Goal: Task Accomplishment & Management: Manage account settings

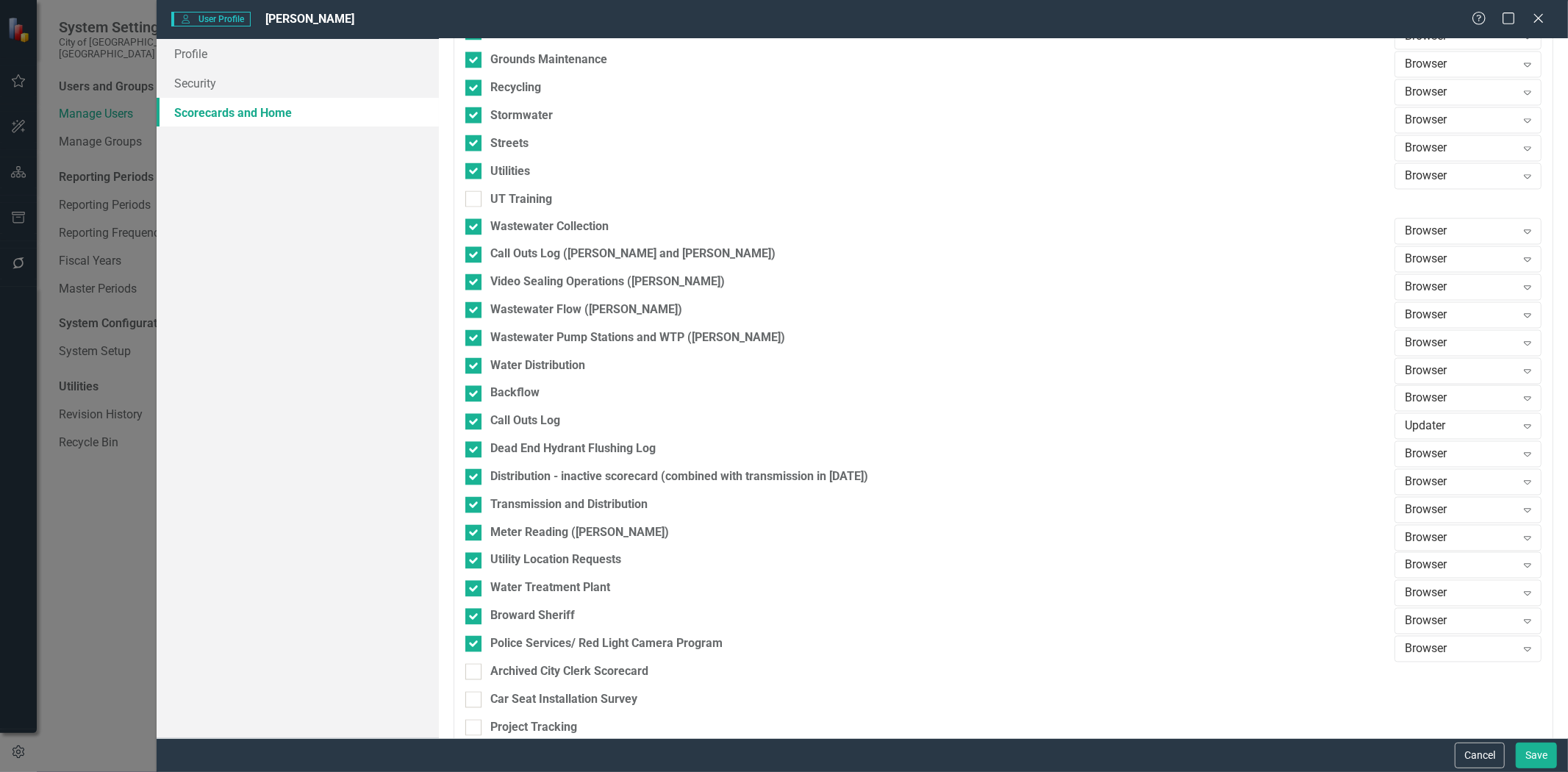
scroll to position [2171, 0]
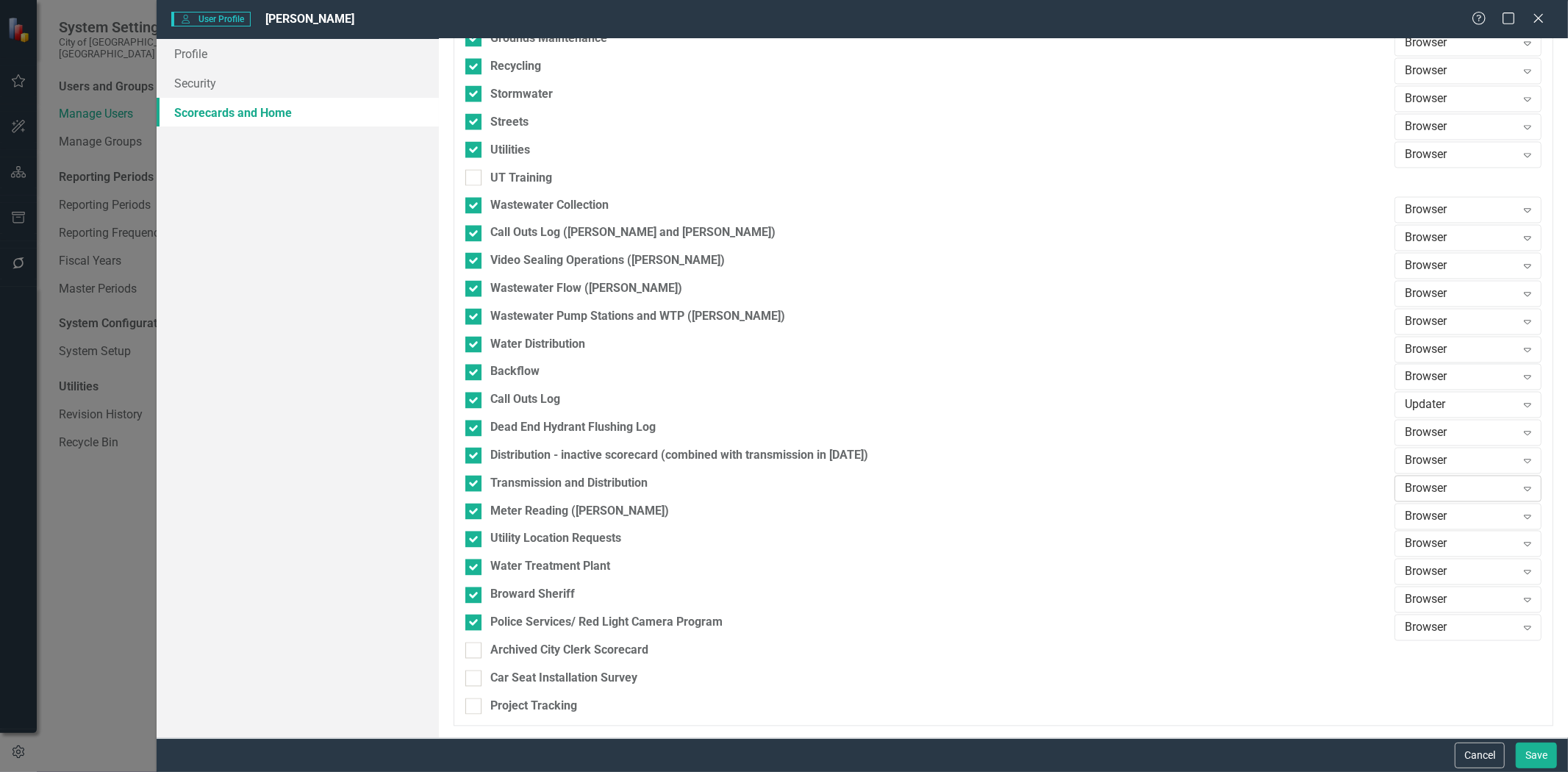
click at [1415, 489] on div "Browser" at bounding box center [1459, 489] width 111 height 17
click at [1412, 540] on div "Updater" at bounding box center [1460, 539] width 124 height 17
click at [1490, 349] on div "Browser" at bounding box center [1459, 349] width 111 height 17
click at [1438, 405] on div "Updater" at bounding box center [1460, 400] width 124 height 17
click at [1544, 763] on button "Save" at bounding box center [1536, 755] width 41 height 26
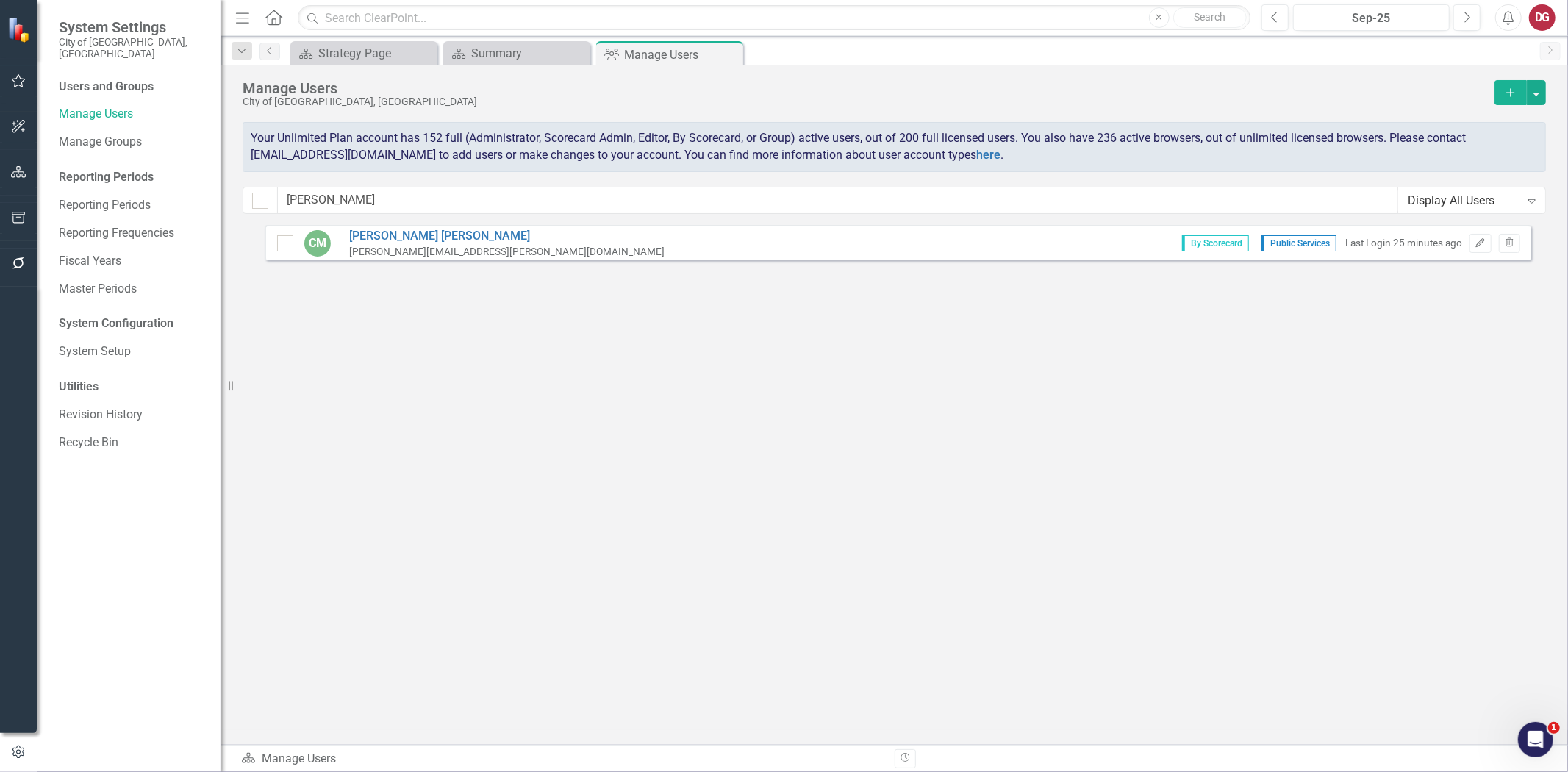
click at [13, 166] on icon "button" at bounding box center [19, 172] width 16 height 12
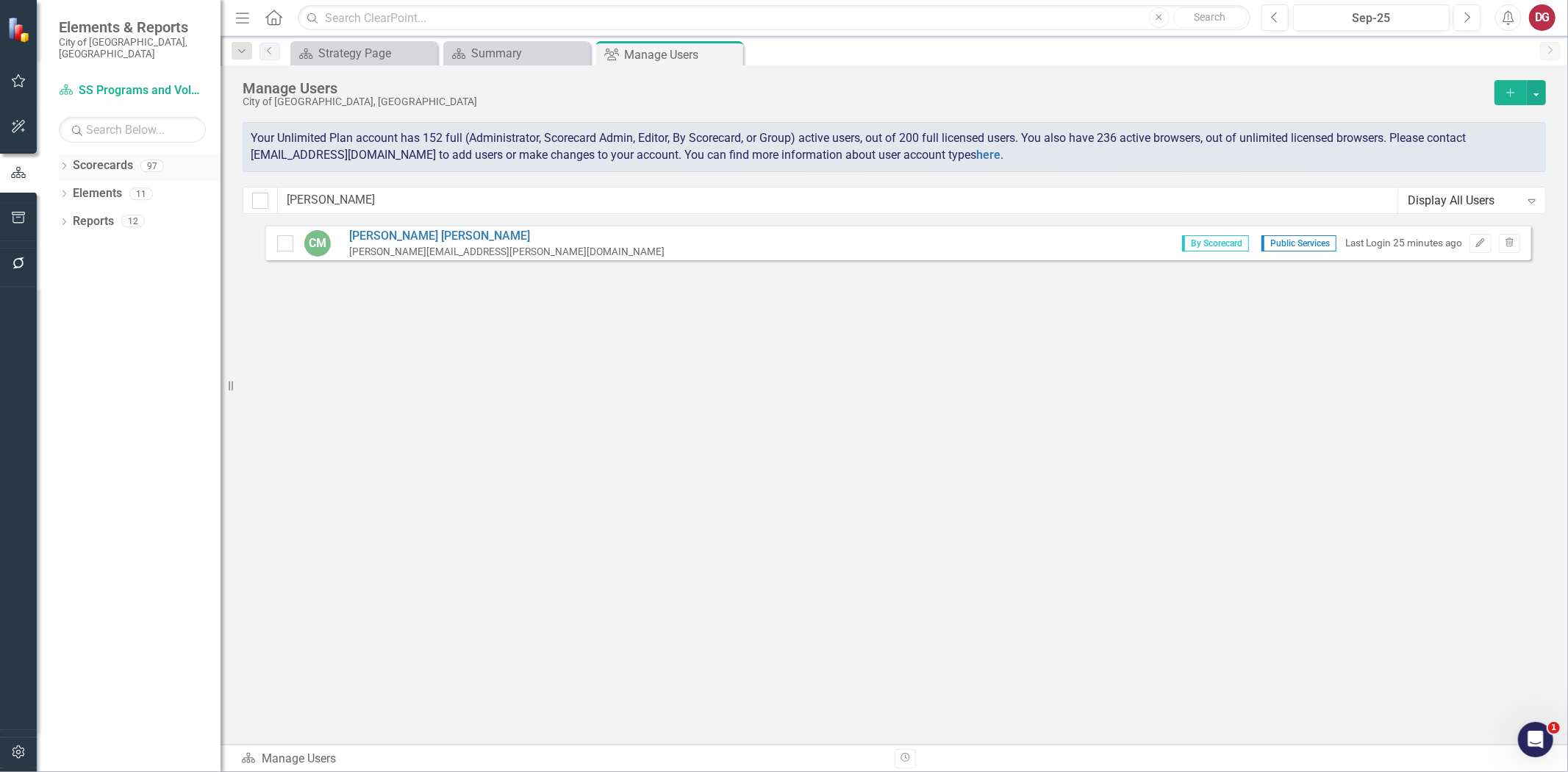
click at [131, 159] on link "Scorecards" at bounding box center [102, 165] width 60 height 17
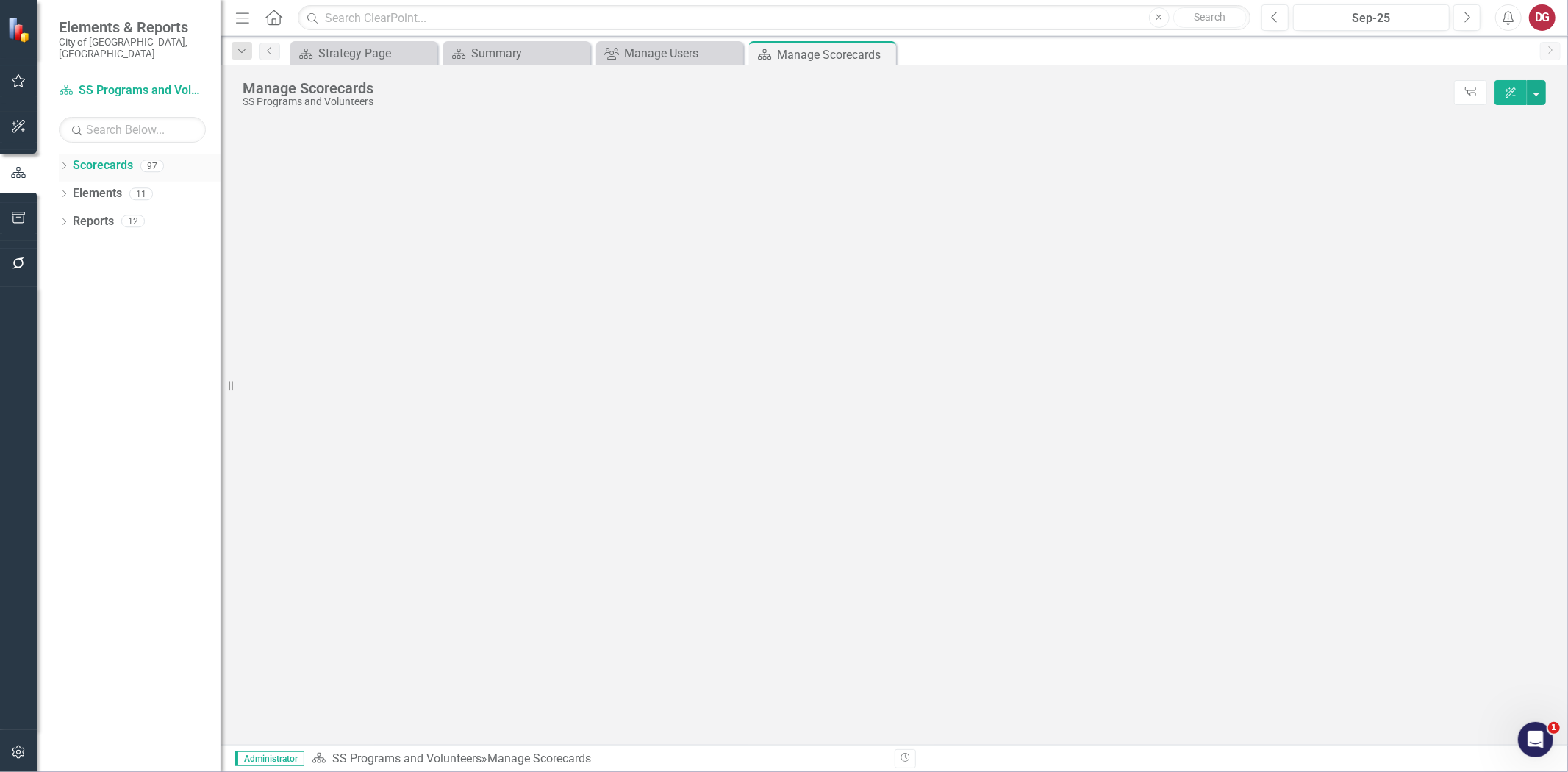
click at [64, 164] on icon "Dropdown" at bounding box center [63, 167] width 10 height 8
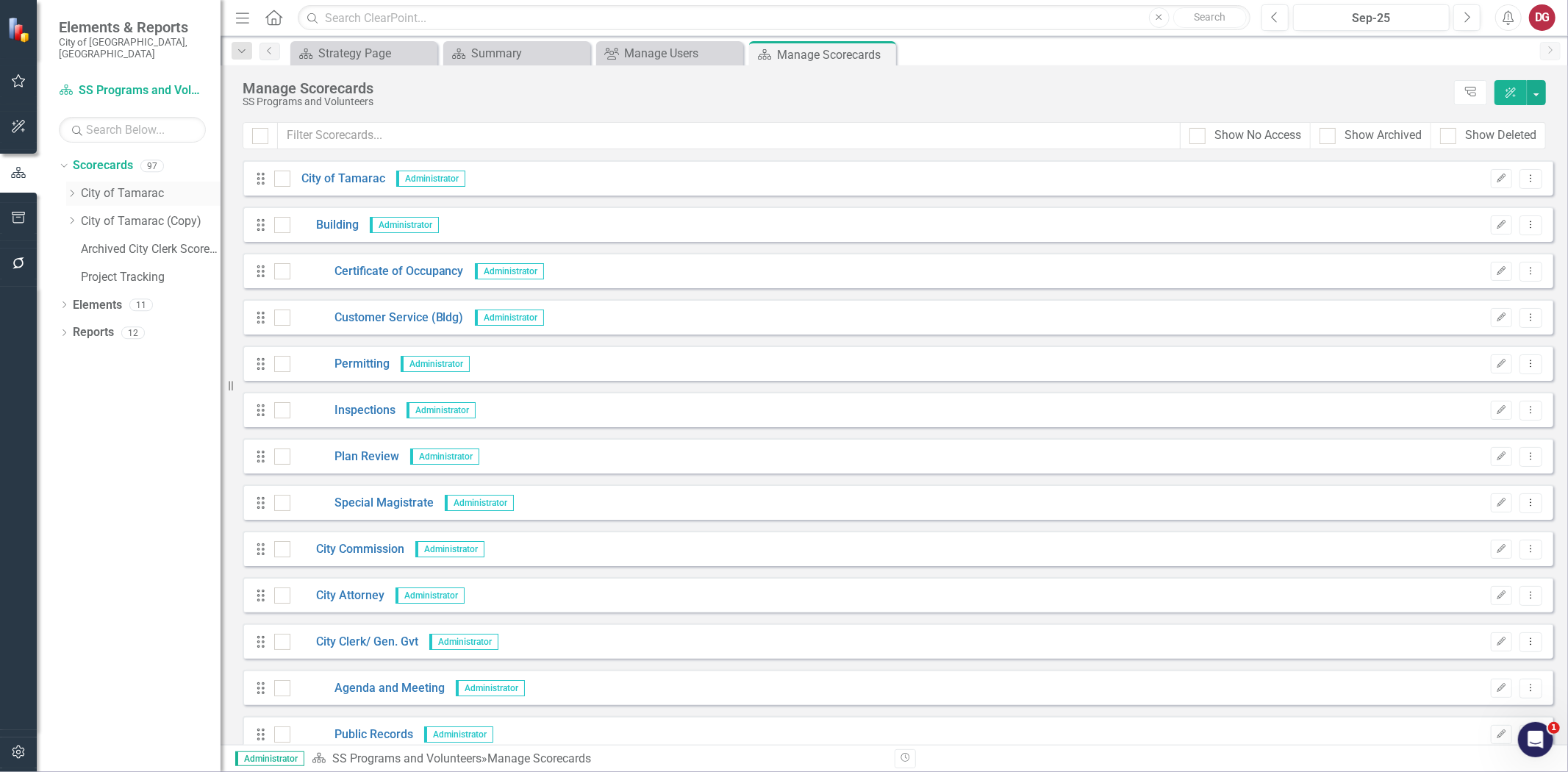
click at [72, 189] on icon "Dropdown" at bounding box center [72, 192] width 11 height 8
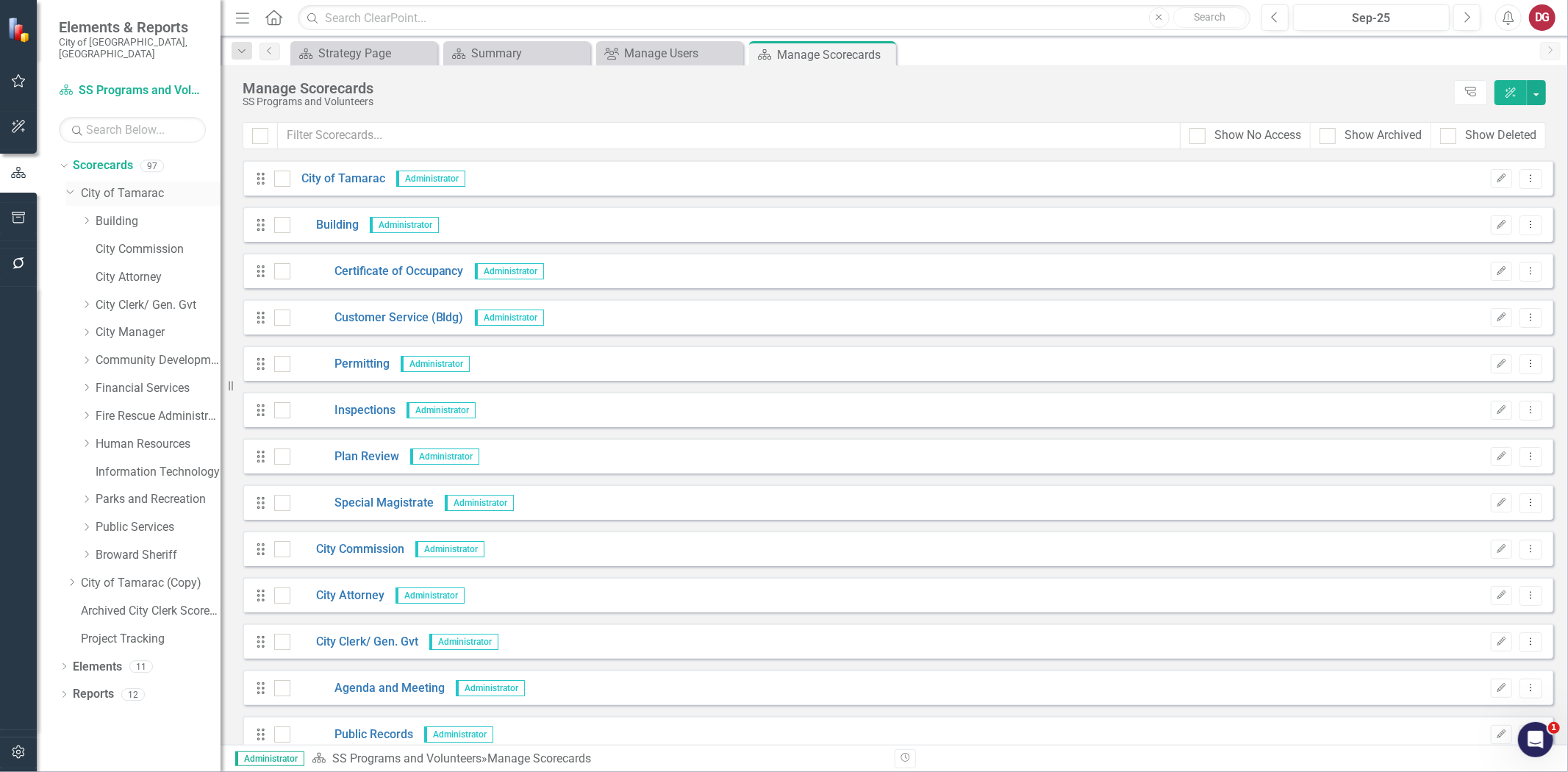
click at [104, 185] on link "City of Tamarac" at bounding box center [150, 193] width 139 height 17
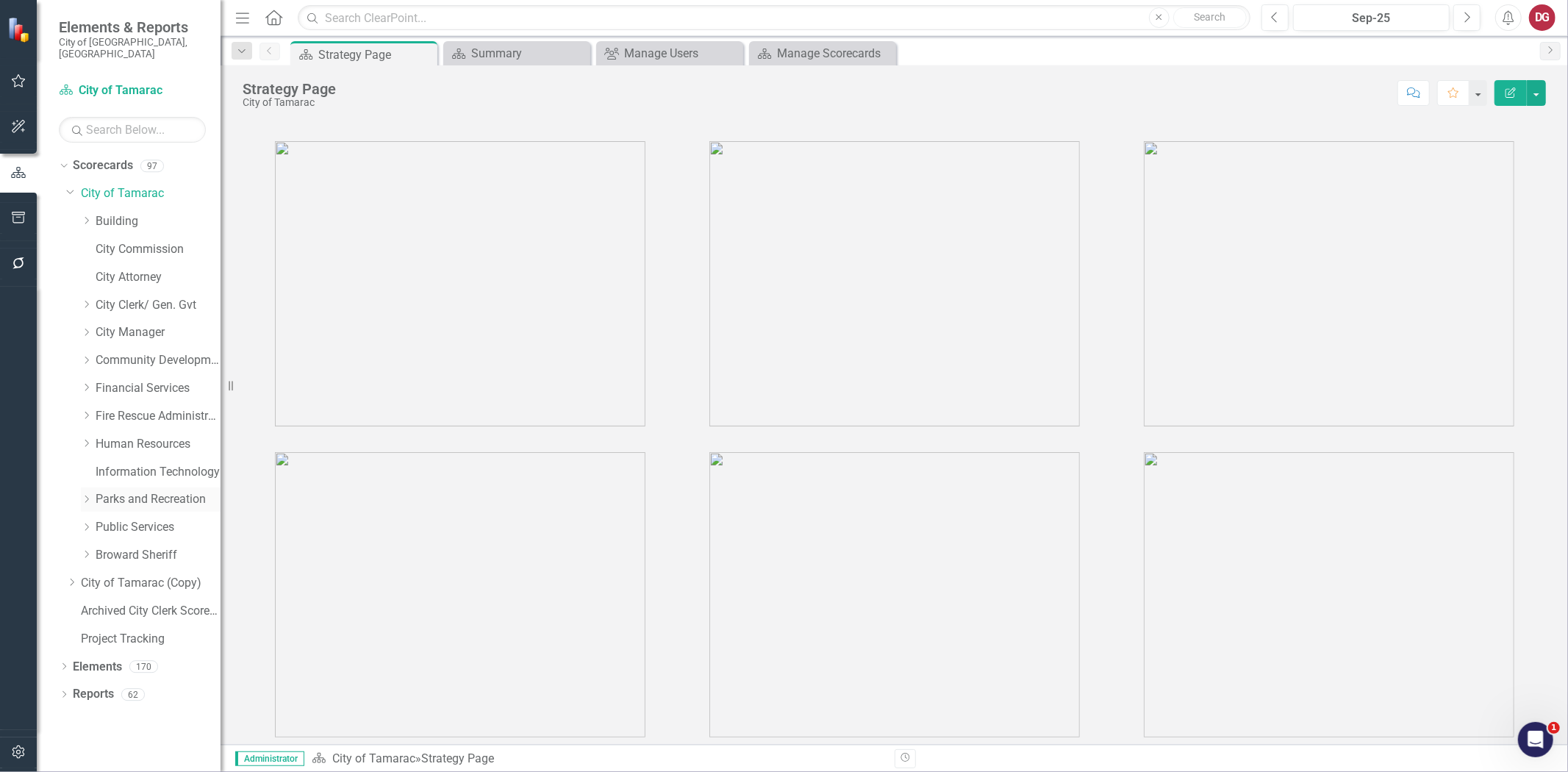
click at [88, 494] on icon "Dropdown" at bounding box center [86, 498] width 11 height 8
click at [131, 519] on link "Parks and Rec Volunteers" at bounding box center [165, 528] width 111 height 17
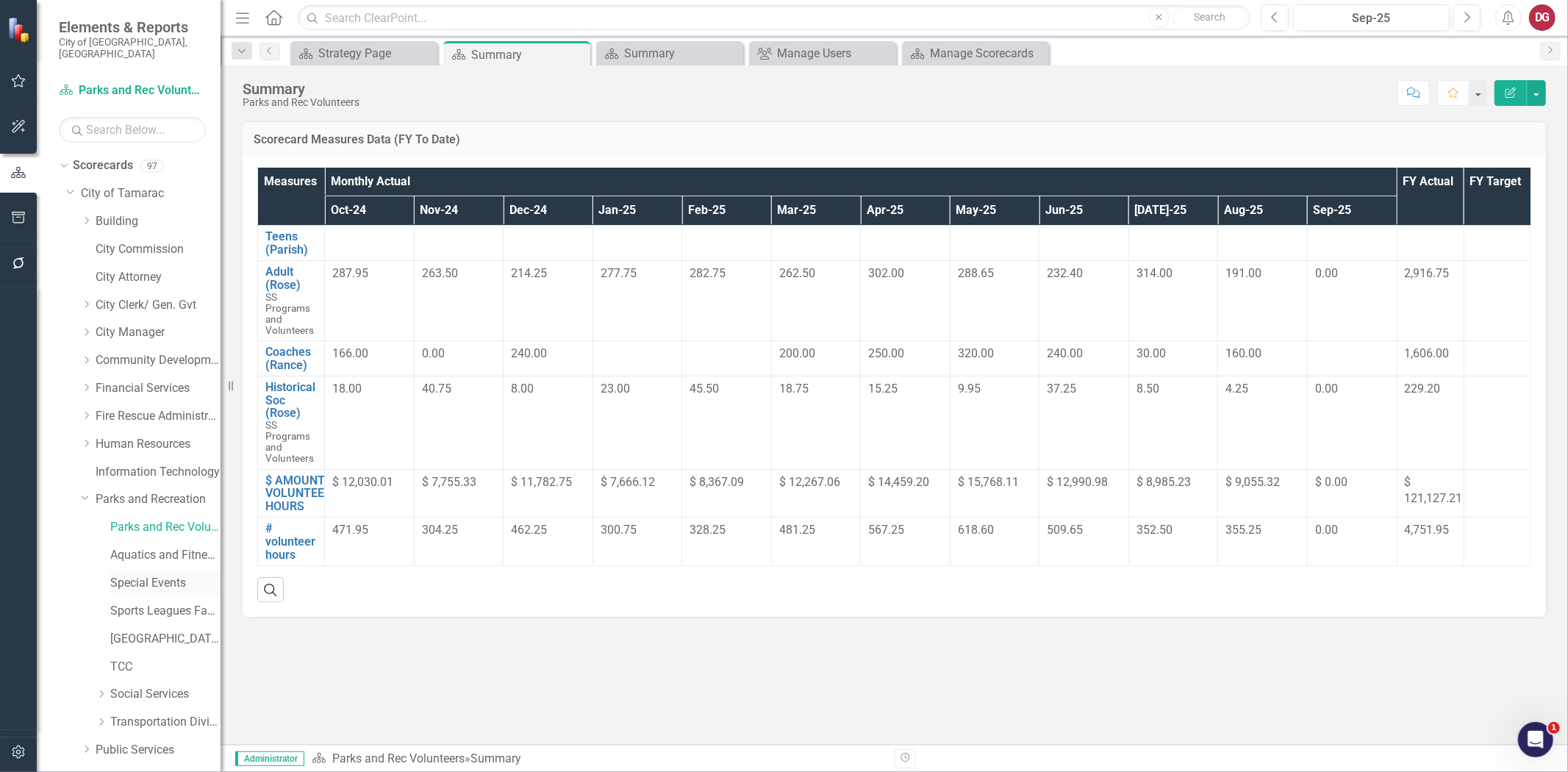
click at [146, 578] on link "Special Events" at bounding box center [165, 583] width 111 height 17
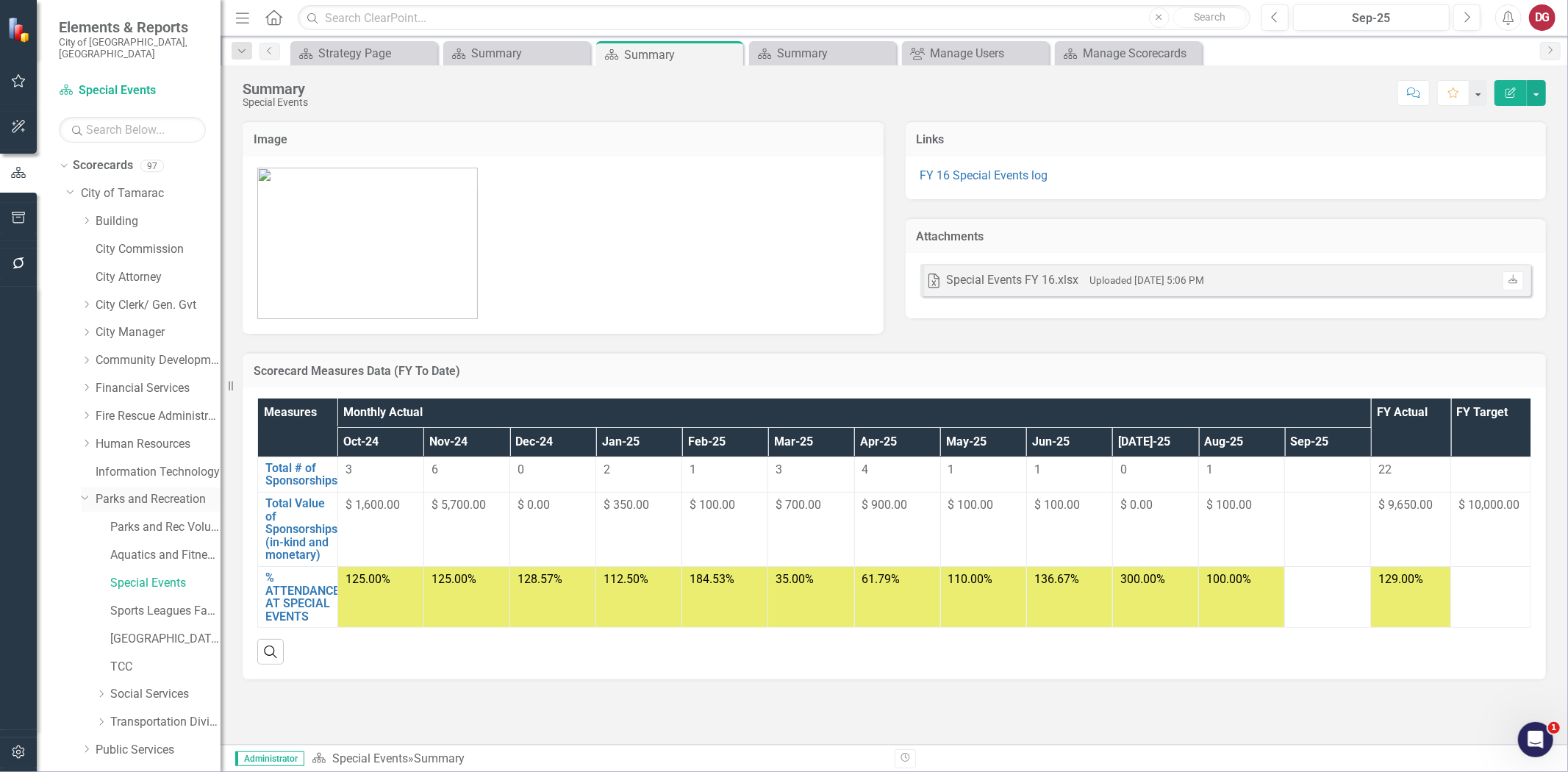
click at [172, 491] on link "Parks and Recreation" at bounding box center [158, 500] width 125 height 17
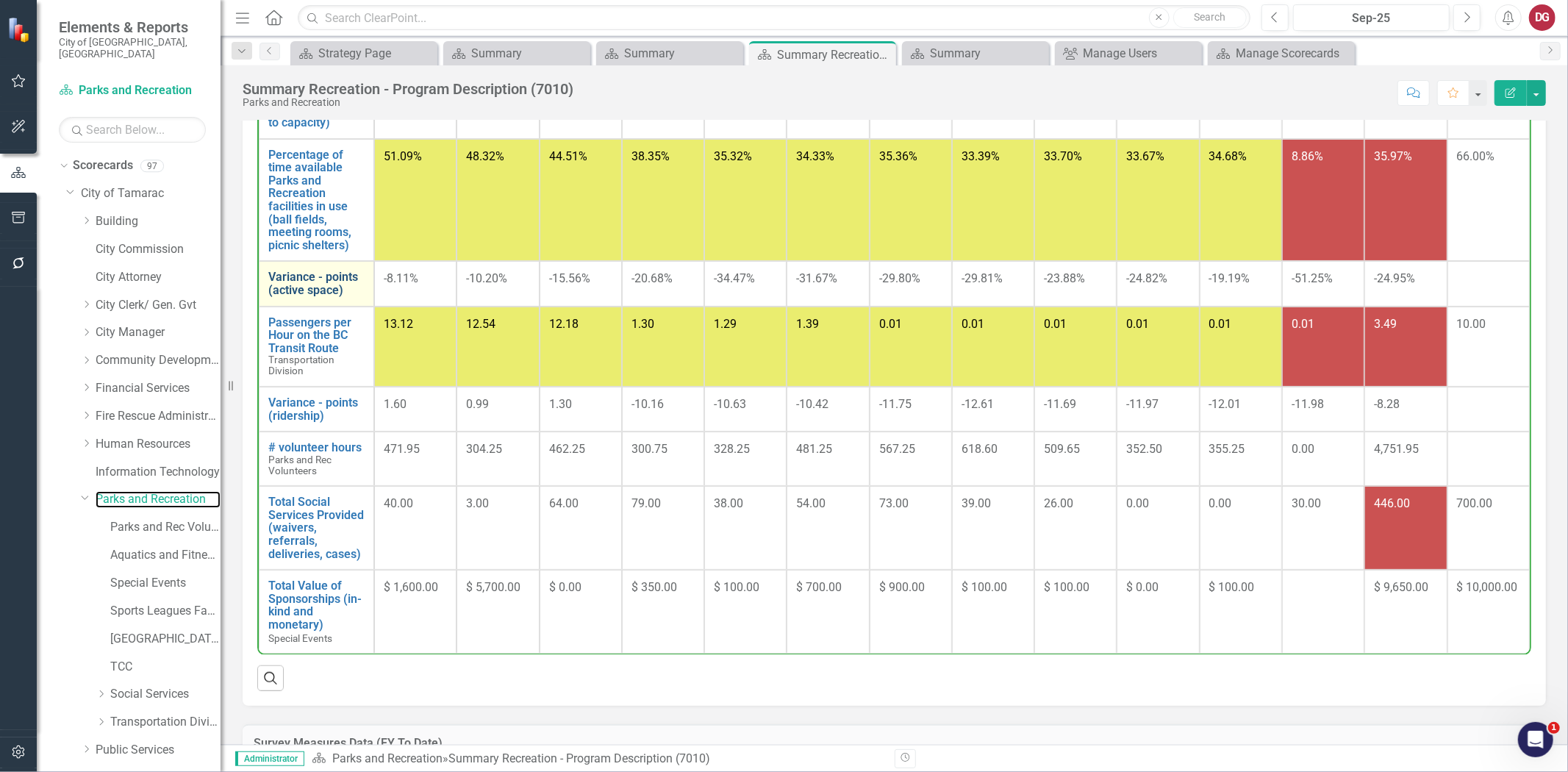
scroll to position [175, 0]
click at [149, 519] on link "Parks and Rec Volunteers" at bounding box center [165, 528] width 111 height 17
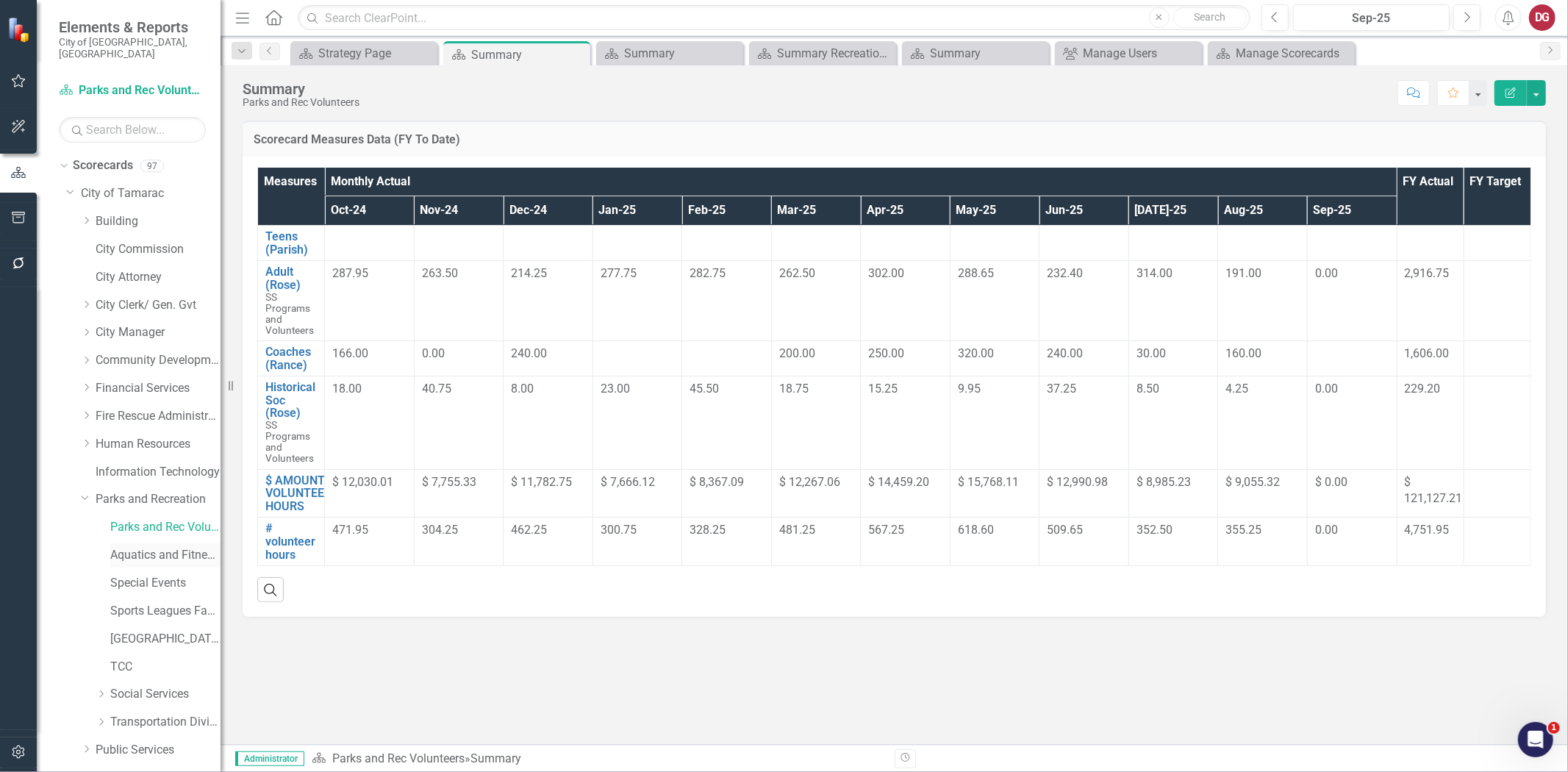
click at [134, 547] on link "Aquatics and Fitness Center" at bounding box center [165, 556] width 111 height 17
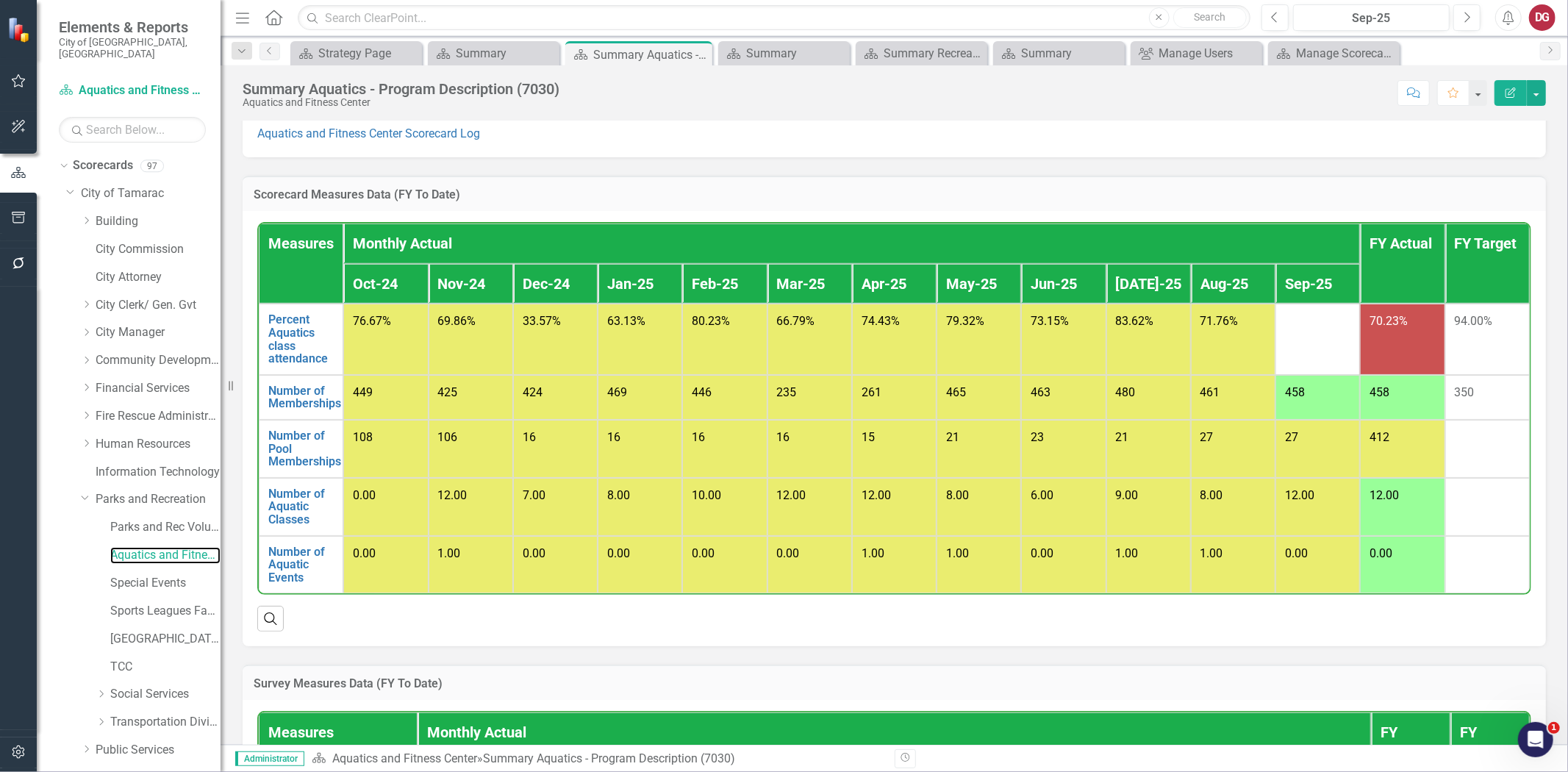
scroll to position [980, 0]
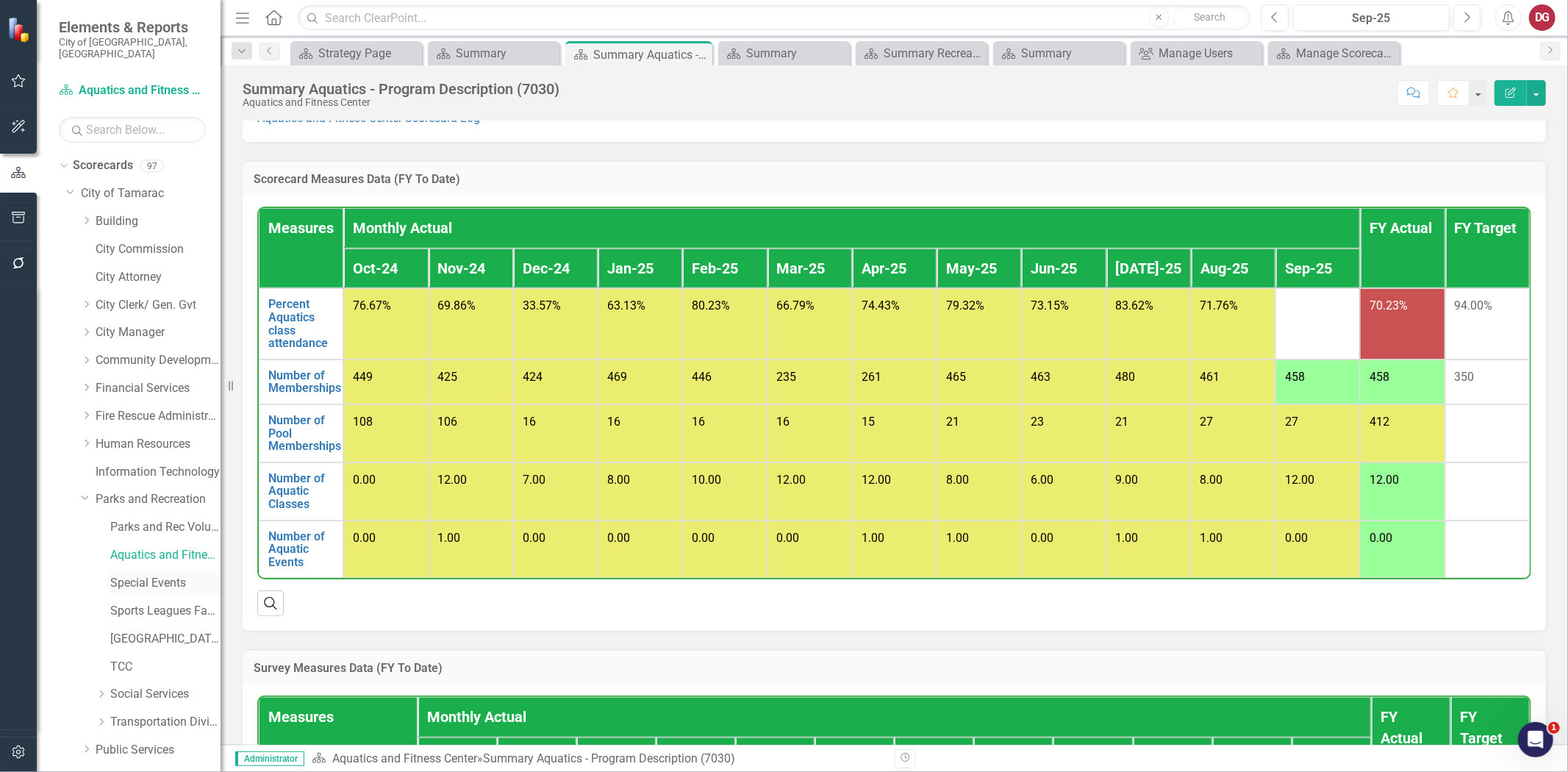
click at [171, 575] on link "Special Events" at bounding box center [165, 583] width 111 height 17
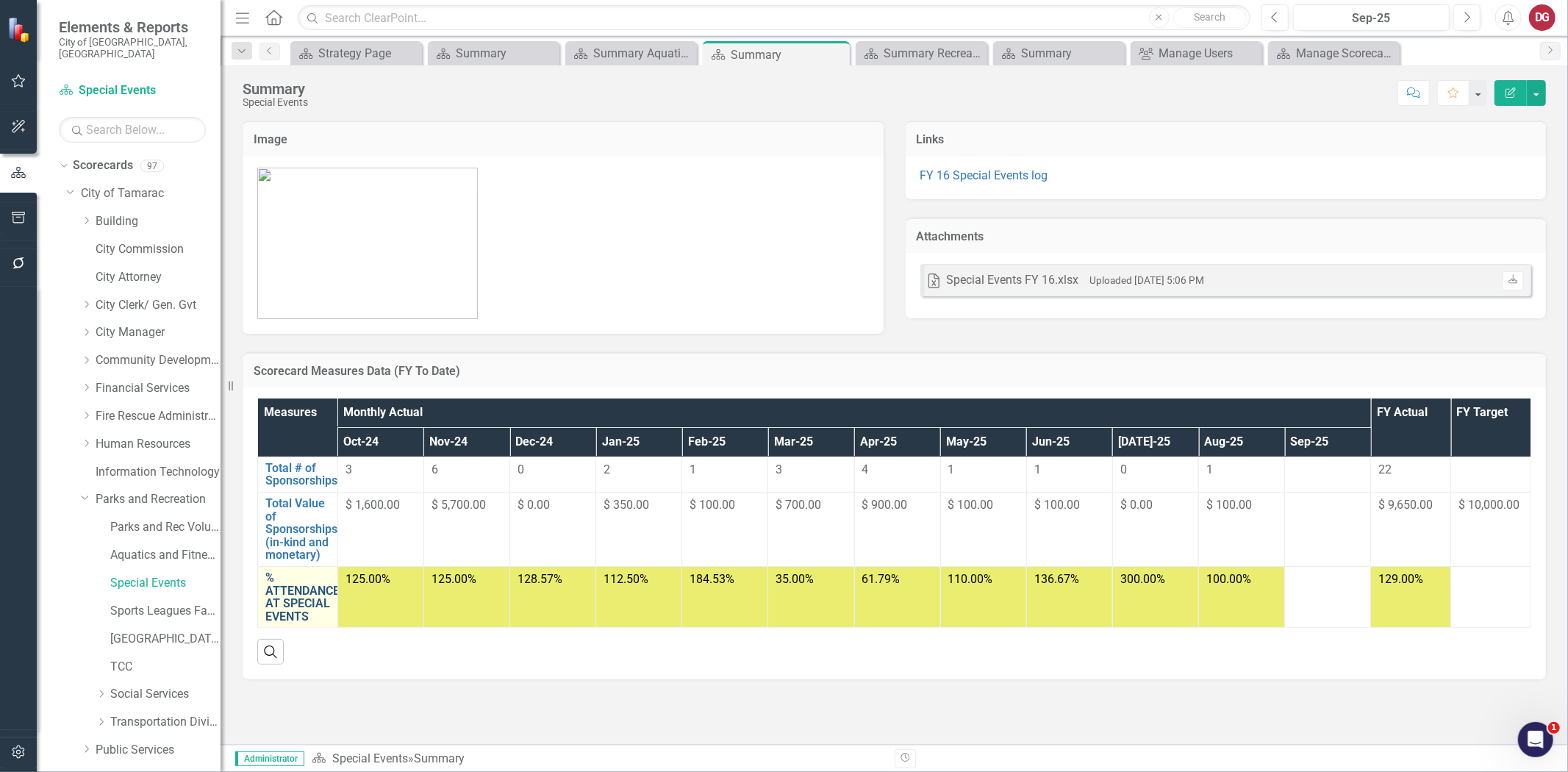
click at [292, 590] on link "% ATTENDANCE AT SPECIAL EVENTS" at bounding box center [303, 596] width 74 height 51
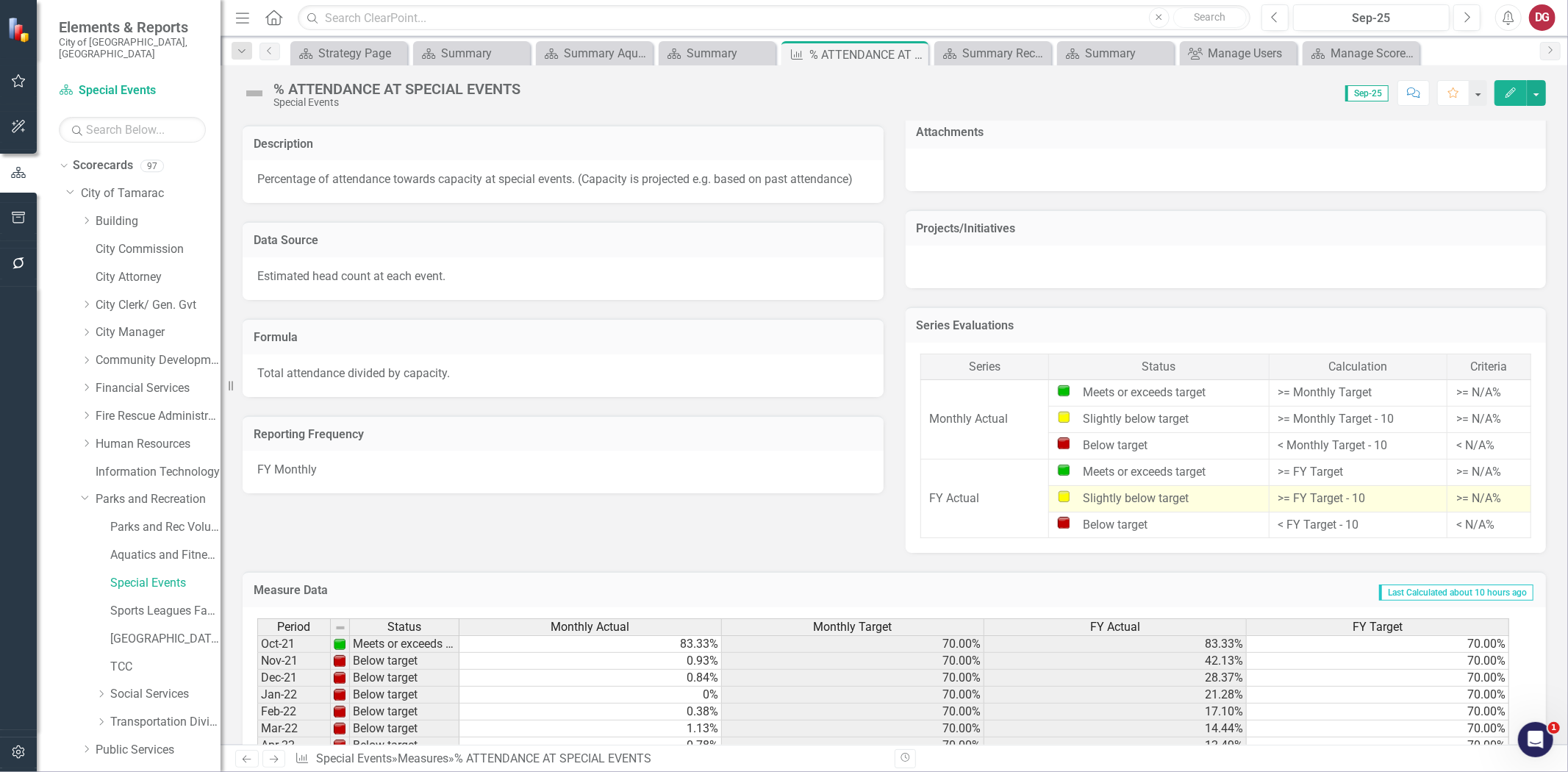
scroll to position [348, 0]
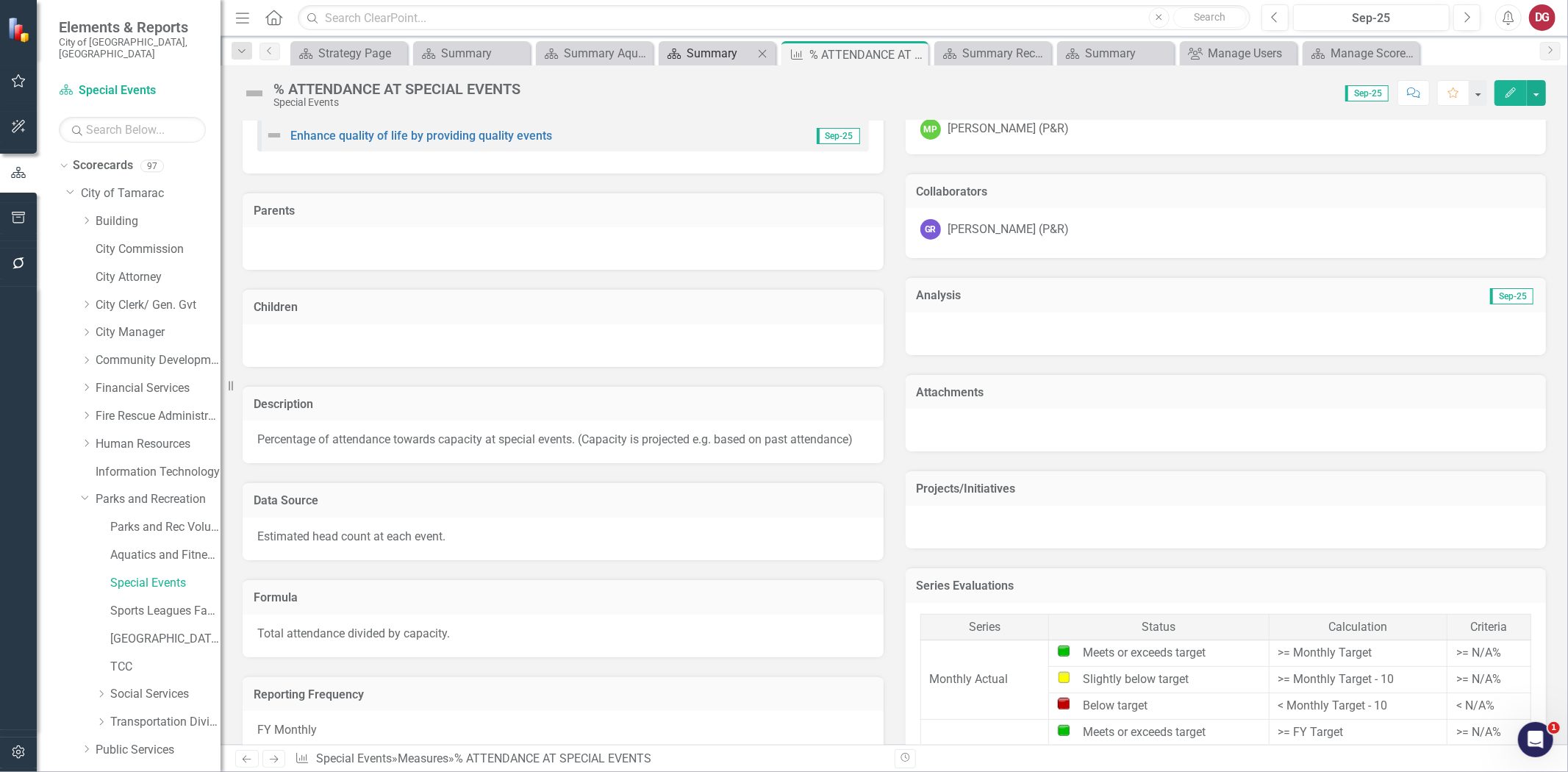
click at [715, 50] on div "Summary" at bounding box center [720, 53] width 67 height 19
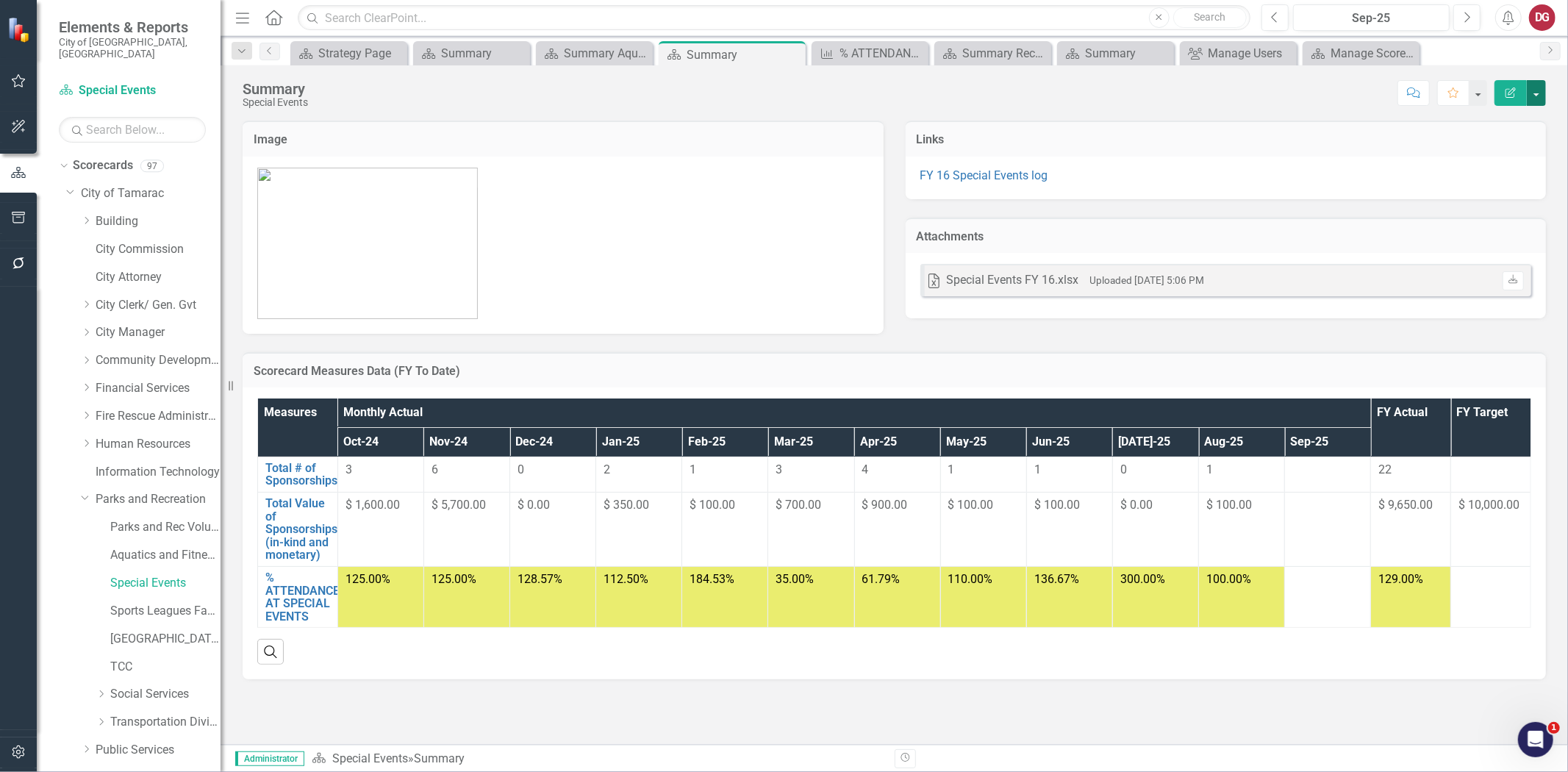
click at [1540, 91] on button "button" at bounding box center [1535, 93] width 20 height 26
click at [1479, 204] on link "PDF Export to PDF" at bounding box center [1485, 205] width 119 height 27
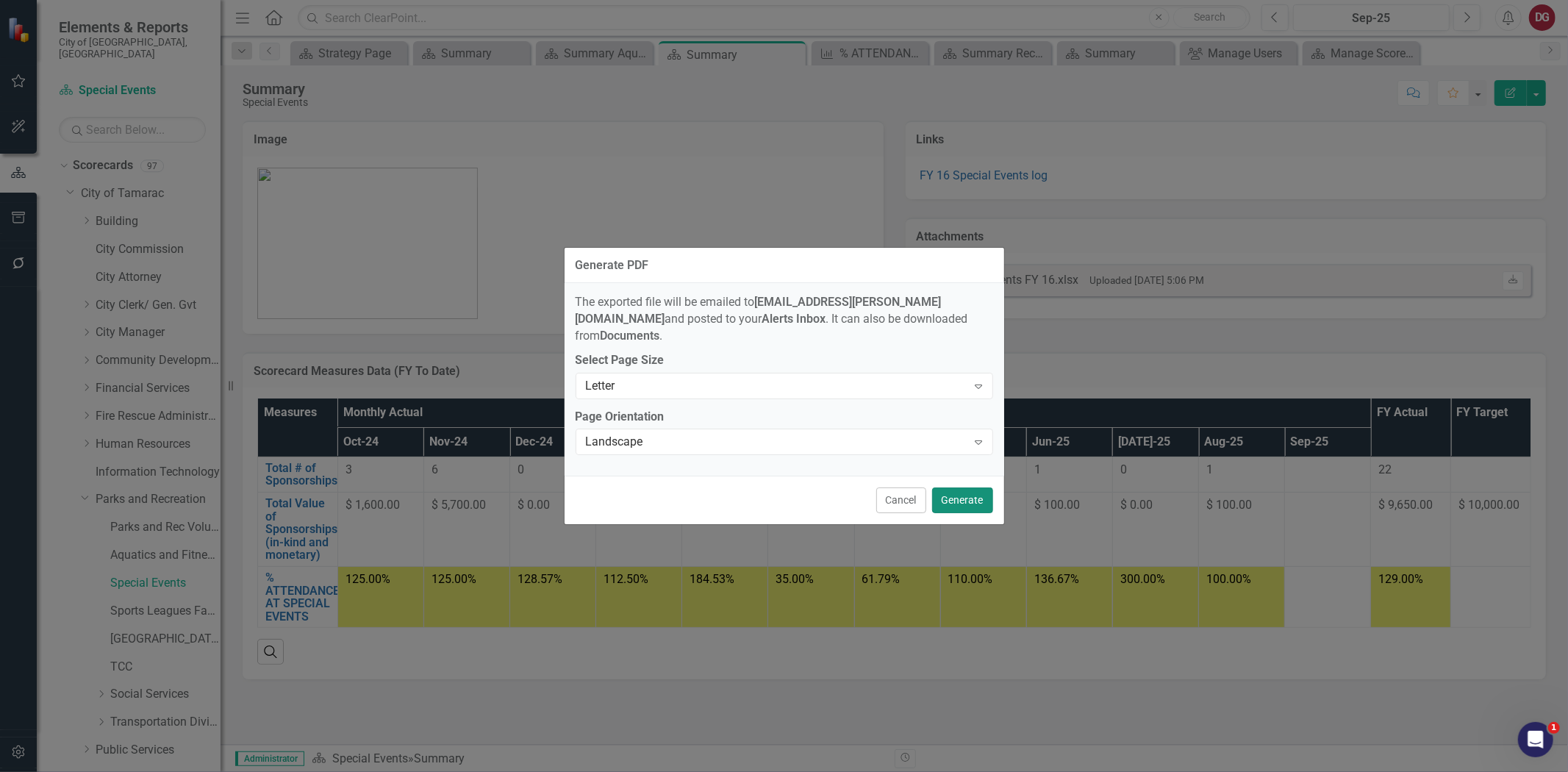
click at [973, 489] on button "Generate" at bounding box center [962, 501] width 61 height 26
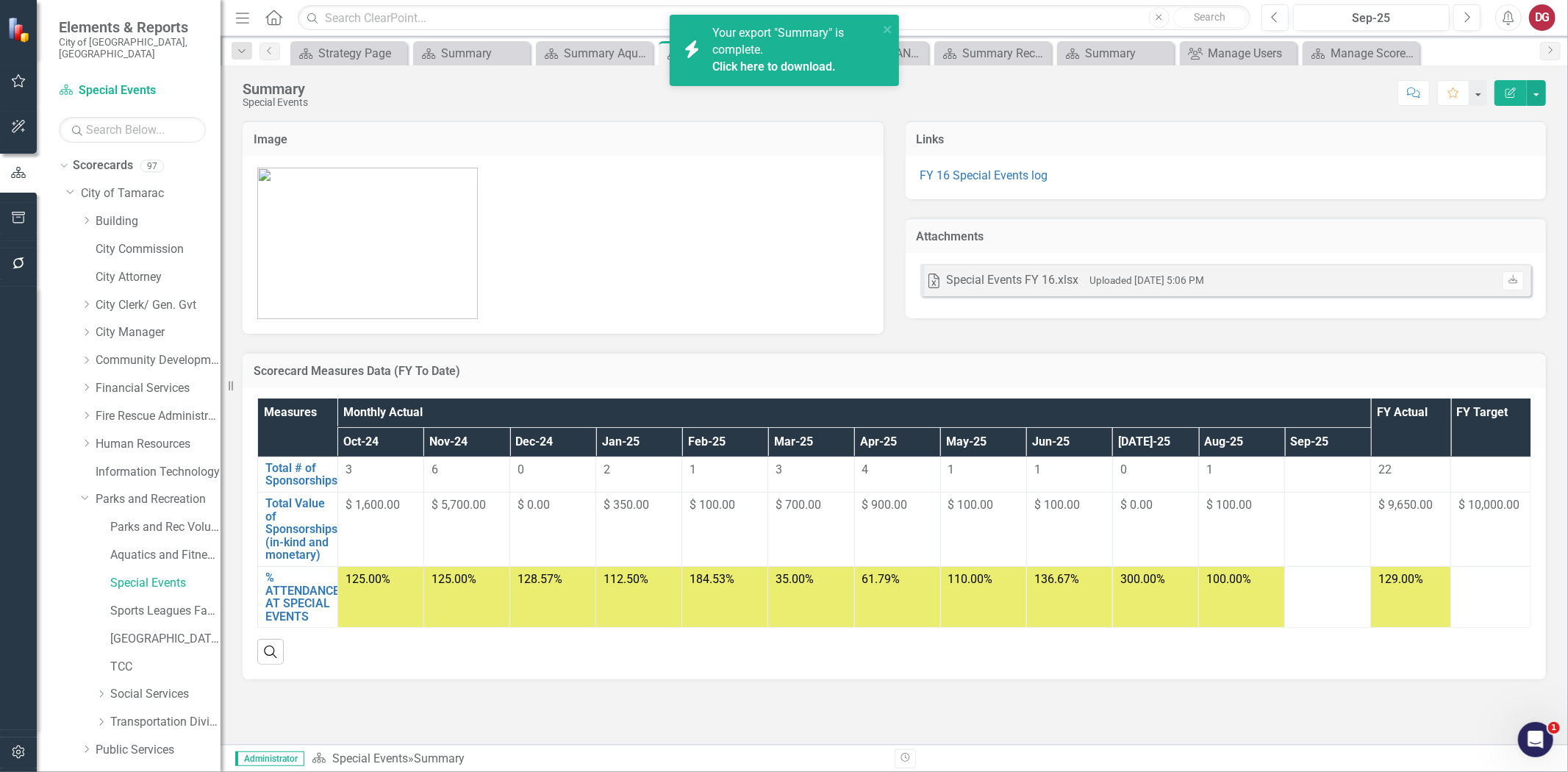
click at [775, 69] on link "Click here to download." at bounding box center [774, 66] width 124 height 14
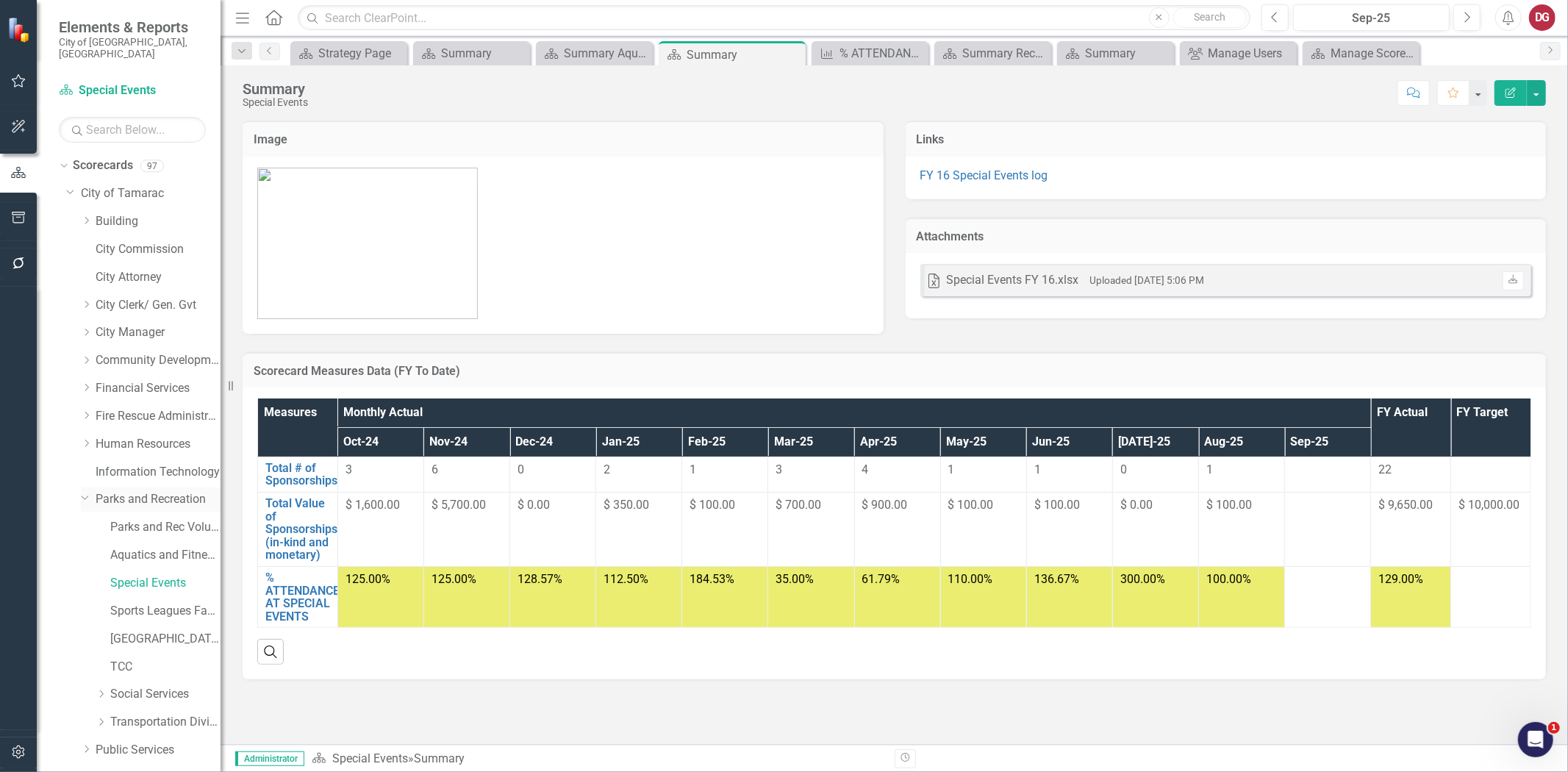
click at [149, 491] on link "Parks and Recreation" at bounding box center [158, 500] width 125 height 17
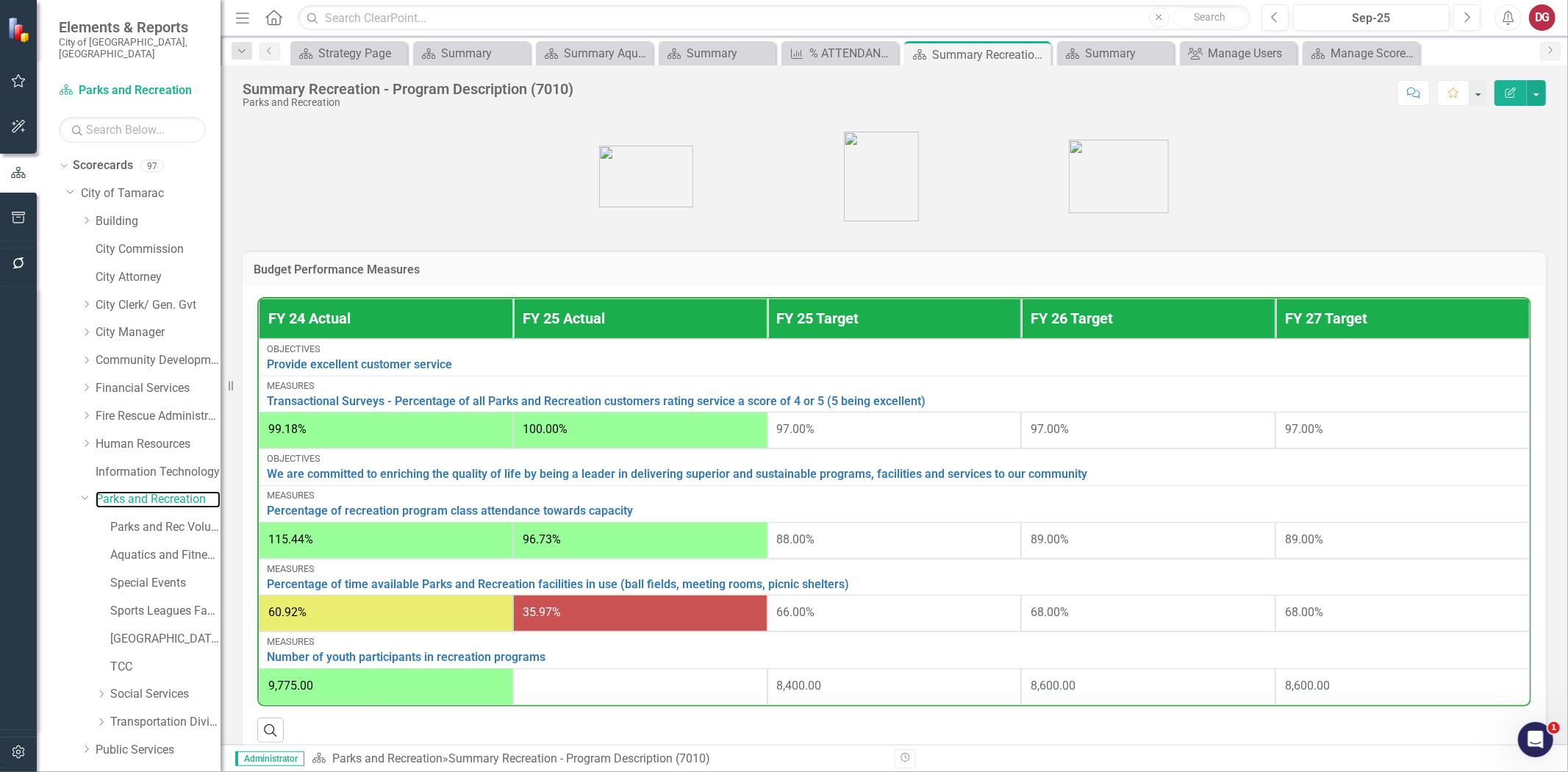
scroll to position [408, 0]
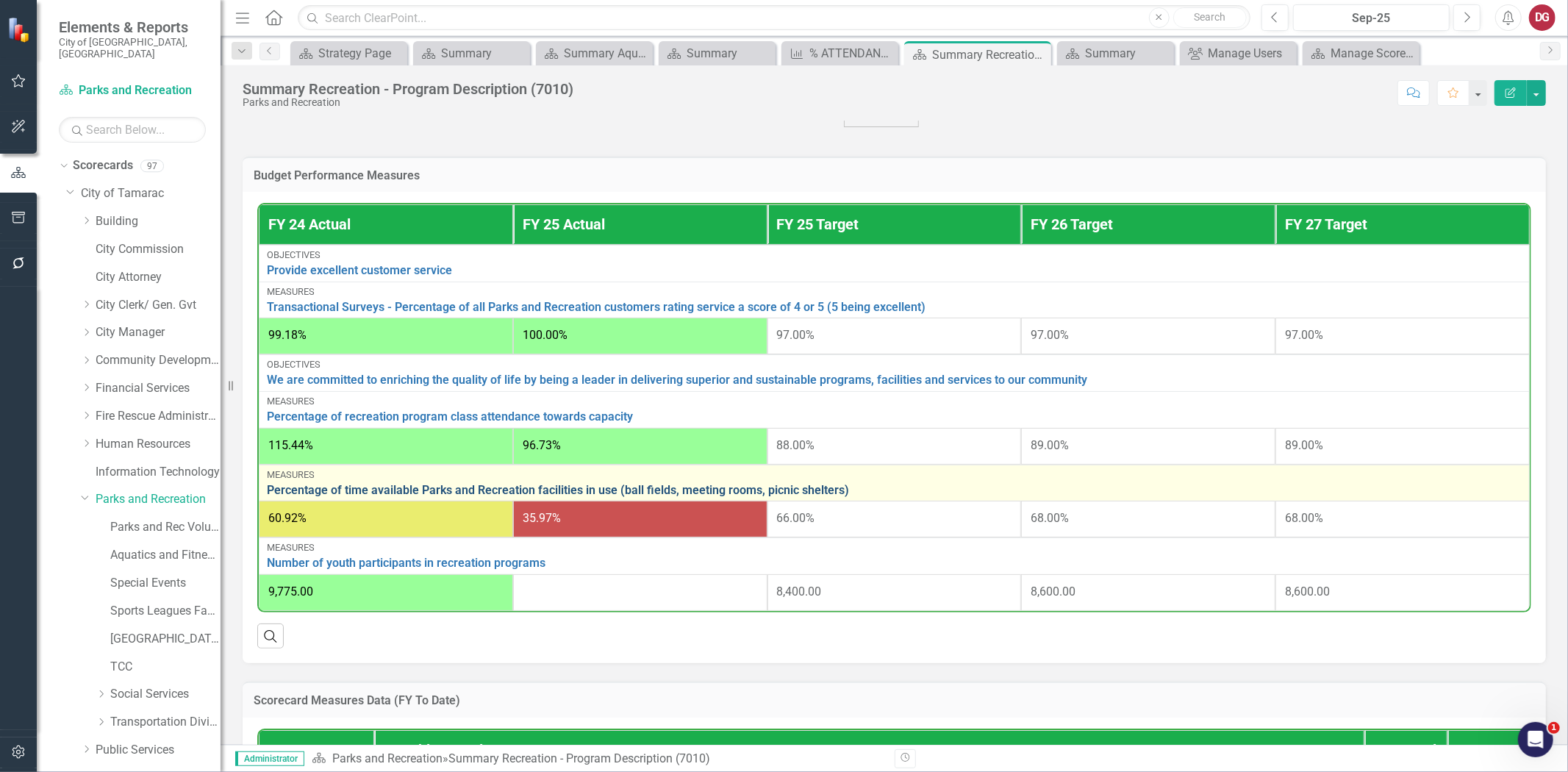
click at [385, 487] on link "Percentage of time available Parks and Recreation facilities in use (ball field…" at bounding box center [894, 491] width 1255 height 13
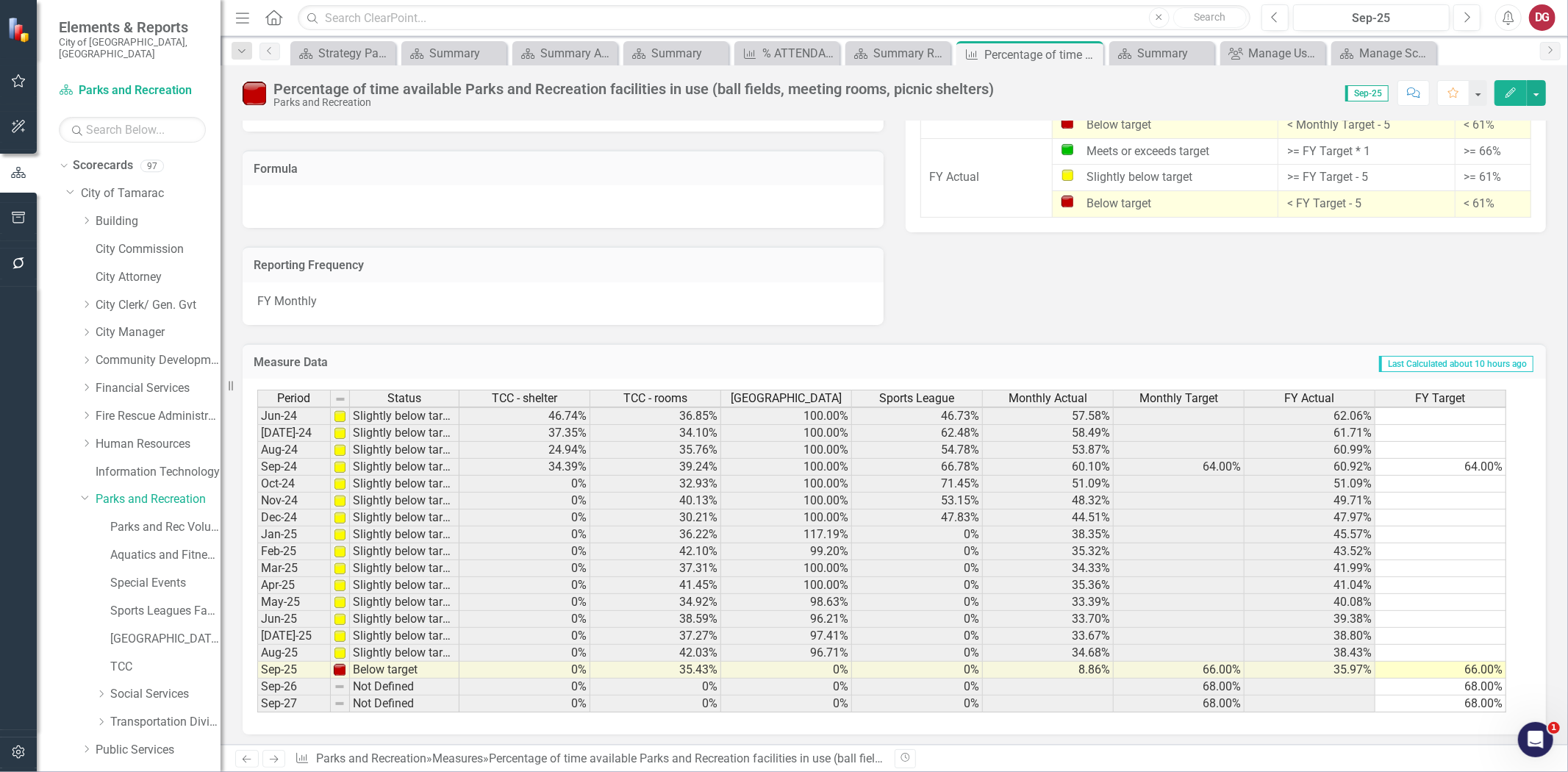
scroll to position [921, 0]
click at [171, 547] on link "Aquatics and Fitness Center" at bounding box center [165, 556] width 111 height 17
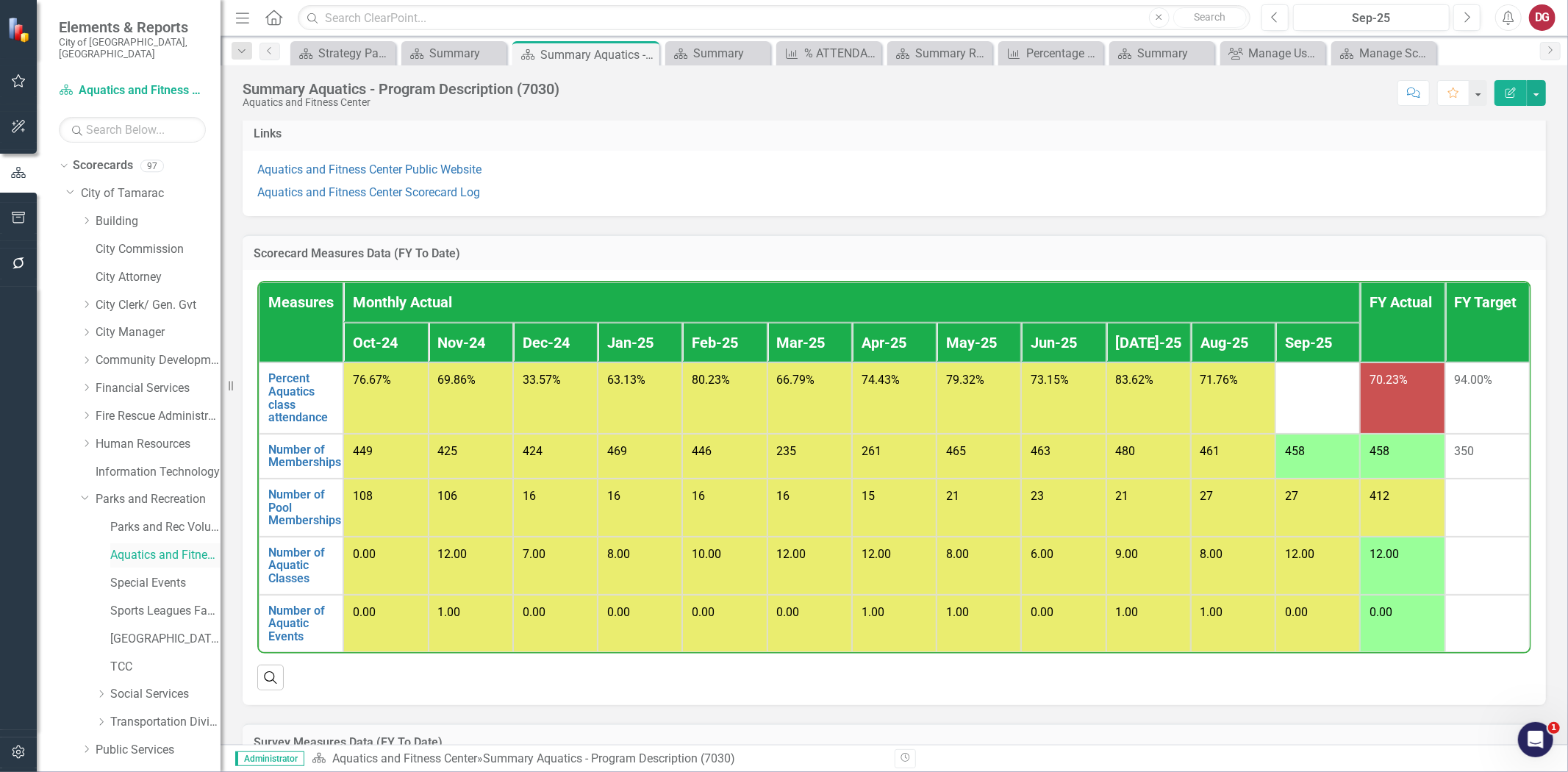
scroll to position [898, 0]
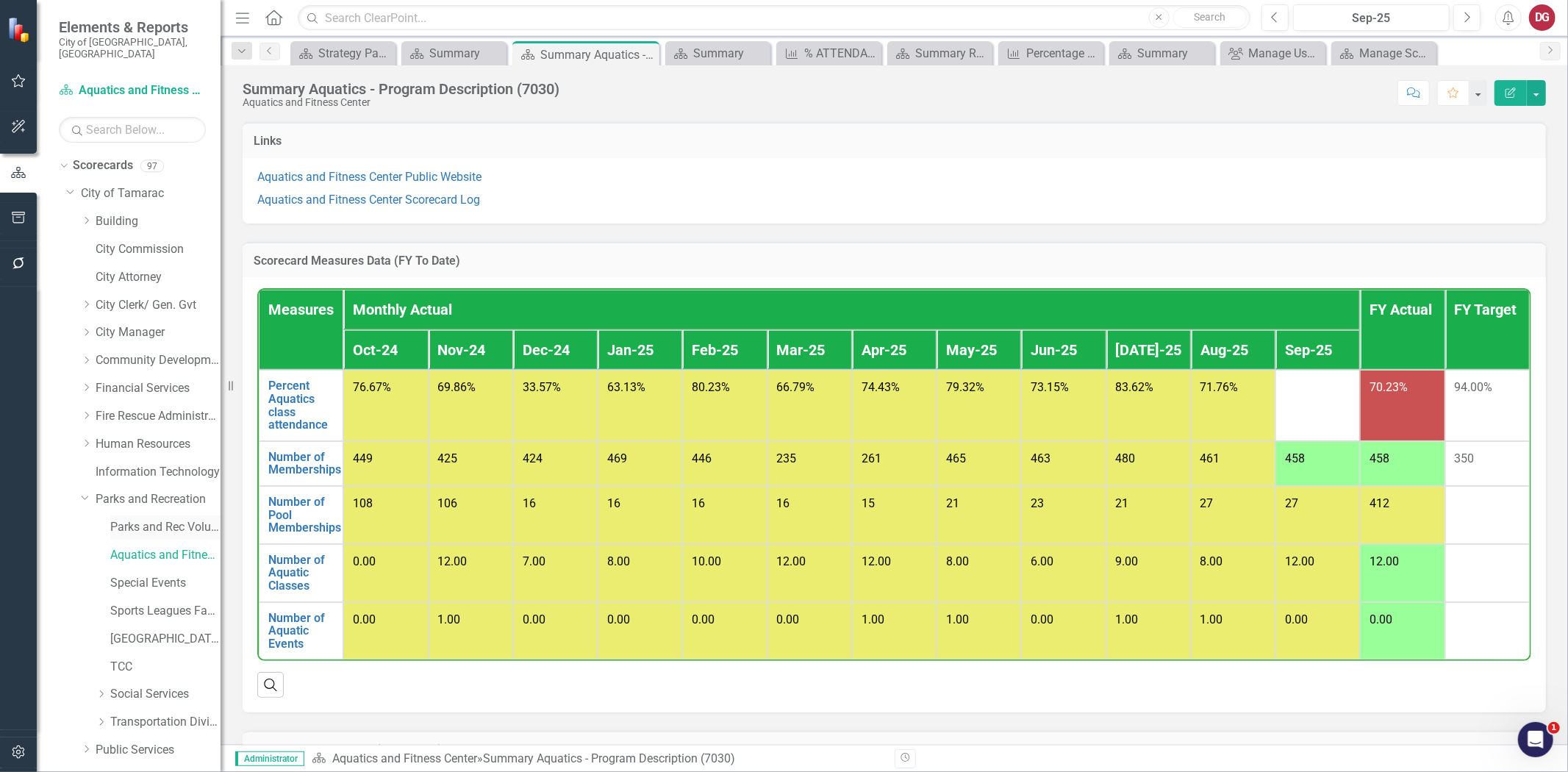
click at [136, 523] on link "Parks and Rec Volunteers" at bounding box center [165, 528] width 111 height 17
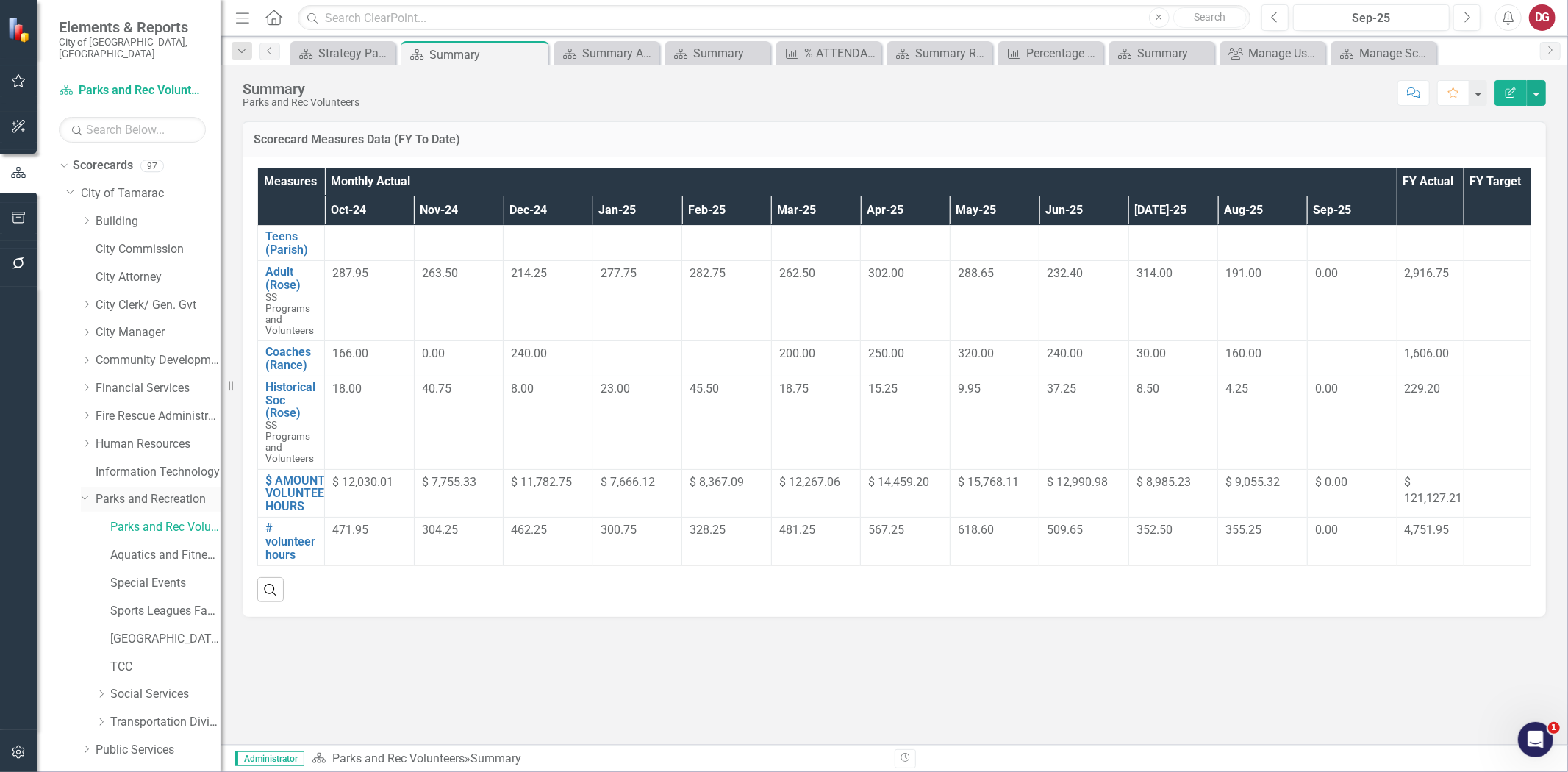
click at [152, 491] on link "Parks and Recreation" at bounding box center [158, 500] width 125 height 17
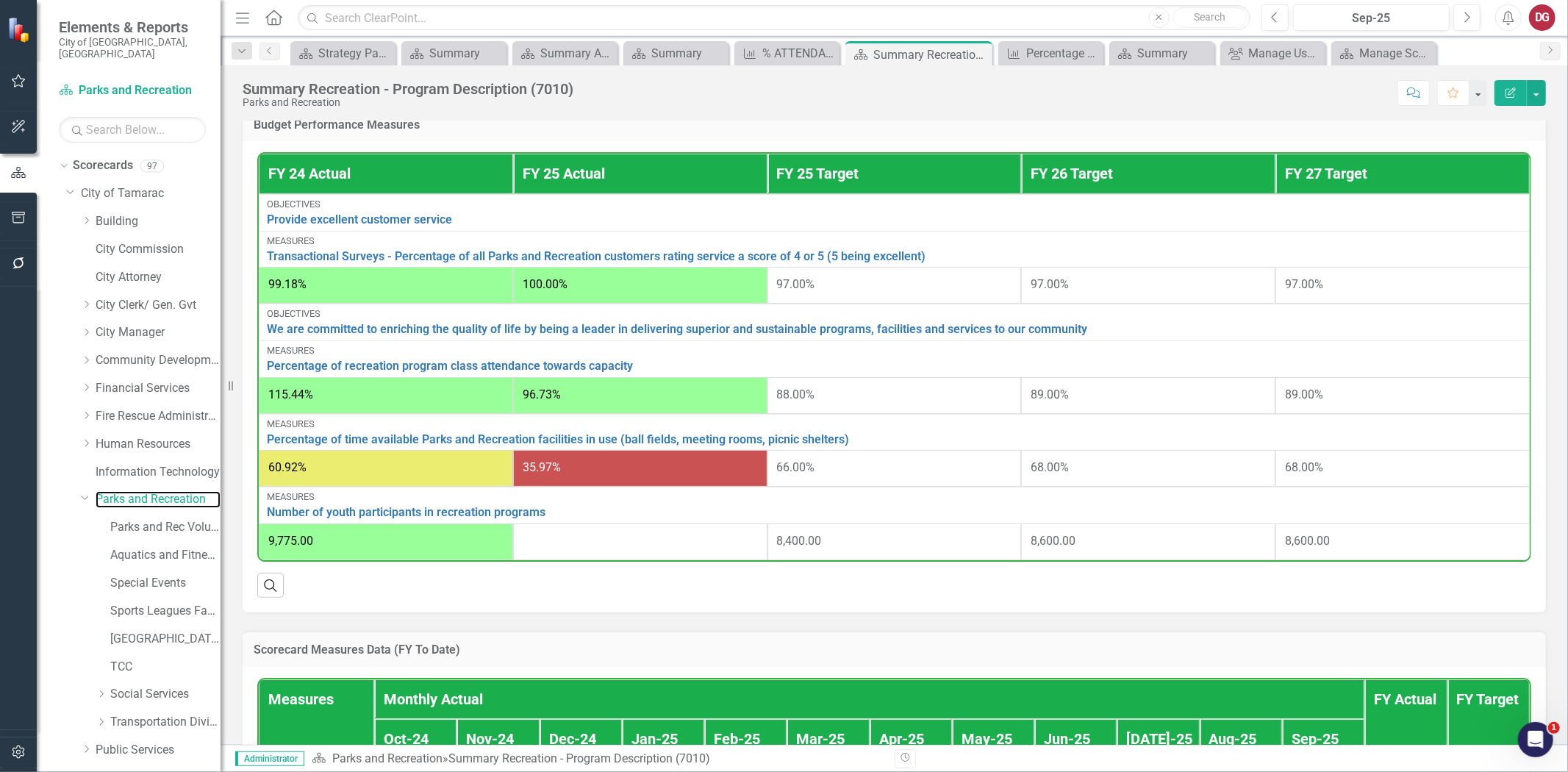
scroll to position [490, 0]
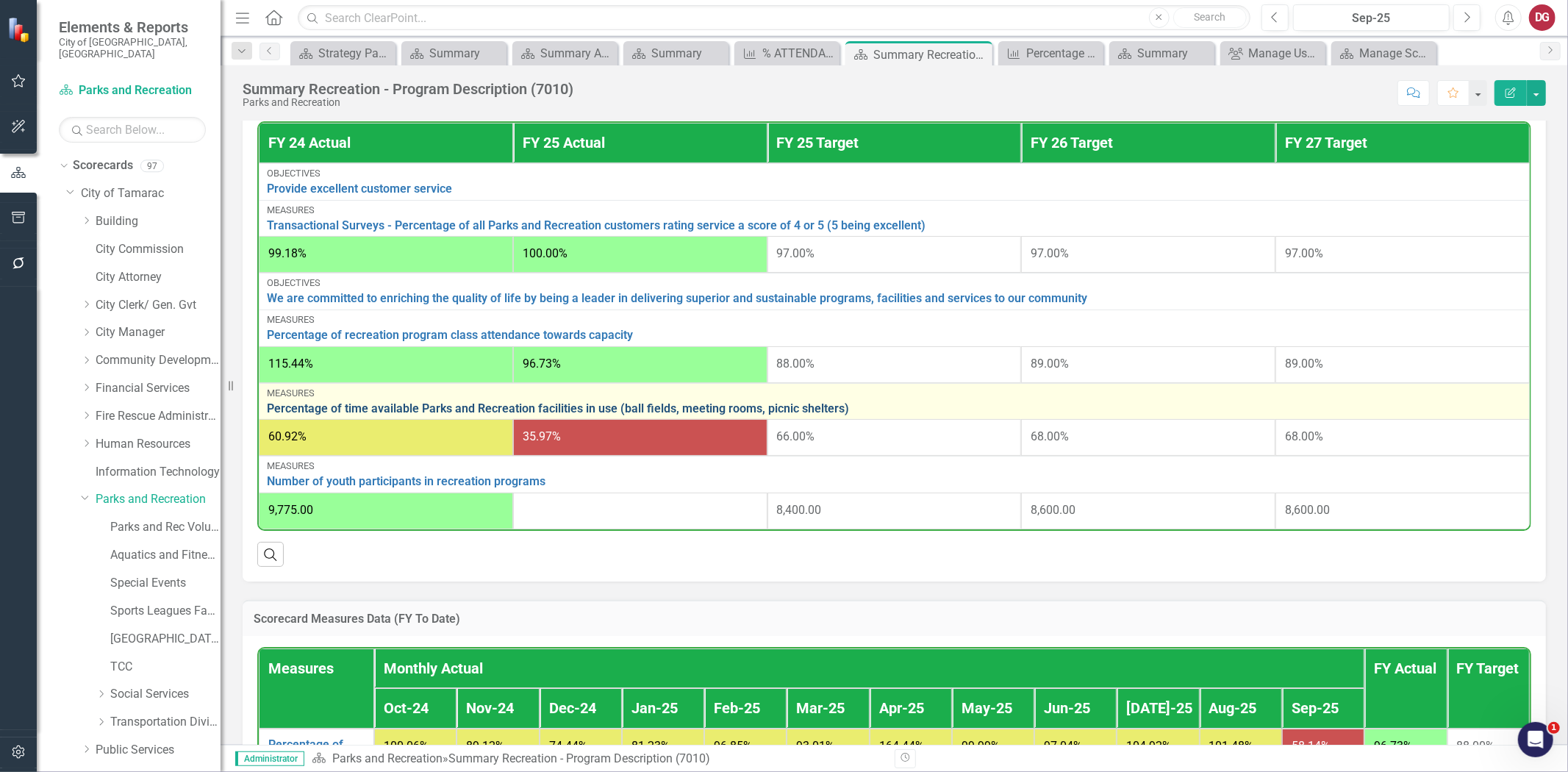
click at [590, 402] on link "Percentage of time available Parks and Recreation facilities in use (ball field…" at bounding box center [894, 409] width 1255 height 13
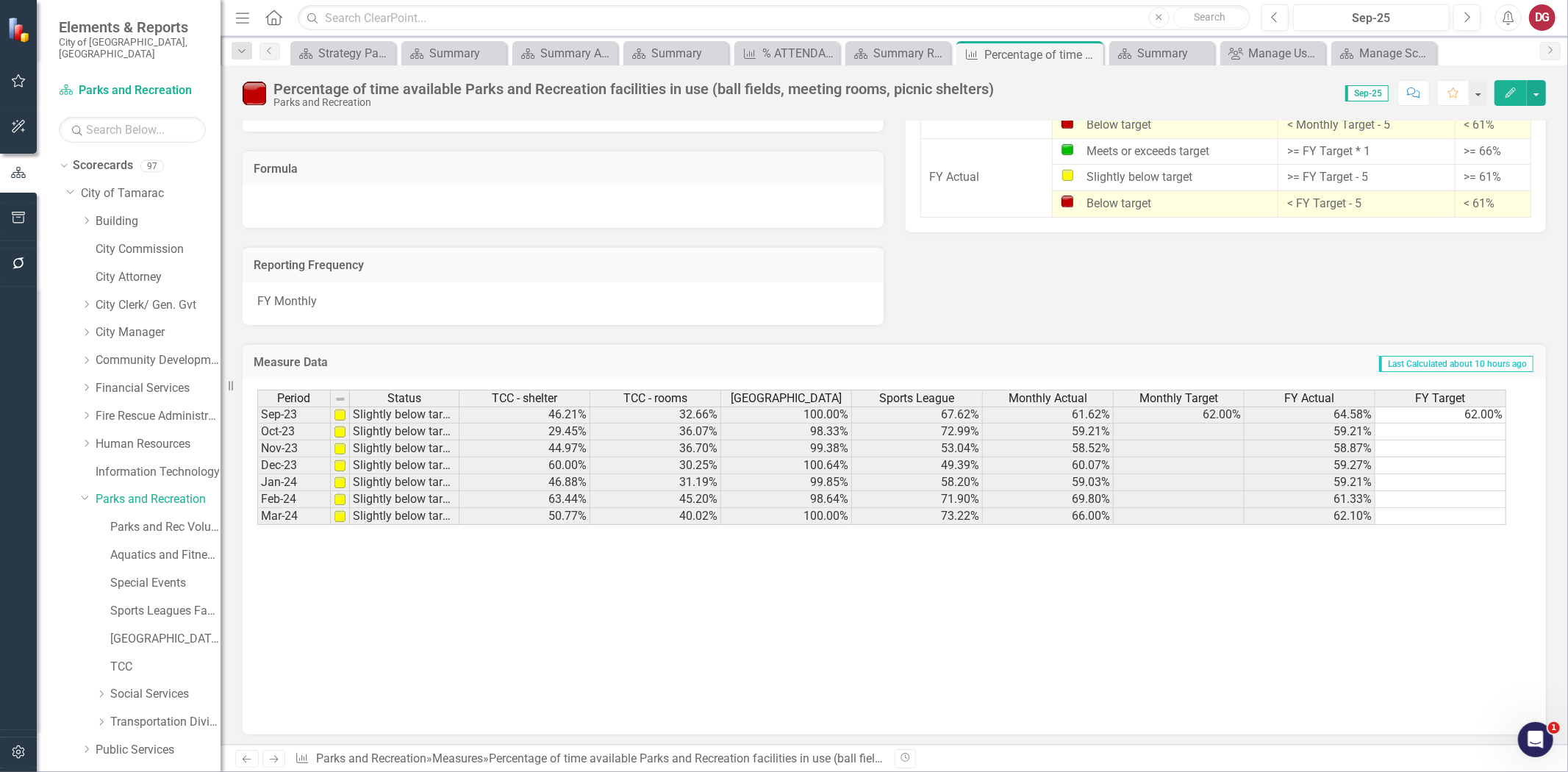
scroll to position [51, 0]
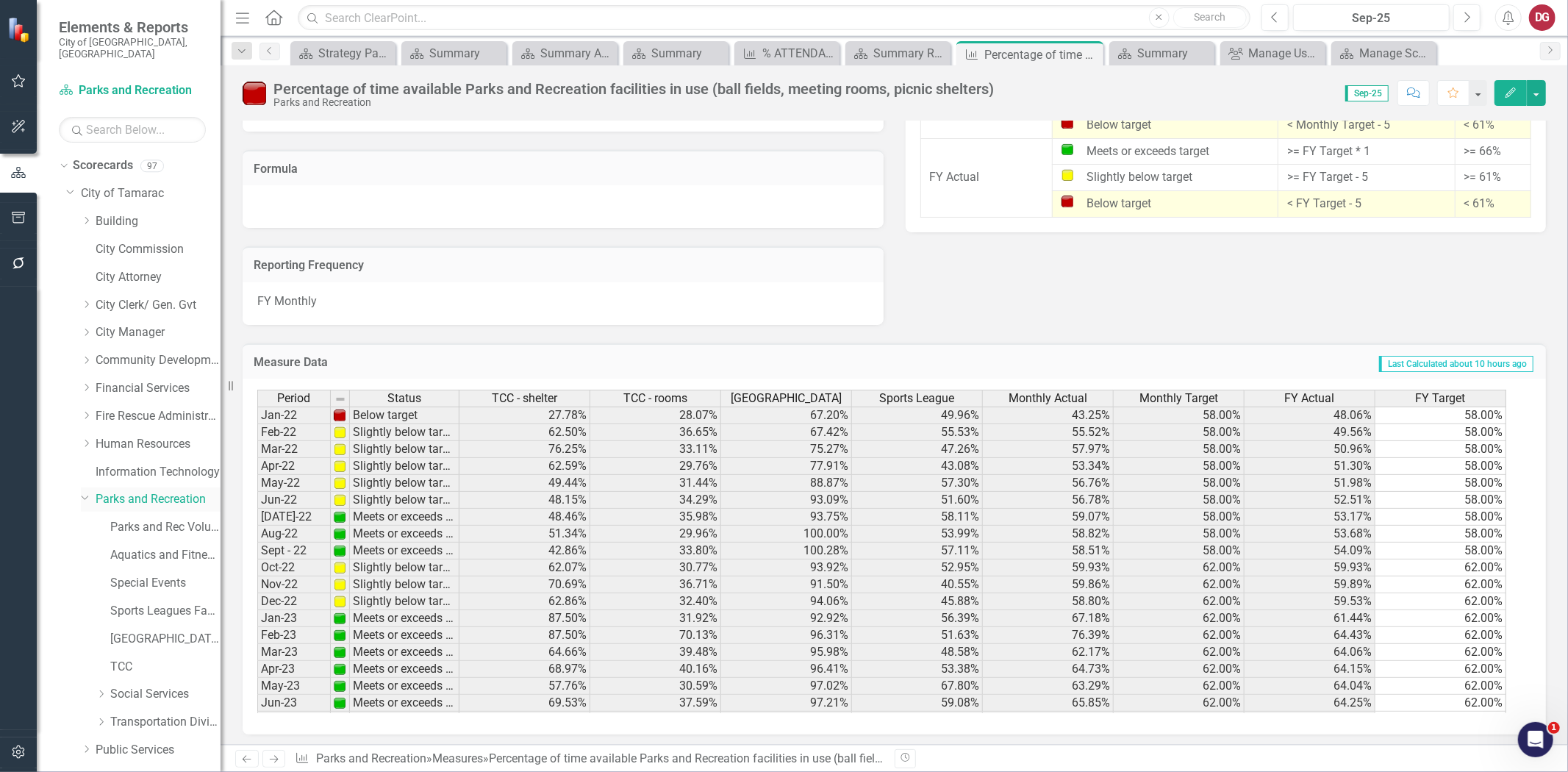
click at [146, 491] on link "Parks and Recreation" at bounding box center [158, 500] width 125 height 17
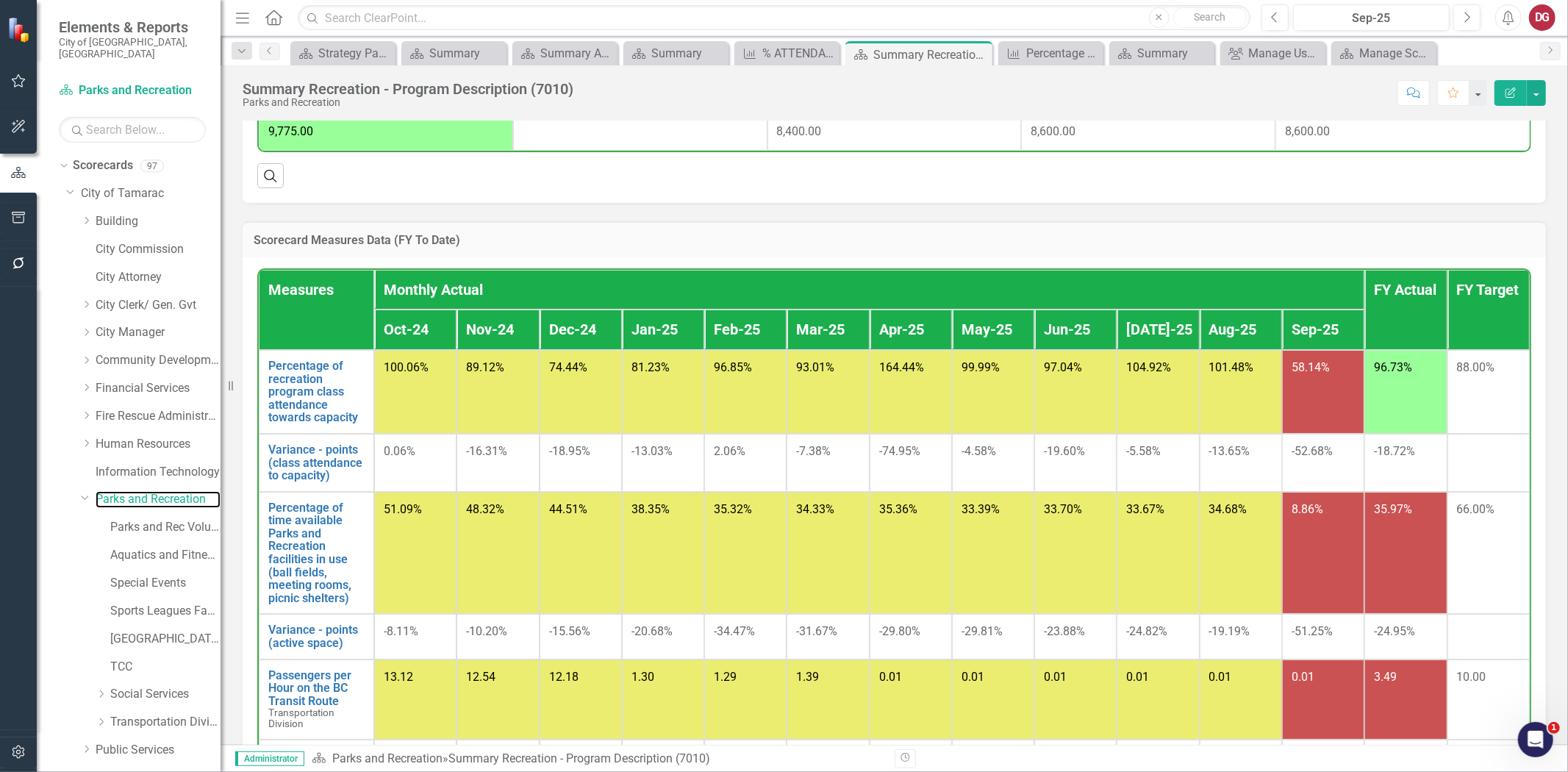
scroll to position [898, 0]
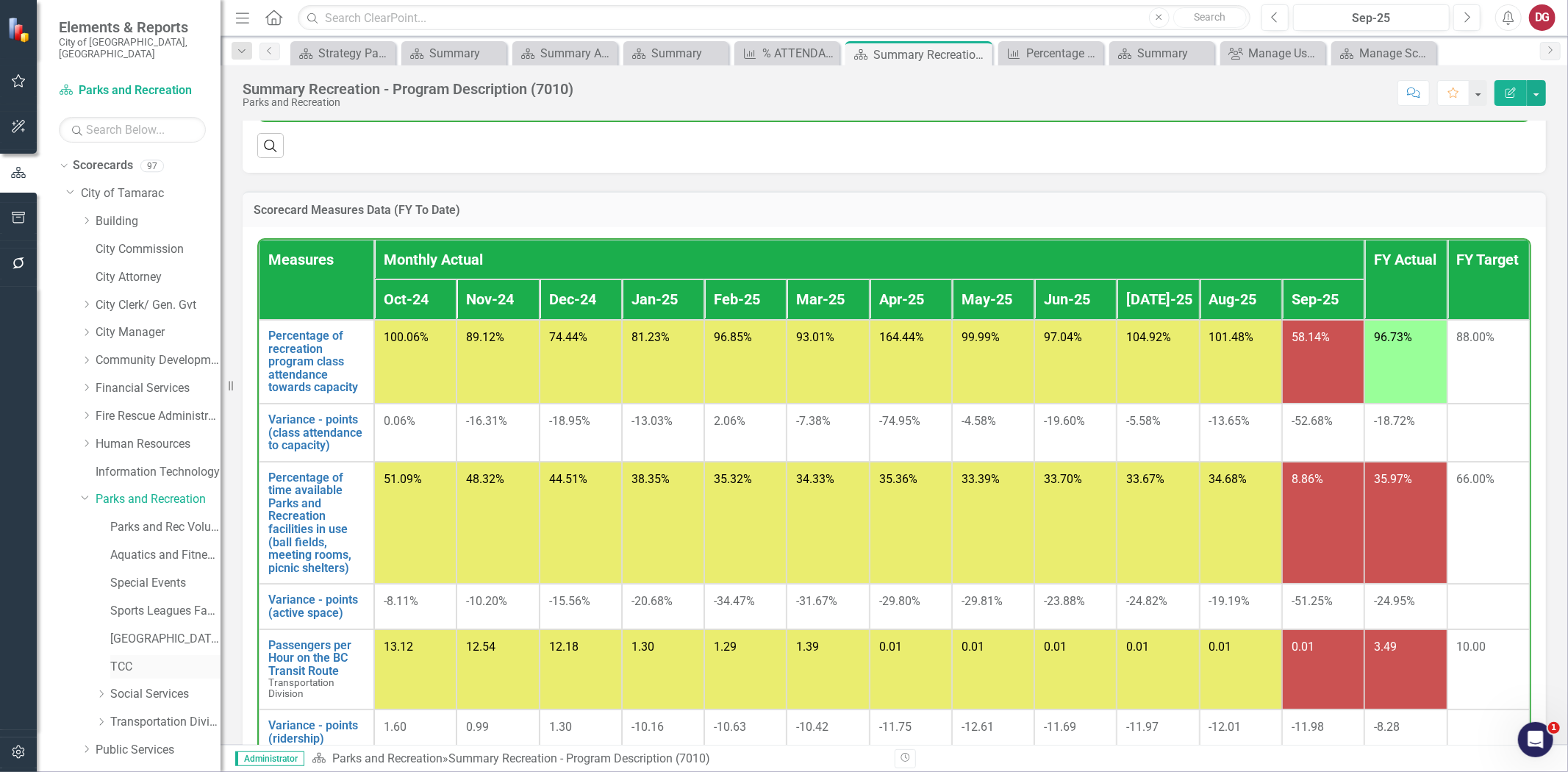
click at [126, 659] on link "TCC" at bounding box center [165, 667] width 111 height 17
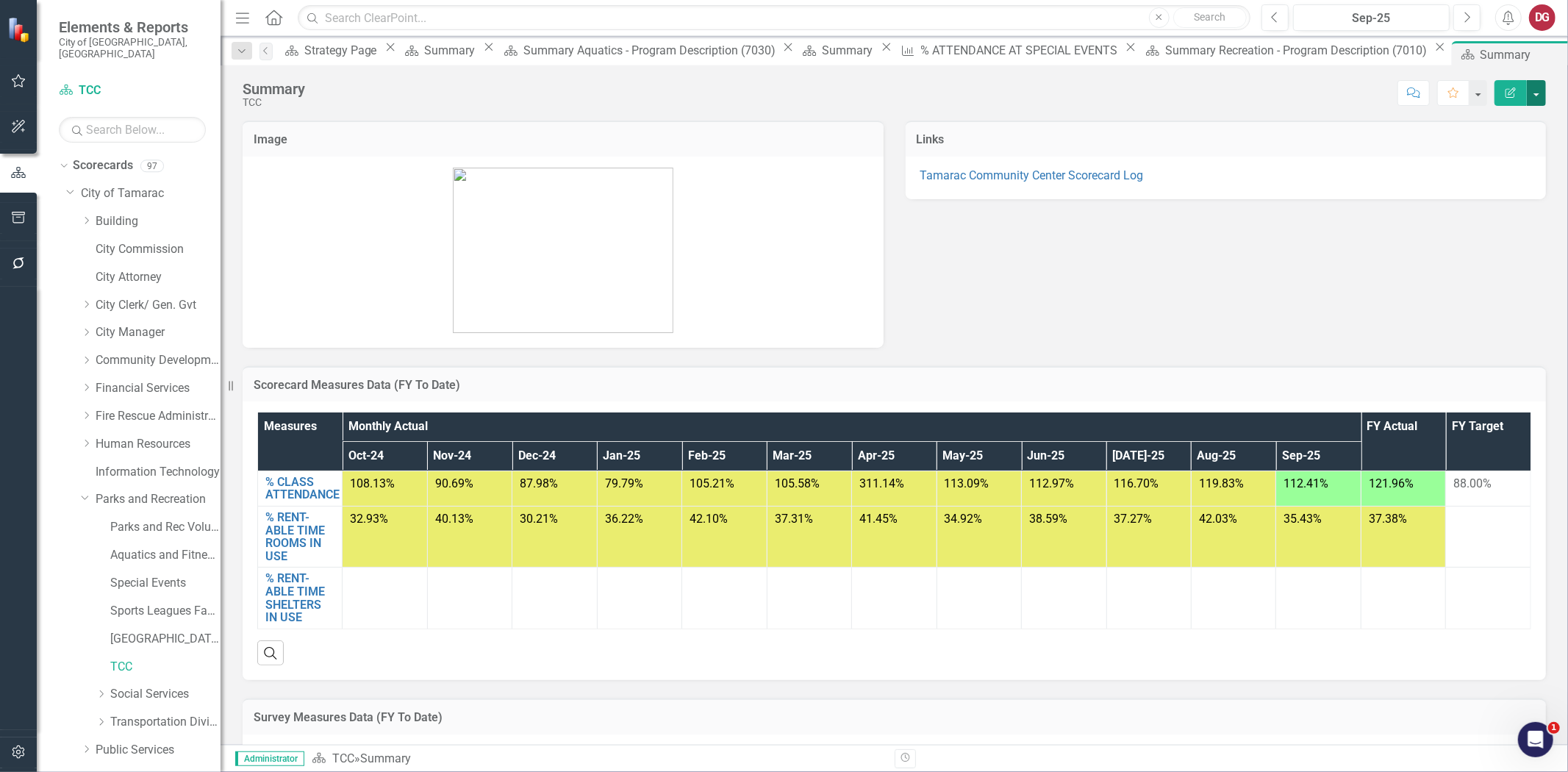
click at [1540, 92] on button "button" at bounding box center [1535, 93] width 20 height 26
click at [1478, 210] on link "PDF Export to PDF" at bounding box center [1485, 205] width 119 height 27
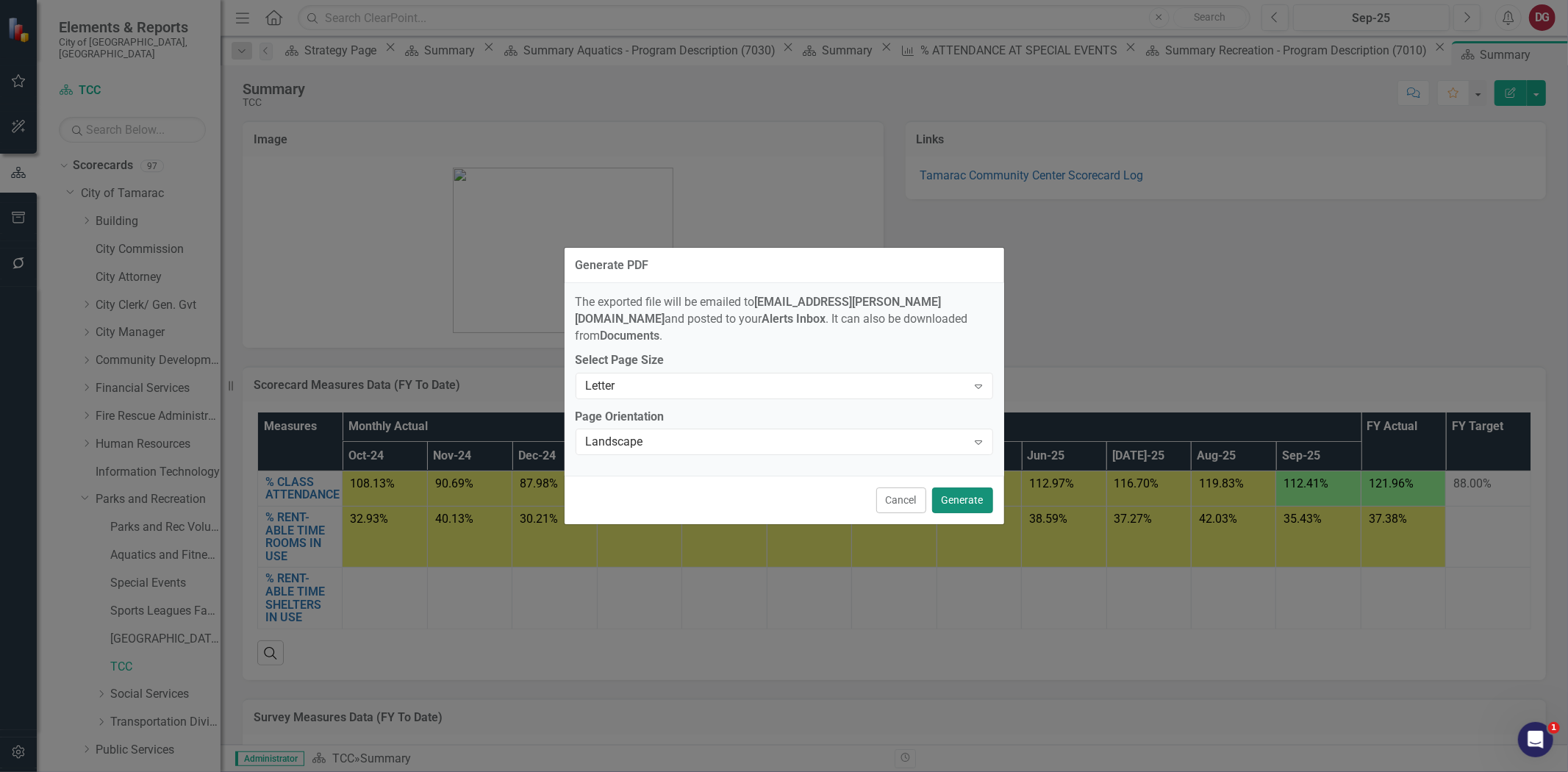
click at [954, 488] on button "Generate" at bounding box center [962, 501] width 61 height 26
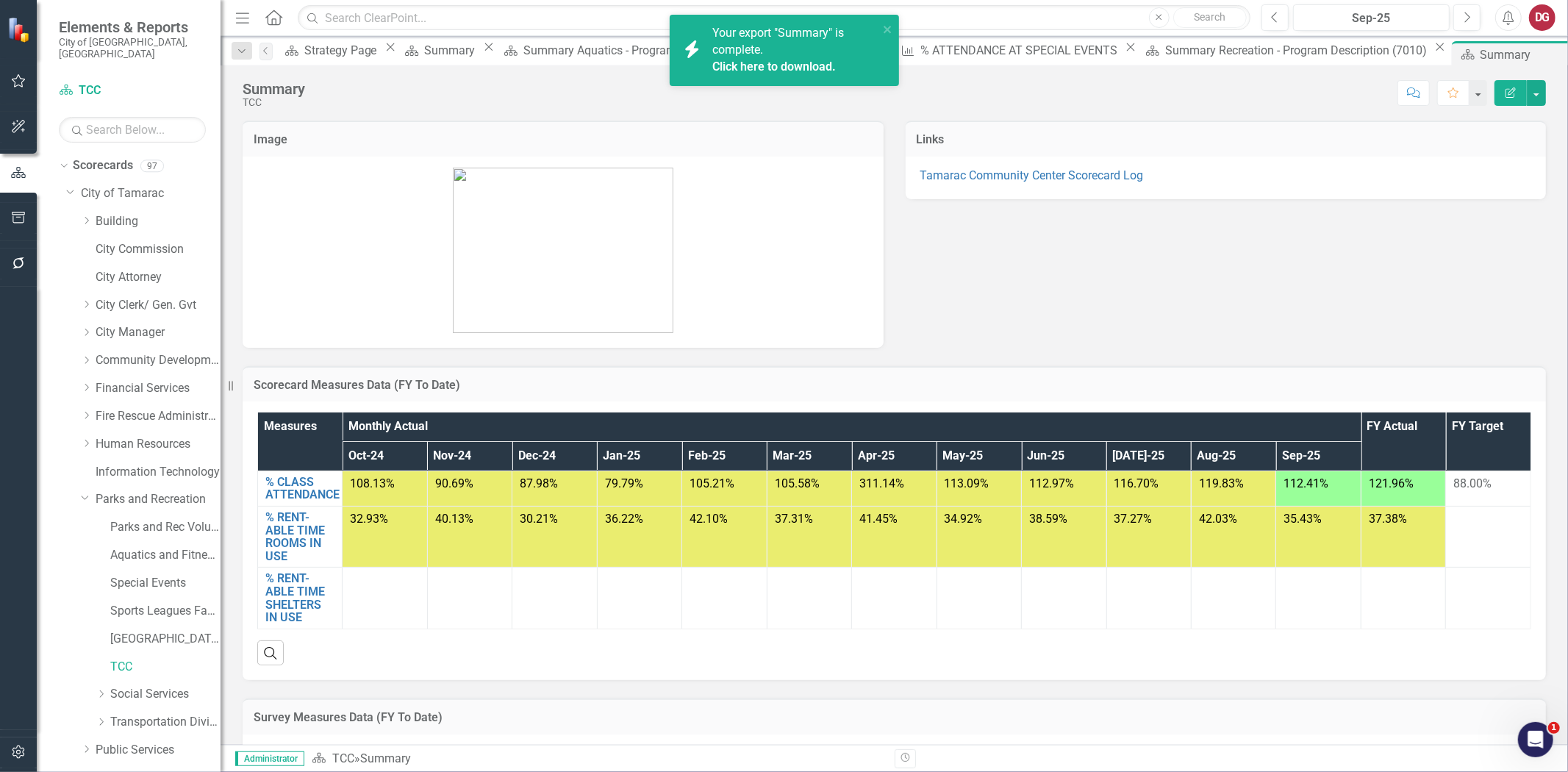
click at [754, 71] on link "Click here to download." at bounding box center [774, 66] width 124 height 14
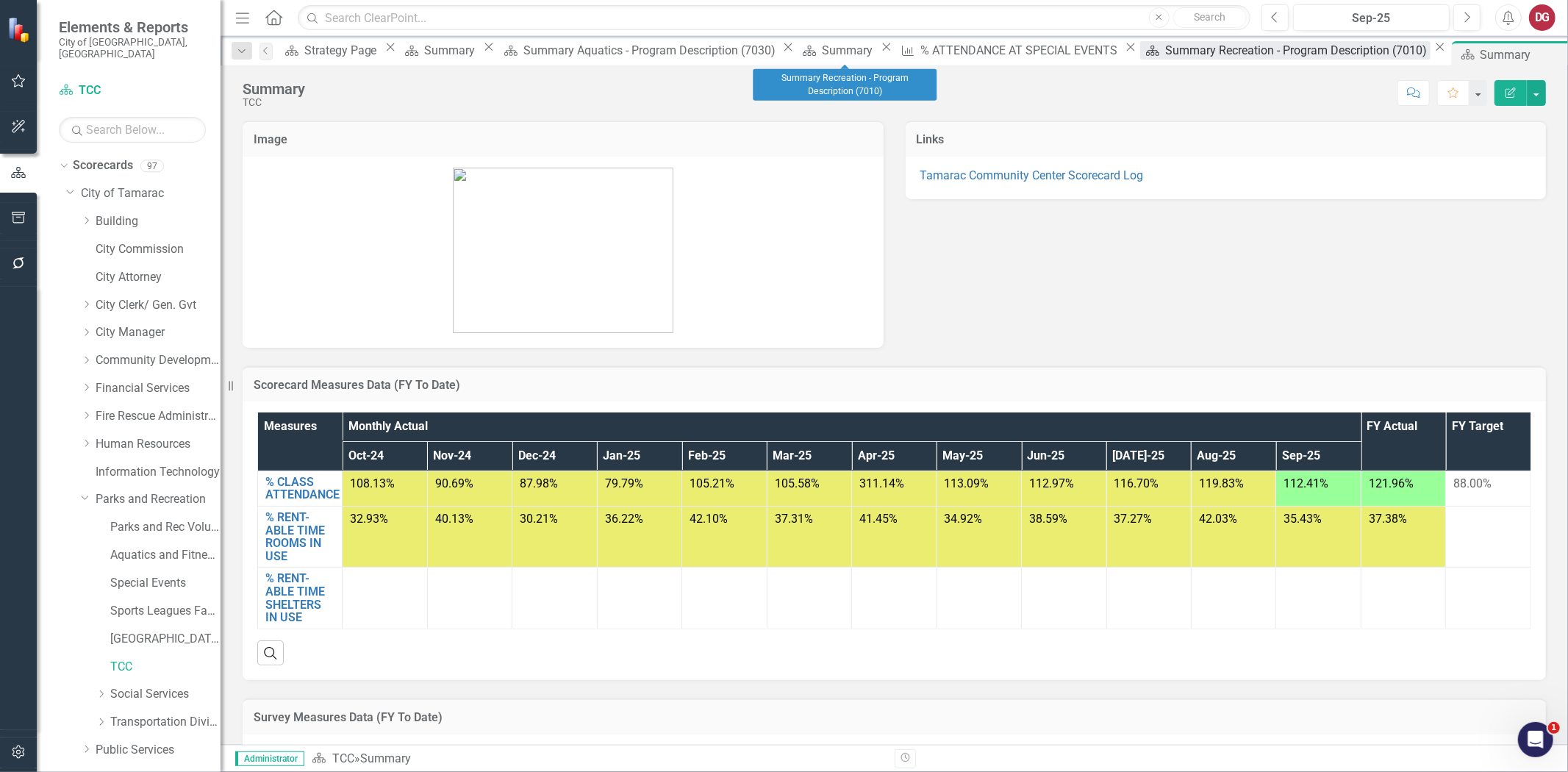
click at [1166, 48] on div "Summary Recreation - Program Description (7010)" at bounding box center [1299, 50] width 266 height 19
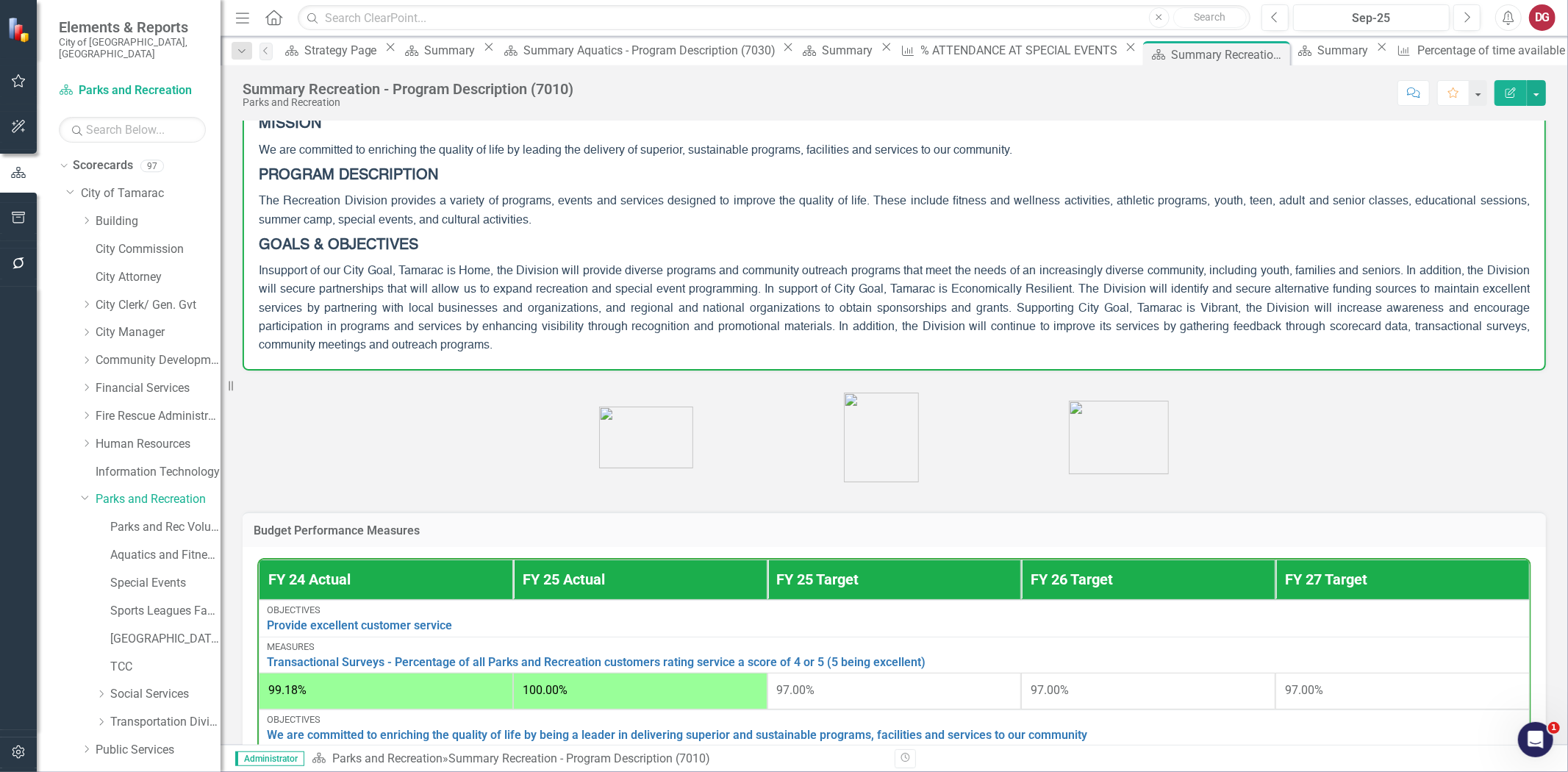
scroll to position [82, 0]
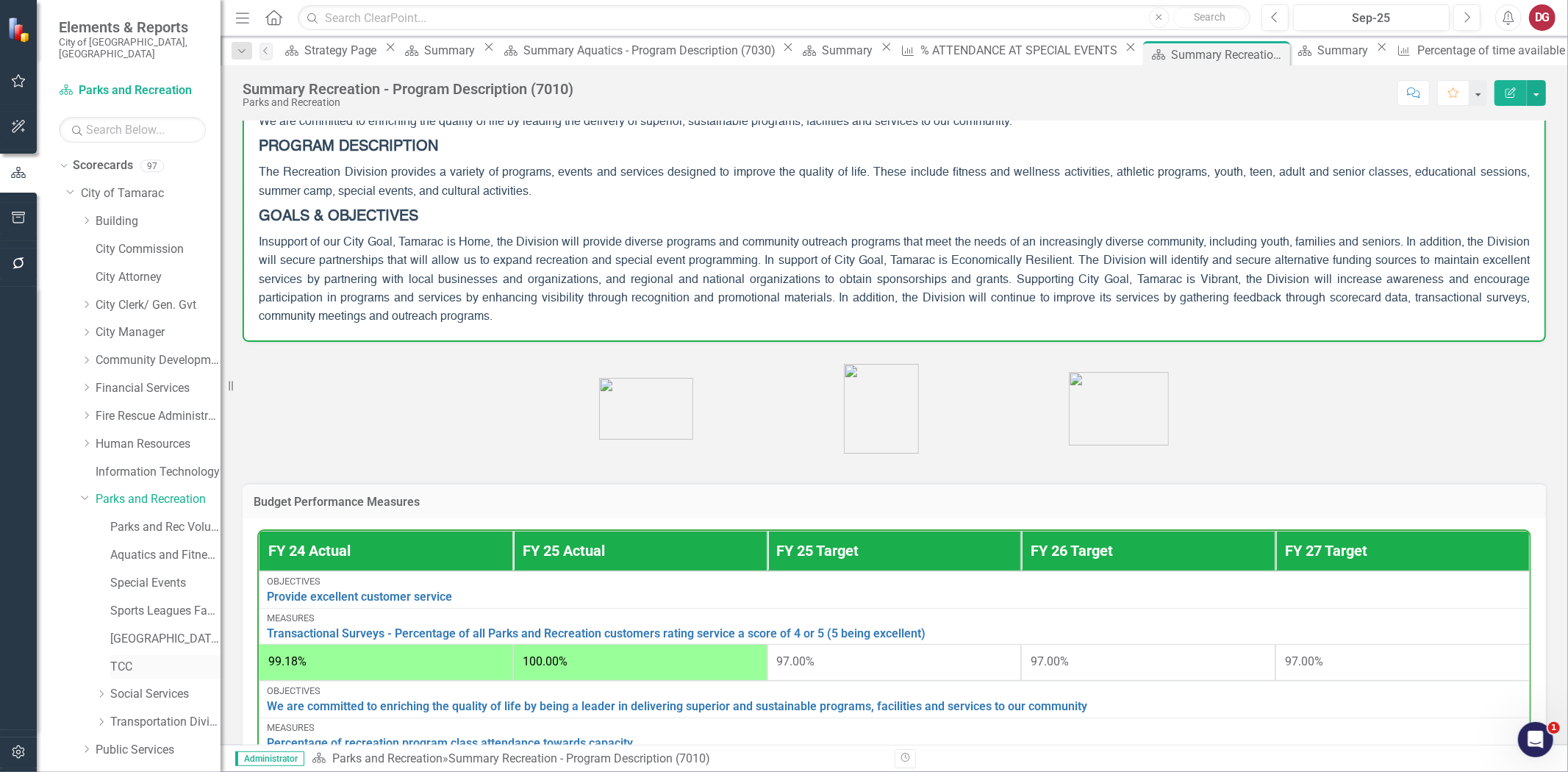
click at [120, 659] on link "TCC" at bounding box center [165, 667] width 111 height 17
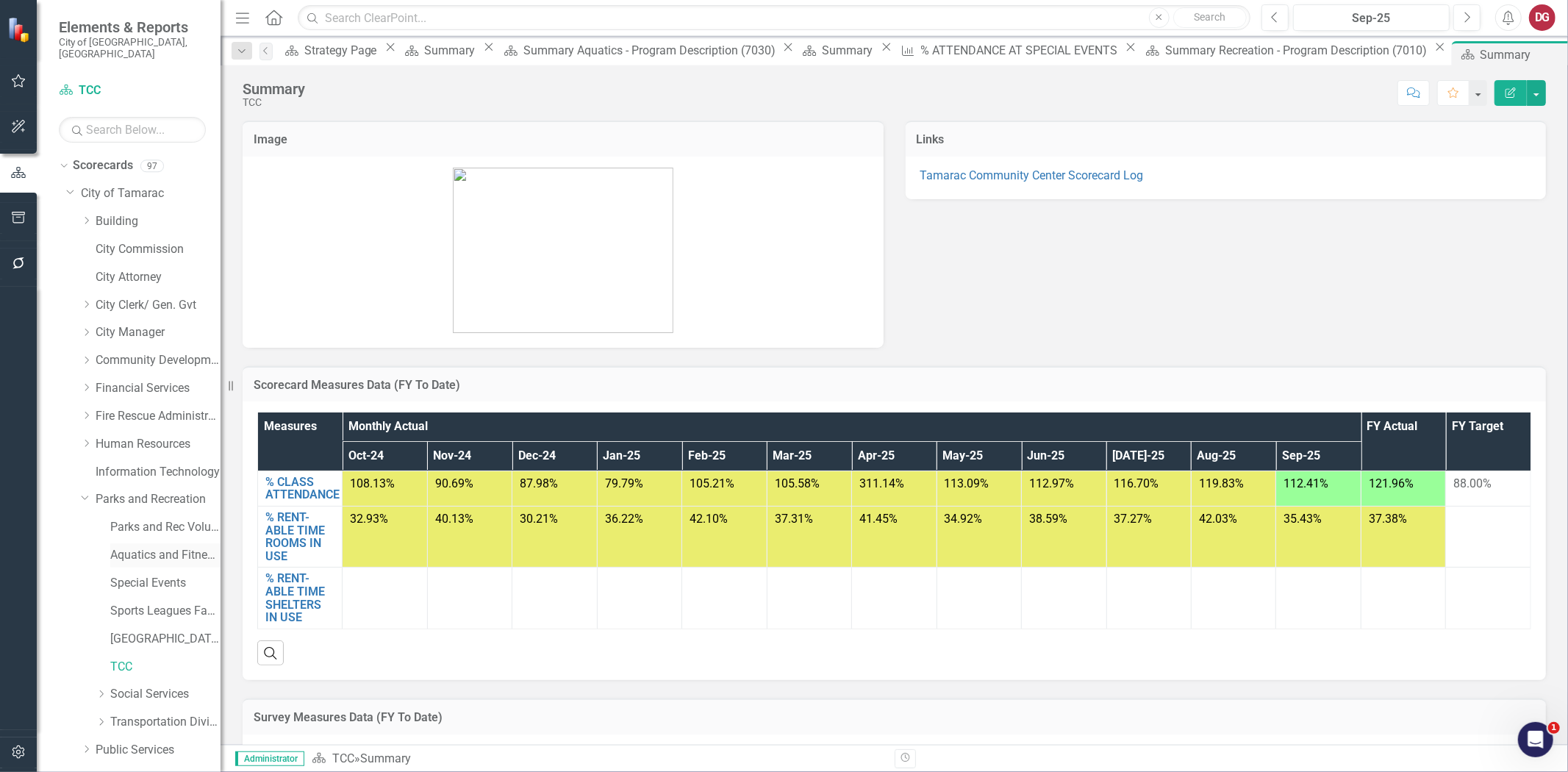
click at [123, 547] on link "Aquatics and Fitness Center" at bounding box center [165, 556] width 111 height 17
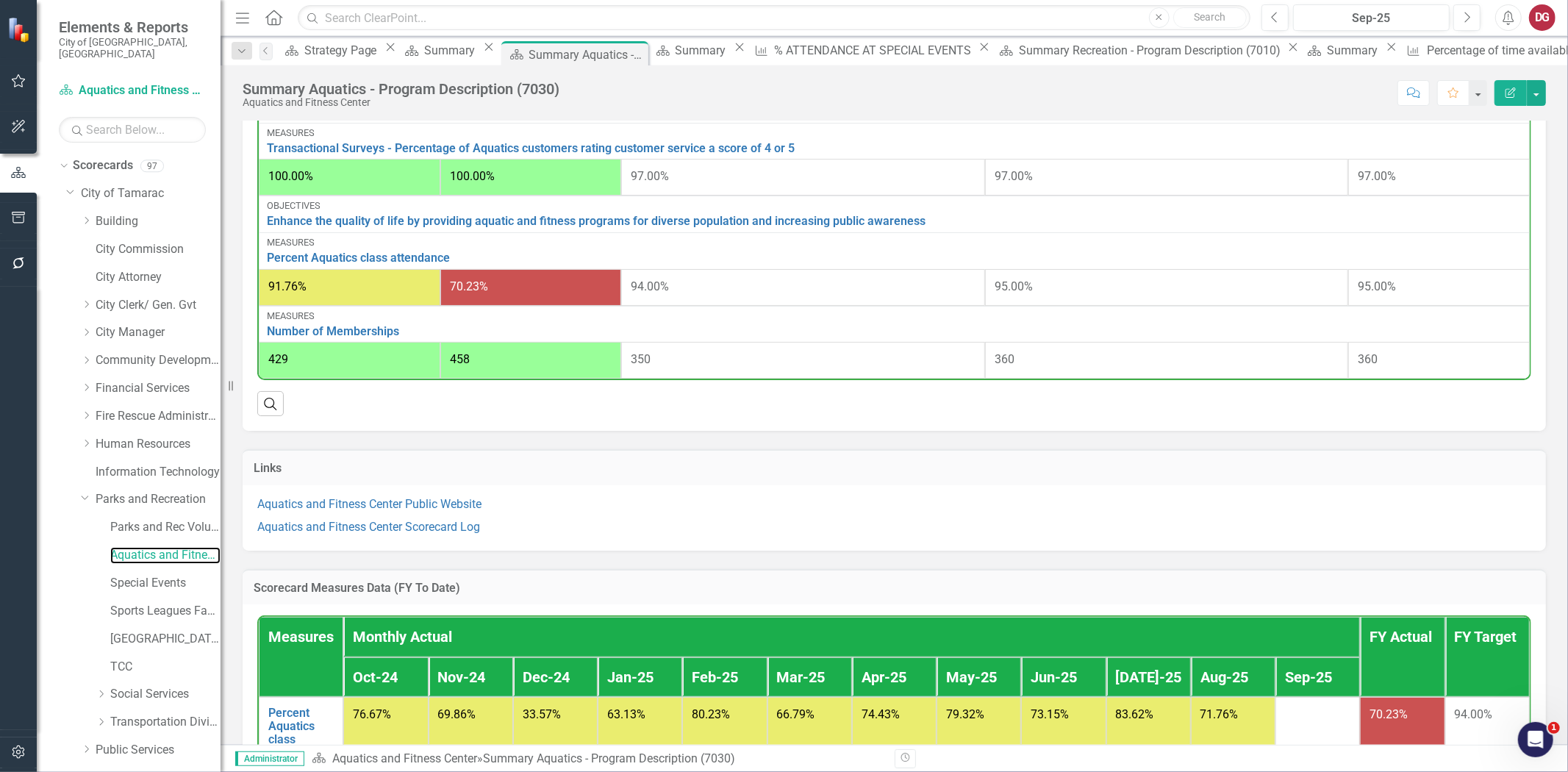
scroll to position [653, 0]
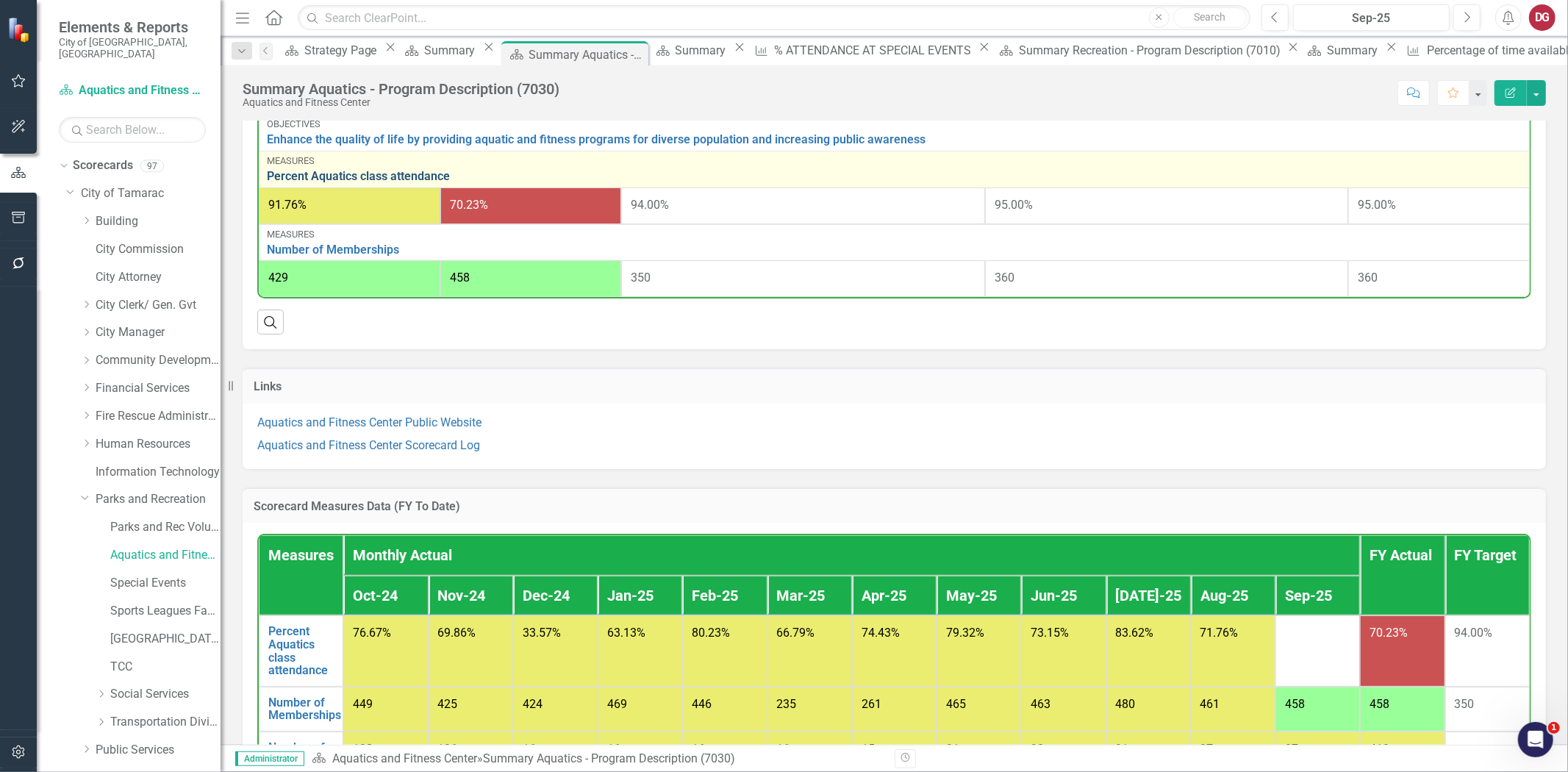
click at [424, 170] on link "Percent Aquatics class attendance" at bounding box center [894, 177] width 1255 height 13
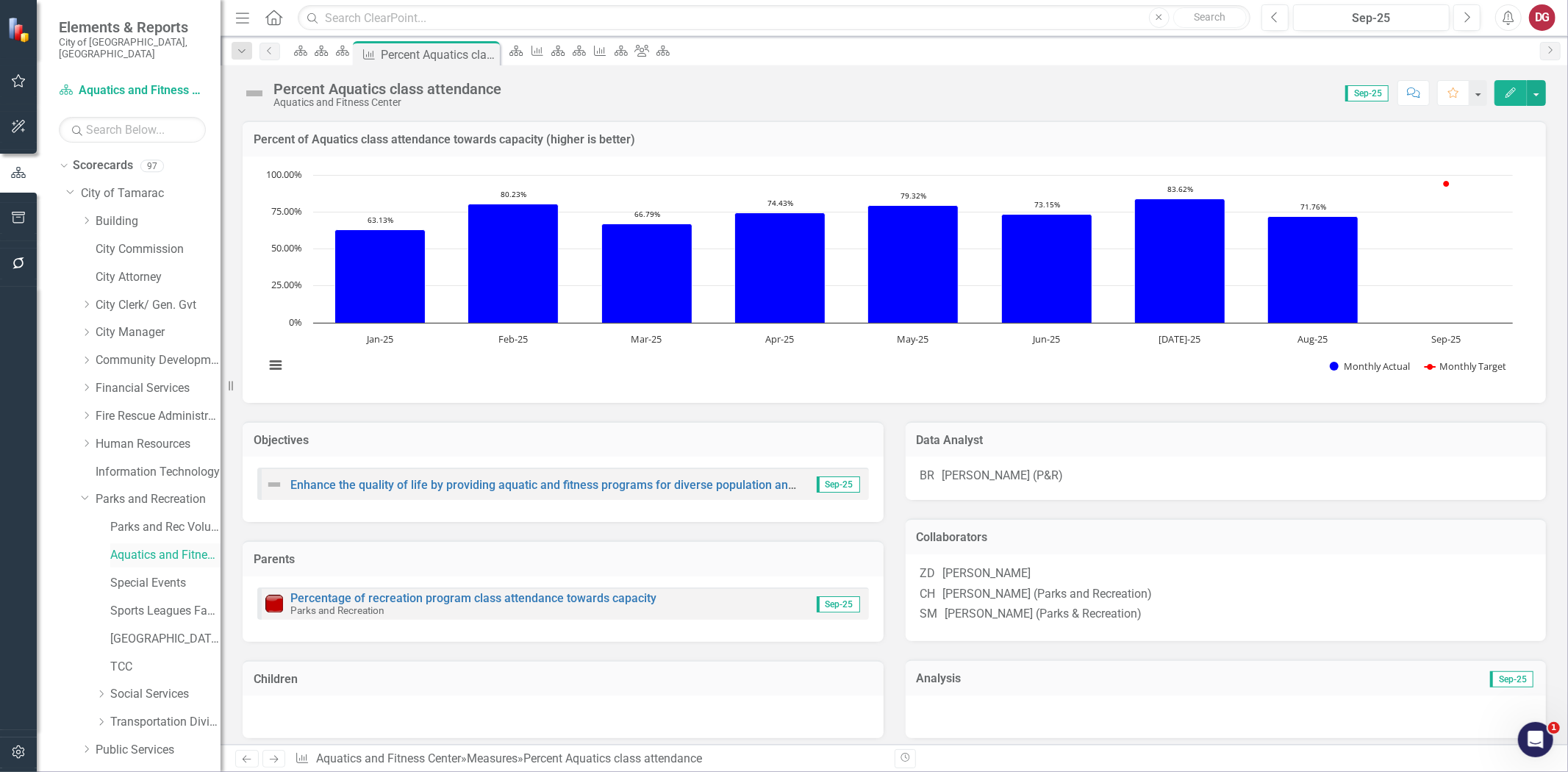
drag, startPoint x: 144, startPoint y: 544, endPoint x: 136, endPoint y: 535, distance: 12.0
click at [144, 547] on link "Aquatics and Fitness Center" at bounding box center [165, 556] width 111 height 17
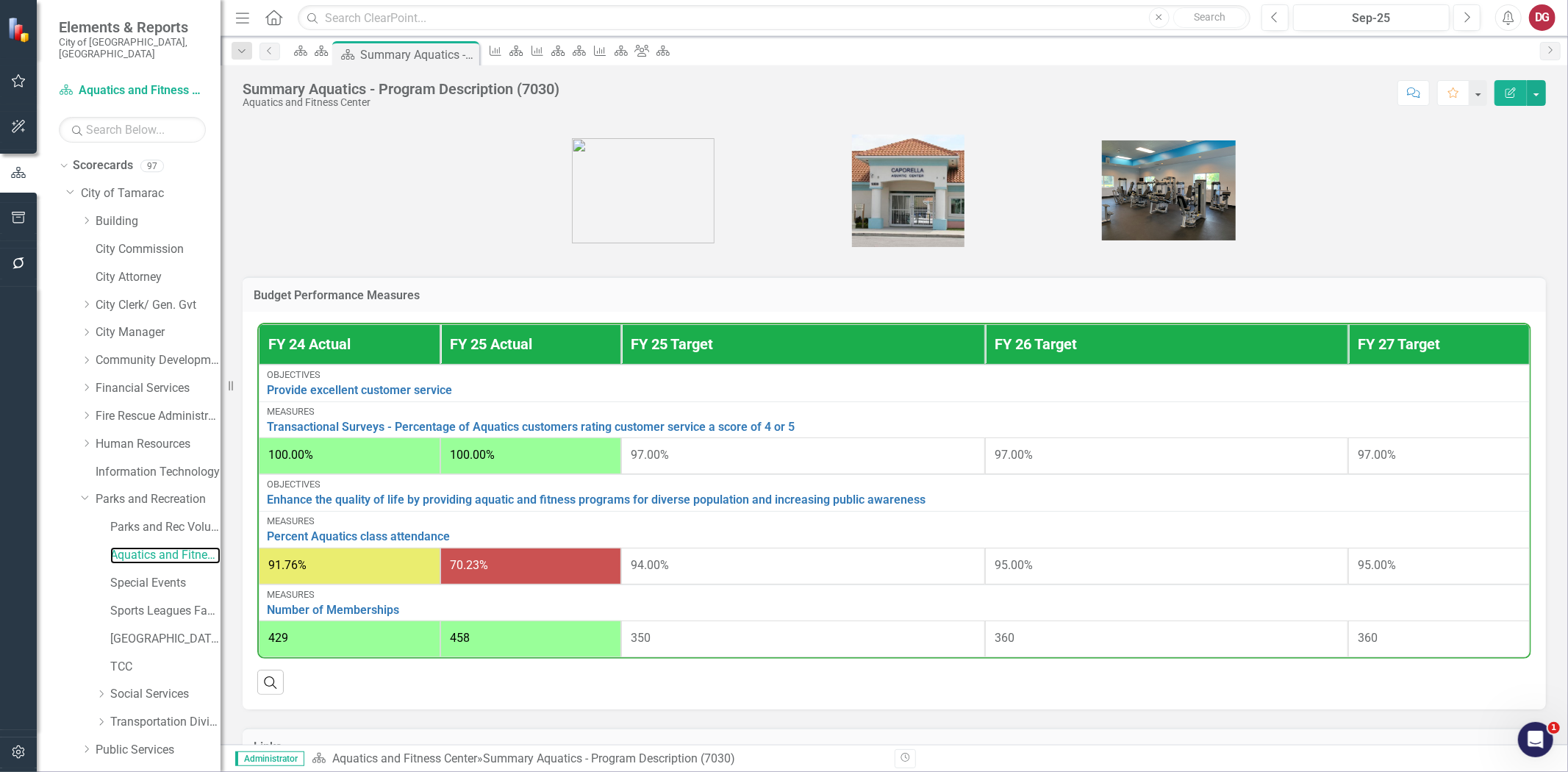
scroll to position [326, 0]
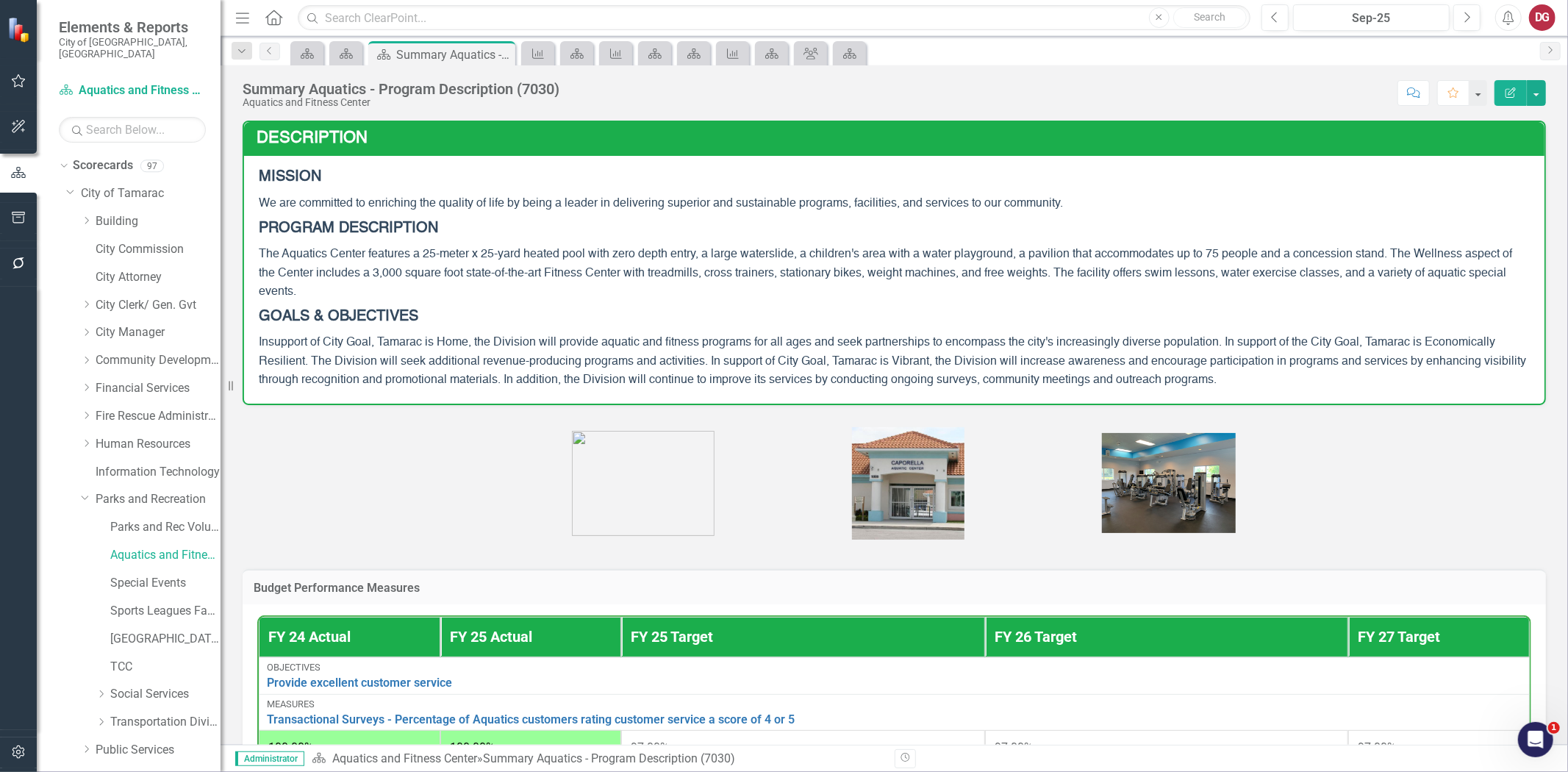
scroll to position [326, 0]
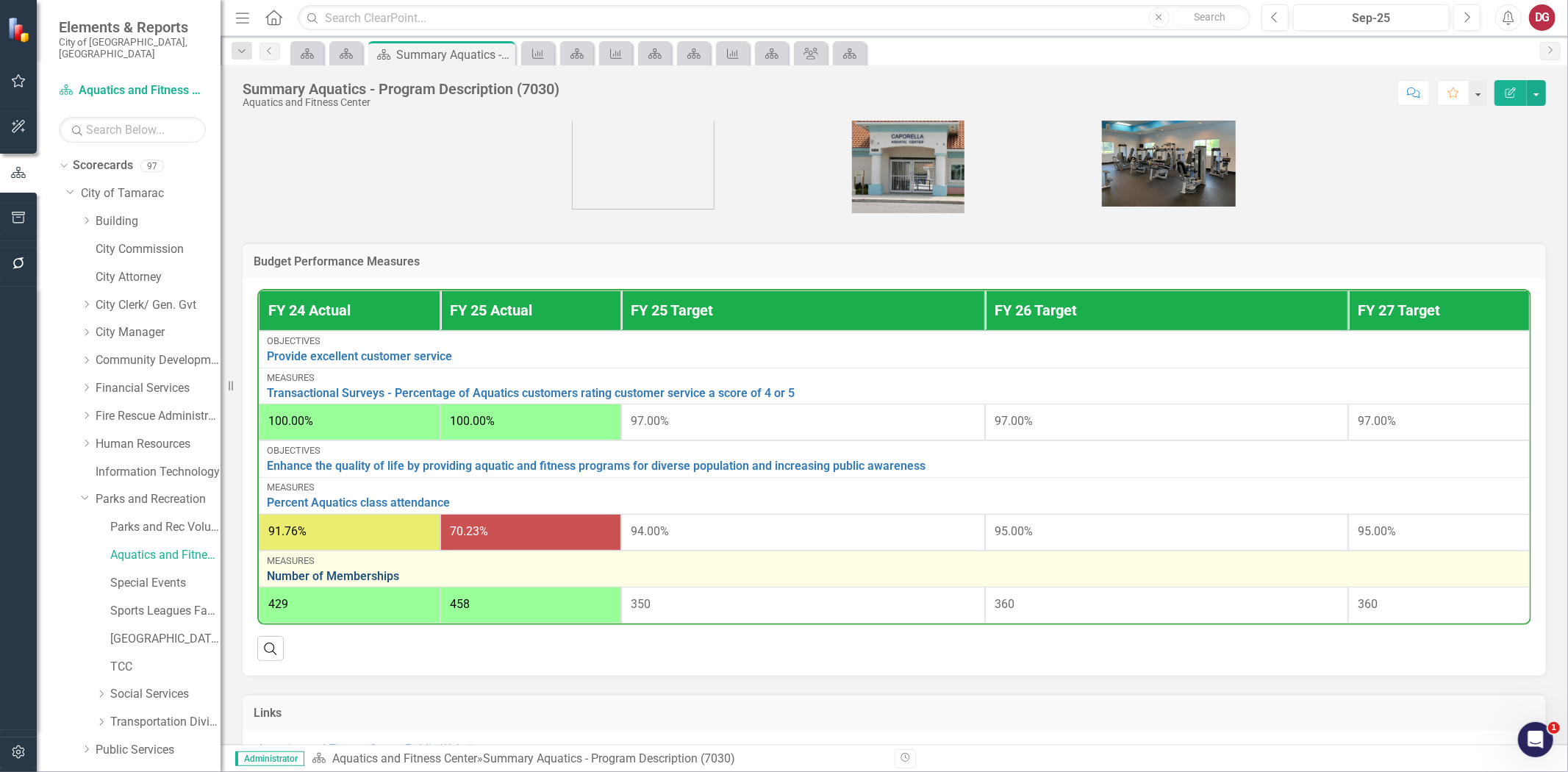
click at [371, 574] on link "Number of Memberships" at bounding box center [894, 576] width 1255 height 13
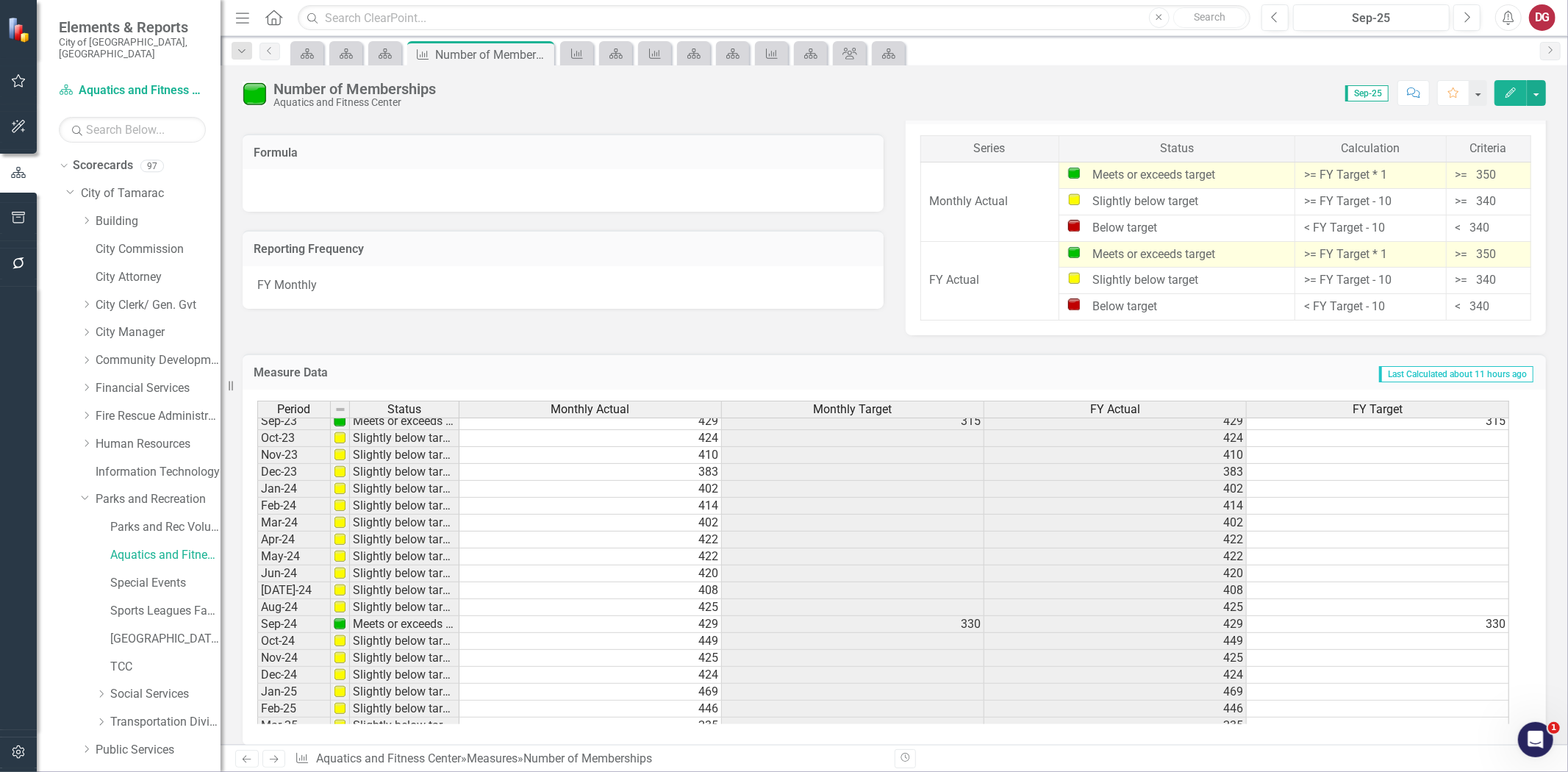
scroll to position [544, 0]
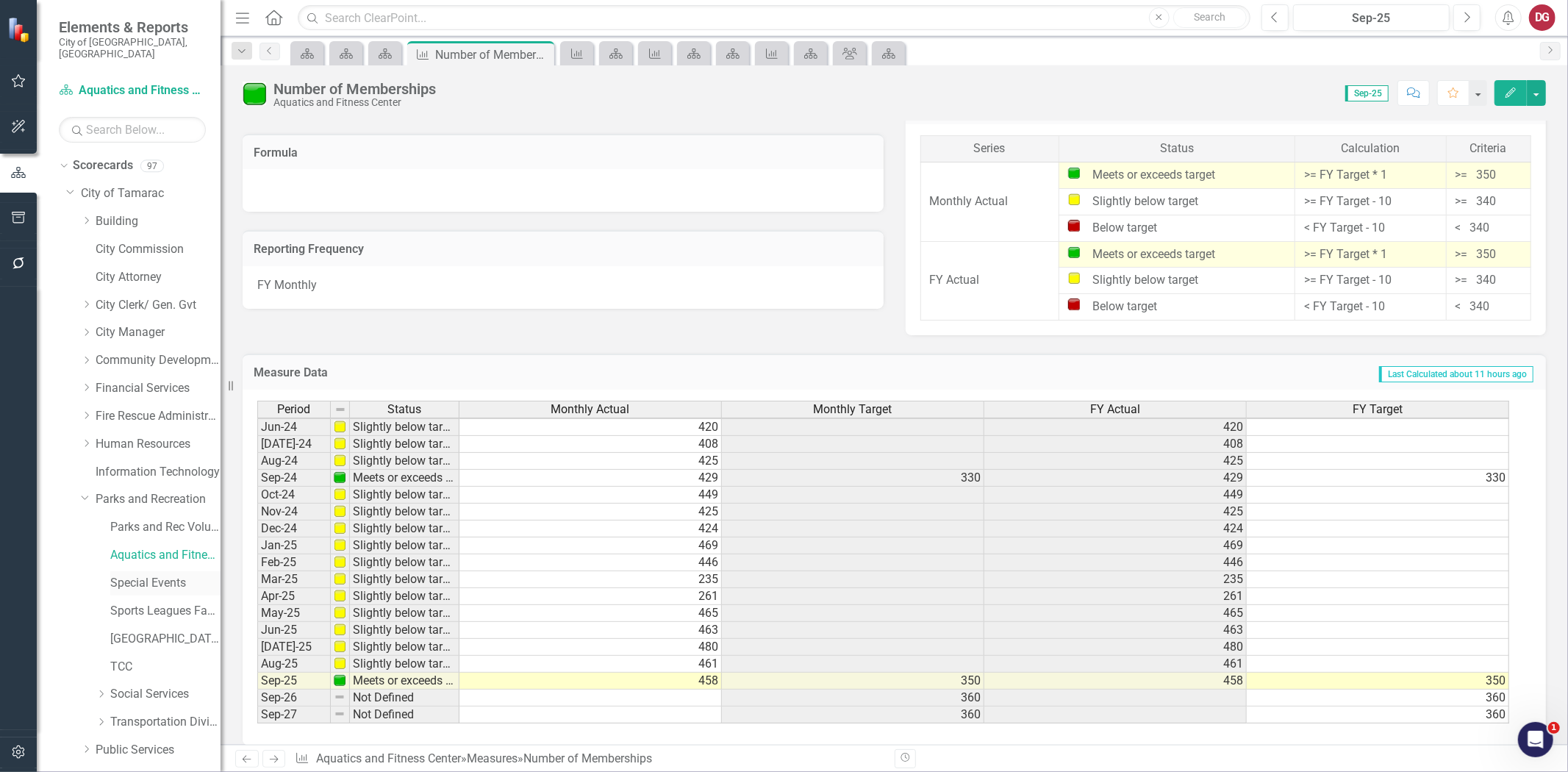
click at [115, 575] on link "Special Events" at bounding box center [165, 583] width 111 height 17
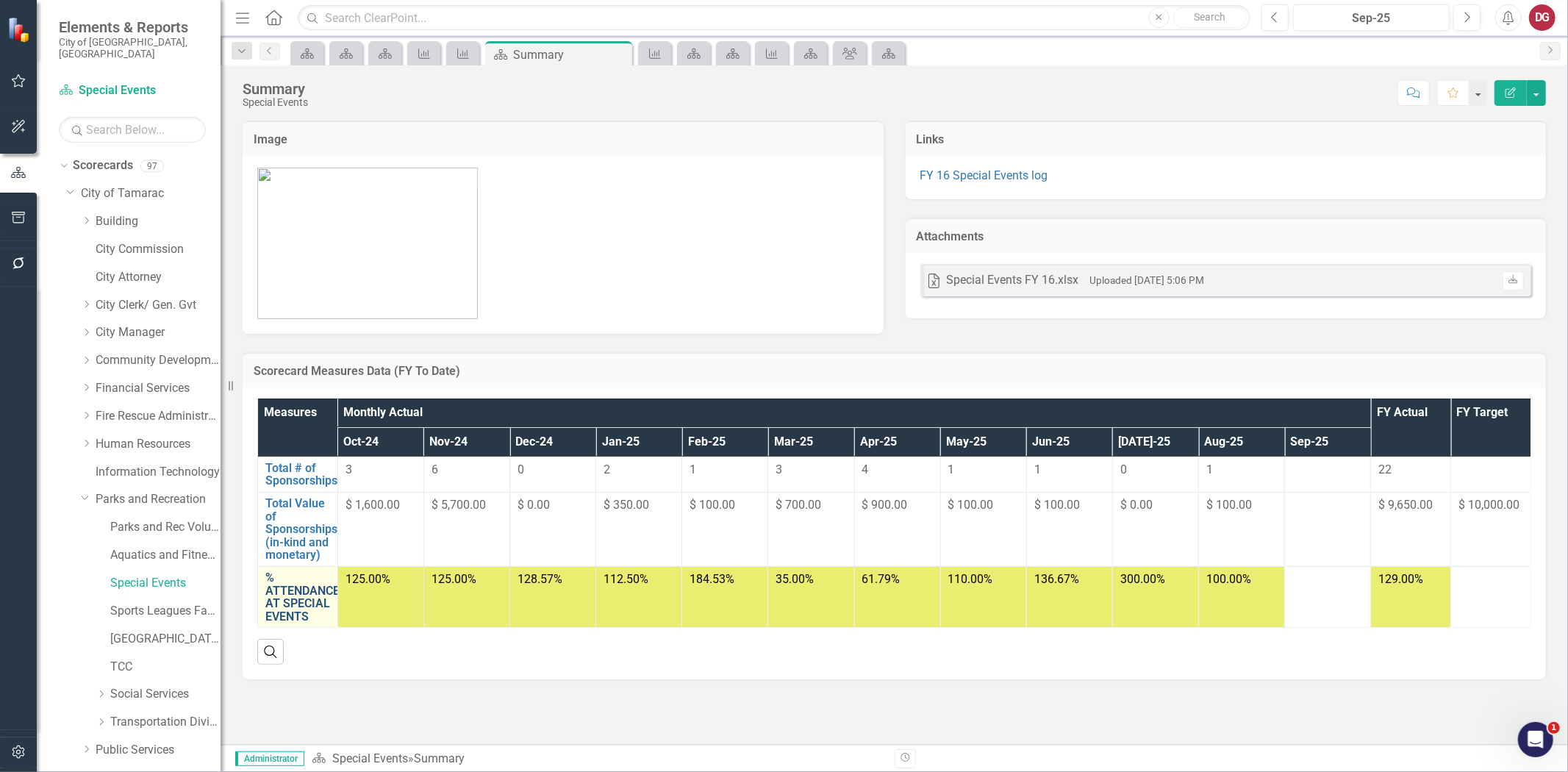
click at [295, 593] on link "% ATTENDANCE AT SPECIAL EVENTS" at bounding box center [303, 596] width 74 height 51
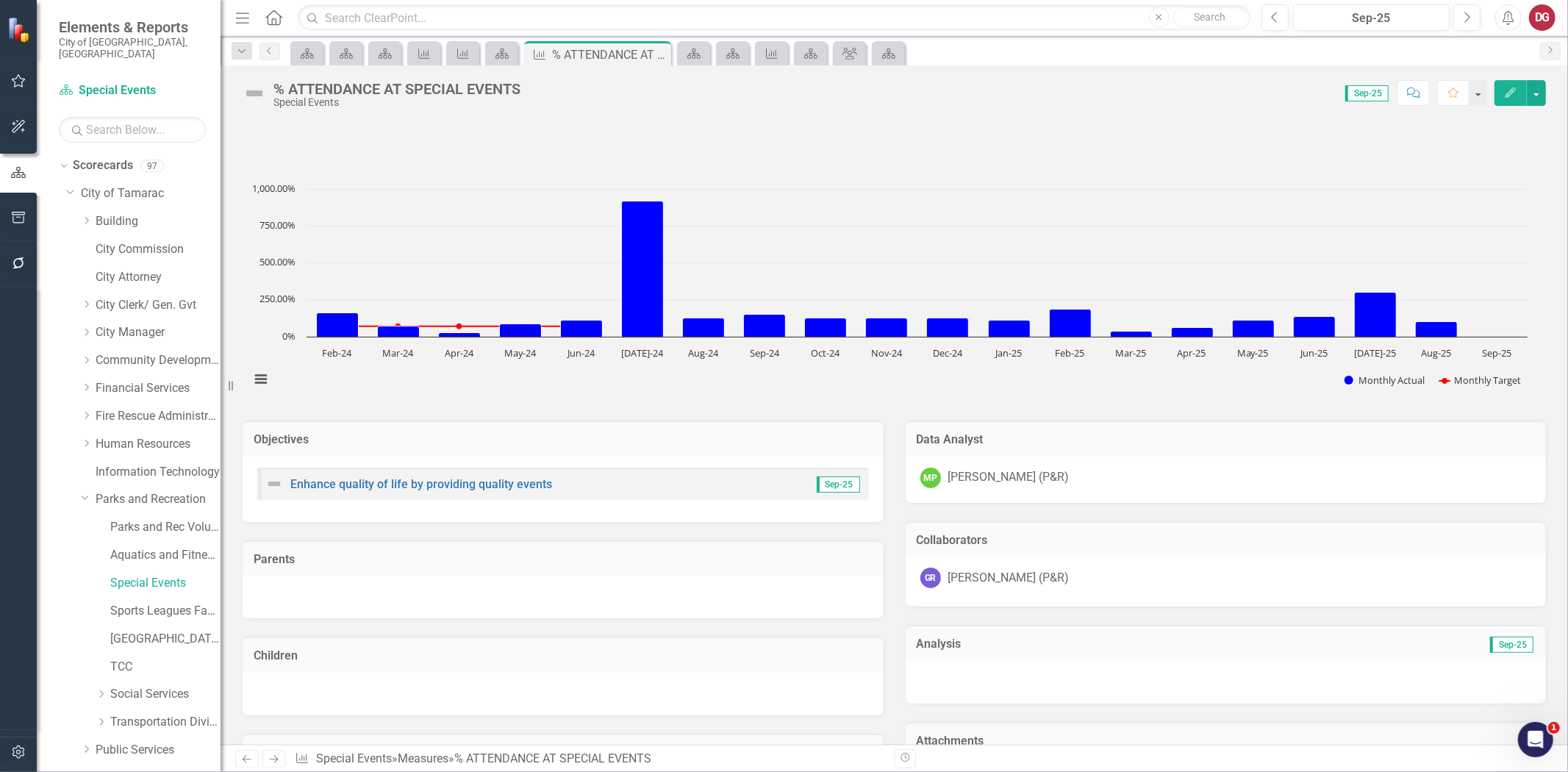
click at [1107, 547] on td "Collaborators" at bounding box center [1226, 542] width 619 height 20
click at [1103, 575] on div "GR Germania Roman (P&R)" at bounding box center [1226, 578] width 611 height 20
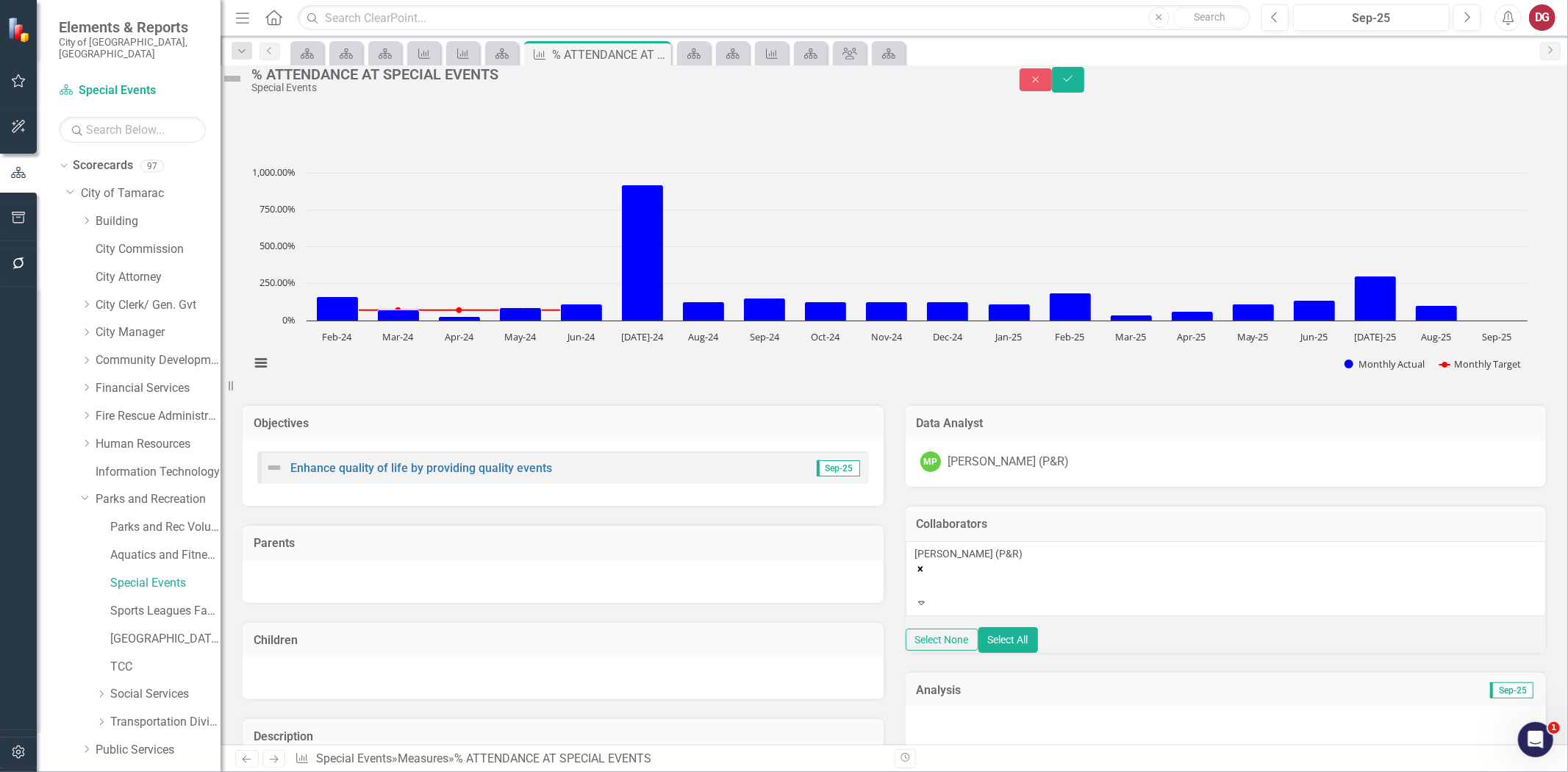
click at [1103, 589] on div "Germania Roman (P&R)" at bounding box center [1225, 571] width 621 height 50
type input "j"
type input "b"
click at [1052, 91] on button "Close" at bounding box center [1035, 80] width 33 height 23
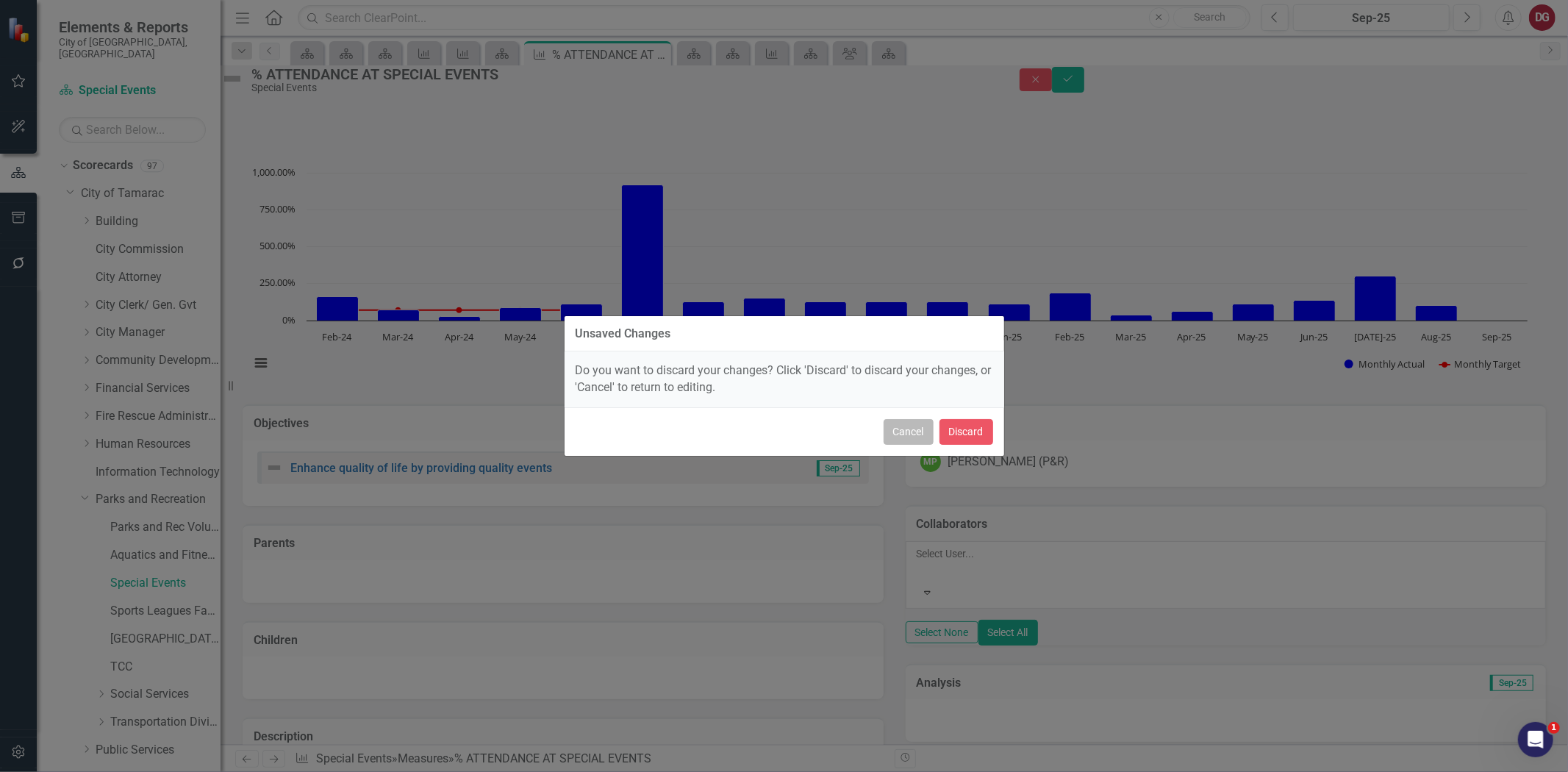
click at [905, 435] on button "Cancel" at bounding box center [908, 432] width 50 height 26
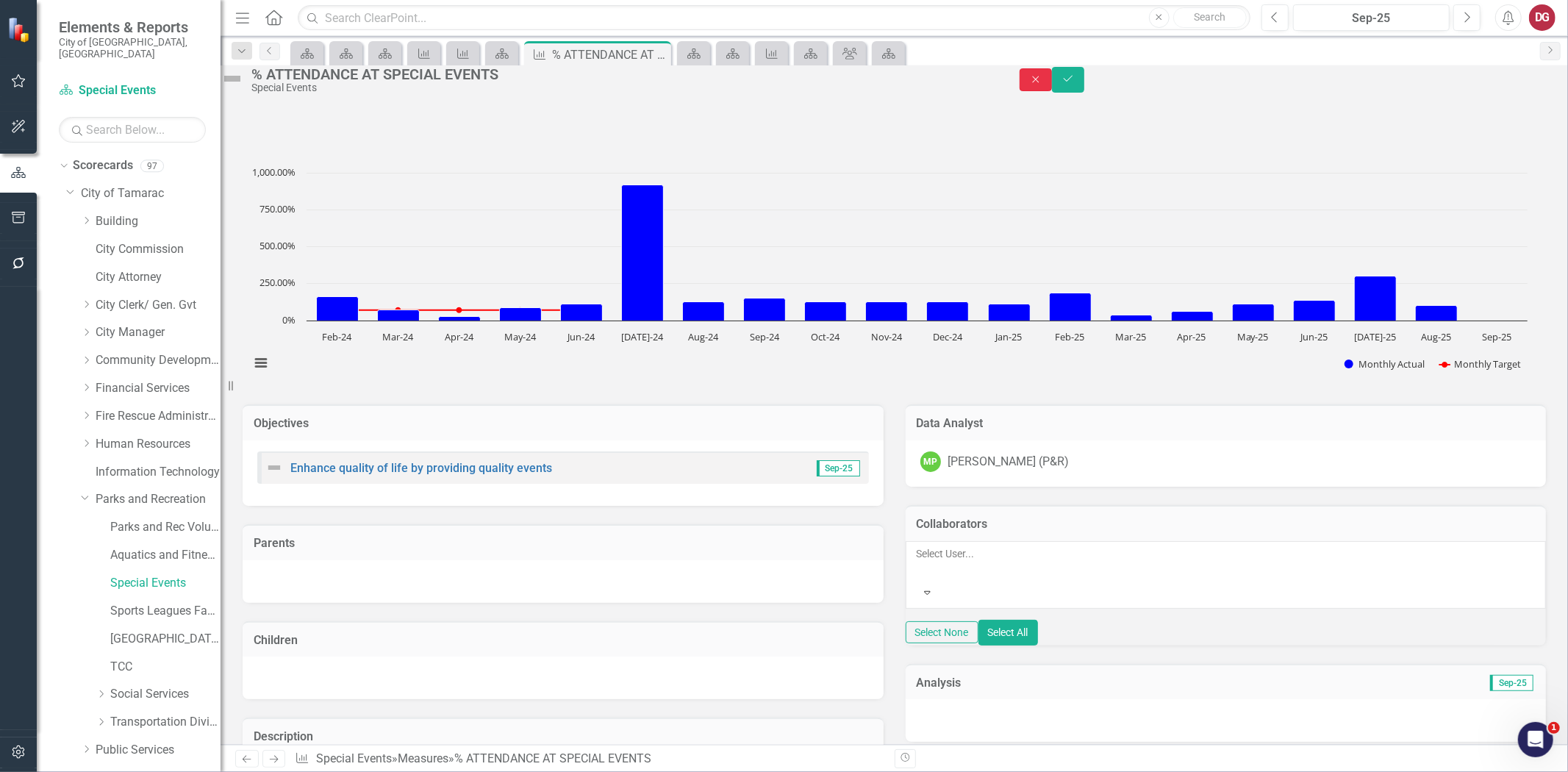
click at [1042, 81] on icon "Close" at bounding box center [1036, 79] width 13 height 10
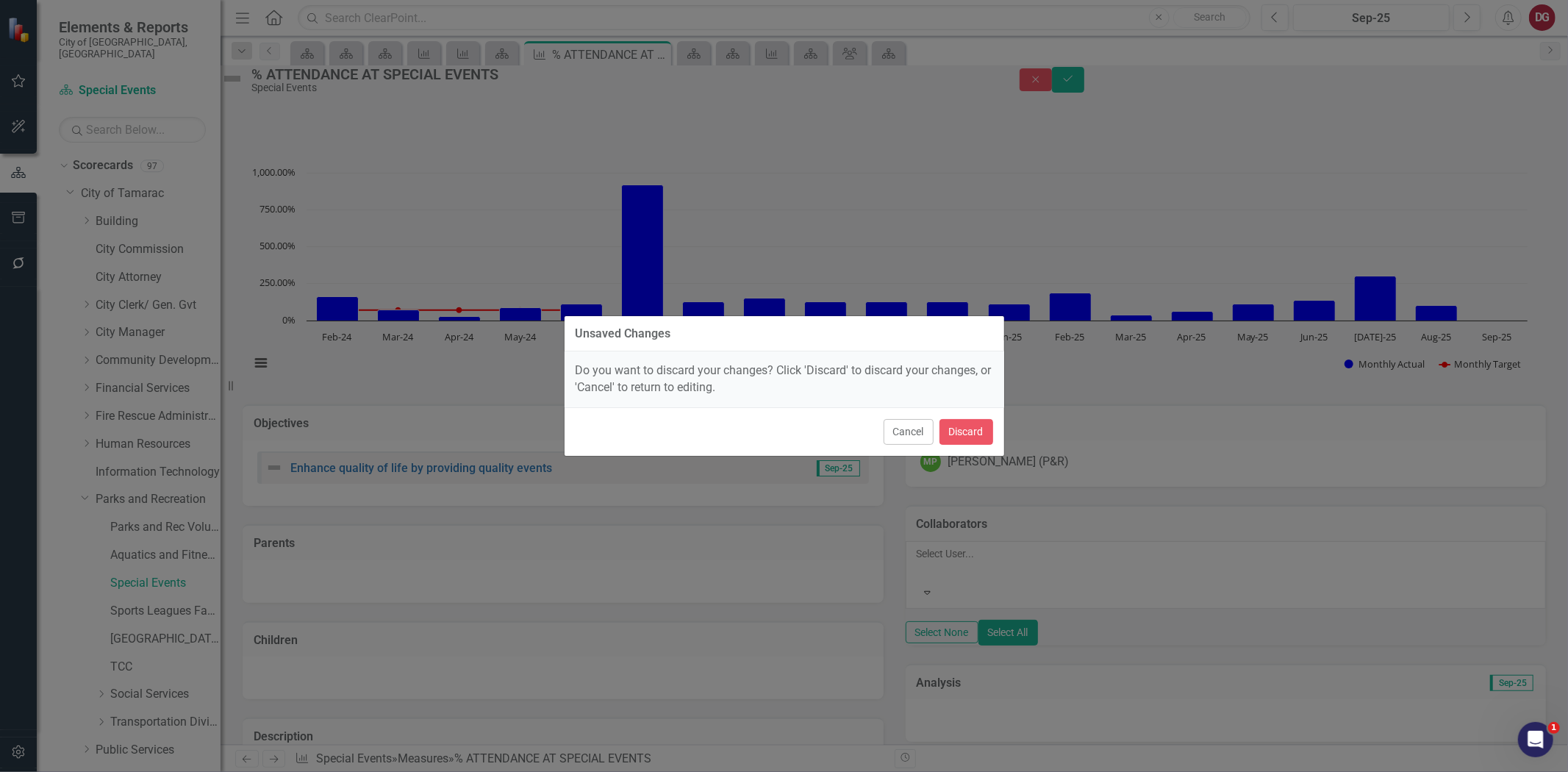
click at [1000, 537] on div "Unsaved Changes Do you want to discard your changes? Click 'Discard' to discard…" at bounding box center [784, 386] width 441 height 772
click at [965, 574] on div "Unsaved Changes Do you want to discard your changes? Click 'Discard' to discard…" at bounding box center [784, 386] width 441 height 772
click at [919, 435] on button "Cancel" at bounding box center [908, 432] width 50 height 26
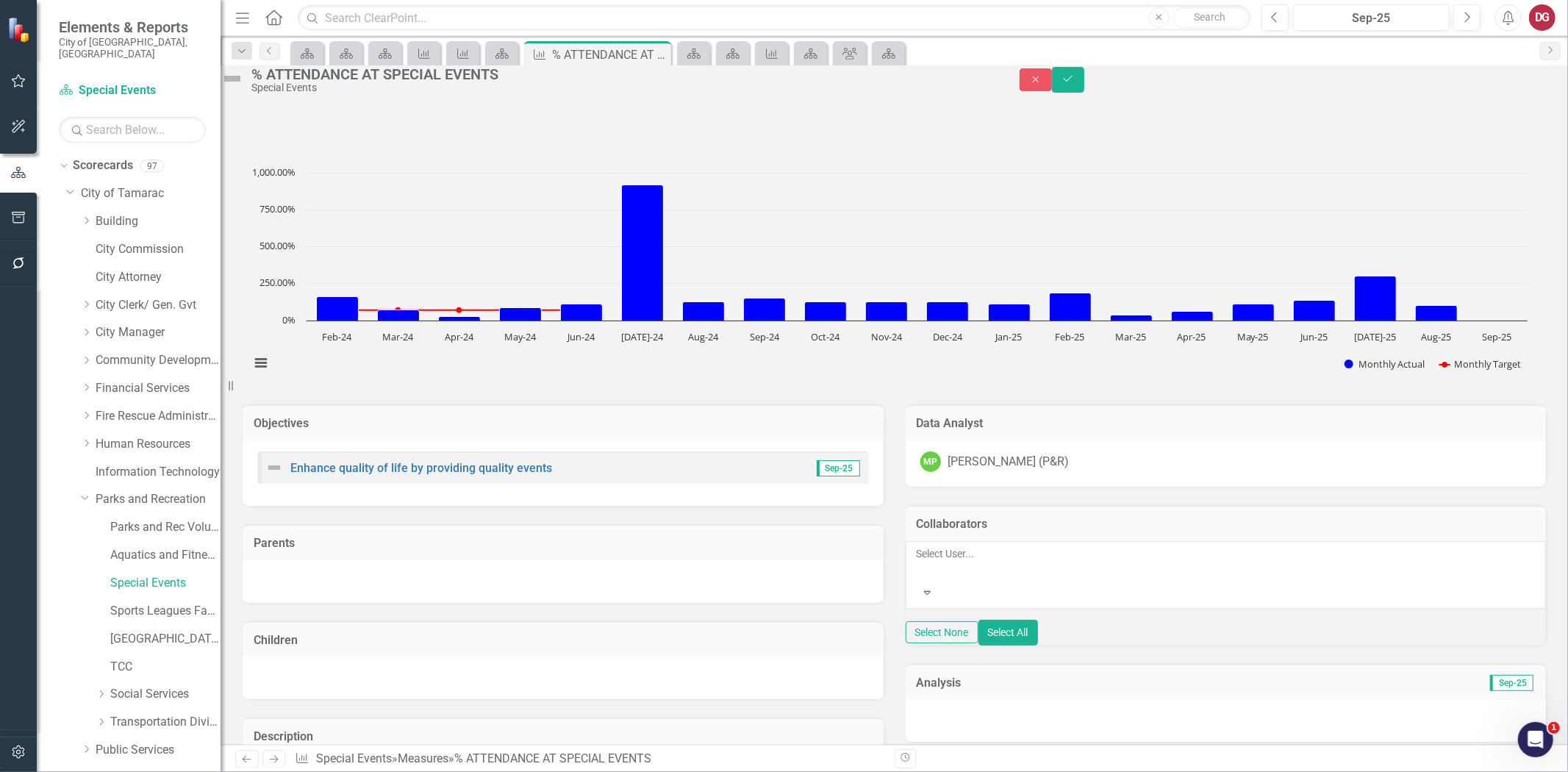
click at [919, 580] on div at bounding box center [918, 570] width 2 height 18
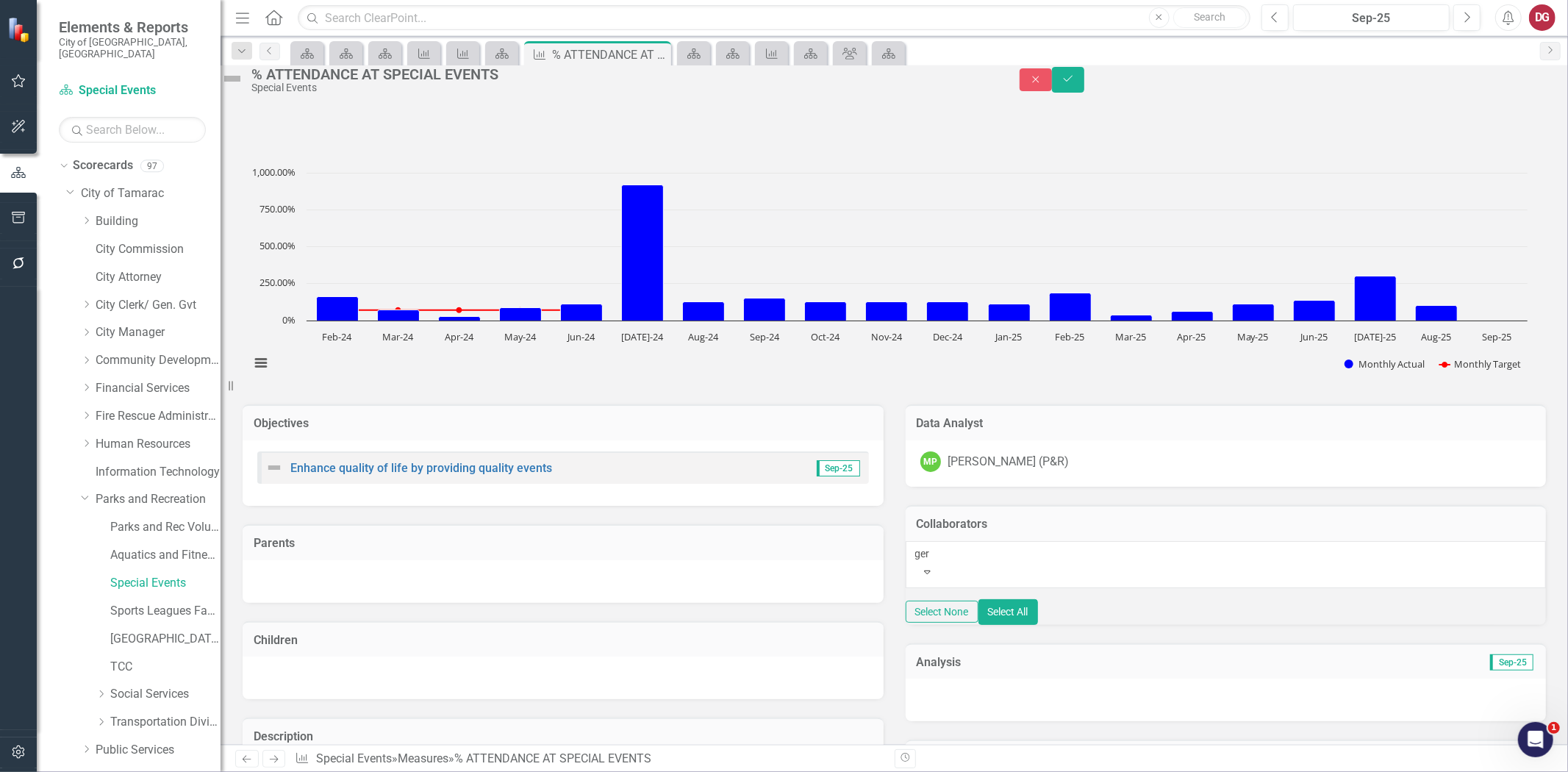
type input "germ"
click at [964, 771] on div "Germ ania Roman (P&R)" at bounding box center [784, 784] width 1568 height 24
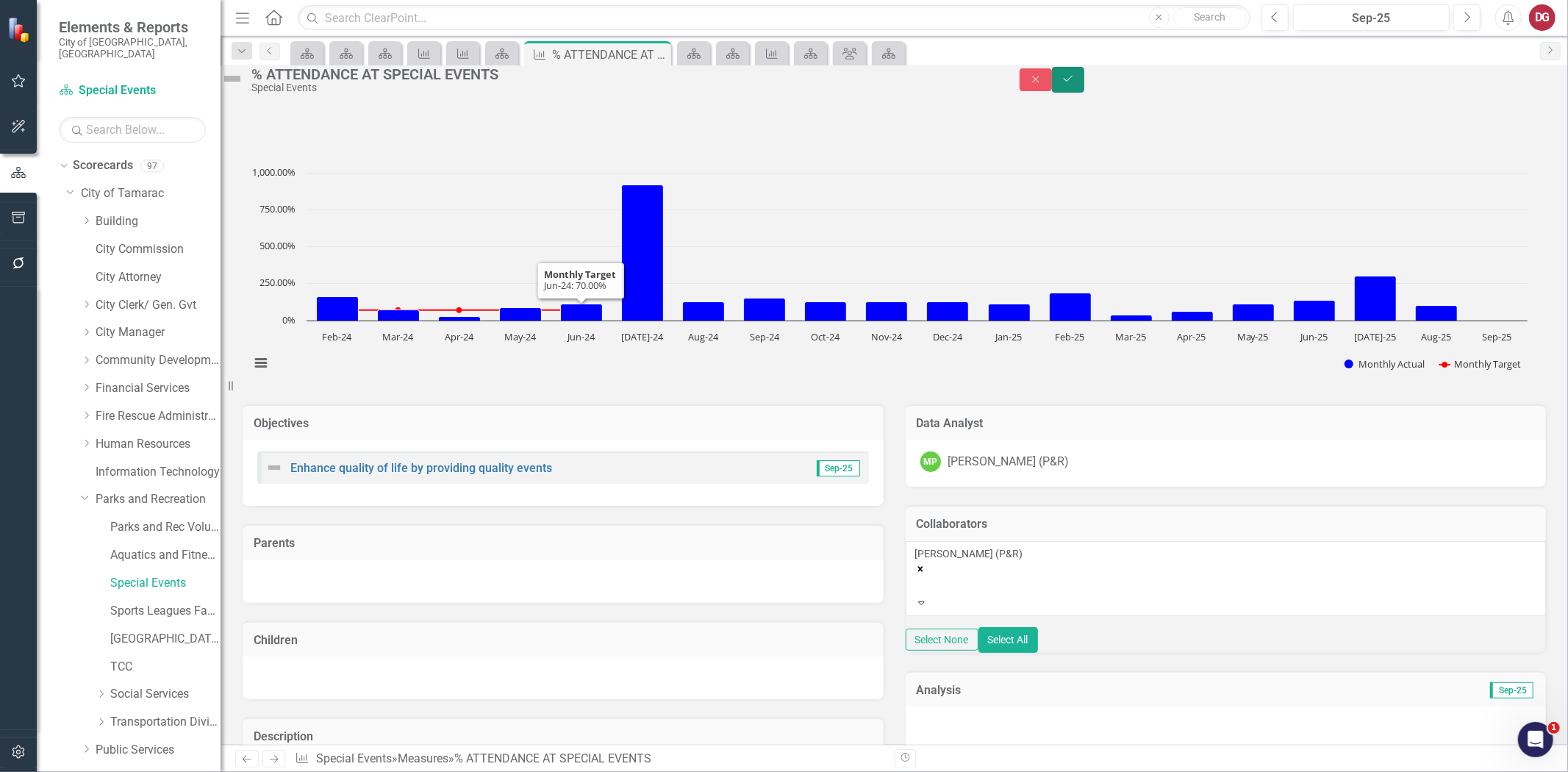
click at [1075, 84] on icon "Save" at bounding box center [1068, 78] width 13 height 10
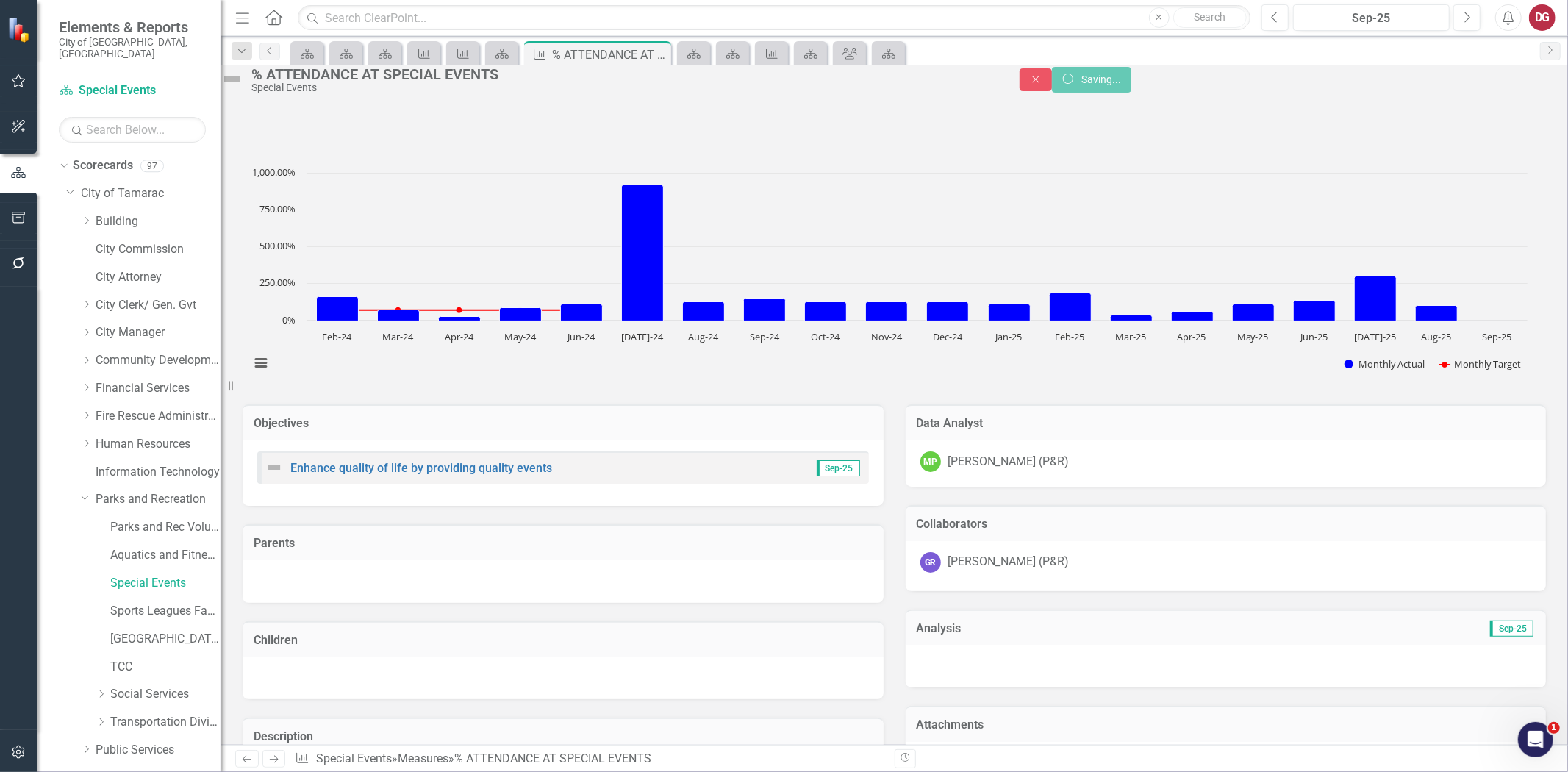
click at [20, 748] on icon "button" at bounding box center [19, 752] width 16 height 12
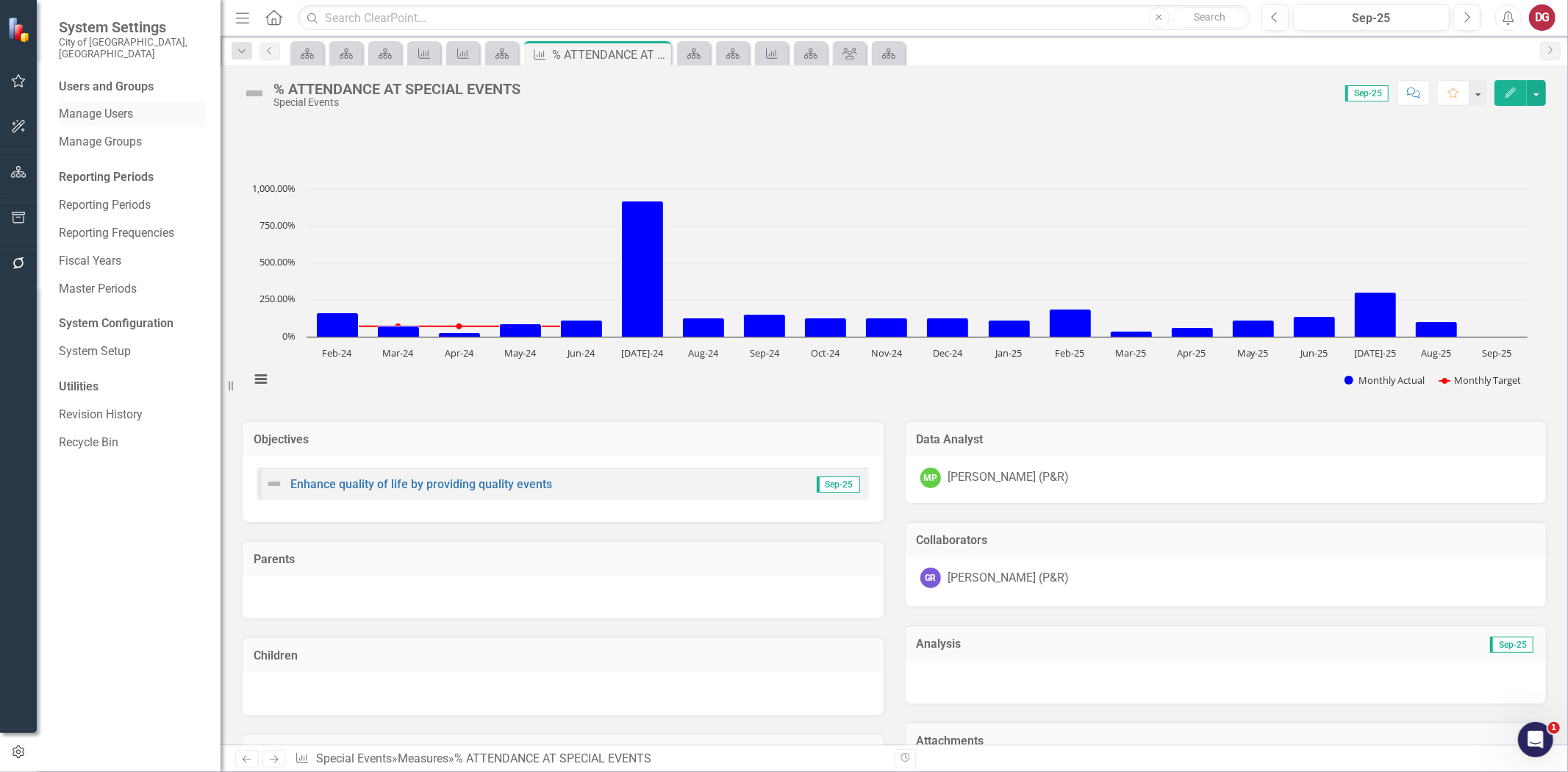
click at [104, 106] on link "Manage Users" at bounding box center [132, 114] width 147 height 17
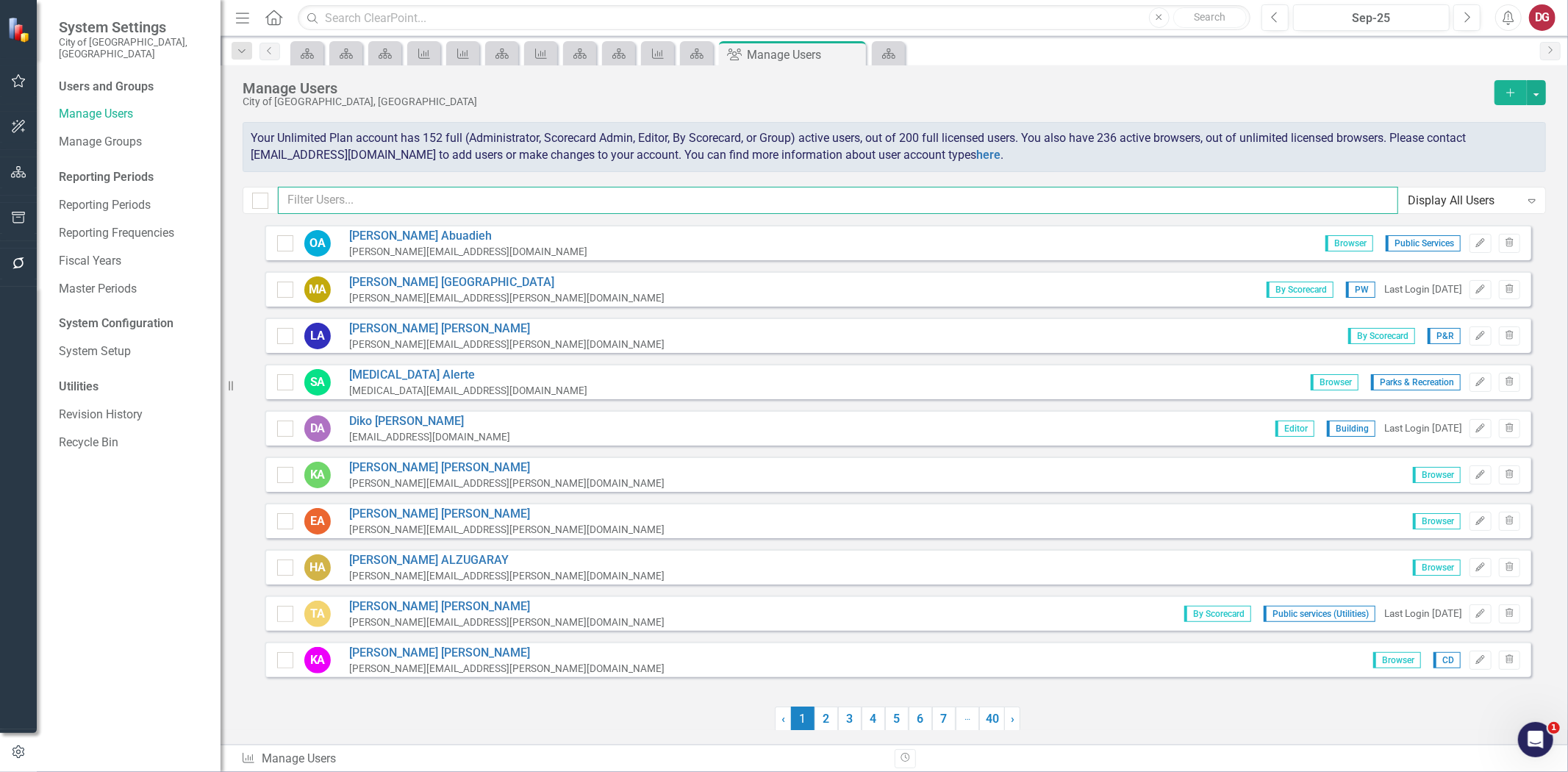
click at [344, 195] on input "text" at bounding box center [838, 200] width 1120 height 27
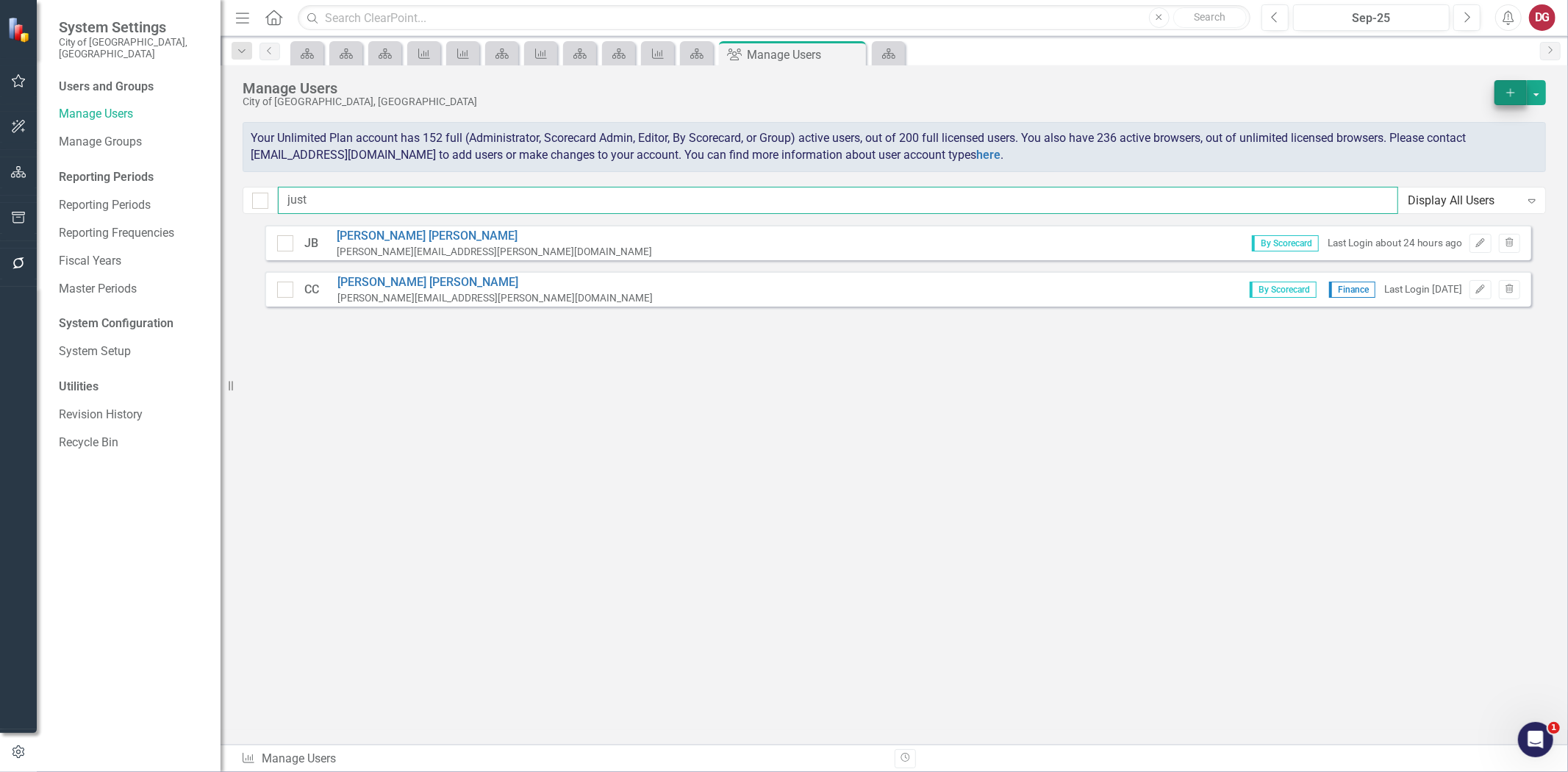
type input "just"
click at [1504, 93] on icon "Add" at bounding box center [1510, 92] width 13 height 10
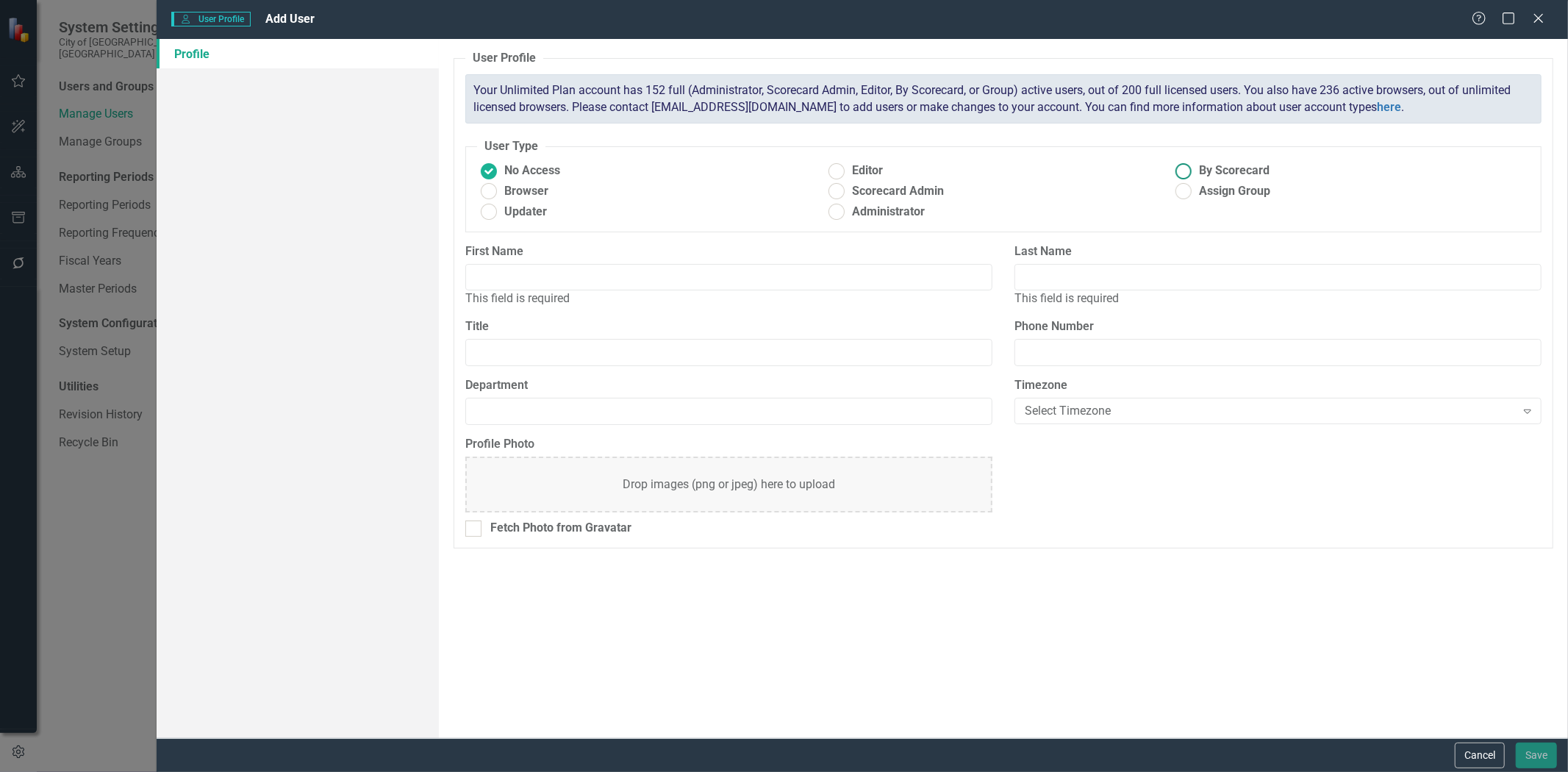
click at [1185, 167] on ins at bounding box center [1183, 171] width 23 height 23
click at [1185, 167] on input "By Scorecard" at bounding box center [1183, 171] width 23 height 23
radio input "true"
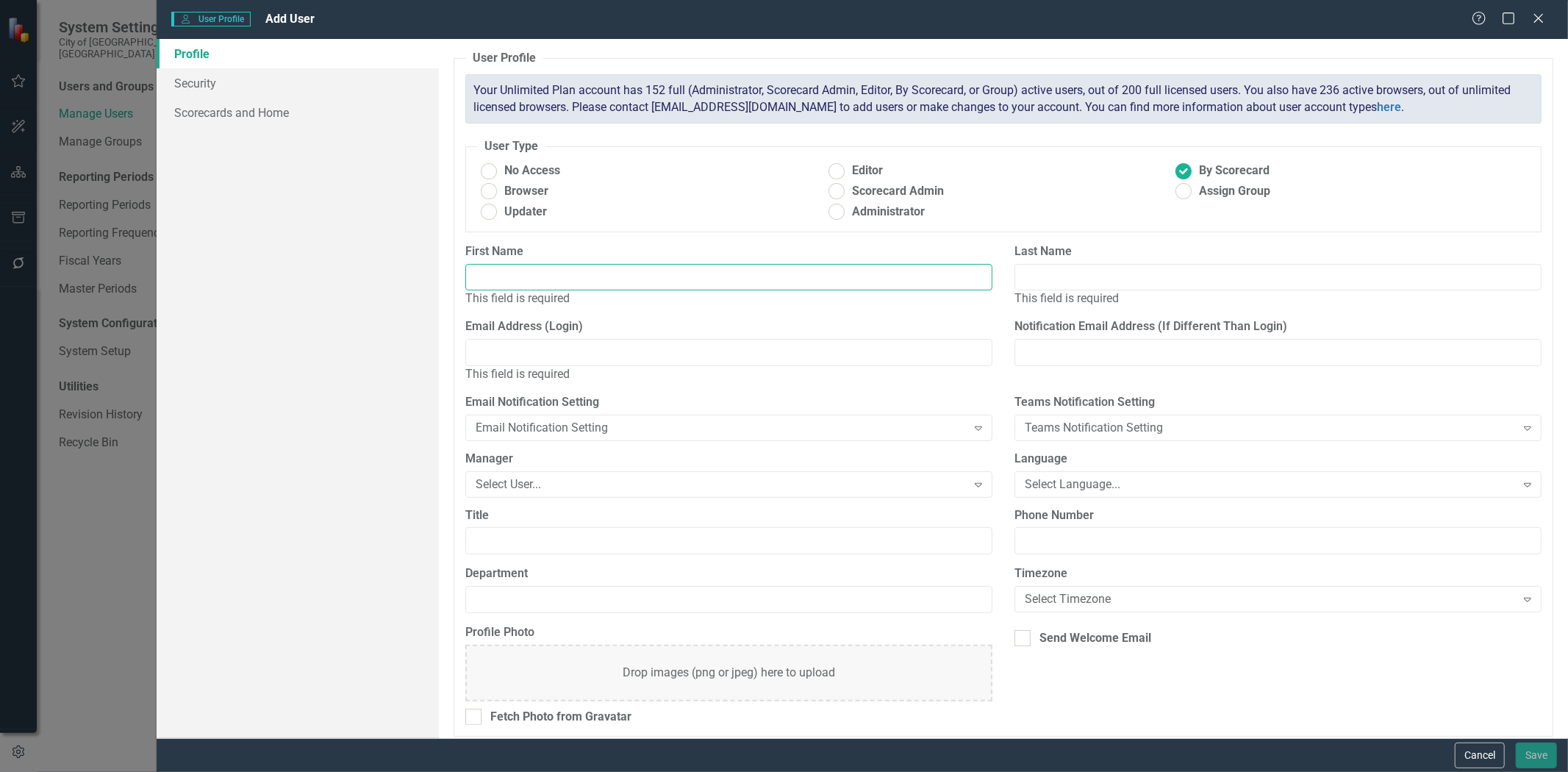
click at [634, 277] on input "First Name" at bounding box center [728, 277] width 527 height 27
type input "Justin"
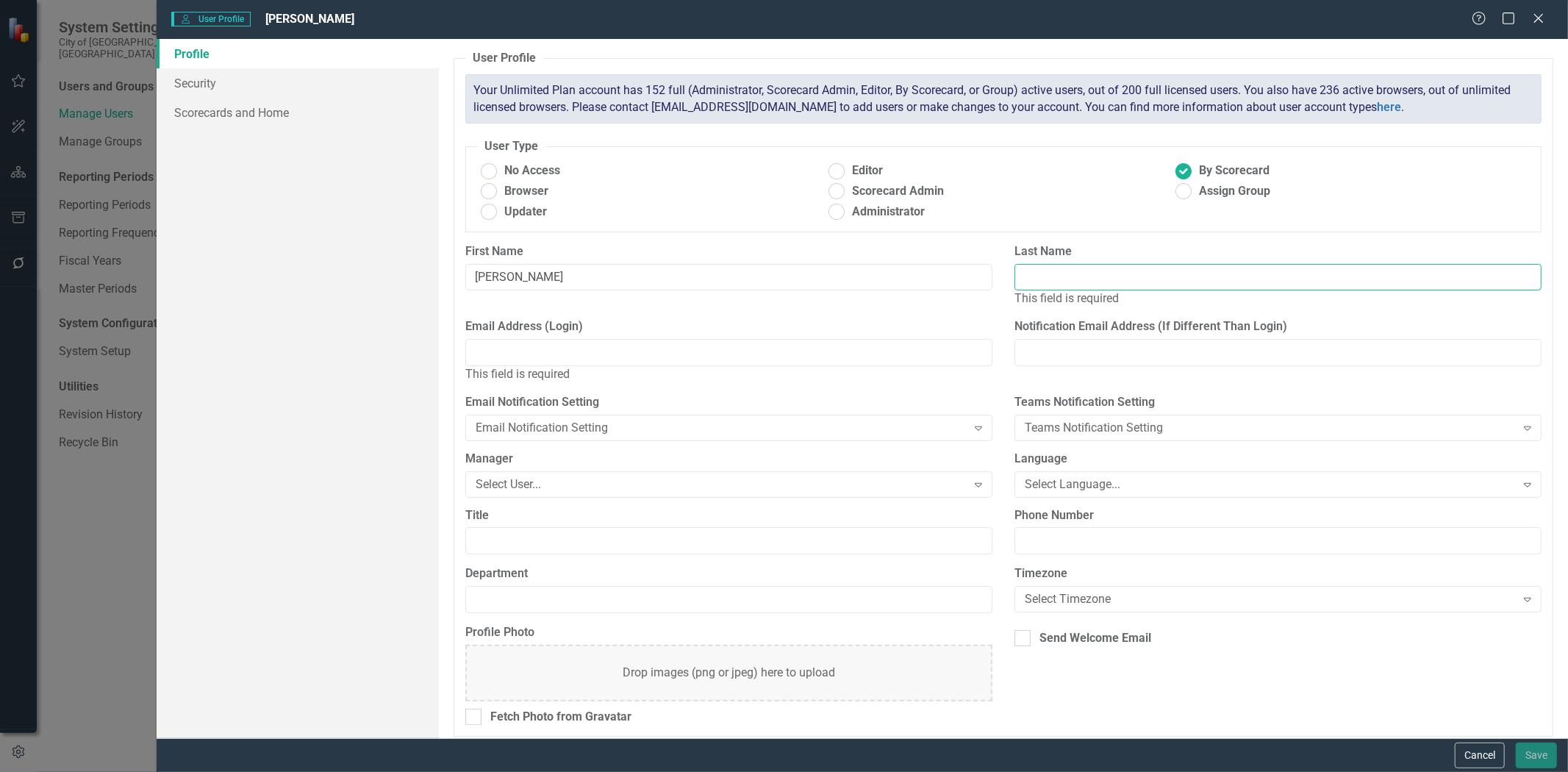
click at [1059, 273] on input "Last Name" at bounding box center [1277, 277] width 527 height 27
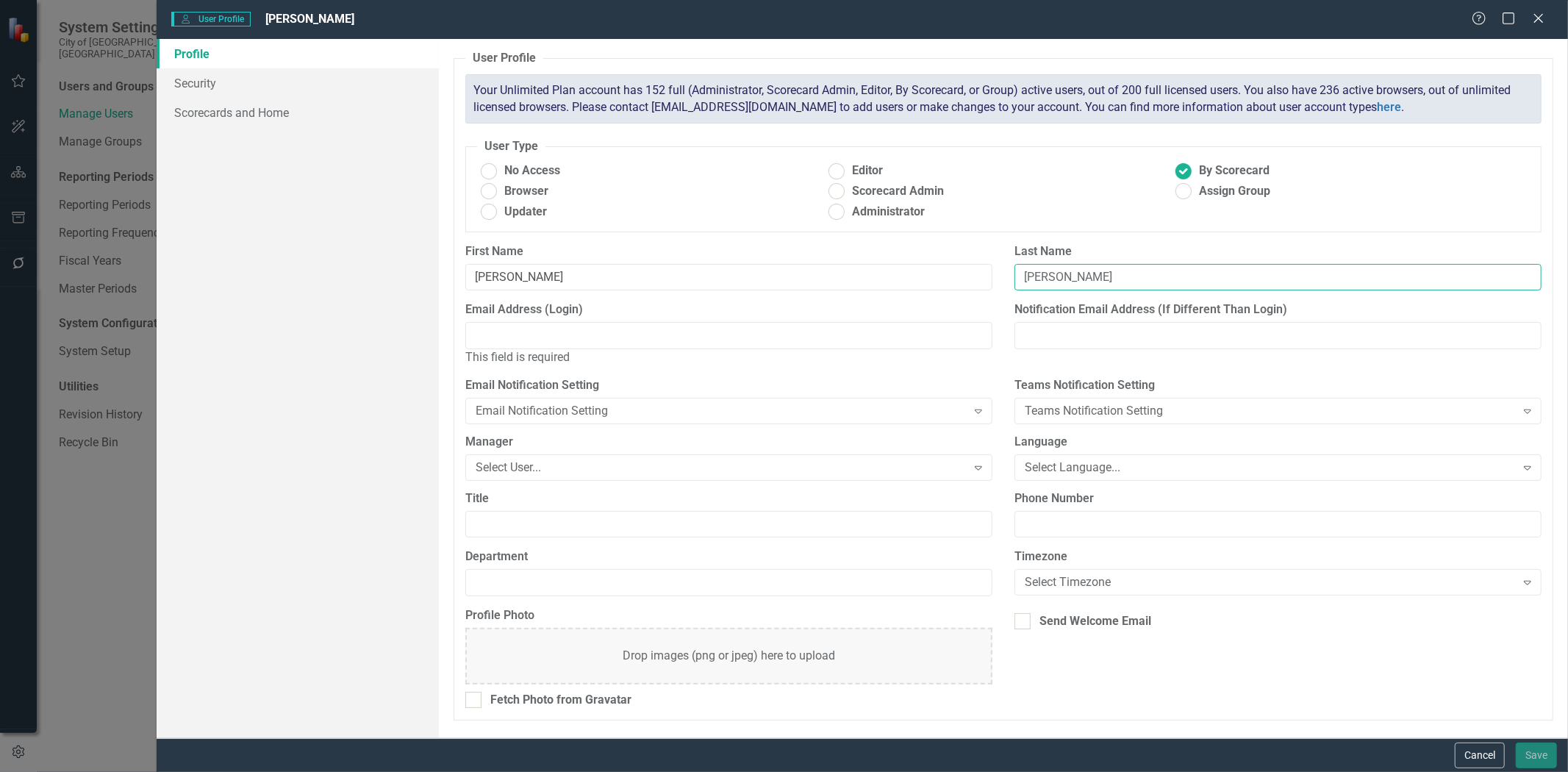
type input "Bowens"
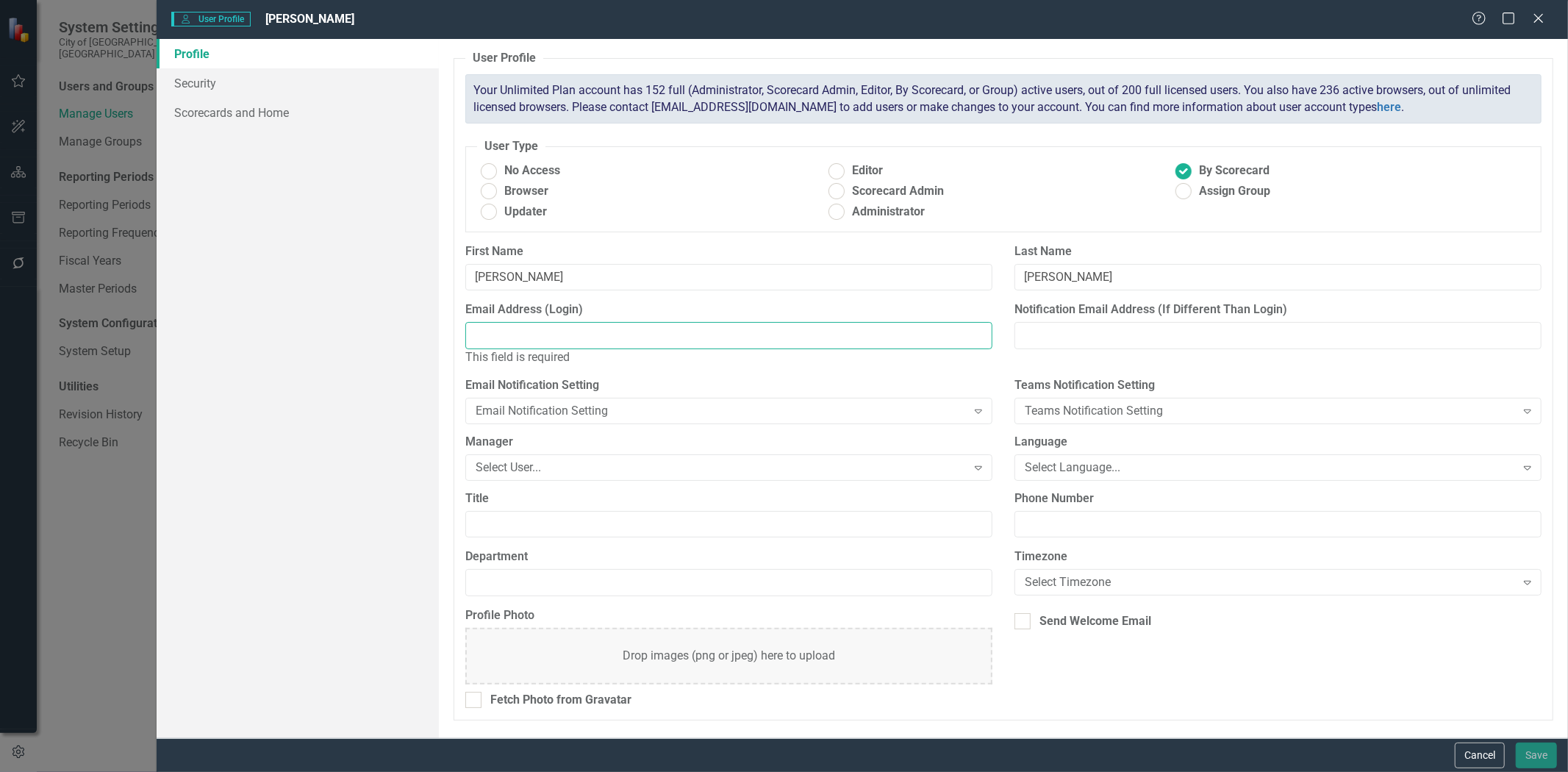
click at [703, 344] on input "Email Address (Login)" at bounding box center [728, 335] width 527 height 27
paste input "justin.bowens@tamarac.org"
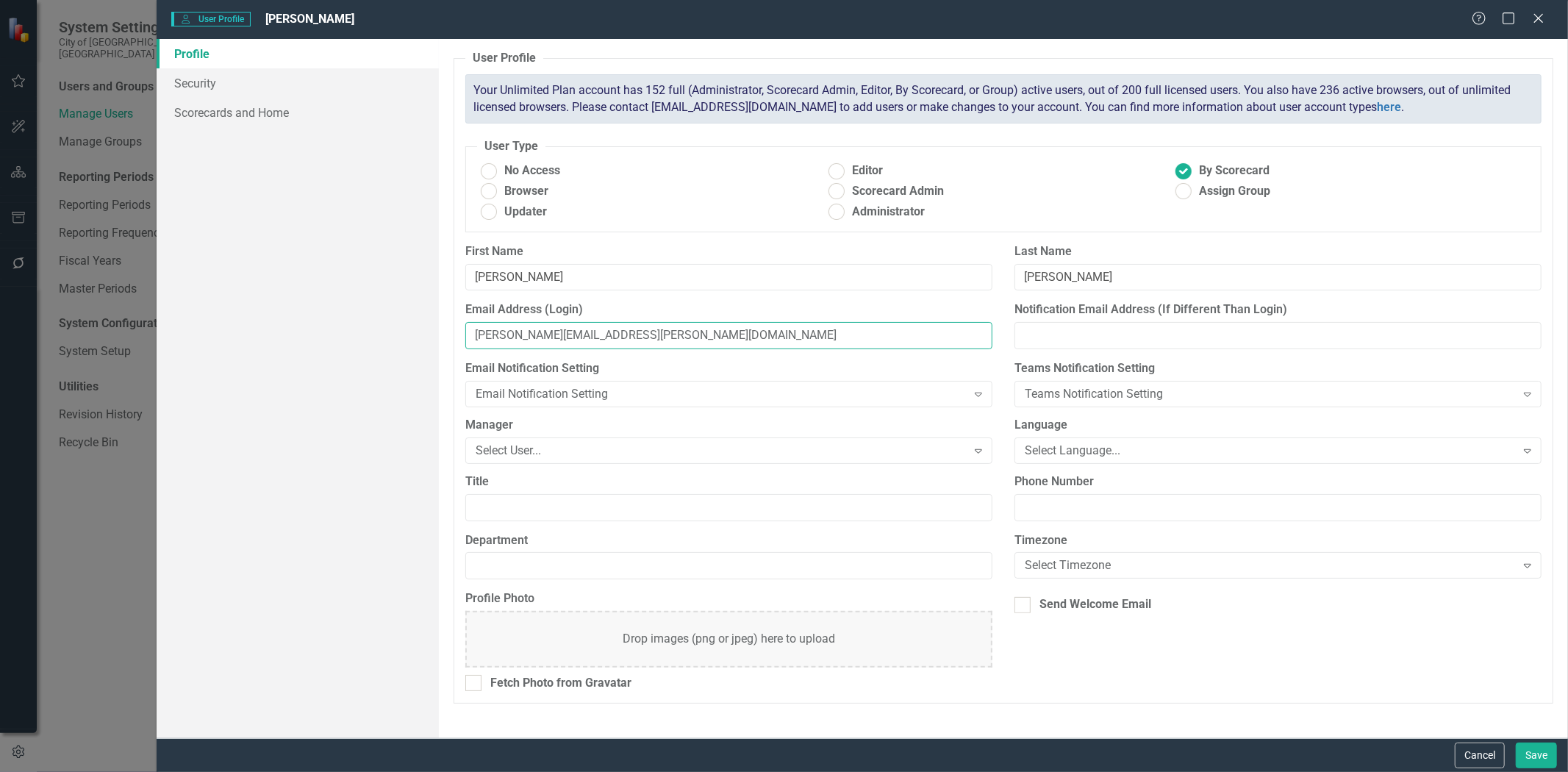
type input "justin.bowens@tamarac.org"
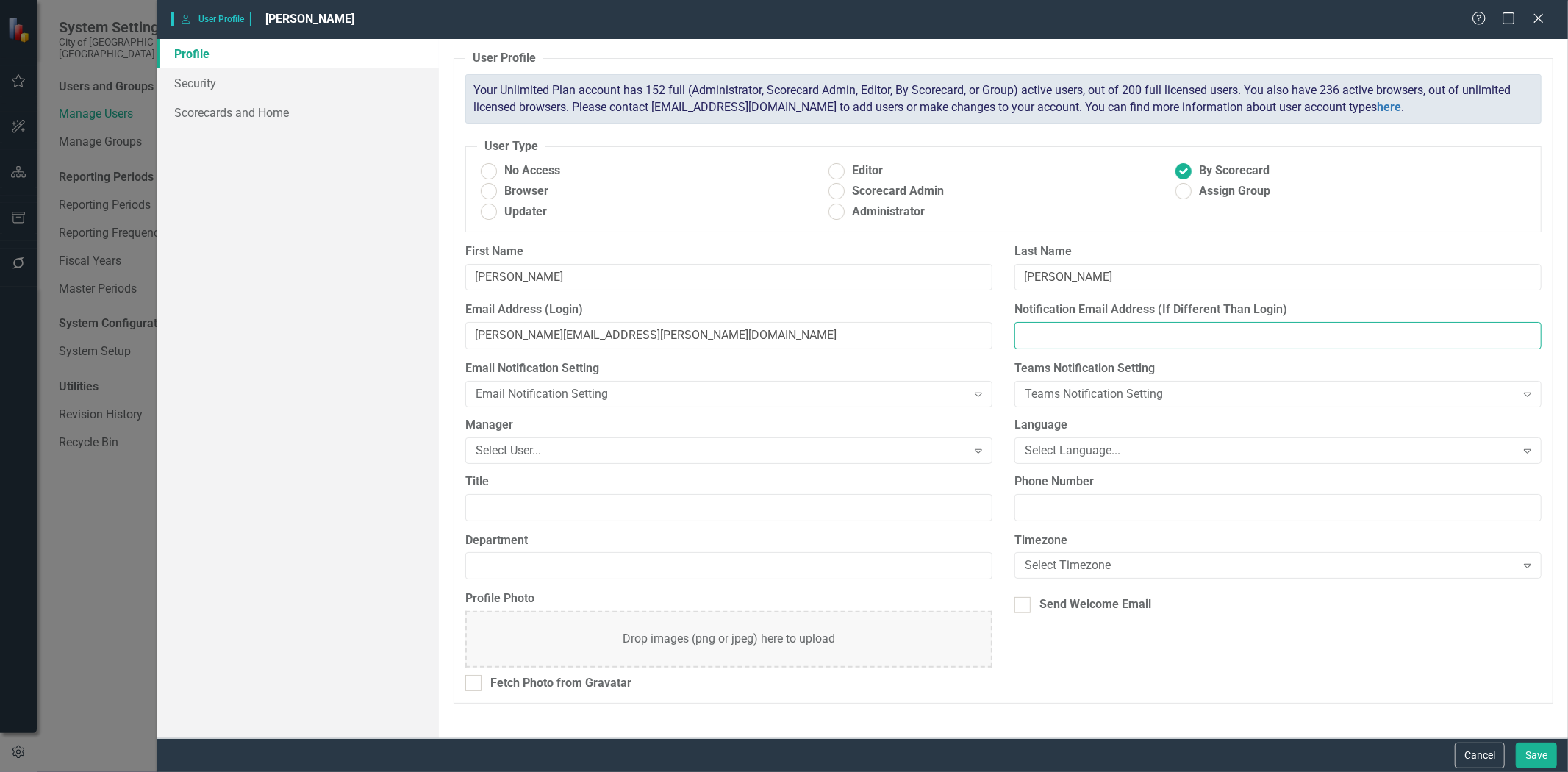
click at [1213, 336] on input "Notification Email Address (If Different Than Login)" at bounding box center [1277, 335] width 527 height 27
paste input "justin.bowens@tamarac.org"
type input "justin.bowens@tamarac.org"
click at [530, 456] on div "Select User..." at bounding box center [721, 451] width 490 height 17
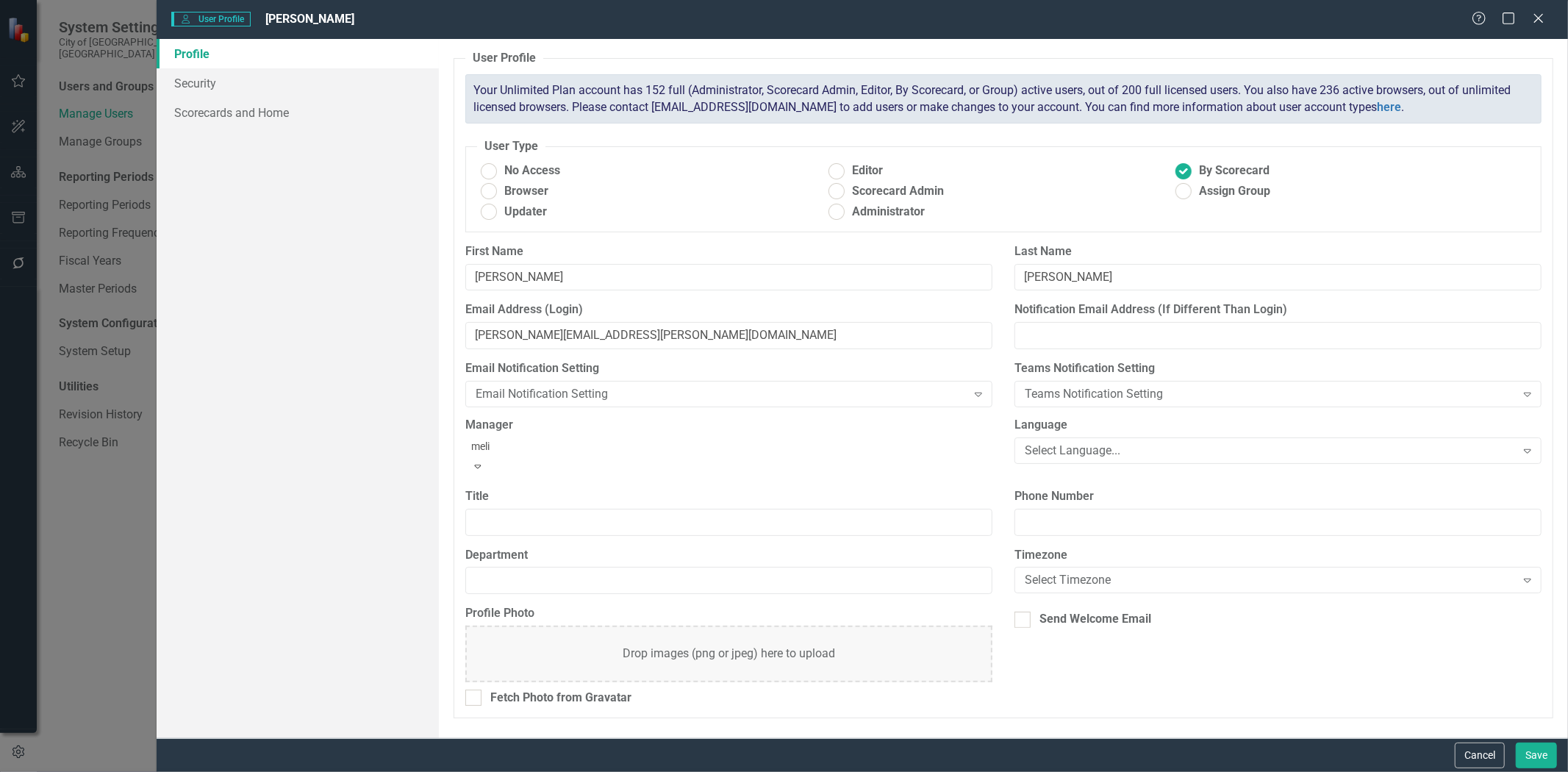
type input "melis"
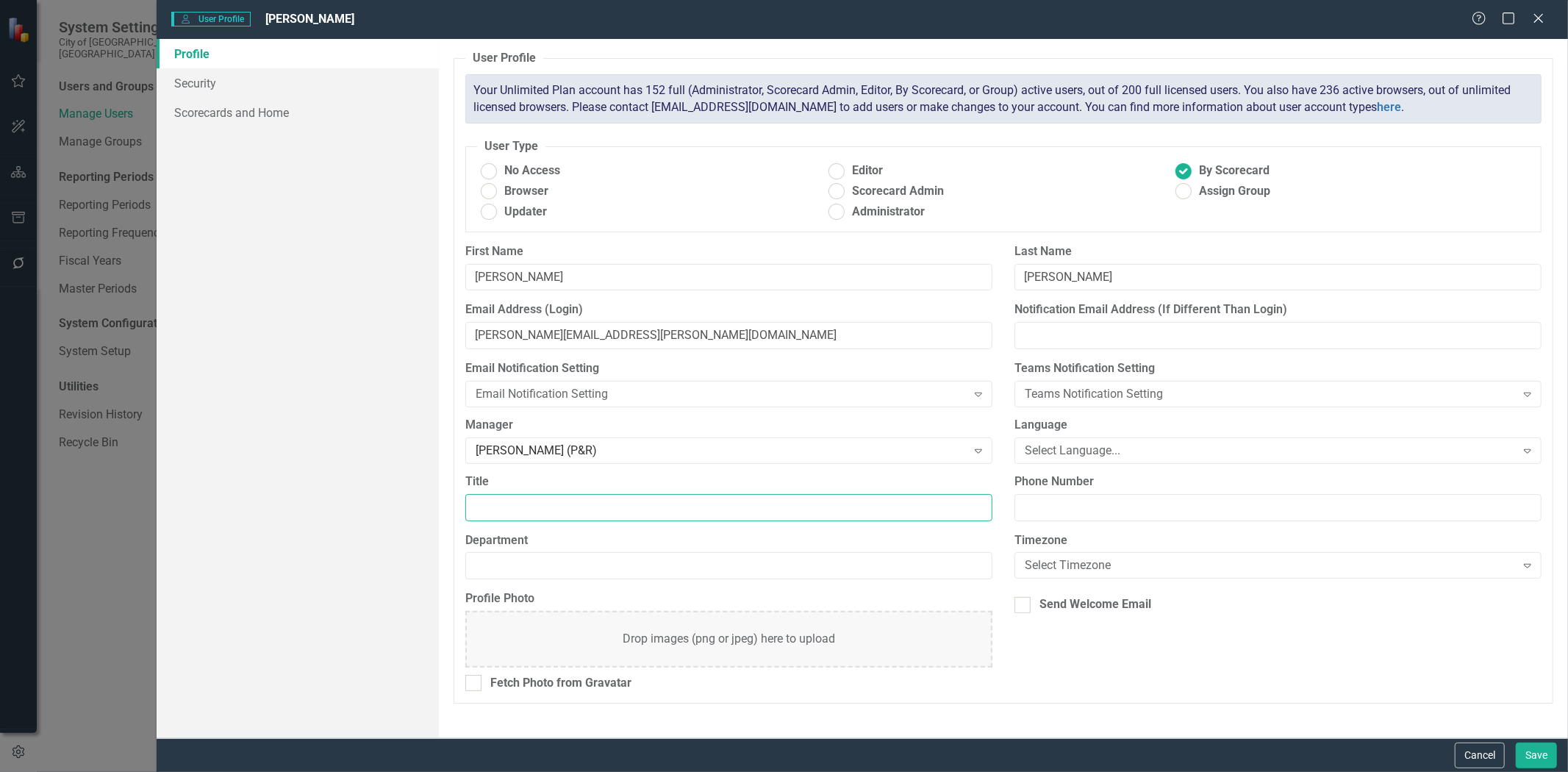
click at [495, 505] on input "Title" at bounding box center [728, 507] width 527 height 27
type input "Special Events Supervisor"
click at [474, 566] on input "Department" at bounding box center [728, 565] width 527 height 27
type input "Parks & Recreation"
click at [1531, 757] on button "Save" at bounding box center [1536, 755] width 41 height 26
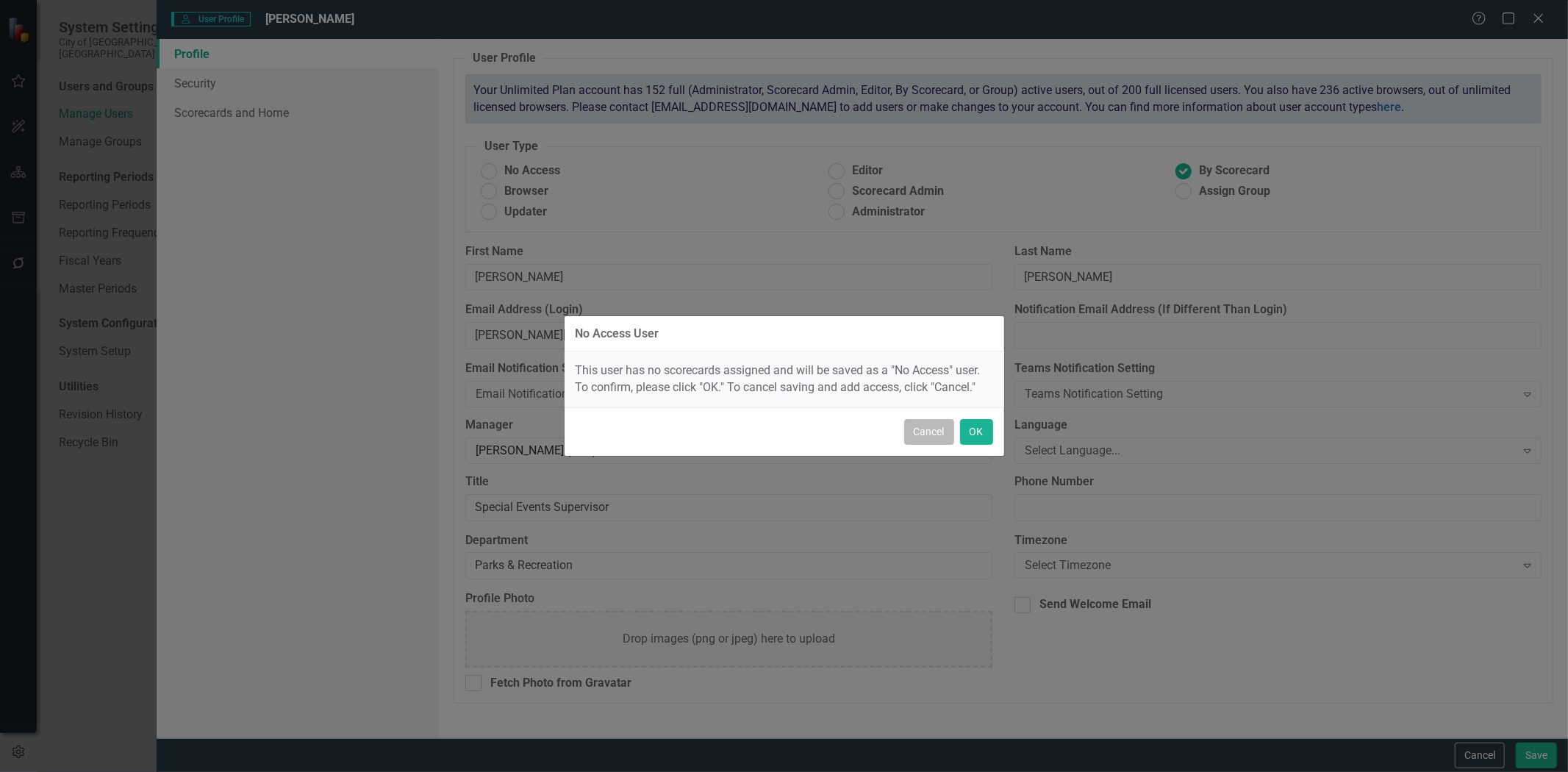
click at [924, 432] on button "Cancel" at bounding box center [929, 432] width 50 height 26
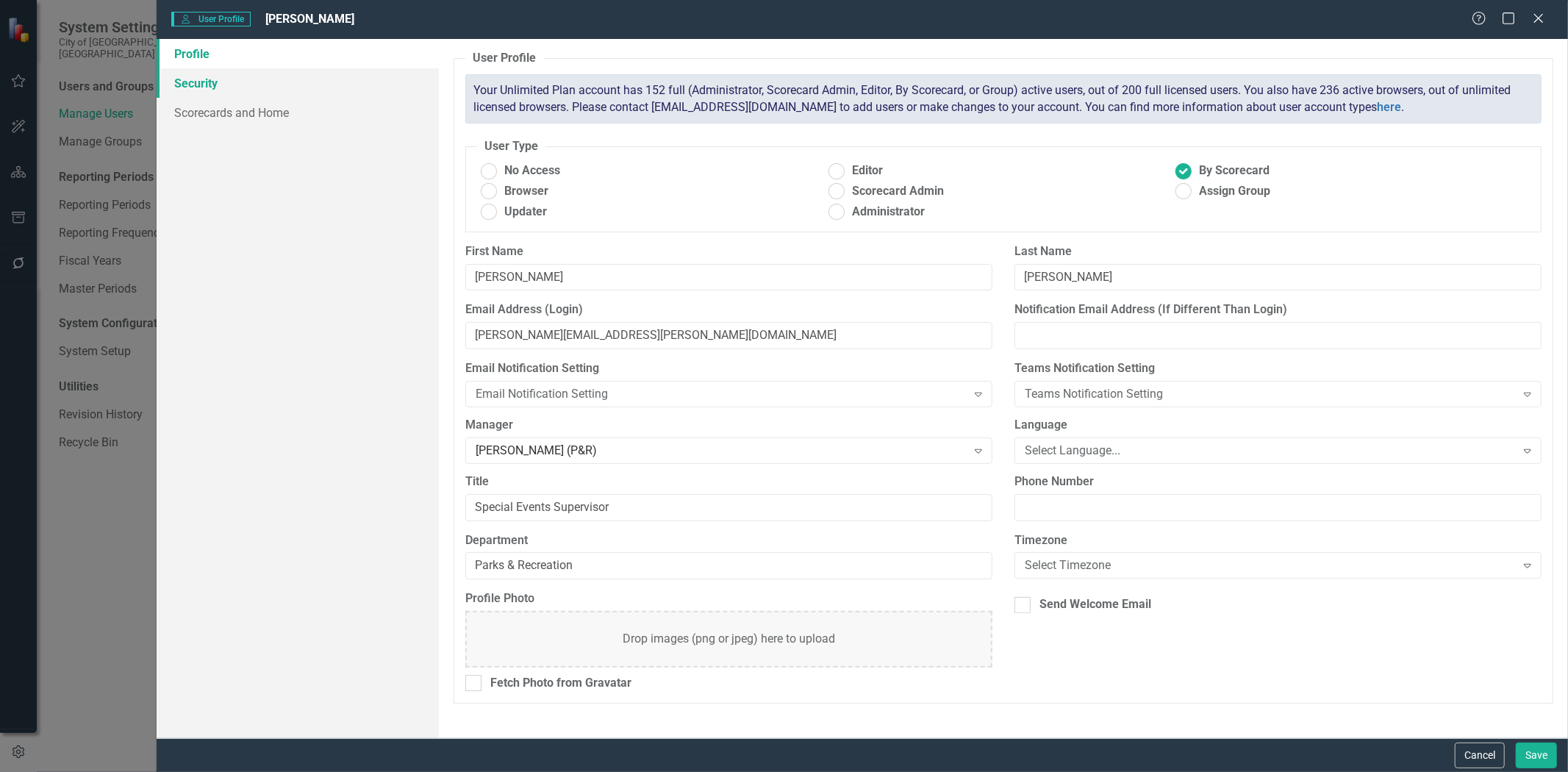
click at [181, 83] on link "Security" at bounding box center [298, 84] width 282 height 30
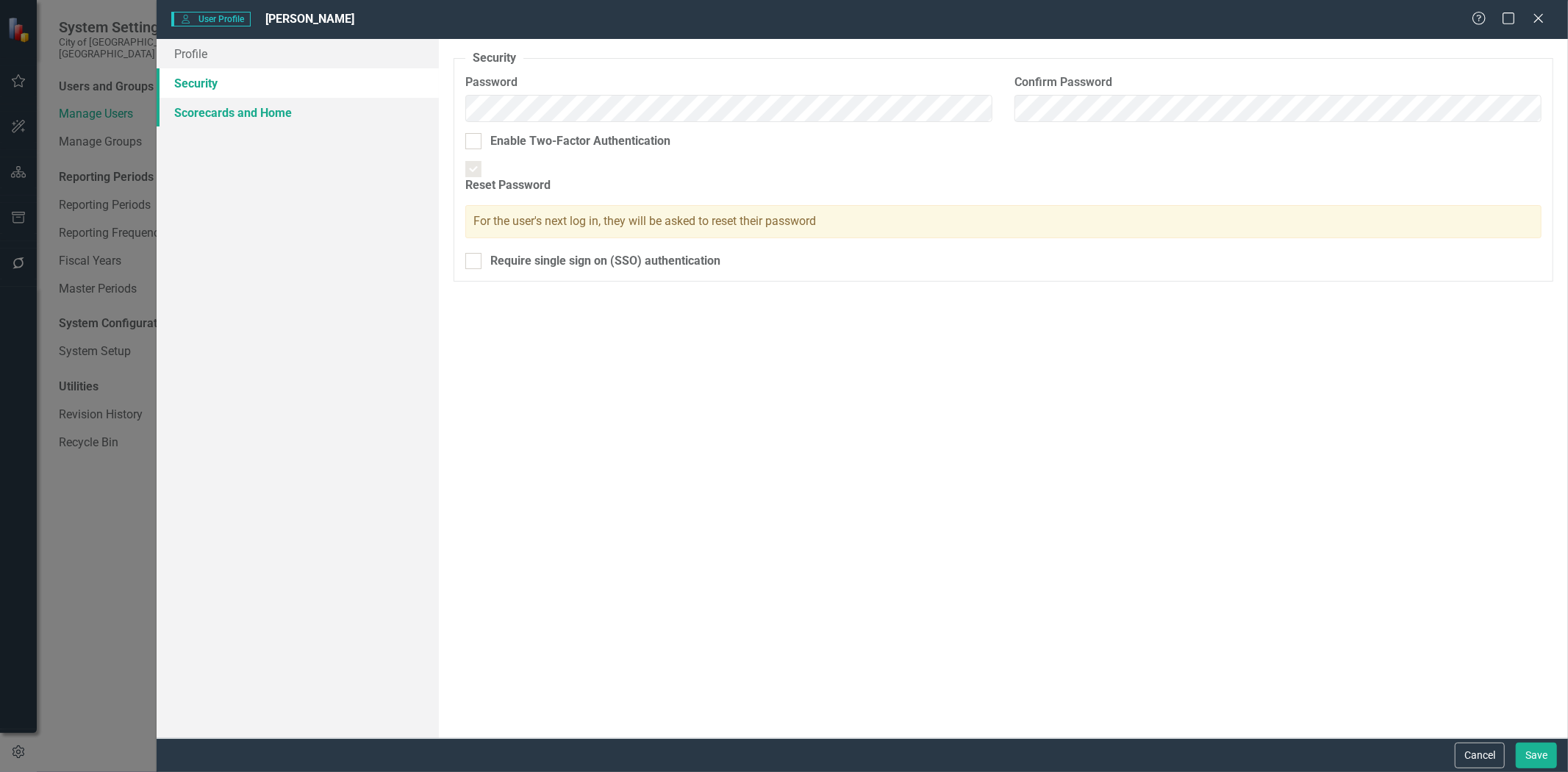
click at [211, 114] on link "Scorecards and Home" at bounding box center [298, 112] width 282 height 30
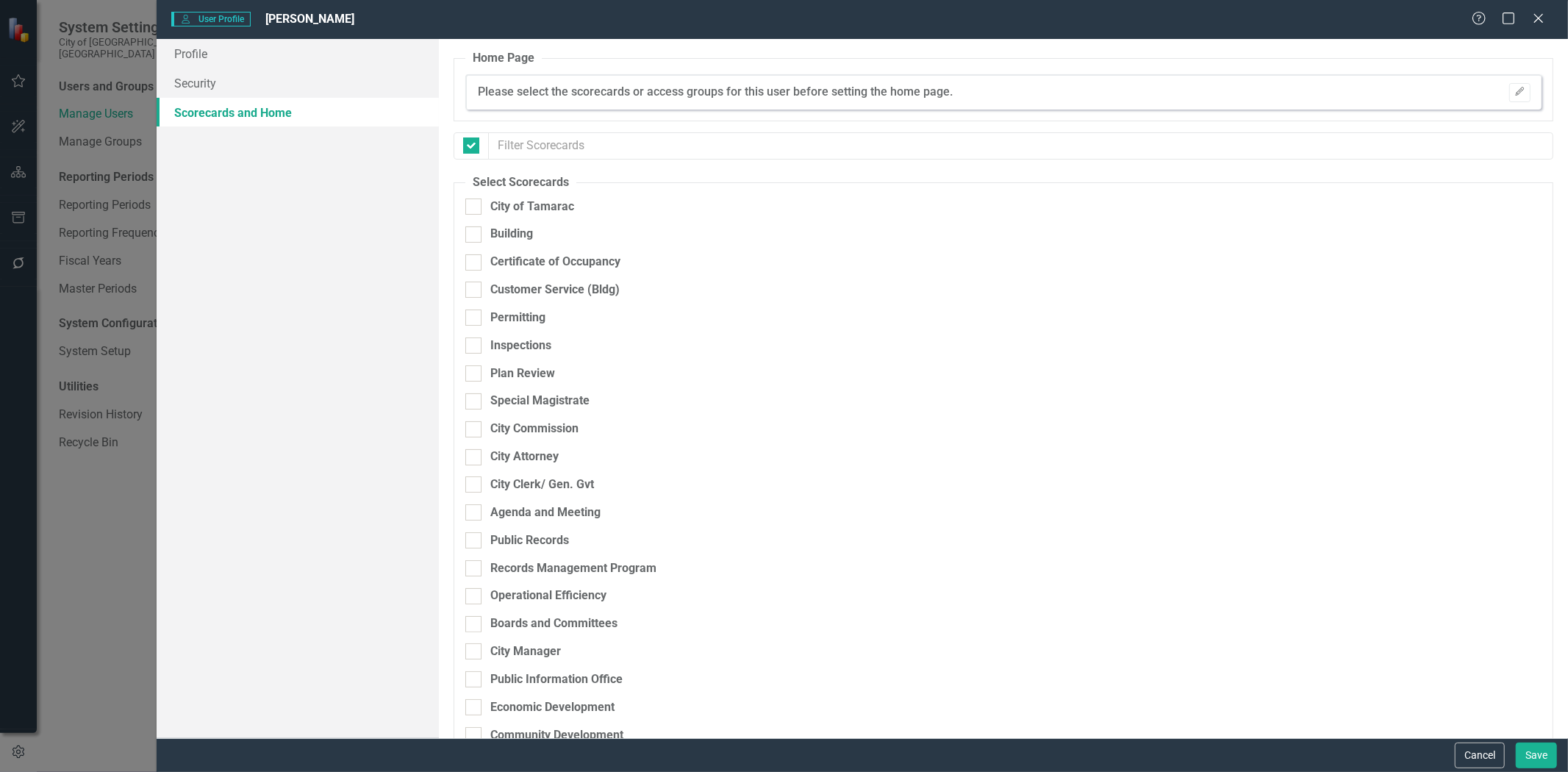
checkbox input "false"
click at [478, 206] on div at bounding box center [473, 206] width 16 height 16
click at [475, 206] on input "City of Tamarac" at bounding box center [470, 203] width 9 height 9
checkbox input "true"
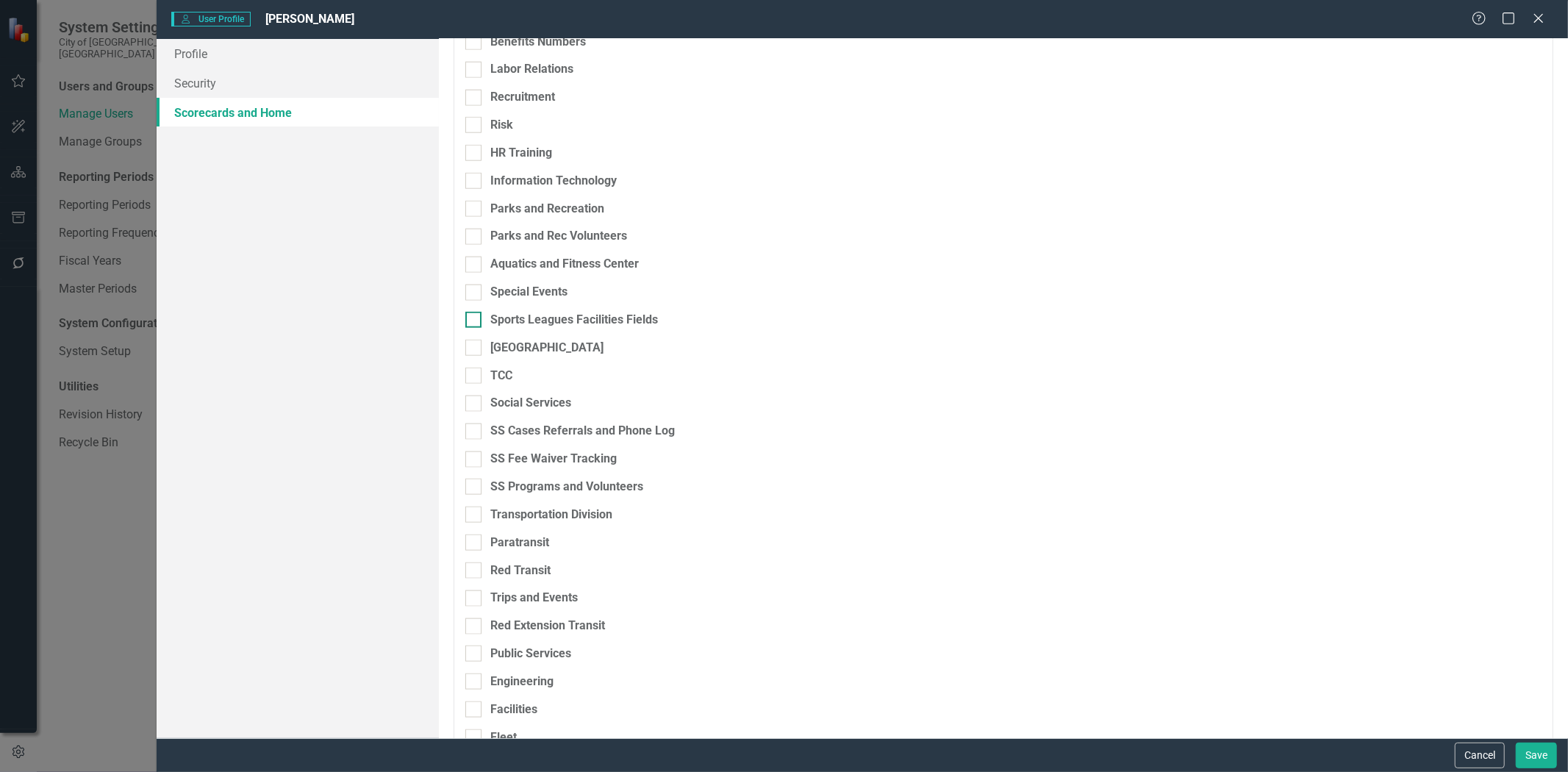
scroll to position [1388, 0]
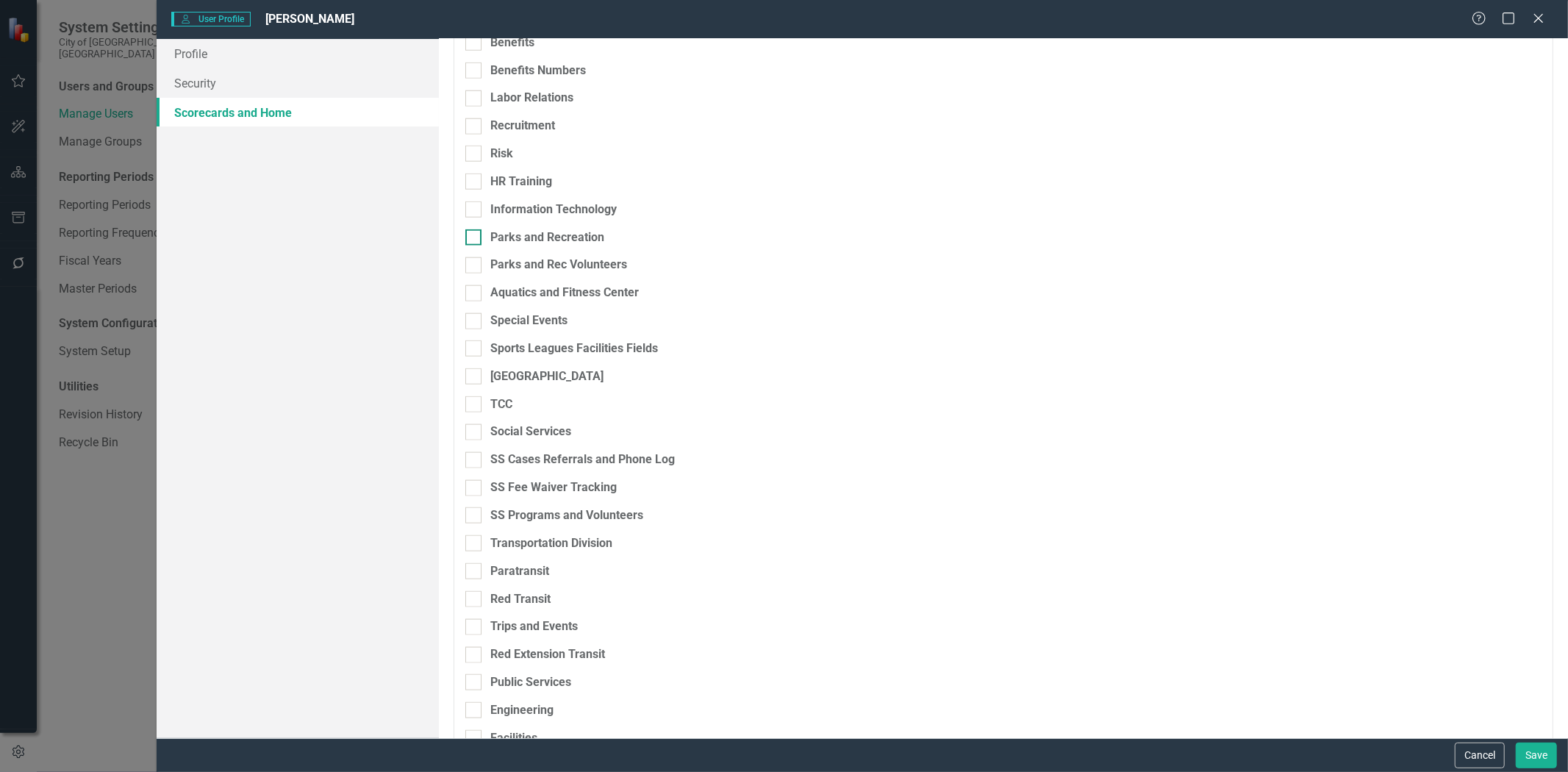
click at [476, 233] on div at bounding box center [473, 237] width 16 height 16
click at [475, 233] on input "Parks and Recreation" at bounding box center [470, 234] width 9 height 9
checkbox input "true"
click at [477, 262] on div at bounding box center [473, 265] width 16 height 16
click at [475, 262] on input "Parks and Rec Volunteers" at bounding box center [470, 262] width 9 height 9
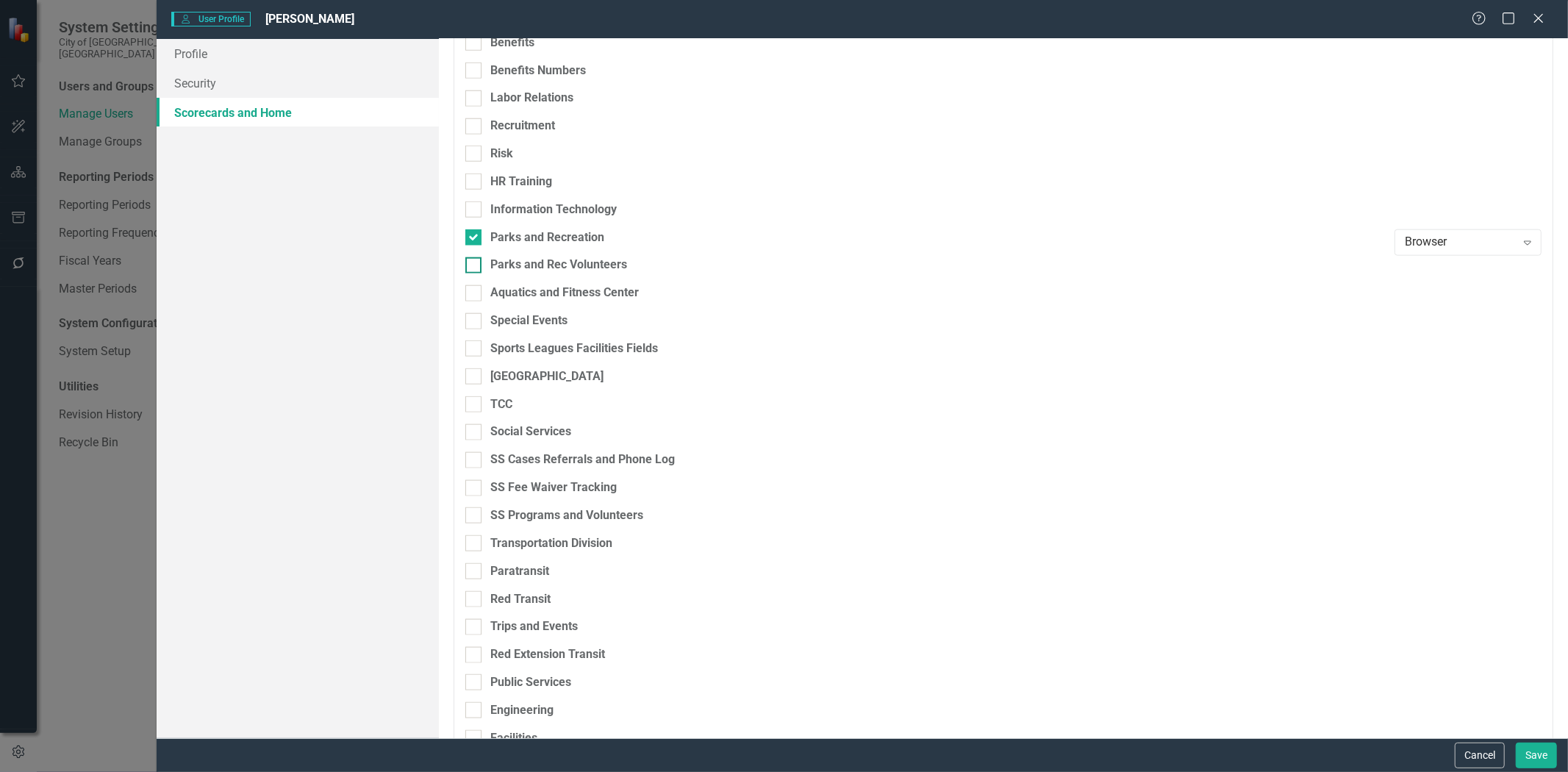
checkbox input "true"
click at [474, 294] on div at bounding box center [473, 293] width 16 height 16
click at [474, 294] on input "Aquatics and Fitness Center" at bounding box center [470, 290] width 9 height 9
checkbox input "true"
click at [475, 323] on div at bounding box center [473, 321] width 16 height 16
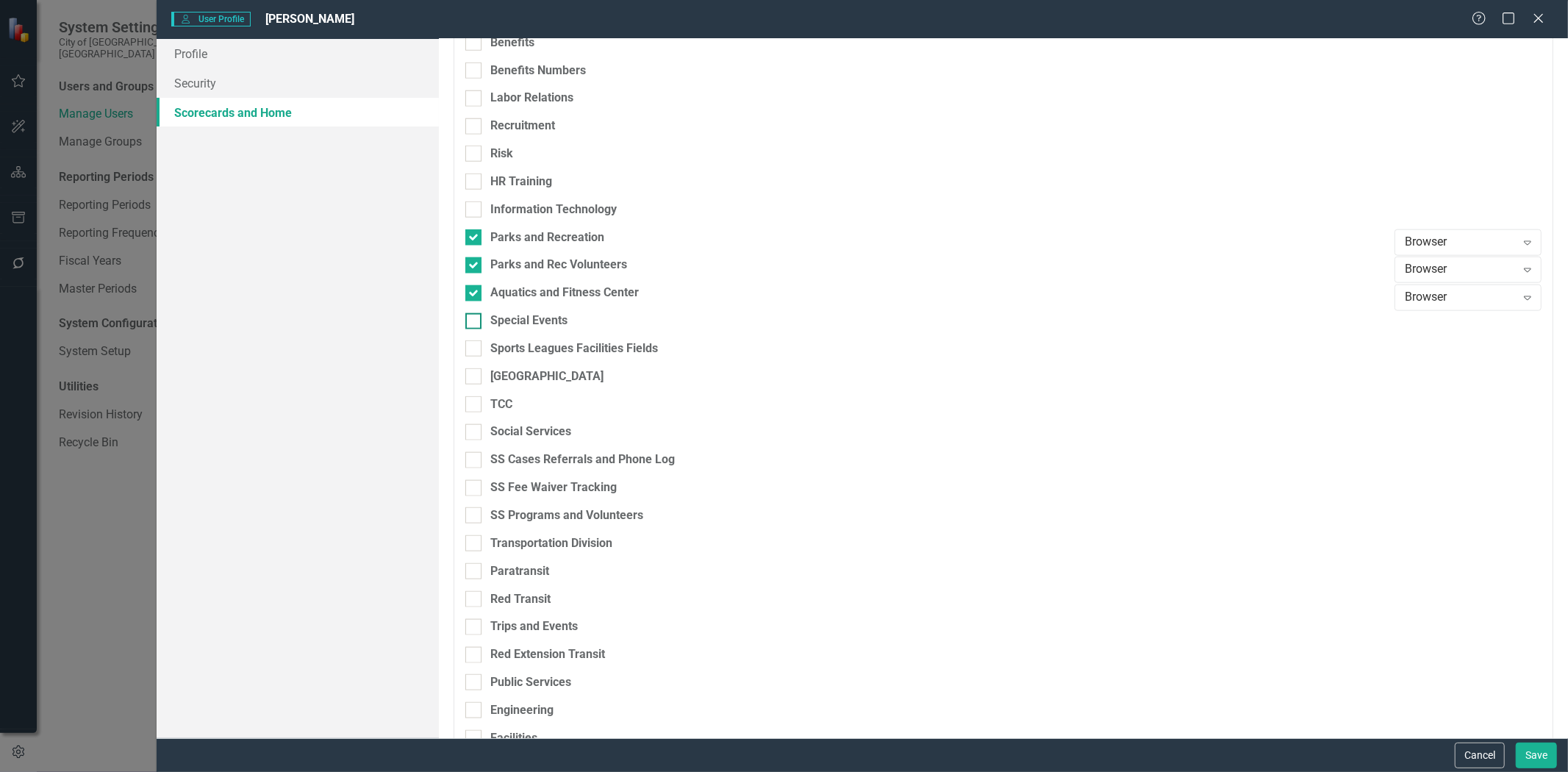
click at [475, 322] on input "Special Events" at bounding box center [470, 318] width 9 height 9
checkbox input "true"
click at [1431, 327] on div "Browser" at bounding box center [1459, 326] width 111 height 17
click at [480, 344] on div at bounding box center [473, 347] width 16 height 16
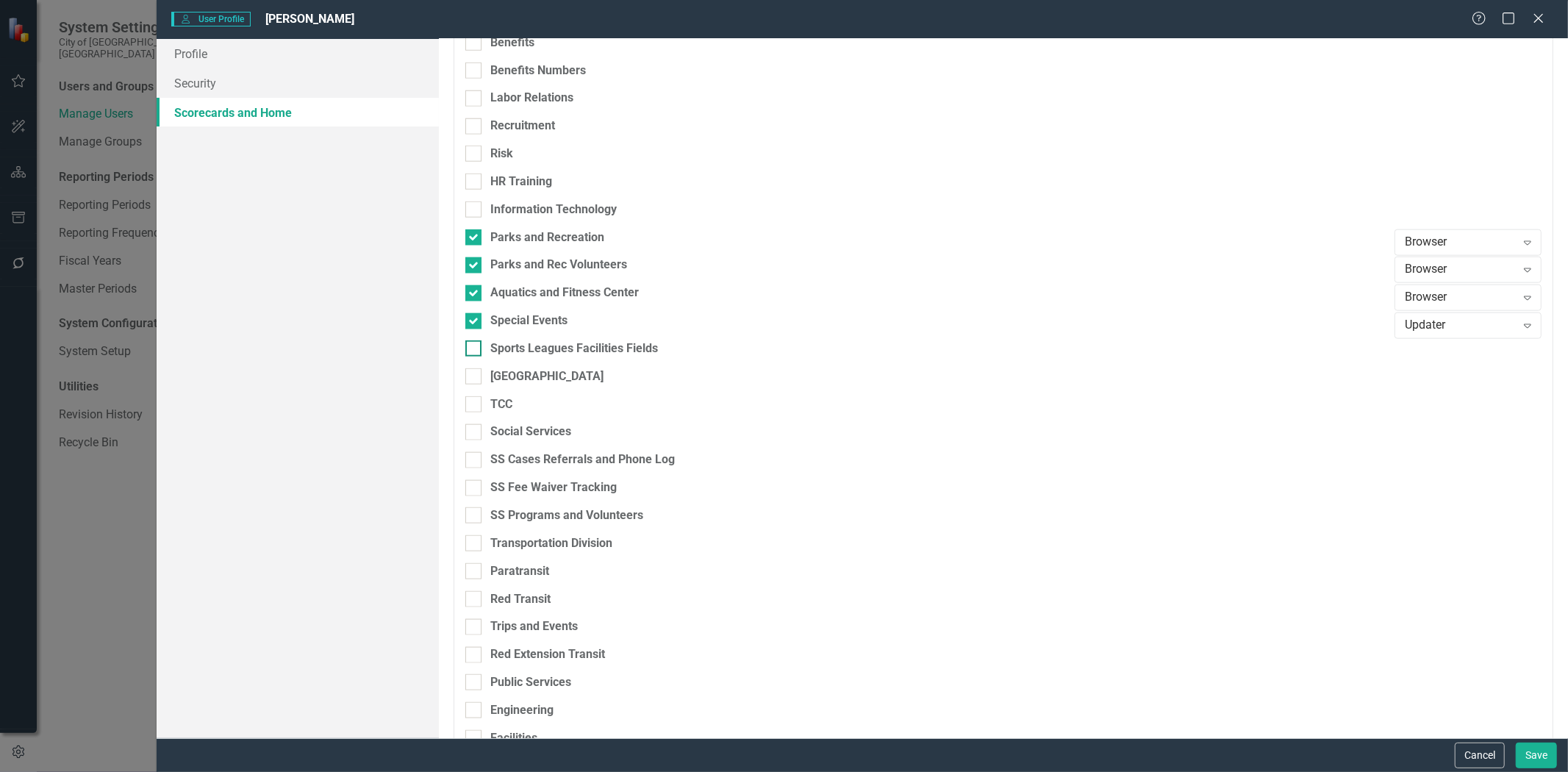
click at [475, 344] on input "Sports Leagues Facilities Fields" at bounding box center [470, 345] width 9 height 9
checkbox input "true"
click at [480, 378] on div at bounding box center [473, 375] width 16 height 16
click at [475, 378] on input "[GEOGRAPHIC_DATA]" at bounding box center [470, 373] width 9 height 9
checkbox input "true"
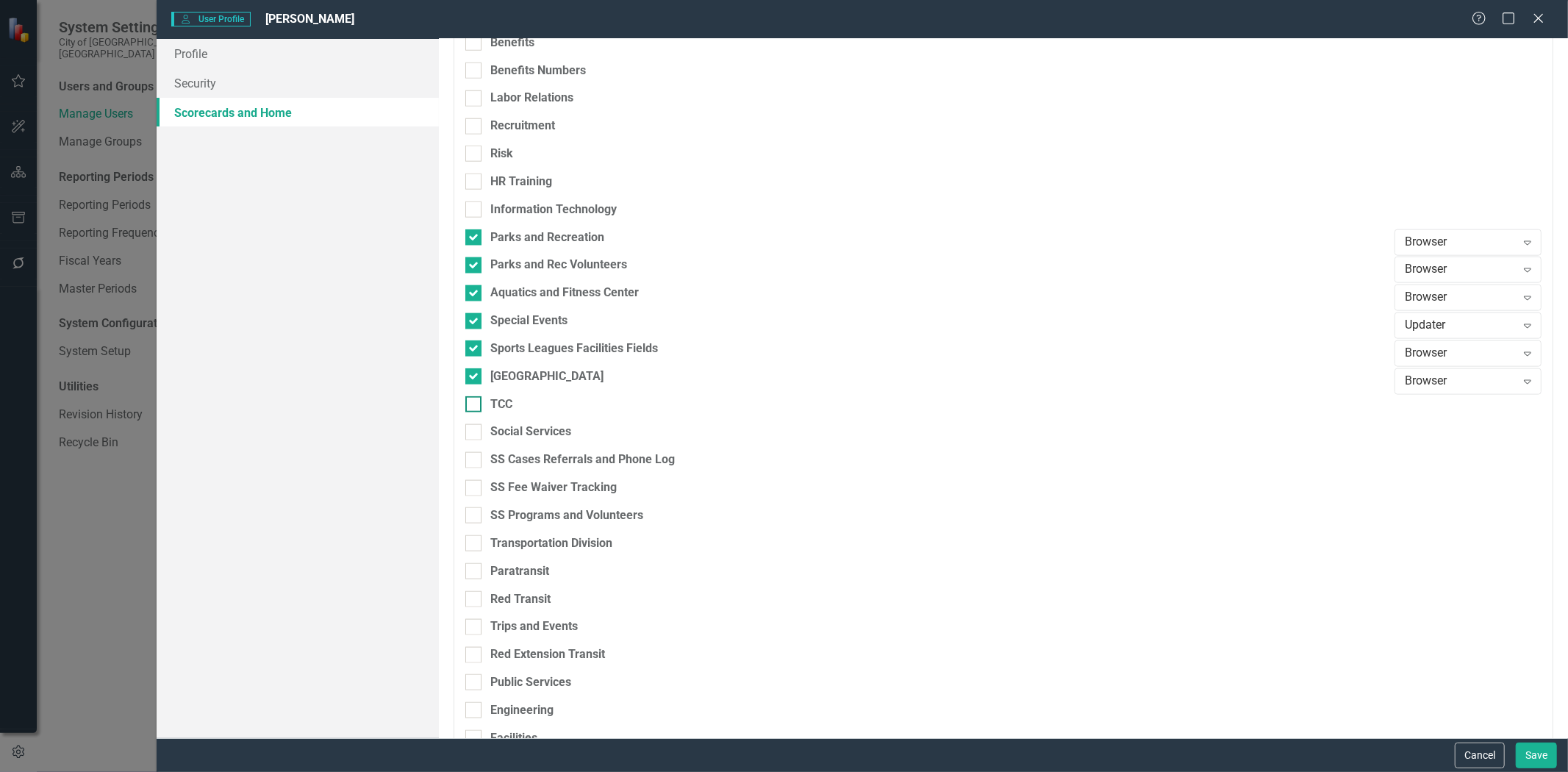
drag, startPoint x: 476, startPoint y: 402, endPoint x: 477, endPoint y: 420, distance: 18.0
click at [476, 403] on div at bounding box center [473, 403] width 16 height 16
click at [475, 403] on input "TCC" at bounding box center [470, 400] width 9 height 9
checkbox input "true"
click at [476, 425] on div at bounding box center [473, 432] width 16 height 16
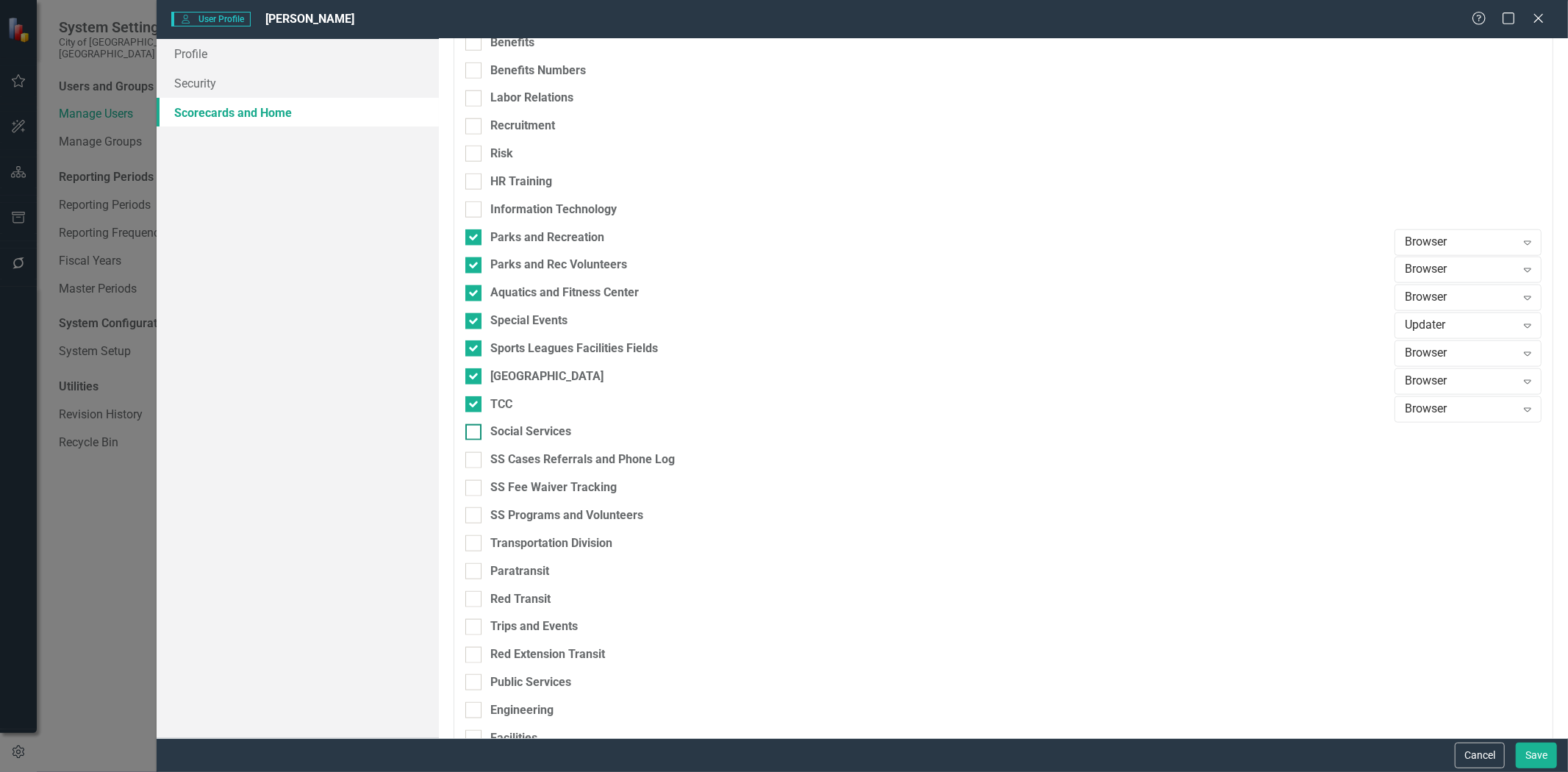
click at [475, 425] on input "Social Services" at bounding box center [470, 429] width 9 height 9
checkbox input "true"
click at [477, 452] on div at bounding box center [473, 460] width 16 height 16
click at [475, 452] on input "SS Cases Referrals and Phone Log" at bounding box center [470, 457] width 9 height 9
checkbox input "true"
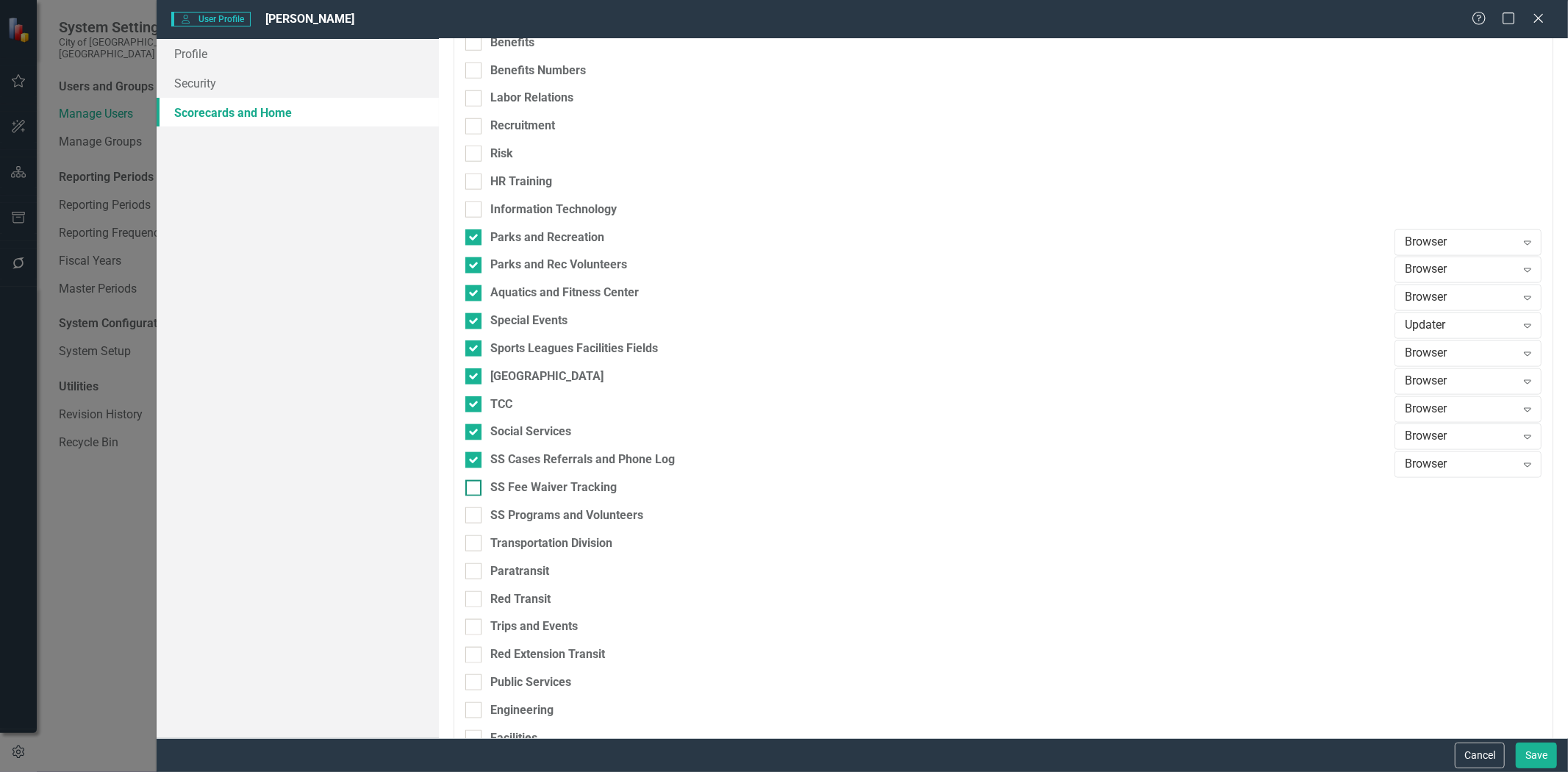
click at [476, 483] on div at bounding box center [473, 488] width 16 height 16
click at [475, 483] on input "SS Fee Waiver Tracking" at bounding box center [470, 485] width 9 height 9
checkbox input "true"
click at [475, 512] on div at bounding box center [473, 515] width 16 height 16
click at [475, 512] on input "SS Programs and Volunteers" at bounding box center [470, 512] width 9 height 9
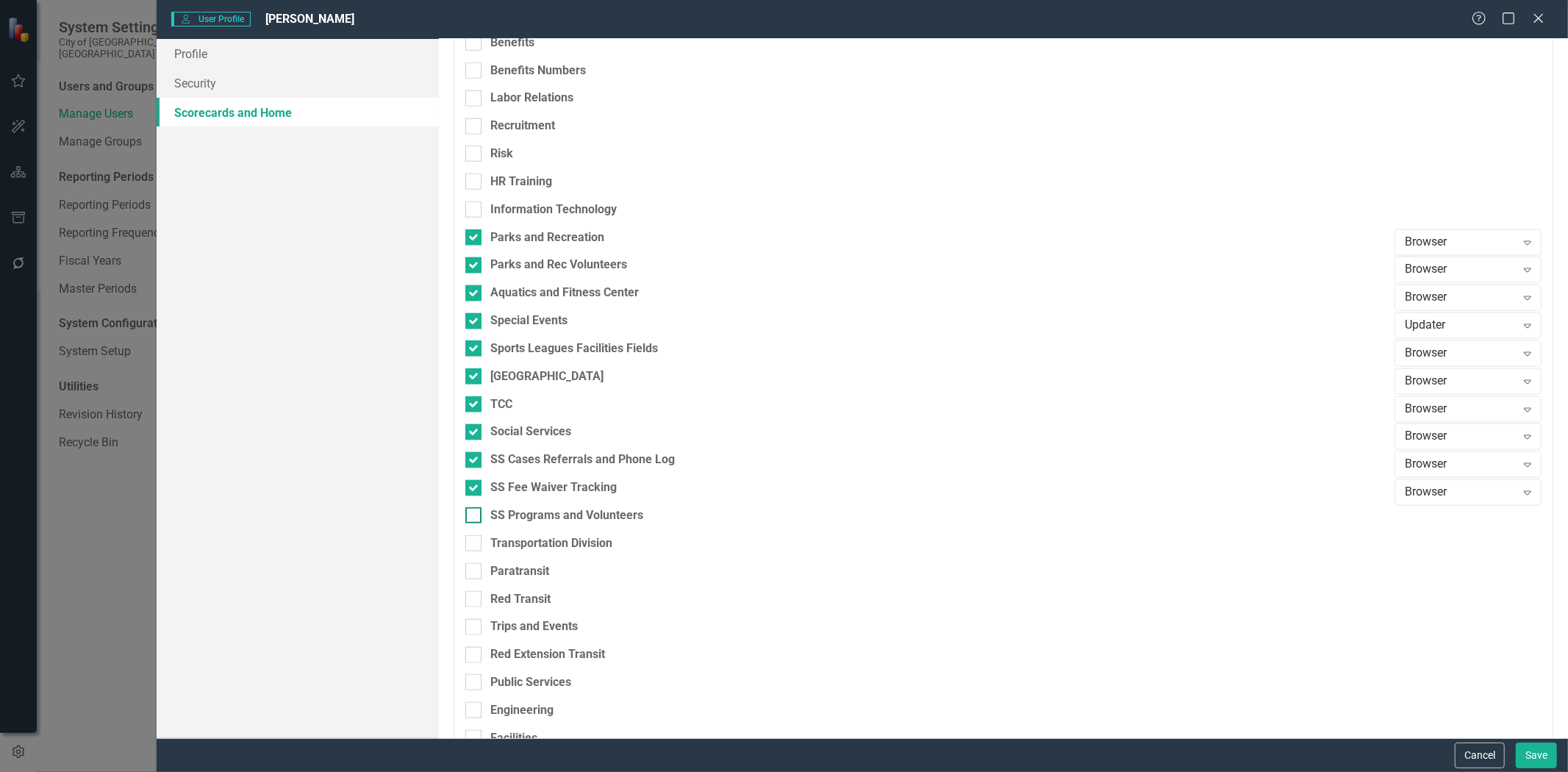
checkbox input "true"
click at [476, 540] on div at bounding box center [473, 543] width 16 height 16
click at [475, 540] on input "Transportation Division" at bounding box center [470, 540] width 9 height 9
checkbox input "true"
click at [474, 563] on div "Paratransit" at bounding box center [926, 571] width 921 height 17
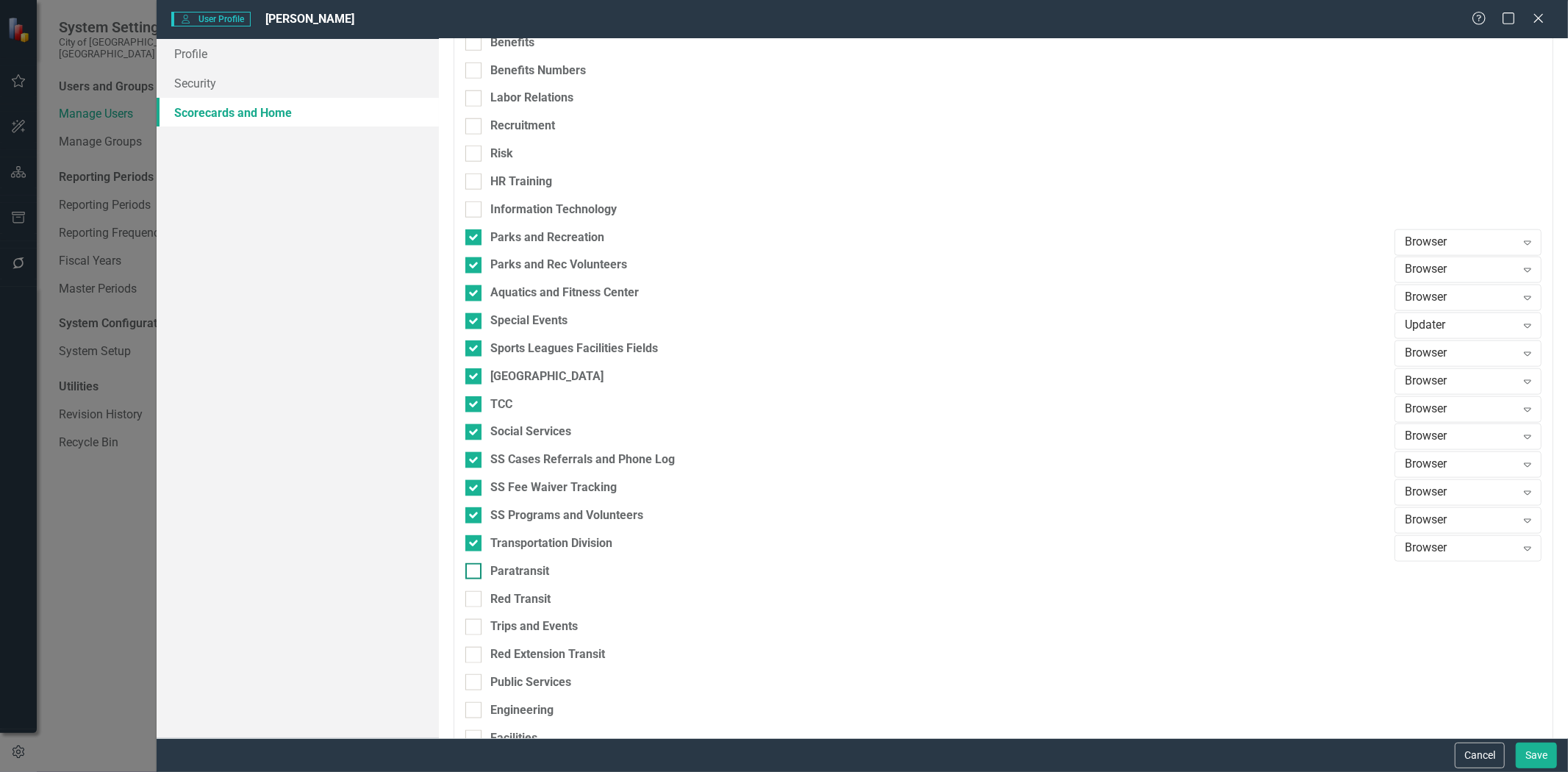
click at [474, 563] on input "Paratransit" at bounding box center [470, 568] width 9 height 9
checkbox input "true"
click at [474, 598] on input "Red Transit" at bounding box center [470, 595] width 9 height 9
checkbox input "true"
click at [475, 625] on div at bounding box center [473, 626] width 16 height 16
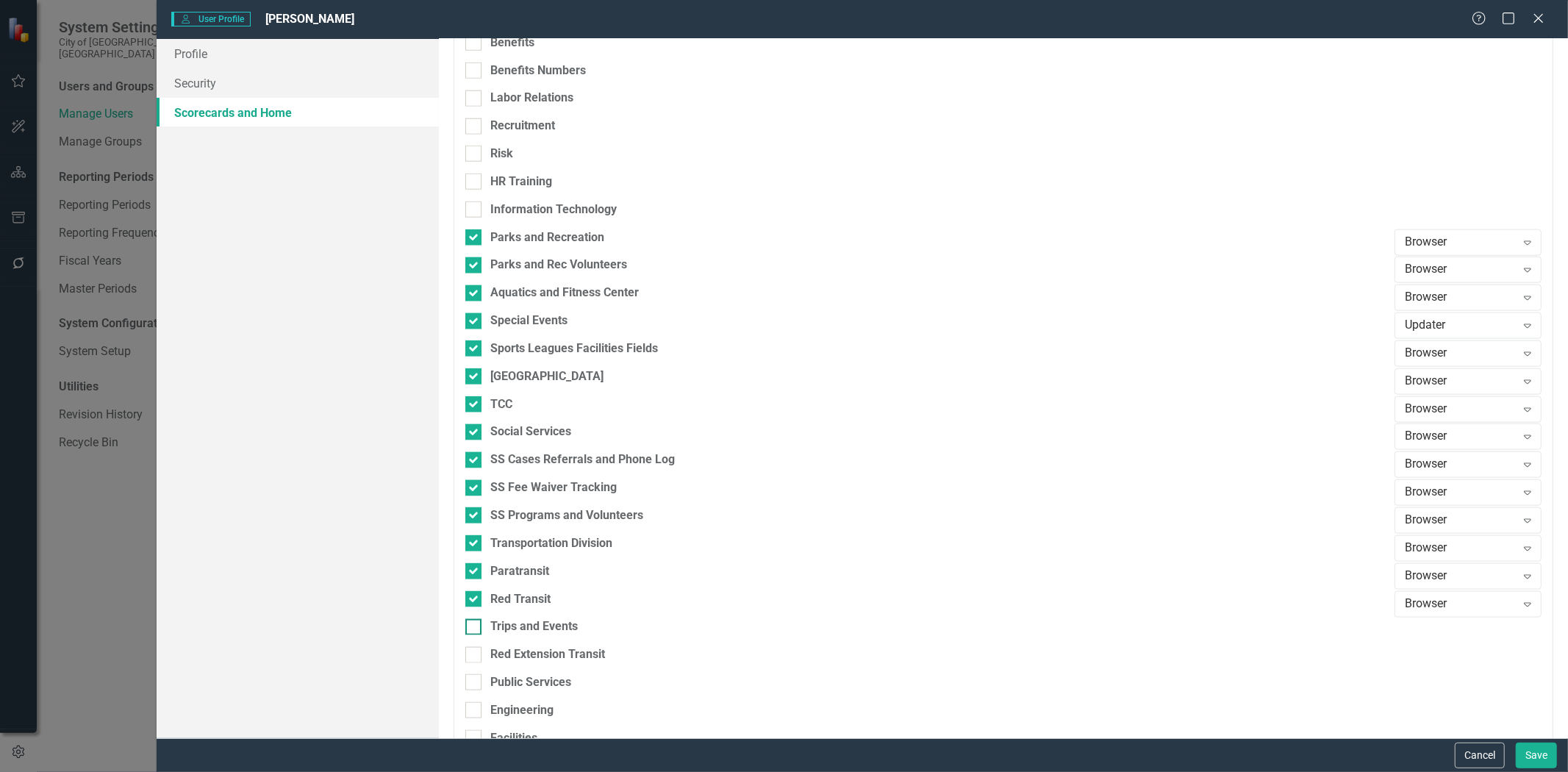
click at [475, 625] on input "Trips and Events" at bounding box center [470, 623] width 9 height 9
checkbox input "true"
click at [476, 652] on div at bounding box center [473, 654] width 16 height 16
click at [475, 652] on input "Red Extension Transit" at bounding box center [470, 651] width 9 height 9
checkbox input "true"
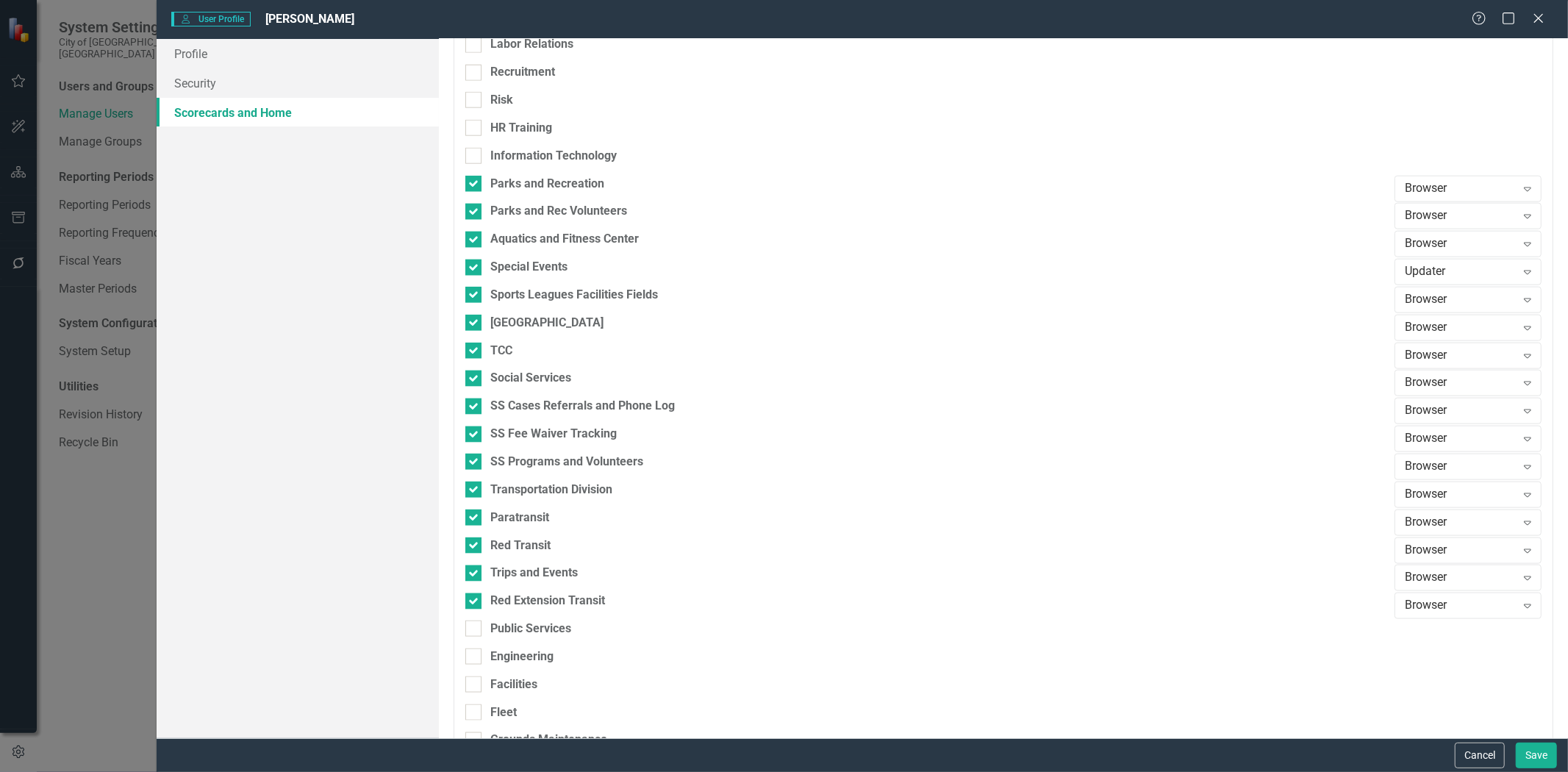
scroll to position [1470, 0]
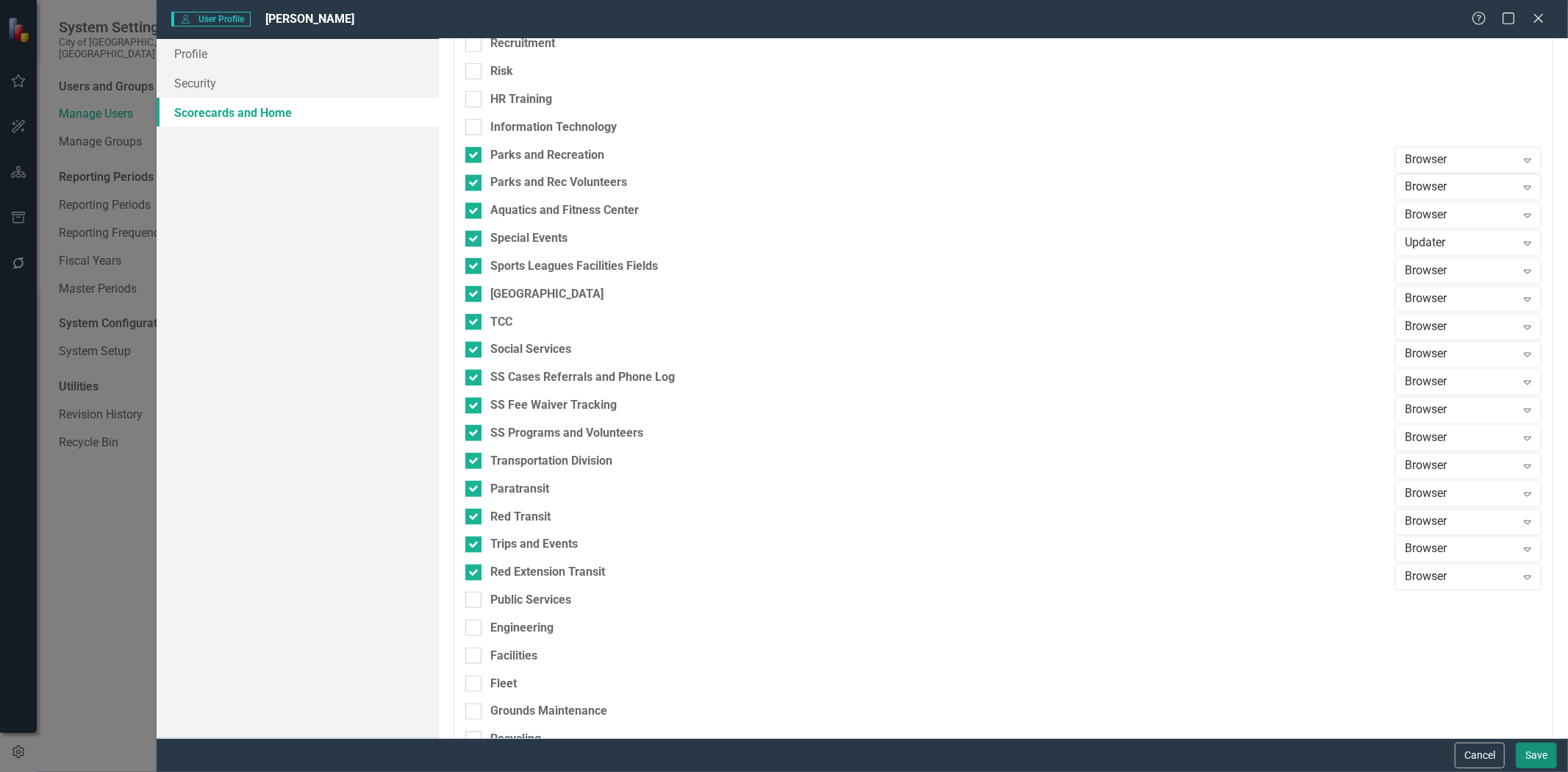
click at [1522, 752] on button "Save" at bounding box center [1536, 755] width 41 height 26
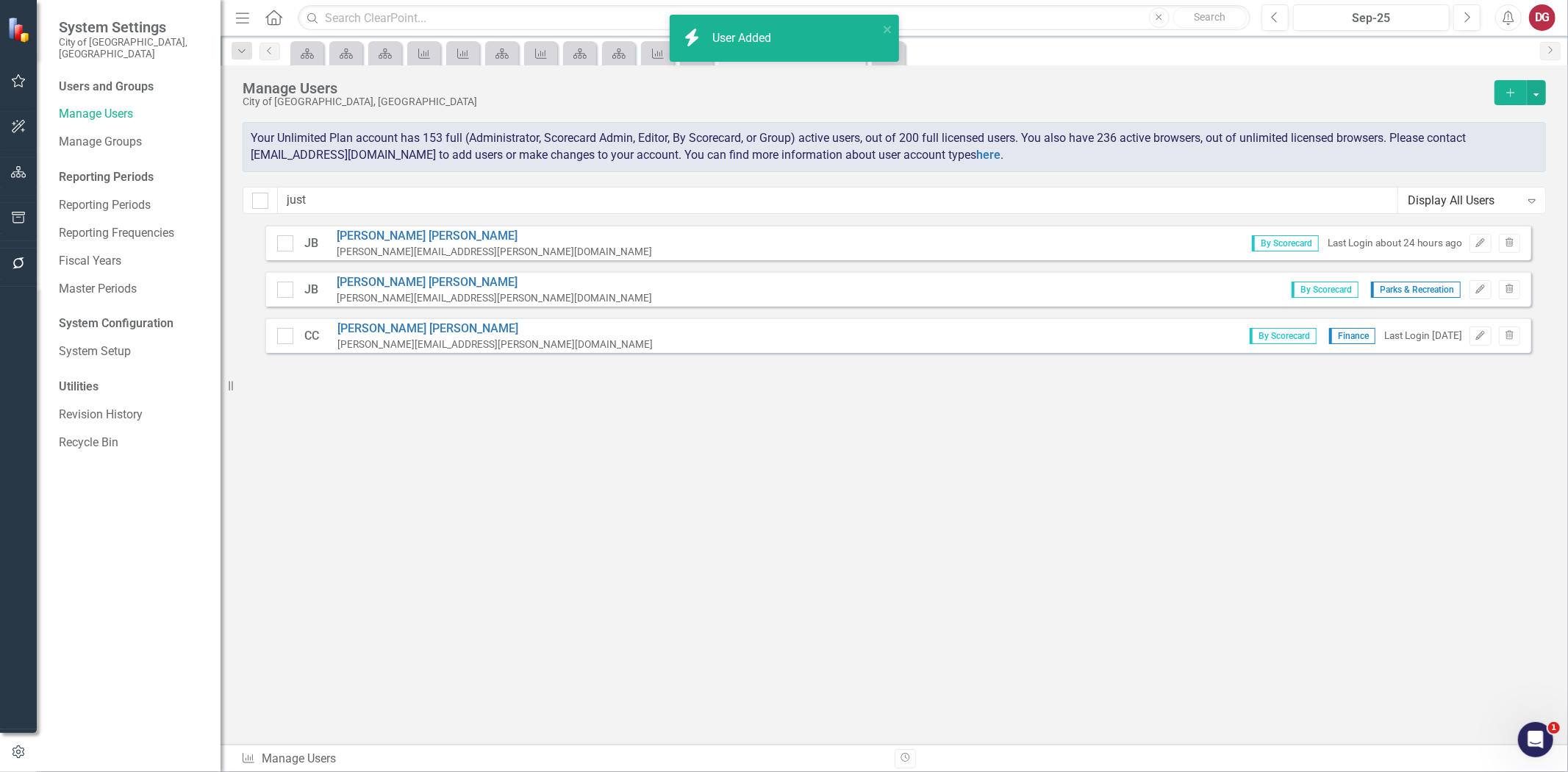
click at [9, 164] on button "button" at bounding box center [19, 172] width 33 height 31
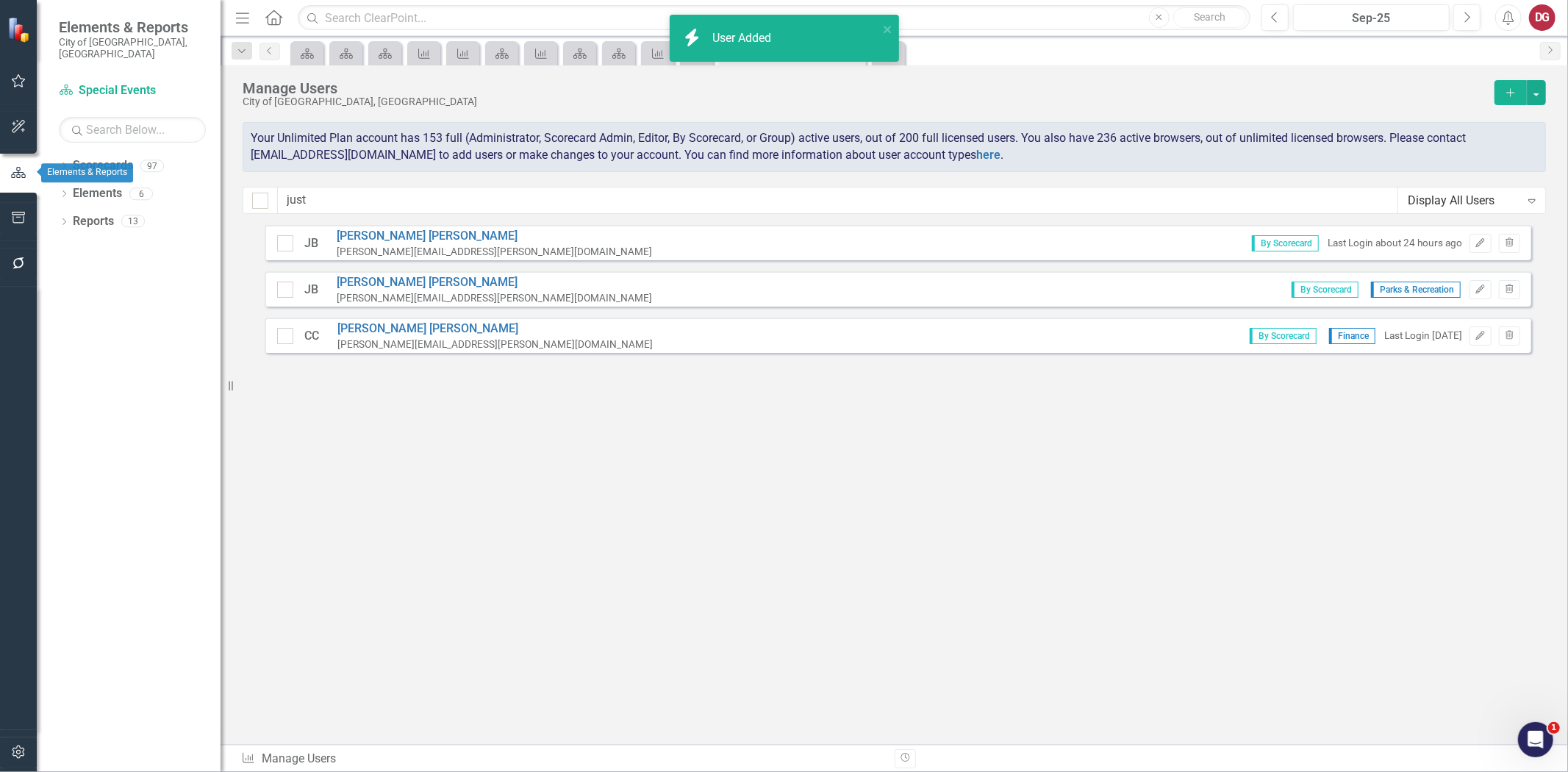
click at [16, 166] on icon "button" at bounding box center [18, 173] width 16 height 13
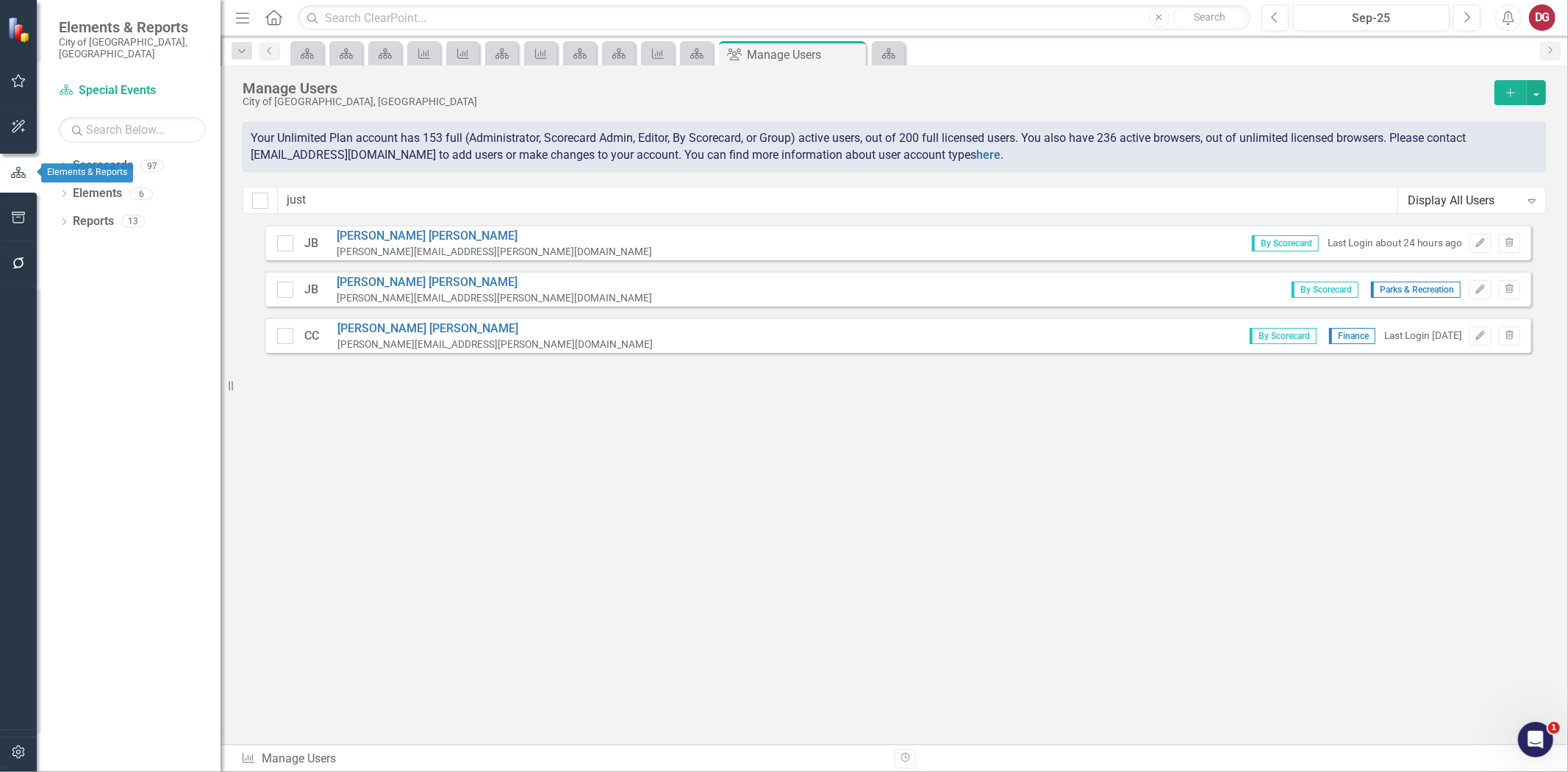
click at [16, 167] on icon "button" at bounding box center [18, 173] width 16 height 13
click at [65, 164] on icon "Dropdown" at bounding box center [63, 167] width 10 height 8
click at [75, 189] on icon "Dropdown" at bounding box center [72, 192] width 11 height 8
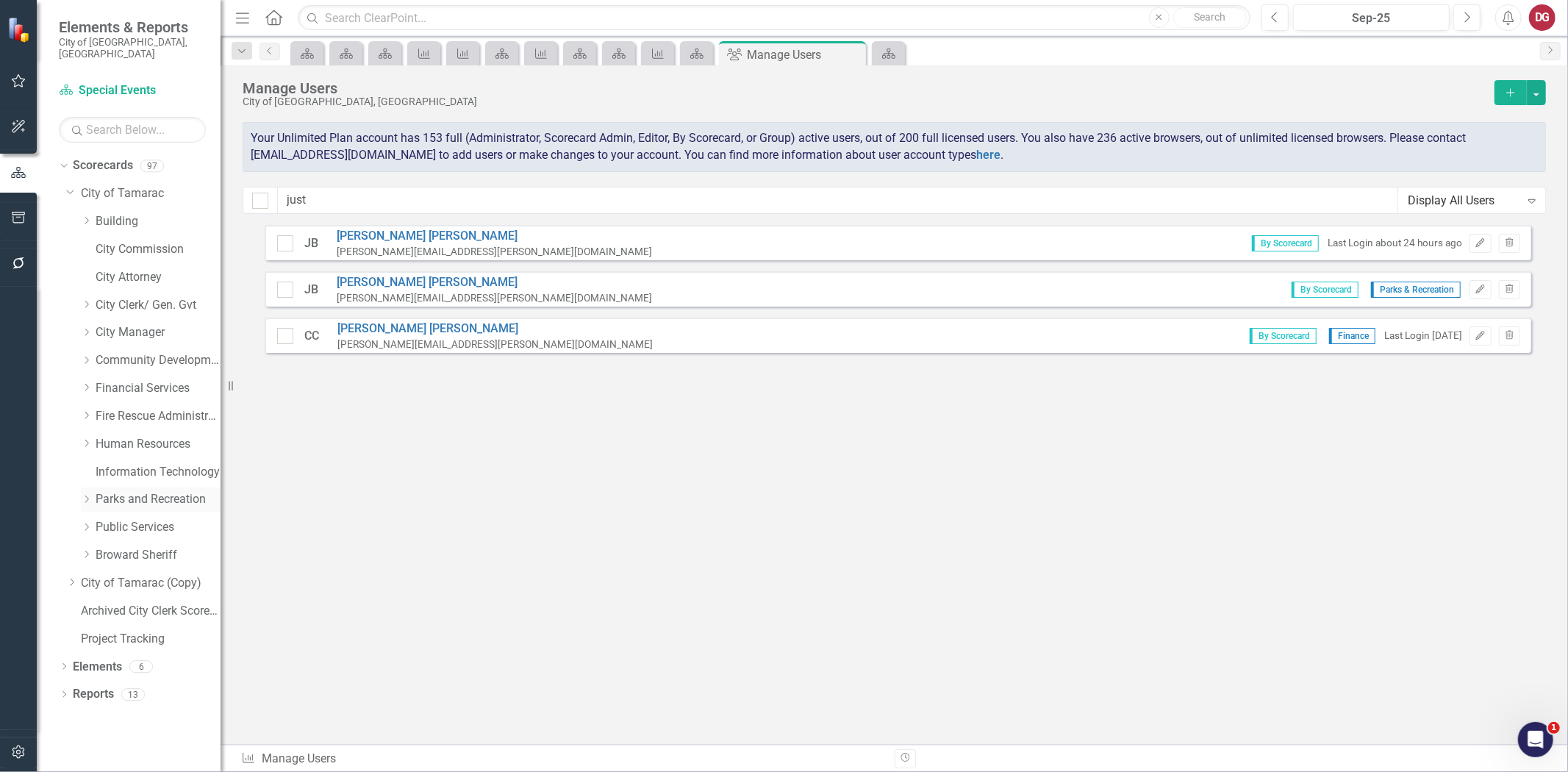
click at [90, 494] on icon "Dropdown" at bounding box center [86, 498] width 11 height 8
click at [149, 488] on div "Dropdown Parks and Recreation" at bounding box center [150, 500] width 139 height 24
click at [155, 575] on link "Special Events" at bounding box center [165, 583] width 111 height 17
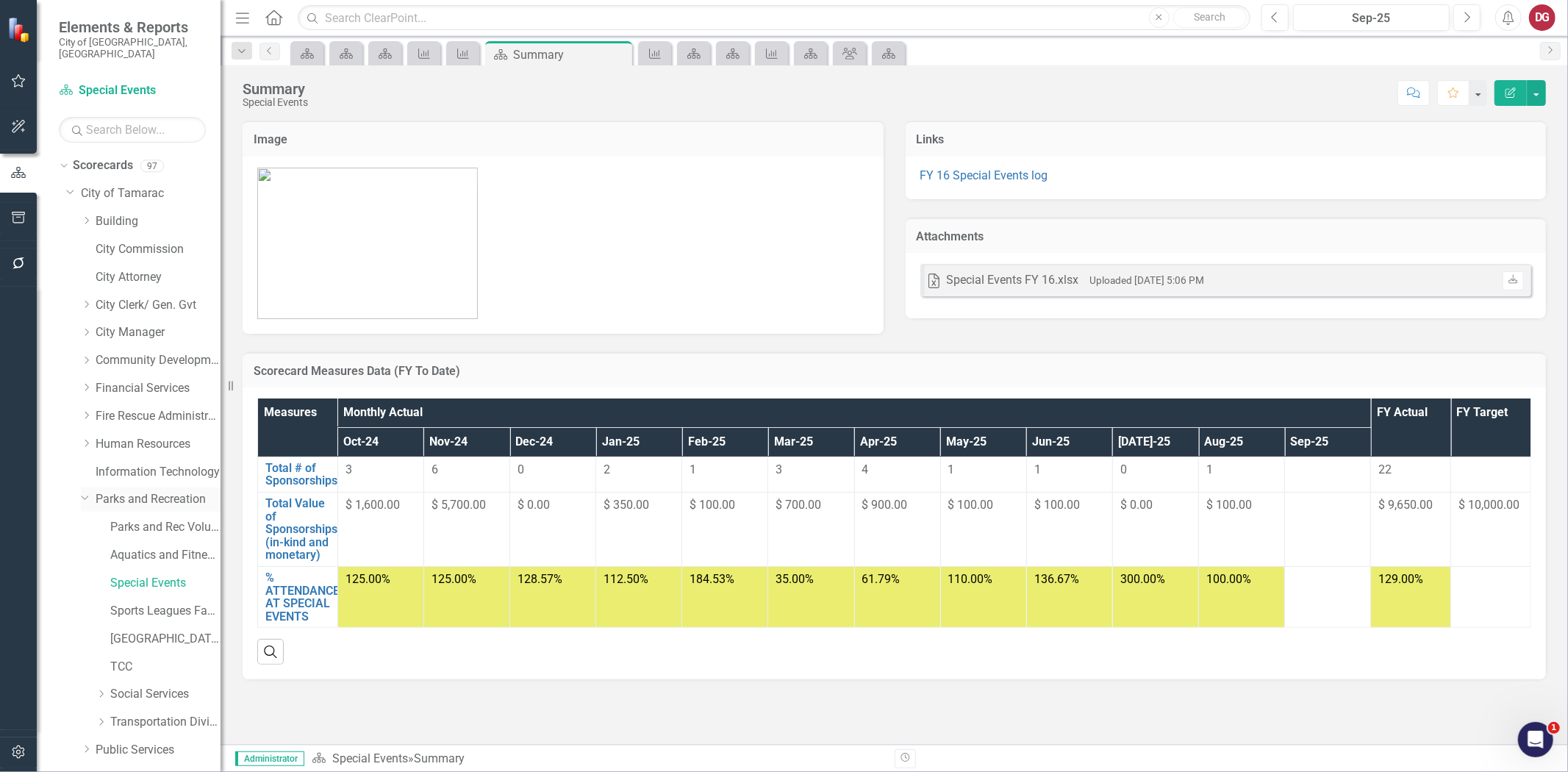
click at [157, 491] on link "Parks and Recreation" at bounding box center [158, 500] width 125 height 17
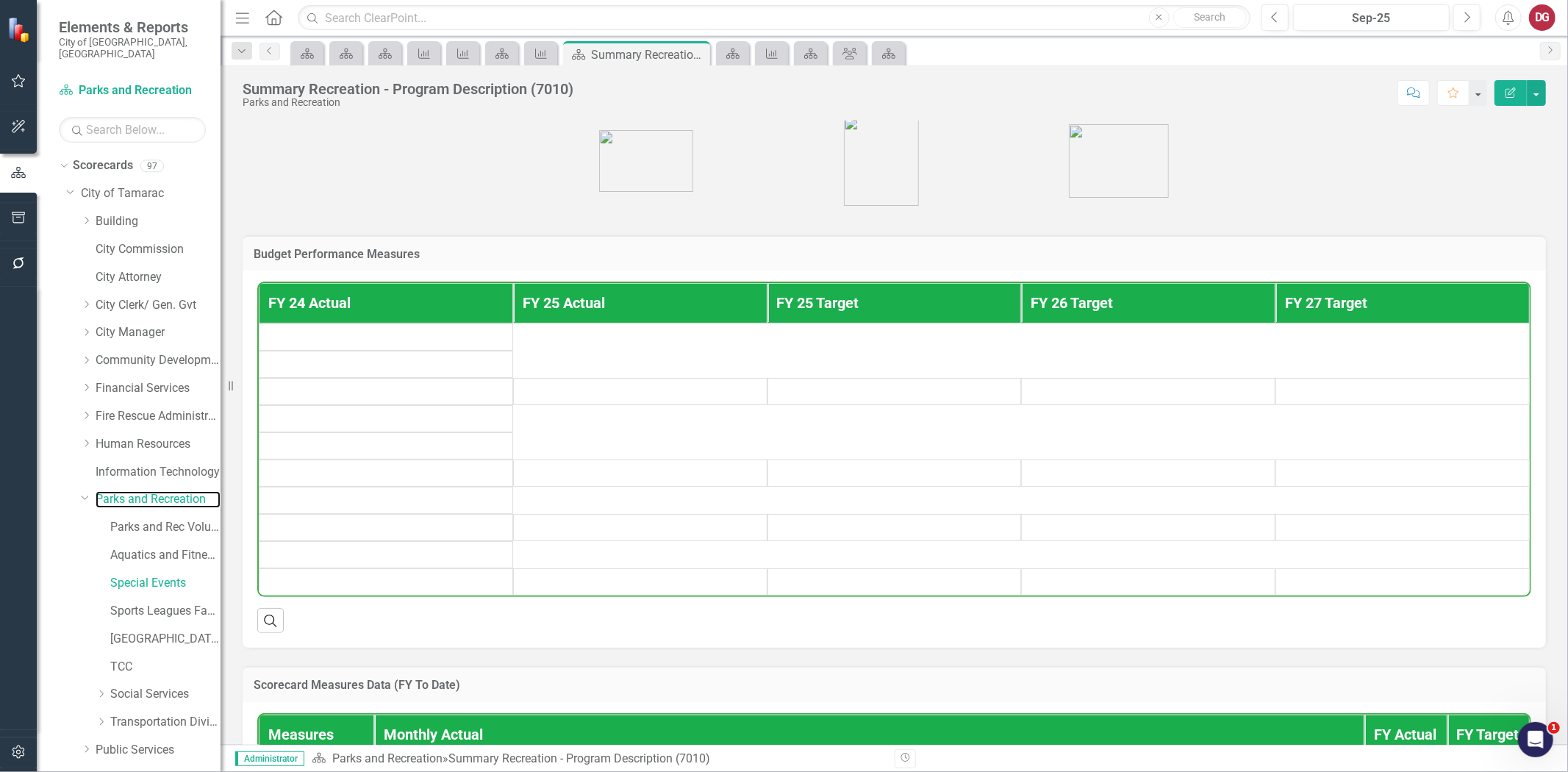
scroll to position [408, 0]
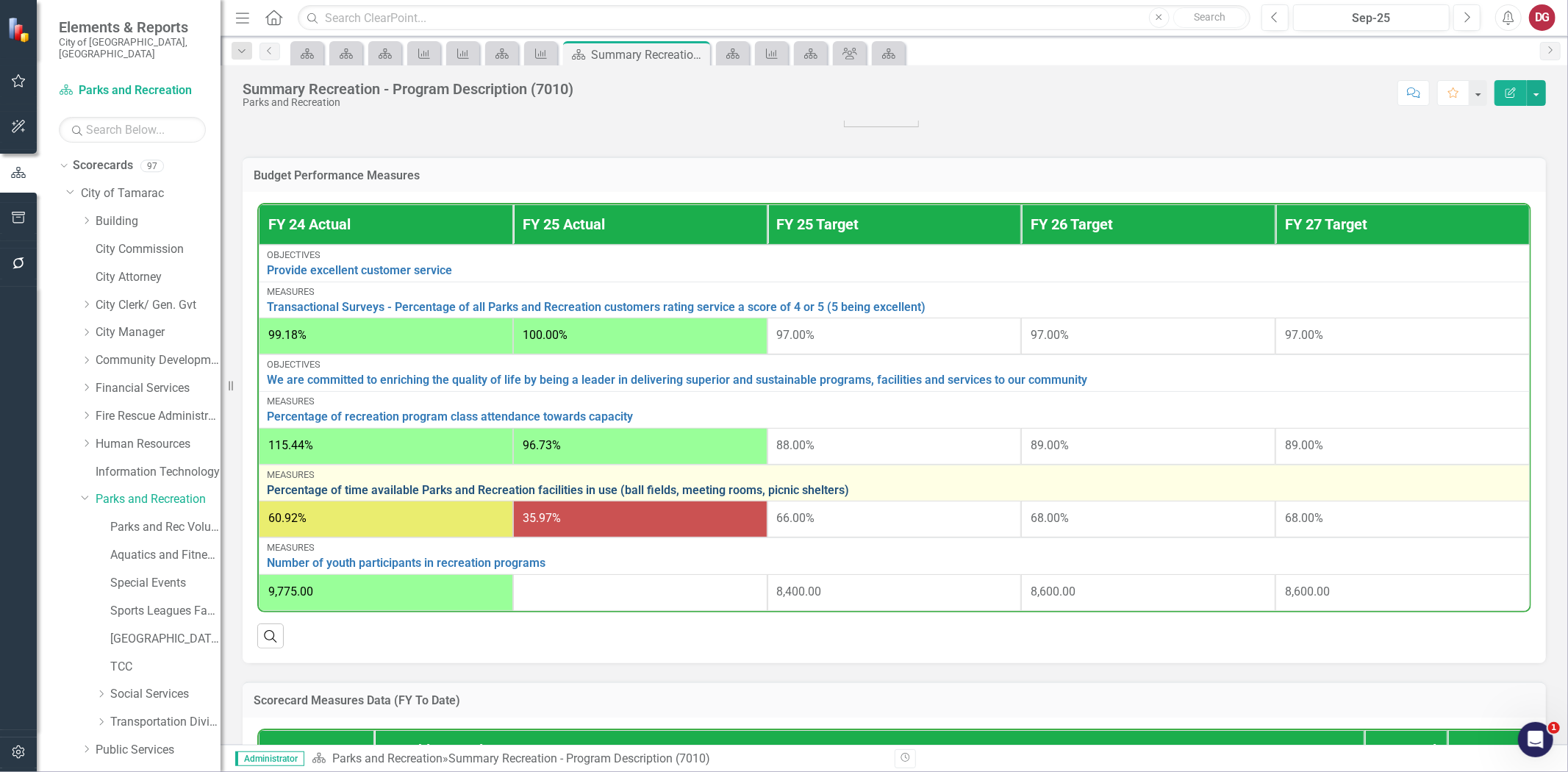
click at [496, 484] on link "Percentage of time available Parks and Recreation facilities in use (ball field…" at bounding box center [894, 491] width 1255 height 13
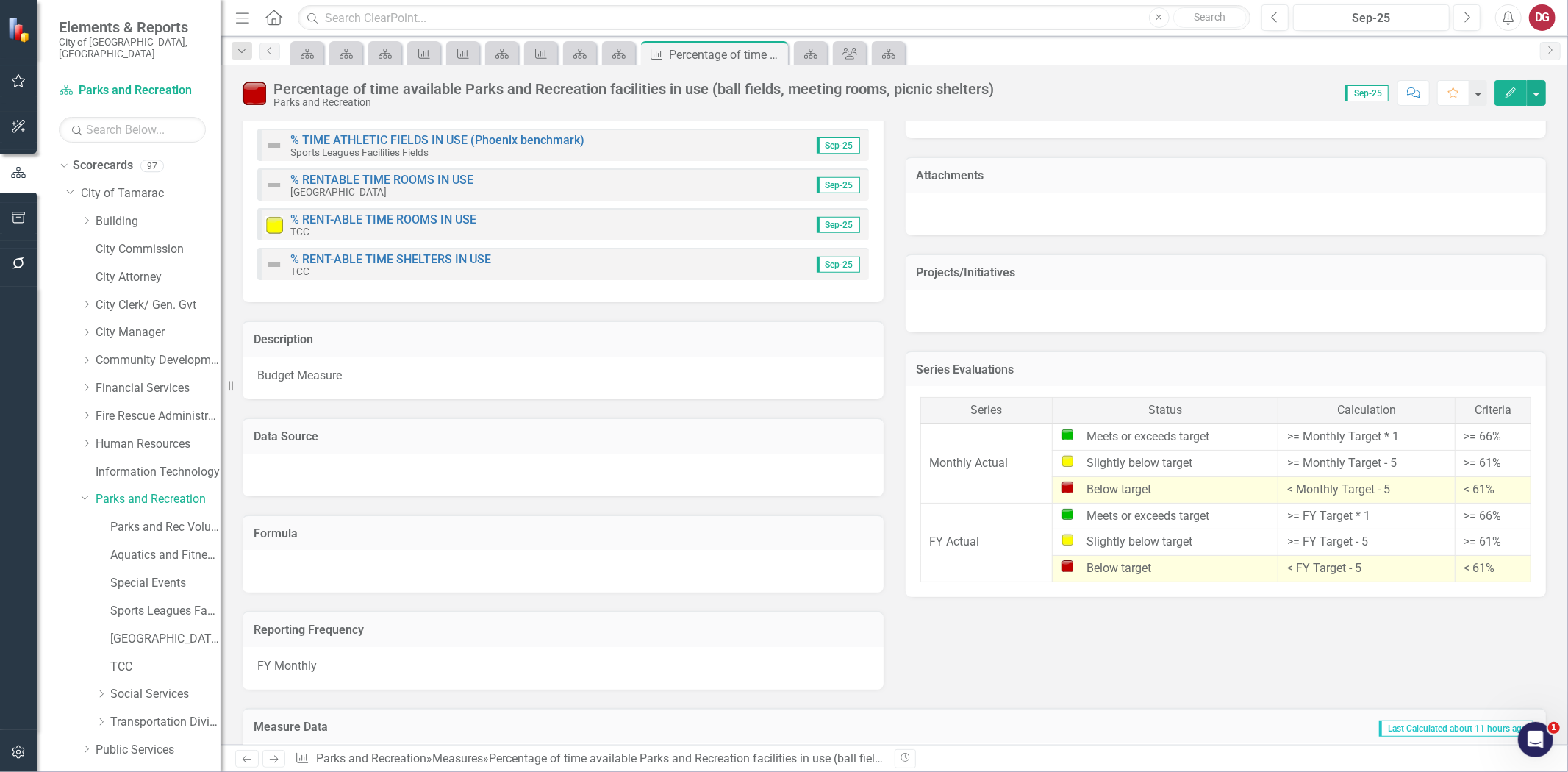
scroll to position [571, 0]
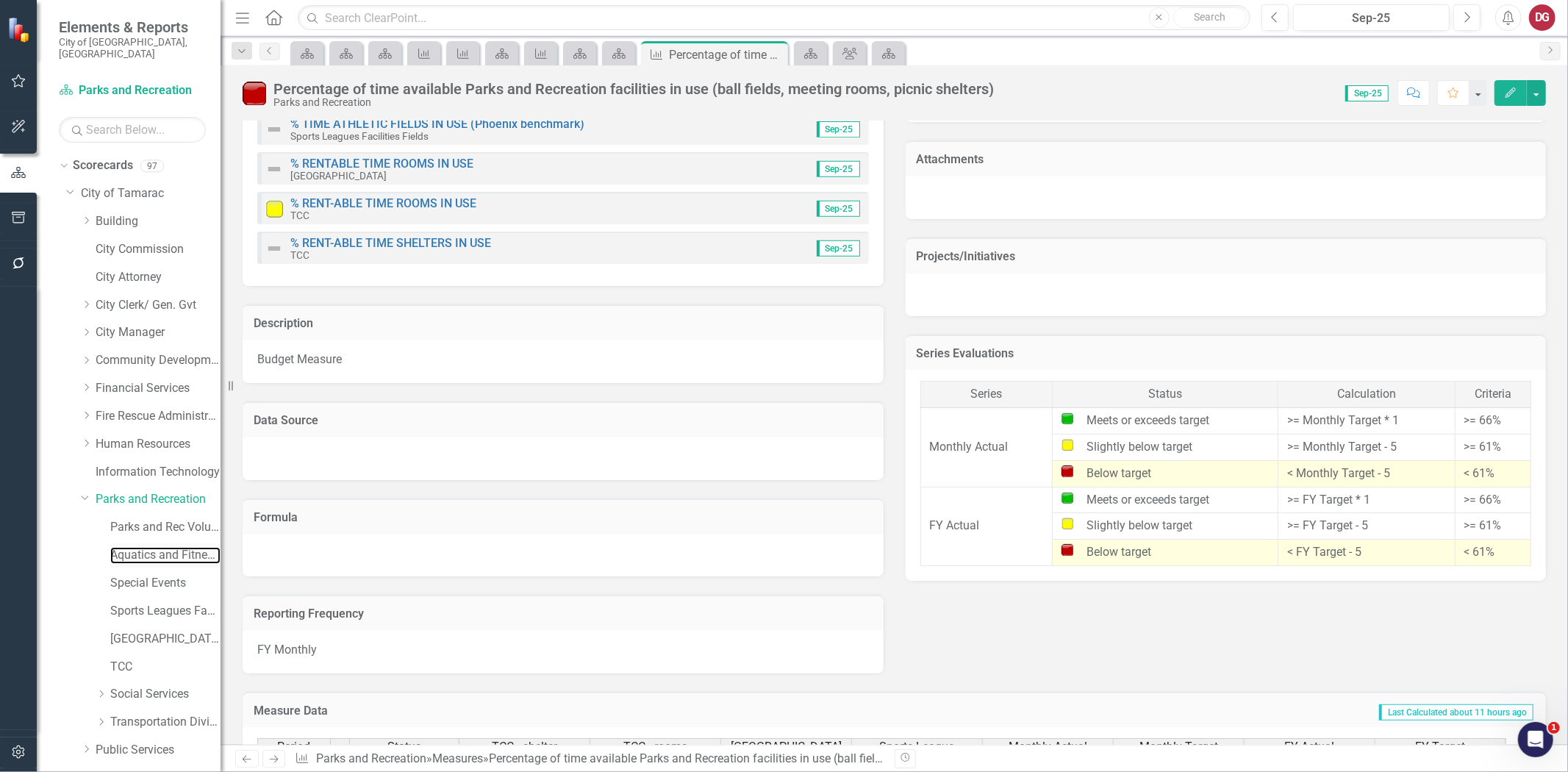
click at [146, 547] on link "Aquatics and Fitness Center" at bounding box center [165, 556] width 111 height 17
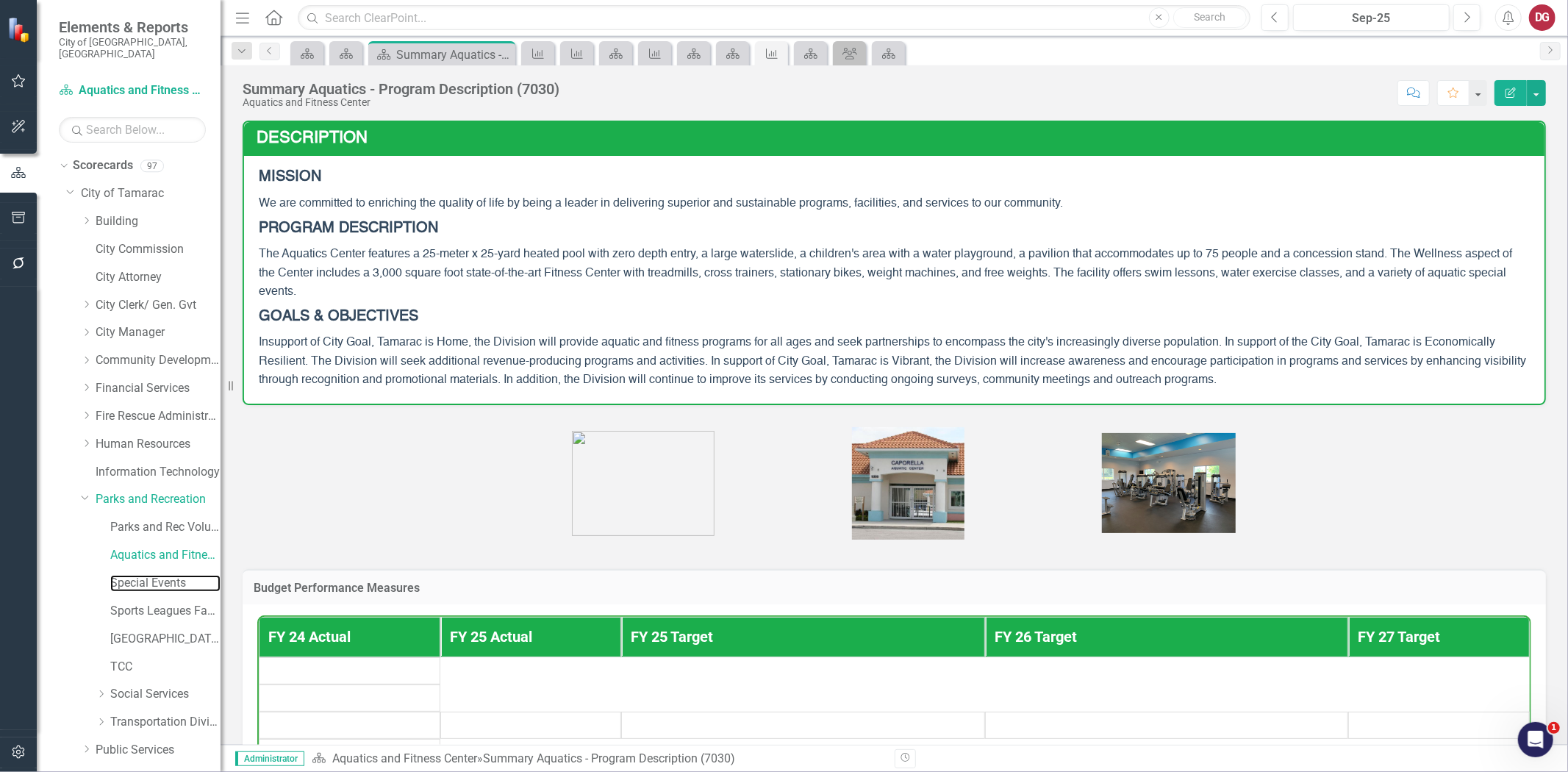
click at [147, 575] on link "Special Events" at bounding box center [165, 583] width 111 height 17
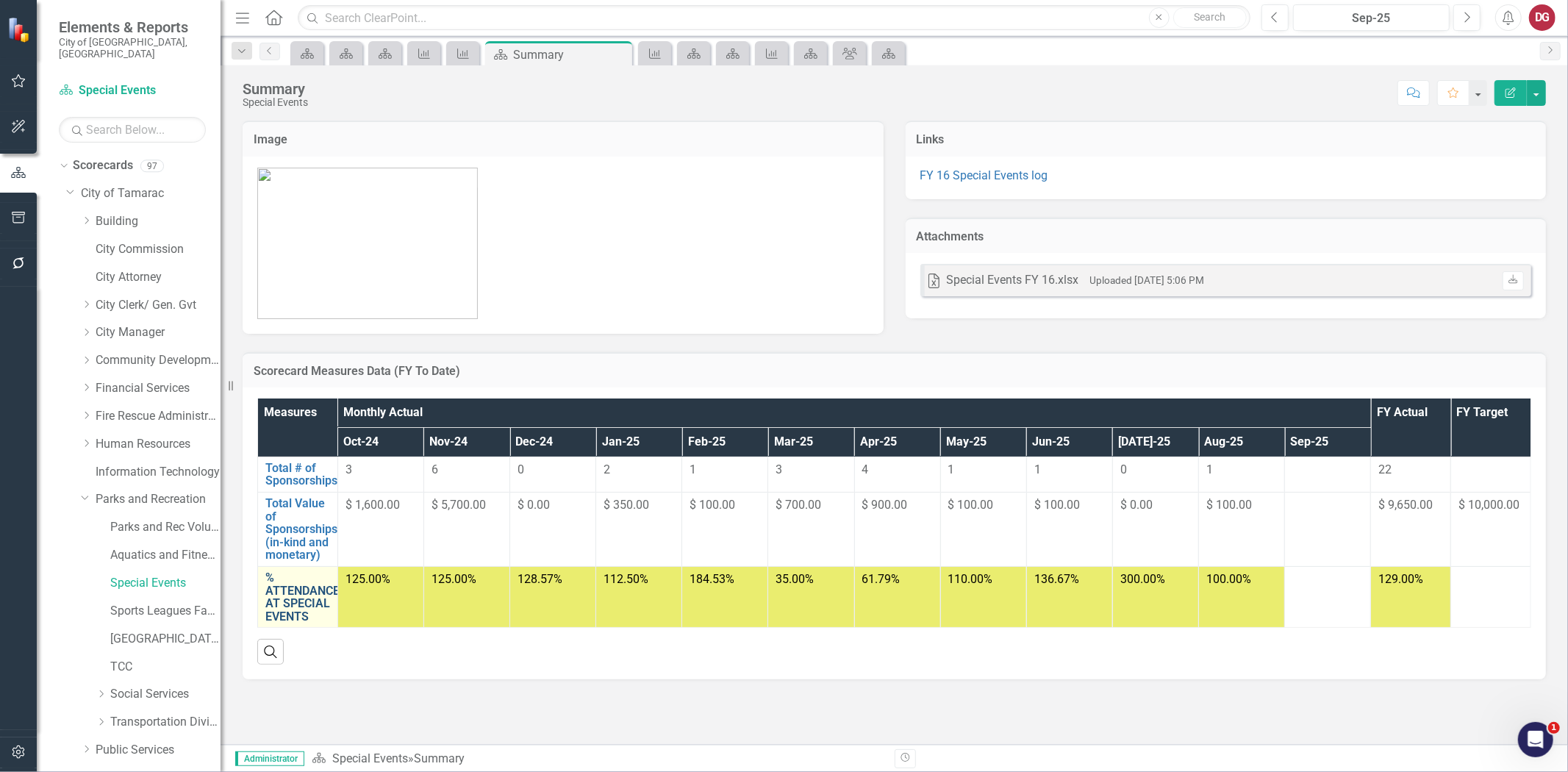
click at [297, 589] on link "% ATTENDANCE AT SPECIAL EVENTS" at bounding box center [303, 596] width 74 height 51
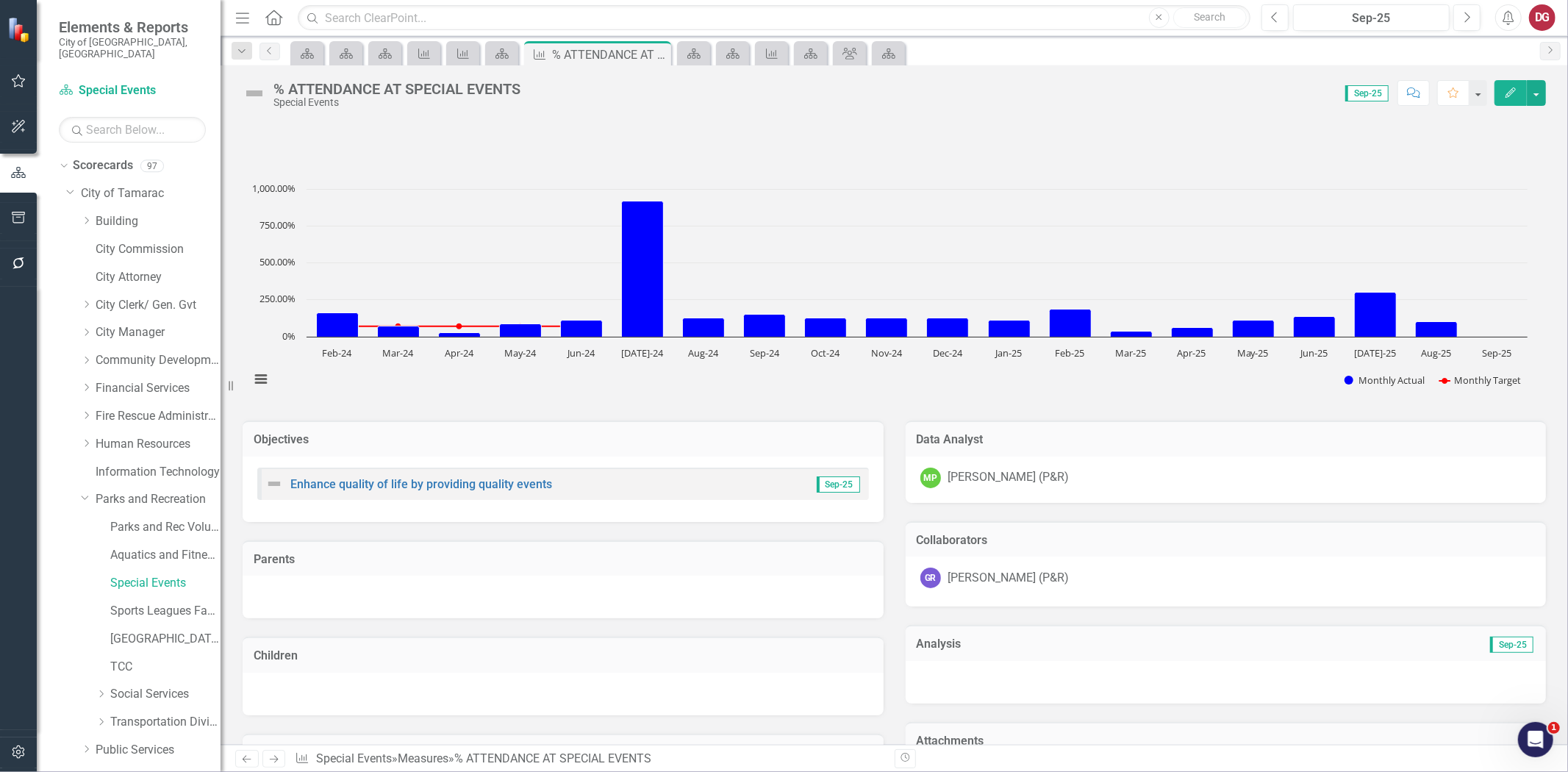
click at [1104, 576] on div "GR Germania Roman (P&R)" at bounding box center [1226, 578] width 611 height 20
click at [1103, 564] on div "GR Germania Roman (P&R)" at bounding box center [1226, 582] width 641 height 50
click at [1101, 564] on div "GR Germania Roman (P&R)" at bounding box center [1226, 582] width 641 height 50
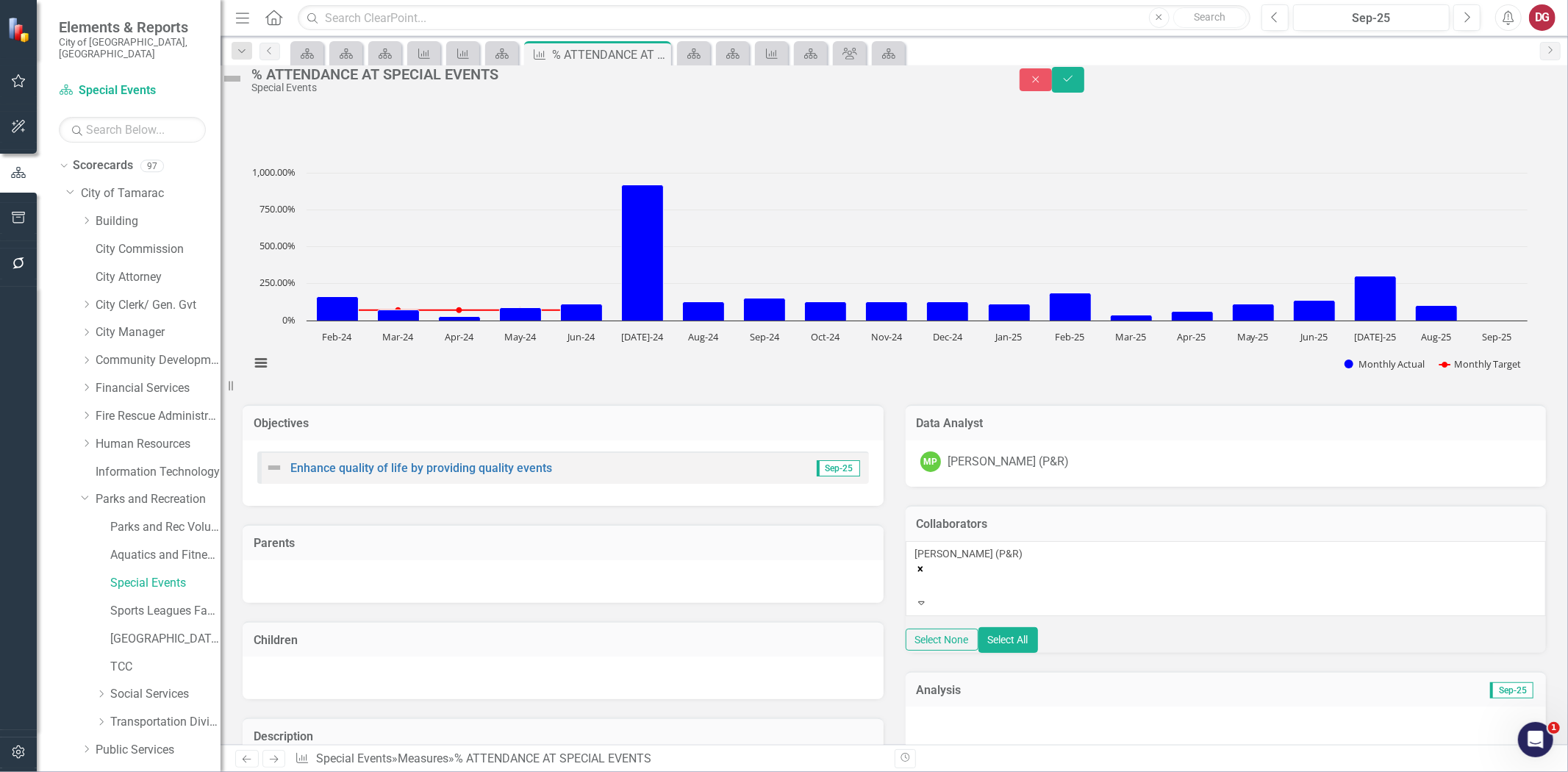
click at [1118, 588] on div "Germania Roman (P&R)" at bounding box center [1225, 571] width 621 height 50
type input "justin"
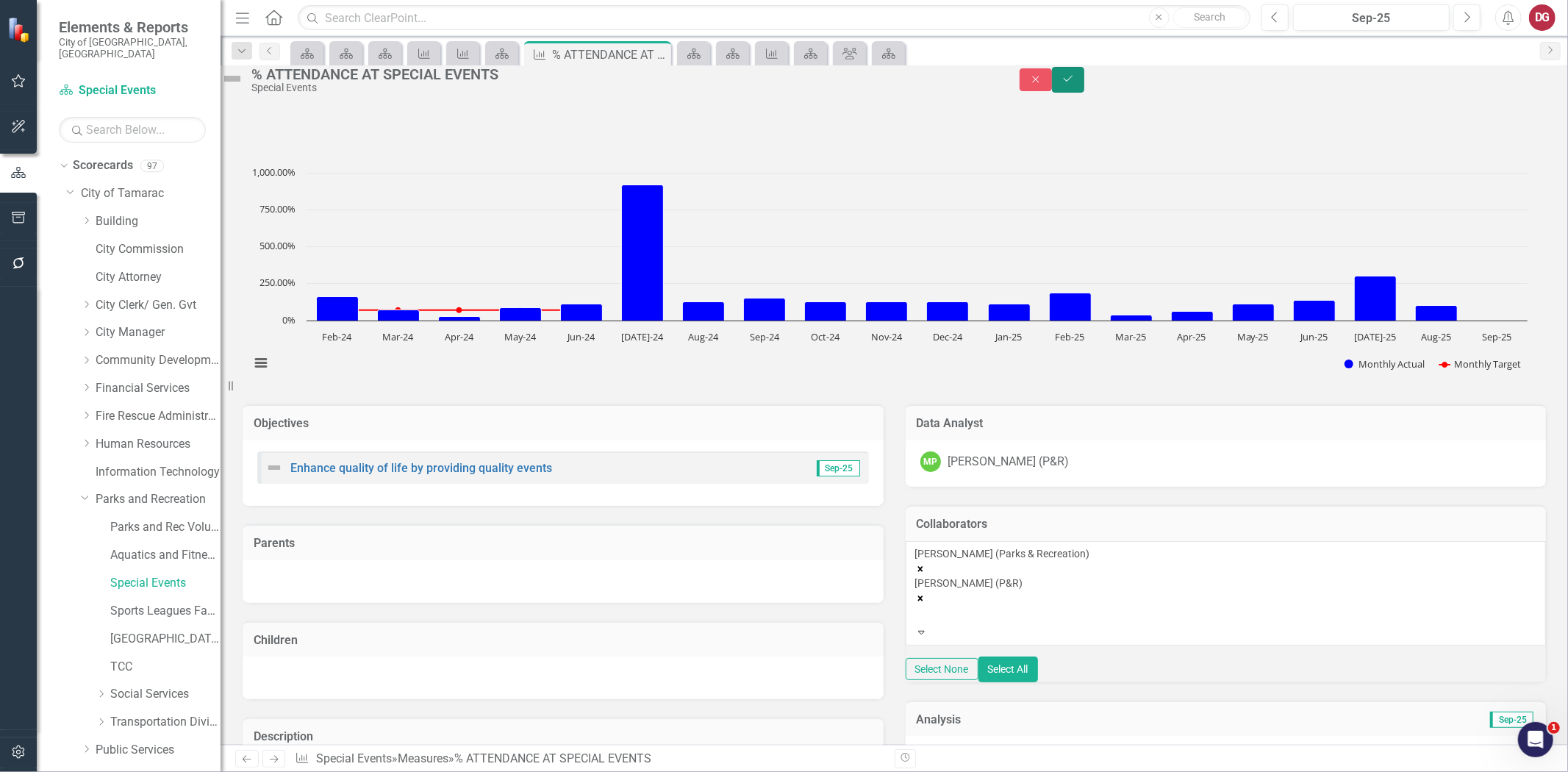
click at [1084, 92] on button "Save" at bounding box center [1067, 80] width 33 height 26
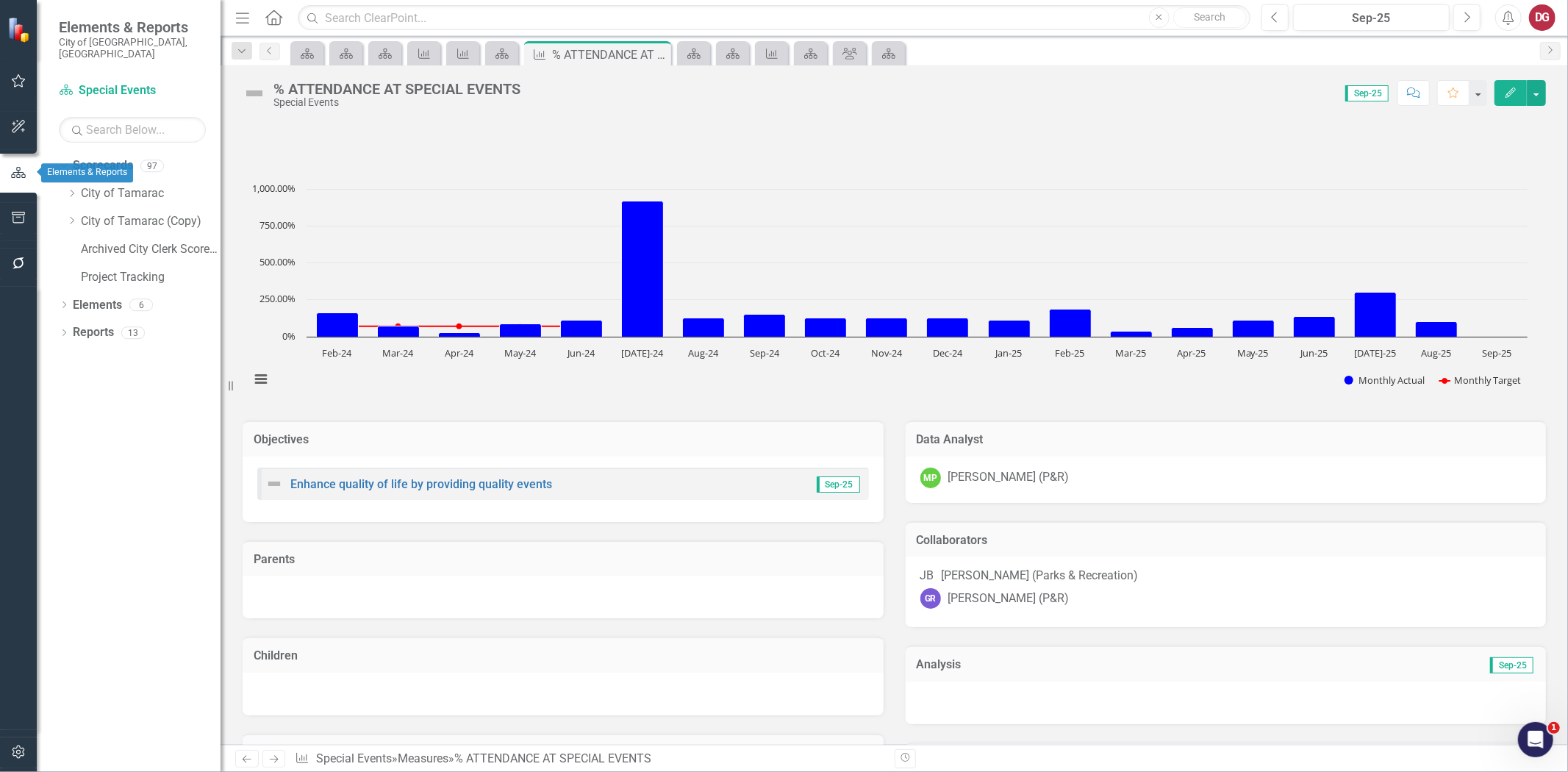
click at [18, 174] on icon "button" at bounding box center [19, 173] width 15 height 11
click at [12, 746] on icon "button" at bounding box center [19, 752] width 16 height 12
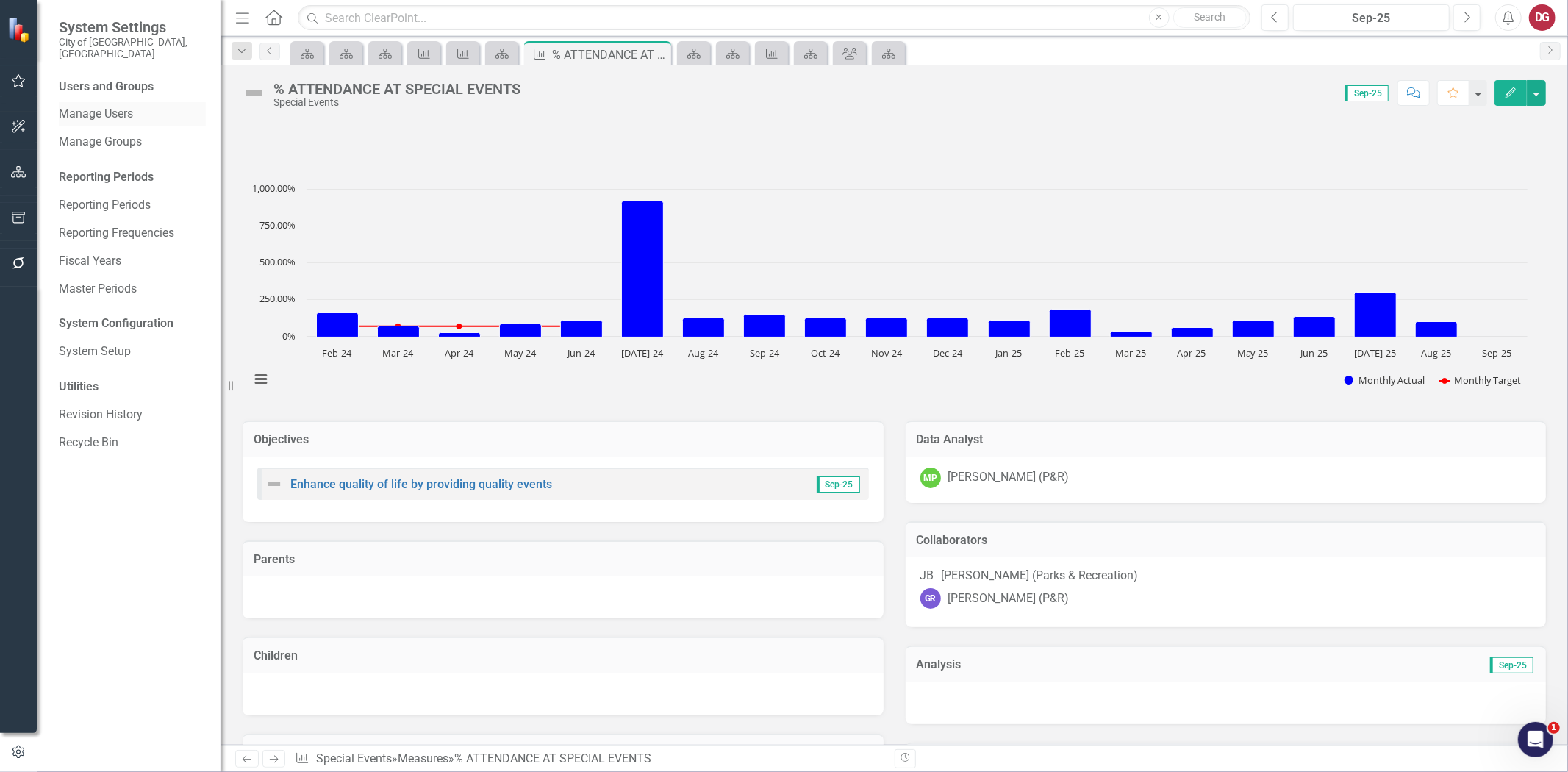
click at [113, 106] on link "Manage Users" at bounding box center [132, 114] width 147 height 17
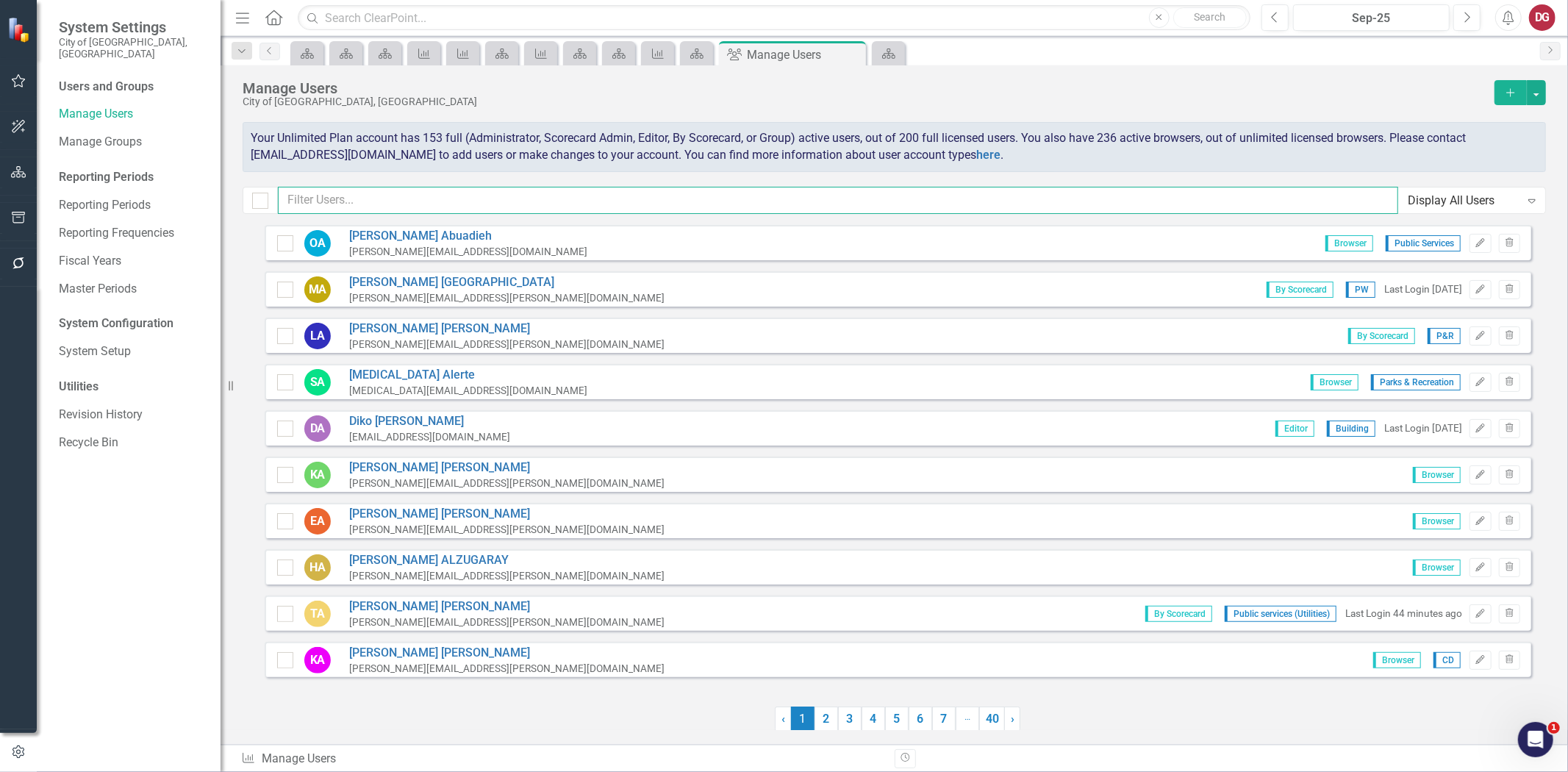
click at [399, 209] on input "text" at bounding box center [838, 200] width 1120 height 27
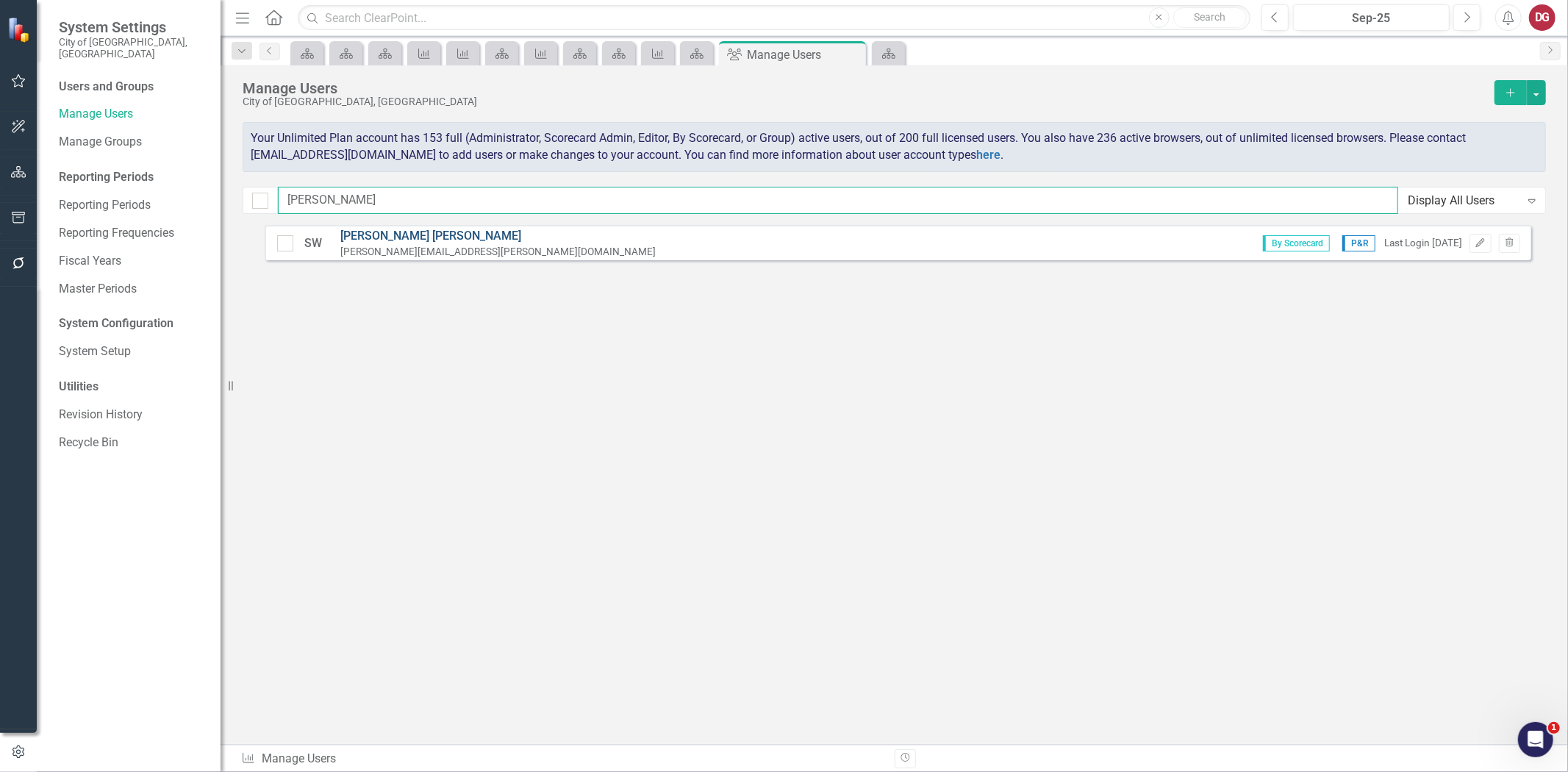
type input "sherry"
click at [390, 233] on link "Sherry Wilson" at bounding box center [497, 236] width 315 height 17
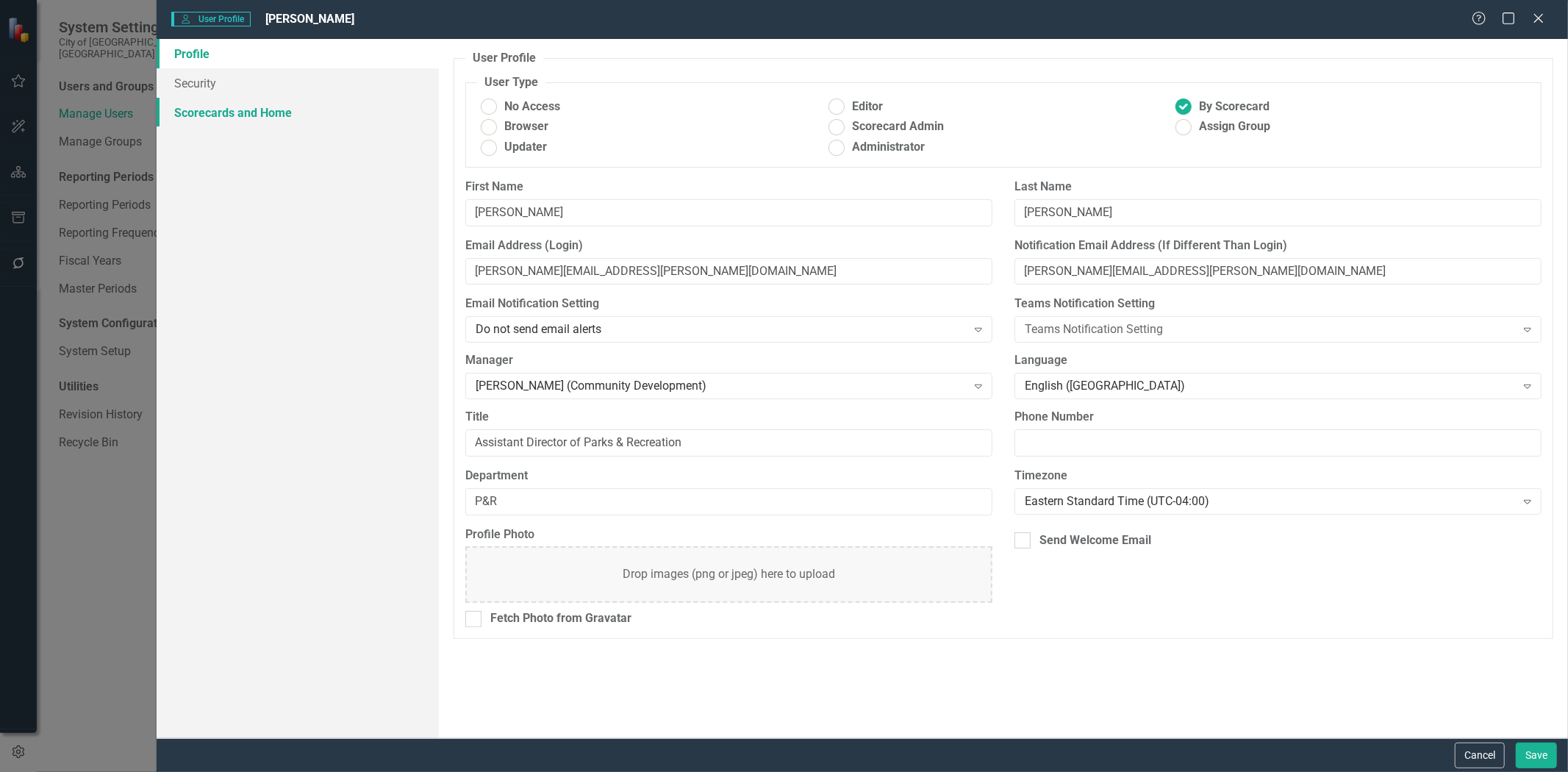
click at [238, 114] on link "Scorecards and Home" at bounding box center [298, 112] width 282 height 30
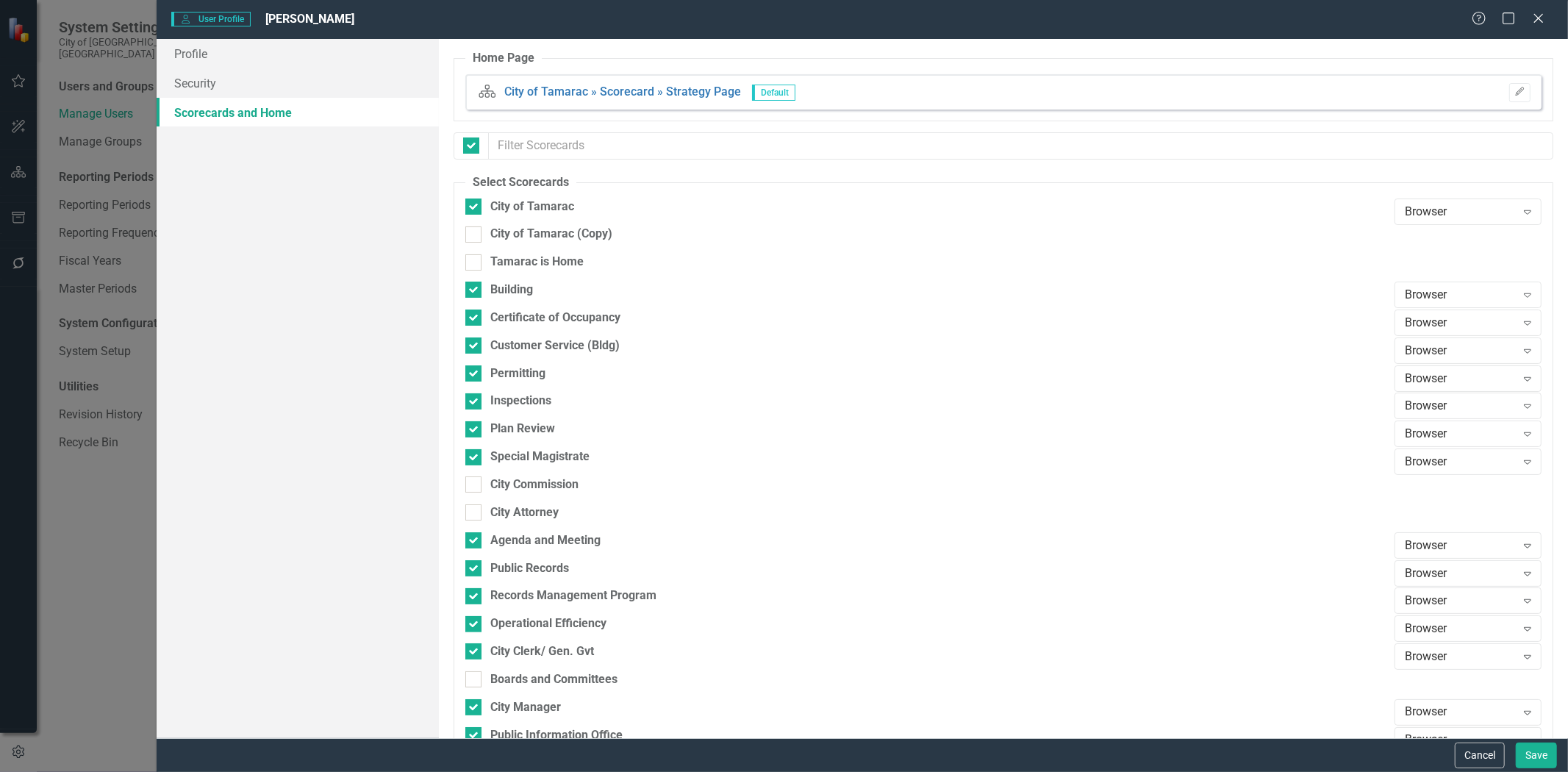
checkbox input "false"
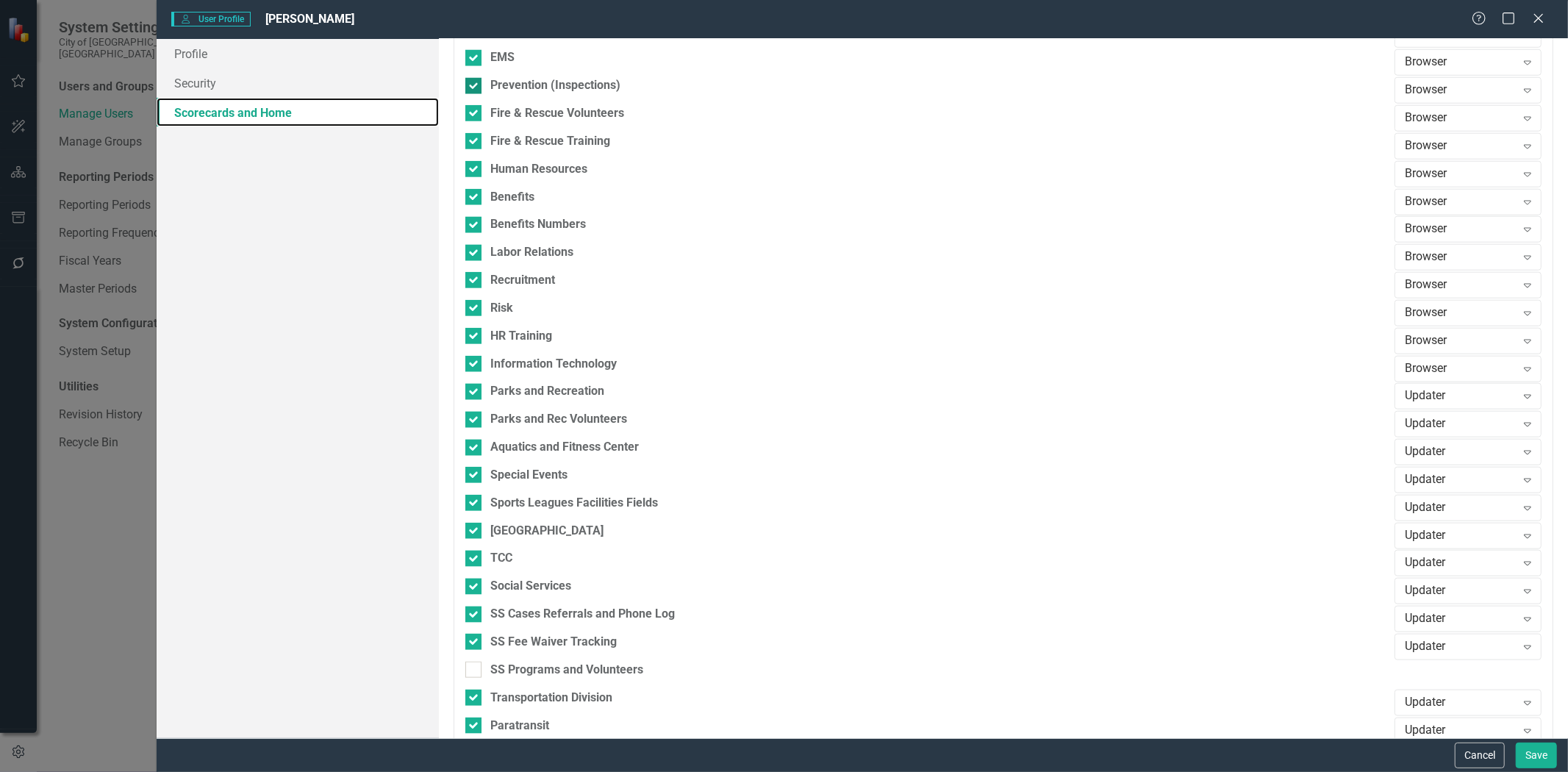
scroll to position [1388, 0]
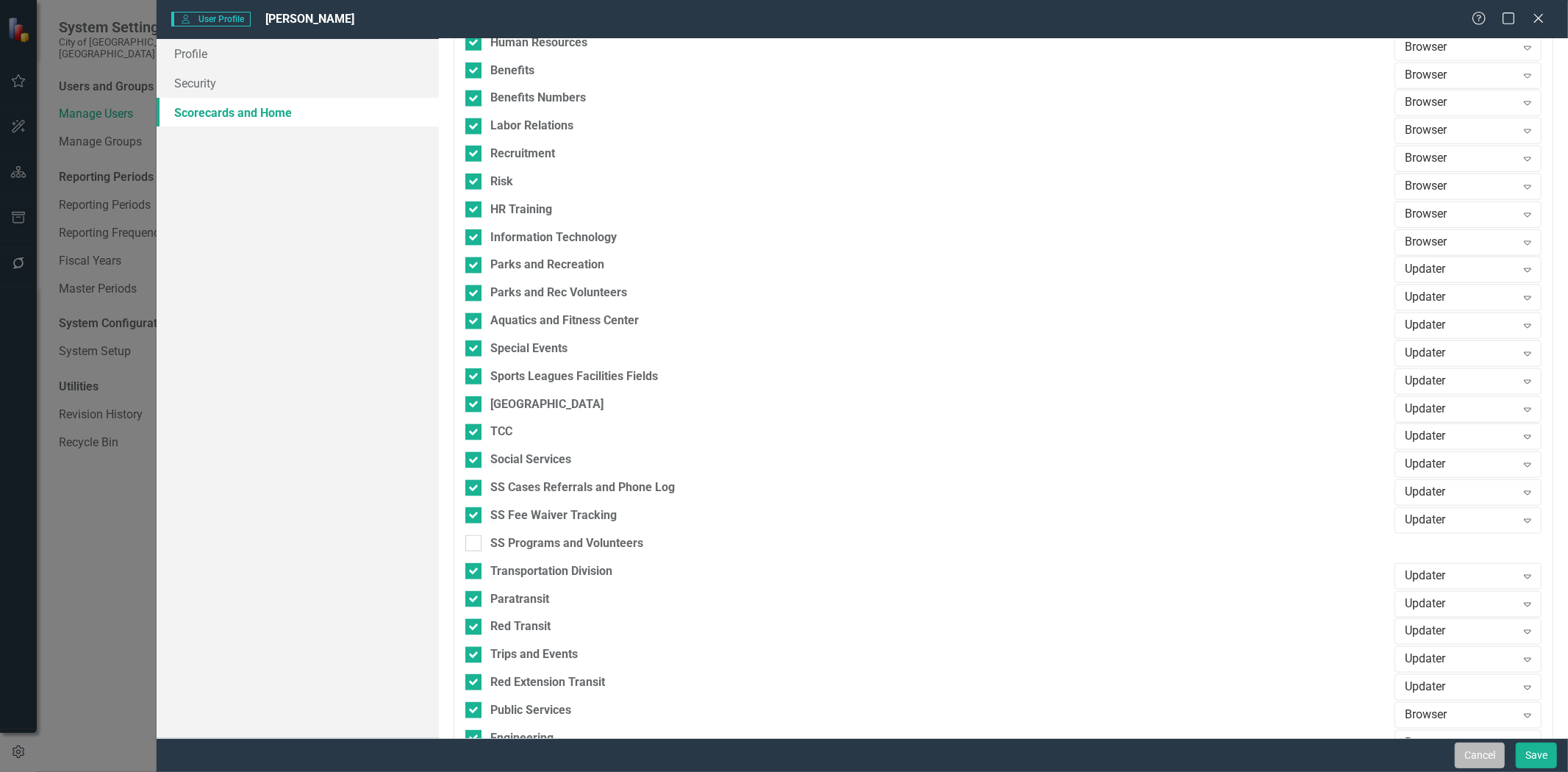
click at [1491, 759] on button "Cancel" at bounding box center [1480, 755] width 50 height 26
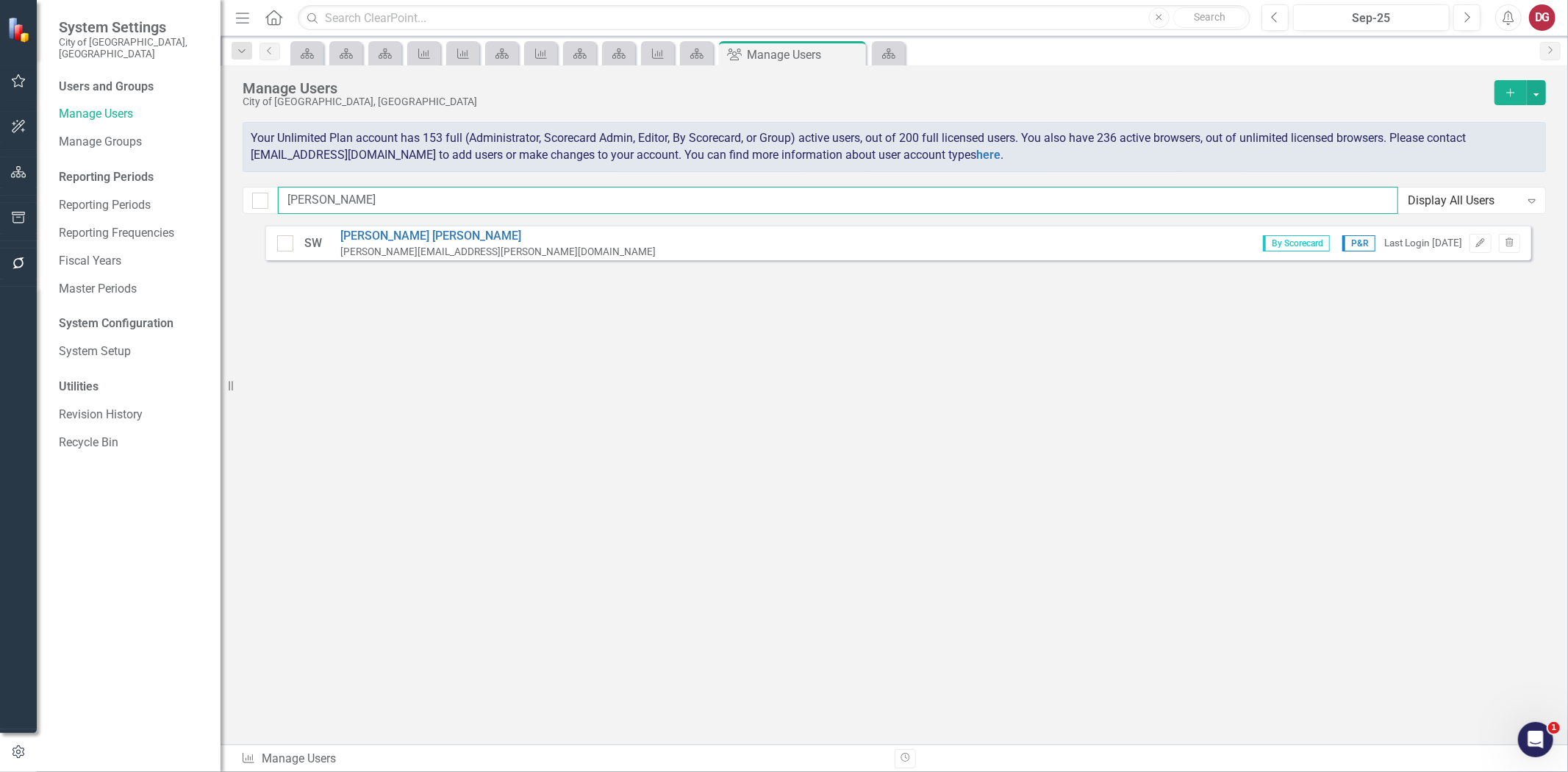
click at [322, 201] on input "sherry" at bounding box center [838, 200] width 1120 height 27
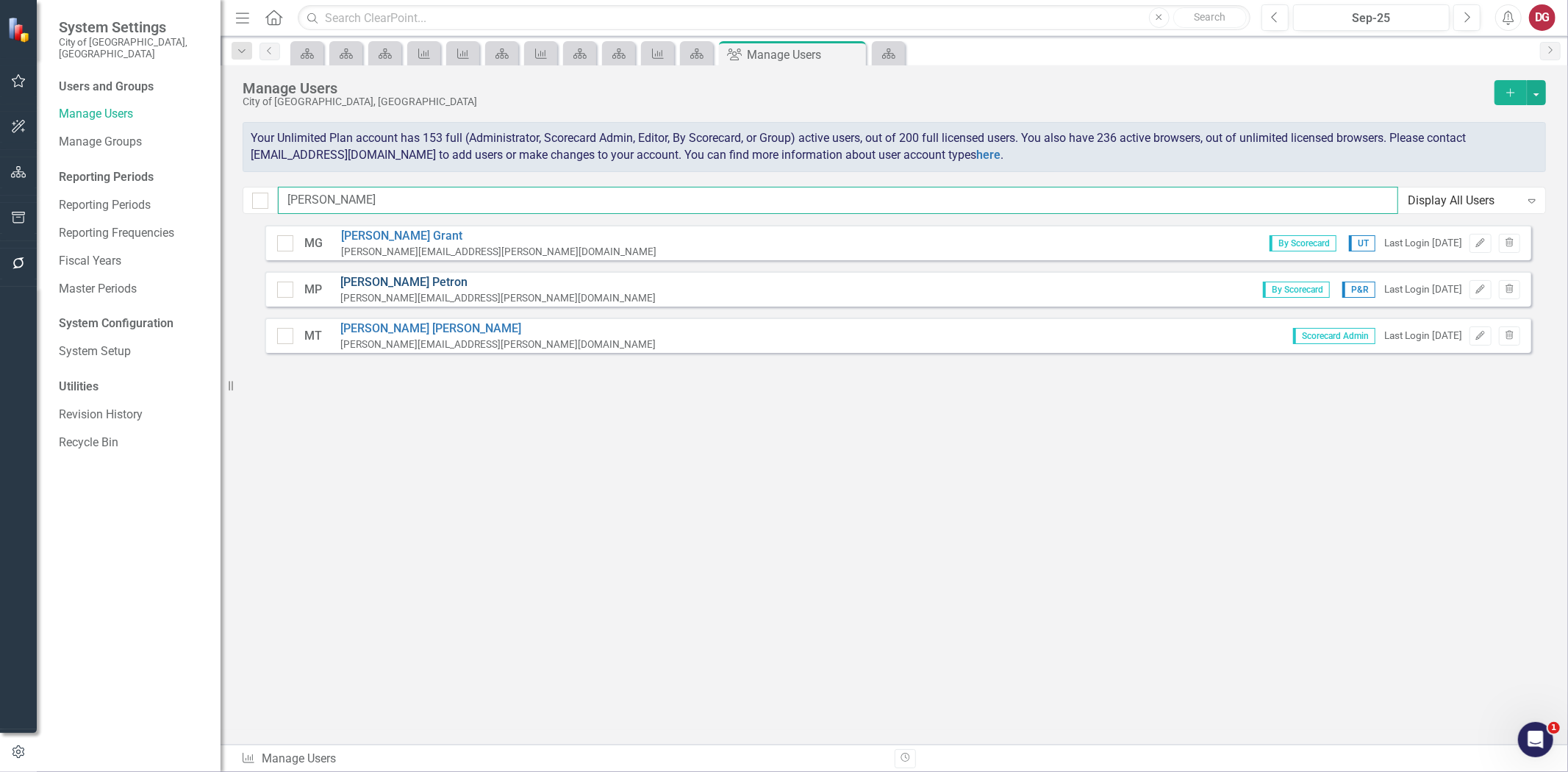
type input "melissa"
click at [407, 280] on link "Melissa Petron" at bounding box center [497, 282] width 315 height 17
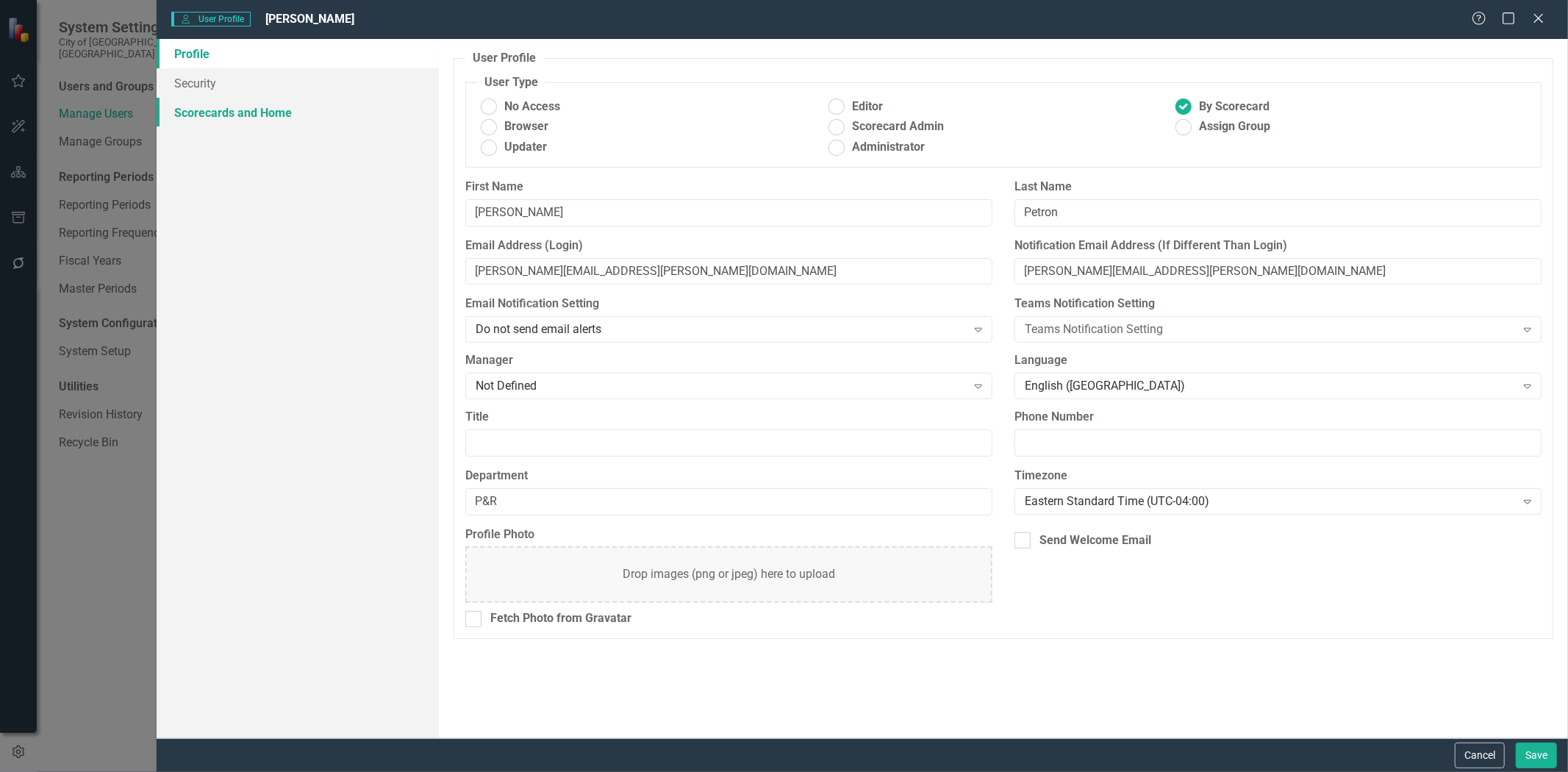
click at [203, 112] on link "Scorecards and Home" at bounding box center [298, 112] width 282 height 30
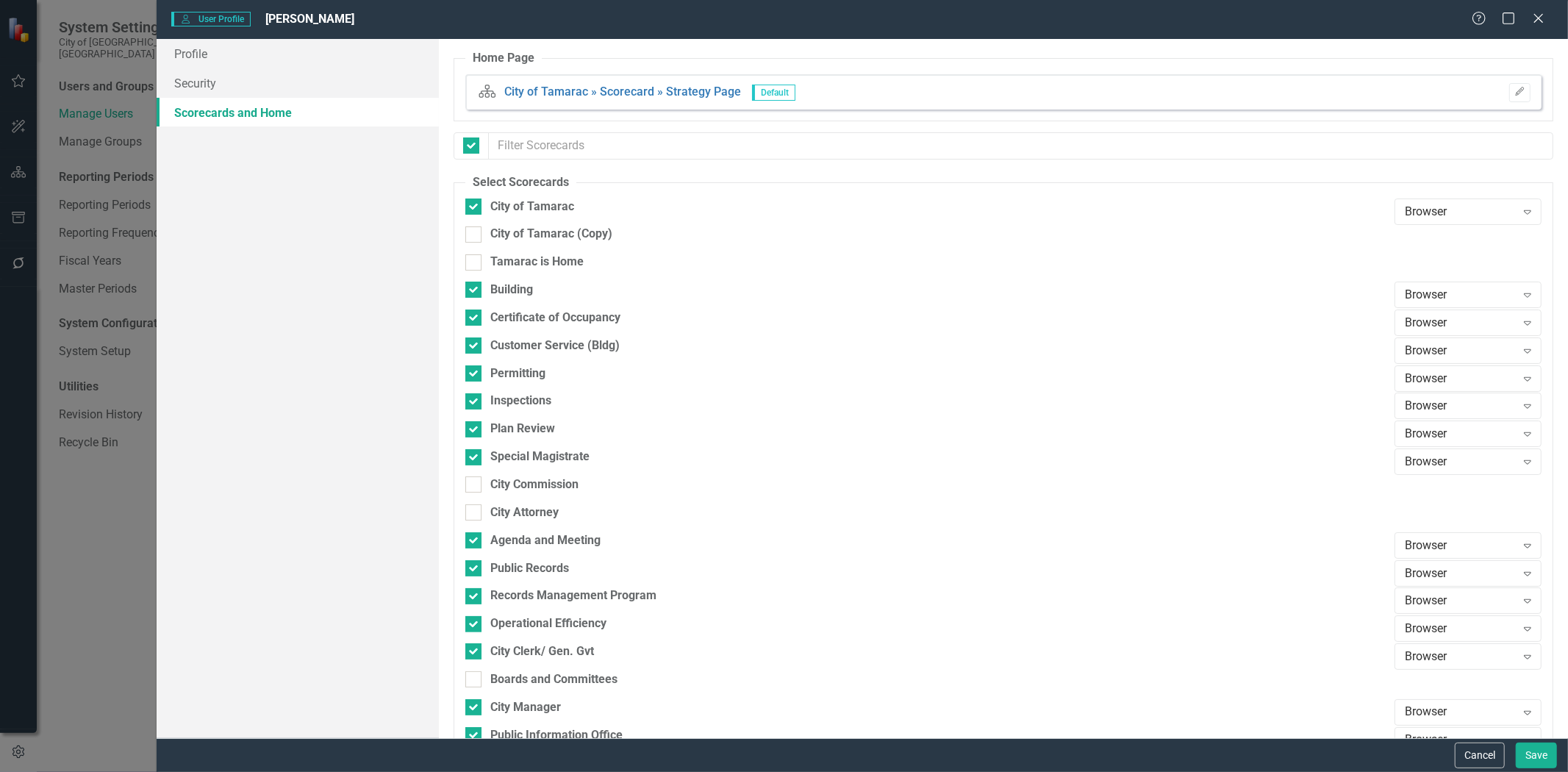
checkbox input "false"
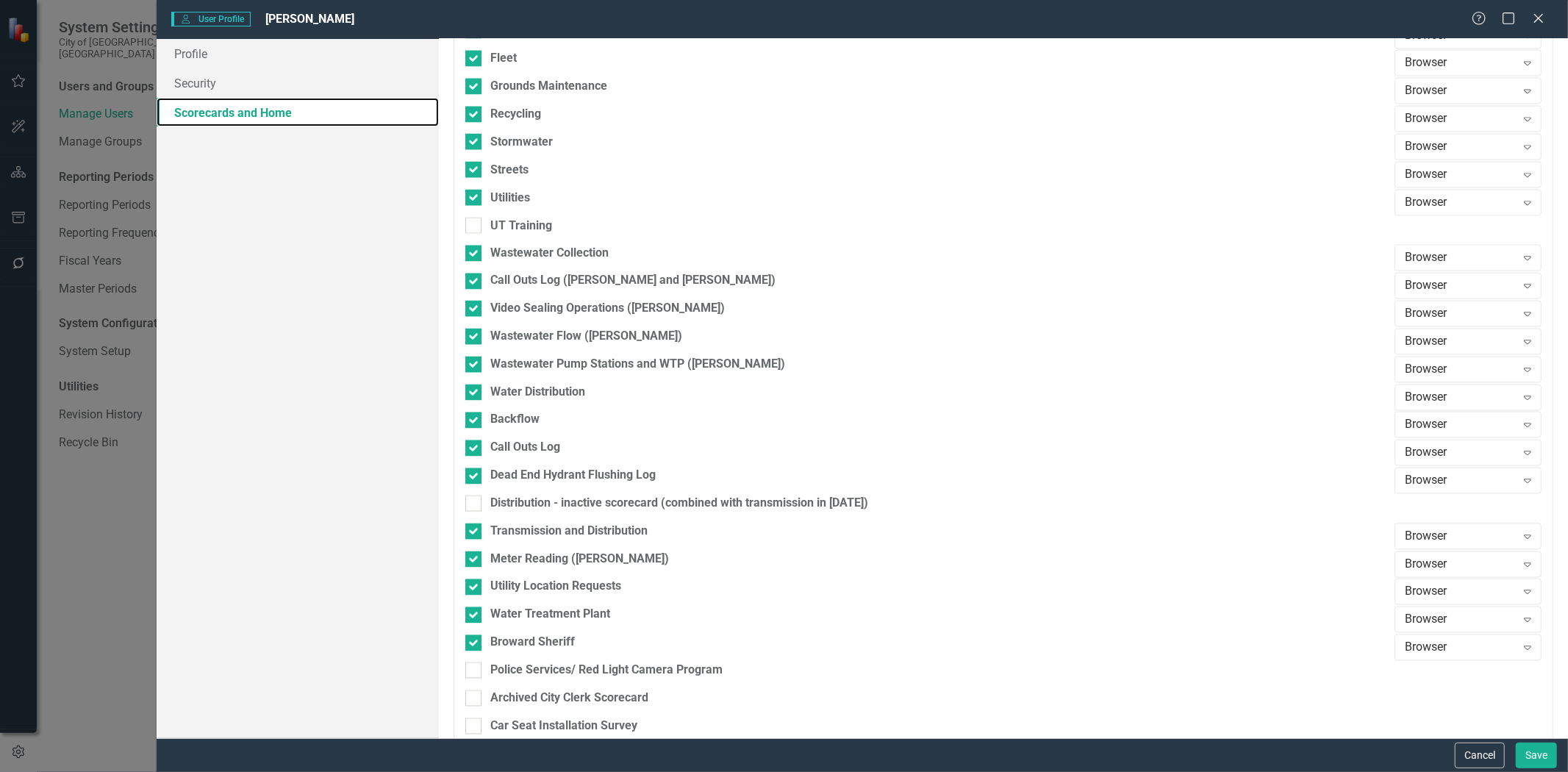
scroll to position [2171, 0]
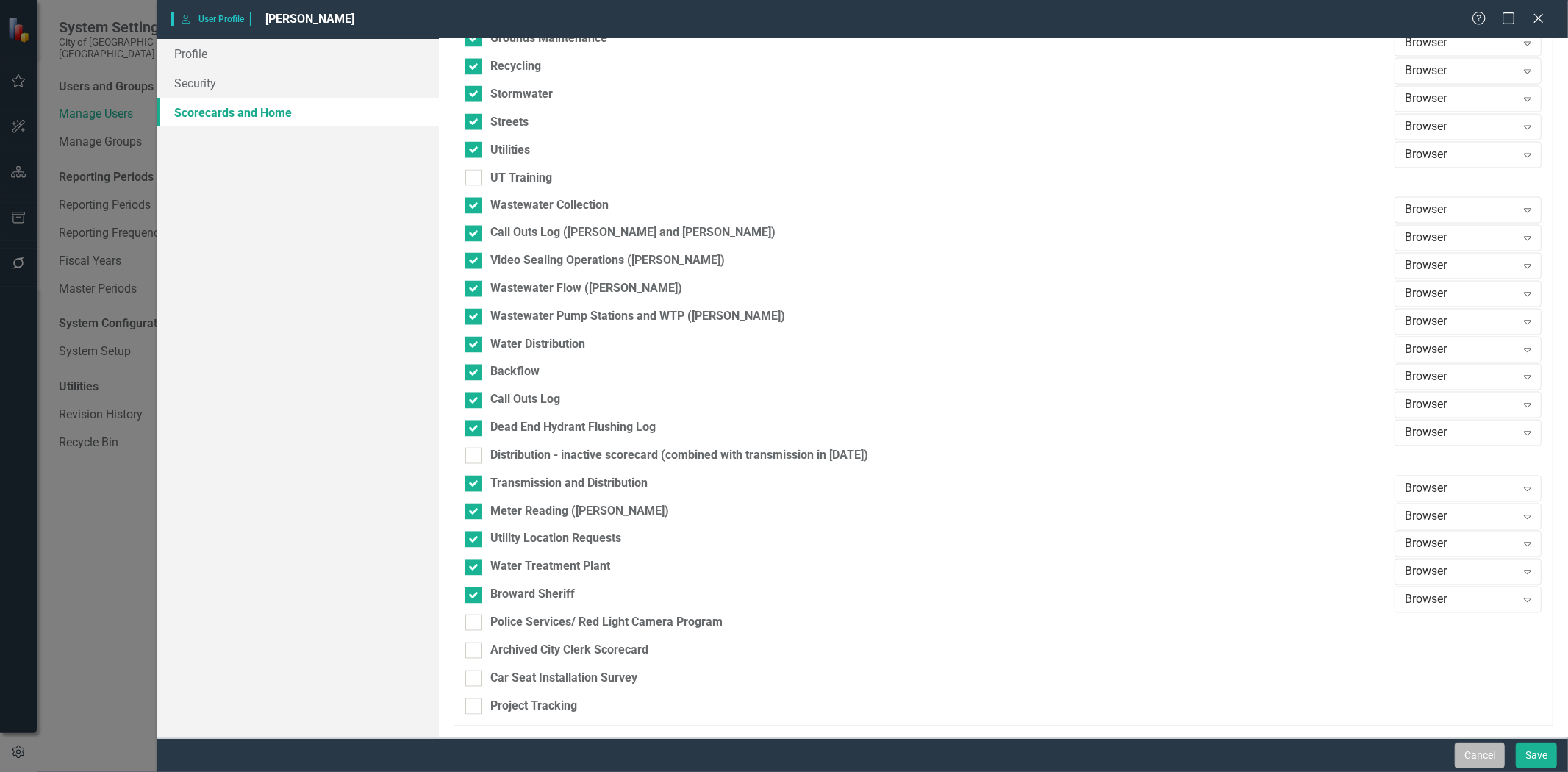
click at [1473, 750] on button "Cancel" at bounding box center [1480, 755] width 50 height 26
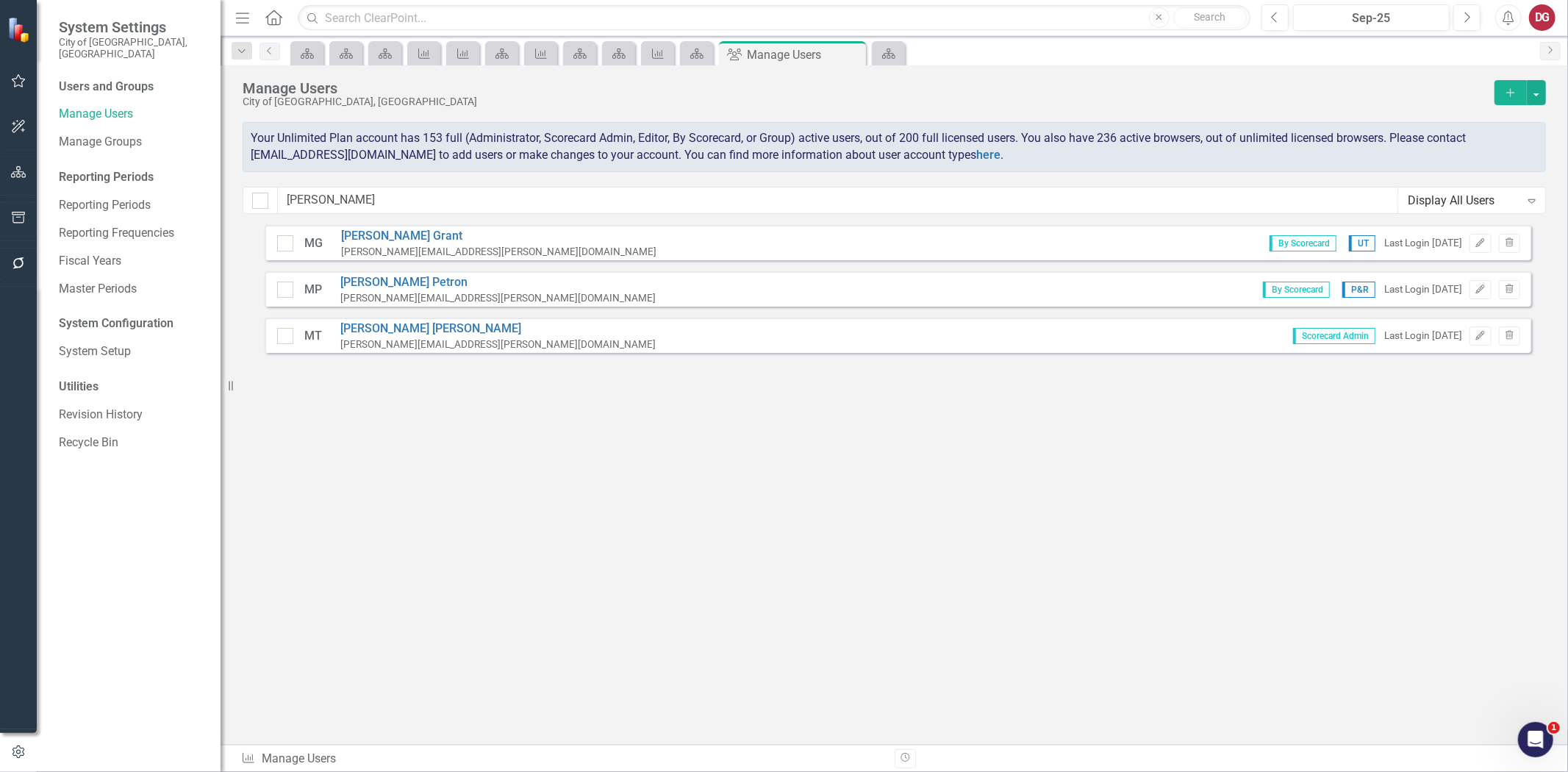
click at [22, 171] on icon "button" at bounding box center [19, 172] width 16 height 12
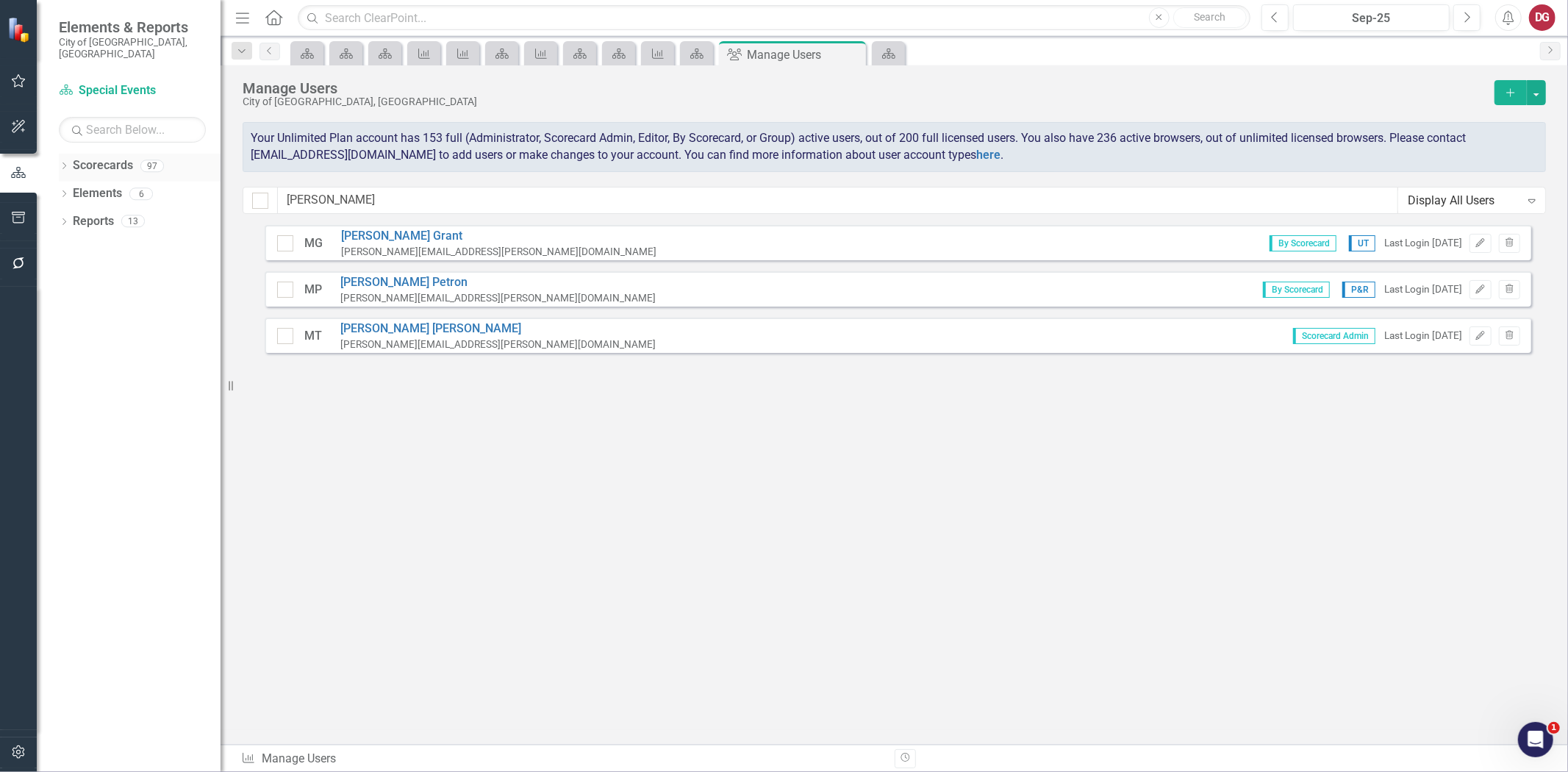
click at [62, 164] on icon "Dropdown" at bounding box center [63, 167] width 10 height 8
click at [74, 189] on icon "Dropdown" at bounding box center [72, 192] width 11 height 8
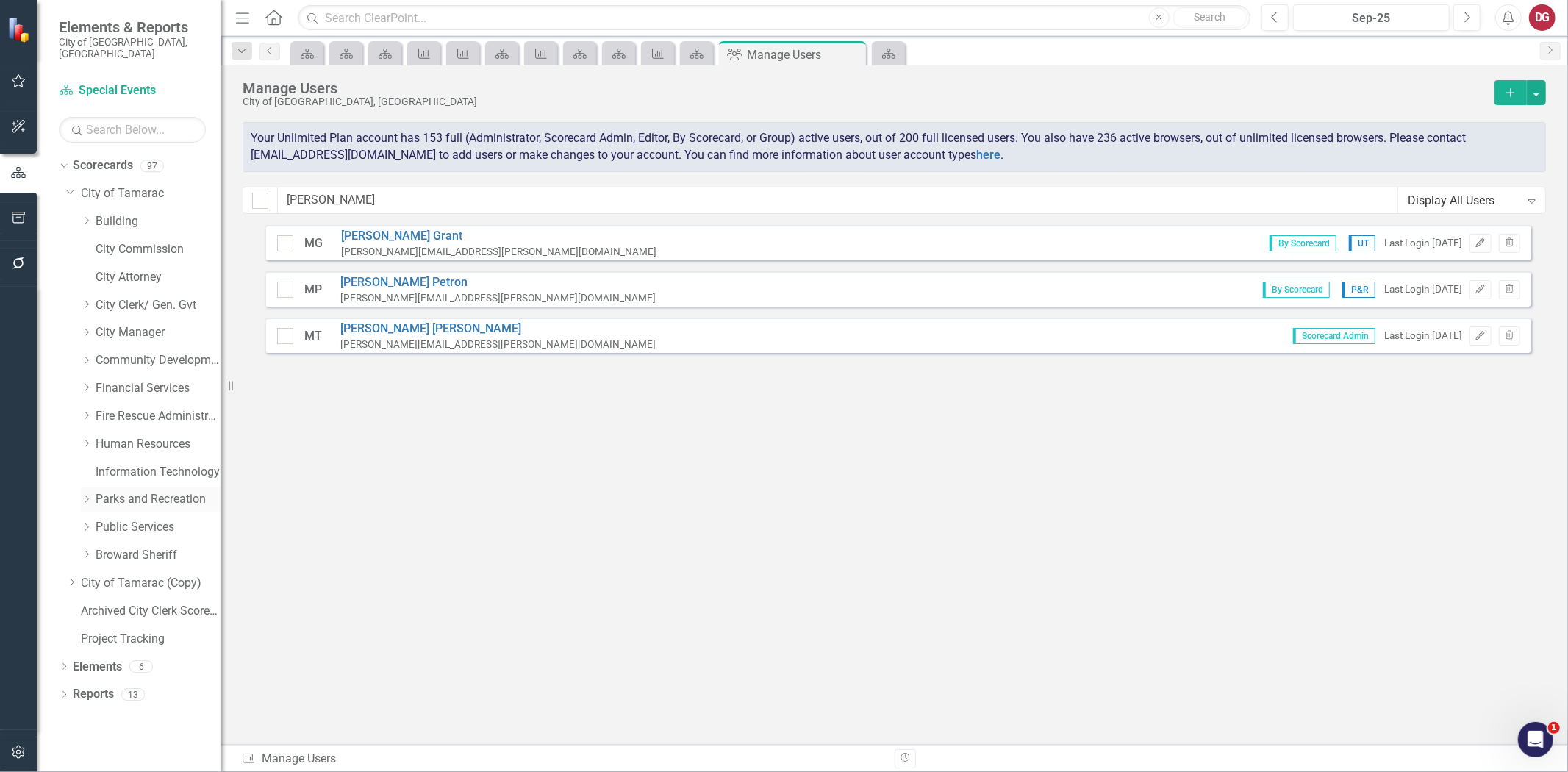
click at [86, 495] on icon at bounding box center [87, 499] width 4 height 7
click at [152, 491] on link "Parks and Recreation" at bounding box center [158, 500] width 125 height 17
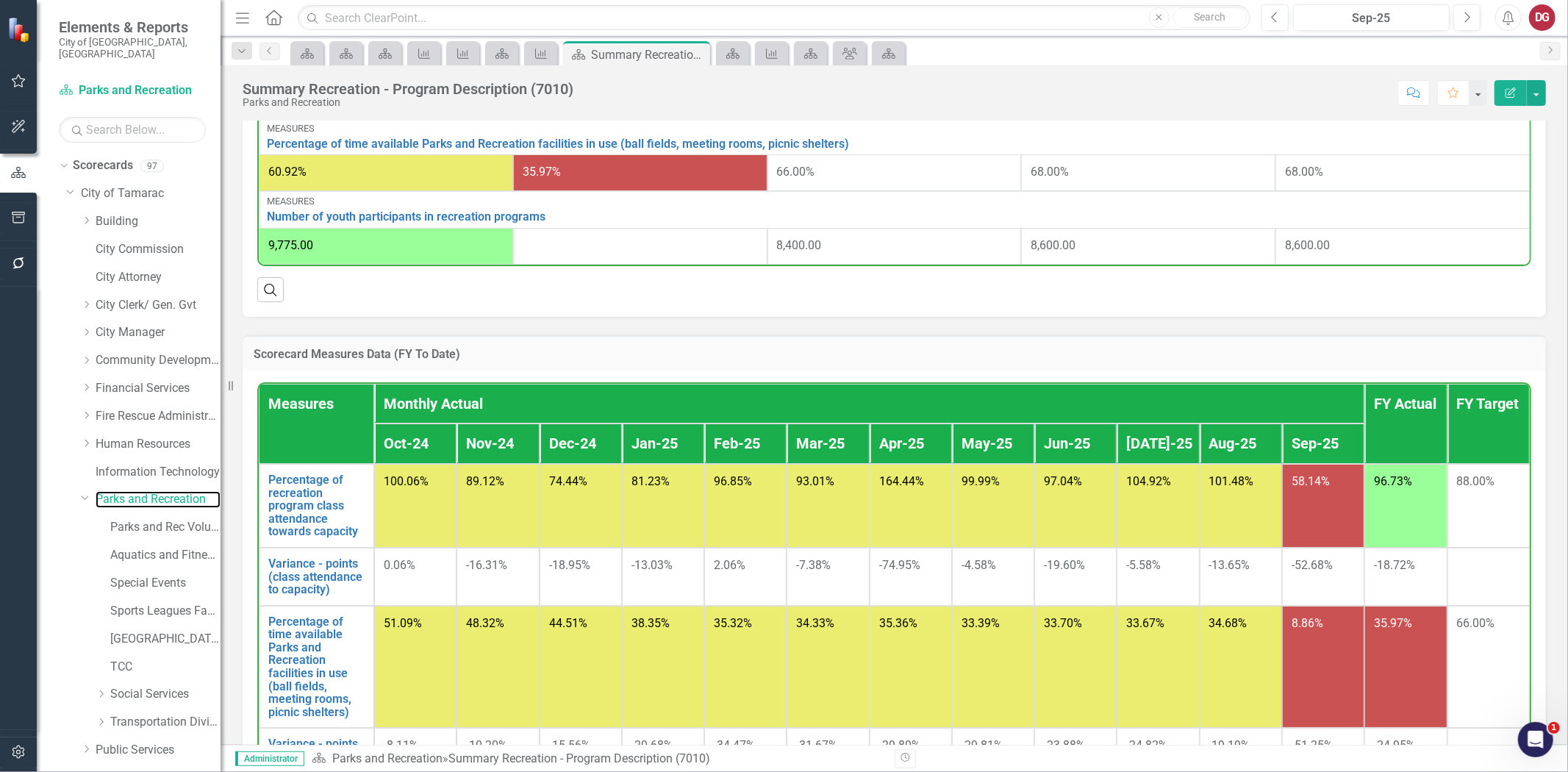
scroll to position [776, 0]
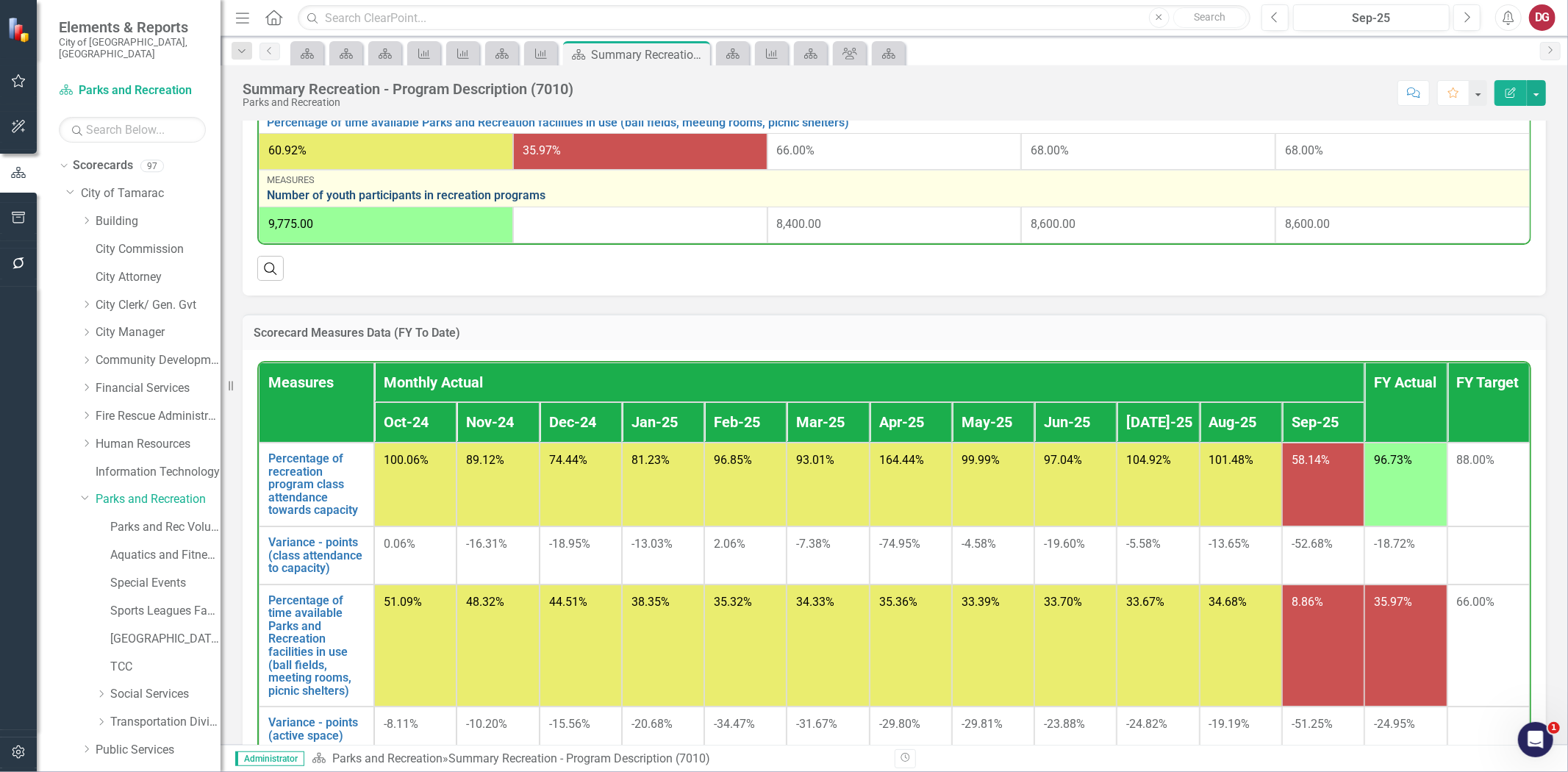
click at [356, 194] on link "Number of youth participants in recreation programs" at bounding box center [894, 195] width 1255 height 13
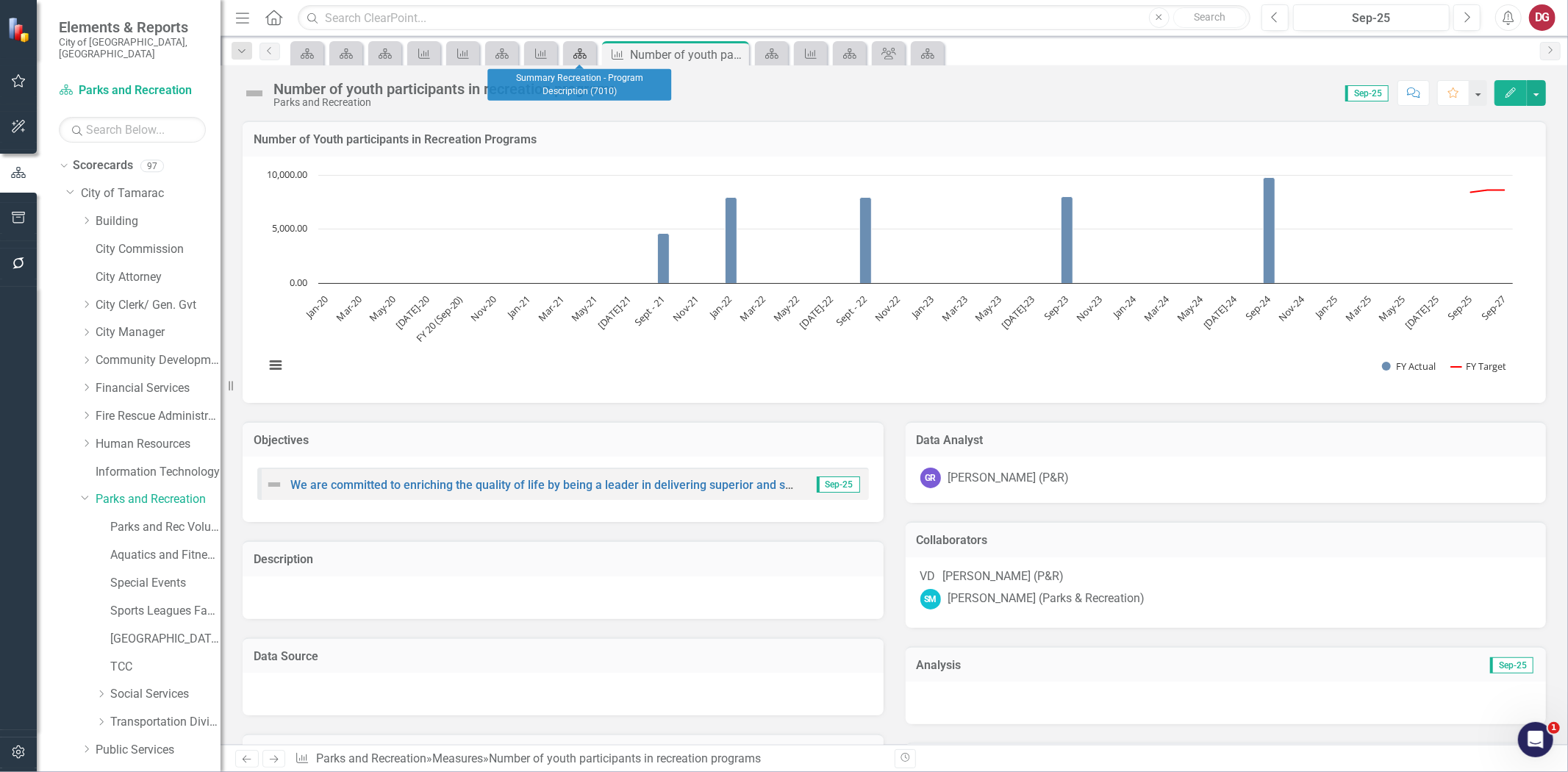
click at [579, 47] on icon "Scorecard" at bounding box center [580, 53] width 15 height 12
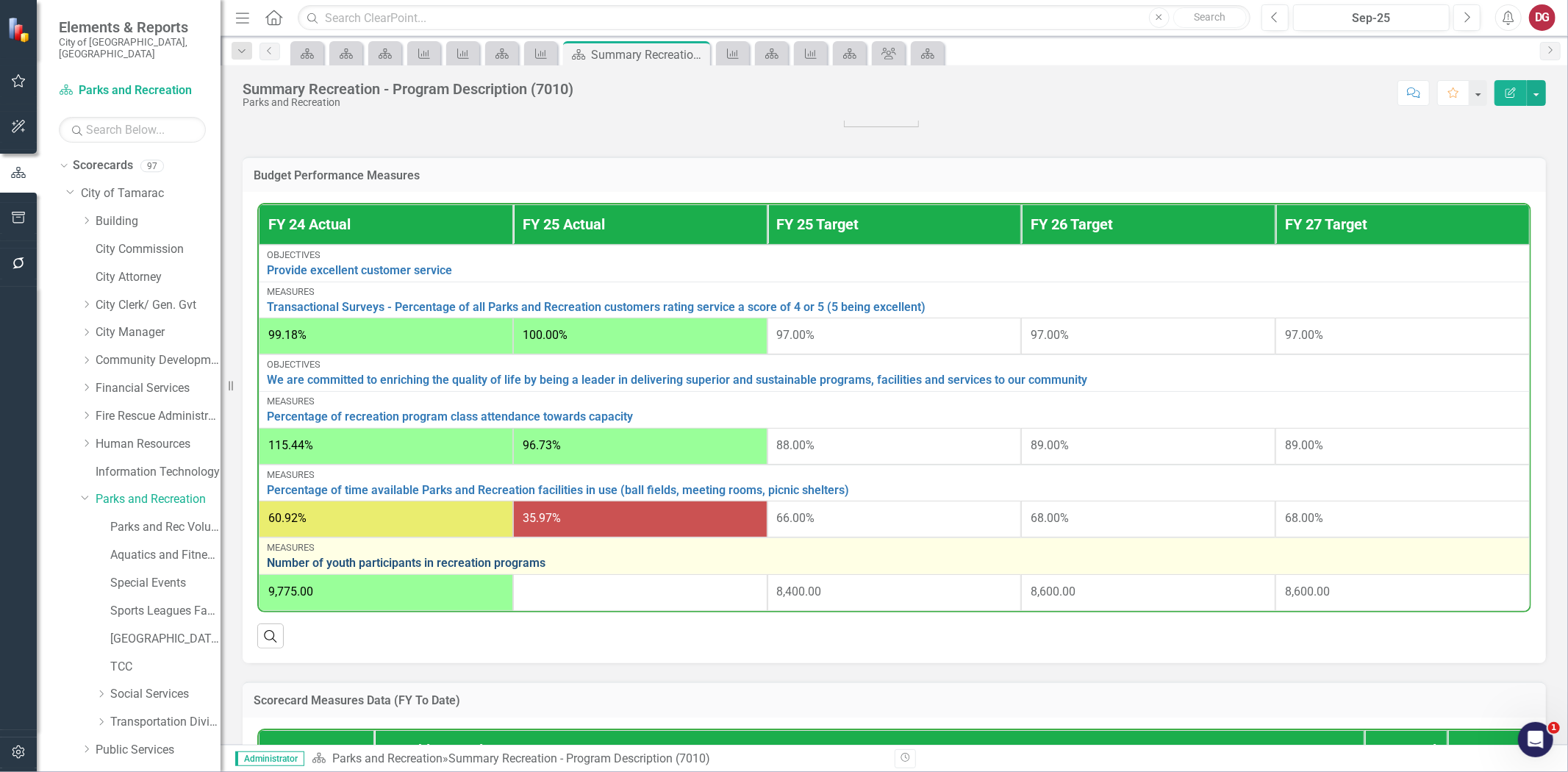
click at [318, 561] on link "Number of youth participants in recreation programs" at bounding box center [894, 563] width 1255 height 13
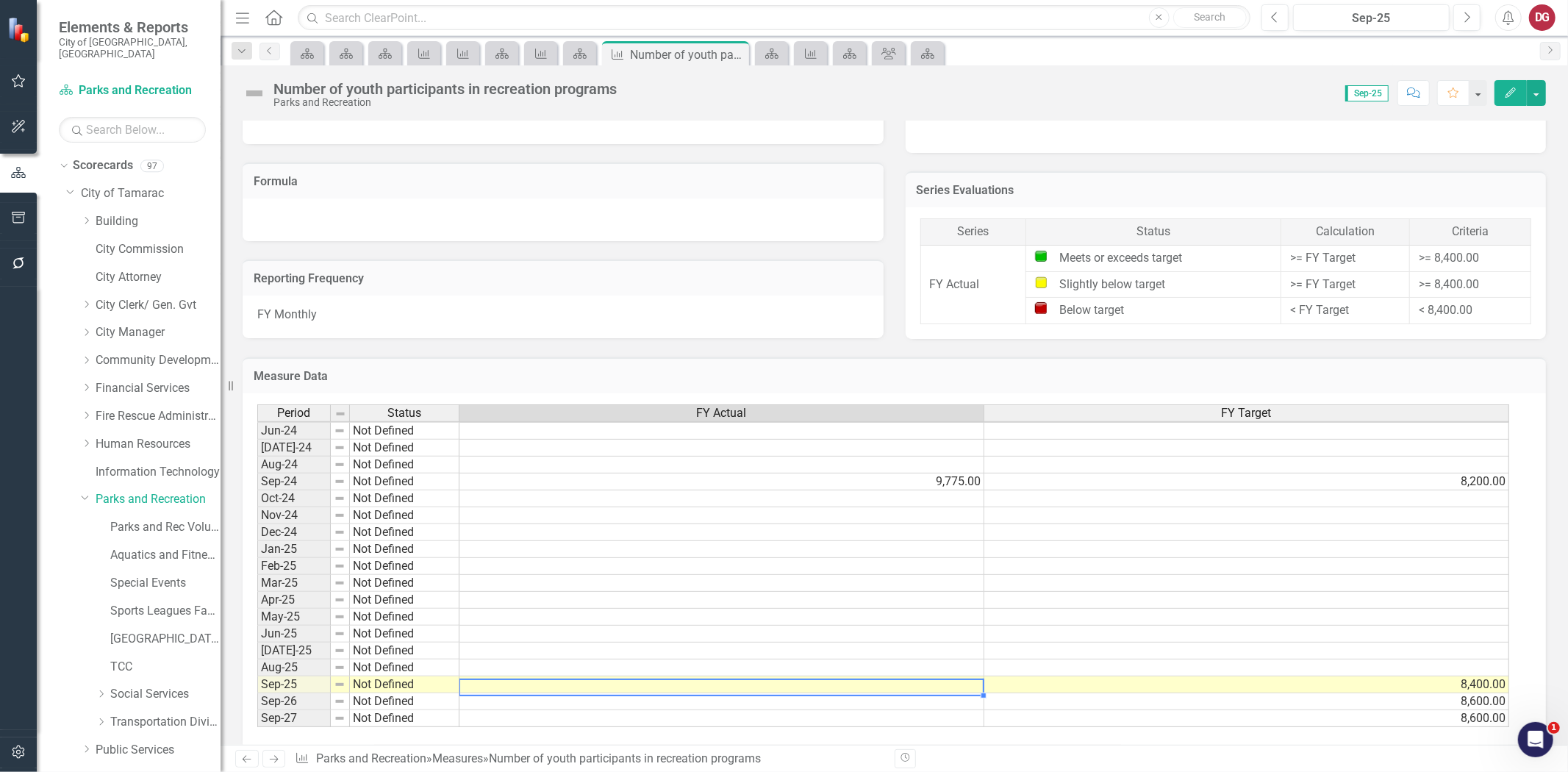
scroll to position [543, 0]
click at [531, 688] on td at bounding box center [722, 685] width 525 height 17
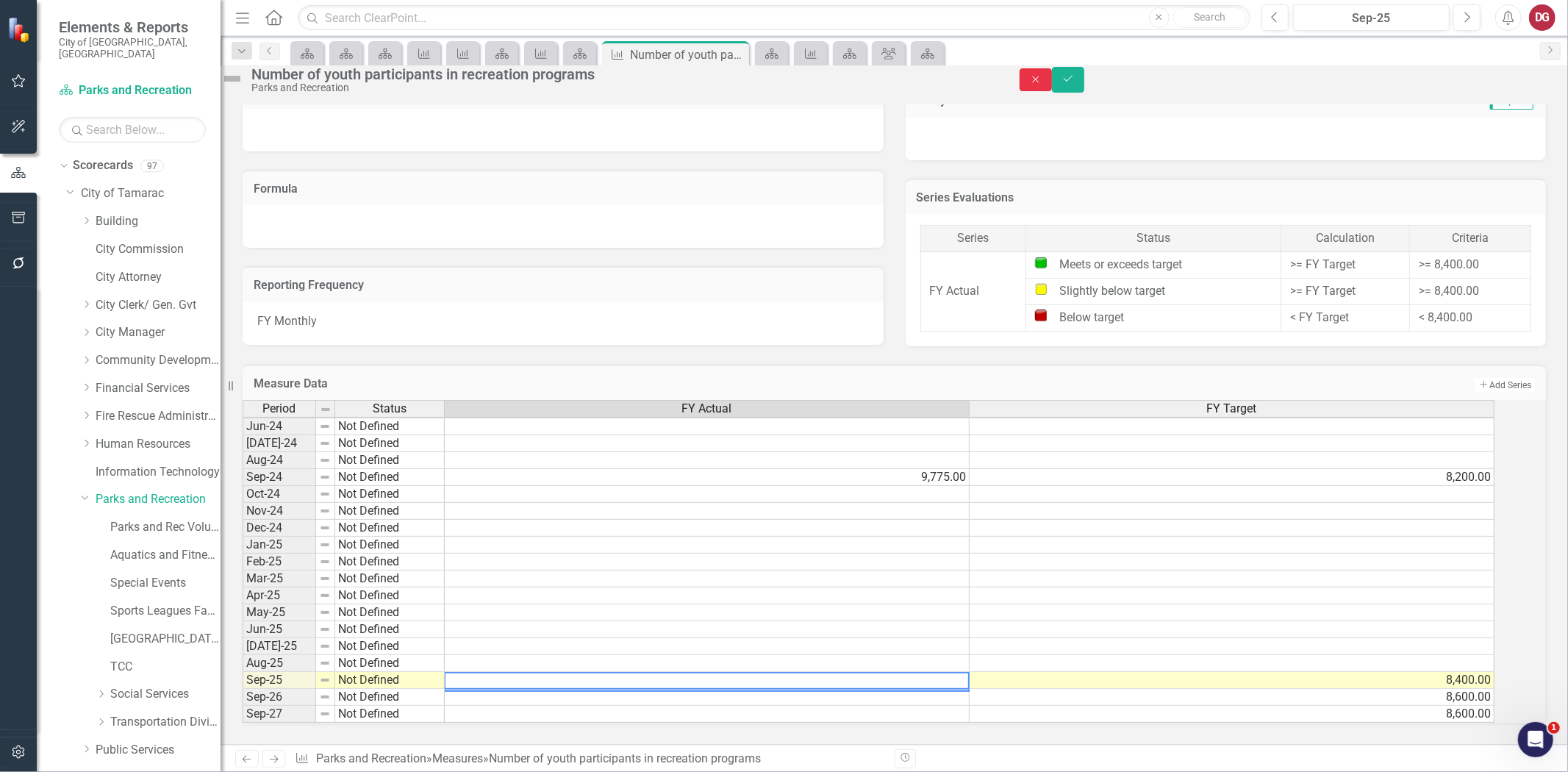
click at [1052, 83] on button "Close" at bounding box center [1035, 80] width 33 height 23
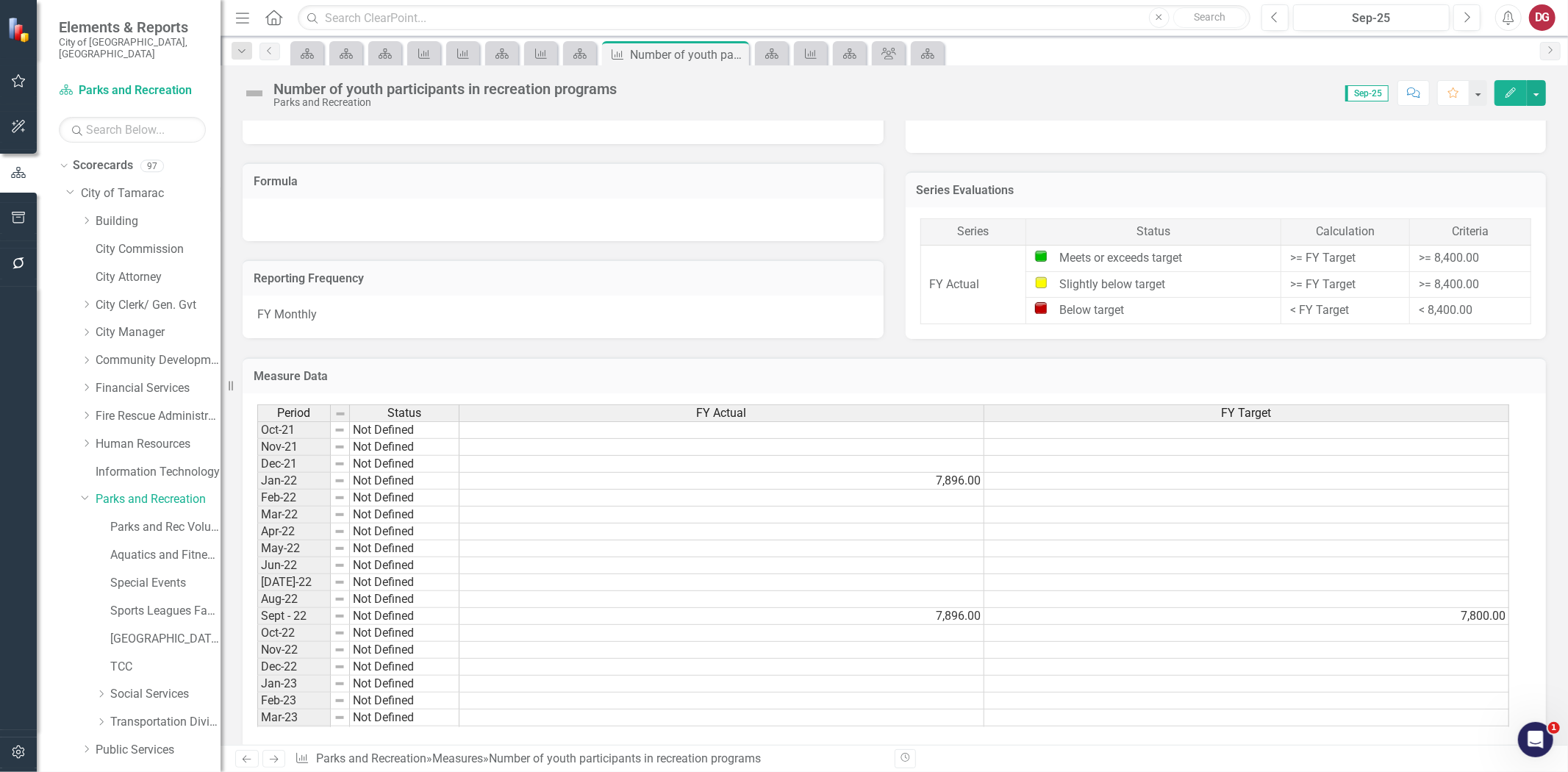
scroll to position [82, 0]
click at [125, 659] on link "TCC" at bounding box center [165, 667] width 111 height 17
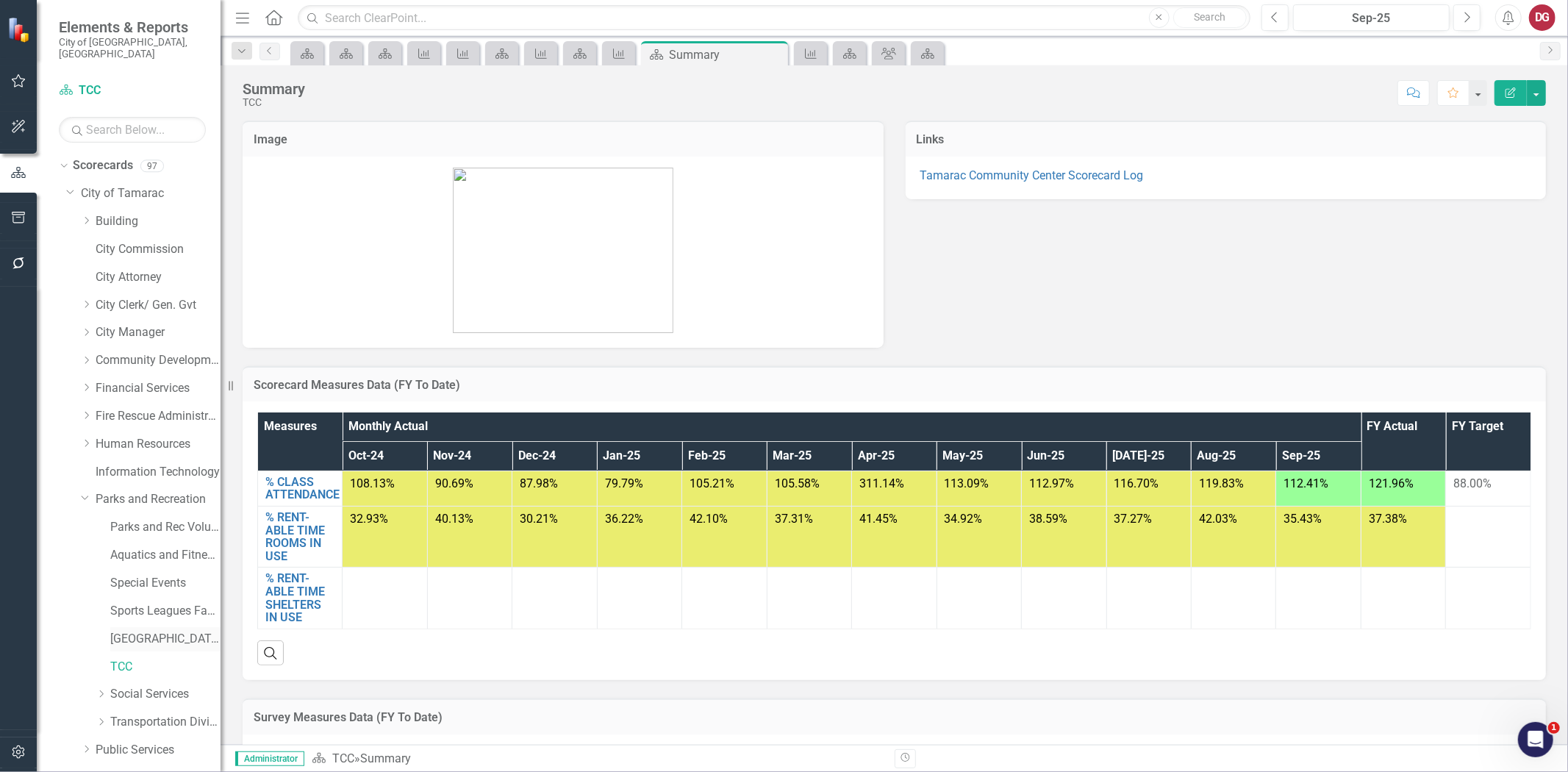
click at [149, 631] on link "[GEOGRAPHIC_DATA]" at bounding box center [165, 639] width 111 height 17
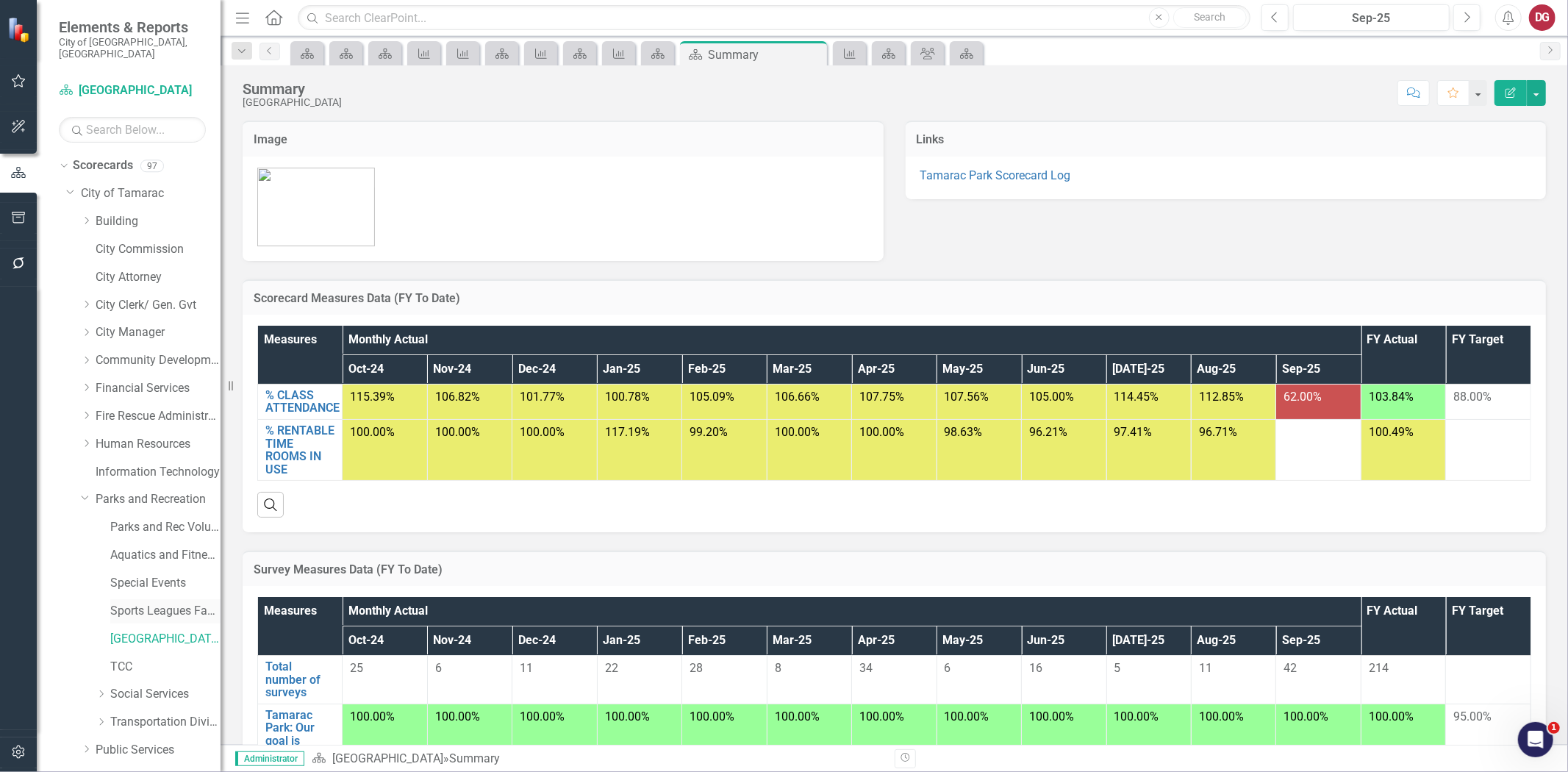
click at [144, 606] on link "Sports Leagues Facilities Fields" at bounding box center [165, 611] width 111 height 17
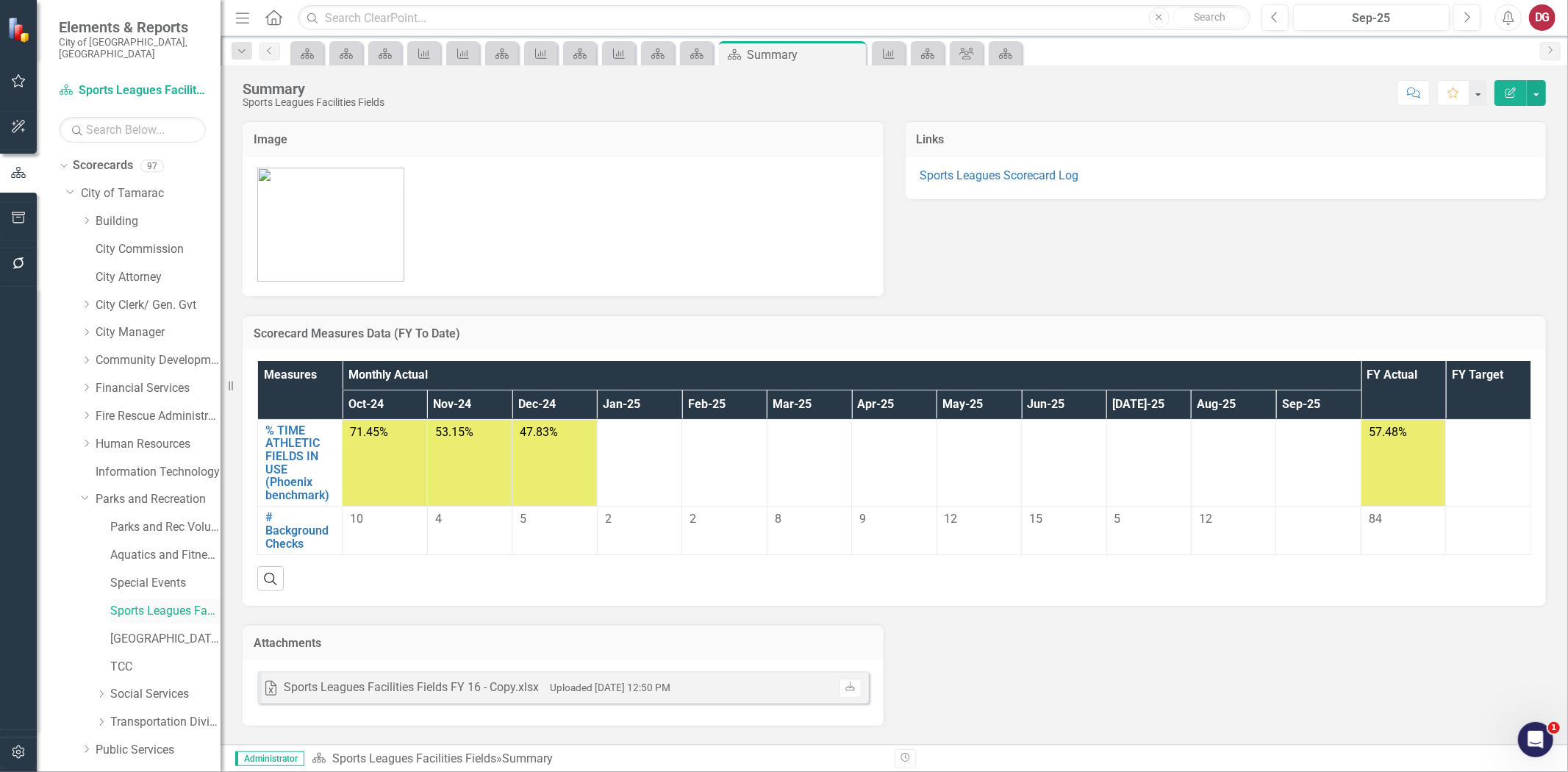
click at [160, 603] on link "Sports Leagues Facilities Fields" at bounding box center [165, 611] width 111 height 17
click at [280, 443] on link "% TIME ATHLETIC FIELDS IN USE (Phoenix benchmark)" at bounding box center [300, 464] width 69 height 78
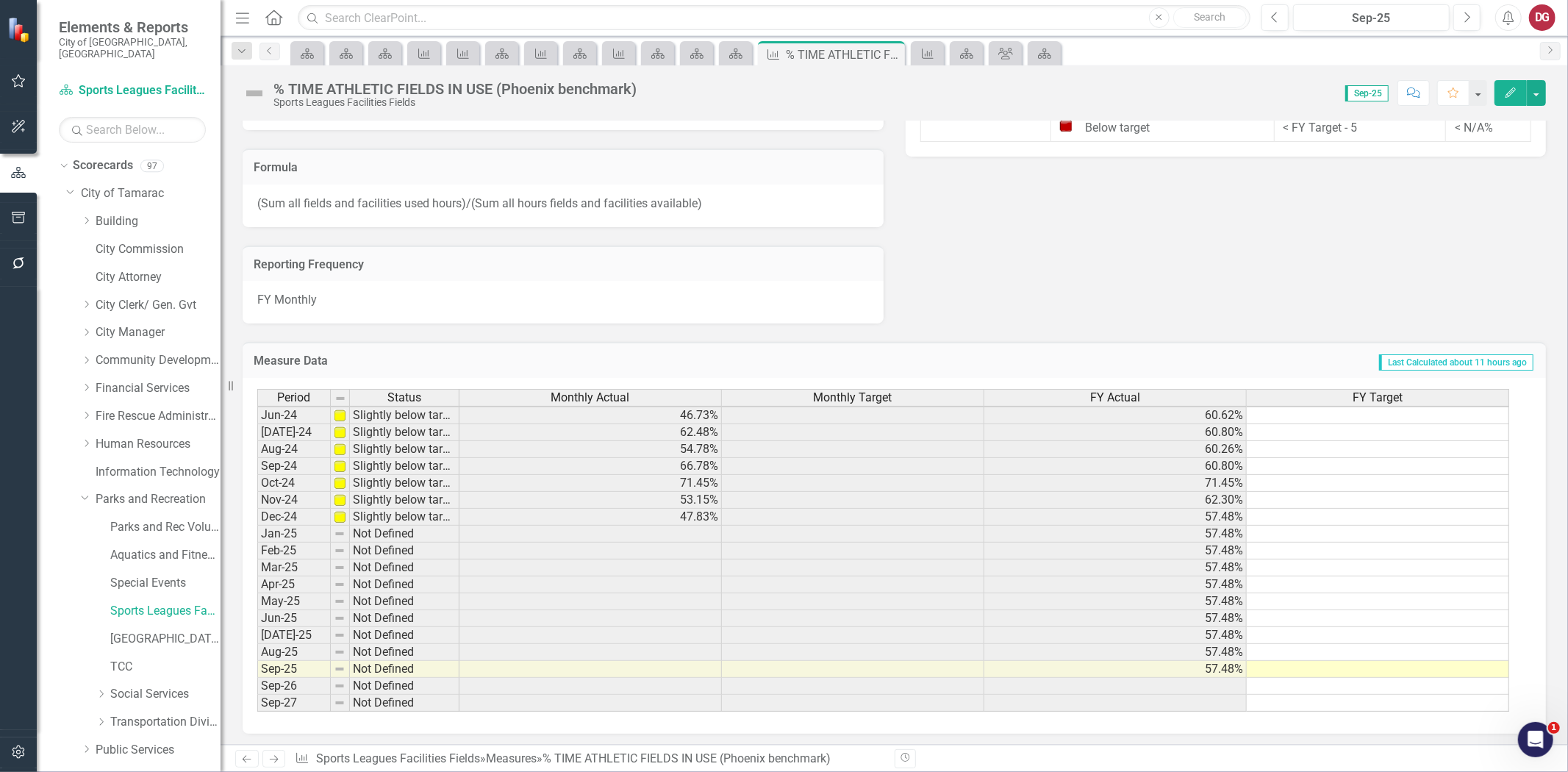
scroll to position [941, 0]
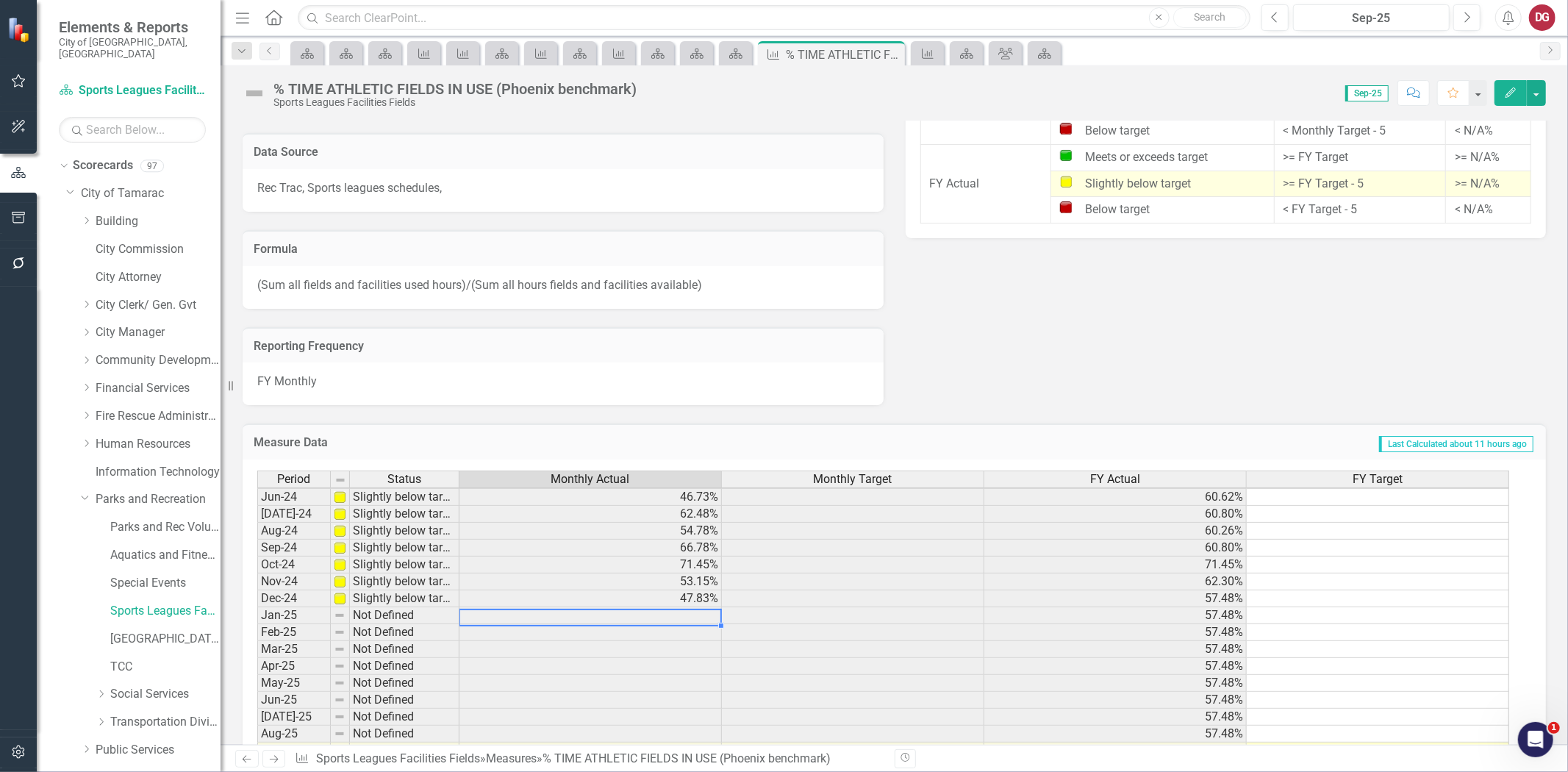
click at [623, 614] on tbody "May-23 Slightly below target 67.80% 52.15% Jun-23 Slightly below target 59.08% …" at bounding box center [882, 530] width 1251 height 525
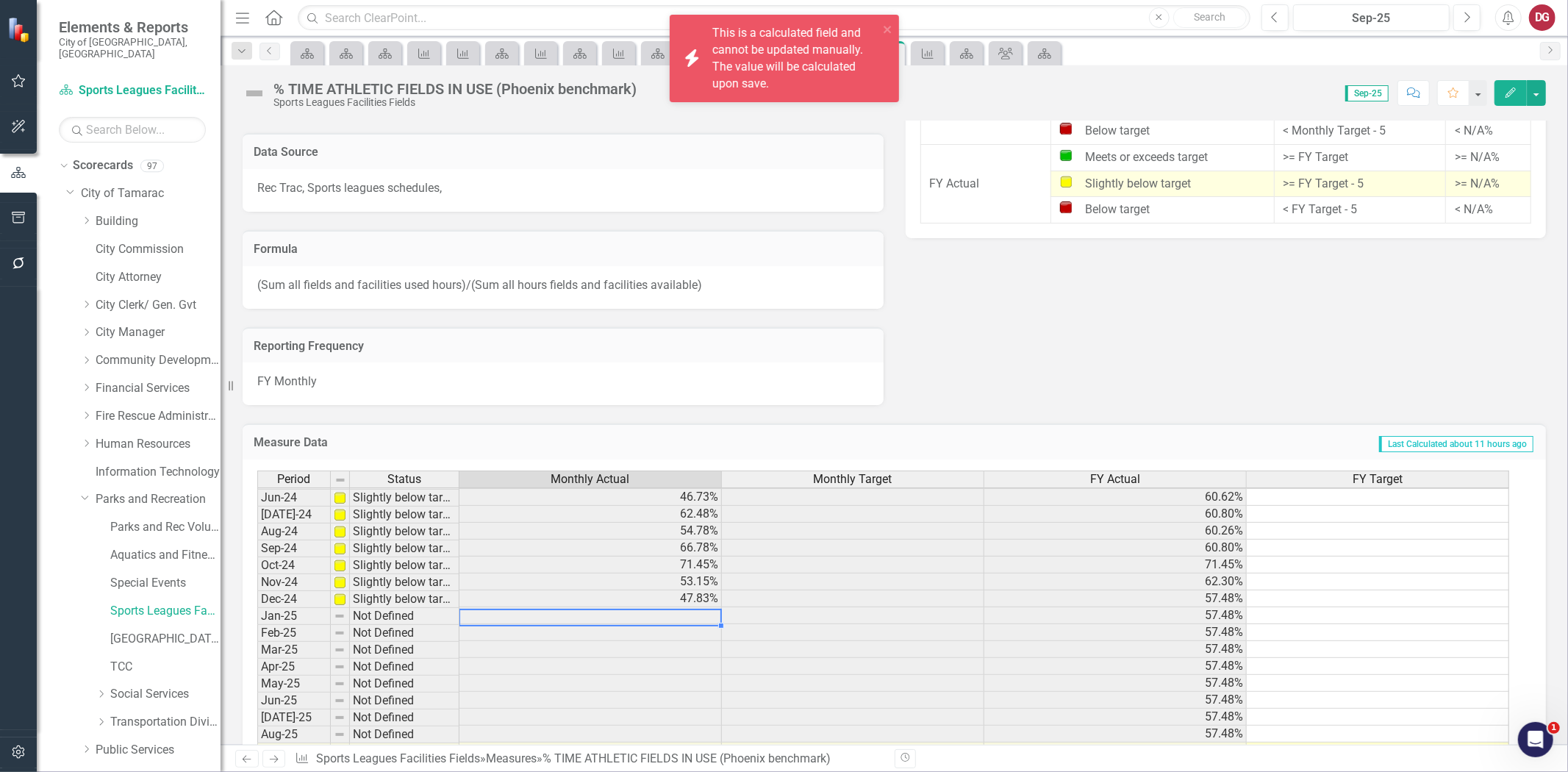
click at [623, 614] on td at bounding box center [591, 616] width 262 height 17
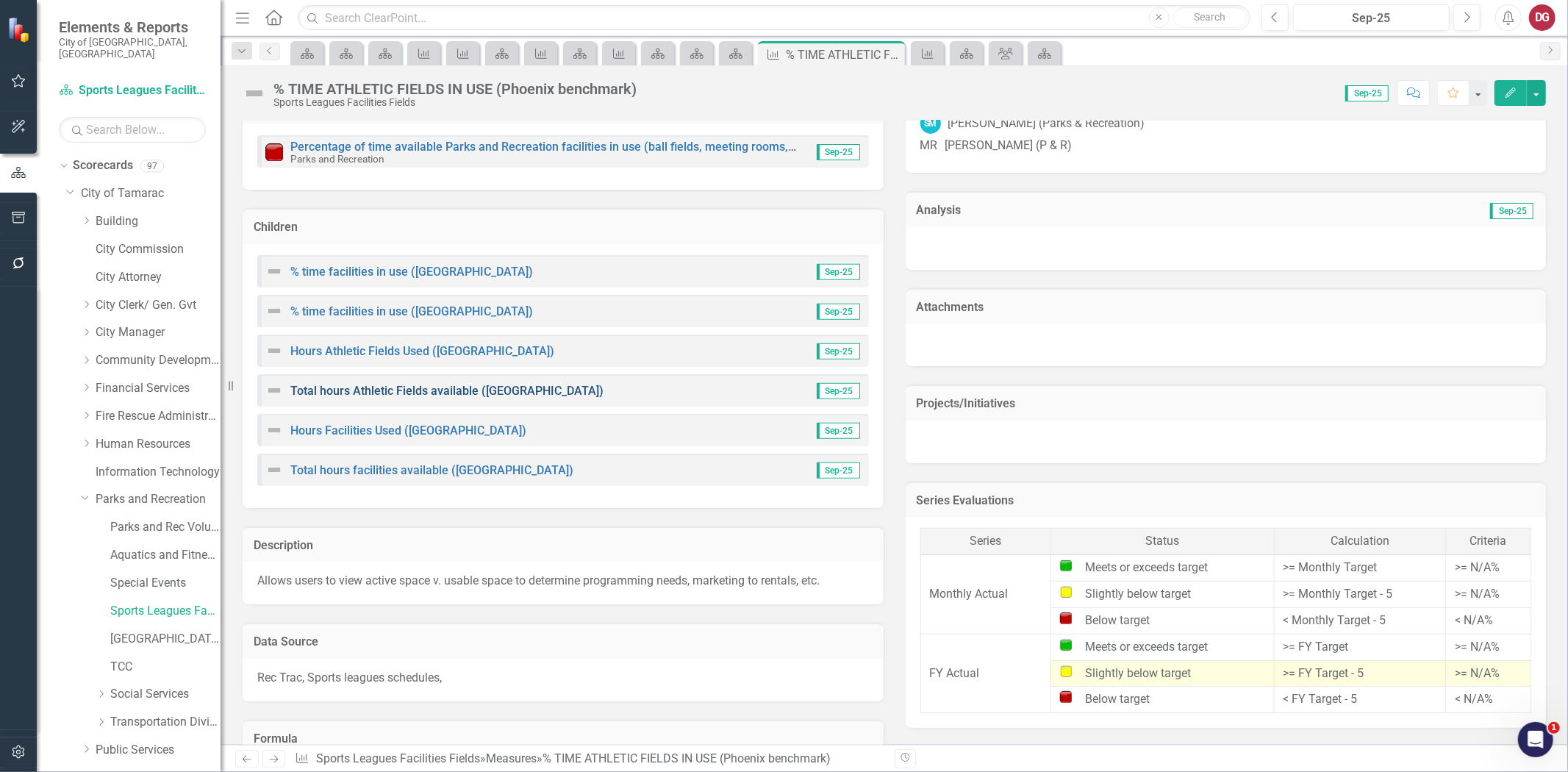
scroll to position [451, 0]
click at [341, 354] on link "Hours Athletic Fields Used ([GEOGRAPHIC_DATA])" at bounding box center [423, 351] width 264 height 14
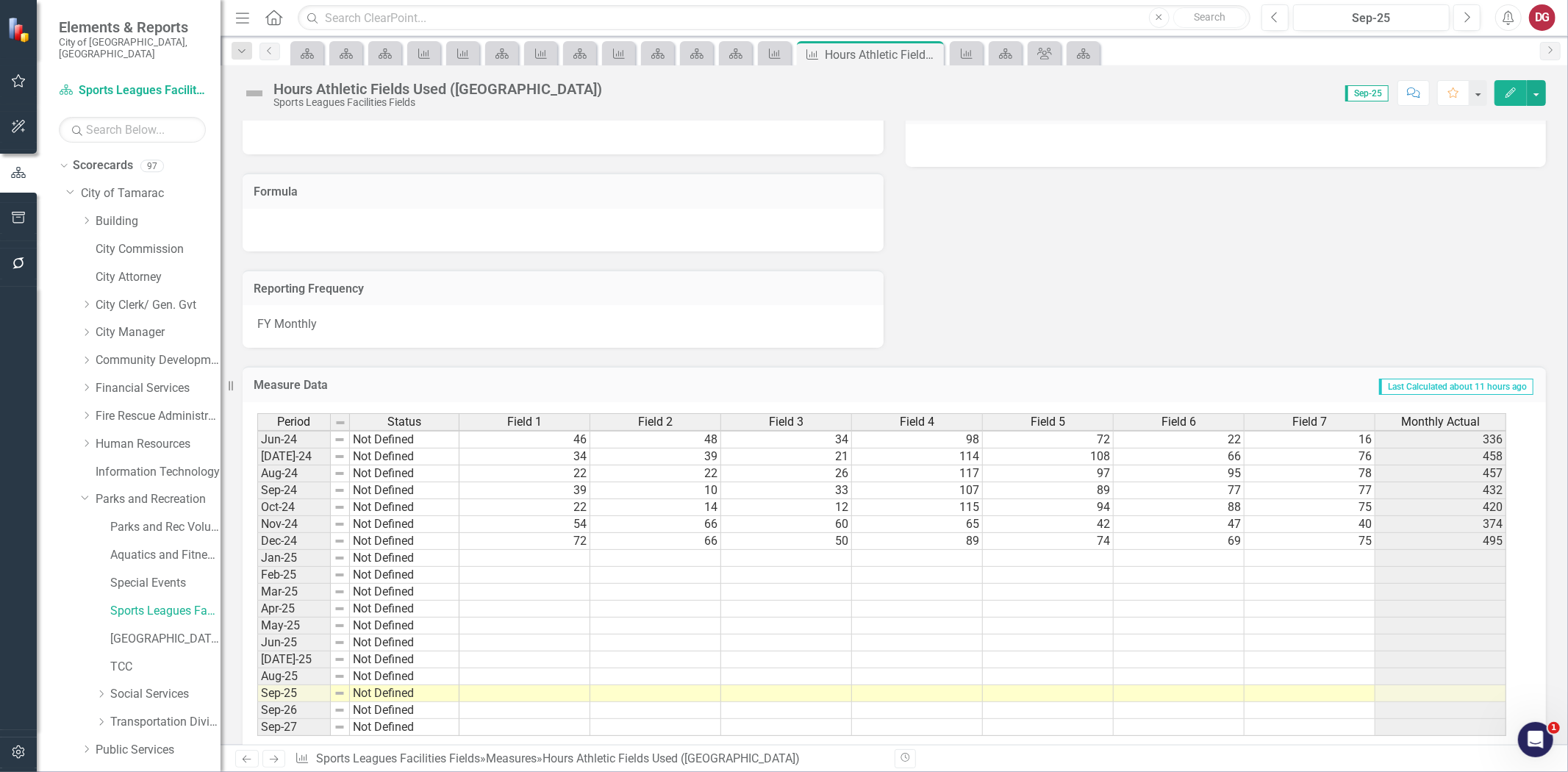
scroll to position [462, 0]
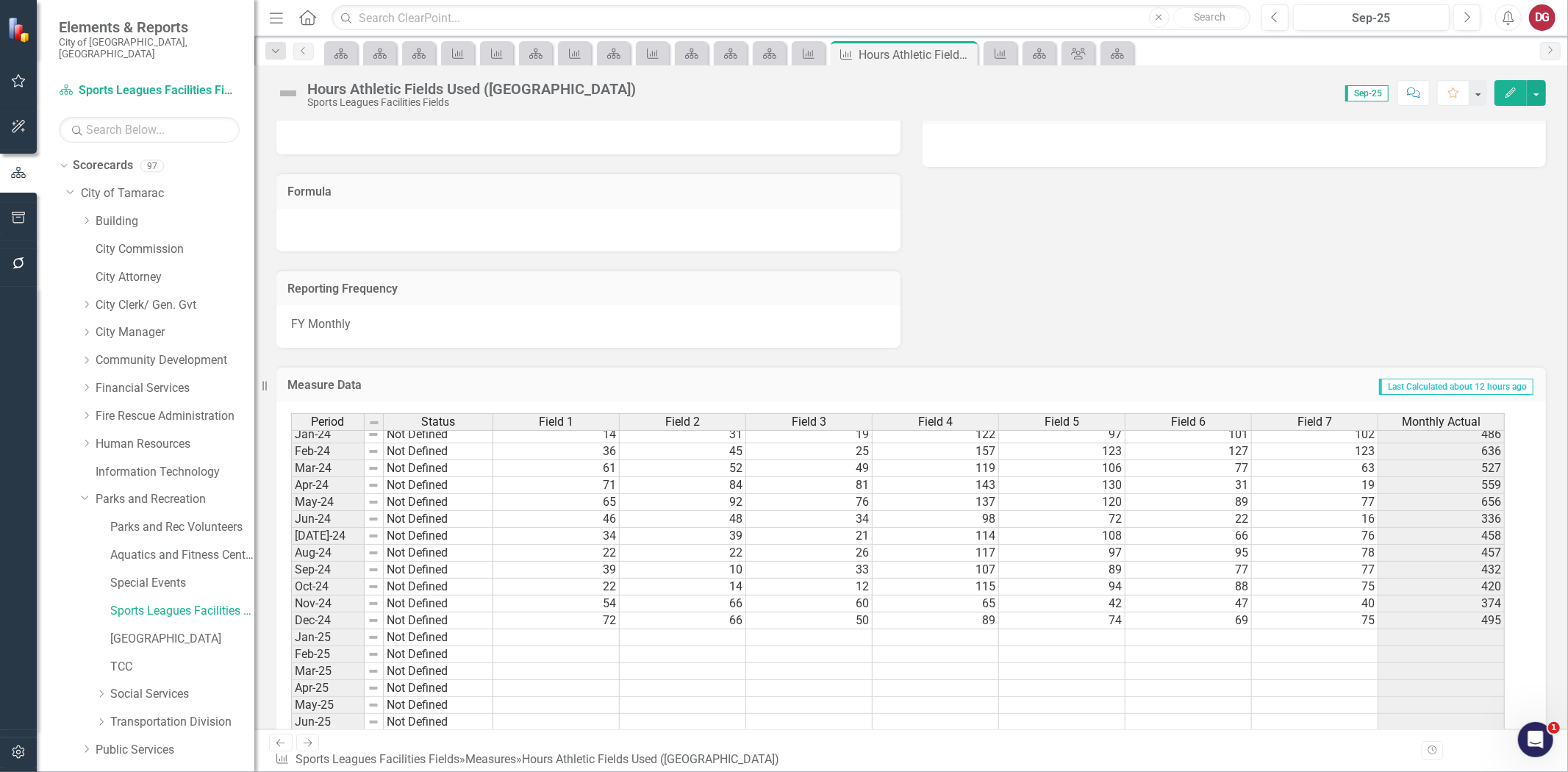
drag, startPoint x: 226, startPoint y: 65, endPoint x: 255, endPoint y: 116, distance: 58.7
click at [255, 116] on div "Resize" at bounding box center [260, 386] width 12 height 772
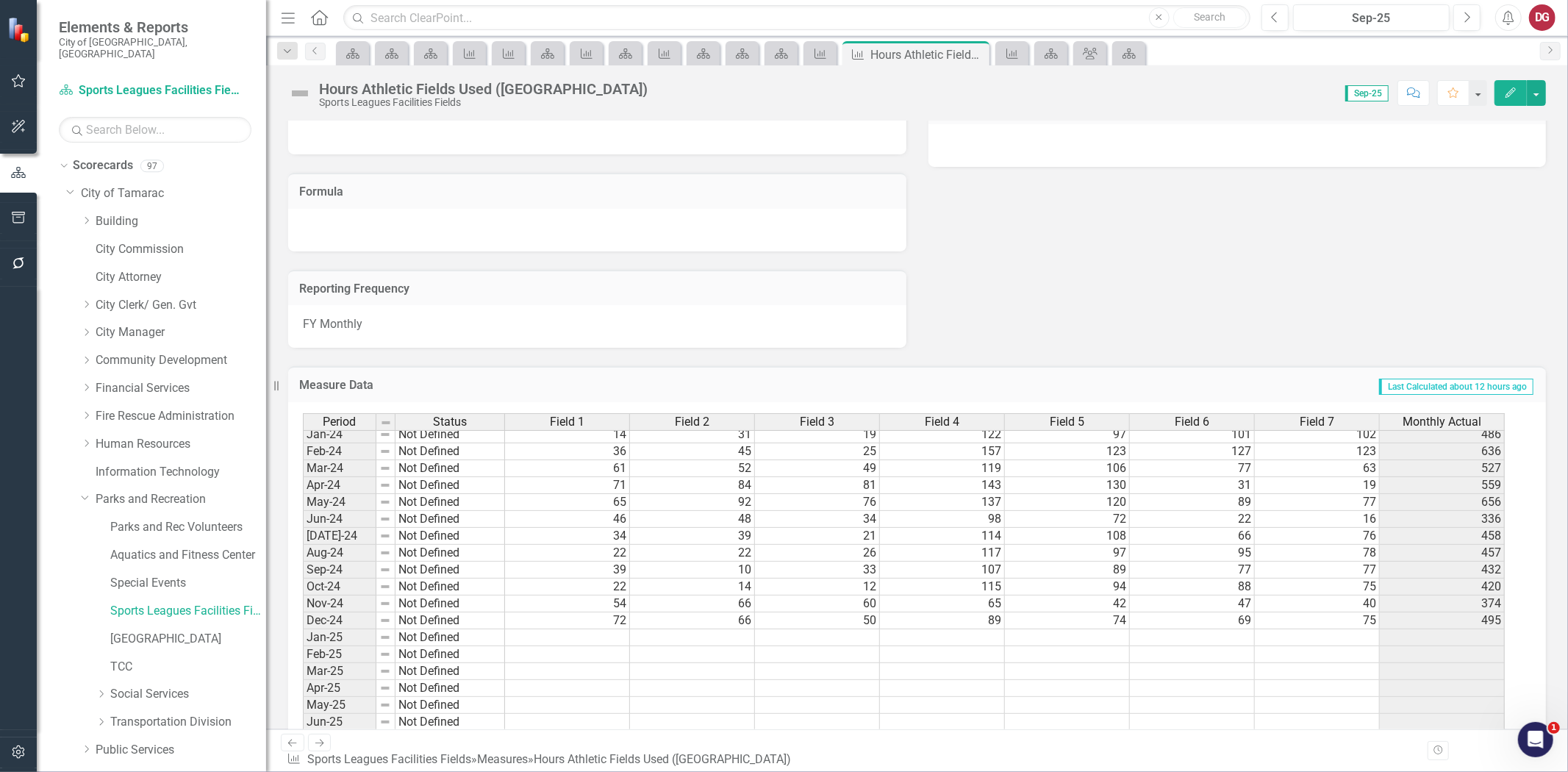
drag, startPoint x: 255, startPoint y: 104, endPoint x: 266, endPoint y: 136, distance: 33.8
click at [266, 136] on div "Resize" at bounding box center [271, 386] width 12 height 772
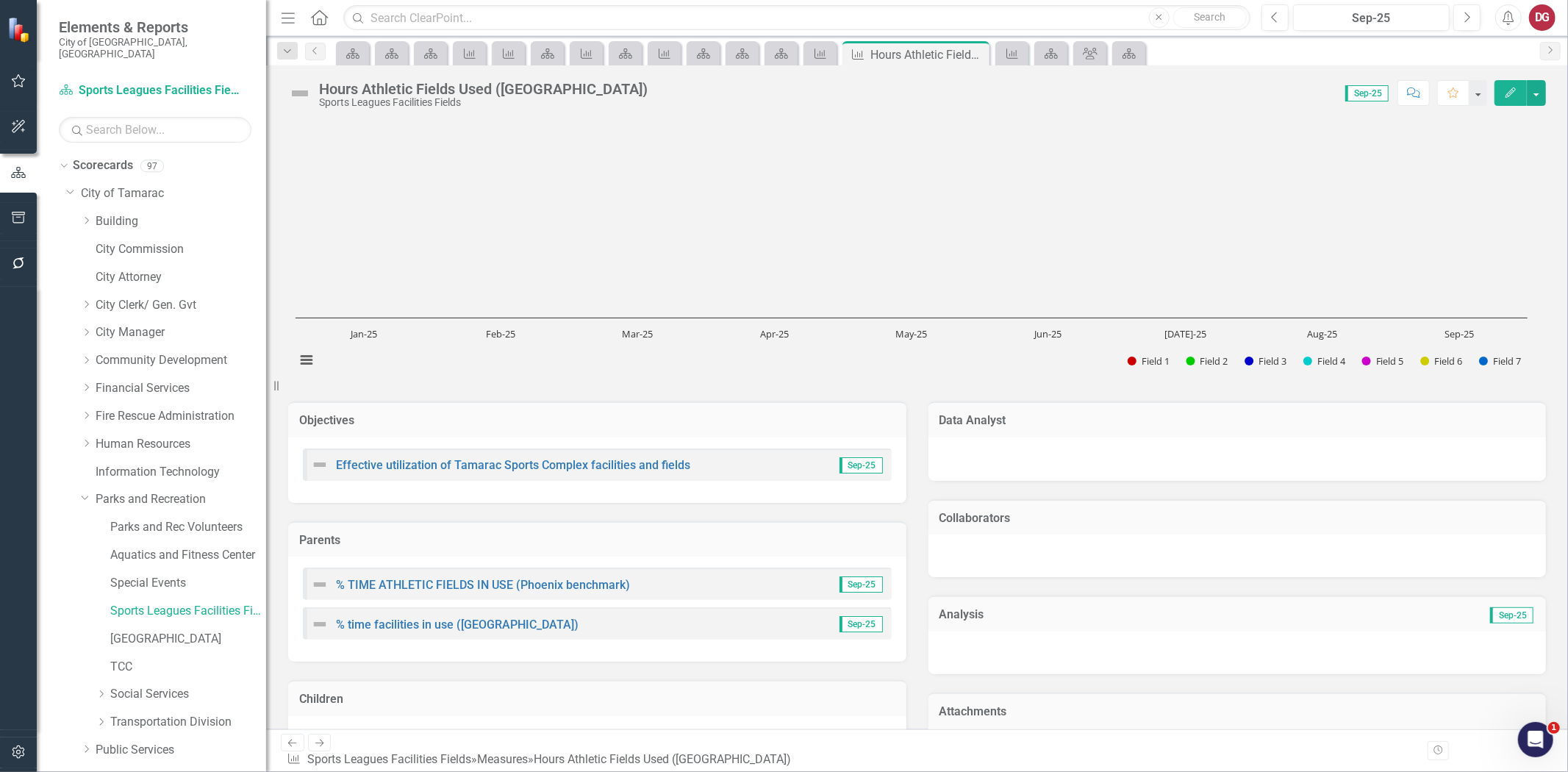
scroll to position [0, 0]
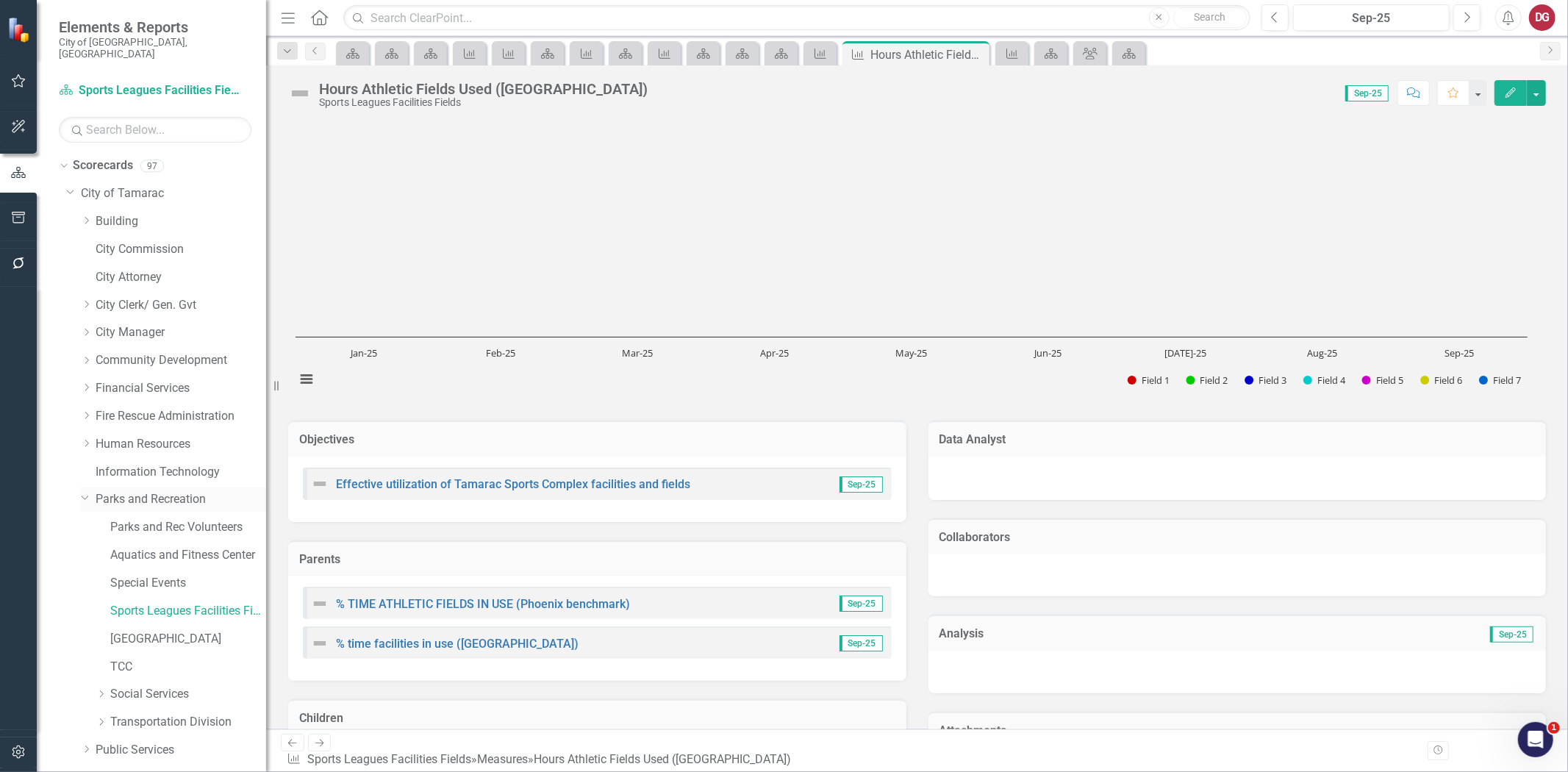
click at [192, 491] on link "Parks and Recreation" at bounding box center [181, 500] width 171 height 17
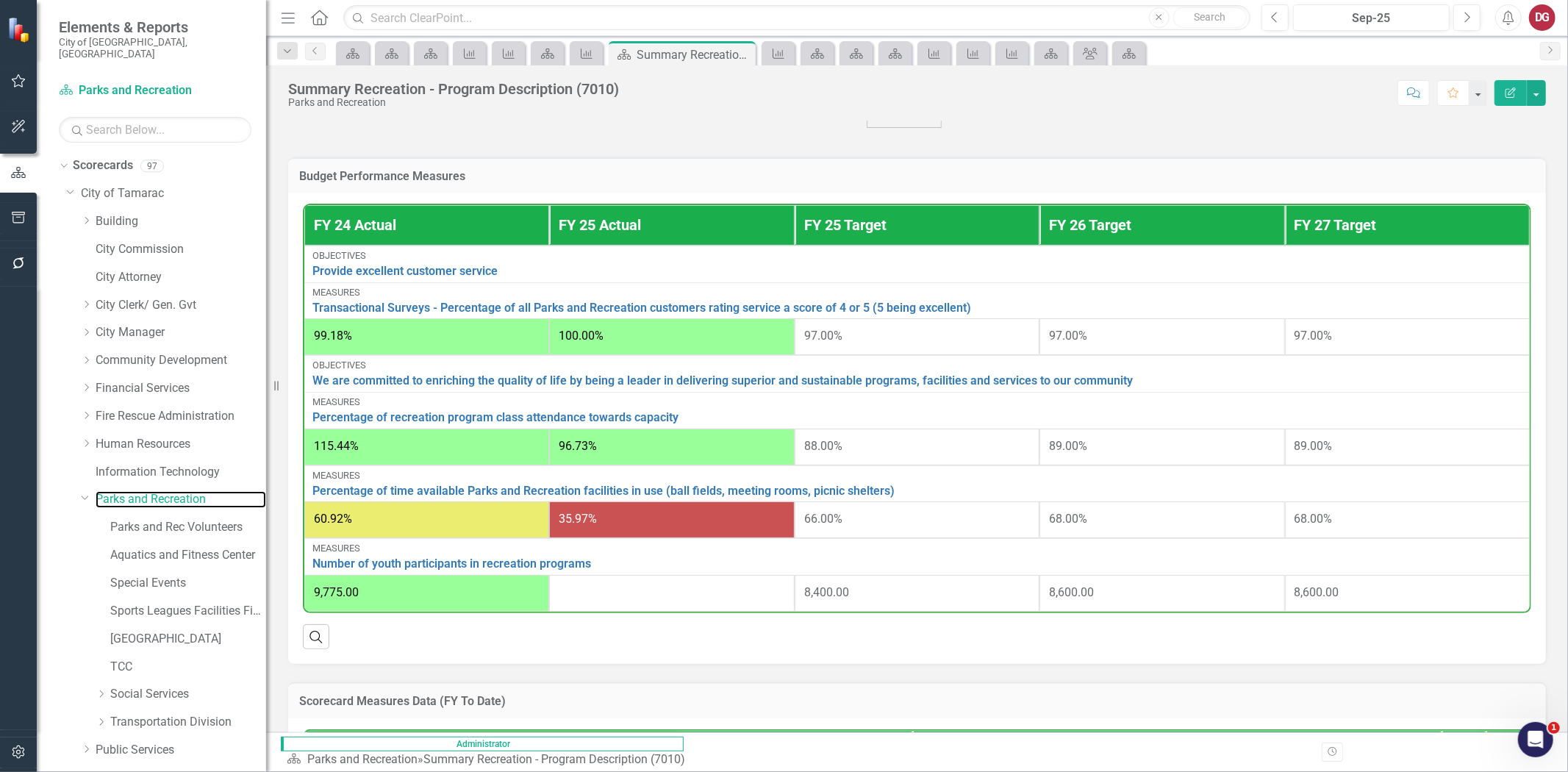
scroll to position [408, 0]
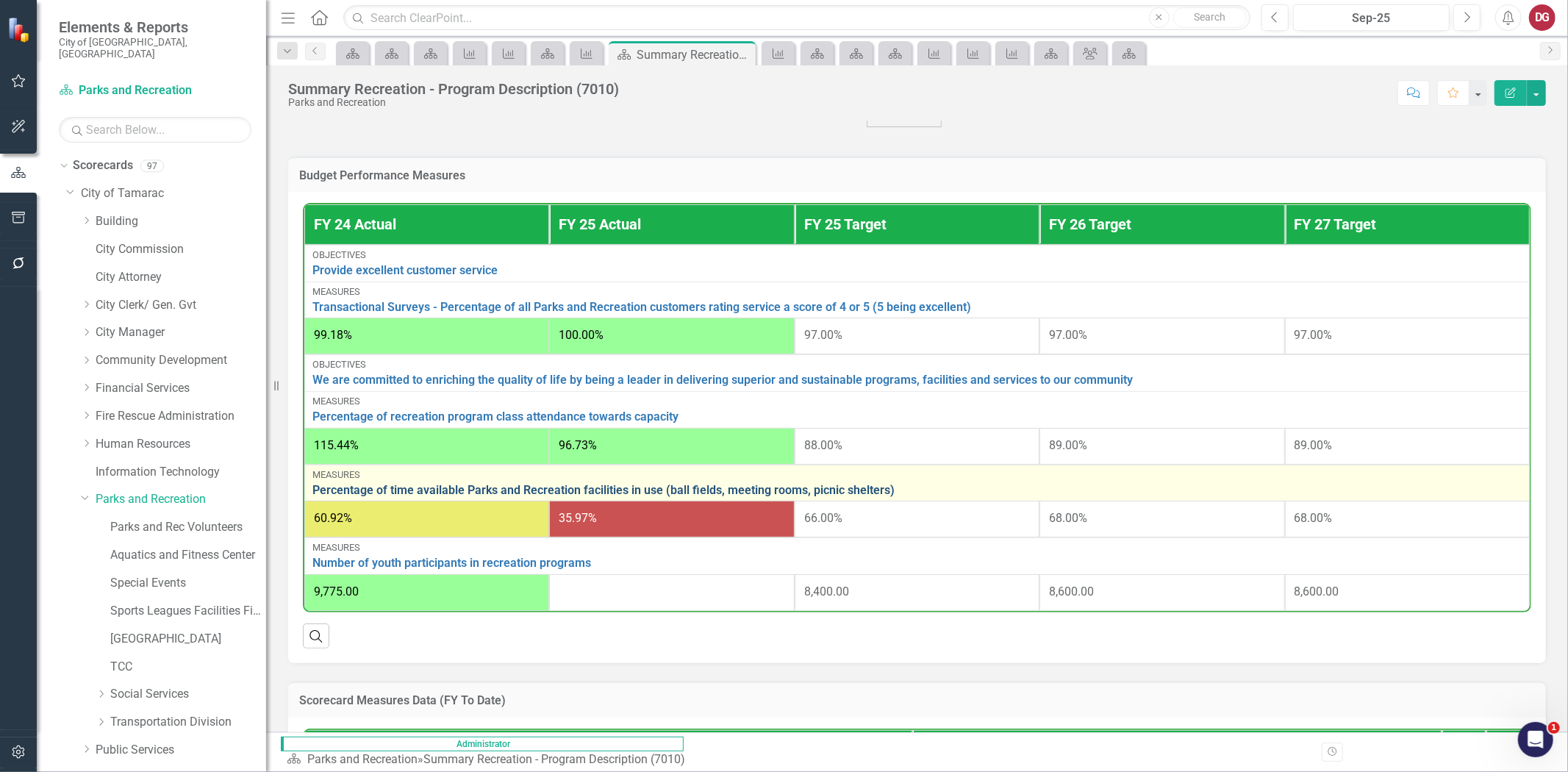
click at [608, 488] on link "Percentage of time available Parks and Recreation facilities in use (ball field…" at bounding box center [917, 491] width 1209 height 13
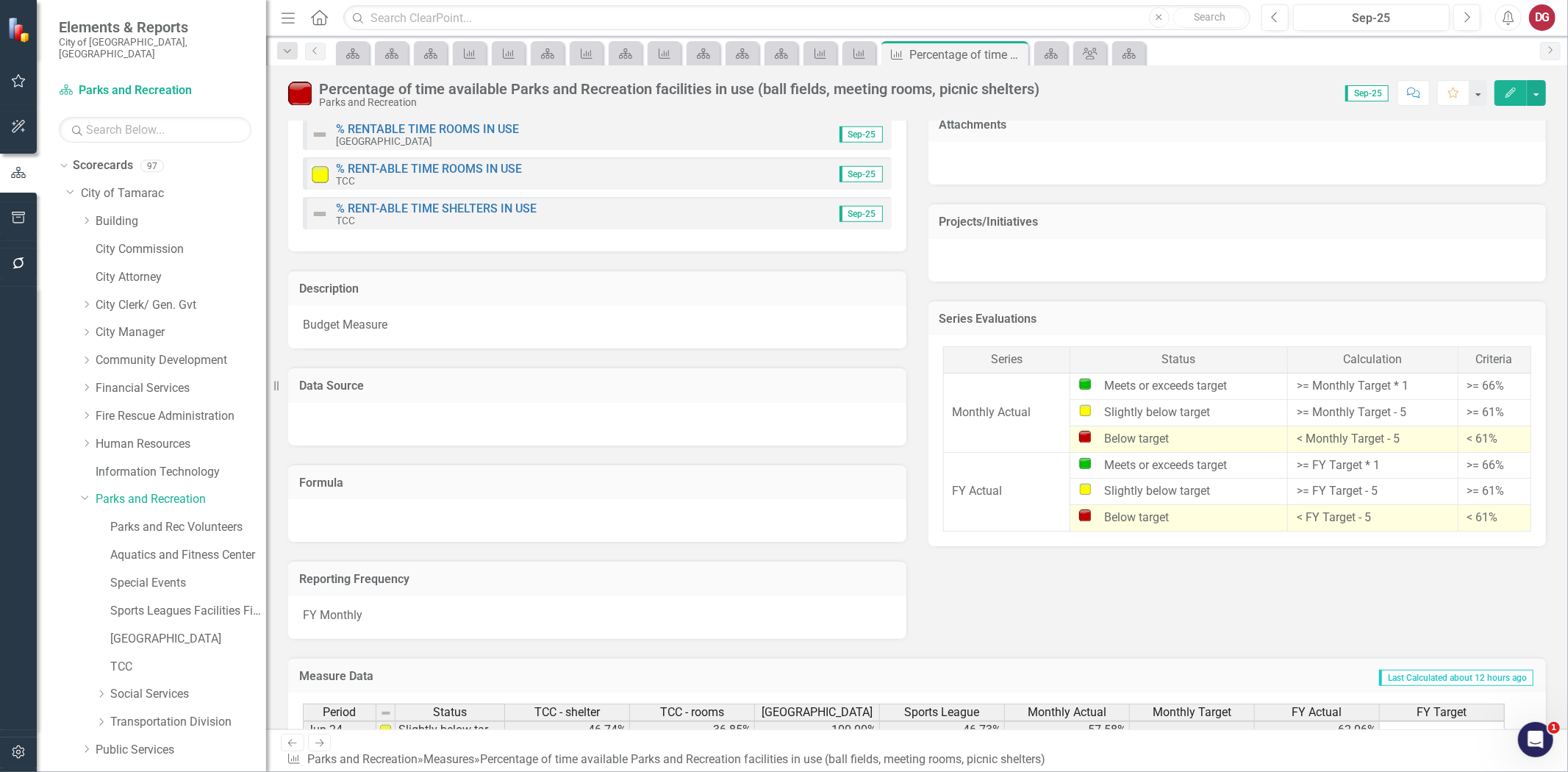
scroll to position [347, 0]
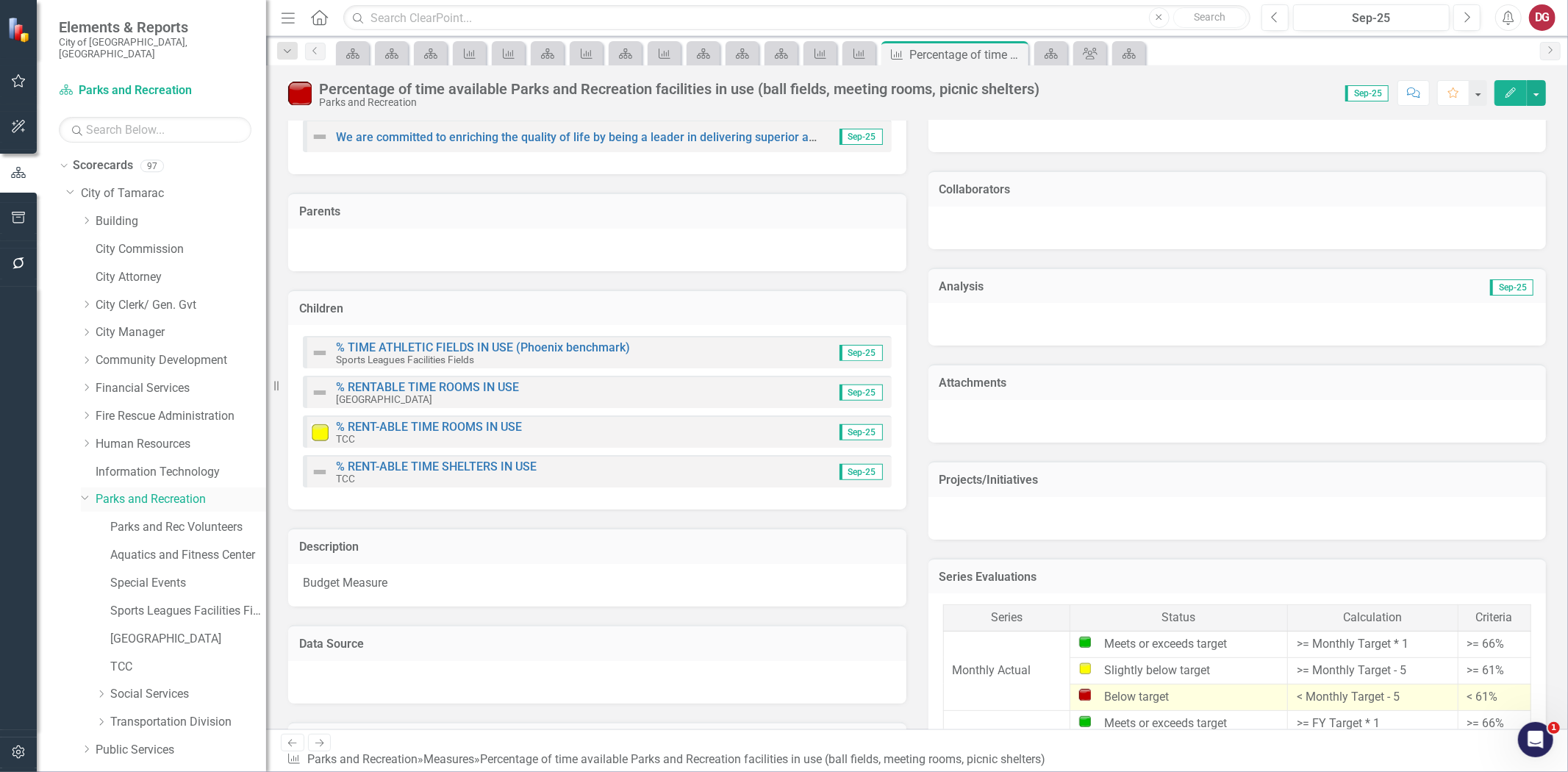
click at [173, 491] on link "Parks and Recreation" at bounding box center [181, 500] width 171 height 17
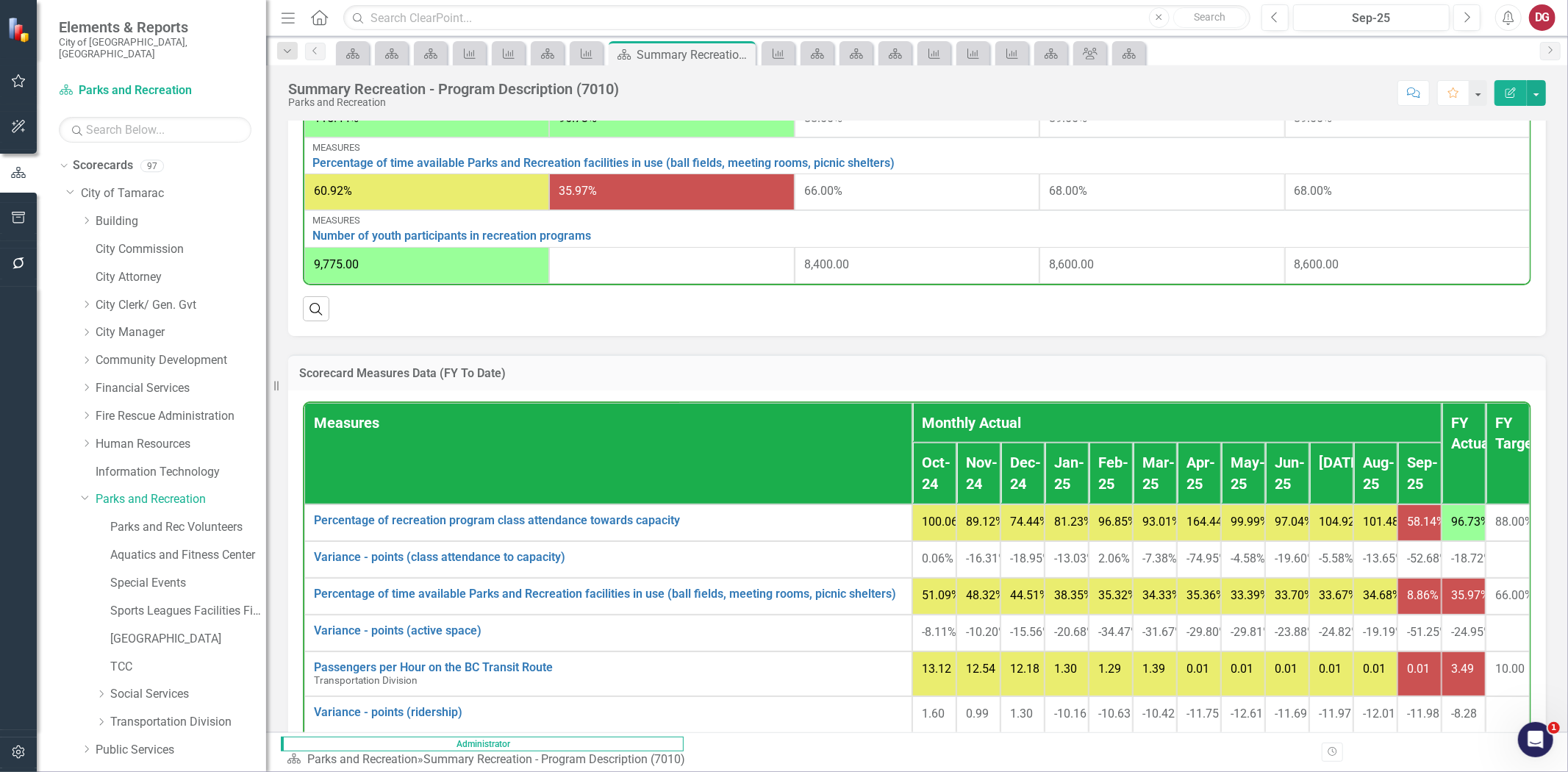
scroll to position [253, 0]
click at [157, 603] on link "Sports Leagues Facilities Fields" at bounding box center [189, 611] width 156 height 17
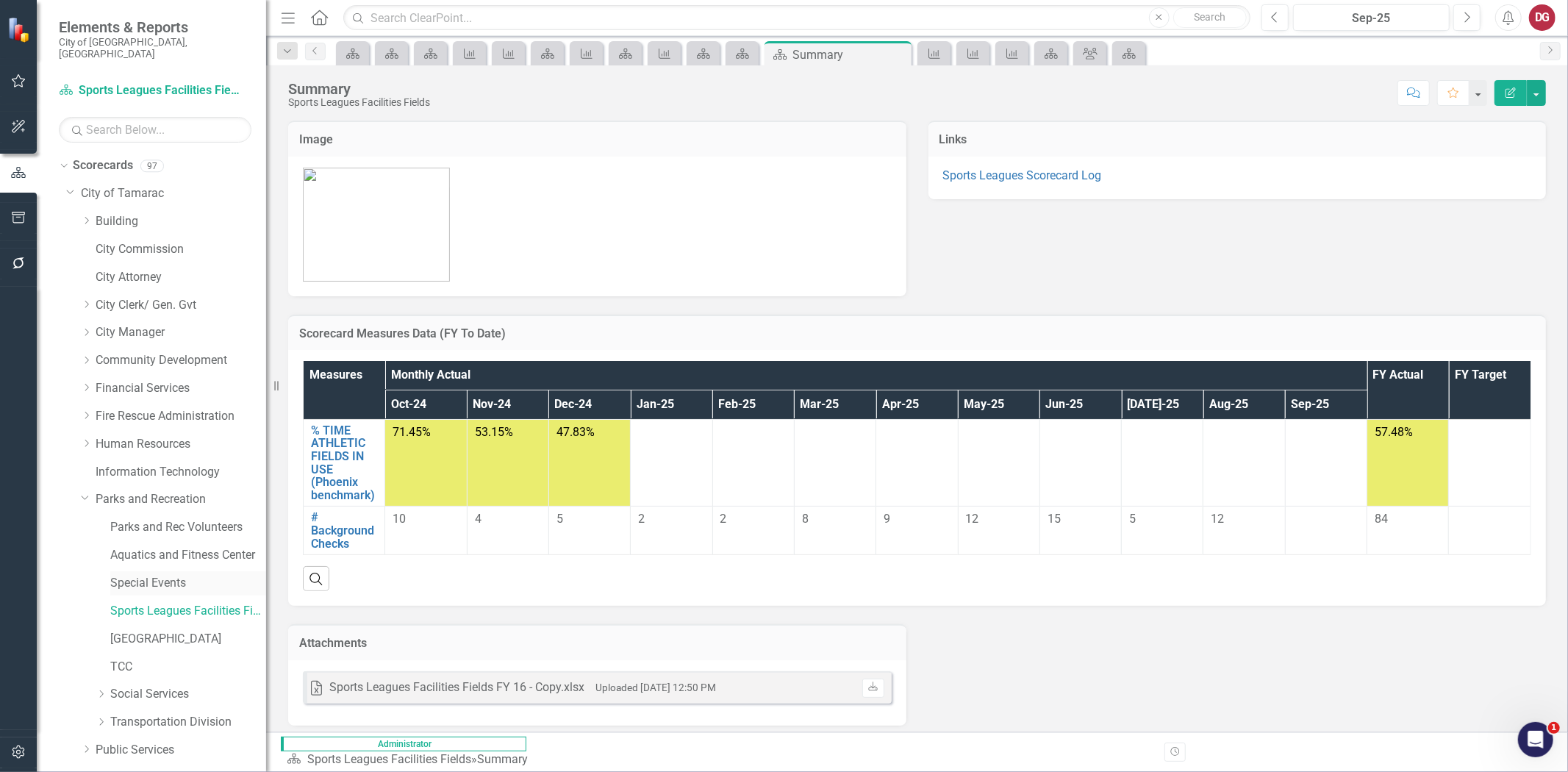
click at [157, 575] on link "Special Events" at bounding box center [189, 583] width 156 height 17
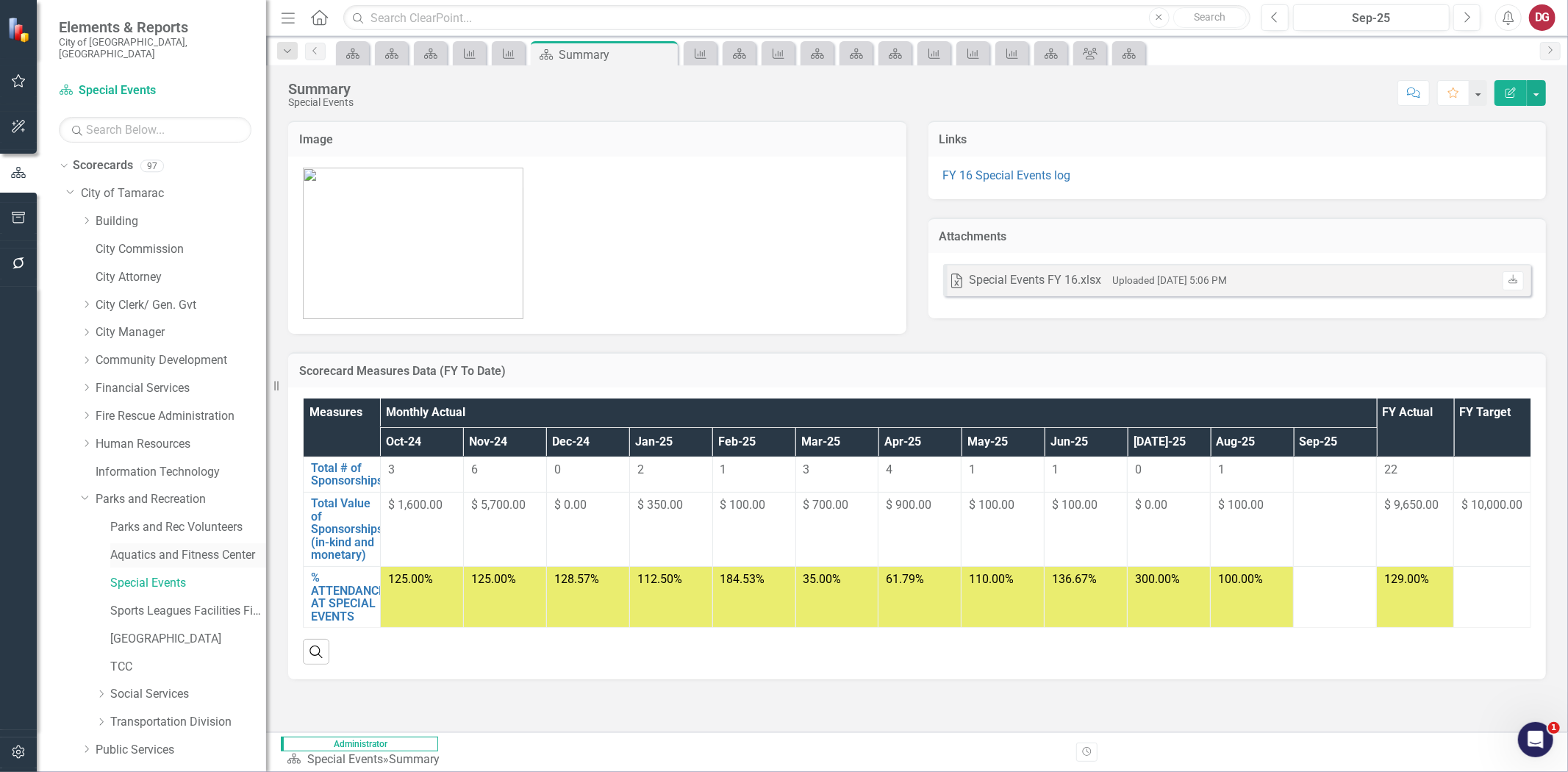
click at [162, 547] on link "Aquatics and Fitness Center" at bounding box center [189, 556] width 156 height 17
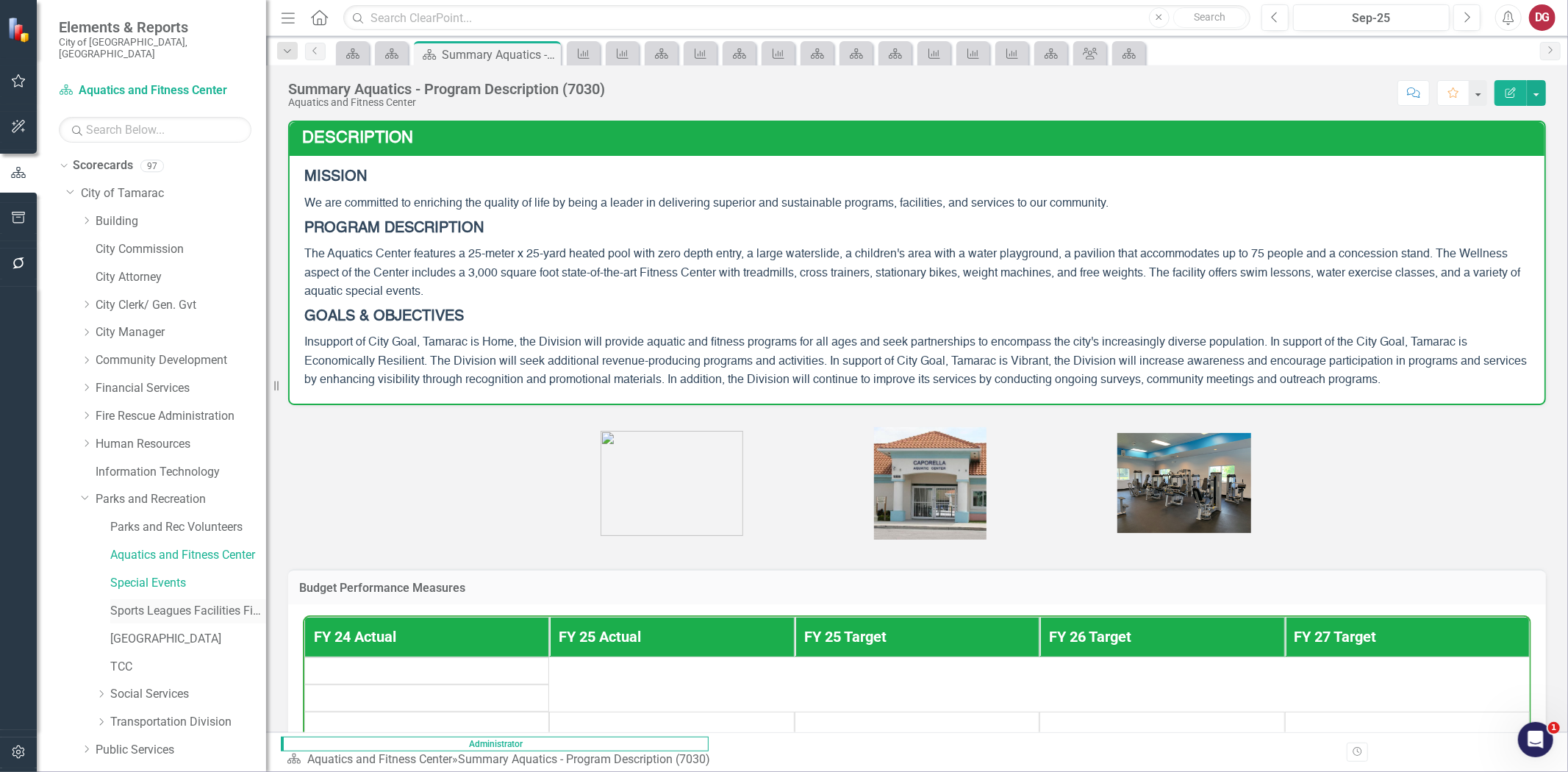
click at [163, 603] on link "Sports Leagues Facilities Fields" at bounding box center [189, 611] width 156 height 17
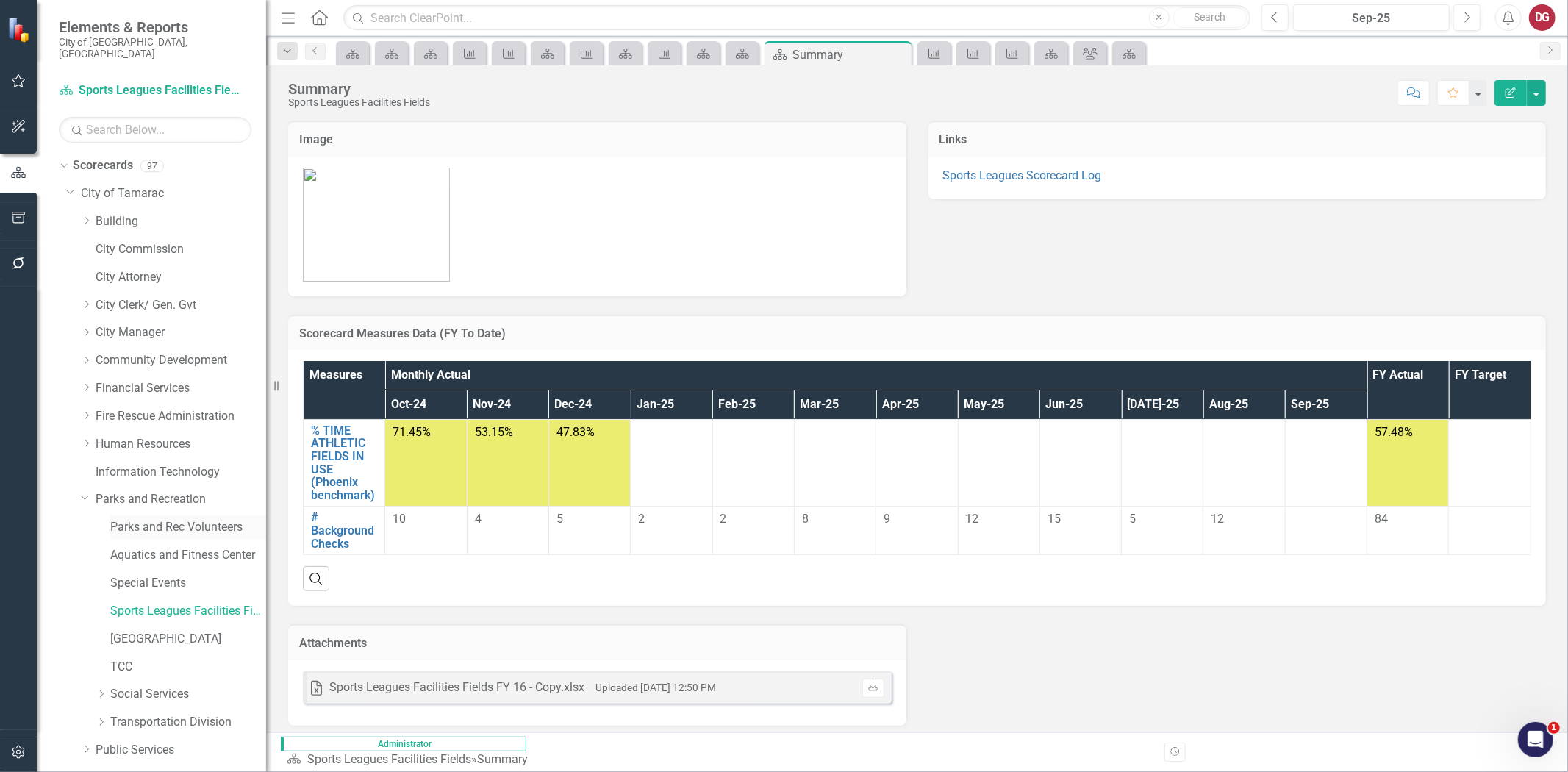
click at [163, 519] on link "Parks and Rec Volunteers" at bounding box center [189, 528] width 156 height 17
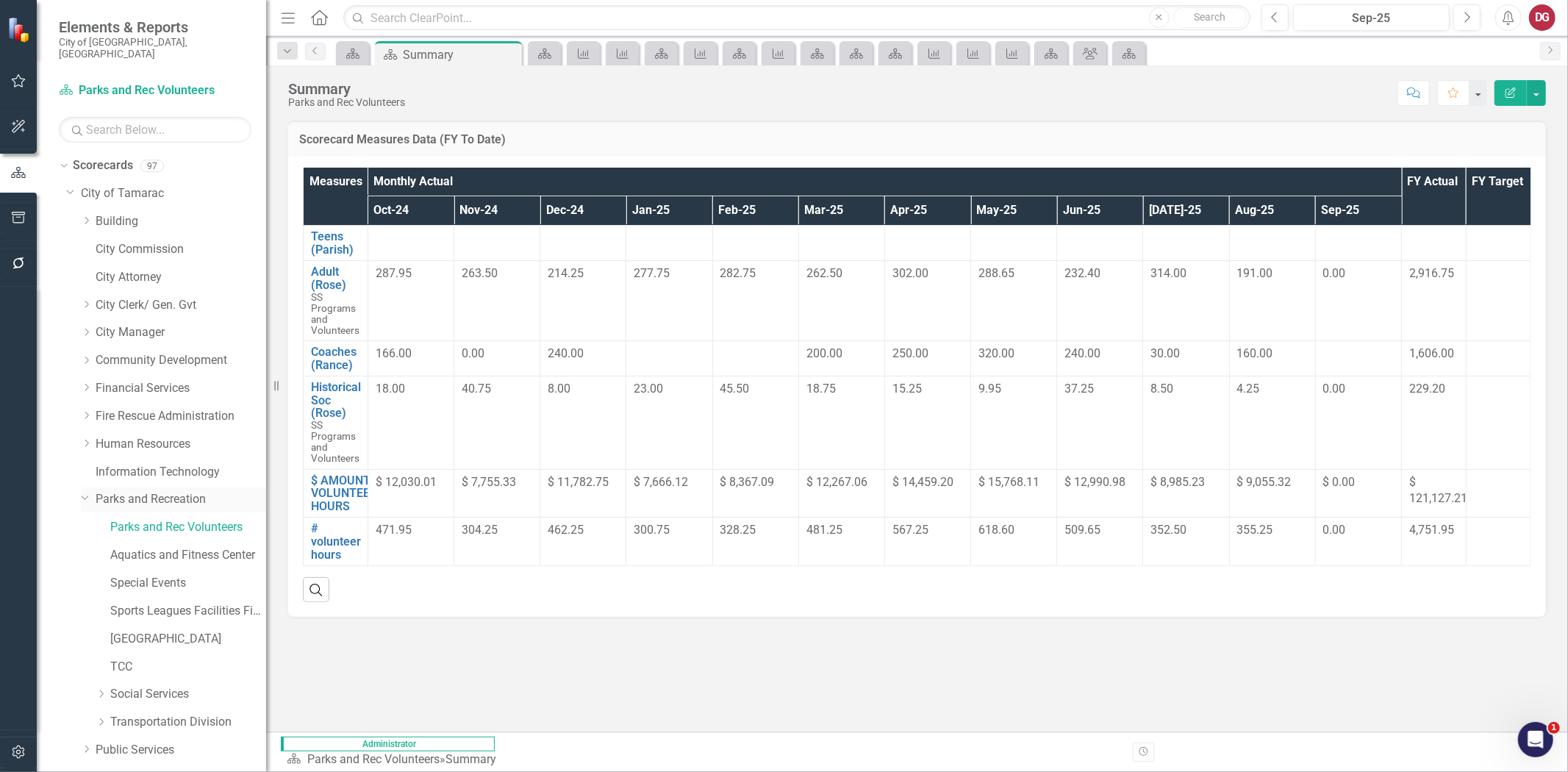
click at [163, 491] on link "Parks and Recreation" at bounding box center [181, 500] width 171 height 17
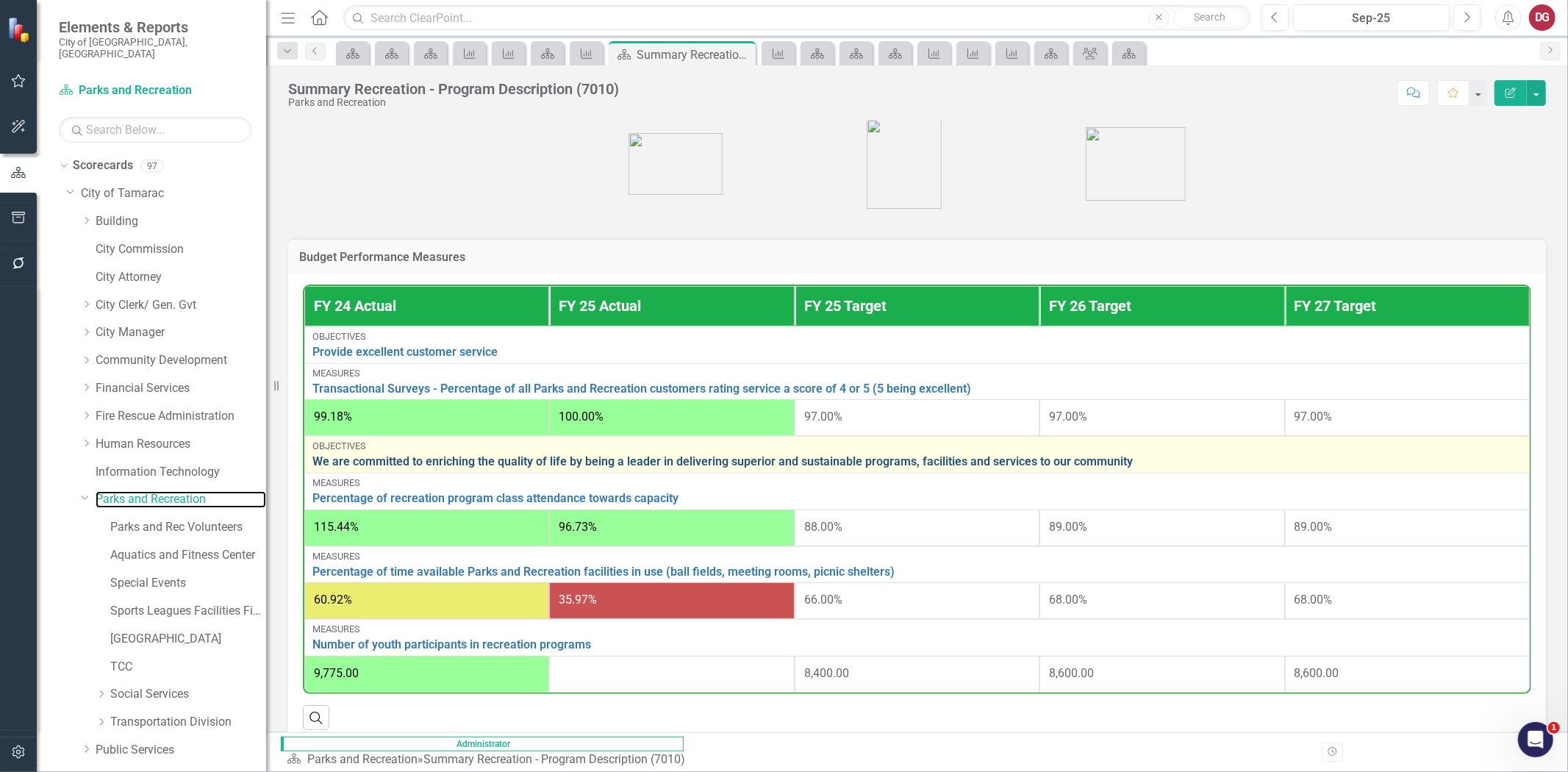
scroll to position [408, 0]
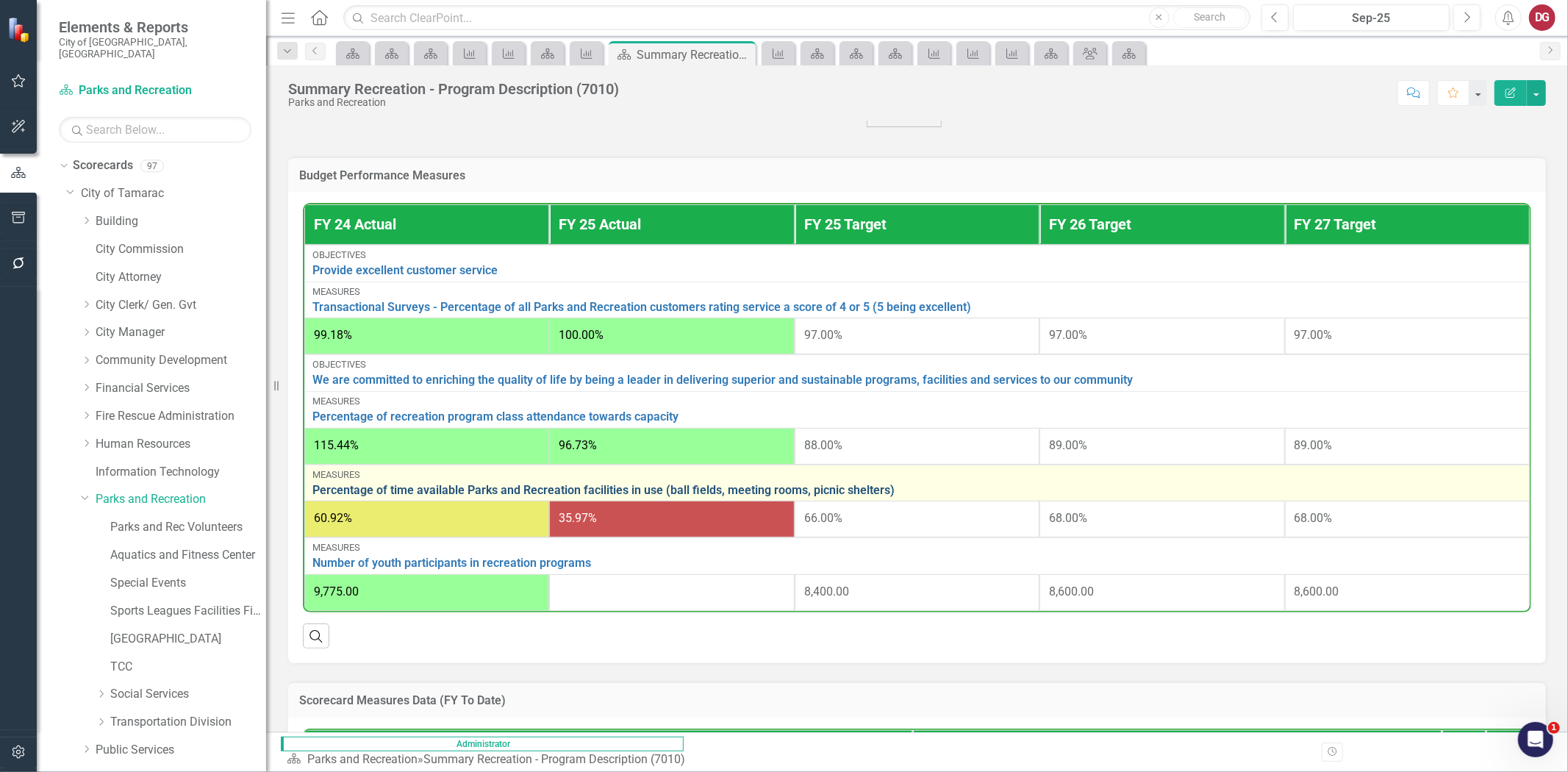
click at [604, 491] on link "Percentage of time available Parks and Recreation facilities in use (ball field…" at bounding box center [917, 491] width 1209 height 13
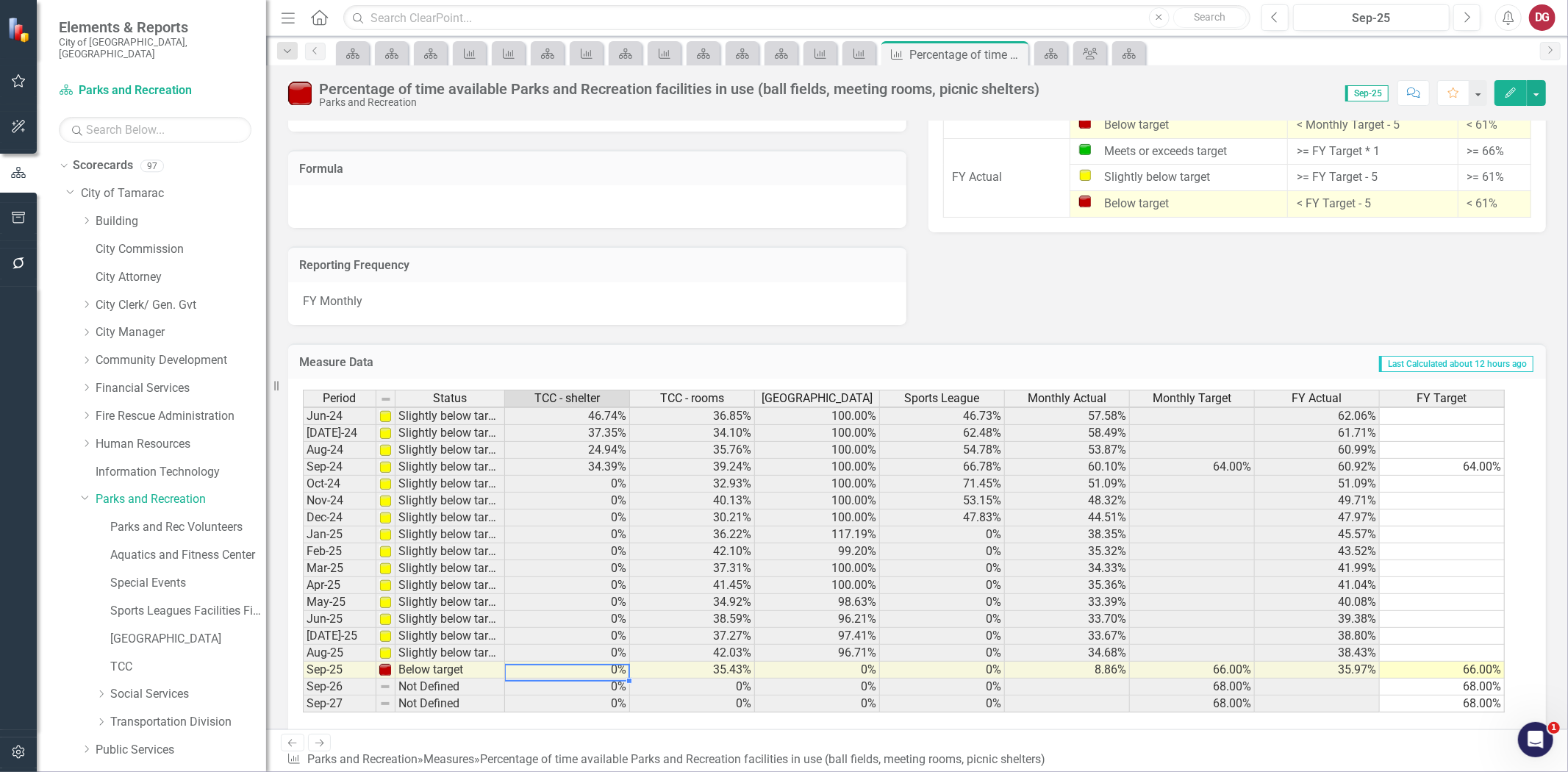
scroll to position [541, 0]
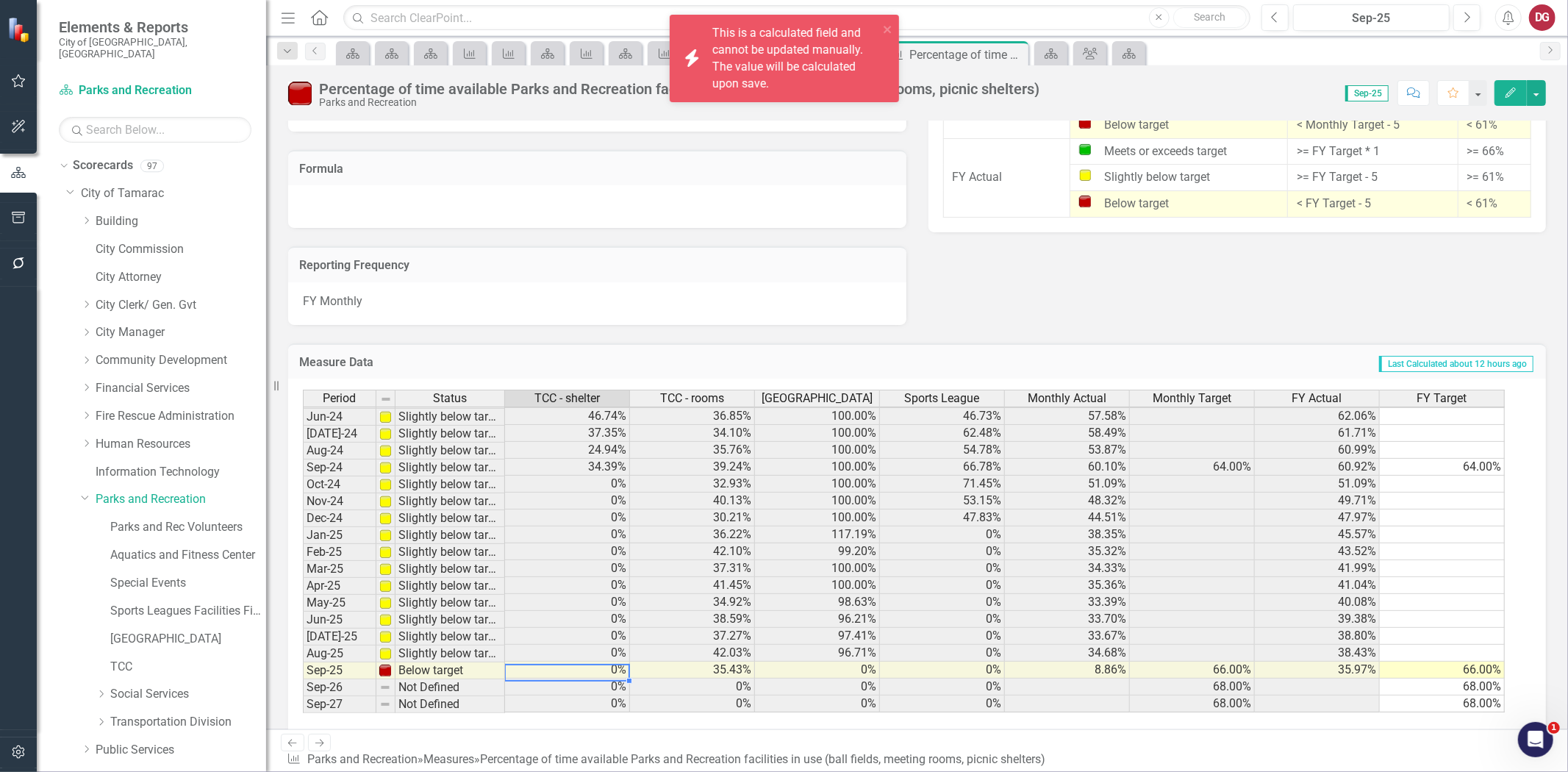
click at [592, 663] on td "0%" at bounding box center [568, 670] width 125 height 17
click at [921, 354] on td "Last Calculated about 12 hours ago" at bounding box center [1116, 363] width 837 height 20
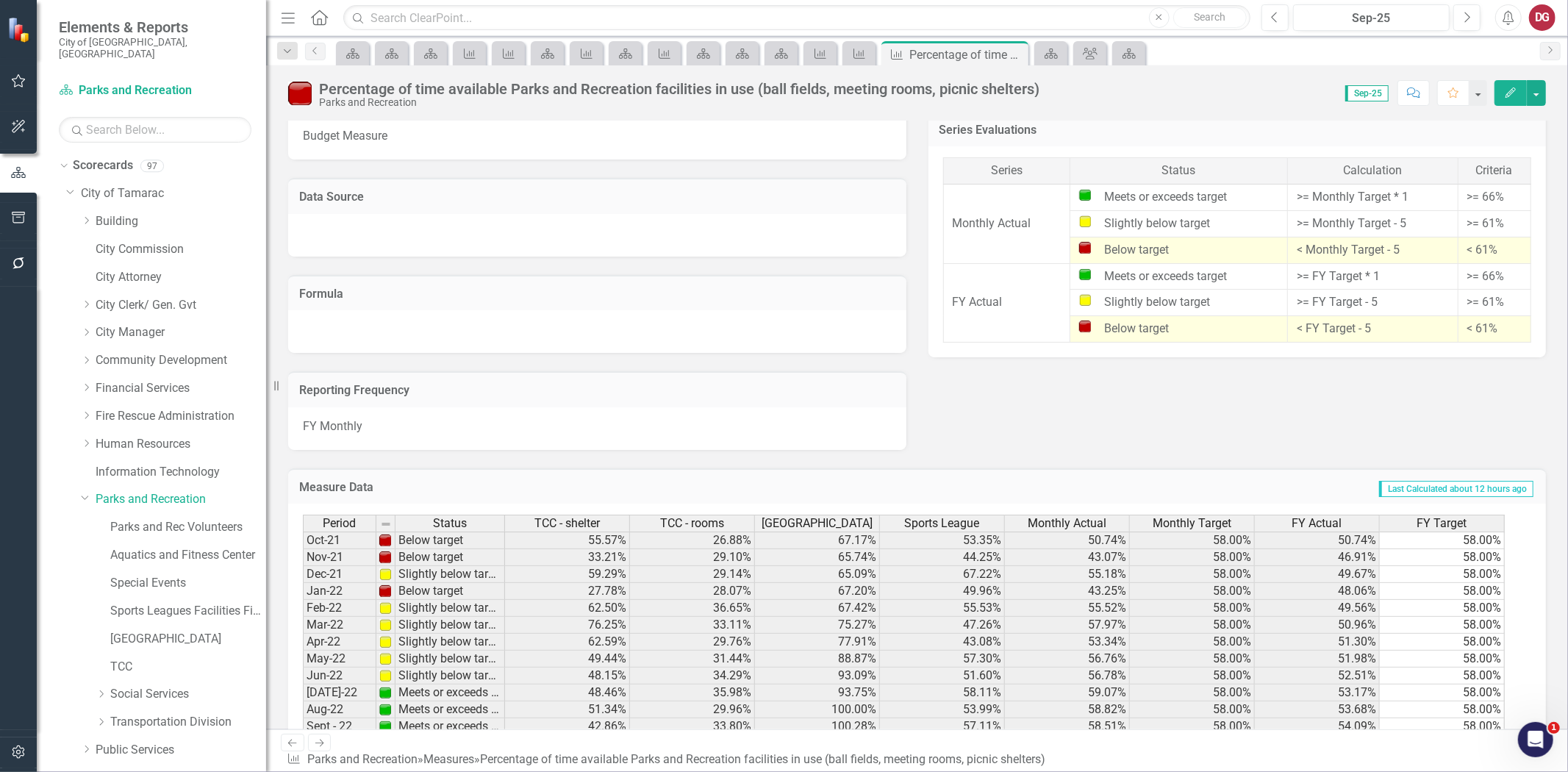
scroll to position [511, 0]
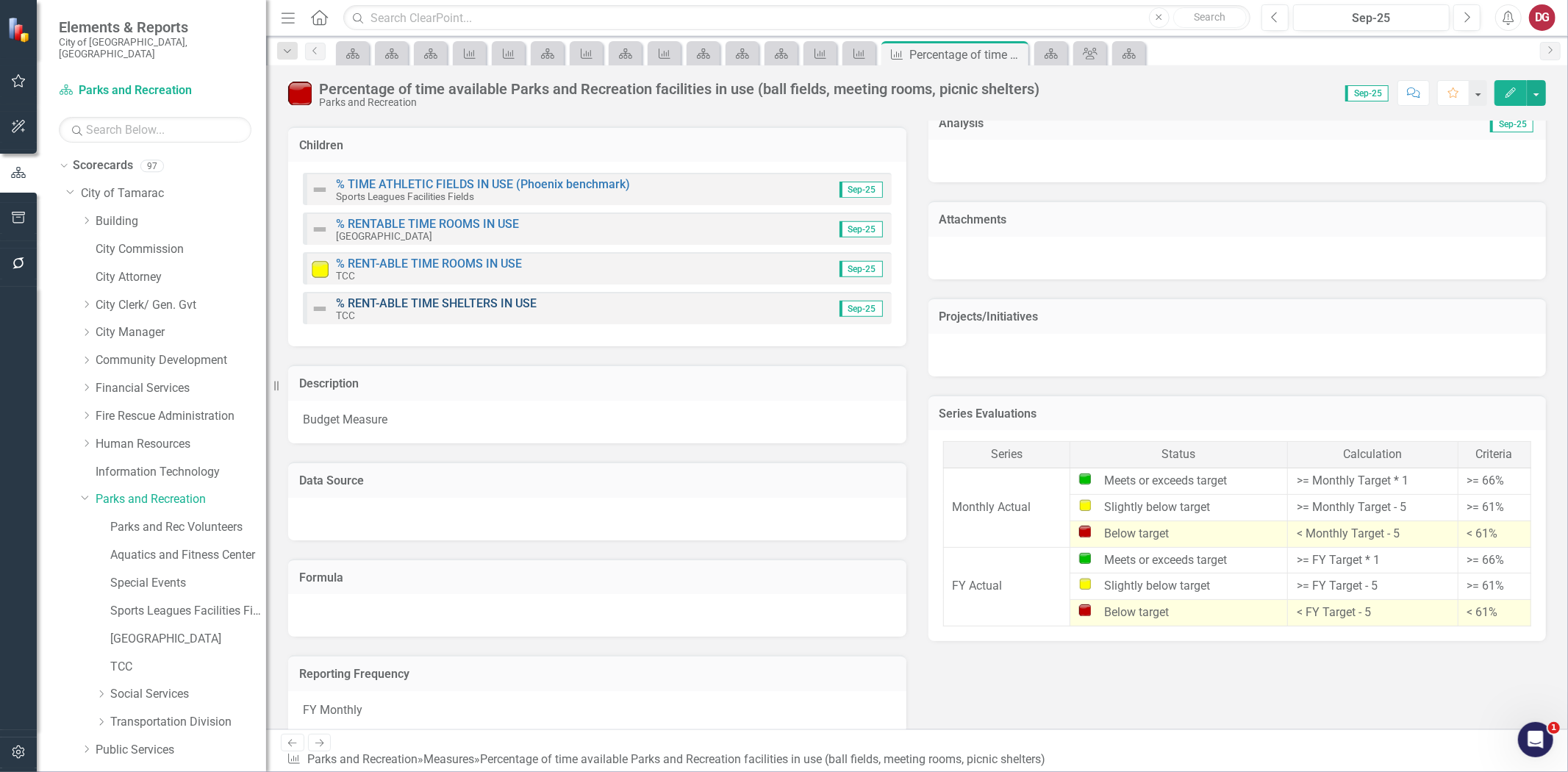
click at [495, 301] on link "% RENT-ABLE TIME SHELTERS IN USE" at bounding box center [437, 303] width 201 height 14
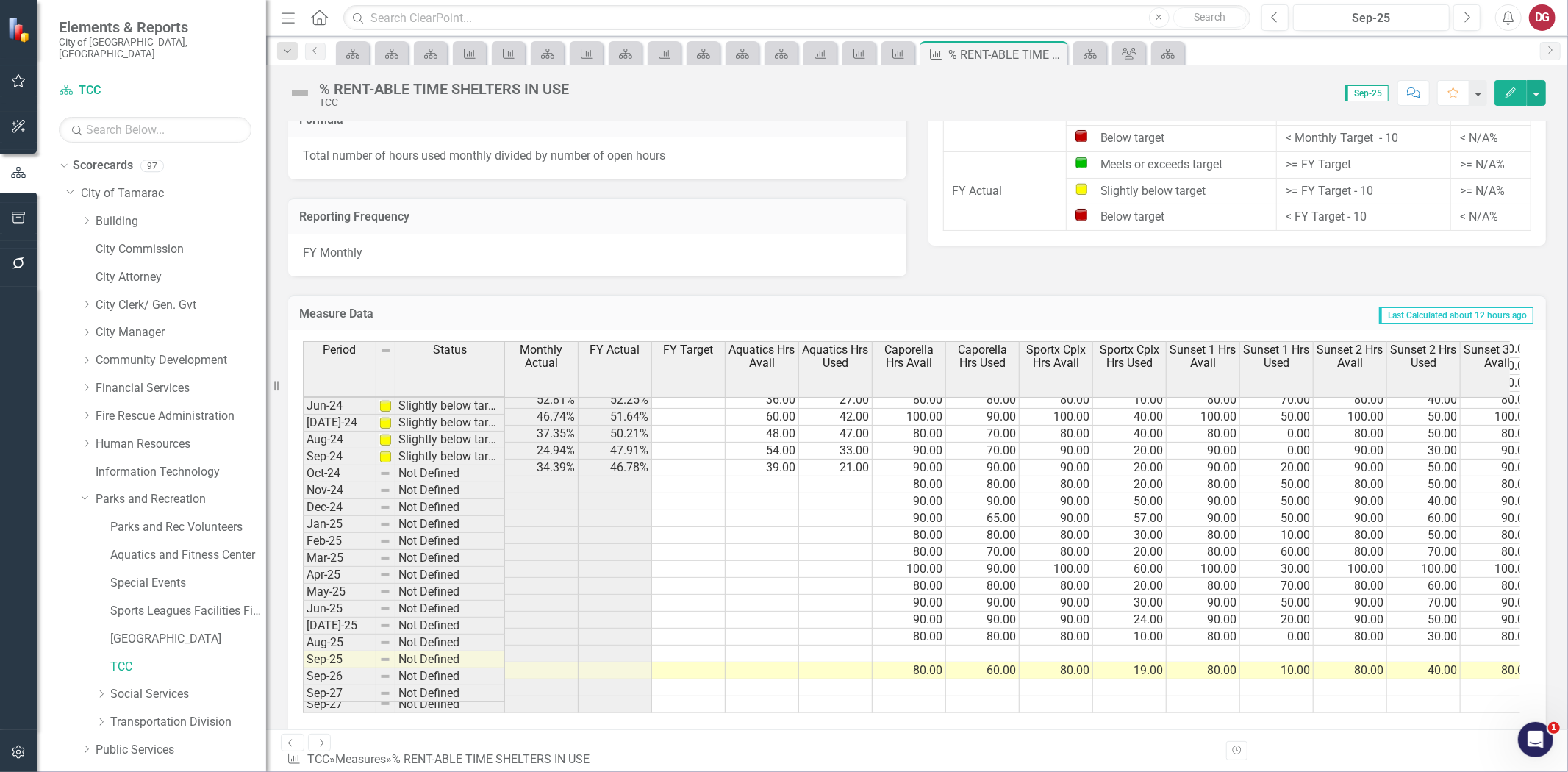
scroll to position [541, 0]
click at [154, 603] on link "Sports Leagues Facilities Fields" at bounding box center [189, 611] width 156 height 17
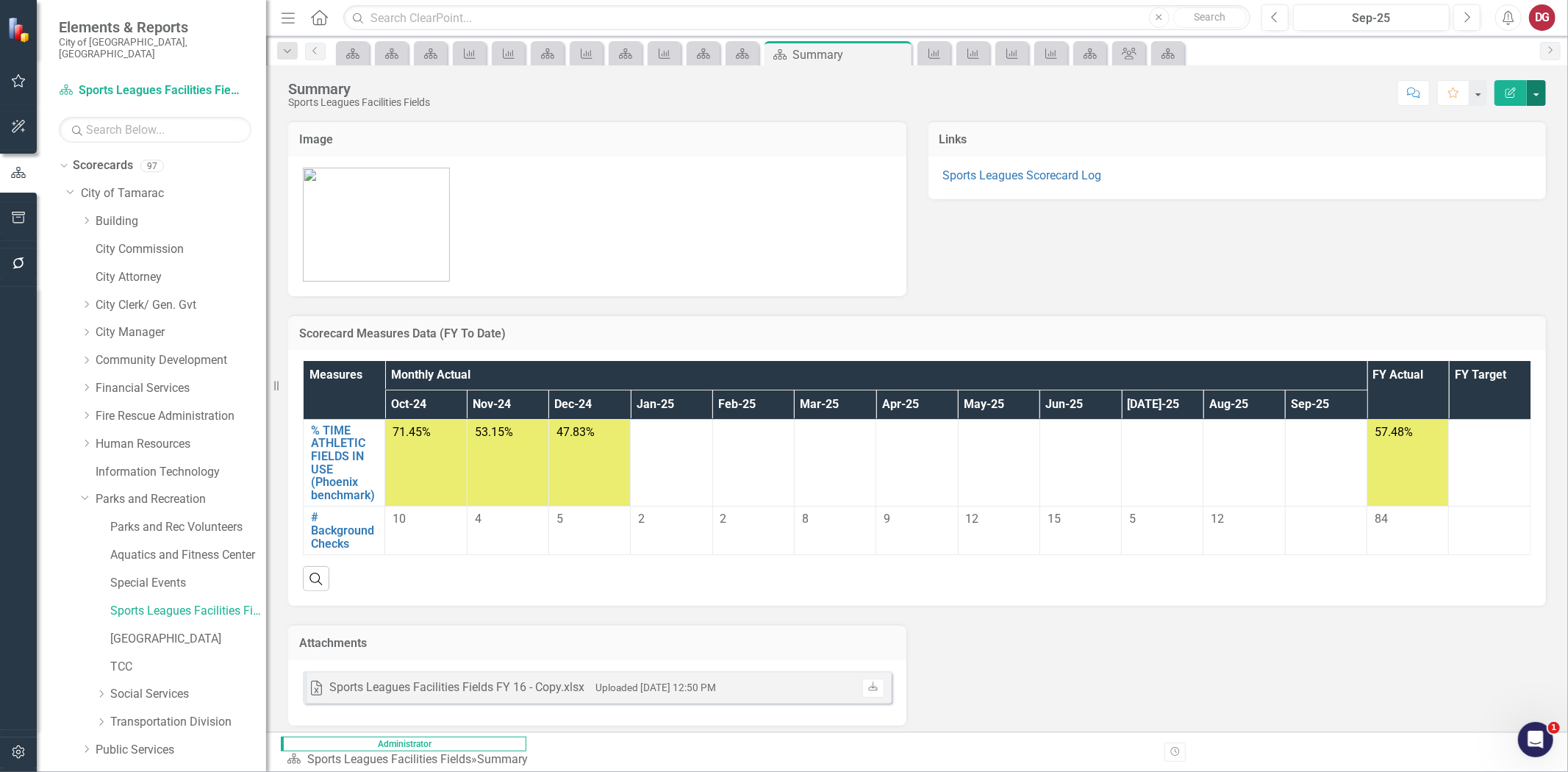
drag, startPoint x: 1527, startPoint y: 93, endPoint x: 1541, endPoint y: 100, distance: 15.7
click at [1541, 100] on button "button" at bounding box center [1535, 93] width 20 height 26
click at [1496, 199] on link "PDF Export to PDF" at bounding box center [1485, 205] width 119 height 27
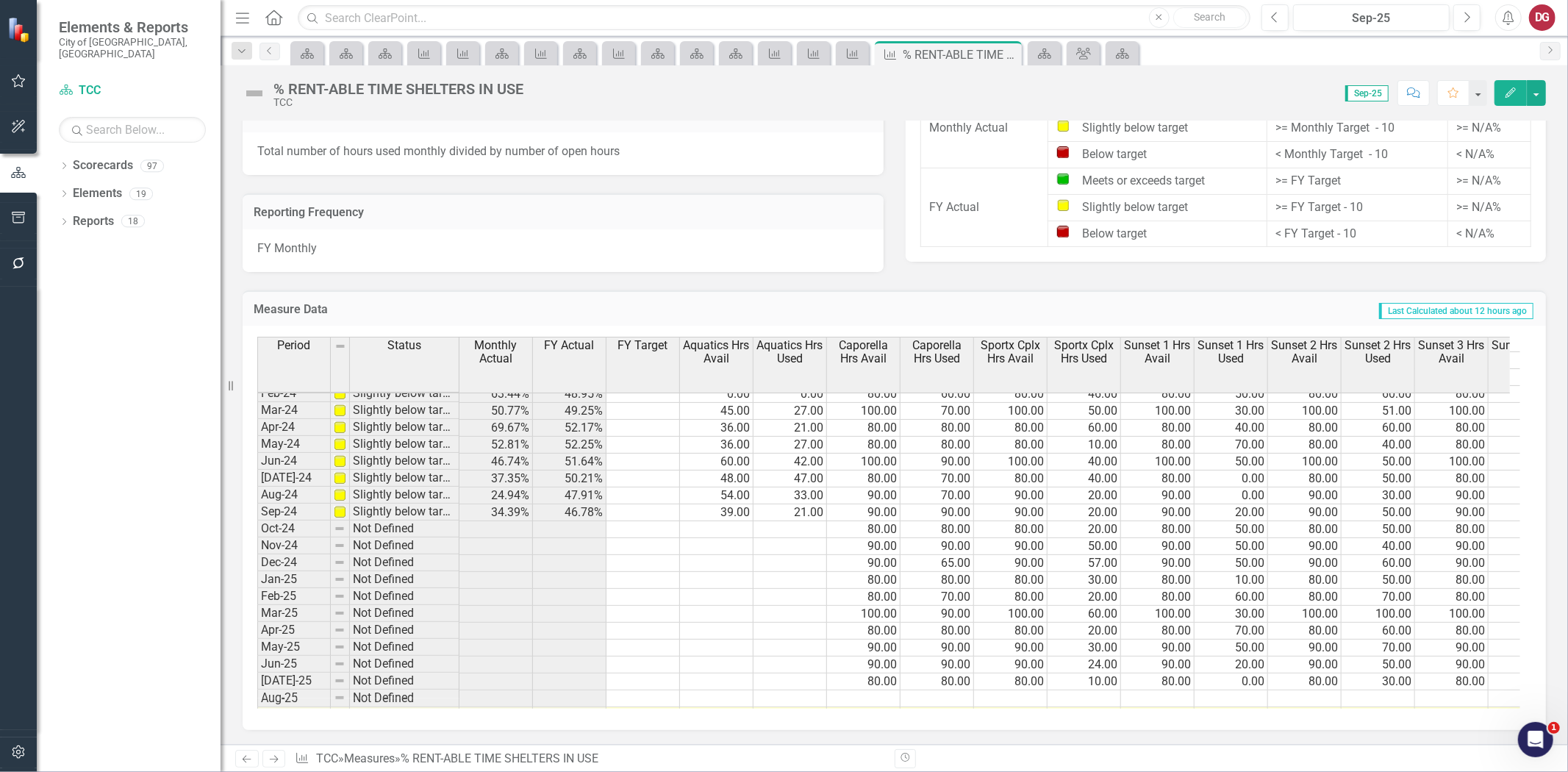
scroll to position [543, 0]
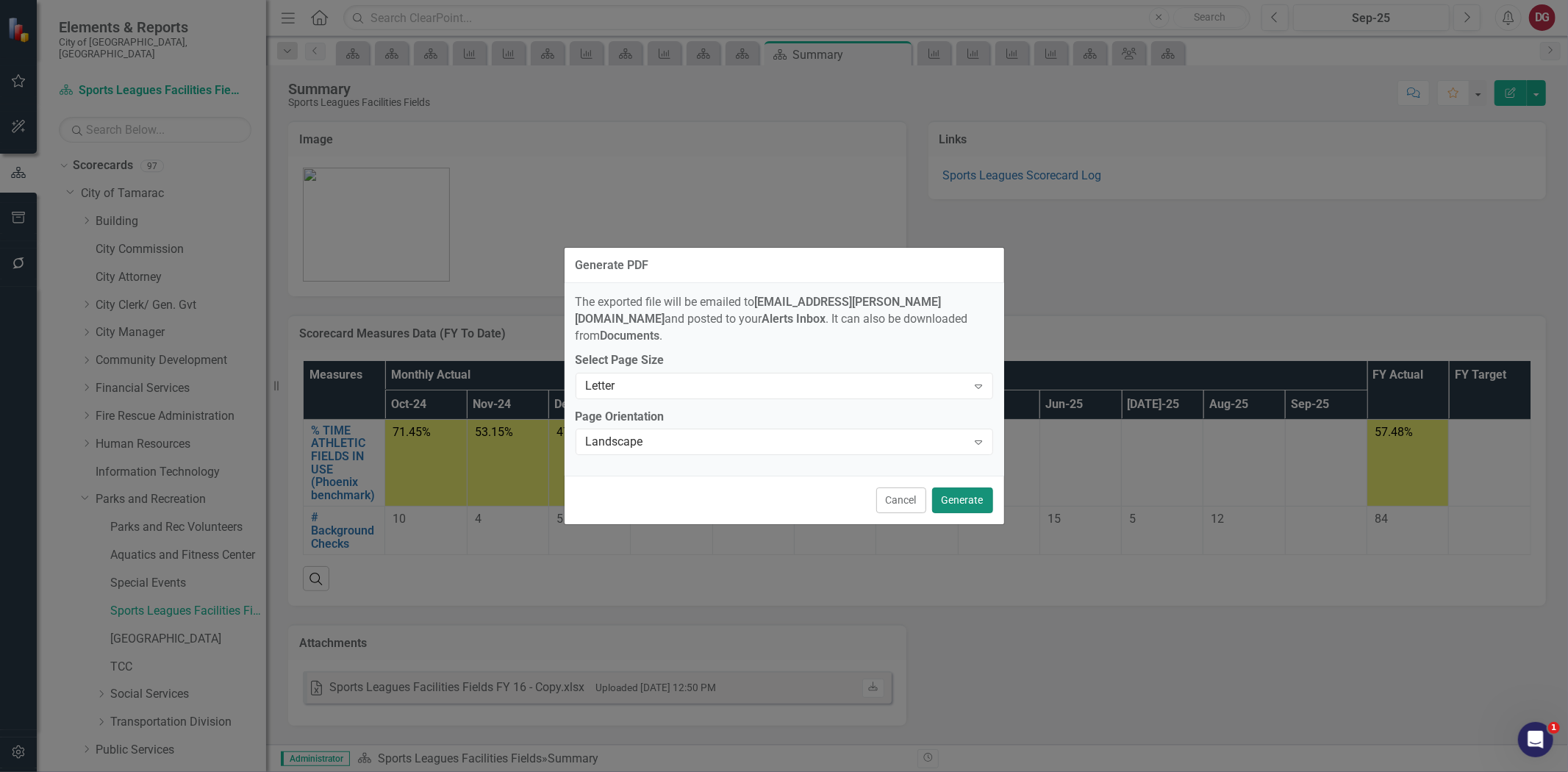
click at [960, 491] on button "Generate" at bounding box center [962, 501] width 61 height 26
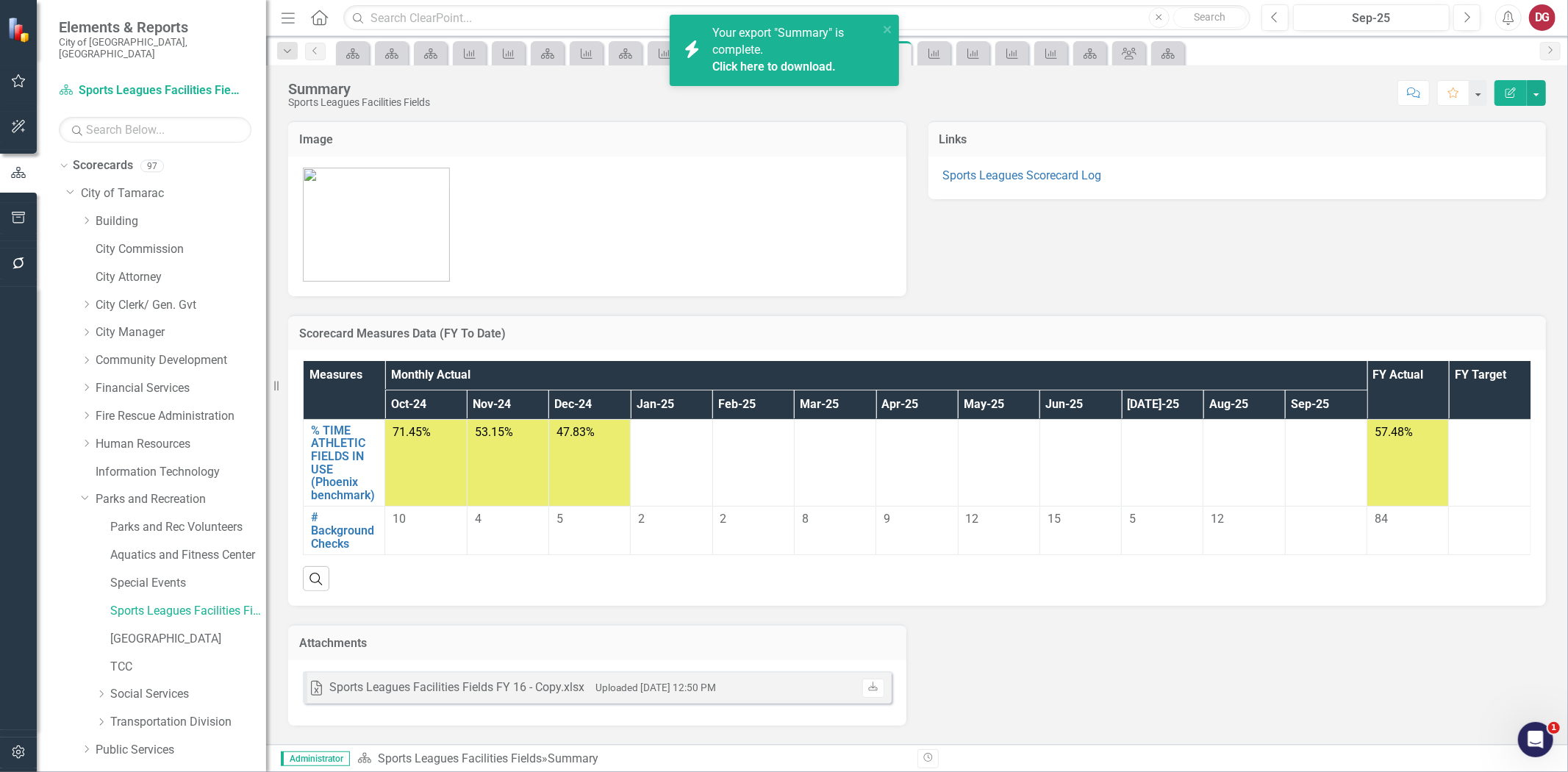
click at [787, 63] on link "Click here to download." at bounding box center [774, 66] width 124 height 14
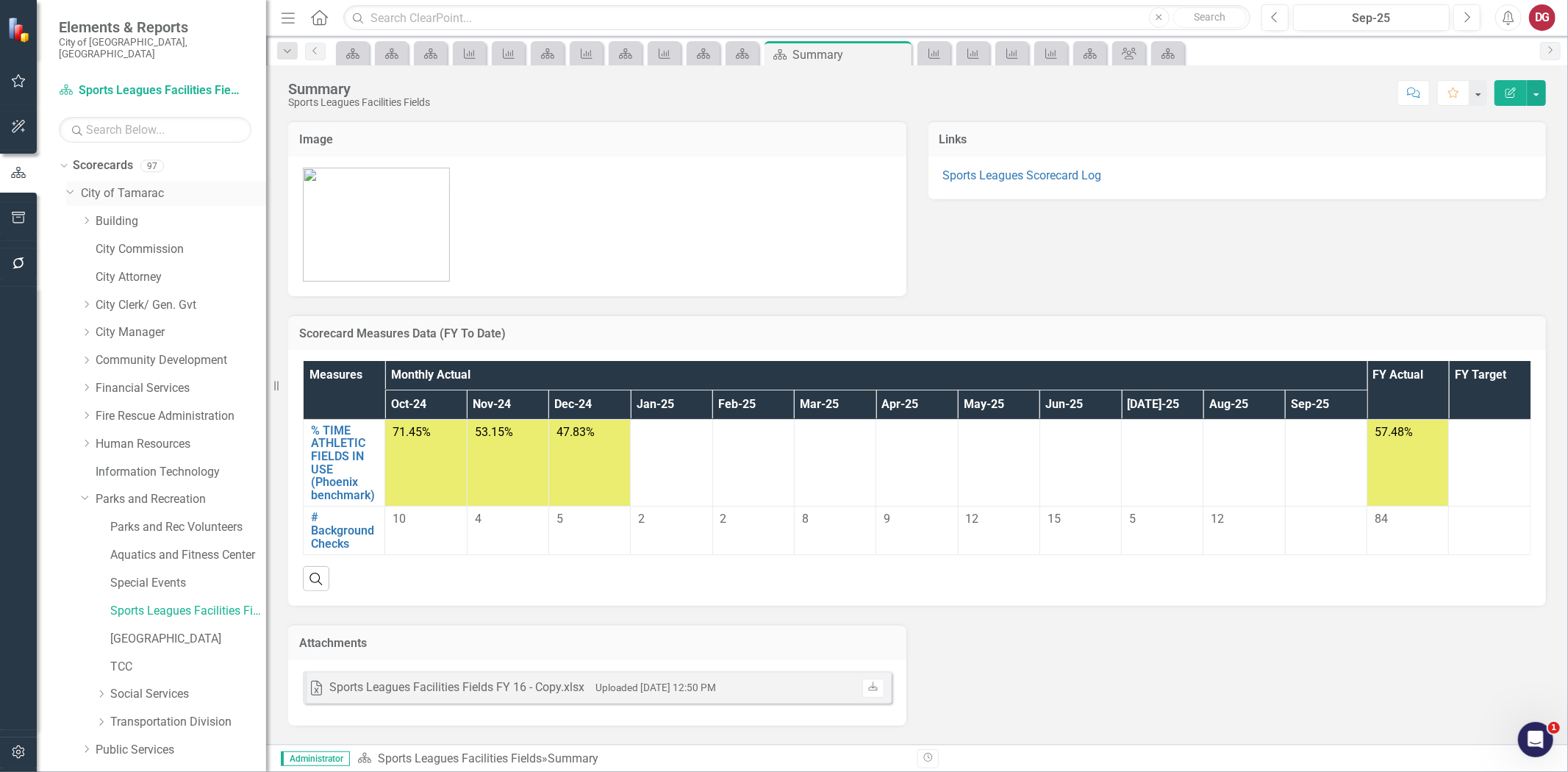
click at [68, 190] on icon at bounding box center [71, 191] width 7 height 4
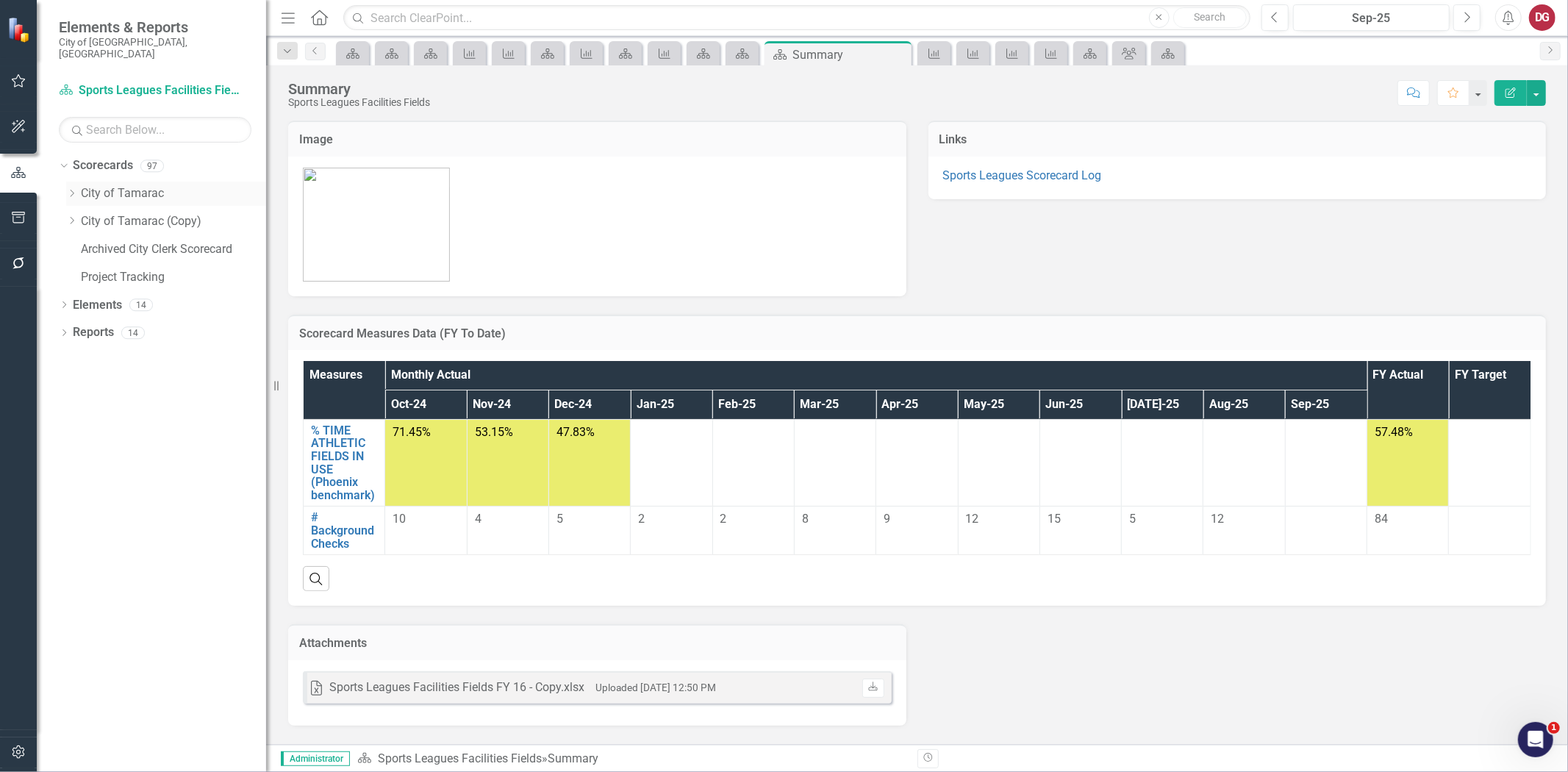
click at [72, 189] on icon "Dropdown" at bounding box center [72, 192] width 11 height 8
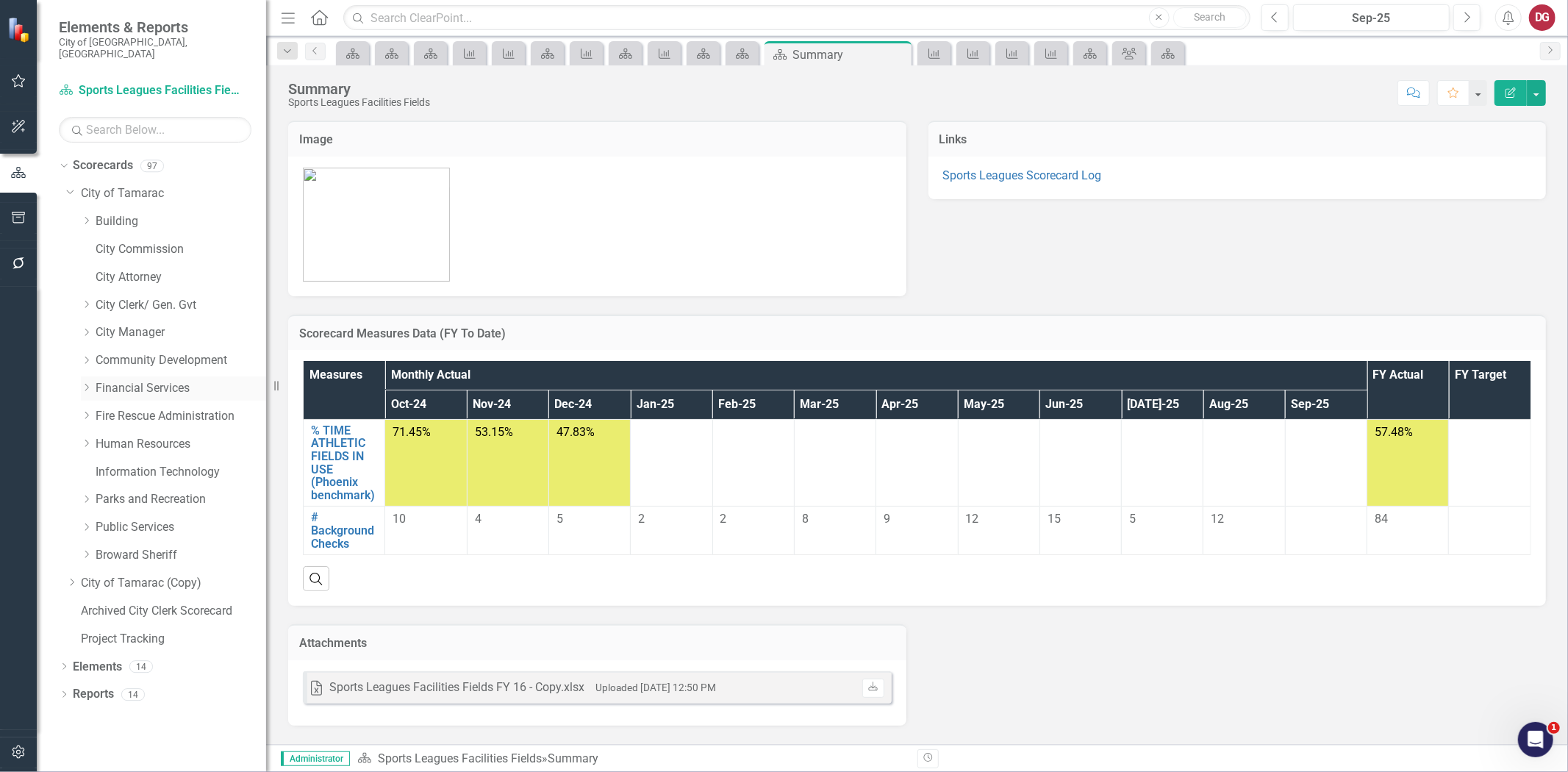
click at [93, 382] on div "Dropdown" at bounding box center [88, 387] width 15 height 12
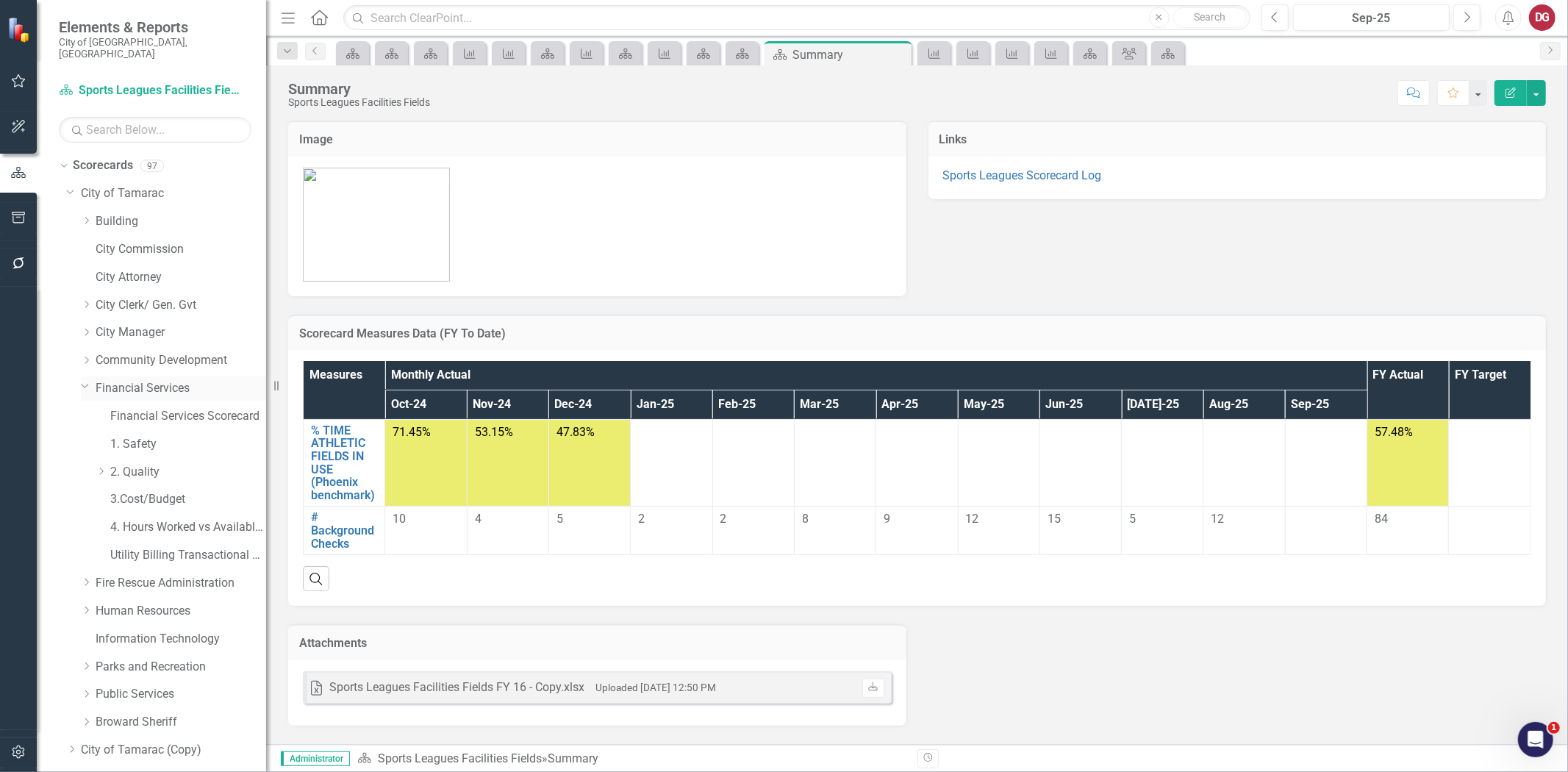
click at [131, 381] on link "Financial Services" at bounding box center [181, 388] width 171 height 17
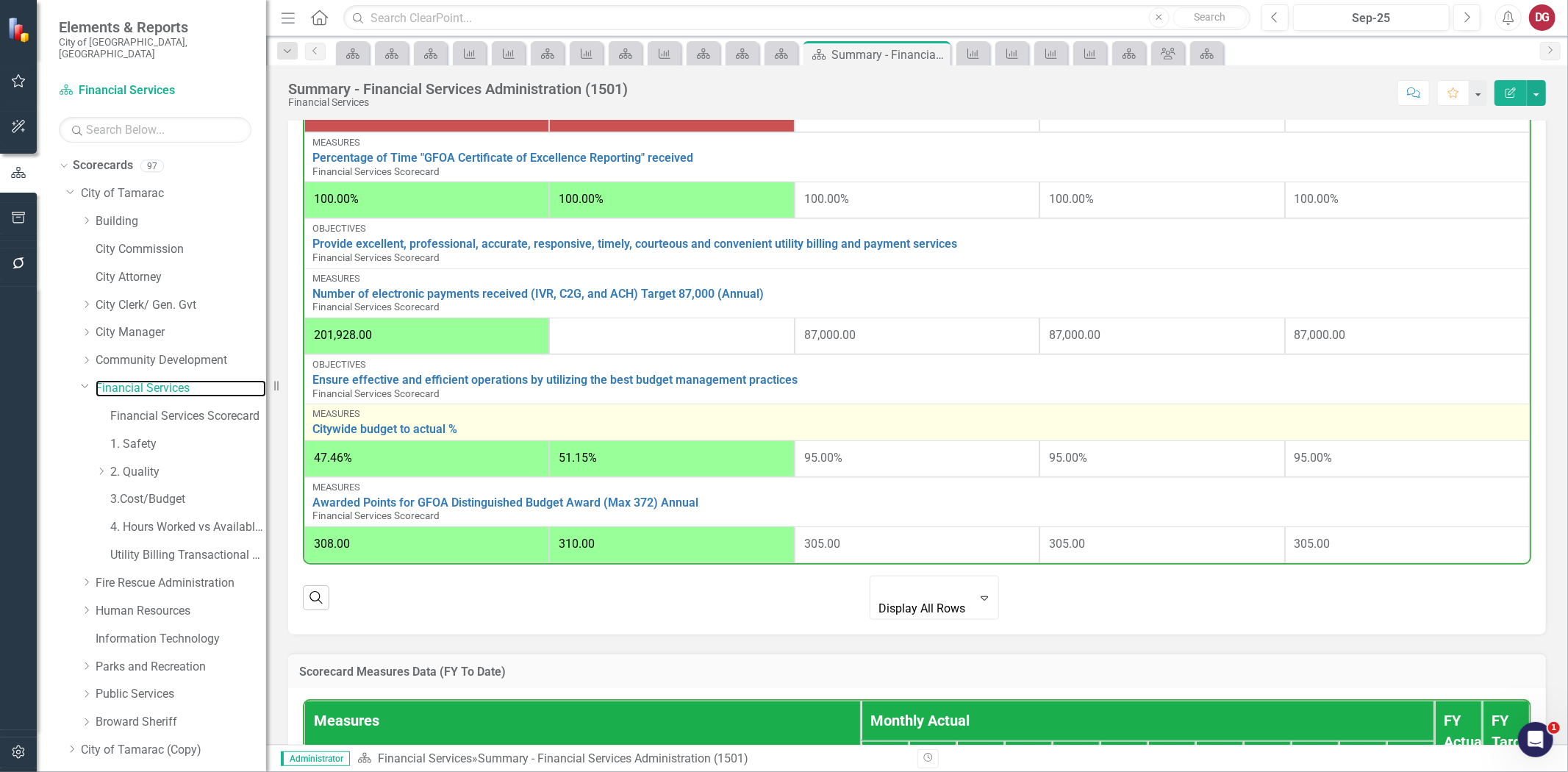
scroll to position [354, 0]
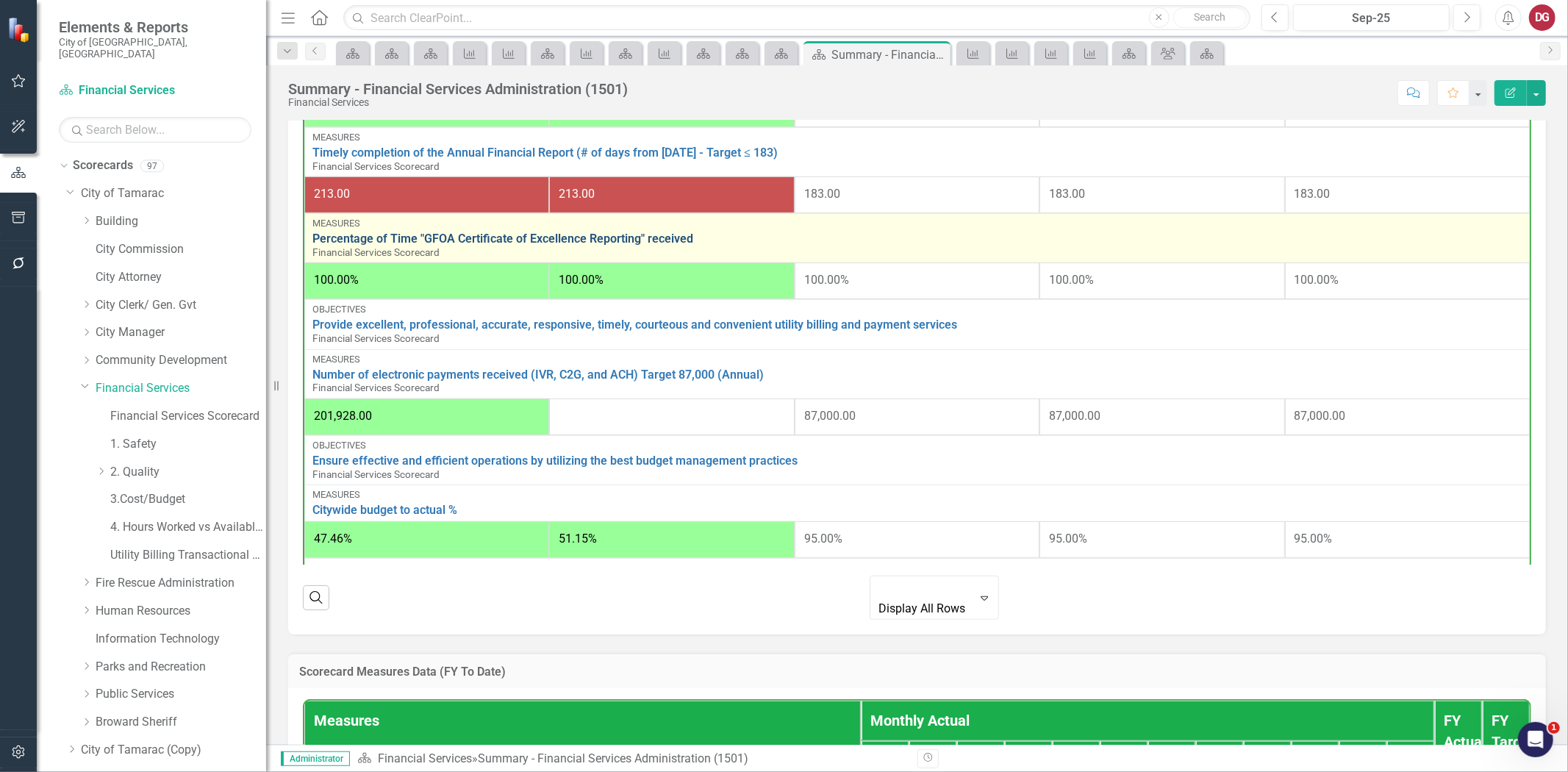
click at [508, 241] on link "Percentage of Time "GFOA Certificate of Excellence Reporting" received" at bounding box center [917, 239] width 1209 height 13
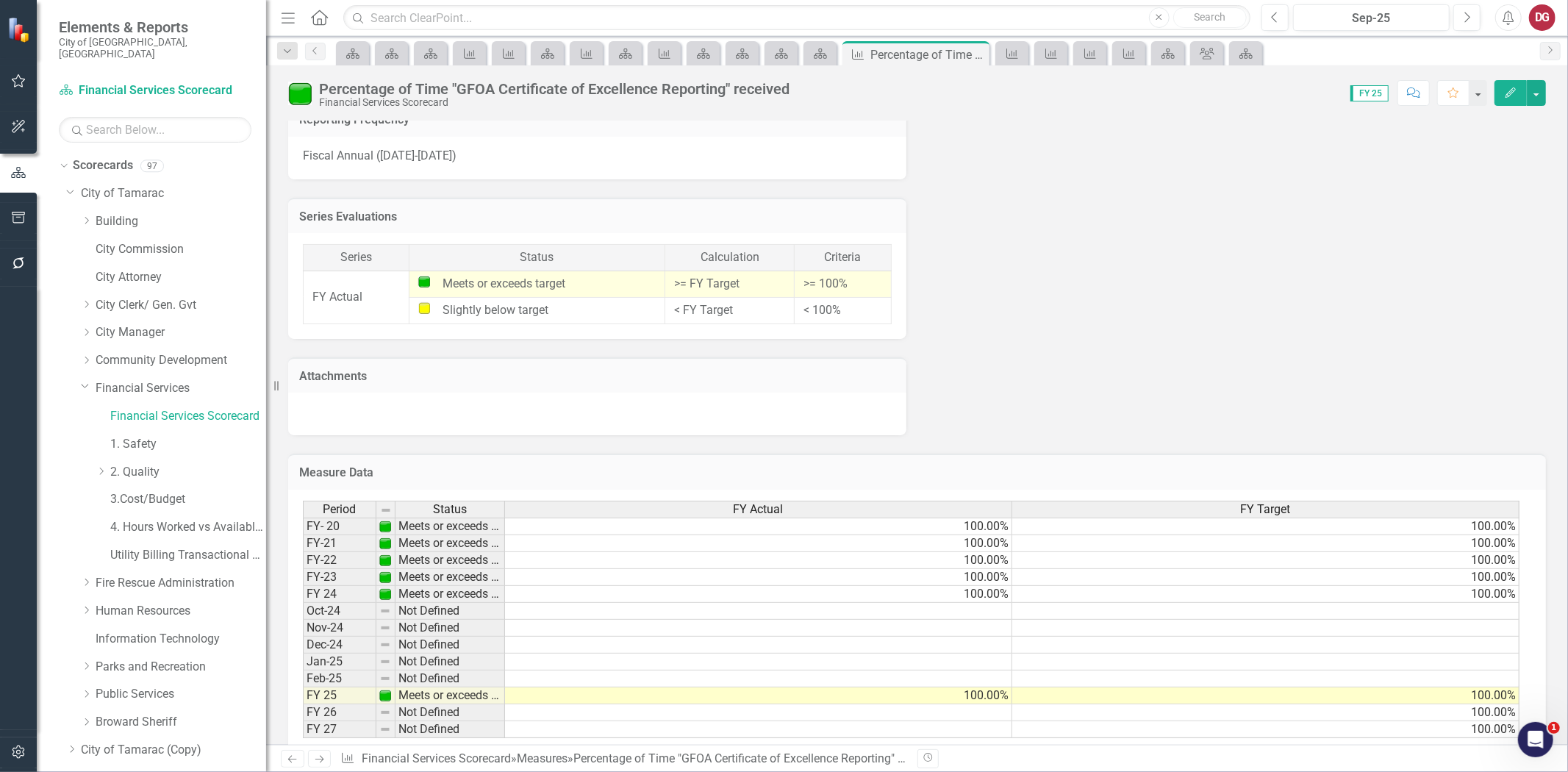
scroll to position [806, 0]
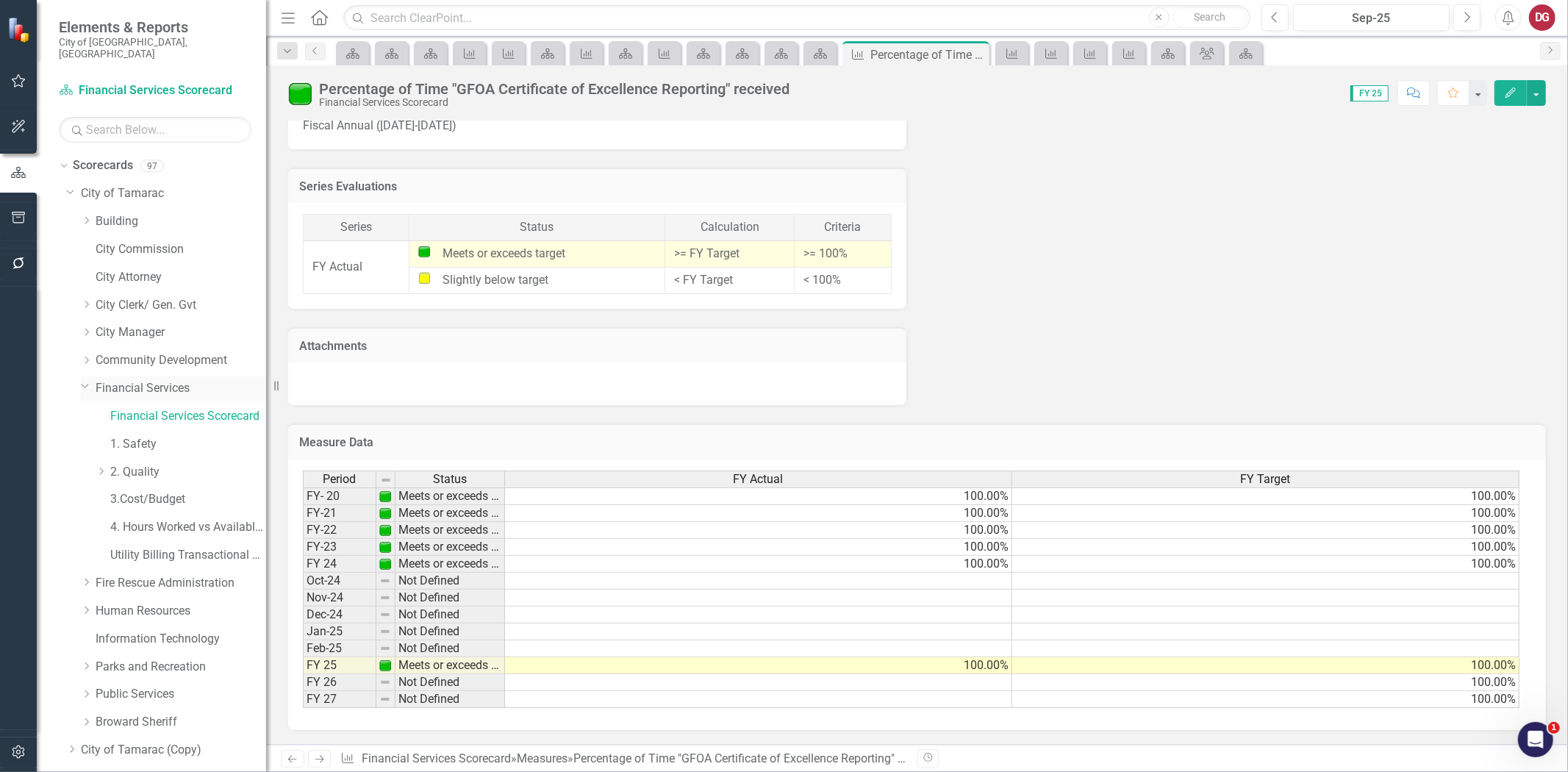
click at [138, 380] on link "Financial Services" at bounding box center [181, 388] width 171 height 17
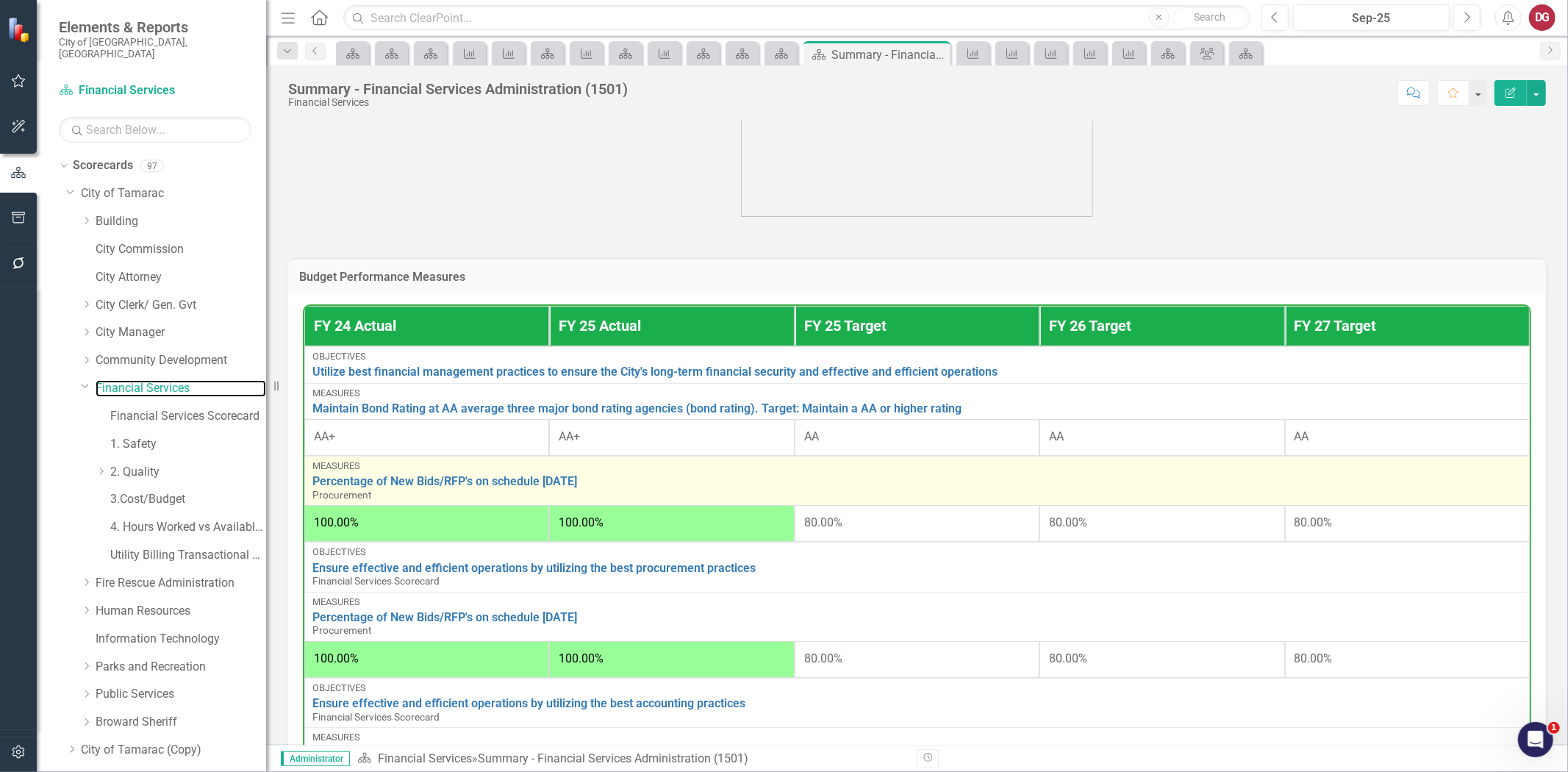
scroll to position [82, 0]
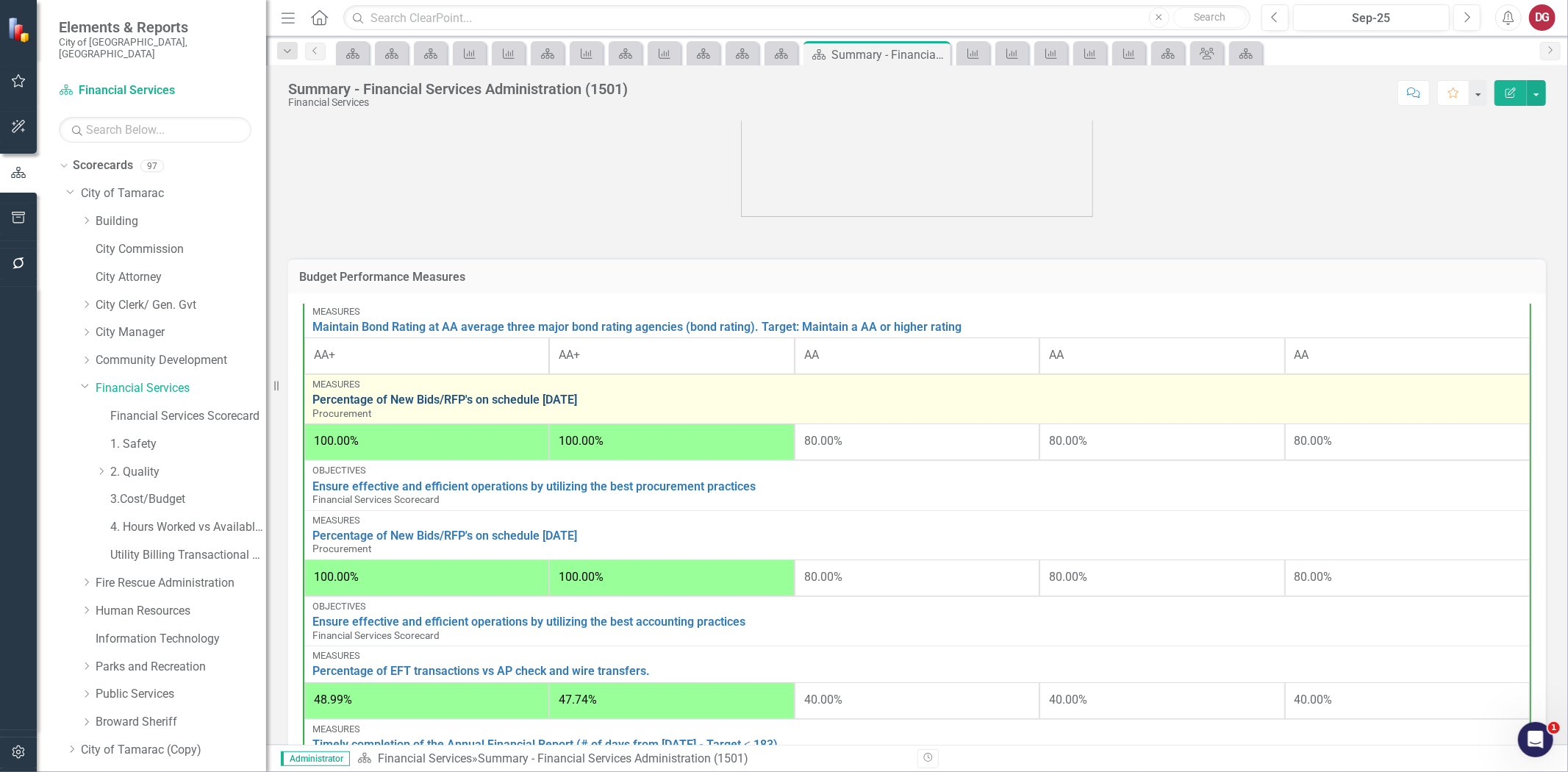
click at [575, 396] on link "Percentage of New Bids/RFP's on schedule [DATE]" at bounding box center [917, 399] width 1209 height 13
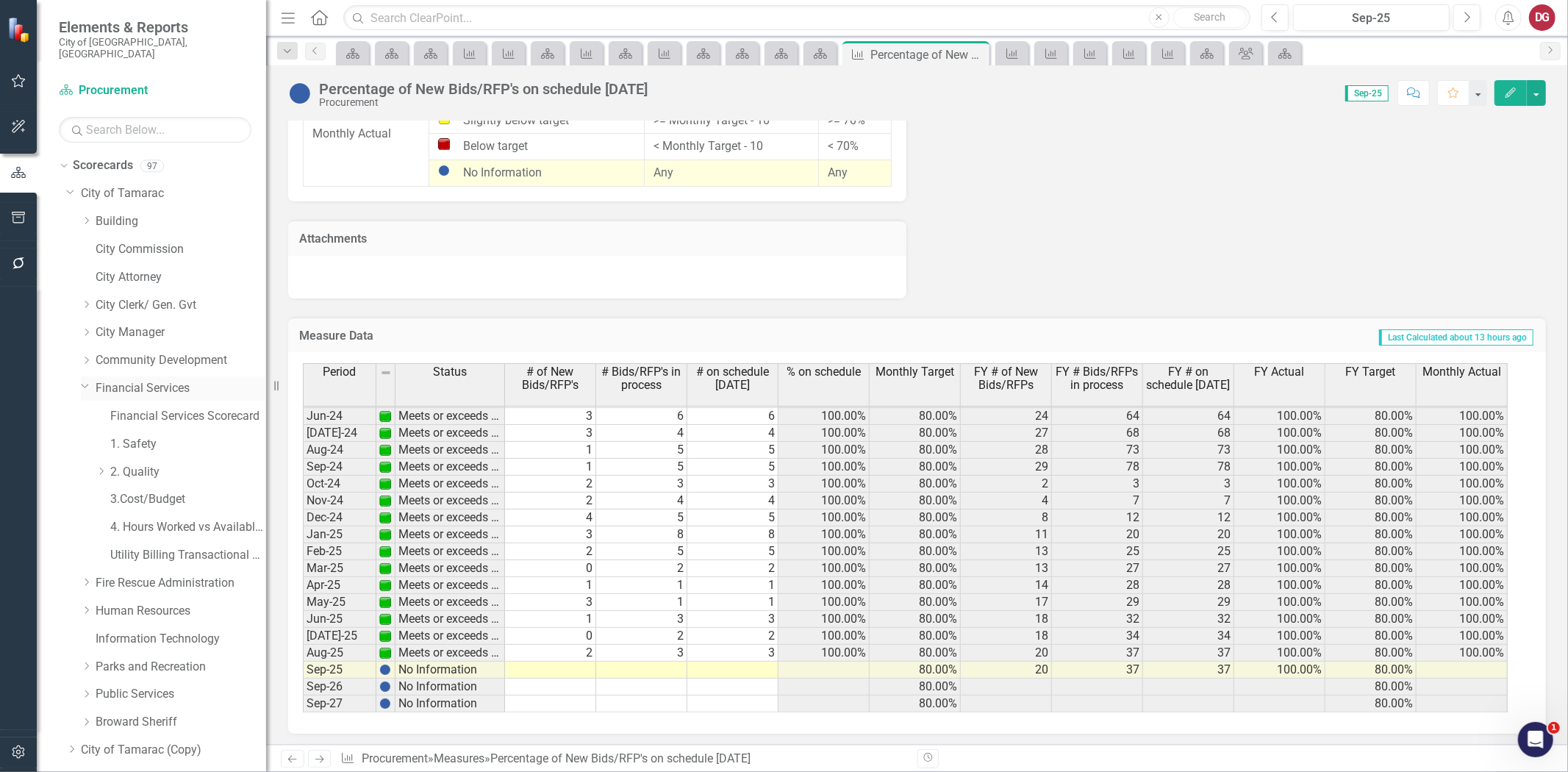
click at [156, 380] on link "Financial Services" at bounding box center [181, 388] width 171 height 17
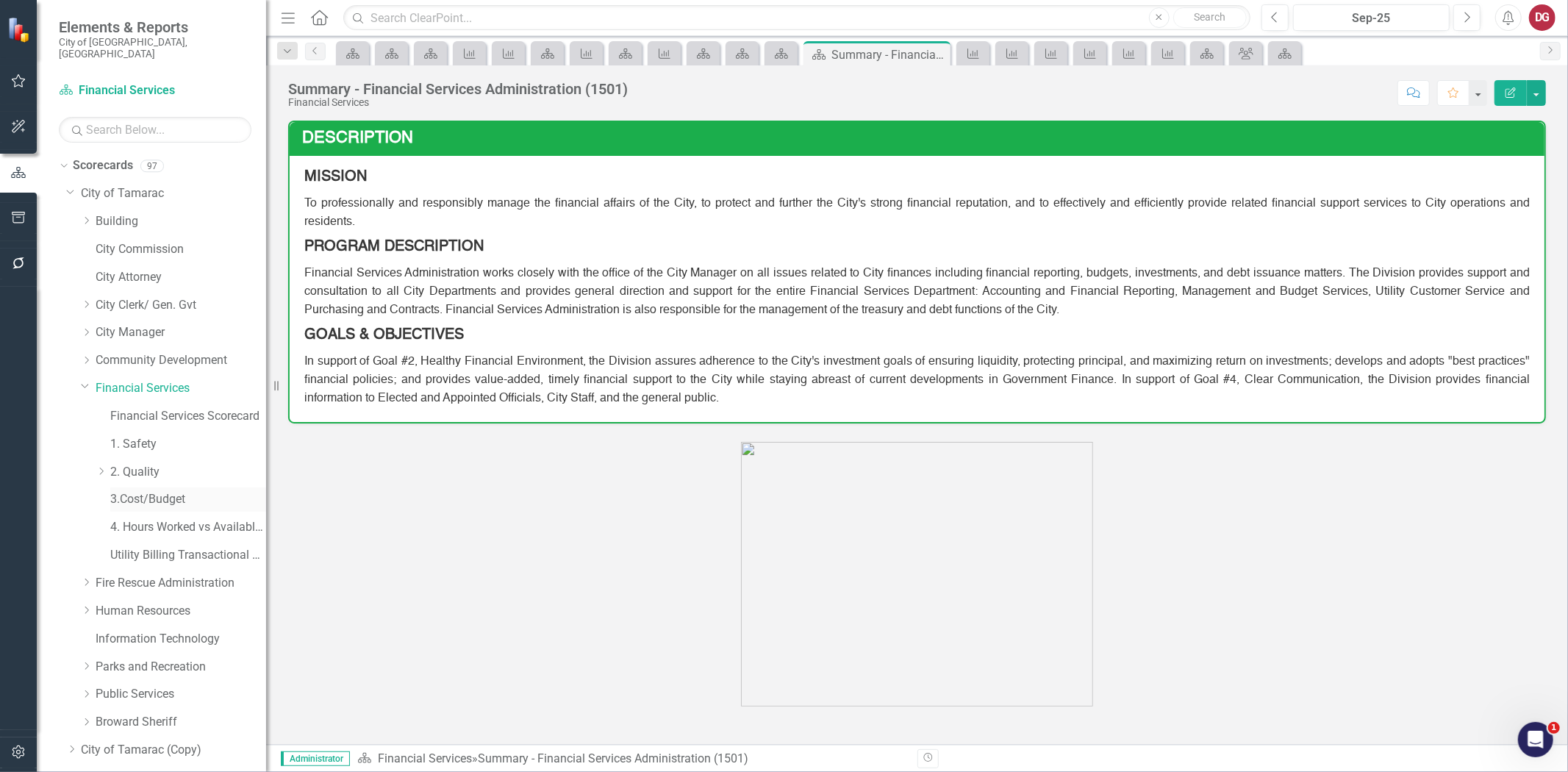
click at [148, 491] on link "3.Cost/Budget" at bounding box center [189, 500] width 156 height 17
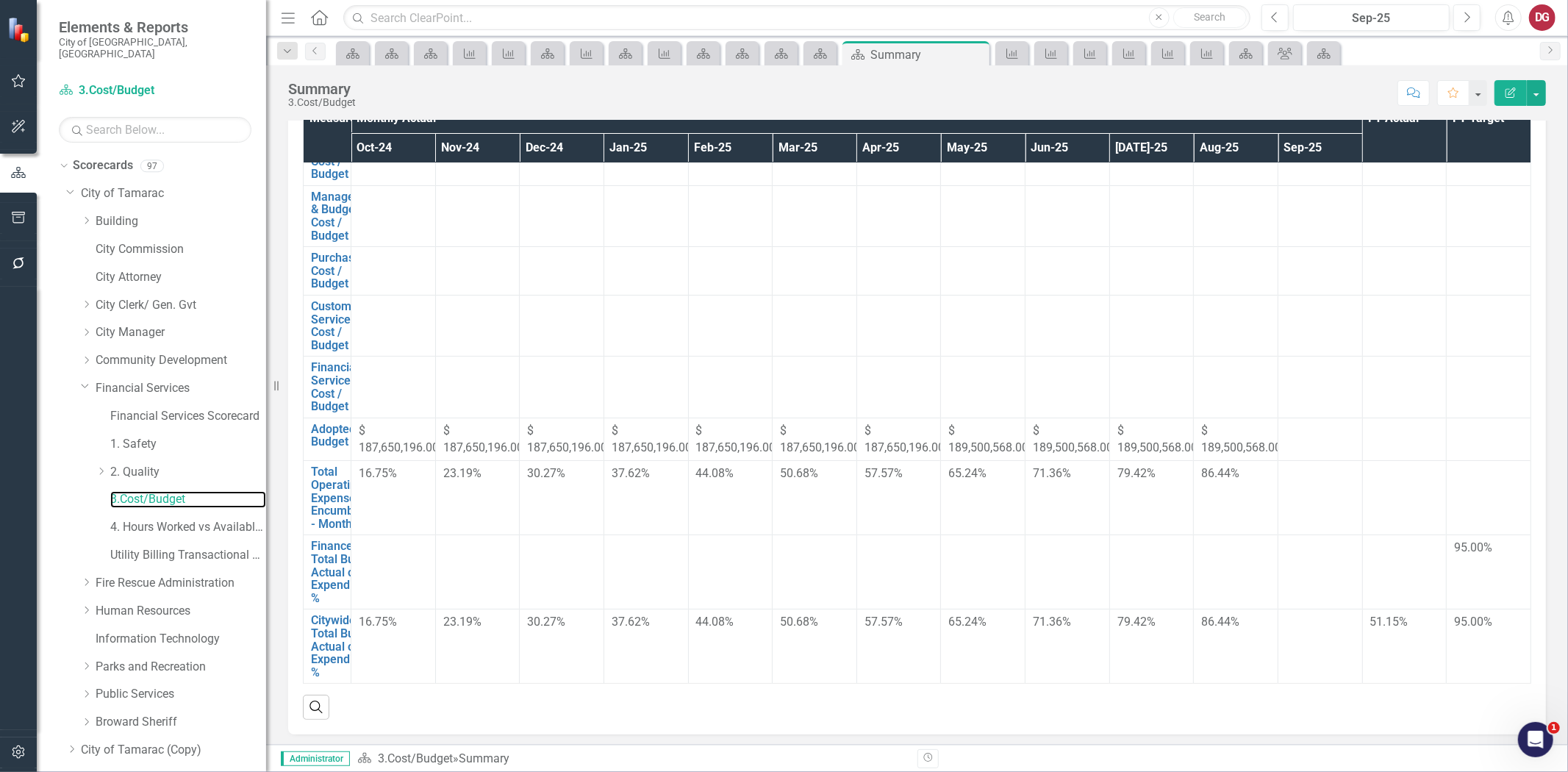
scroll to position [164, 0]
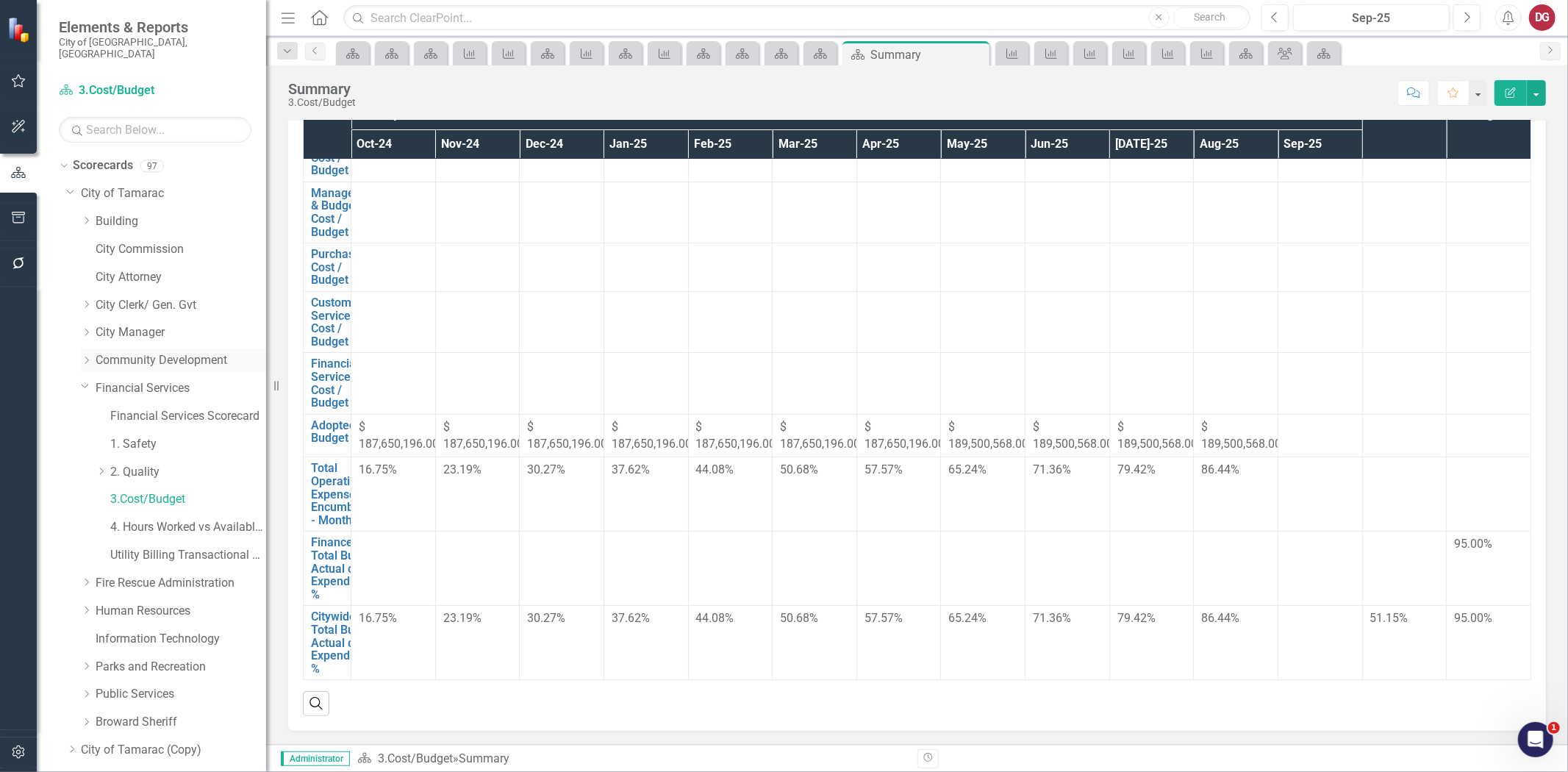
click at [92, 354] on div "Dropdown" at bounding box center [88, 360] width 15 height 12
click at [132, 380] on link "Planning and Zoning" at bounding box center [189, 388] width 156 height 17
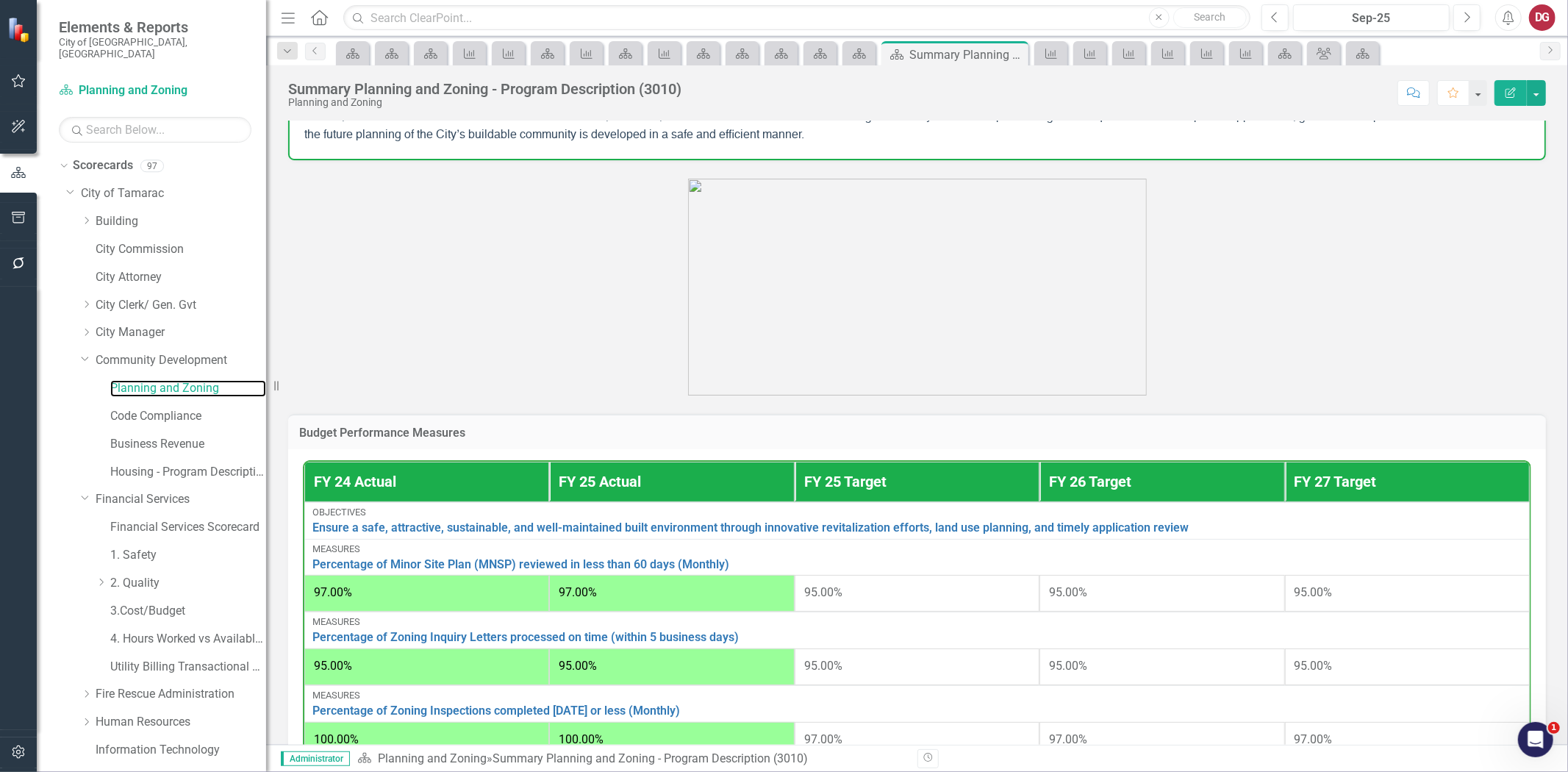
scroll to position [323, 0]
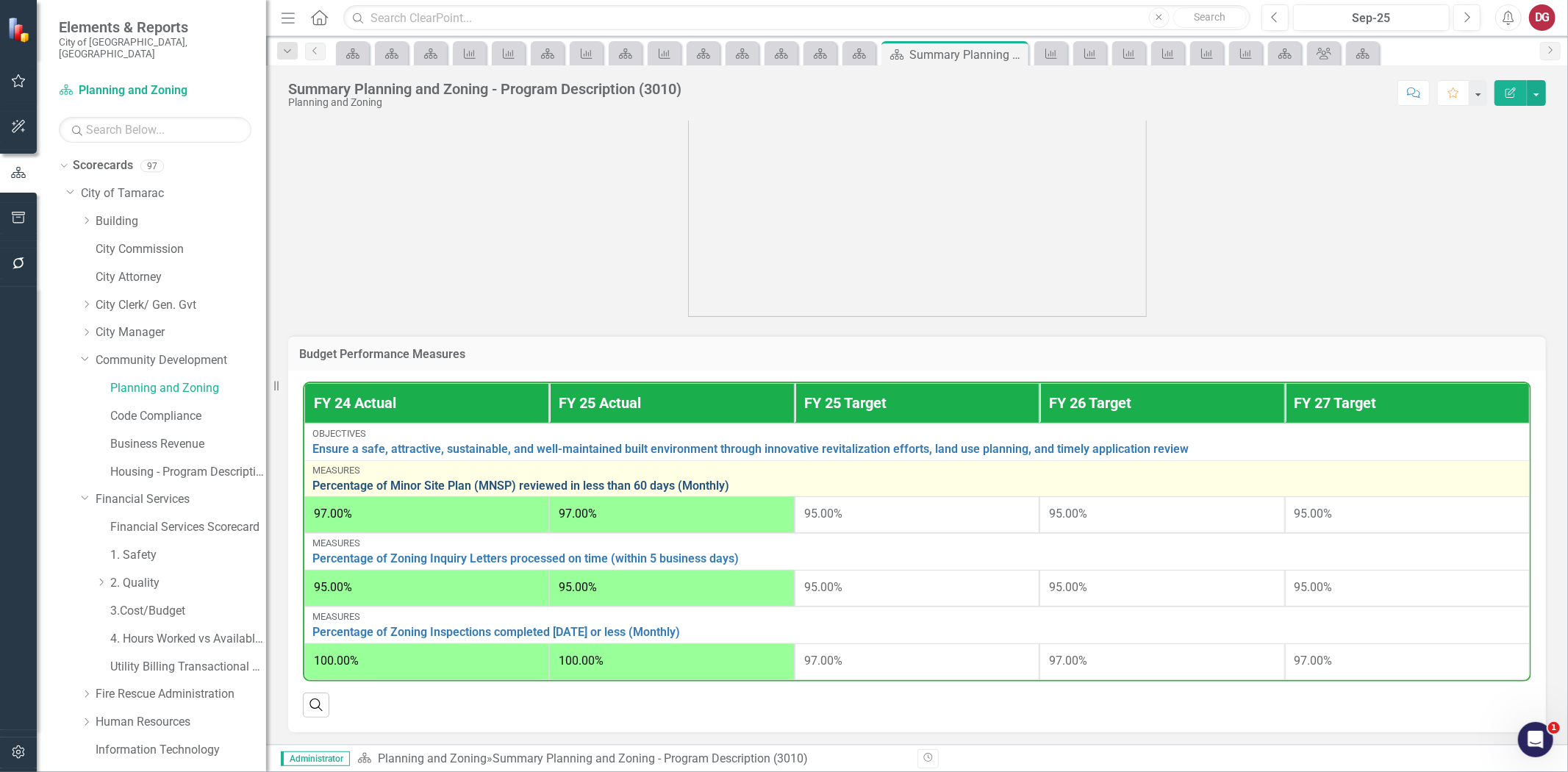
click at [413, 480] on link "Percentage of Minor Site Plan (MNSP) reviewed in less than 60 days (Monthly)" at bounding box center [917, 486] width 1209 height 13
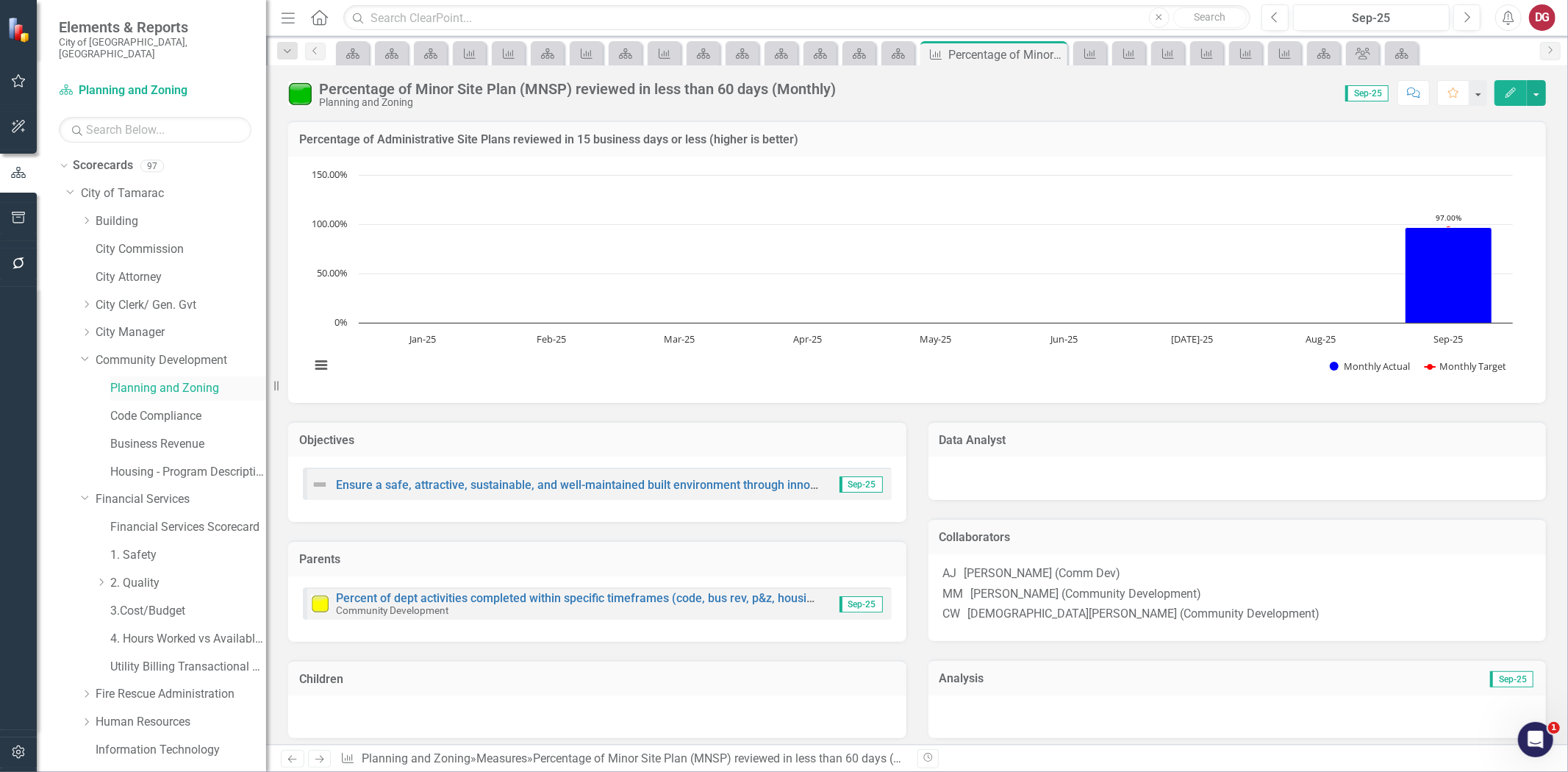
click at [149, 380] on link "Planning and Zoning" at bounding box center [189, 388] width 156 height 17
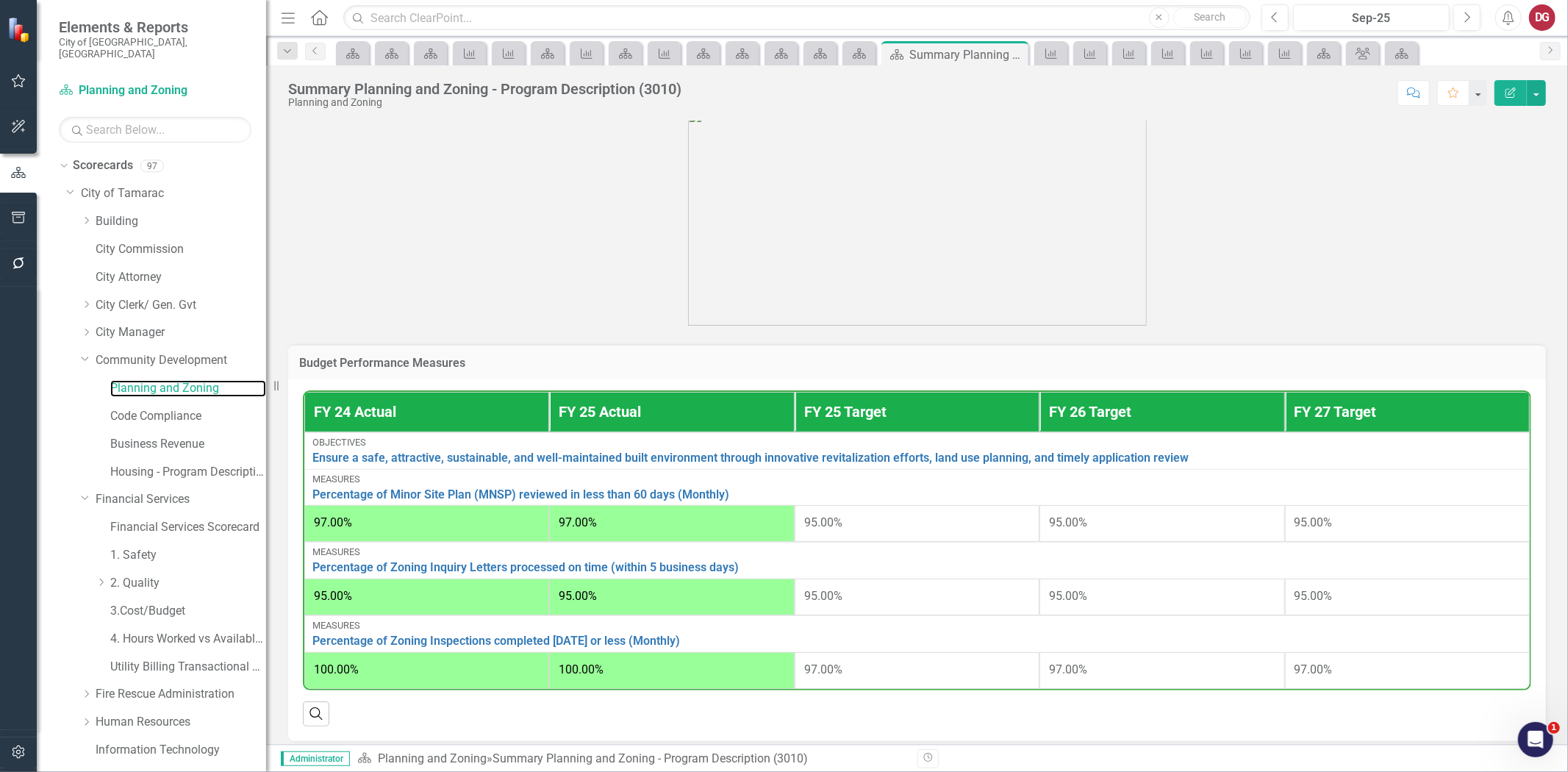
scroll to position [323, 0]
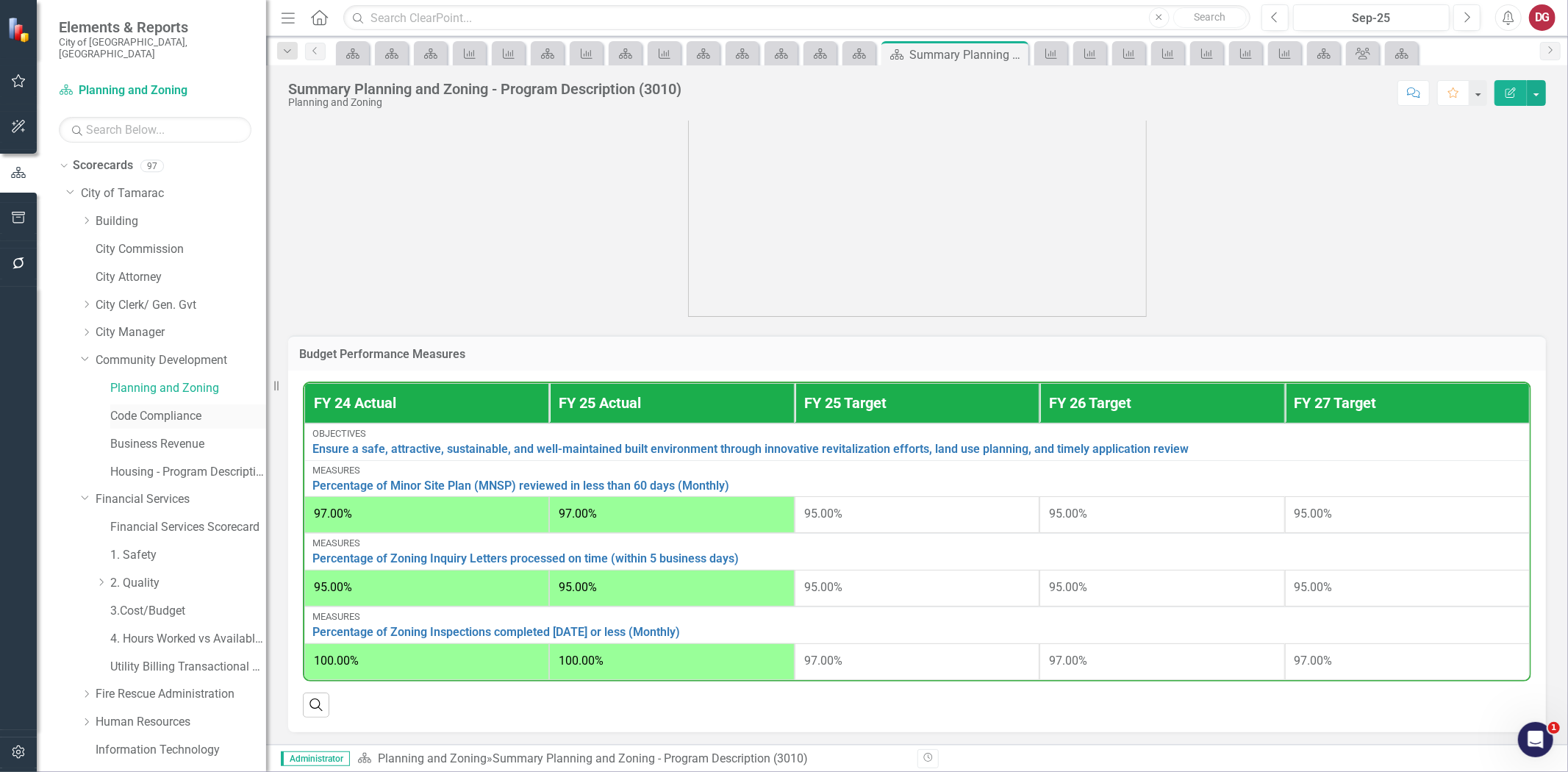
click at [158, 408] on link "Code Compliance" at bounding box center [189, 416] width 156 height 17
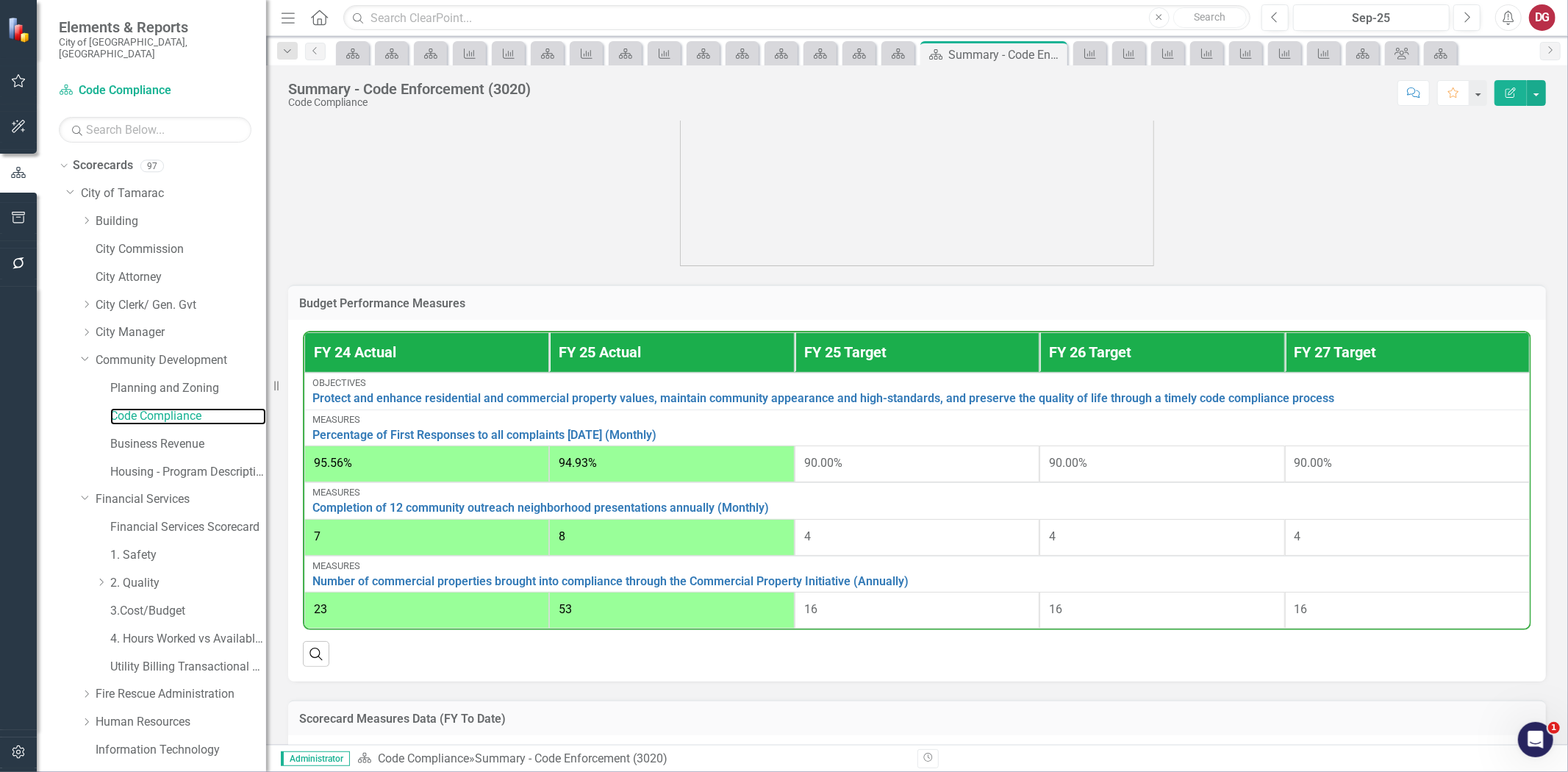
scroll to position [571, 0]
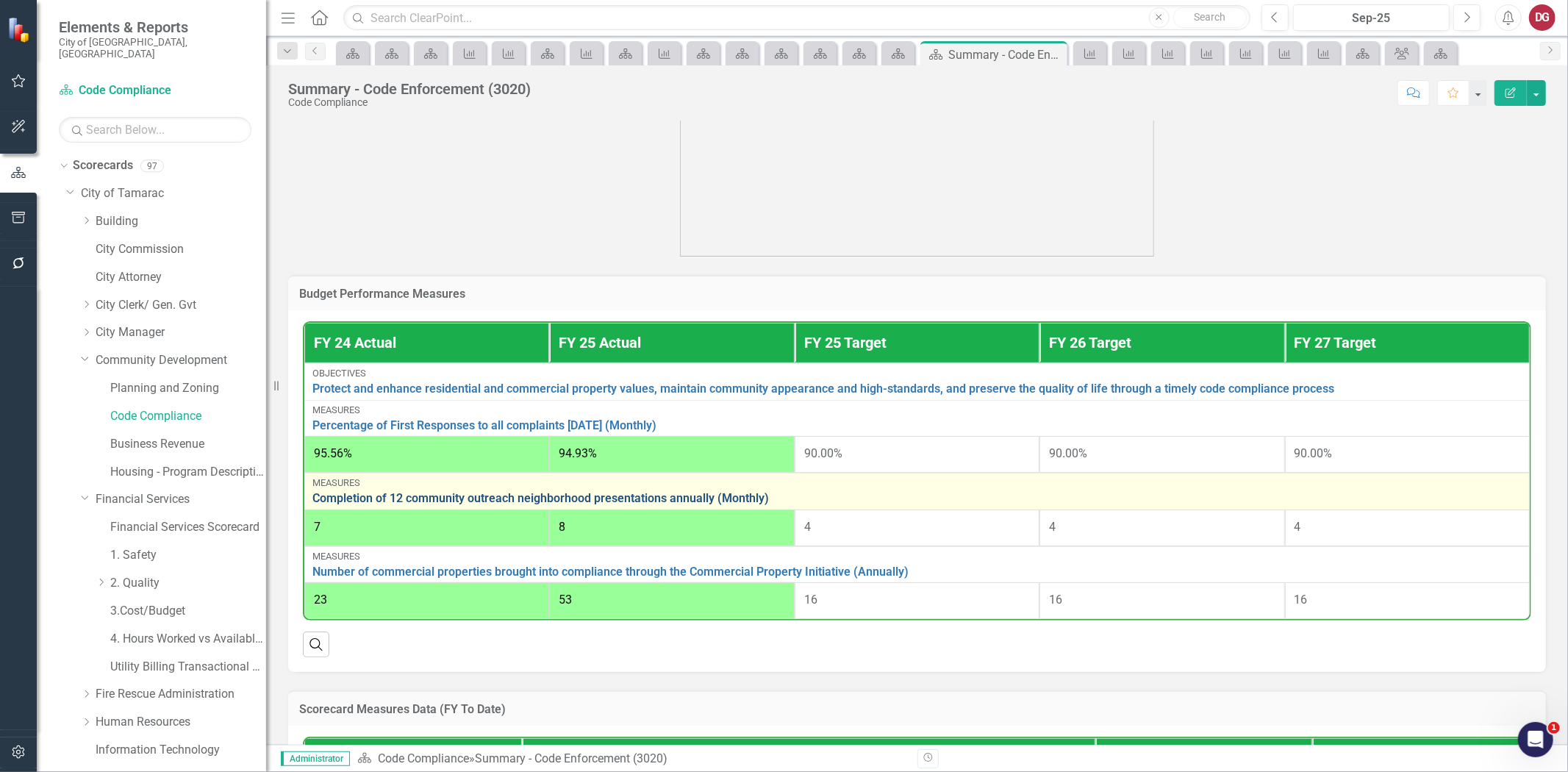
click at [533, 493] on link "Completion of 12 community outreach neighborhood presentations annually (Monthl…" at bounding box center [917, 498] width 1209 height 13
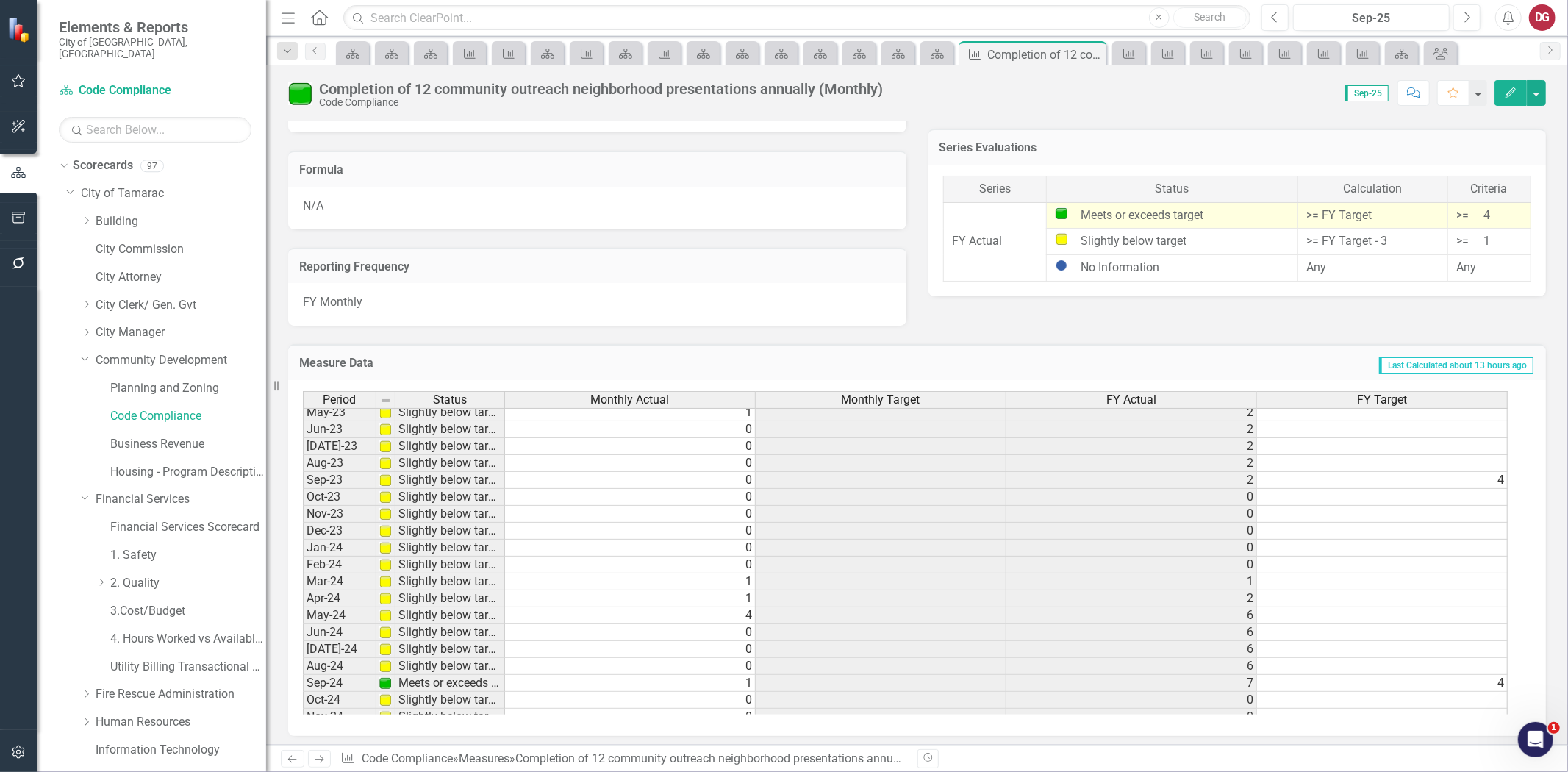
scroll to position [541, 0]
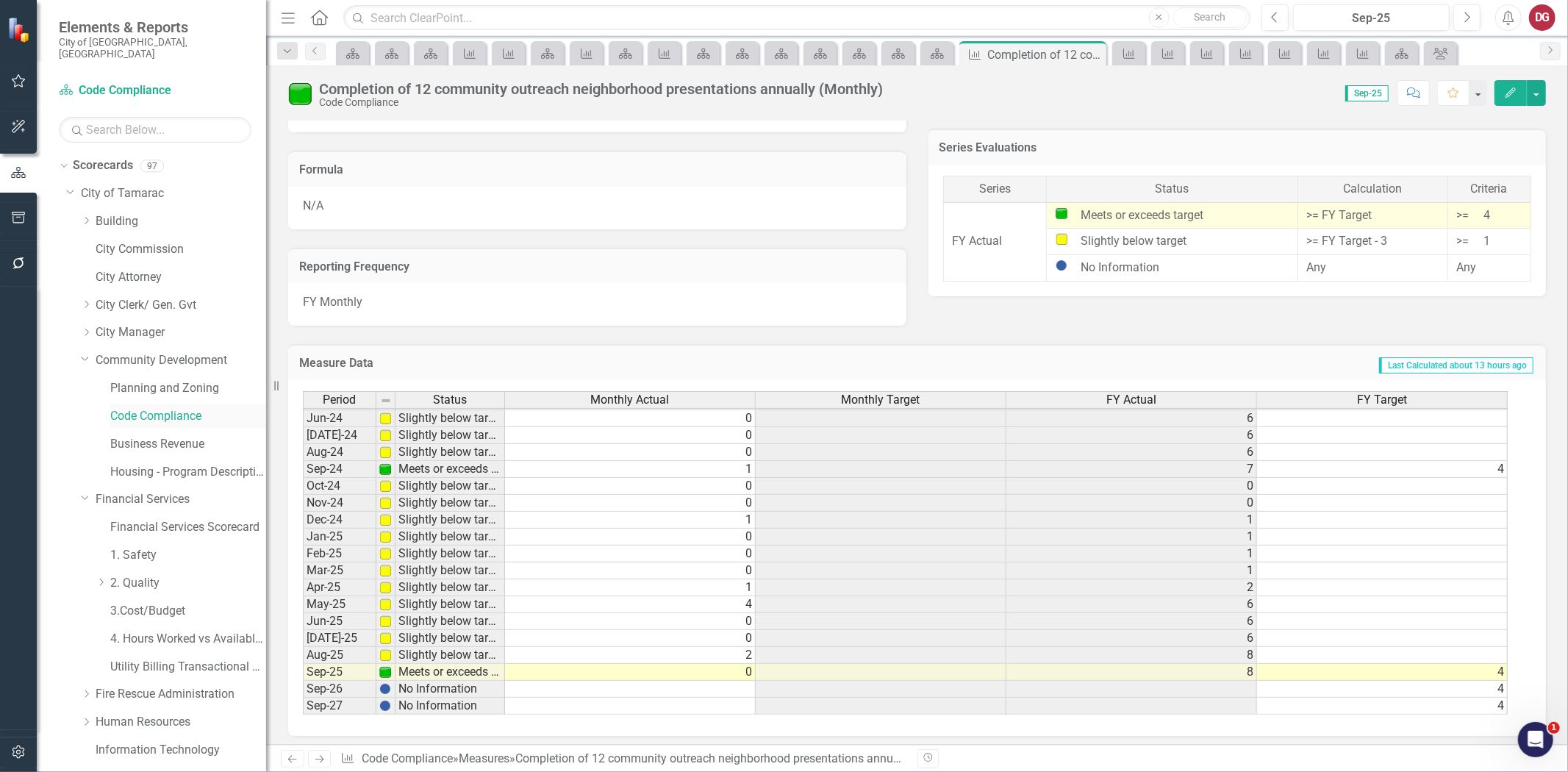
click at [162, 408] on link "Code Compliance" at bounding box center [189, 416] width 156 height 17
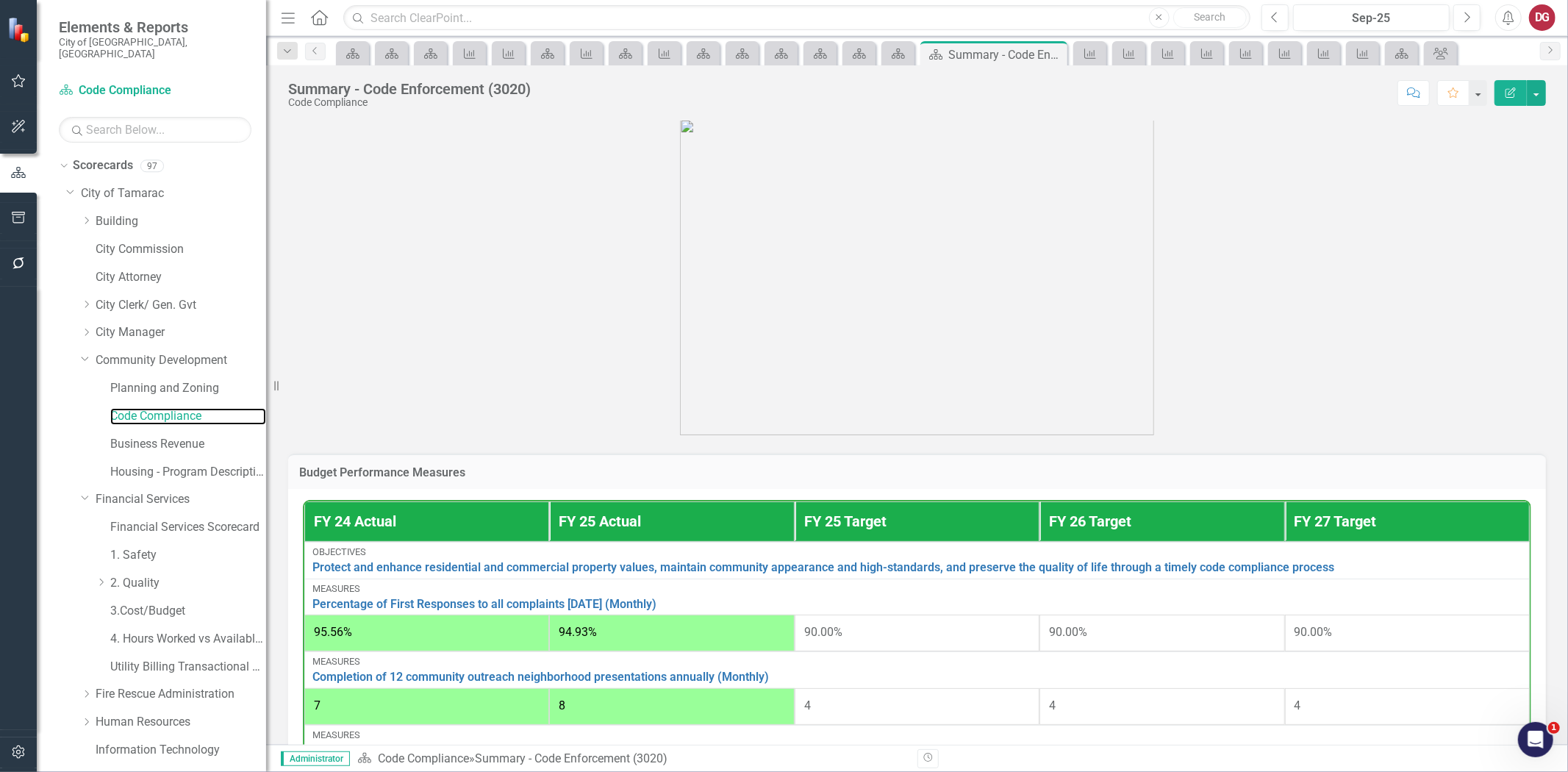
scroll to position [490, 0]
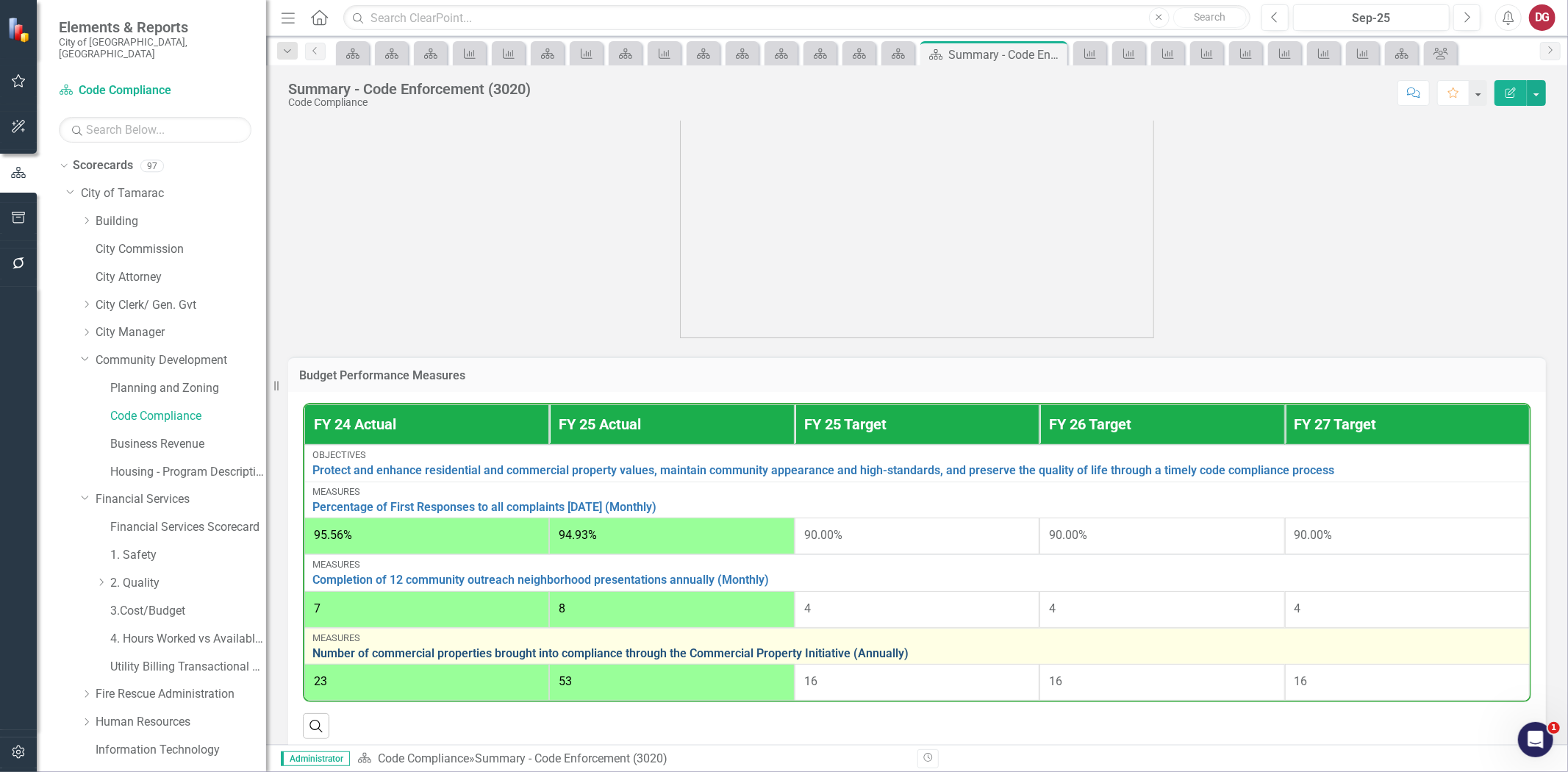
click at [415, 649] on link "Number of commercial properties brought into compliance through the Commercial …" at bounding box center [917, 653] width 1209 height 13
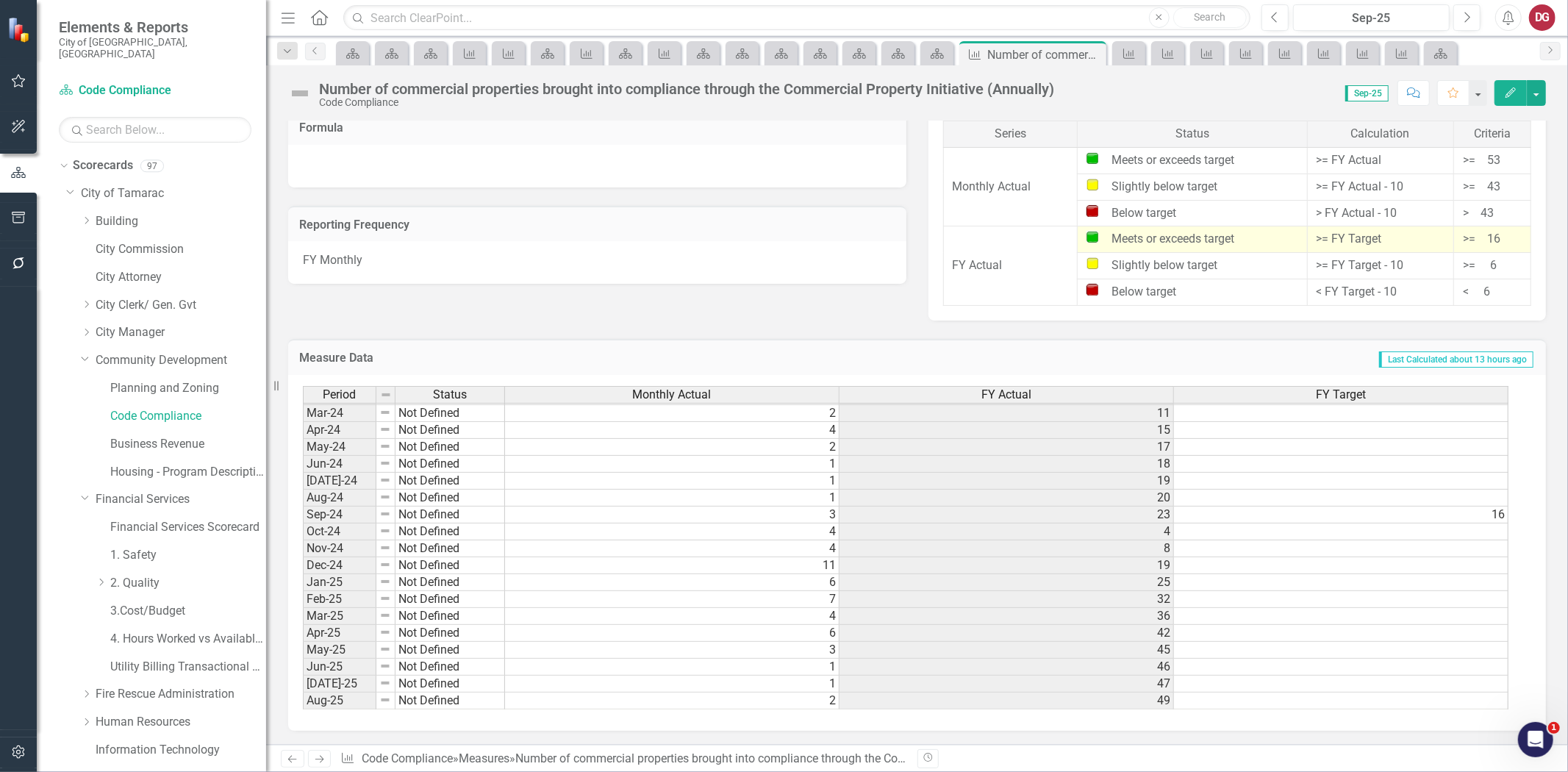
scroll to position [525, 0]
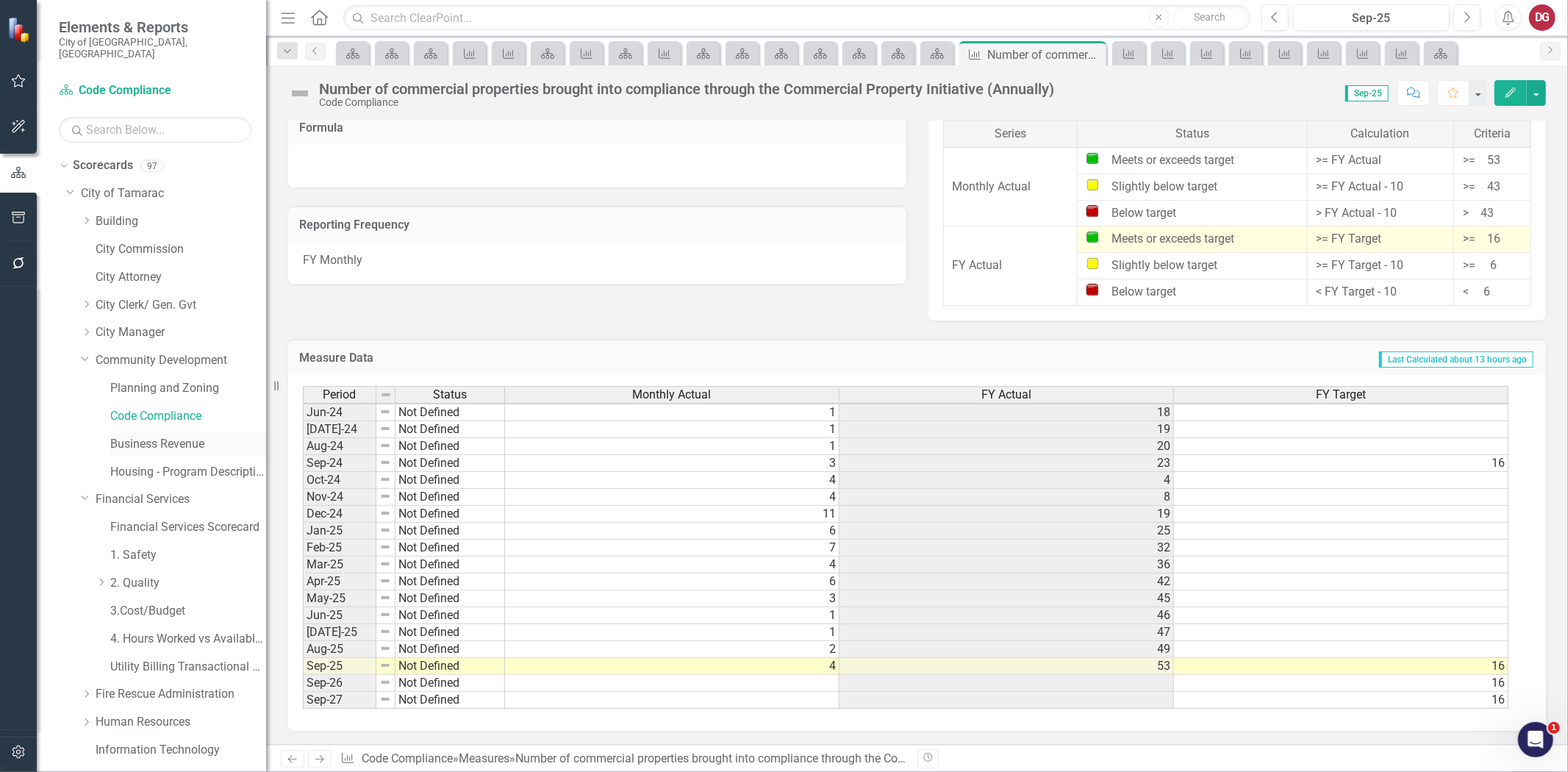
click at [142, 436] on link "Business Revenue" at bounding box center [189, 444] width 156 height 17
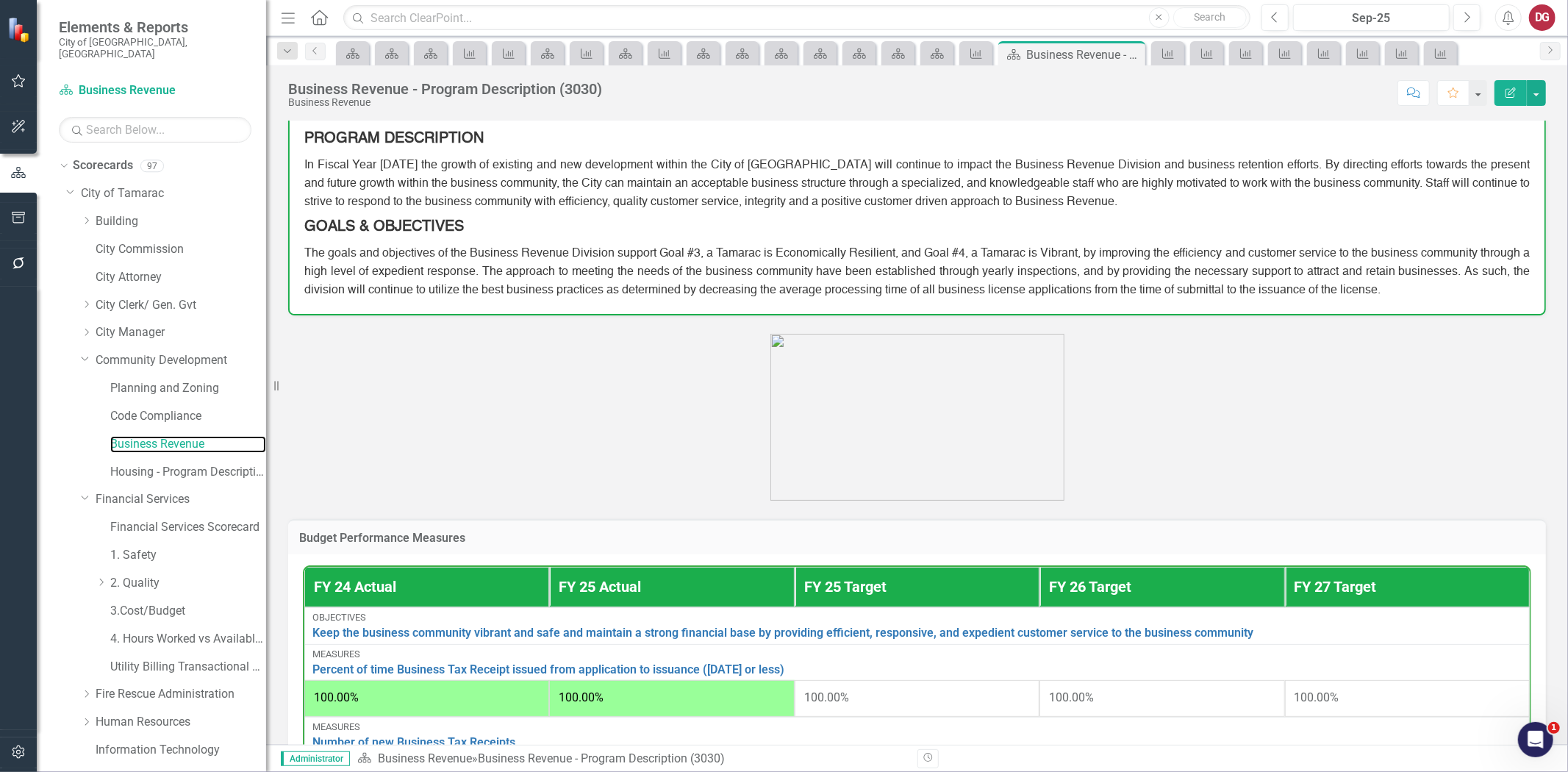
scroll to position [334, 0]
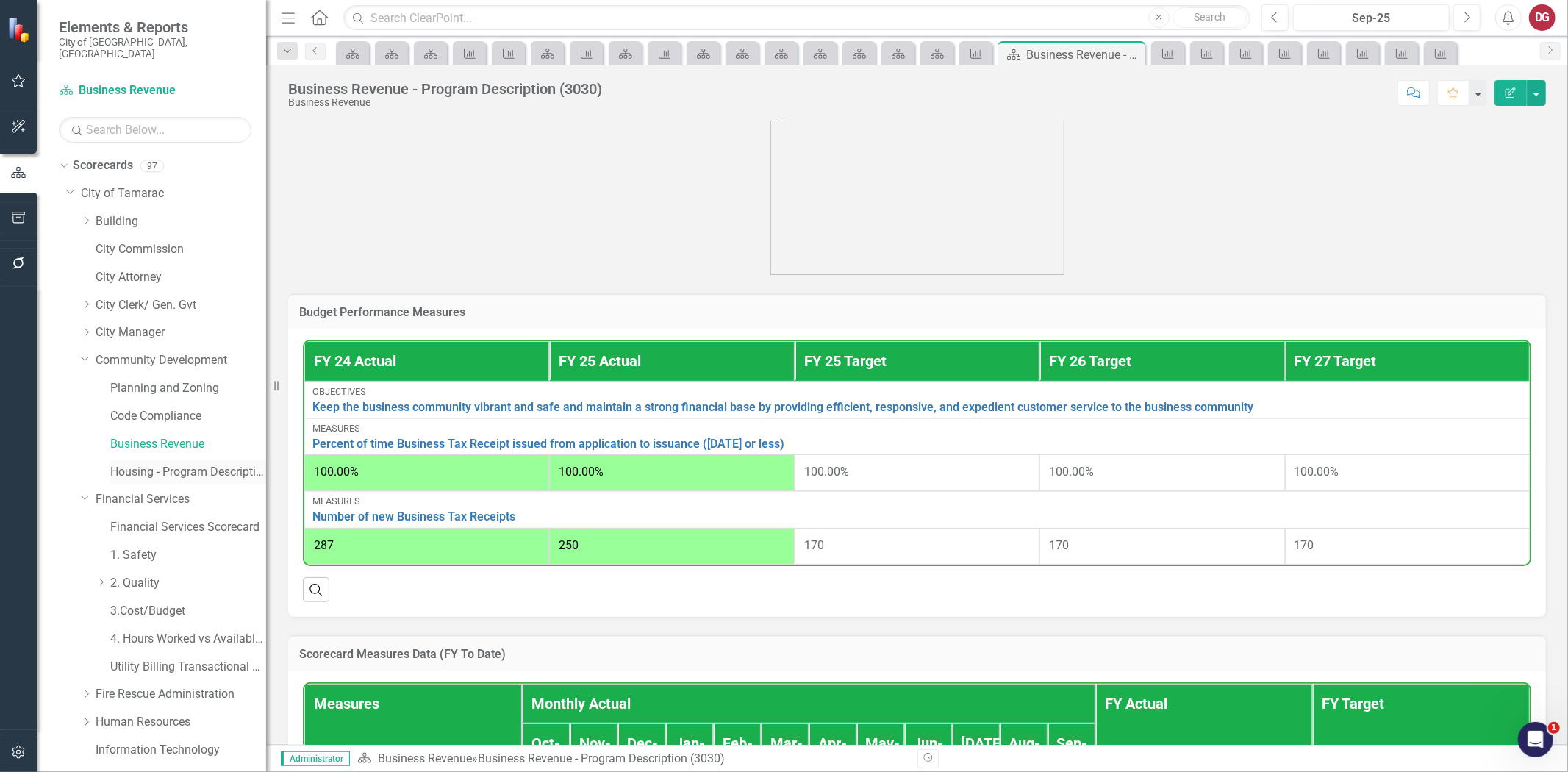
click at [142, 464] on link "Housing - Program Description (CDBG/SHIP/NSP/HOME)" at bounding box center [189, 472] width 156 height 17
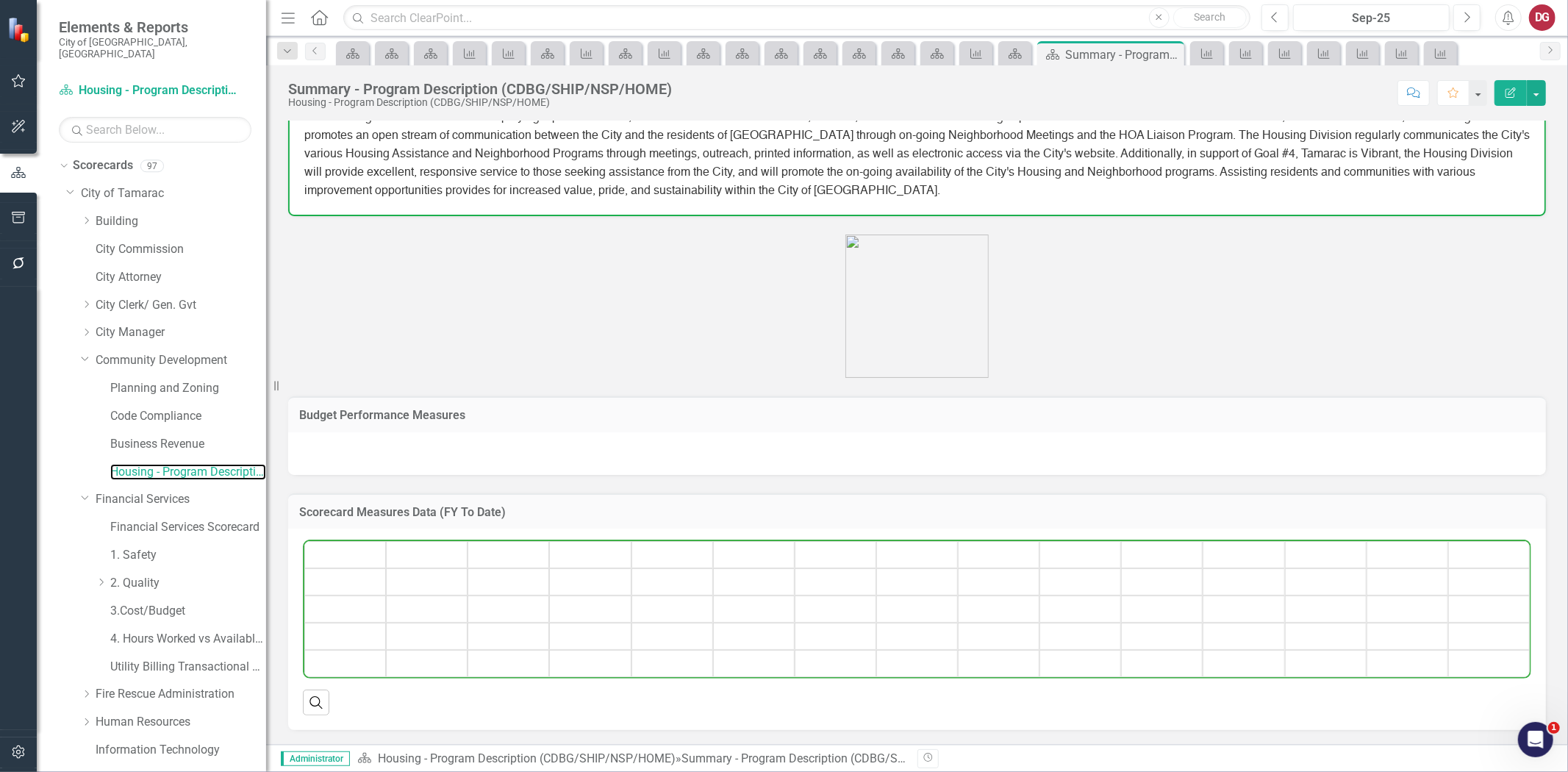
scroll to position [381, 0]
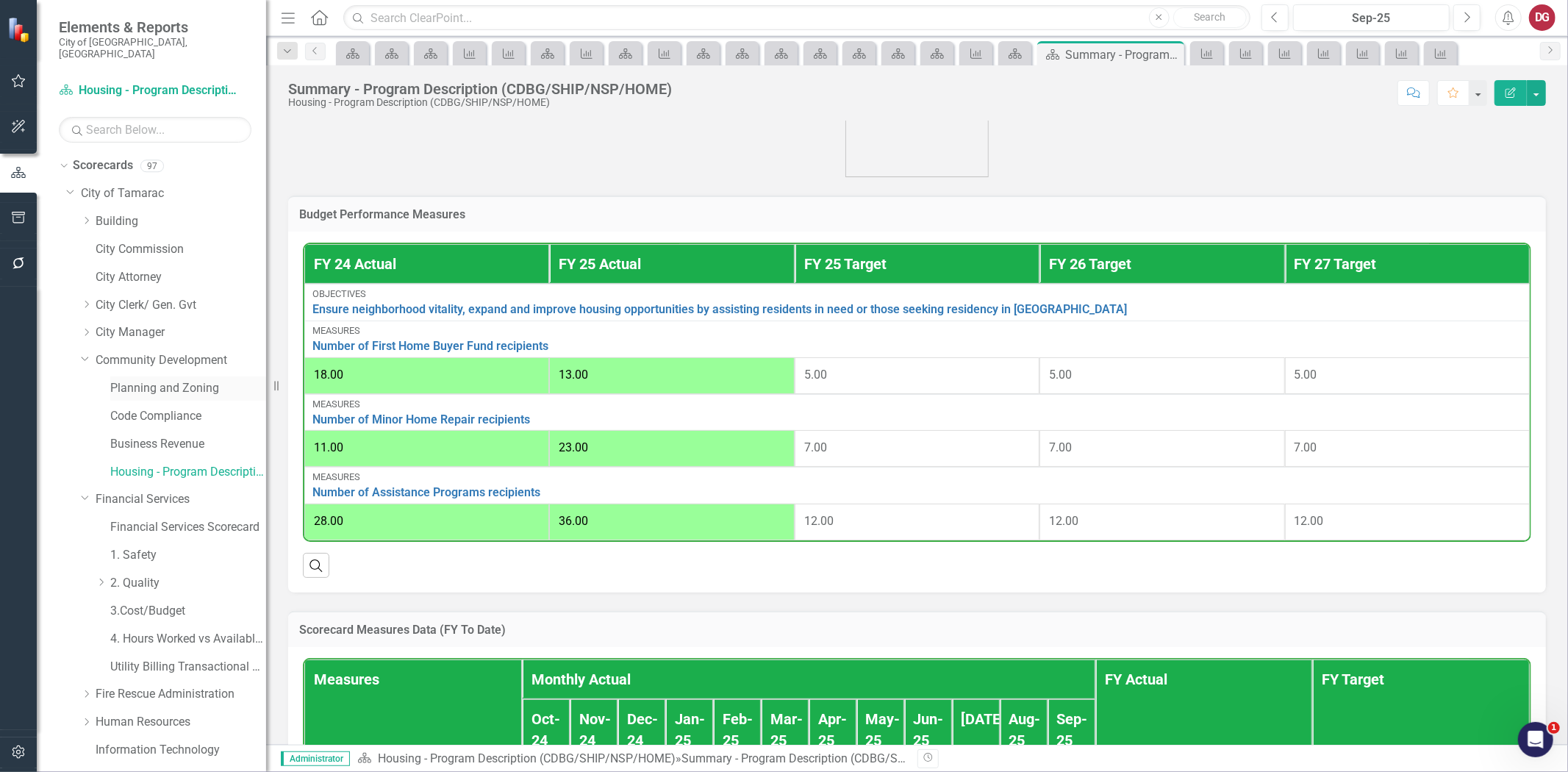
click at [145, 380] on link "Planning and Zoning" at bounding box center [189, 388] width 156 height 17
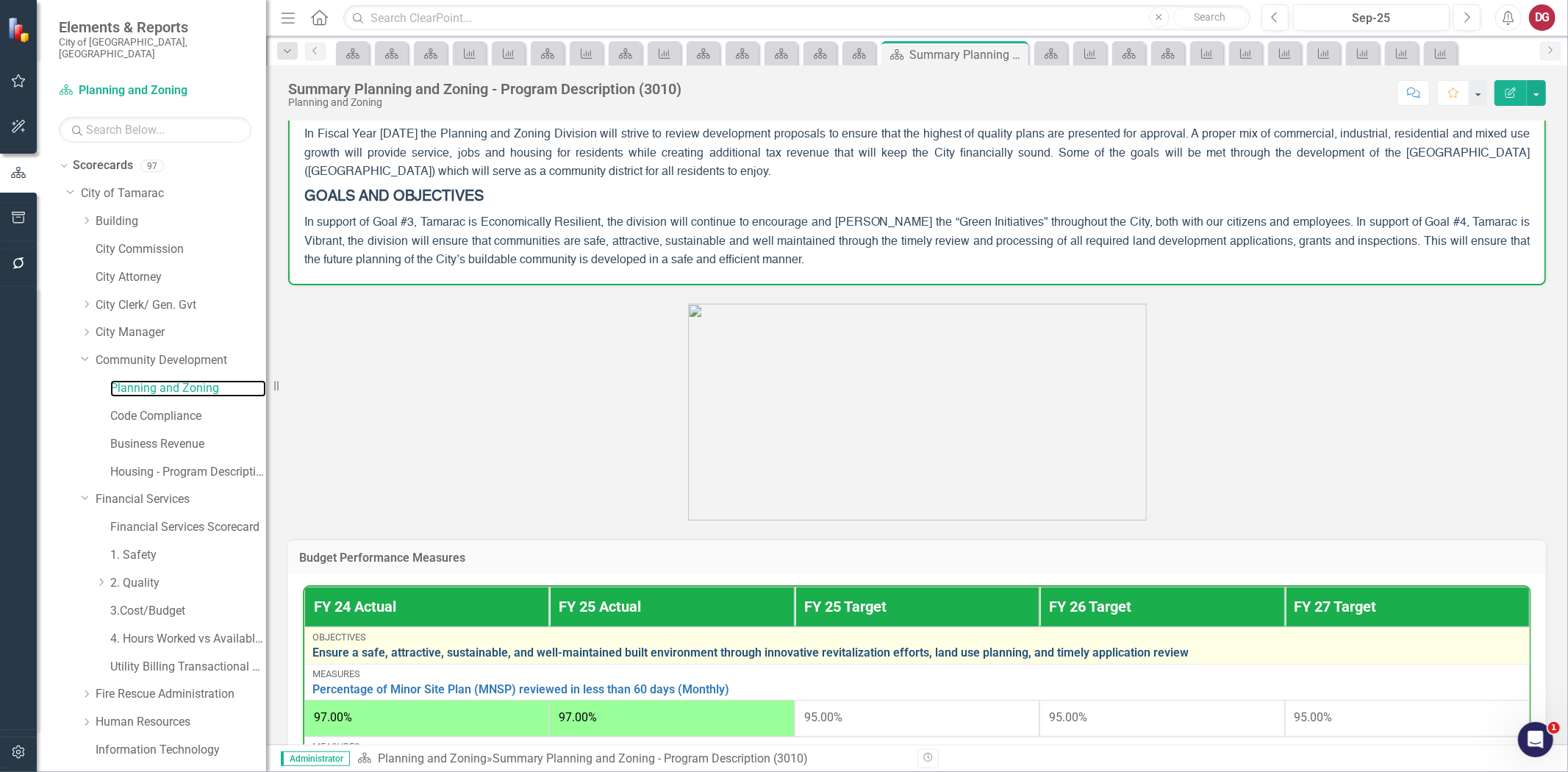
scroll to position [323, 0]
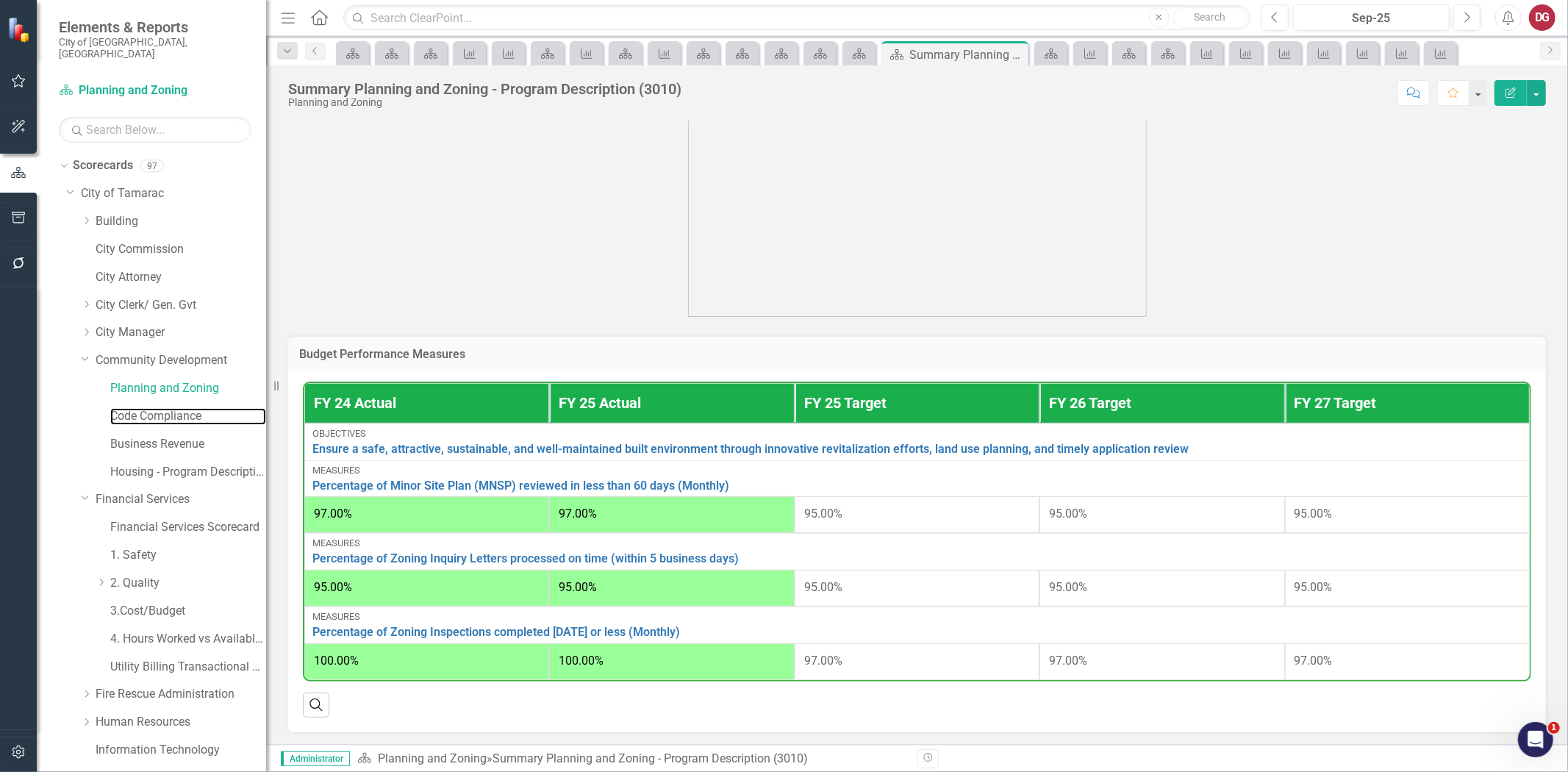
drag, startPoint x: 163, startPoint y: 403, endPoint x: 33, endPoint y: 397, distance: 130.1
click at [163, 408] on link "Code Compliance" at bounding box center [189, 416] width 156 height 17
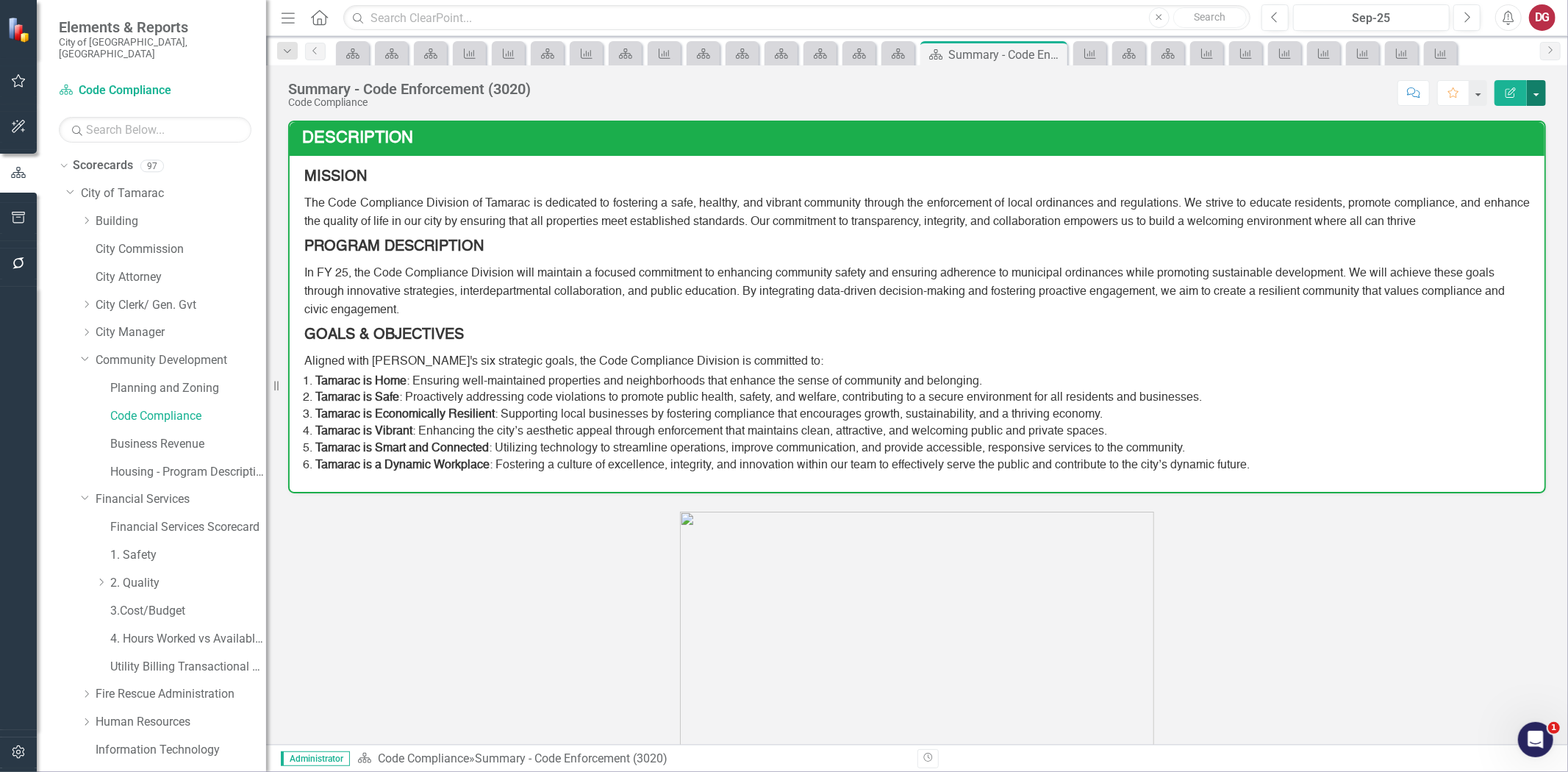
drag, startPoint x: 1541, startPoint y: 86, endPoint x: 1535, endPoint y: 100, distance: 15.2
click at [1541, 86] on button "button" at bounding box center [1535, 93] width 20 height 26
click at [1473, 210] on link "PDF Export to PDF" at bounding box center [1485, 205] width 119 height 27
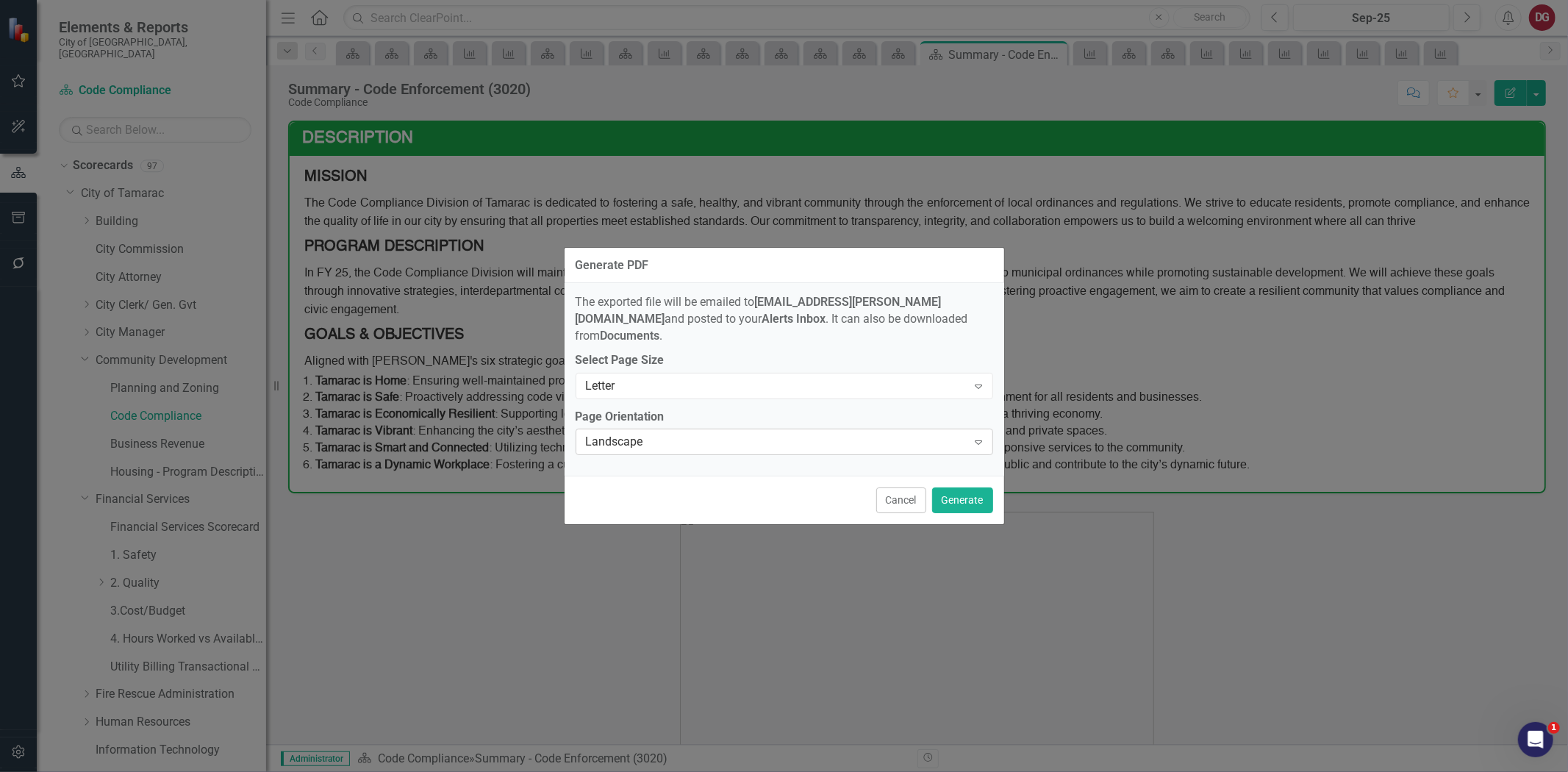
click at [784, 439] on div "Landscape" at bounding box center [777, 442] width 382 height 17
click at [943, 488] on button "Generate" at bounding box center [962, 501] width 61 height 26
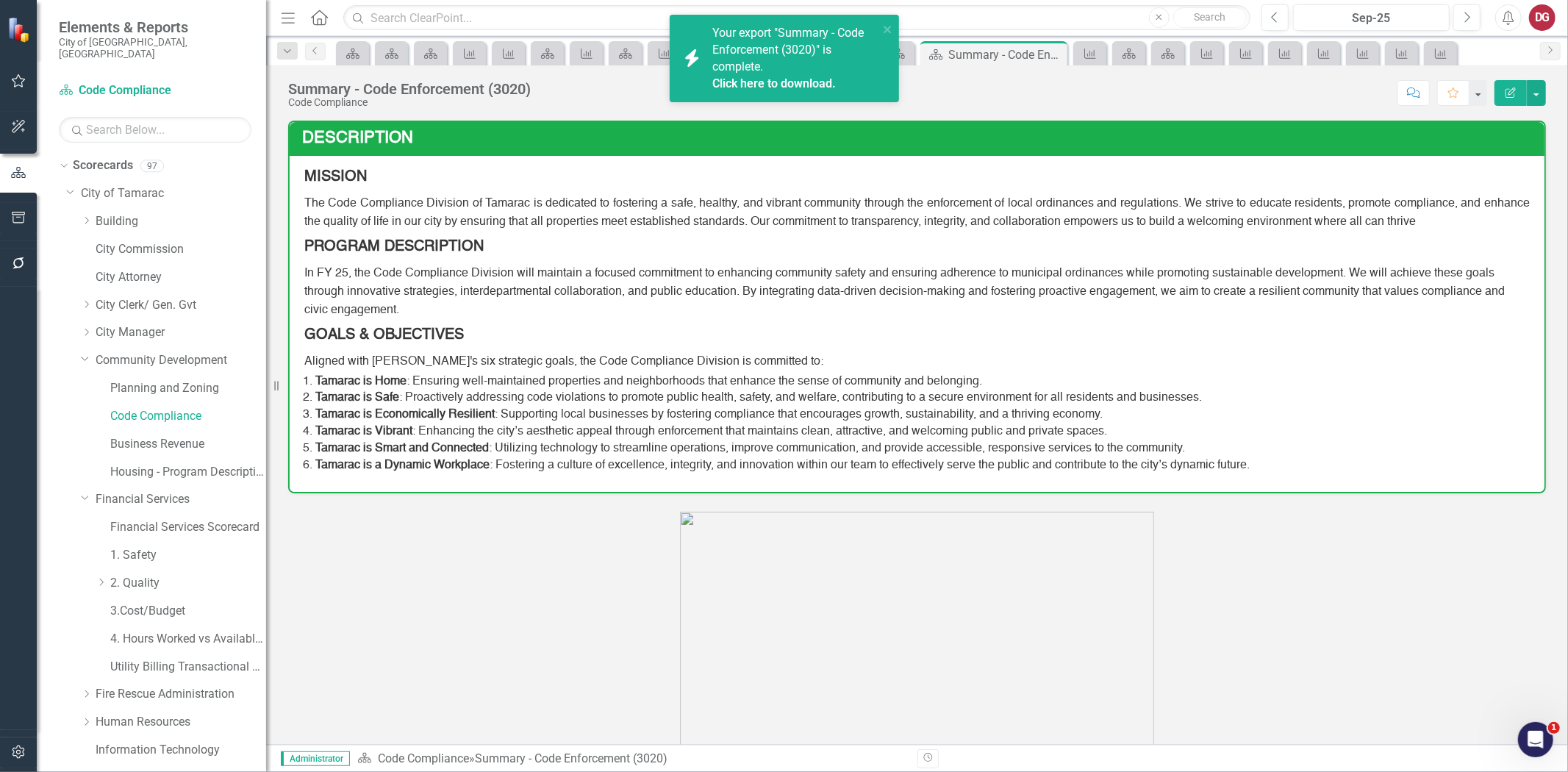
click at [751, 83] on link "Click here to download." at bounding box center [774, 83] width 124 height 14
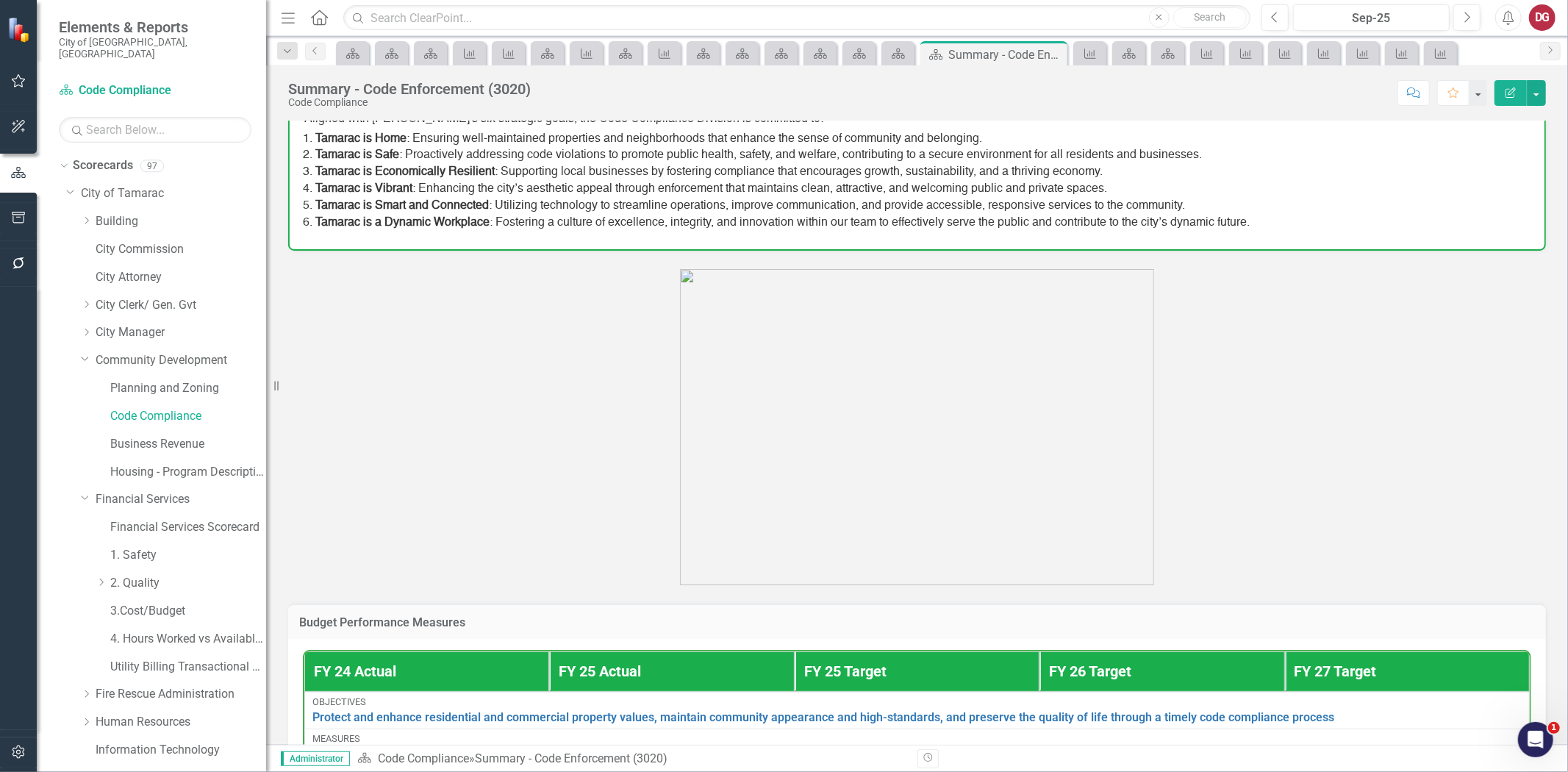
scroll to position [571, 0]
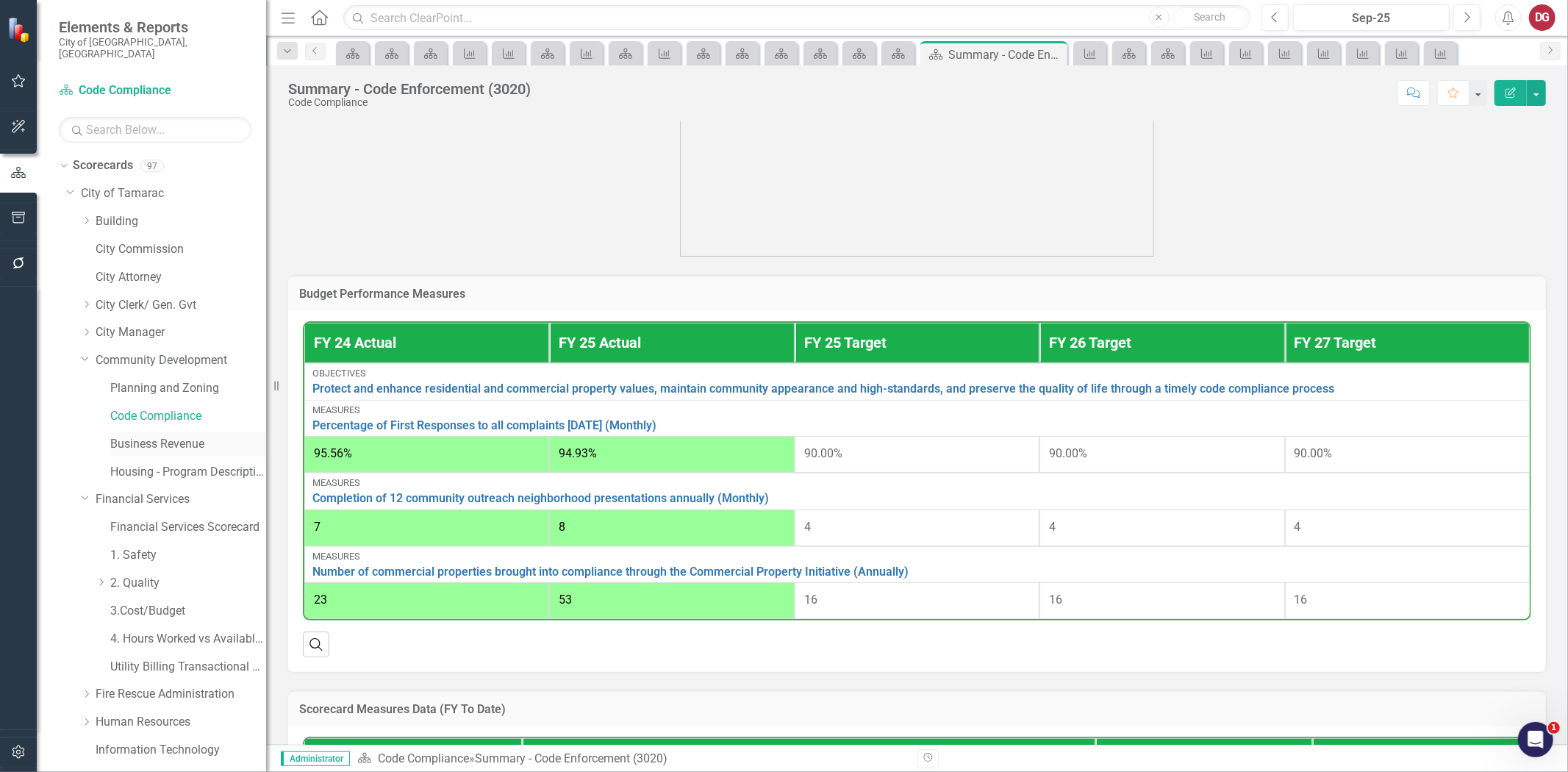
click at [130, 436] on link "Business Revenue" at bounding box center [189, 444] width 156 height 17
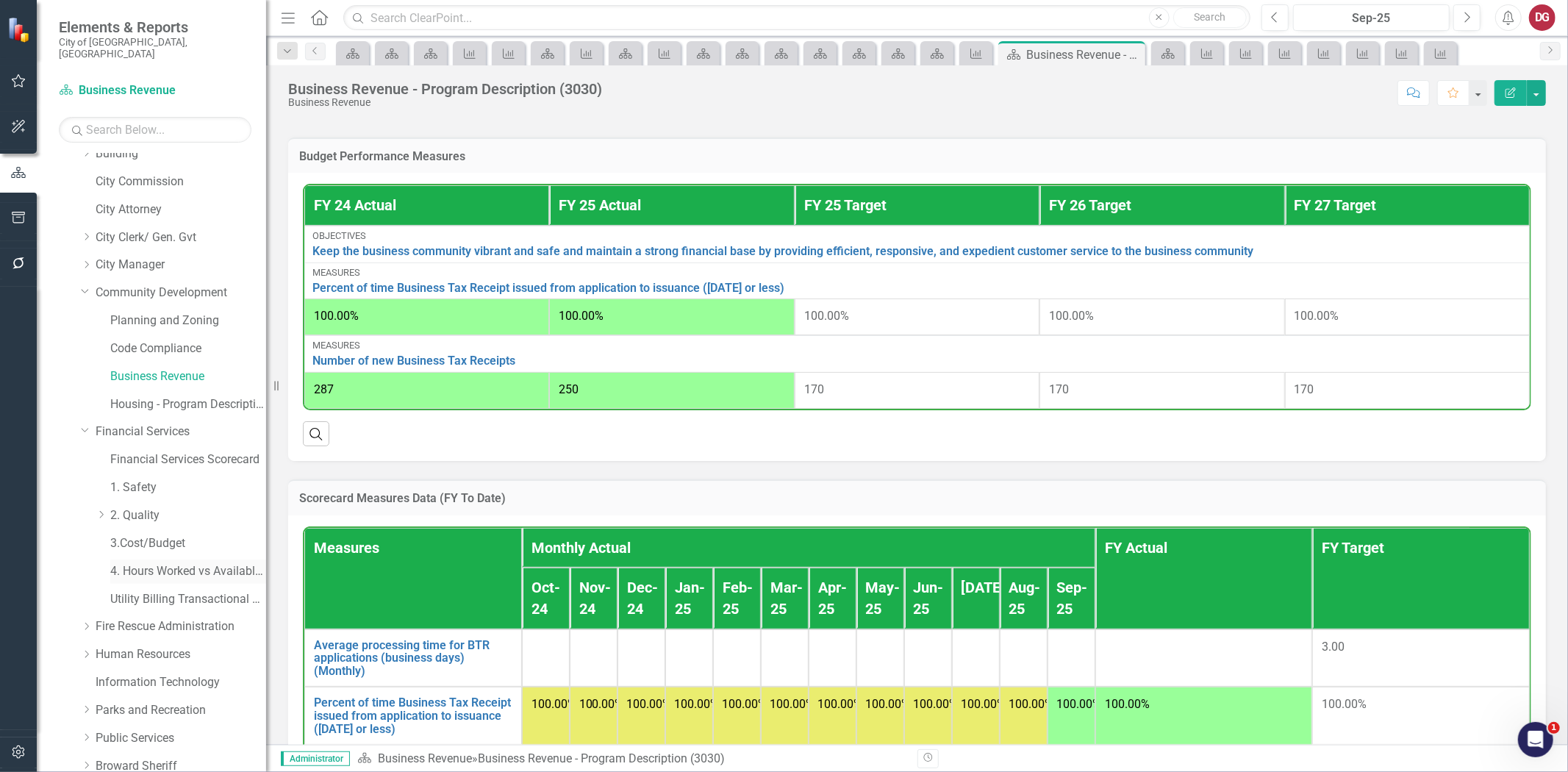
scroll to position [204, 0]
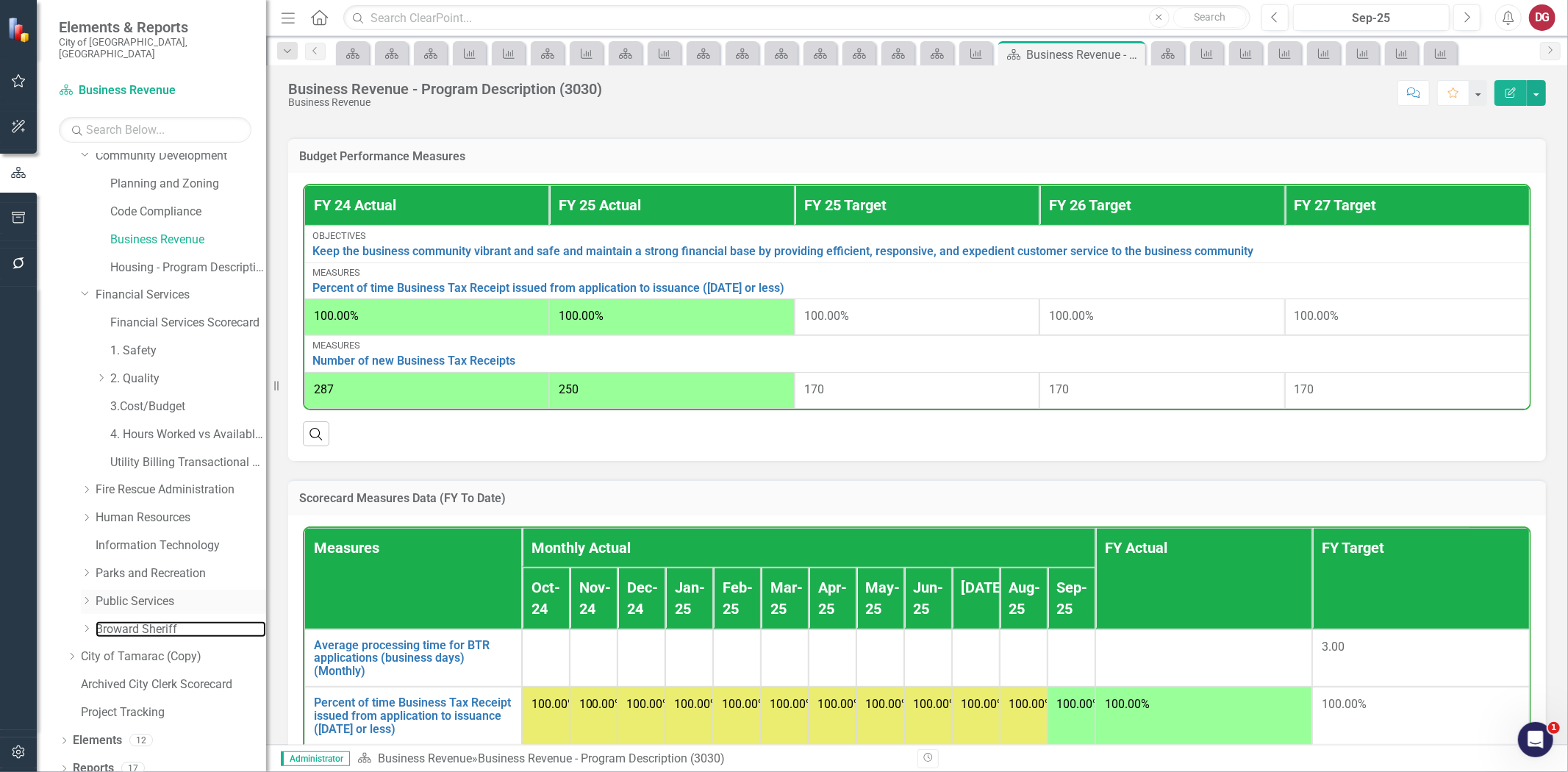
drag, startPoint x: 104, startPoint y: 614, endPoint x: 107, endPoint y: 595, distance: 19.2
click at [104, 622] on link "Broward Sheriff" at bounding box center [181, 630] width 171 height 17
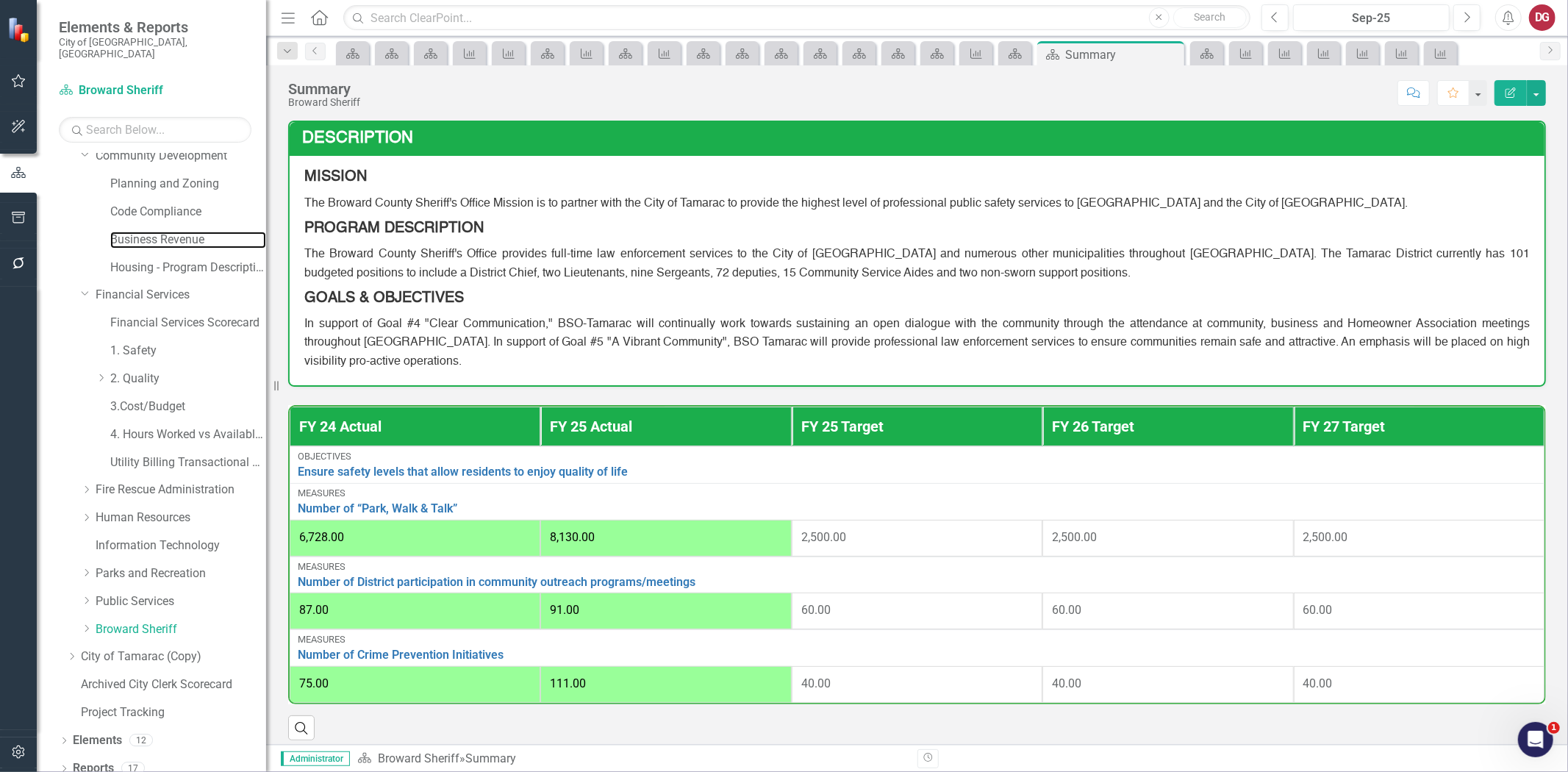
click at [162, 231] on link "Business Revenue" at bounding box center [189, 240] width 156 height 17
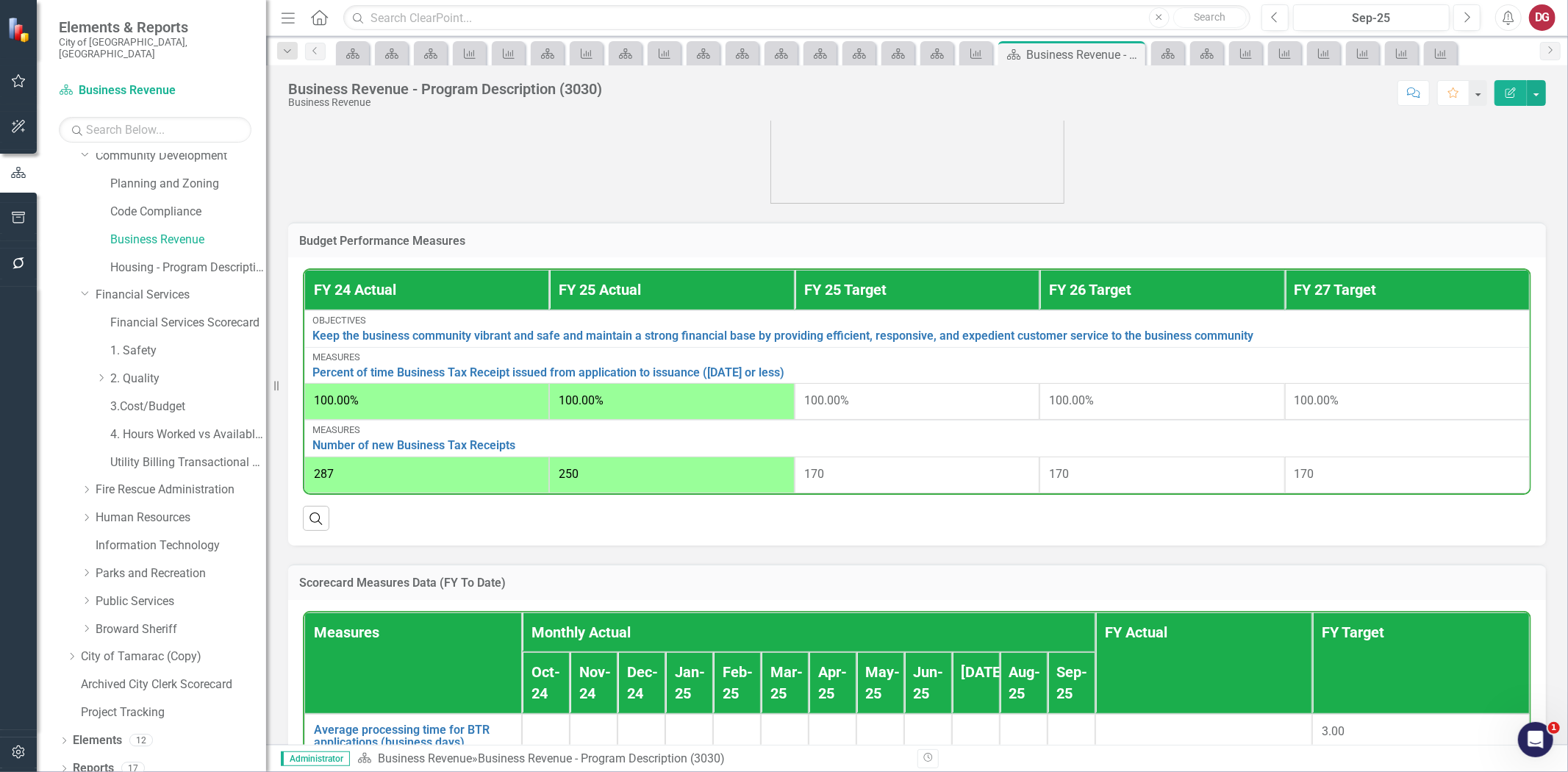
scroll to position [408, 0]
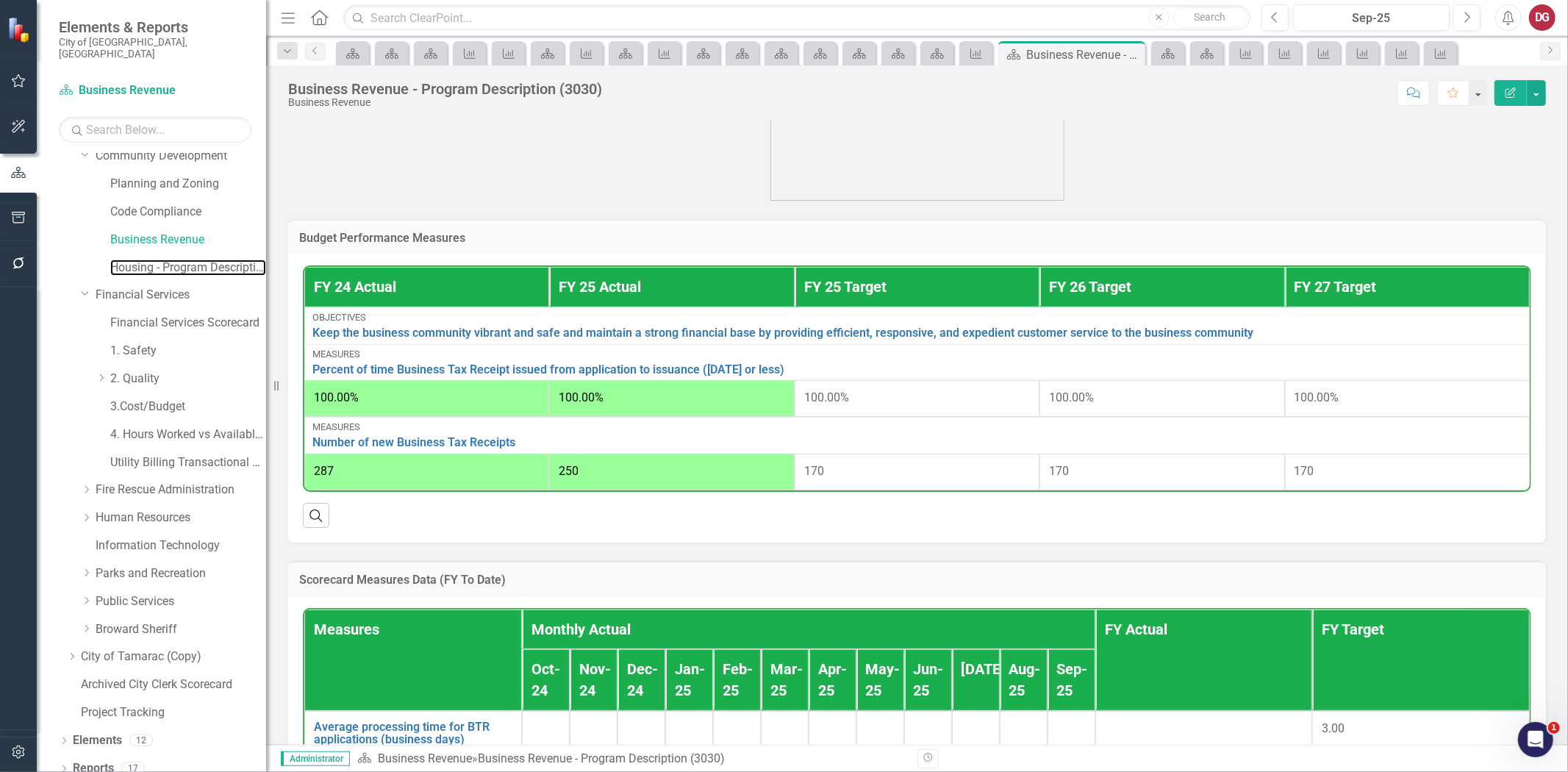
drag, startPoint x: 152, startPoint y: 251, endPoint x: 20, endPoint y: 318, distance: 148.0
click at [152, 259] on link "Housing - Program Description (CDBG/SHIP/NSP/HOME)" at bounding box center [189, 268] width 156 height 17
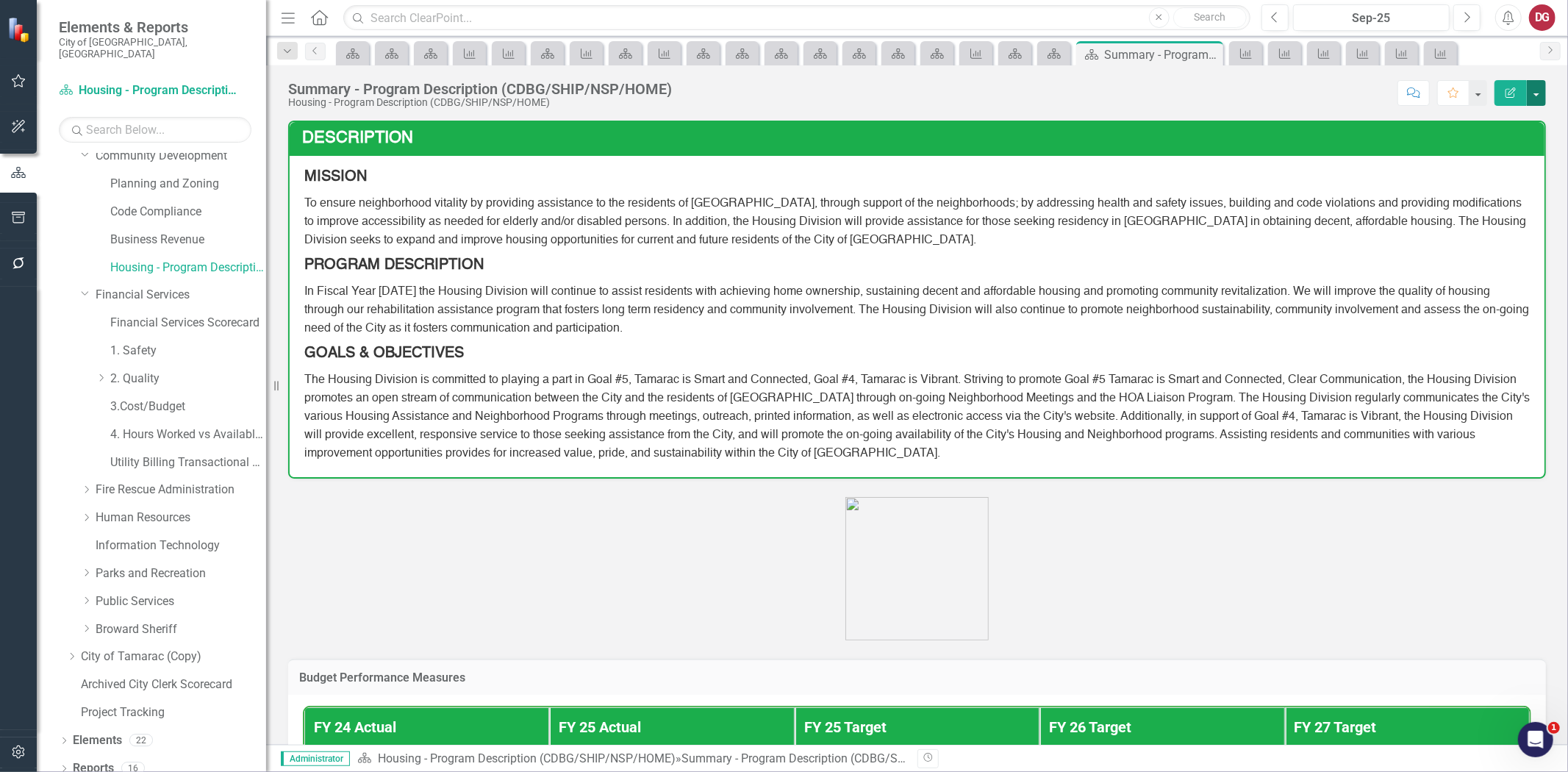
click at [1535, 93] on button "button" at bounding box center [1535, 93] width 20 height 26
click at [1463, 200] on link "PDF Export to PDF" at bounding box center [1485, 205] width 119 height 27
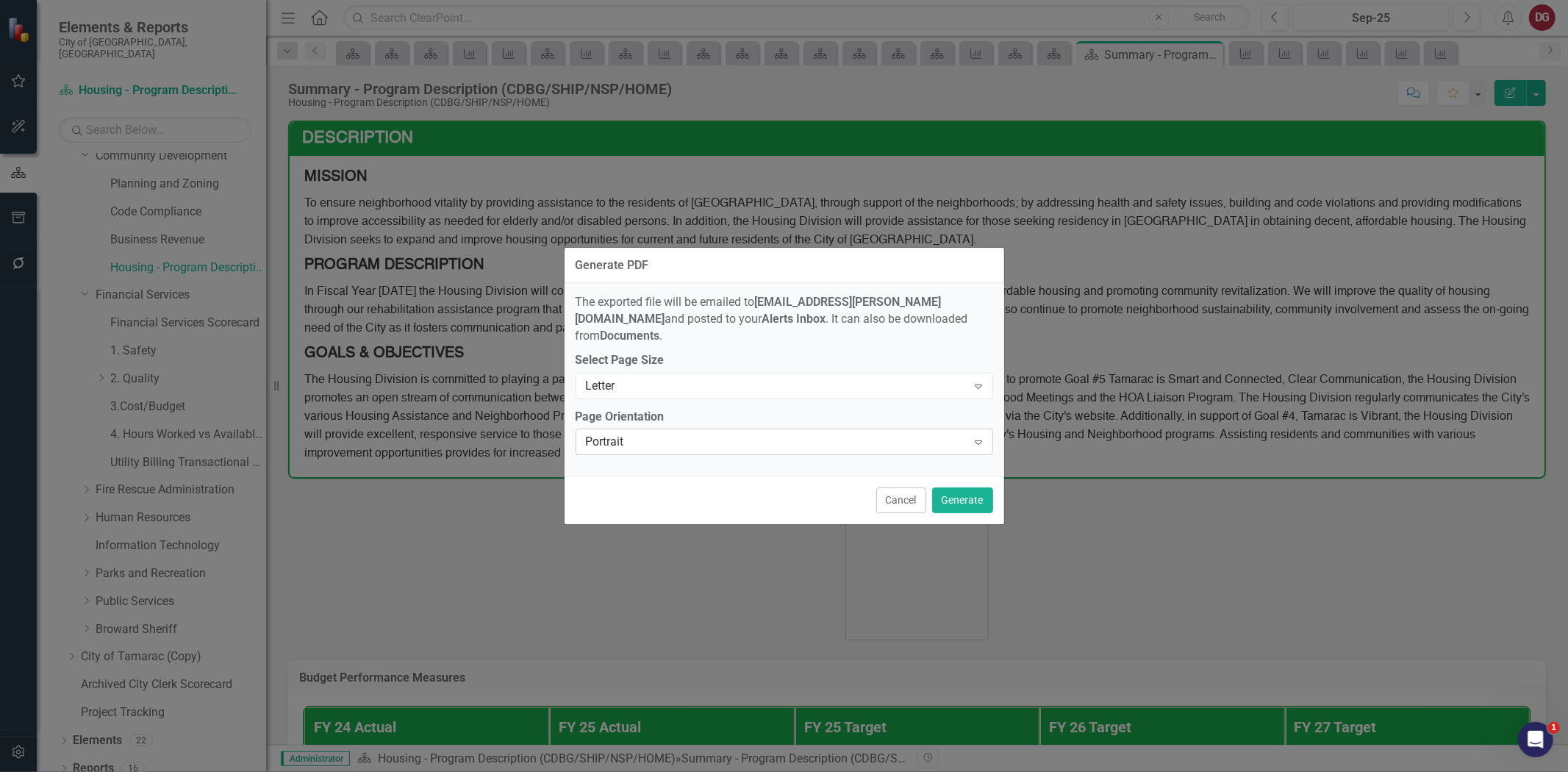
click at [667, 441] on div "Portrait" at bounding box center [777, 442] width 382 height 17
click at [810, 503] on div "Cancel Generate" at bounding box center [784, 500] width 439 height 48
click at [965, 497] on button "Generate" at bounding box center [962, 501] width 61 height 26
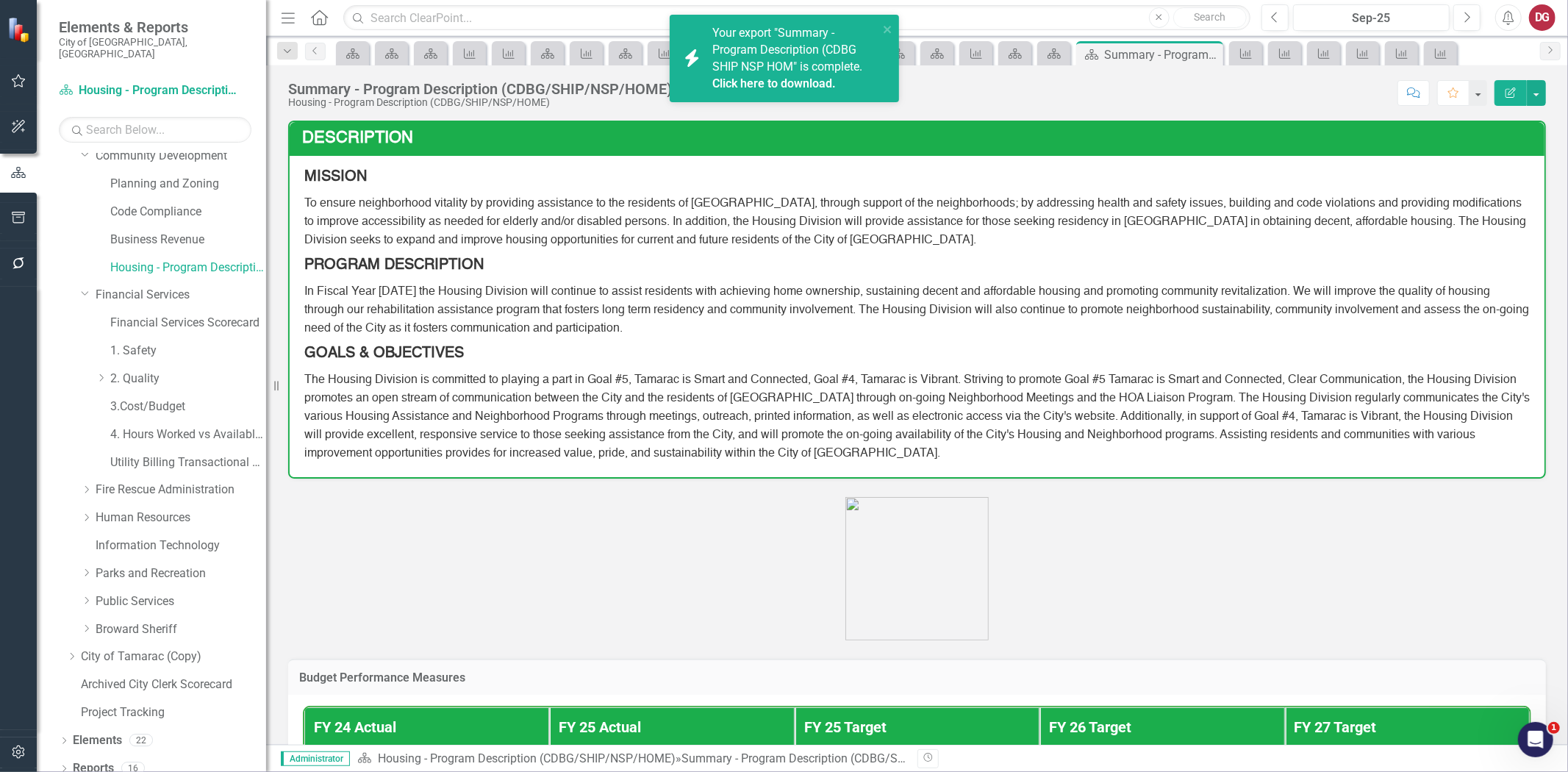
click at [779, 88] on link "Click here to download." at bounding box center [774, 83] width 124 height 14
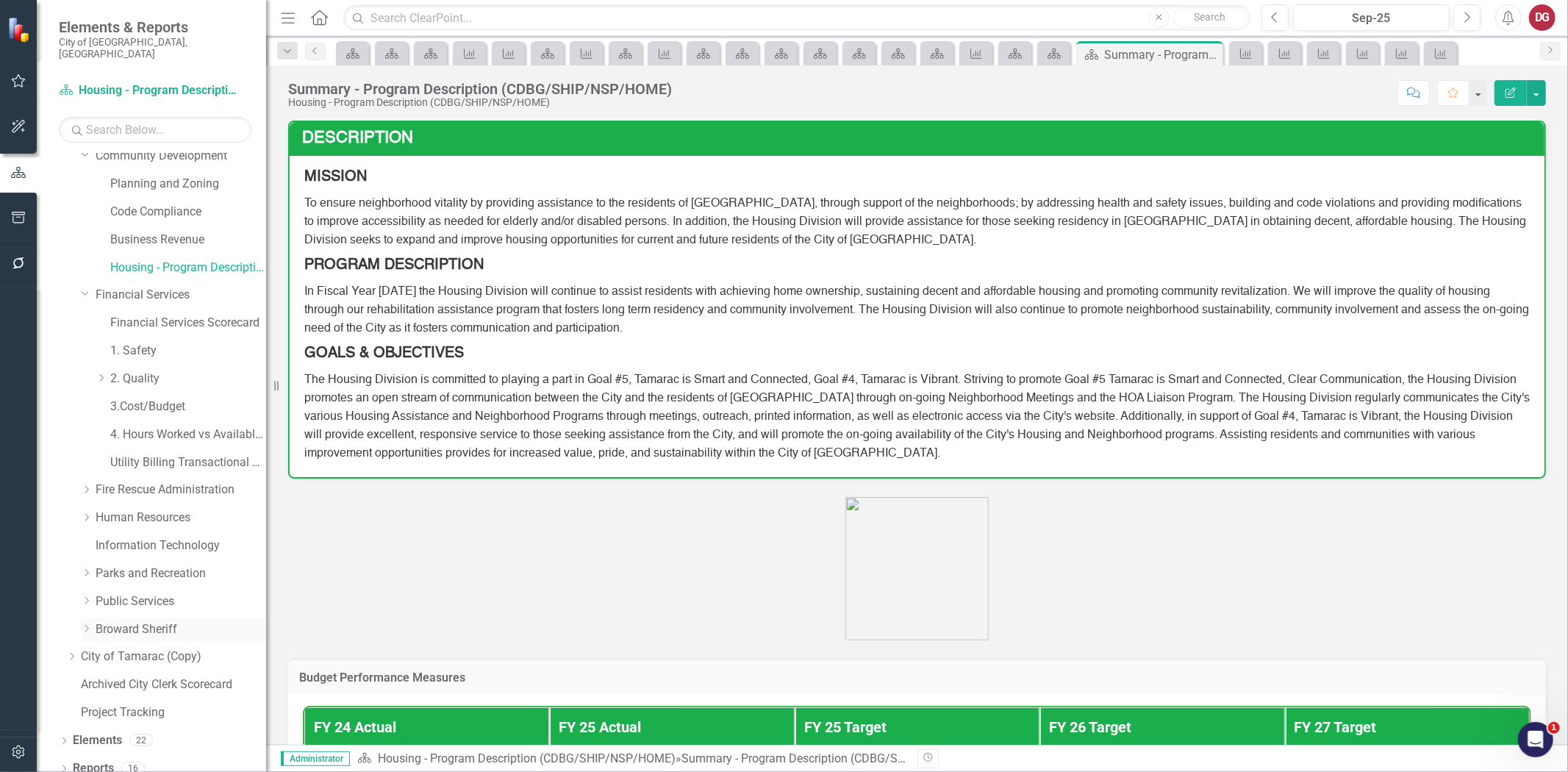
click at [86, 625] on icon at bounding box center [87, 629] width 4 height 7
click at [109, 622] on link "Broward Sheriff" at bounding box center [181, 630] width 171 height 17
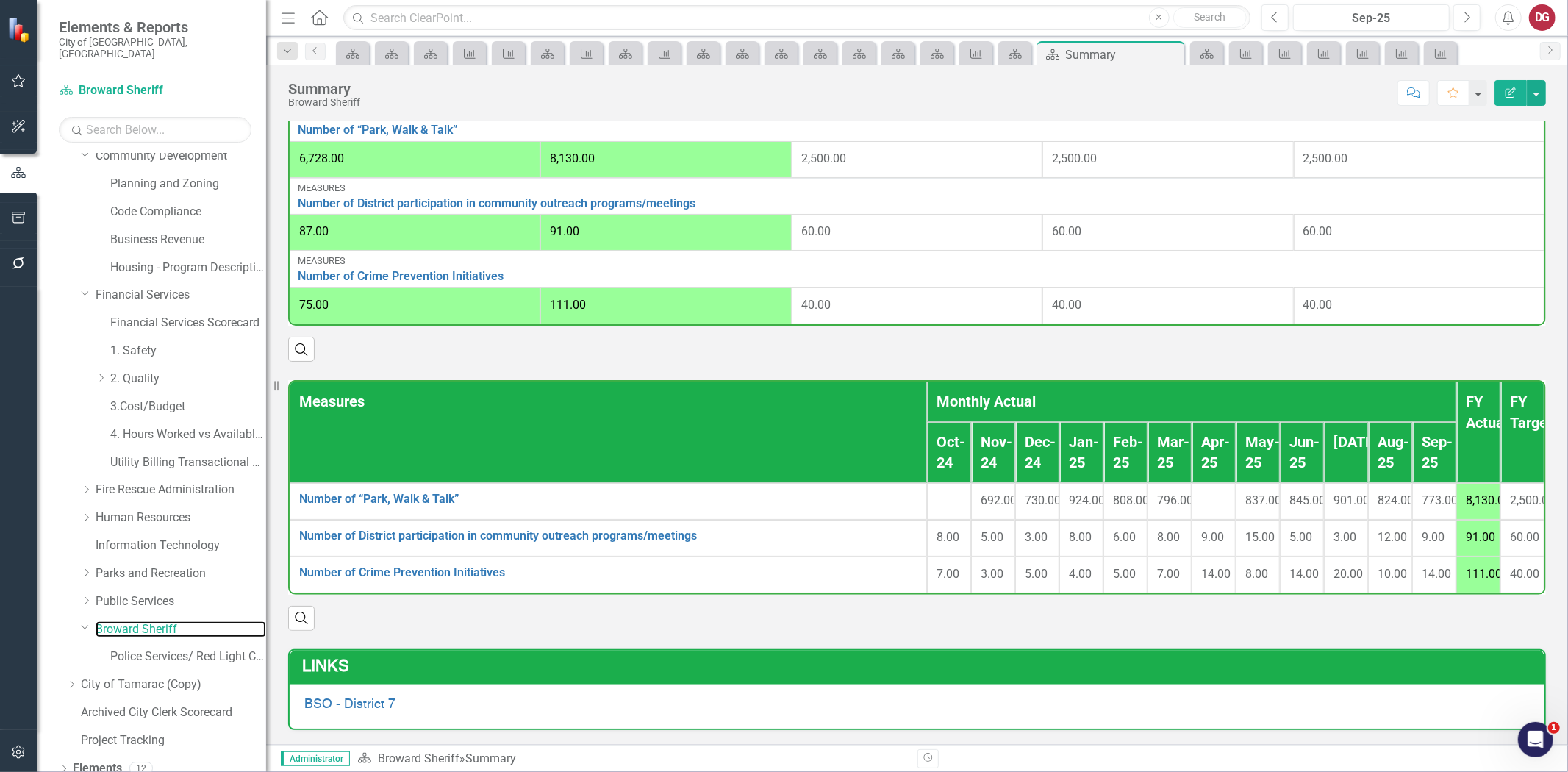
scroll to position [333, 0]
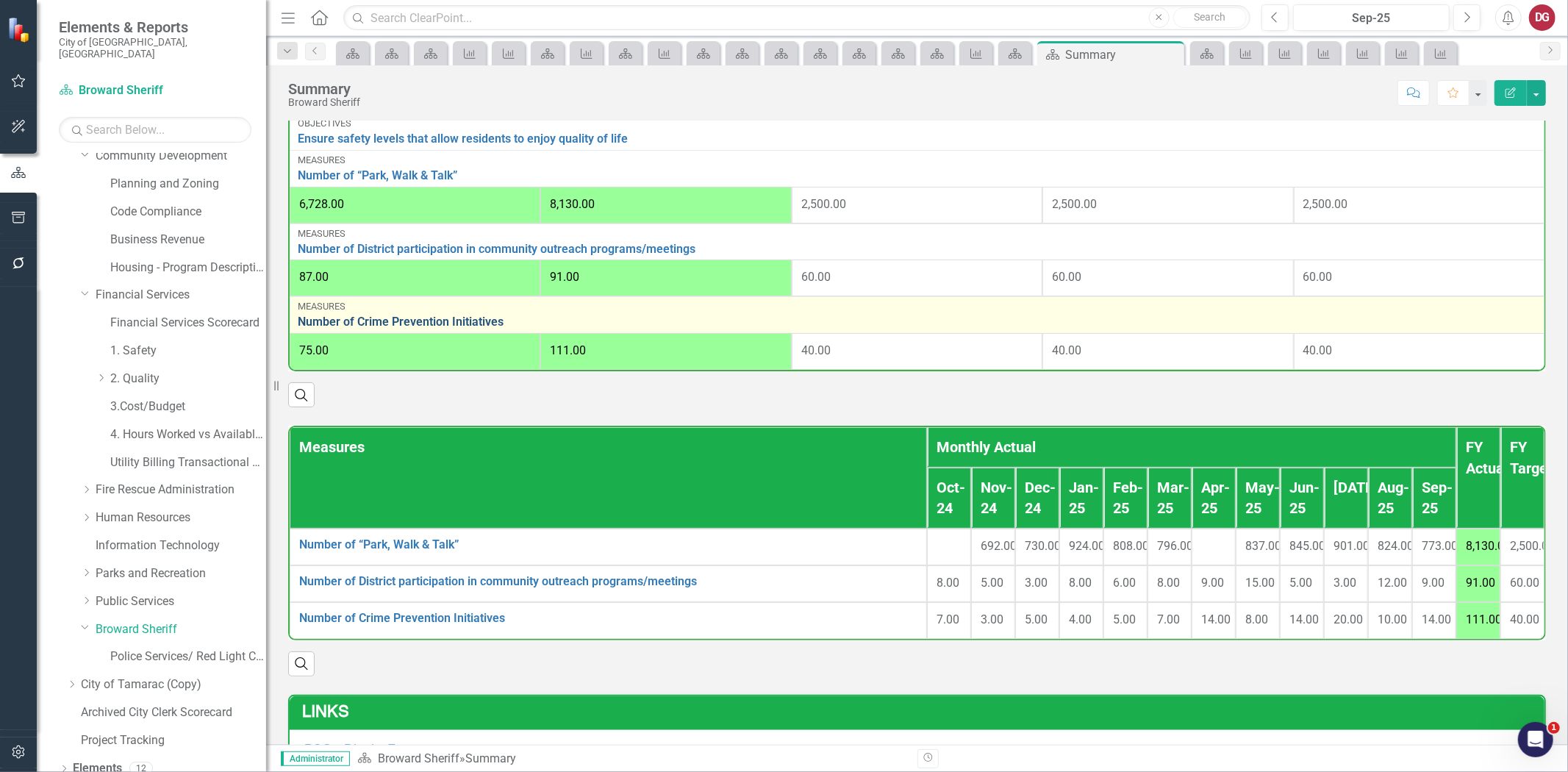
click at [429, 329] on link "Number of Crime Prevention Initiatives" at bounding box center [916, 321] width 1238 height 13
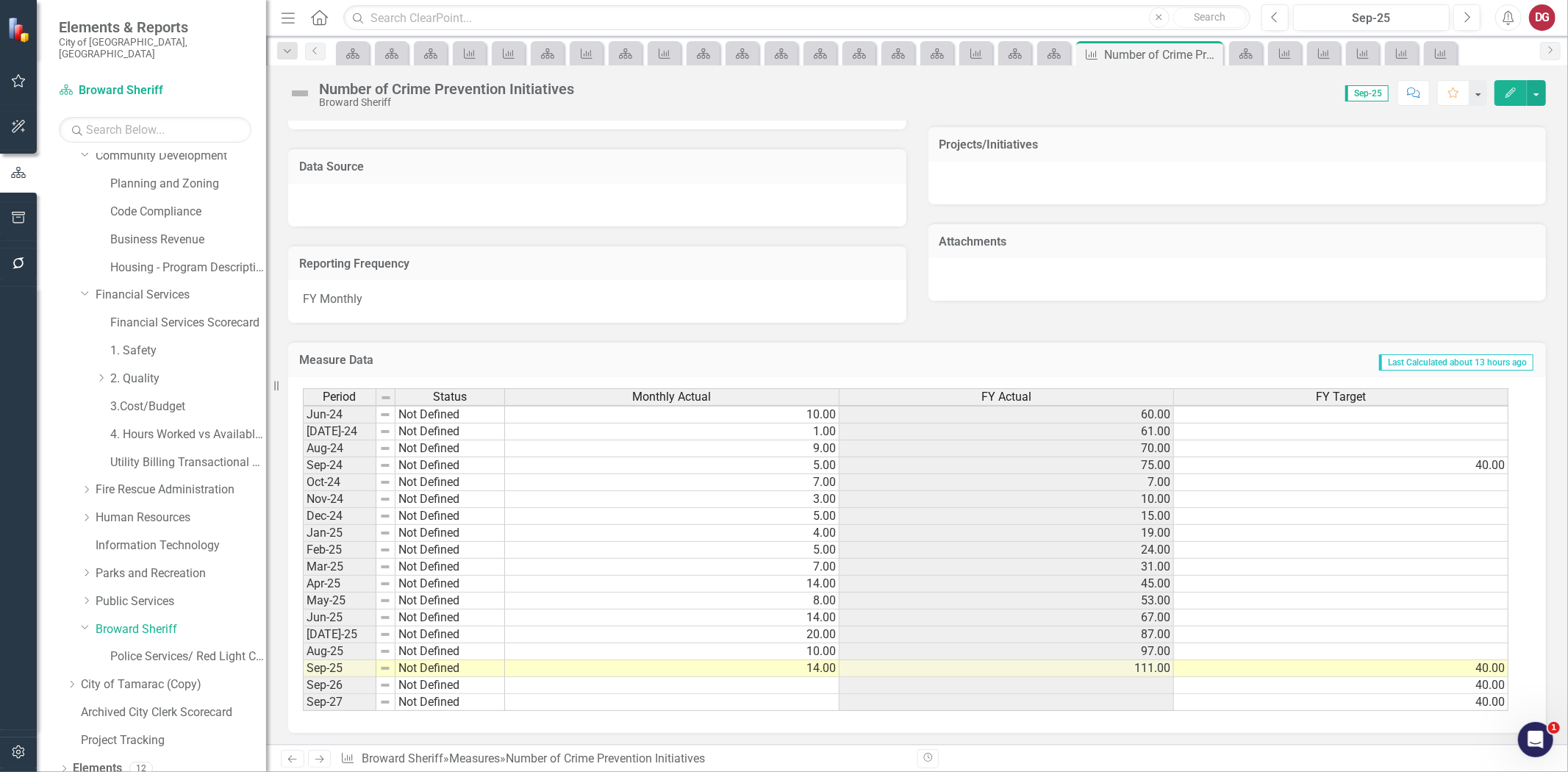
scroll to position [251, 0]
click at [1056, 52] on icon "Scorecard" at bounding box center [1054, 53] width 15 height 12
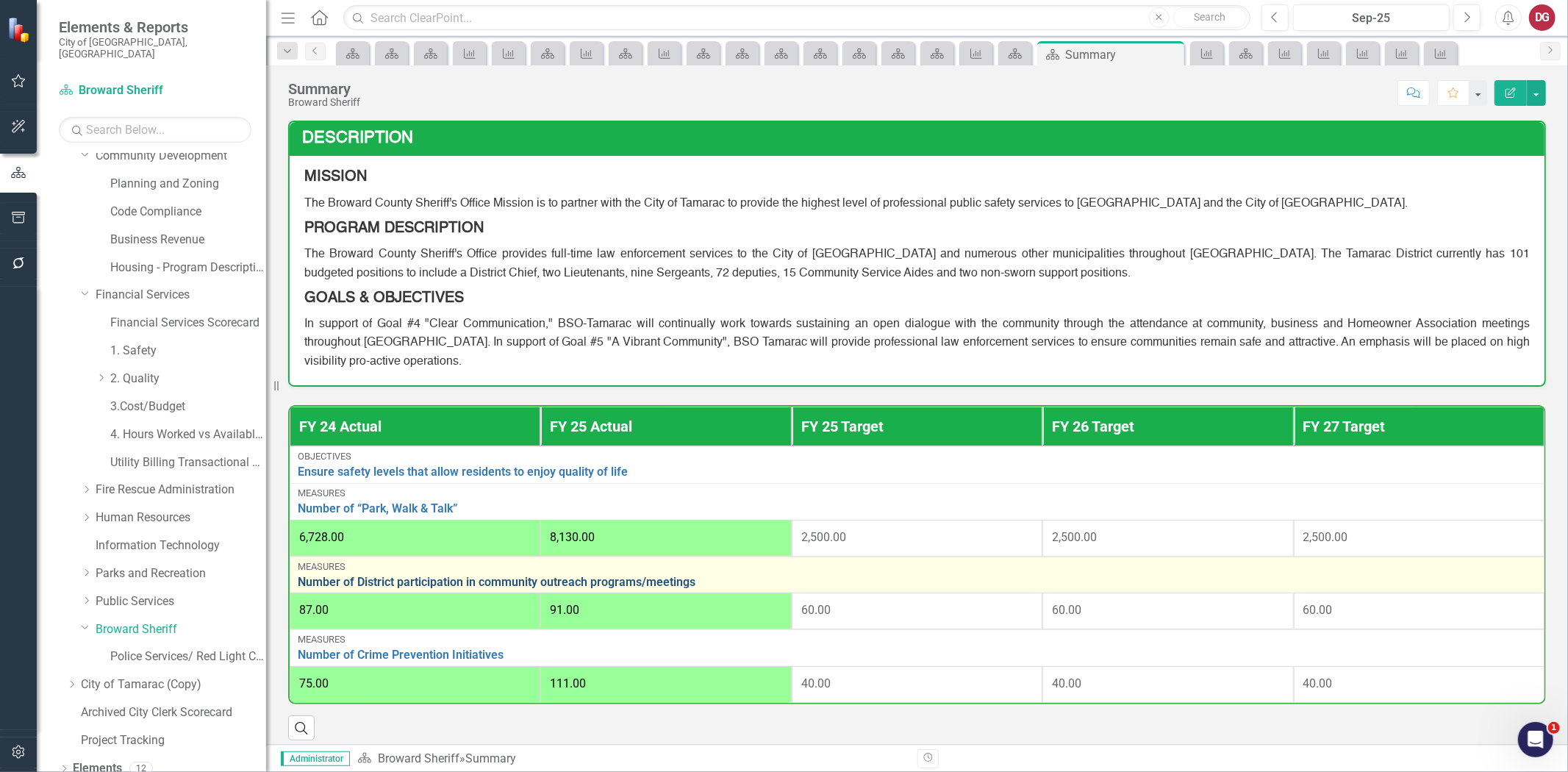
click at [520, 589] on link "Number of District participation in community outreach programs/meetings" at bounding box center [916, 582] width 1238 height 13
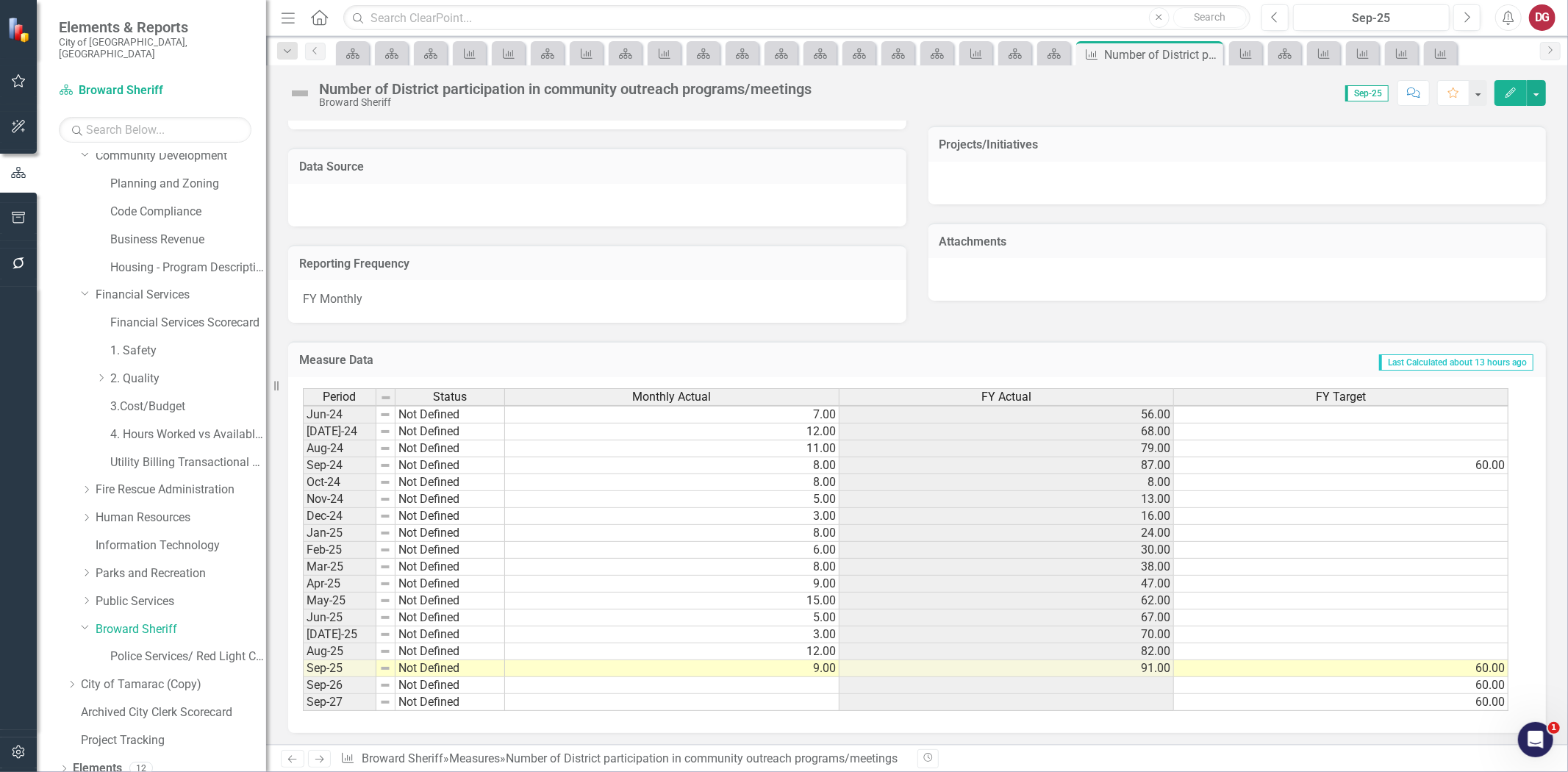
scroll to position [251, 0]
click at [1047, 55] on icon "Scorecard" at bounding box center [1054, 53] width 15 height 12
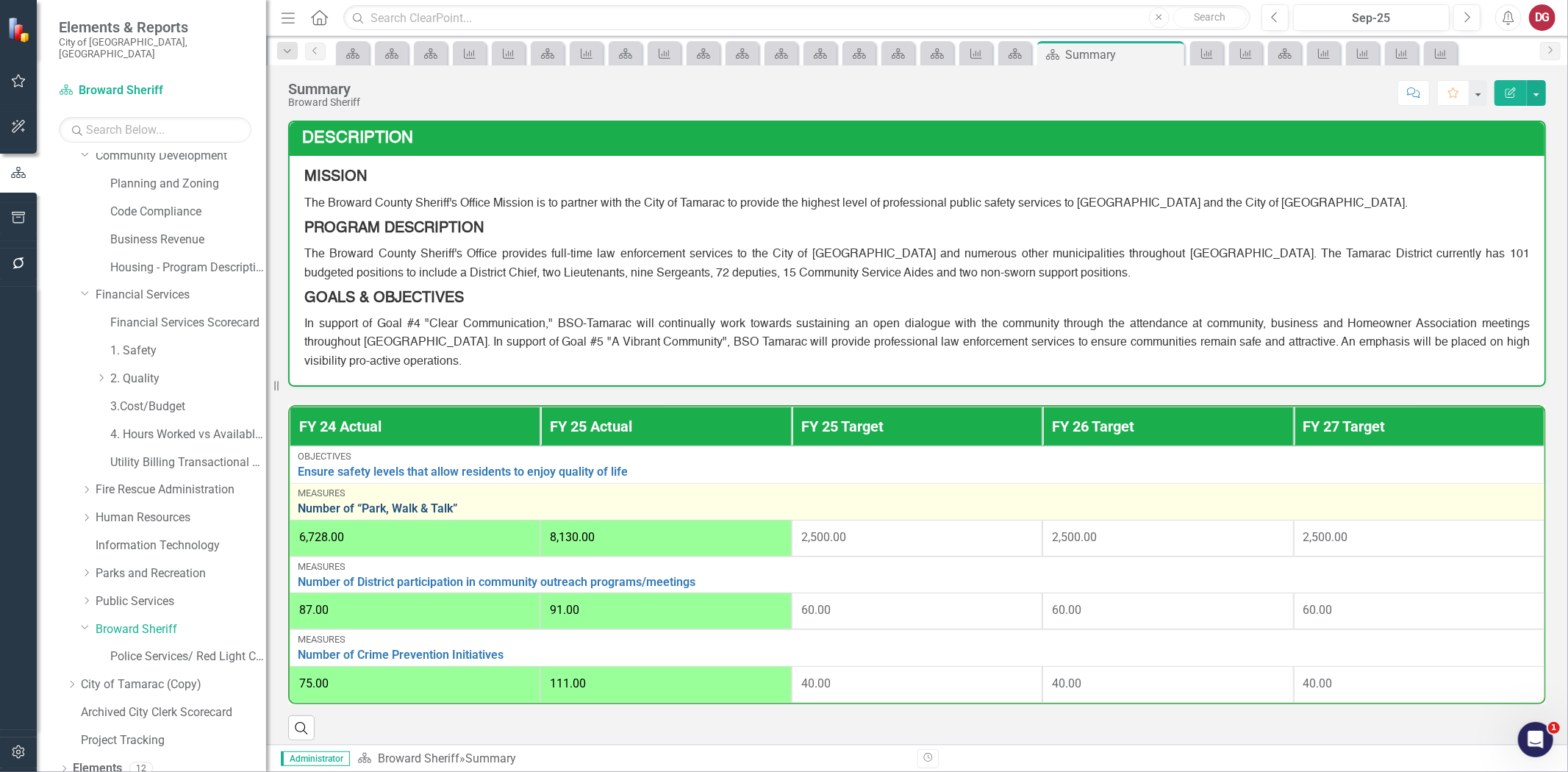
click at [388, 505] on link "Number of “Park, Walk & Talk”" at bounding box center [916, 508] width 1238 height 13
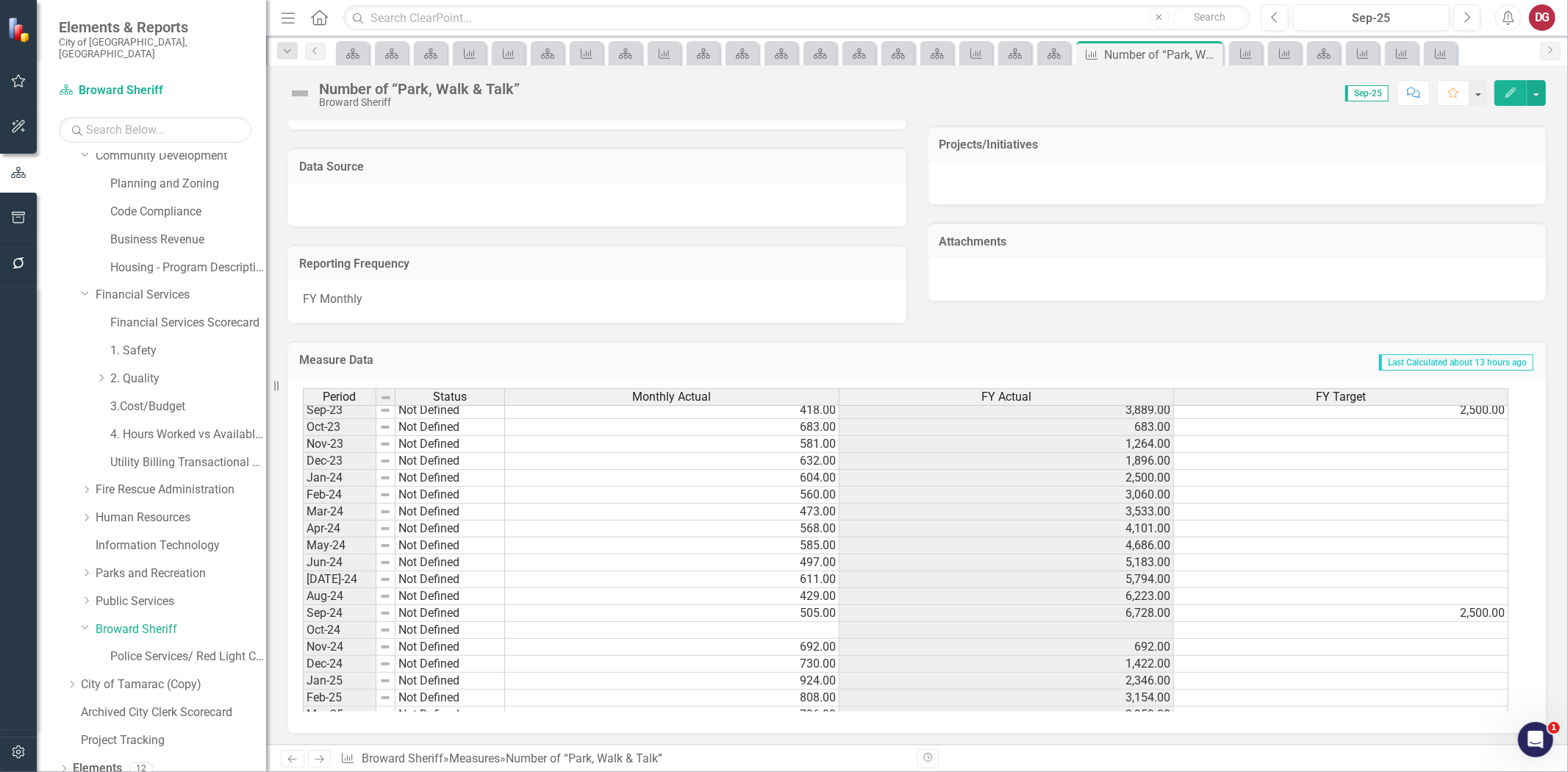
scroll to position [408, 0]
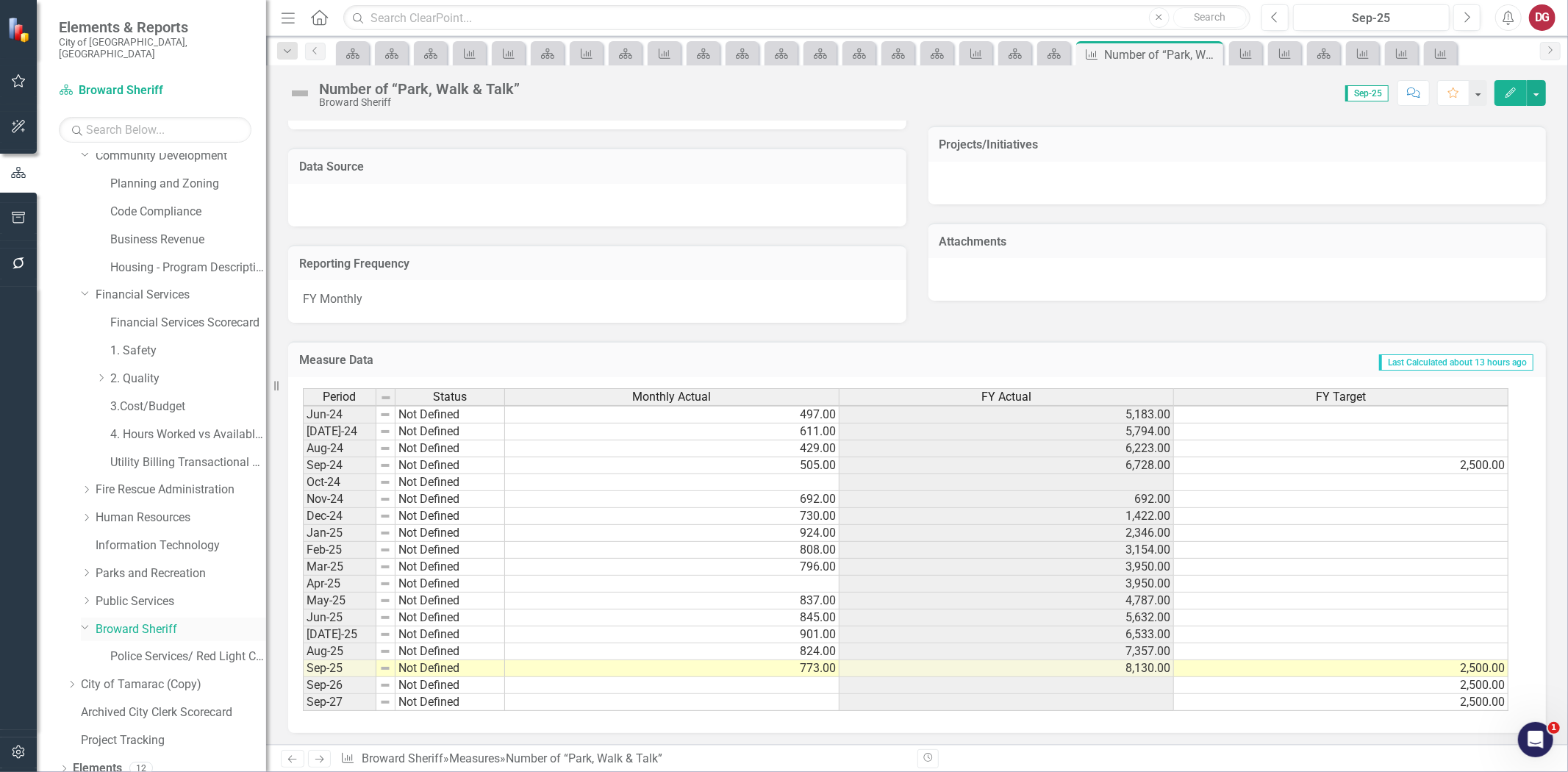
click at [160, 622] on link "Broward Sheriff" at bounding box center [181, 630] width 171 height 17
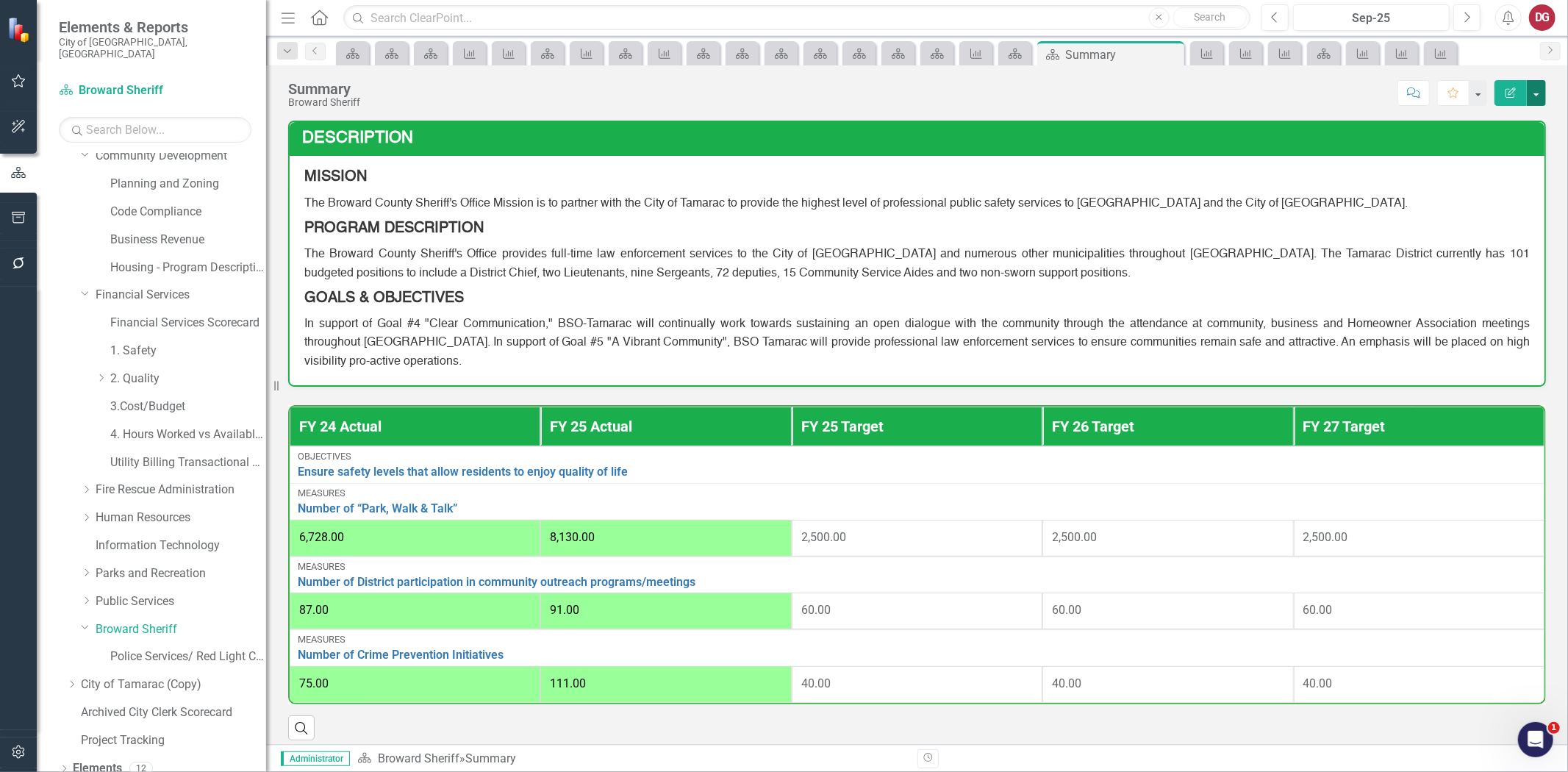
click at [1540, 93] on button "button" at bounding box center [1535, 93] width 20 height 26
click at [1485, 209] on link "PDF Export to PDF" at bounding box center [1485, 205] width 119 height 27
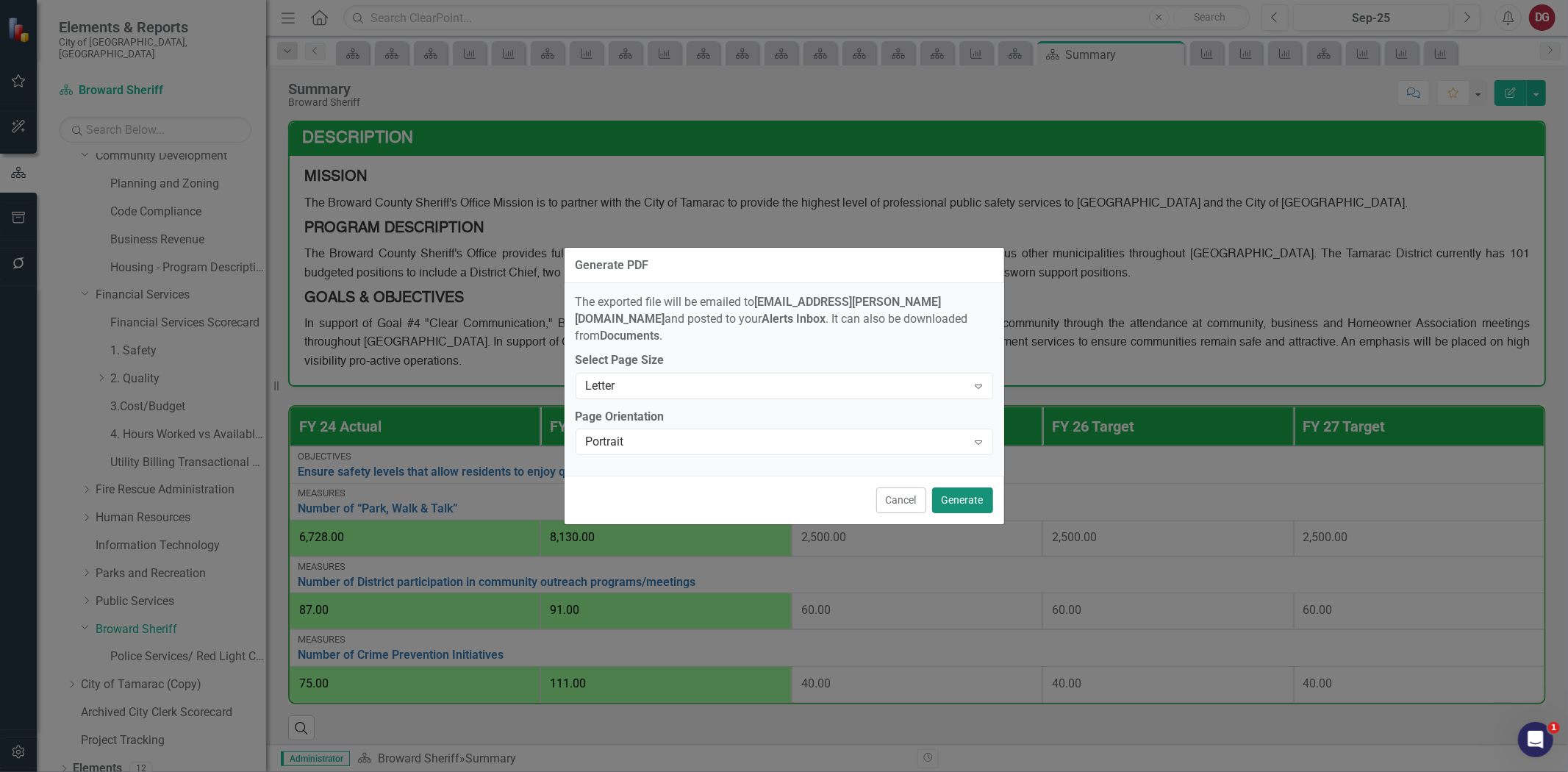
click at [970, 491] on button "Generate" at bounding box center [962, 501] width 61 height 26
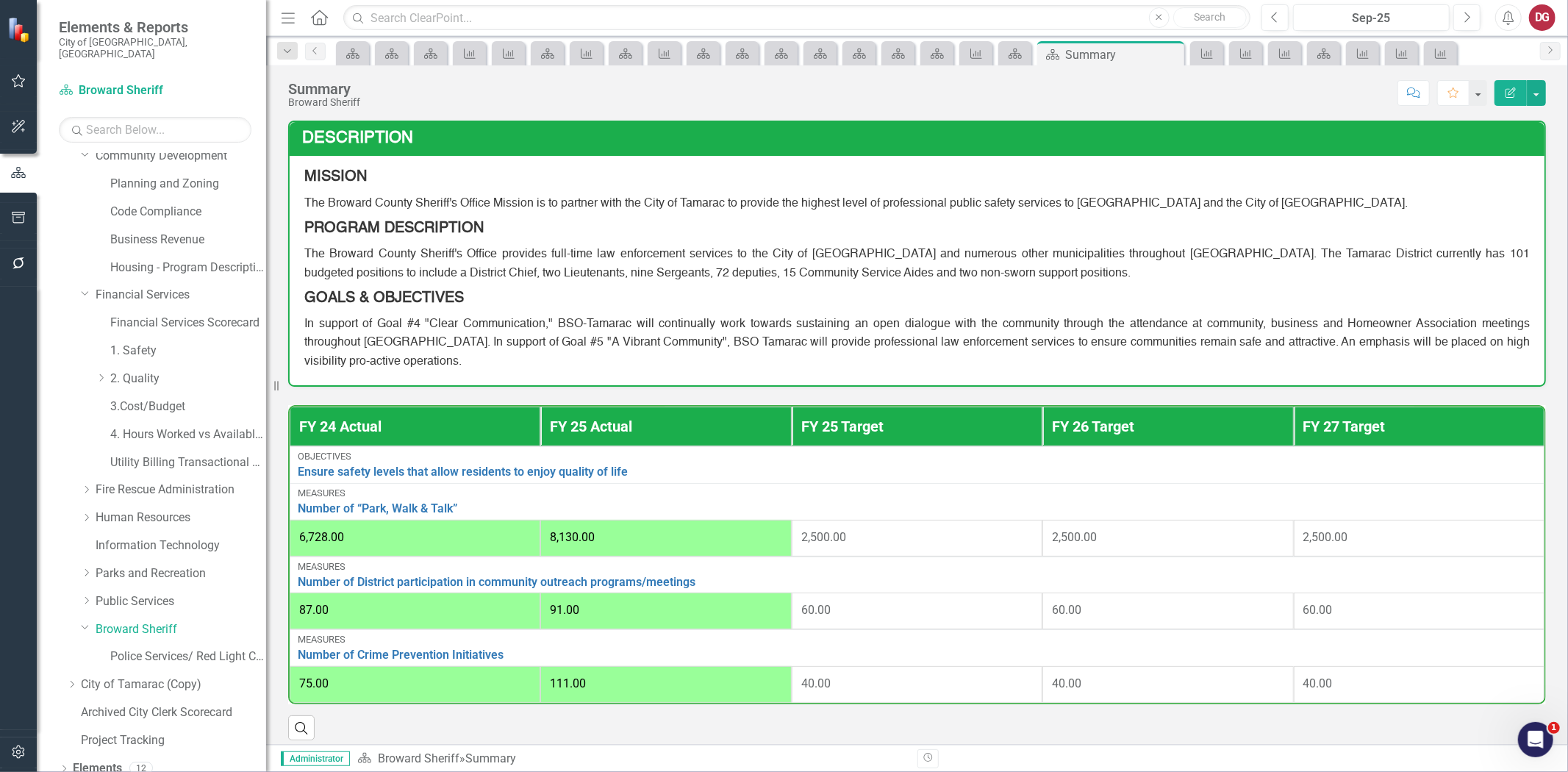
click at [320, 311] on p "In support of Goal #4 "Clear Communication," BSO-Tamarac will continually work …" at bounding box center [917, 340] width 1225 height 59
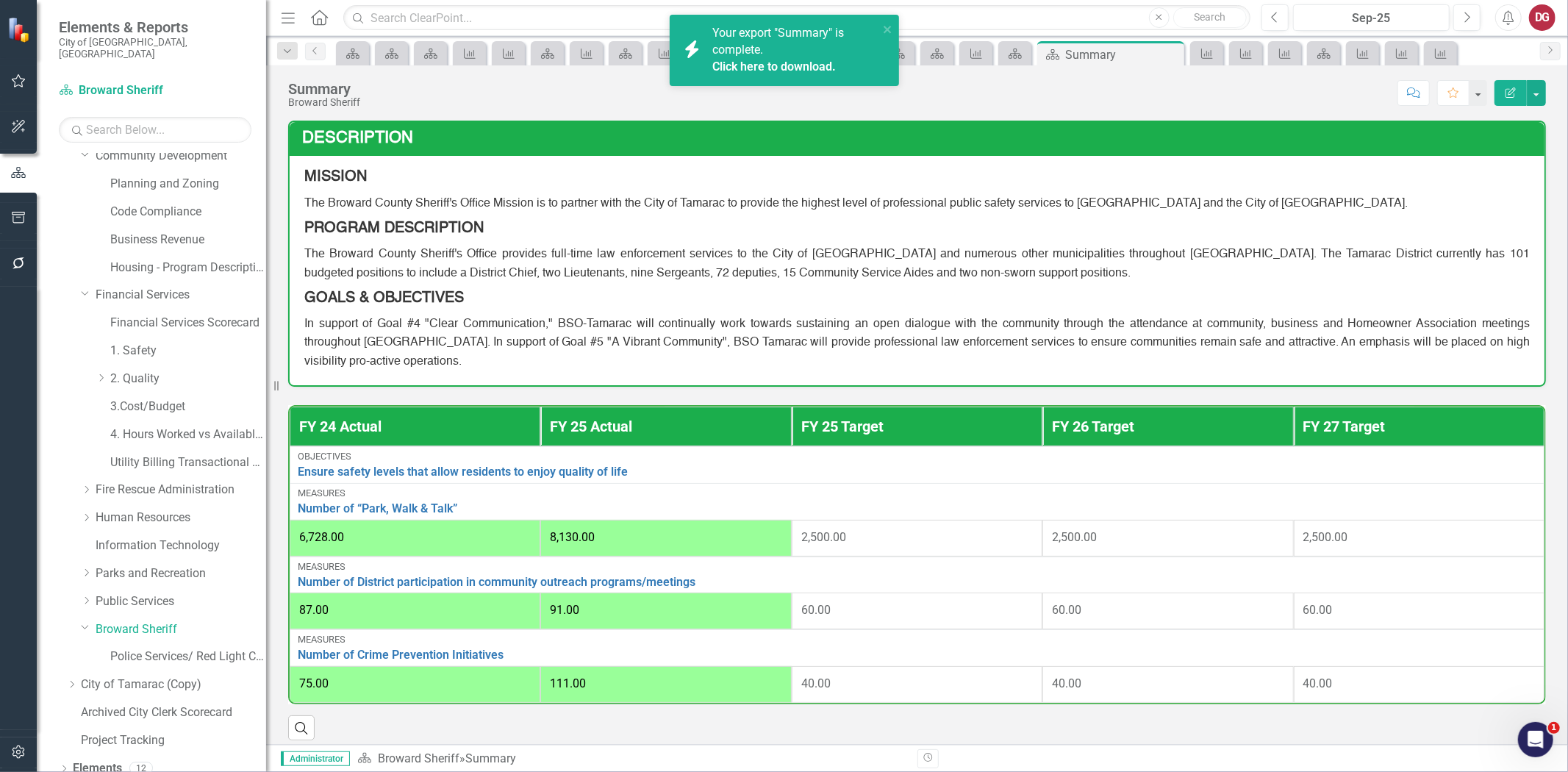
click at [758, 62] on link "Click here to download." at bounding box center [774, 66] width 124 height 14
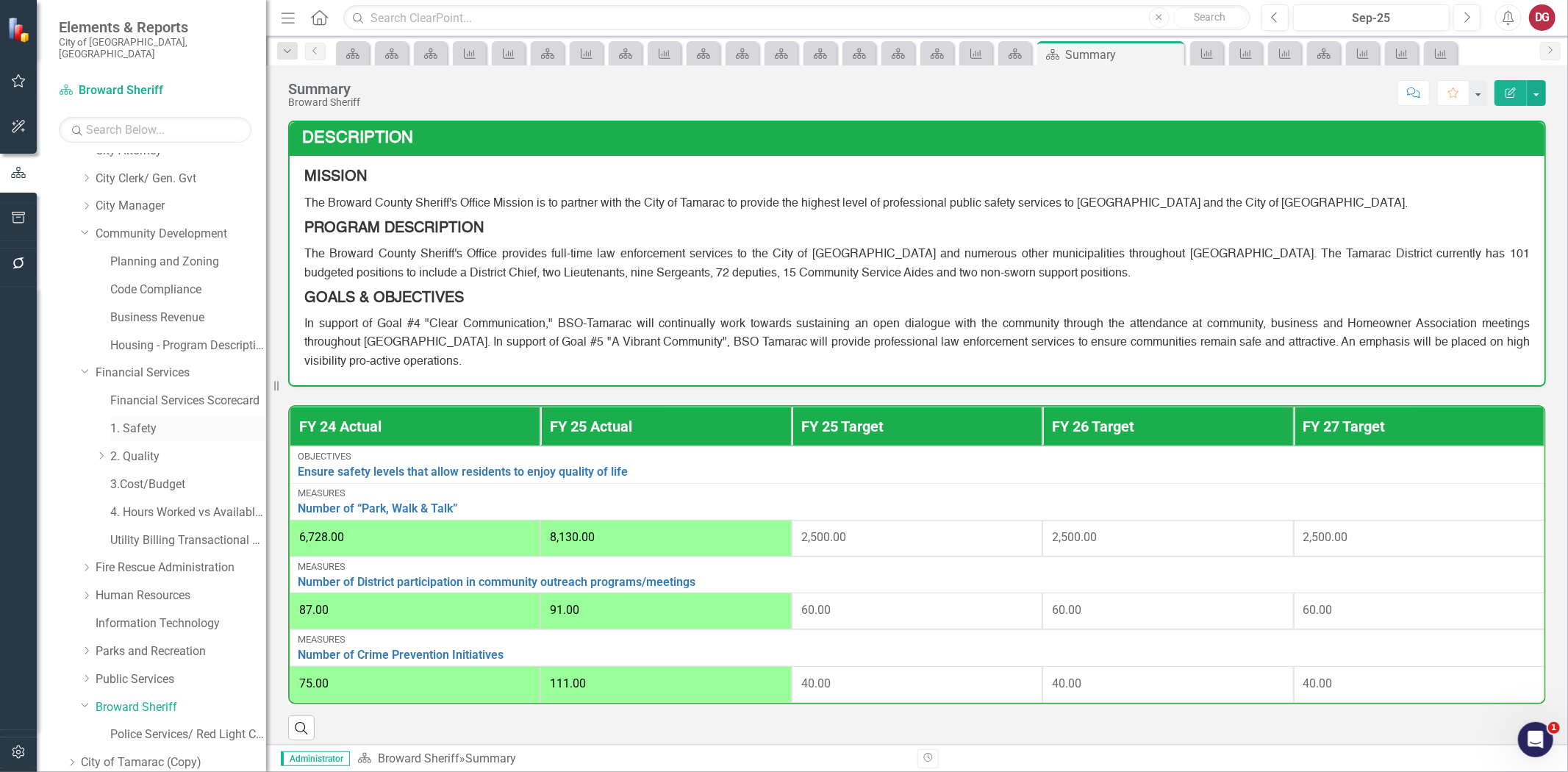
scroll to position [41, 0]
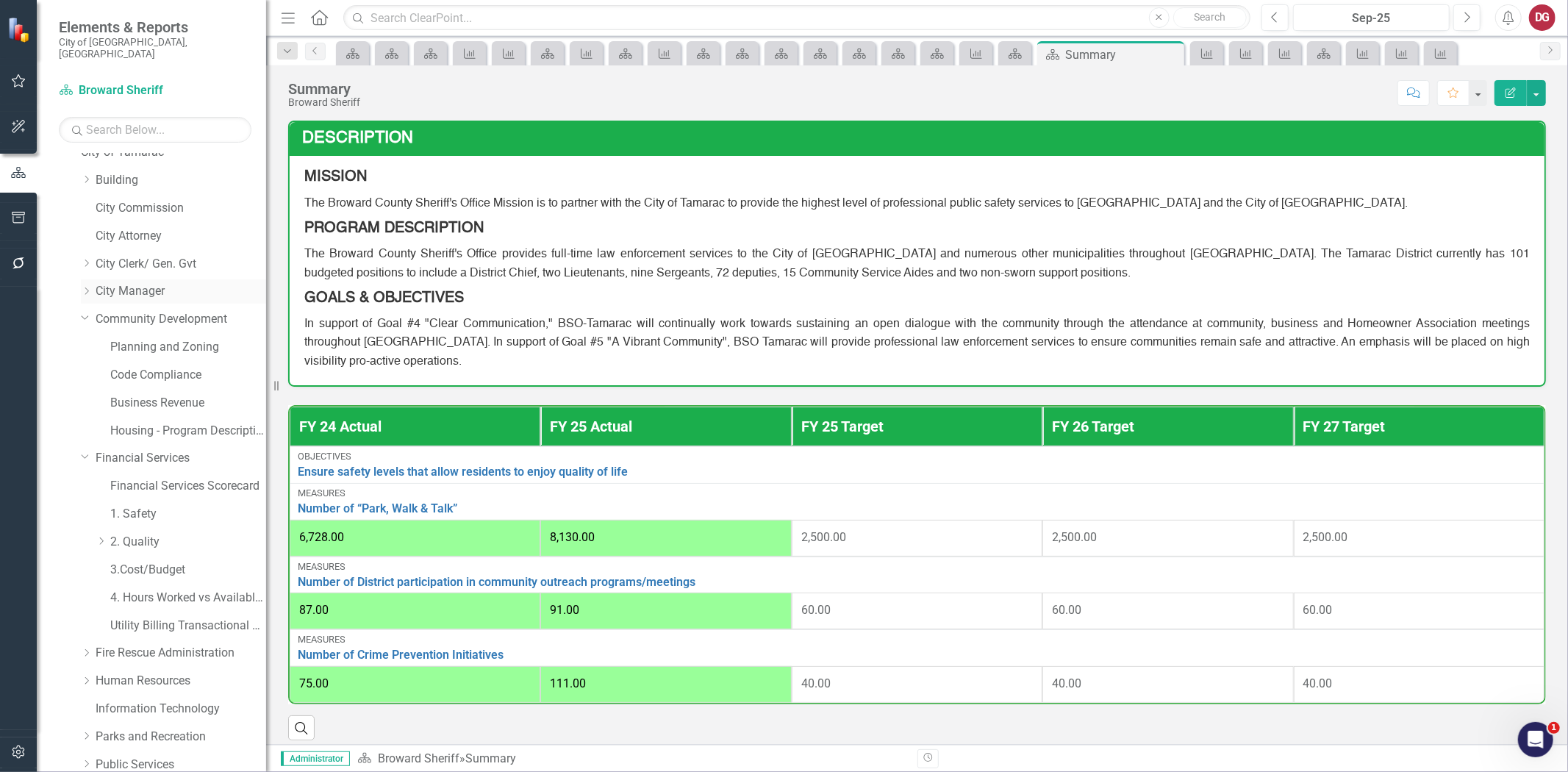
click at [111, 283] on link "City Manager" at bounding box center [181, 292] width 171 height 17
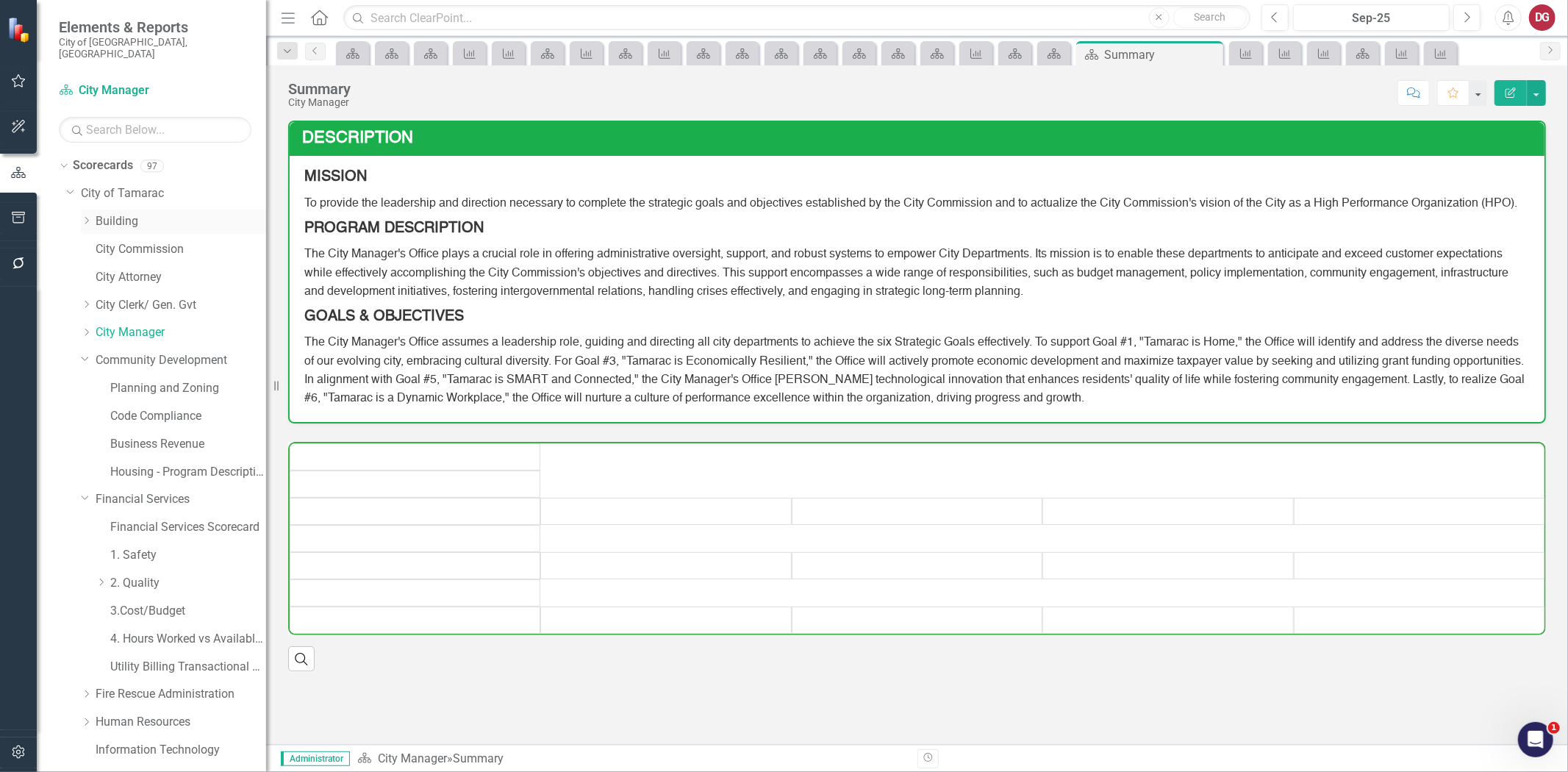
click at [135, 213] on link "Building" at bounding box center [181, 221] width 171 height 17
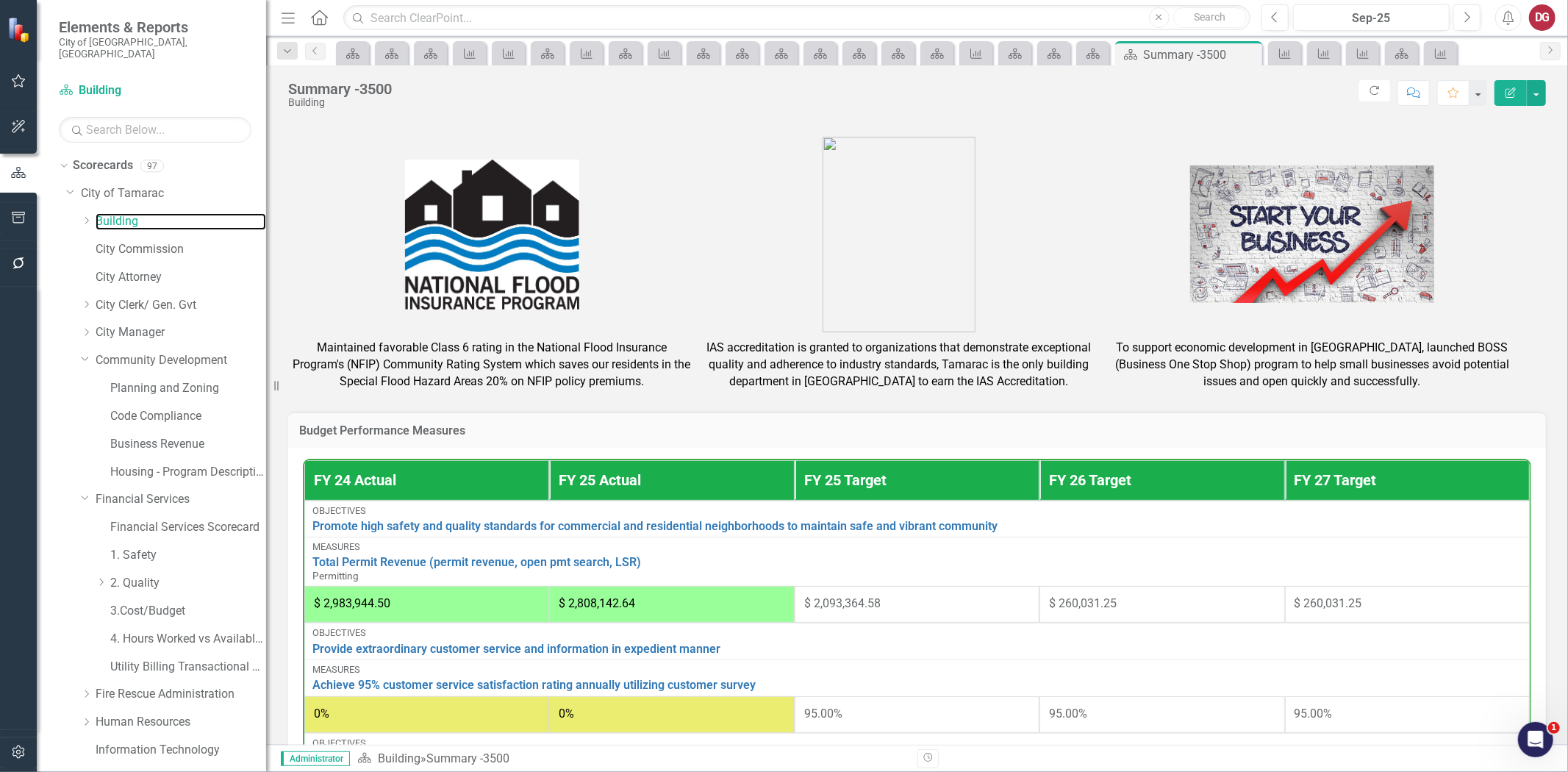
scroll to position [554, 0]
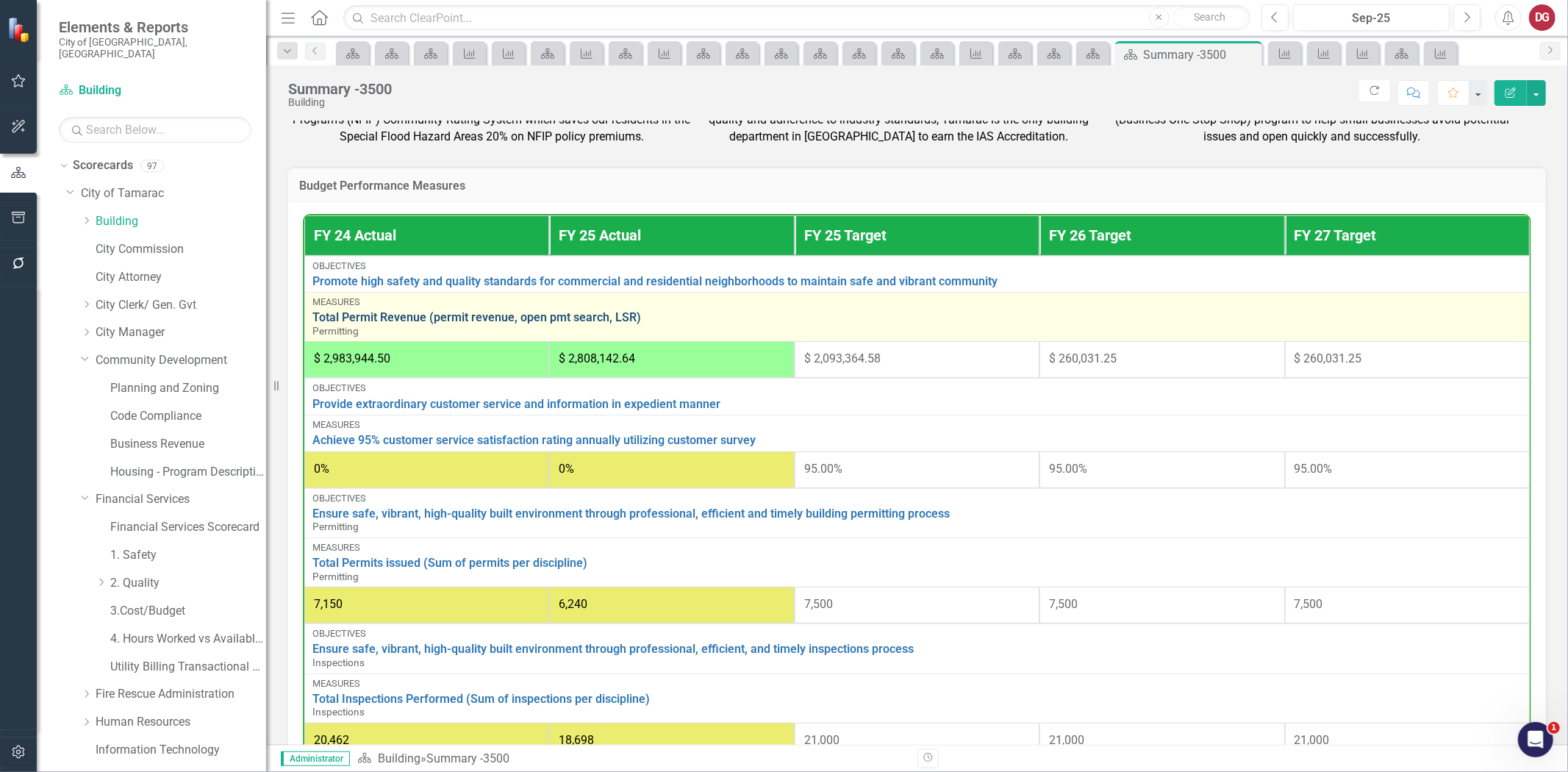
click at [529, 324] on link "Total Permit Revenue (permit revenue, open pmt search, LSR)" at bounding box center [917, 318] width 1209 height 13
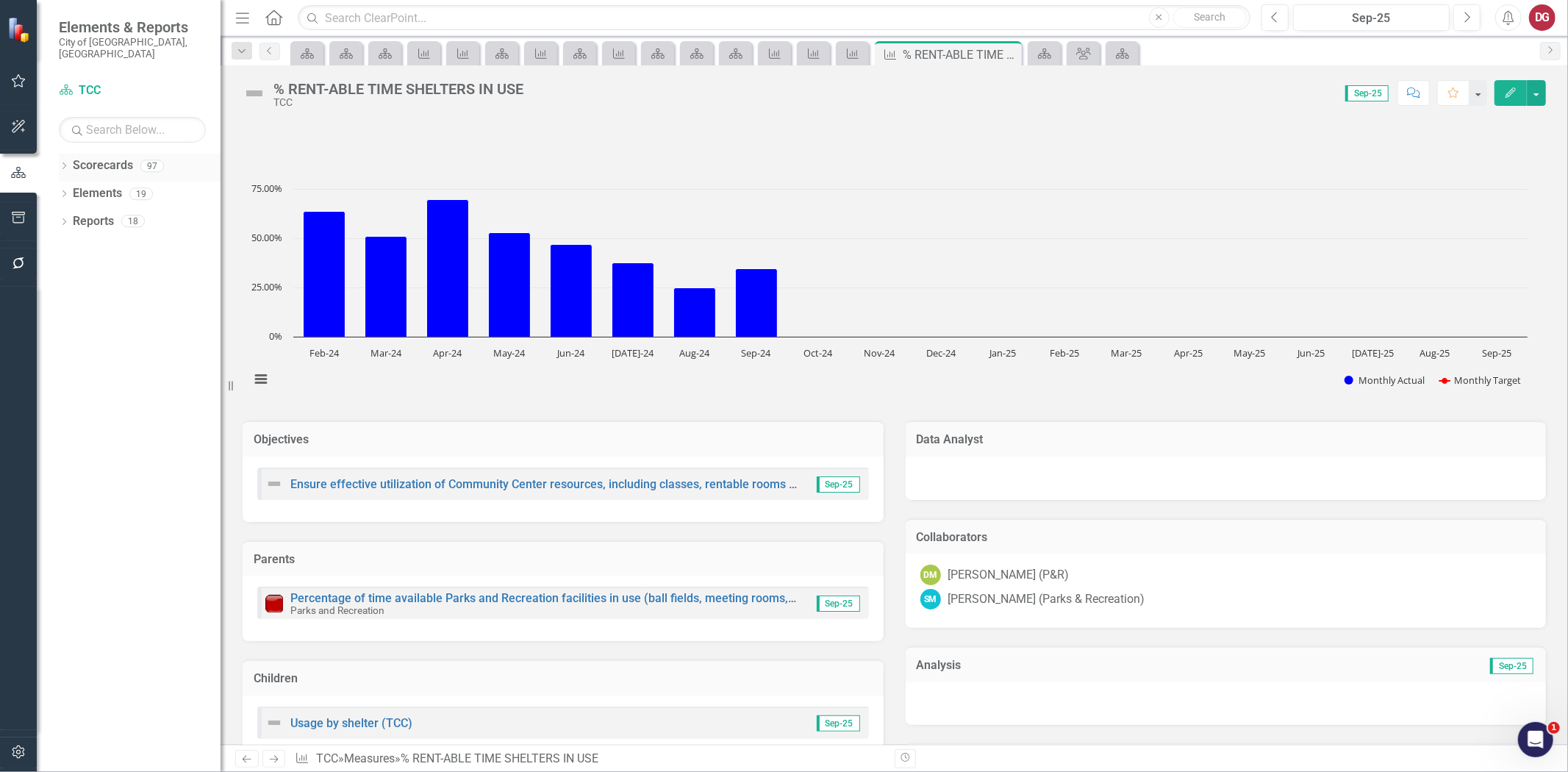
click at [68, 162] on div "Dropdown" at bounding box center [63, 167] width 10 height 12
click at [55, 189] on icon "Dropdown" at bounding box center [49, 192] width 11 height 8
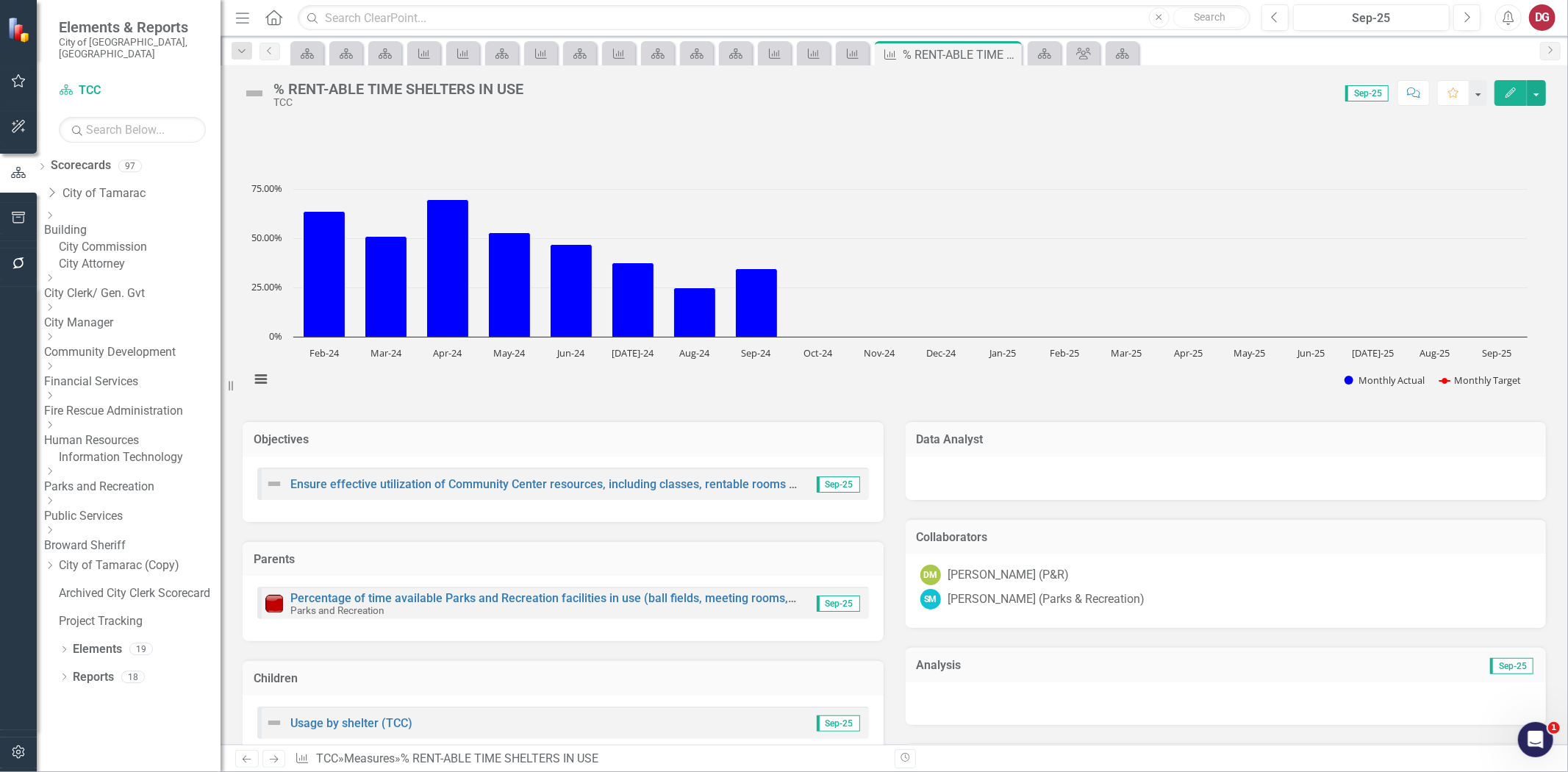
click at [108, 488] on link "Parks and Recreation" at bounding box center [132, 487] width 176 height 17
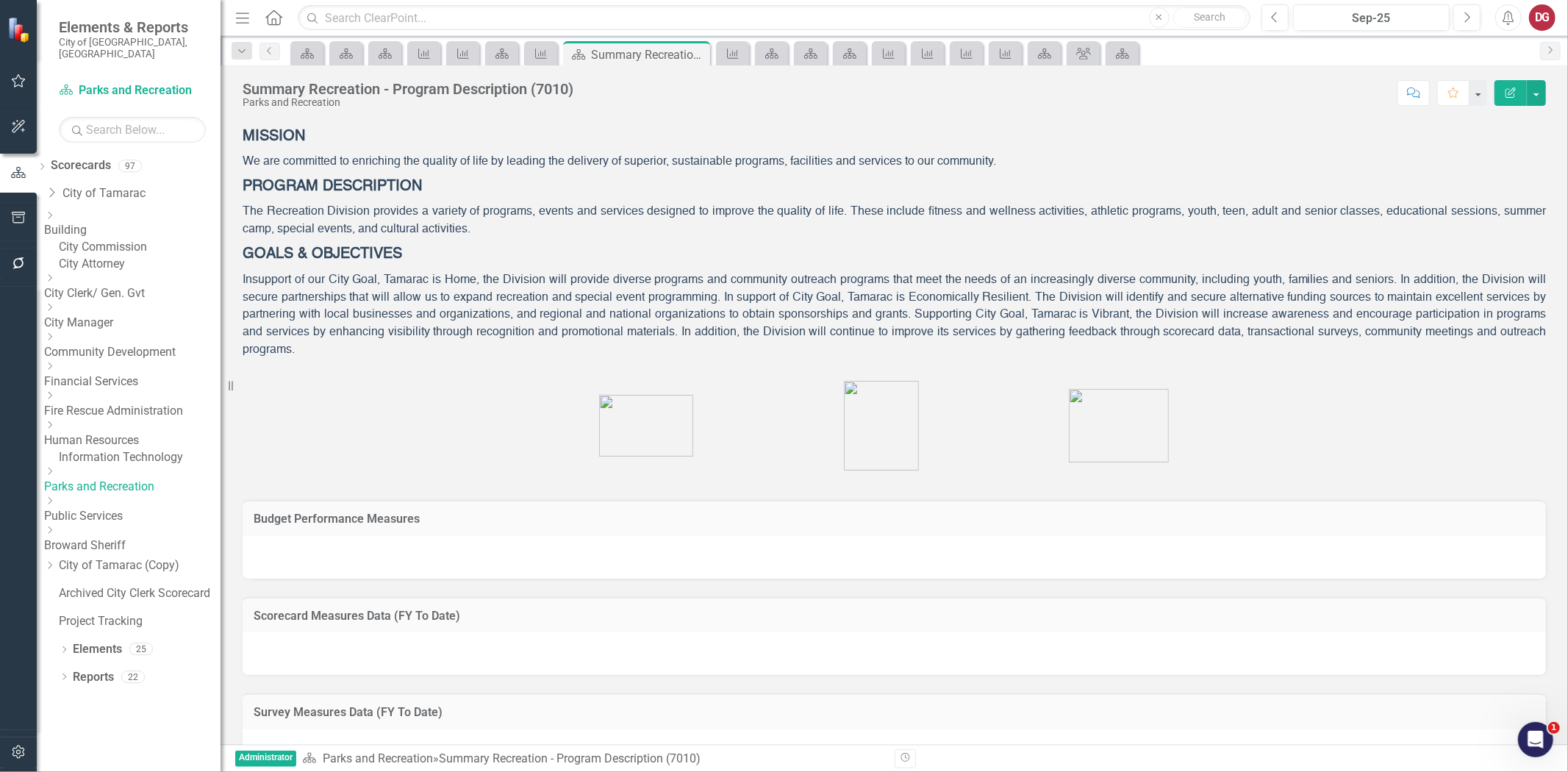
click at [105, 488] on link "Parks and Recreation" at bounding box center [132, 487] width 176 height 17
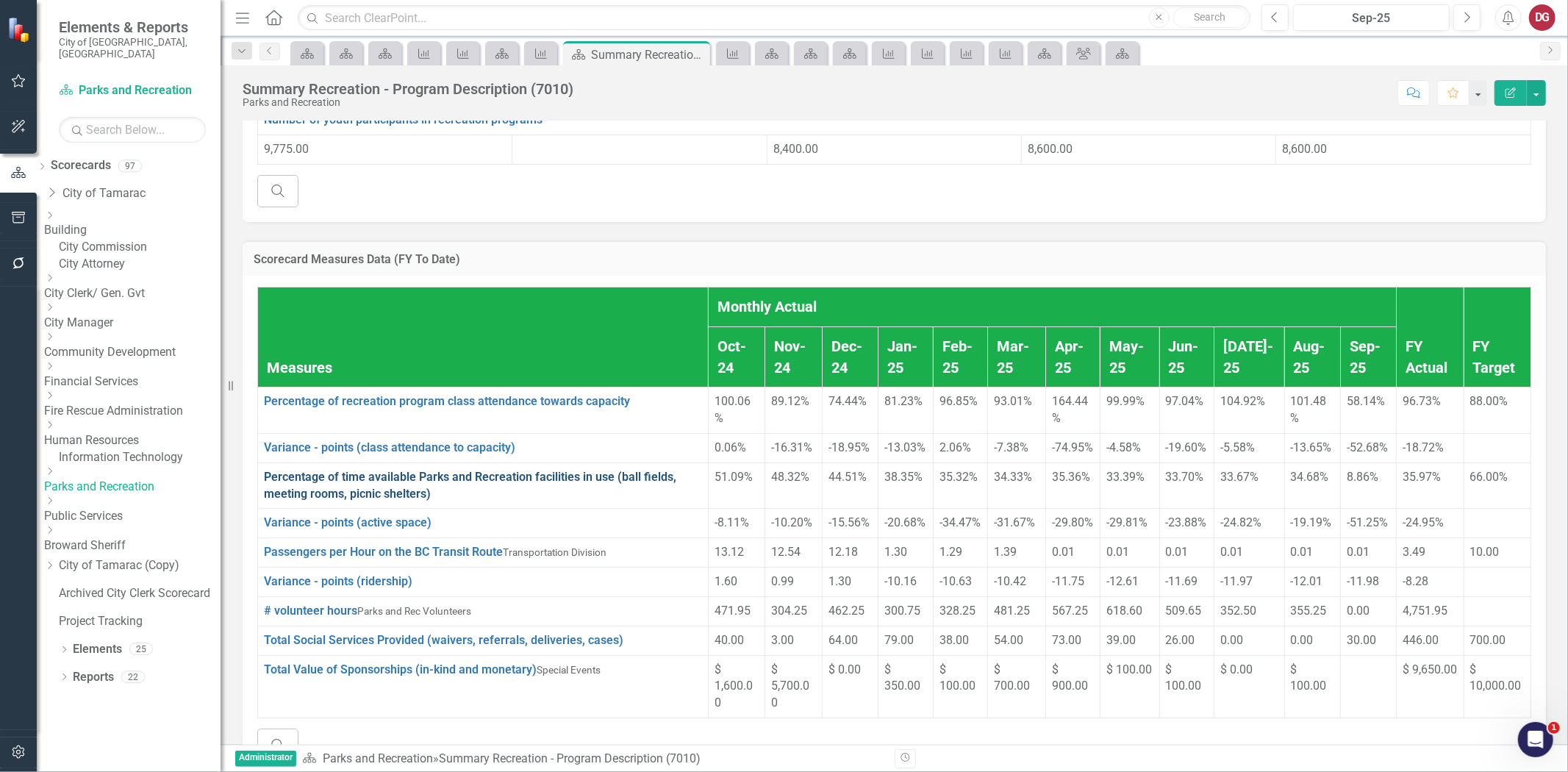
click at [294, 501] on link "Percentage of time available Parks and Recreation facilities in use (ball field…" at bounding box center [470, 485] width 412 height 31
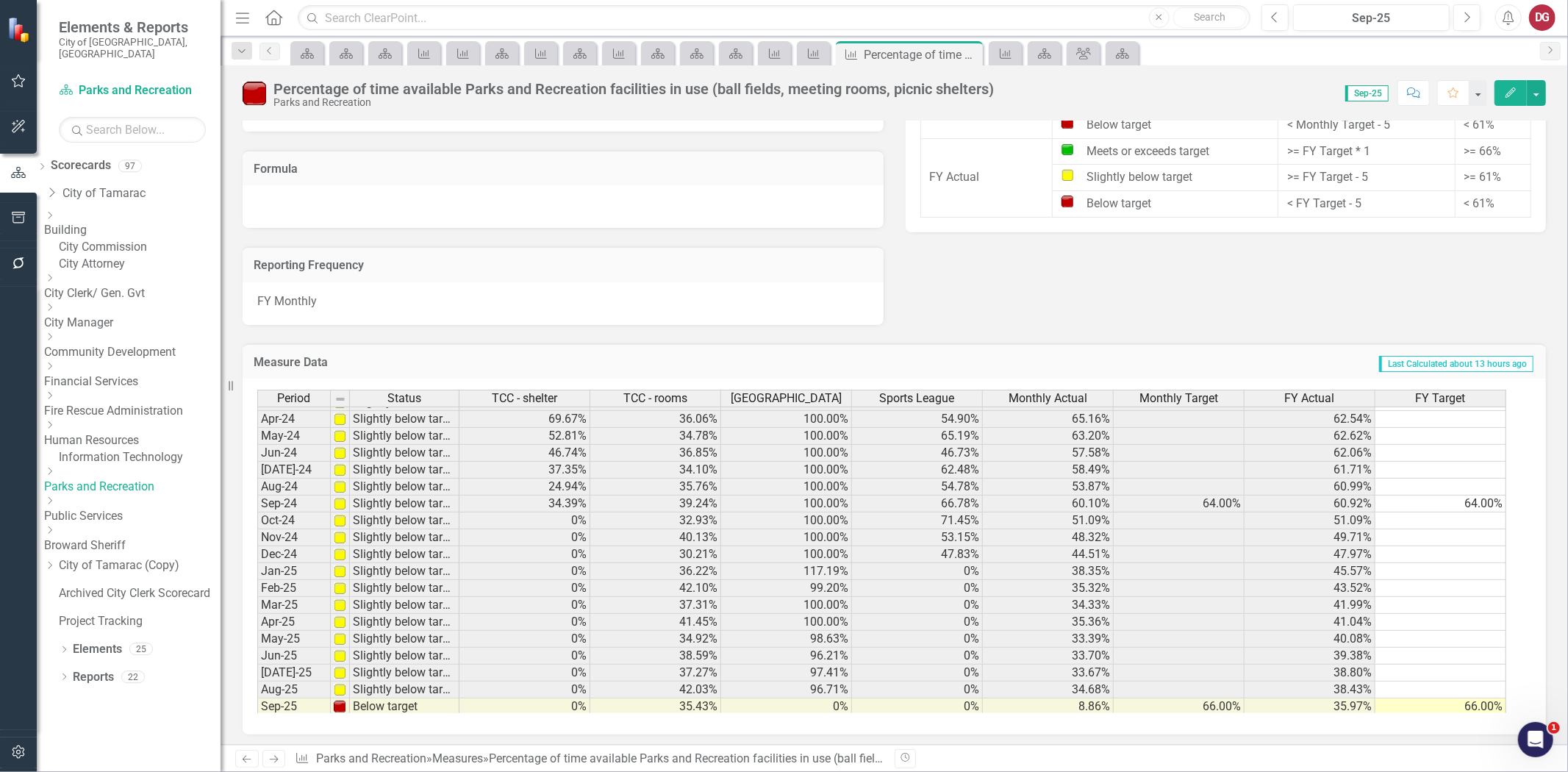
scroll to position [544, 0]
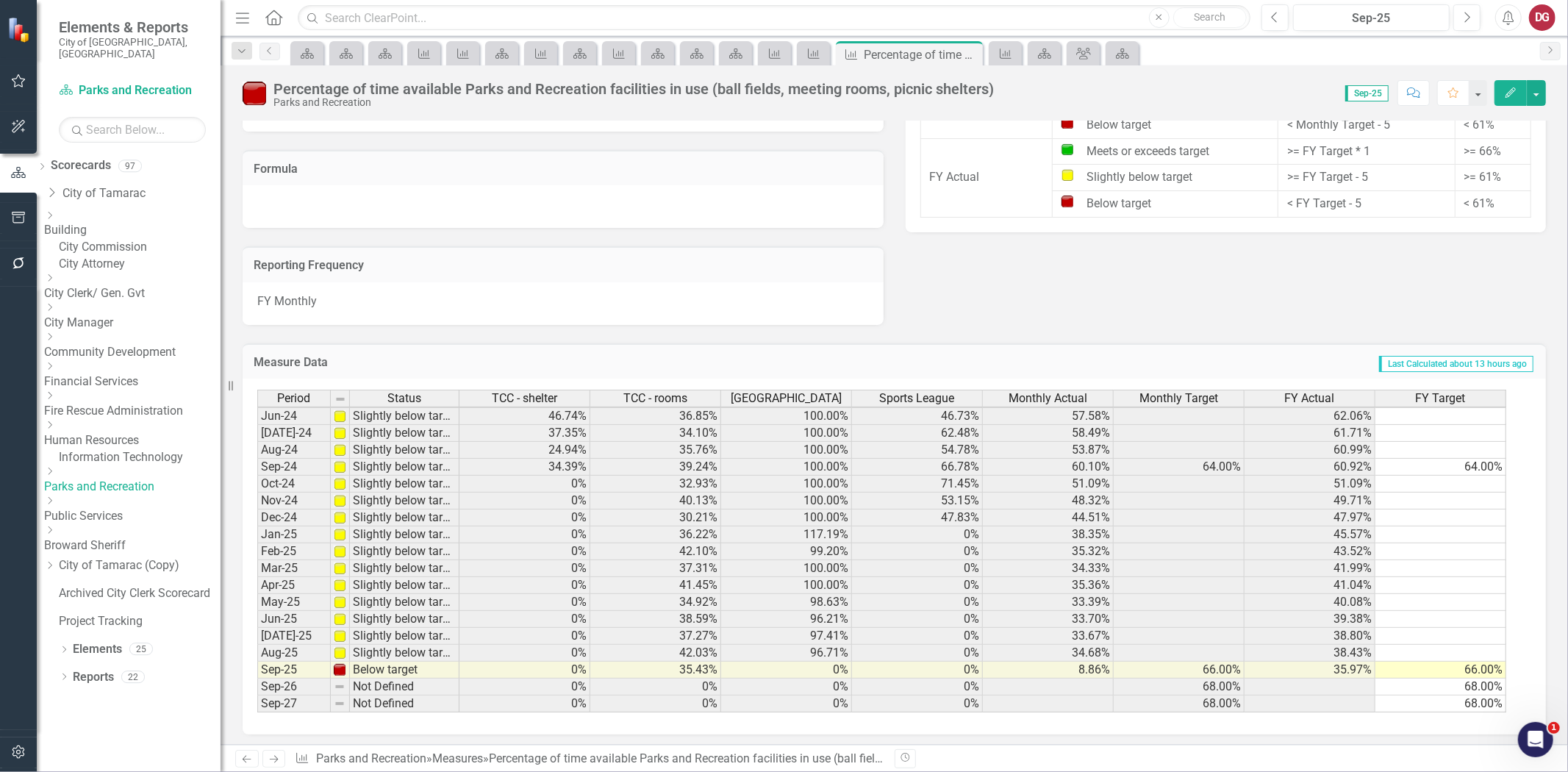
click at [501, 481] on tbody "Nov-22 Slightly below target 70.69% 36.71% 91.50% 40.55% 59.86% 62.00% 59.89% 6…" at bounding box center [882, 399] width 1248 height 626
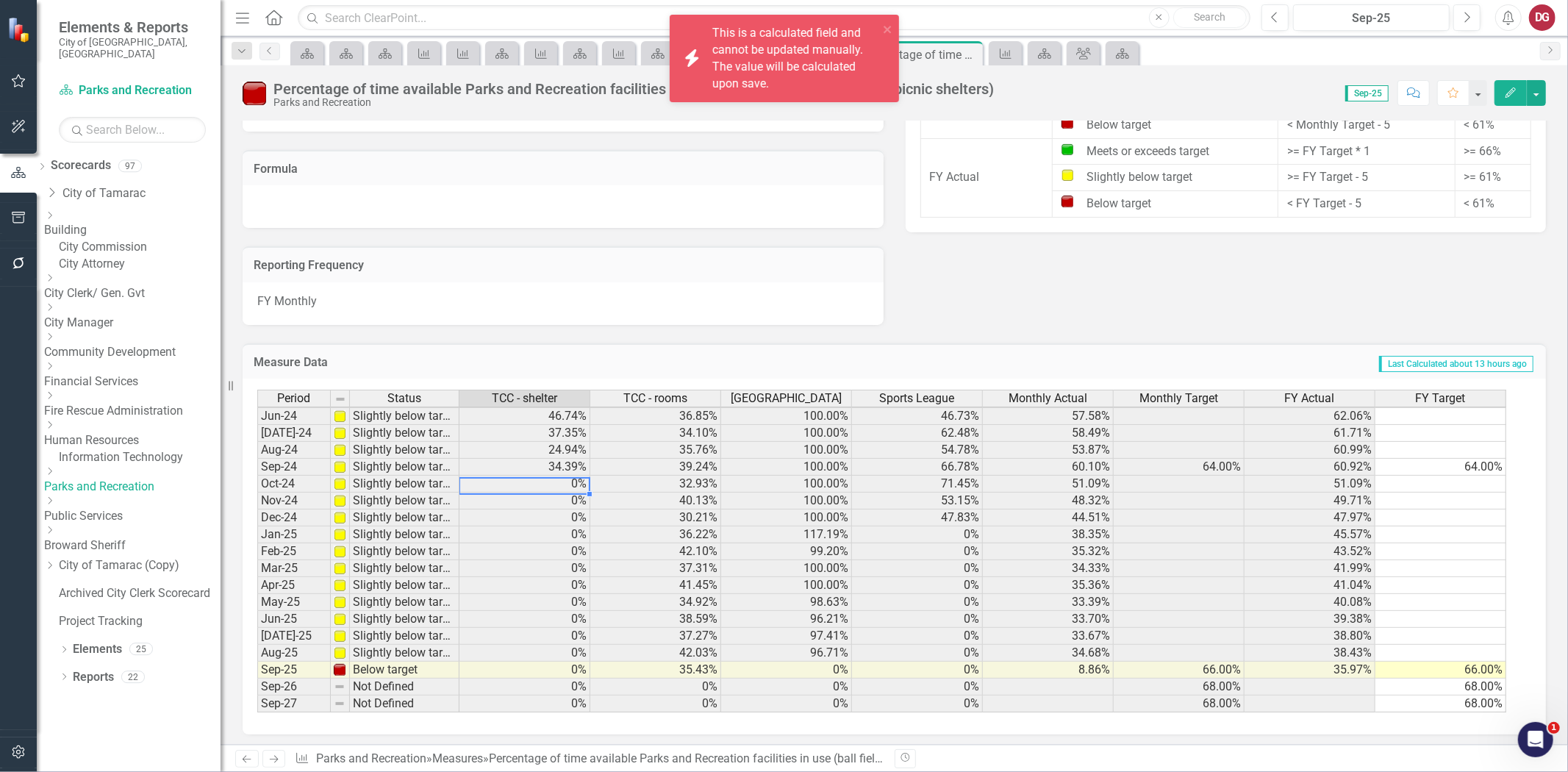
click at [501, 481] on td "0%" at bounding box center [525, 484] width 131 height 17
click at [895, 325] on div "Measure Data Last Calculated about 13 hours ago Period Status TCC - shelter TCC…" at bounding box center [894, 530] width 1326 height 411
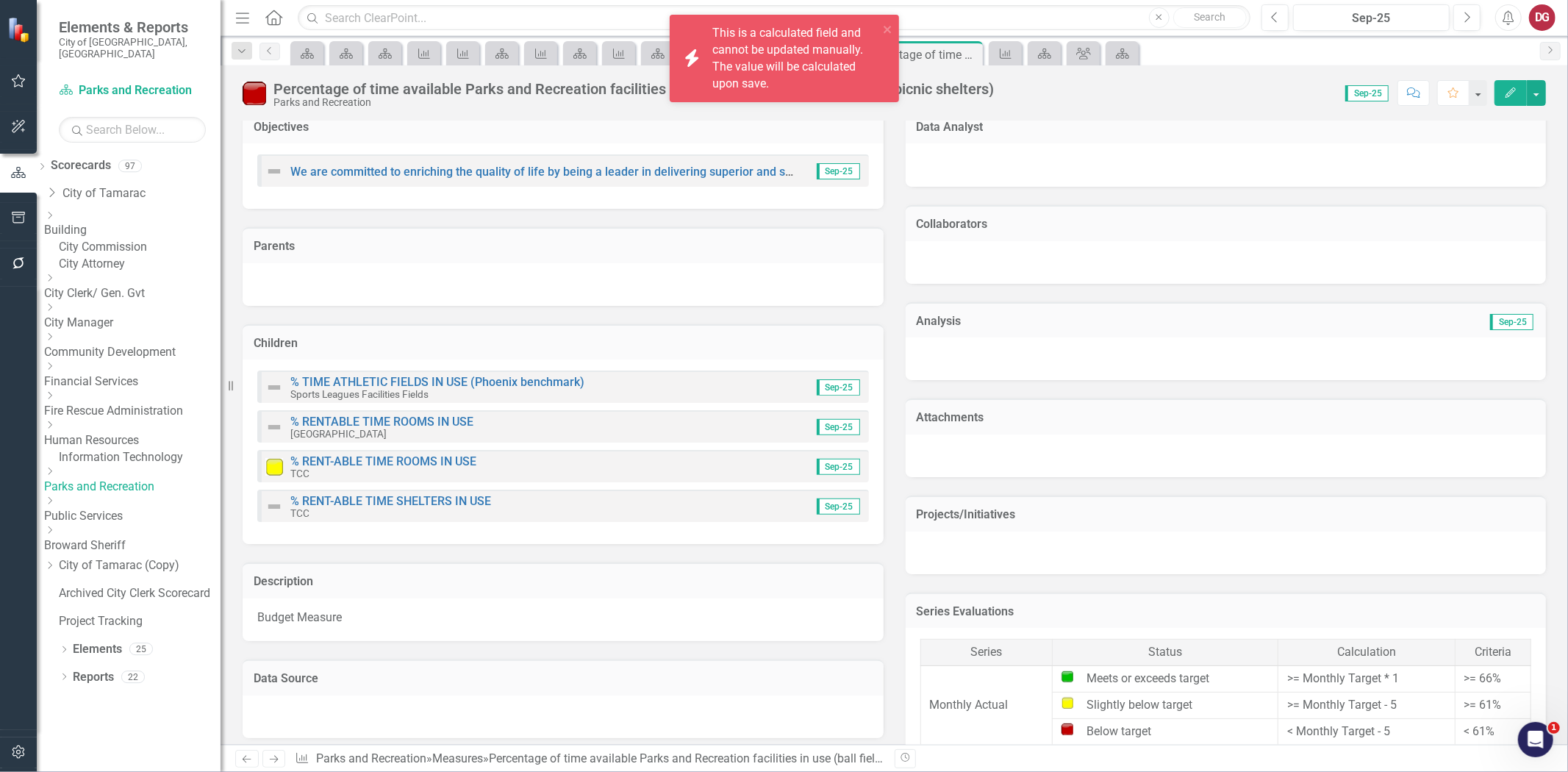
scroll to position [266, 0]
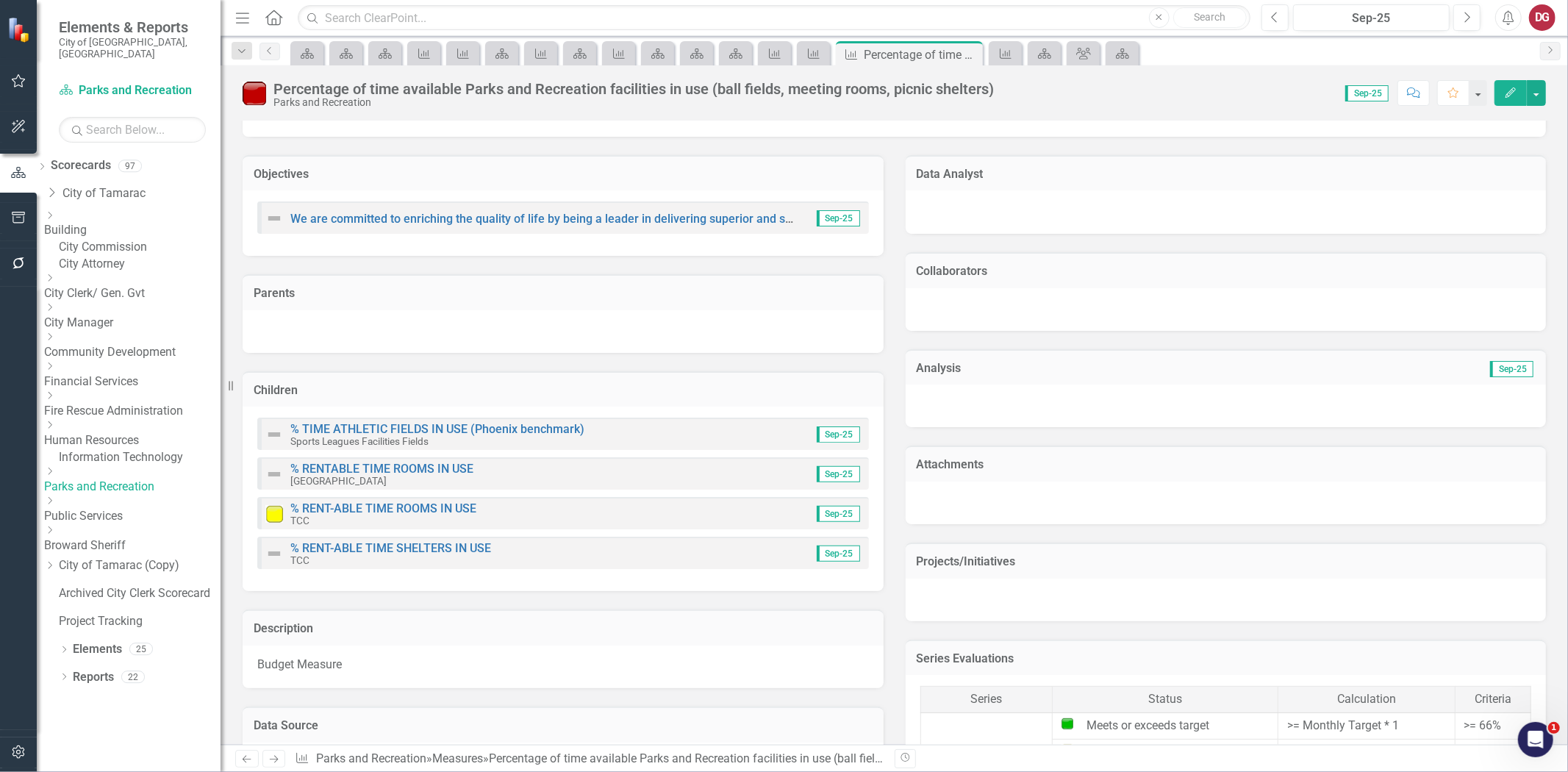
click at [122, 483] on link "Parks and Recreation" at bounding box center [132, 487] width 176 height 17
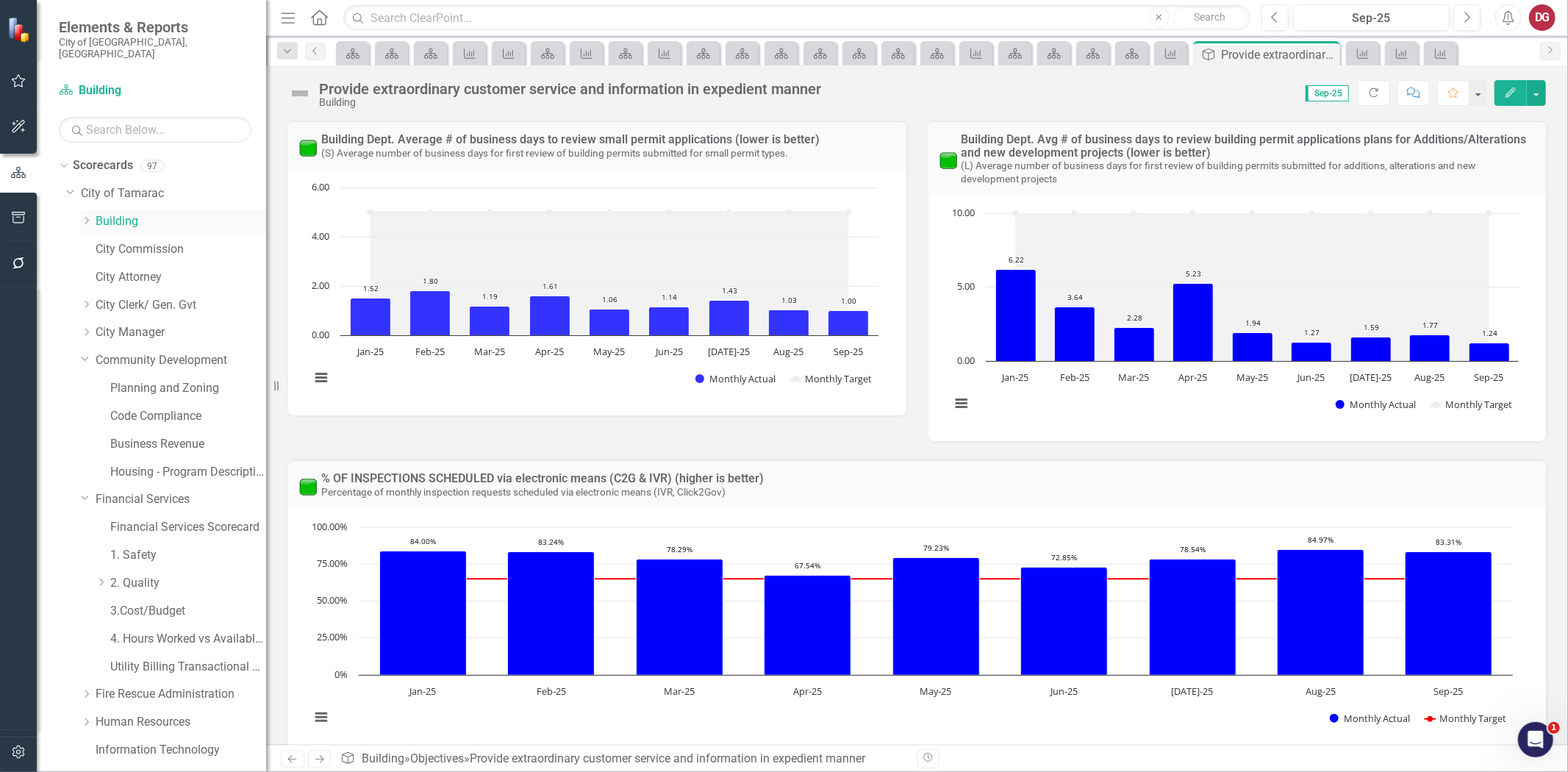
click at [90, 216] on icon "Dropdown" at bounding box center [86, 220] width 11 height 8
click at [107, 213] on link "Building" at bounding box center [181, 221] width 171 height 17
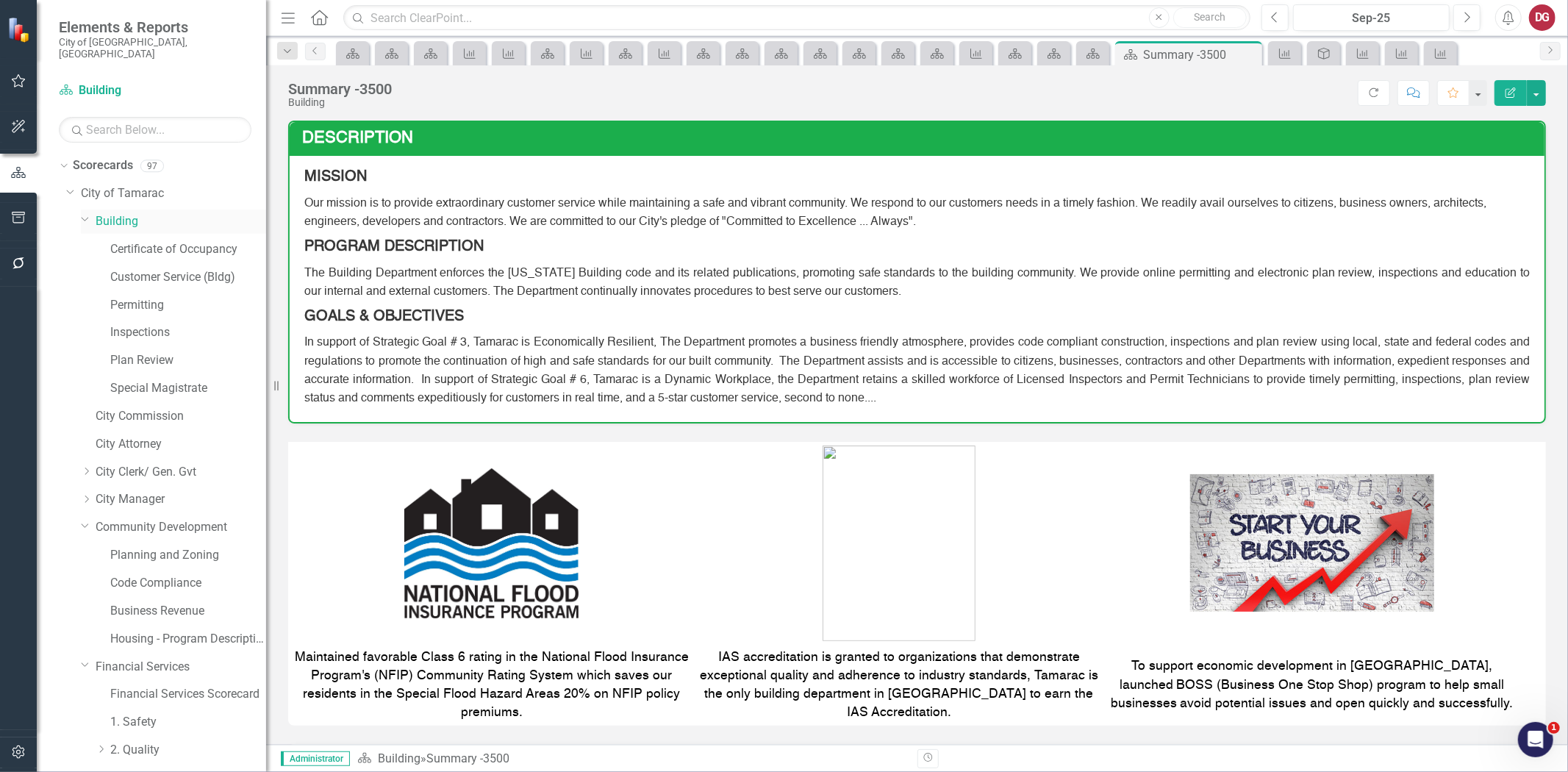
click at [82, 213] on icon "Dropdown" at bounding box center [85, 218] width 8 height 11
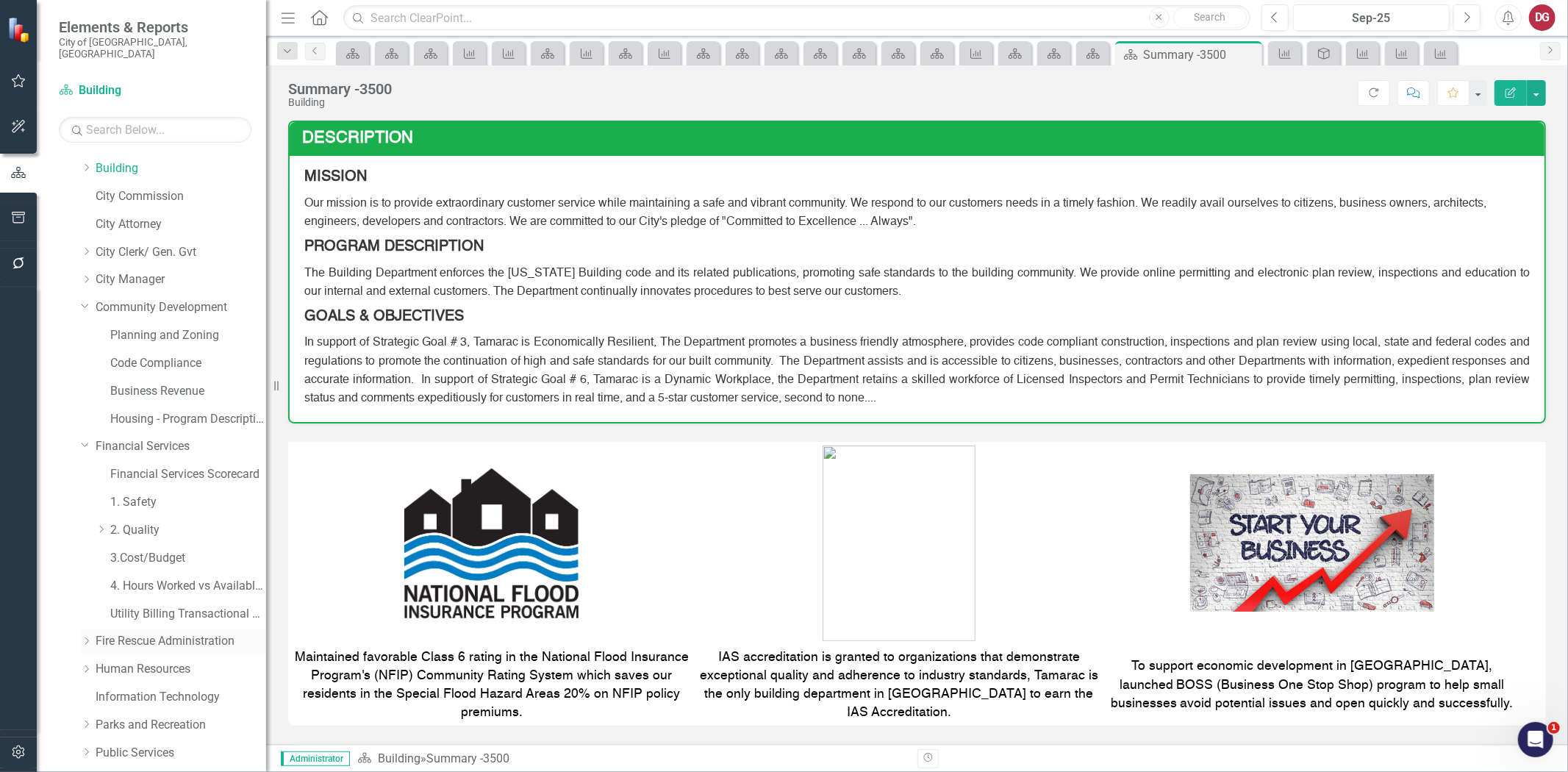
scroll to position [82, 0]
click at [138, 604] on link "Fire Rescue Administration" at bounding box center [181, 612] width 171 height 17
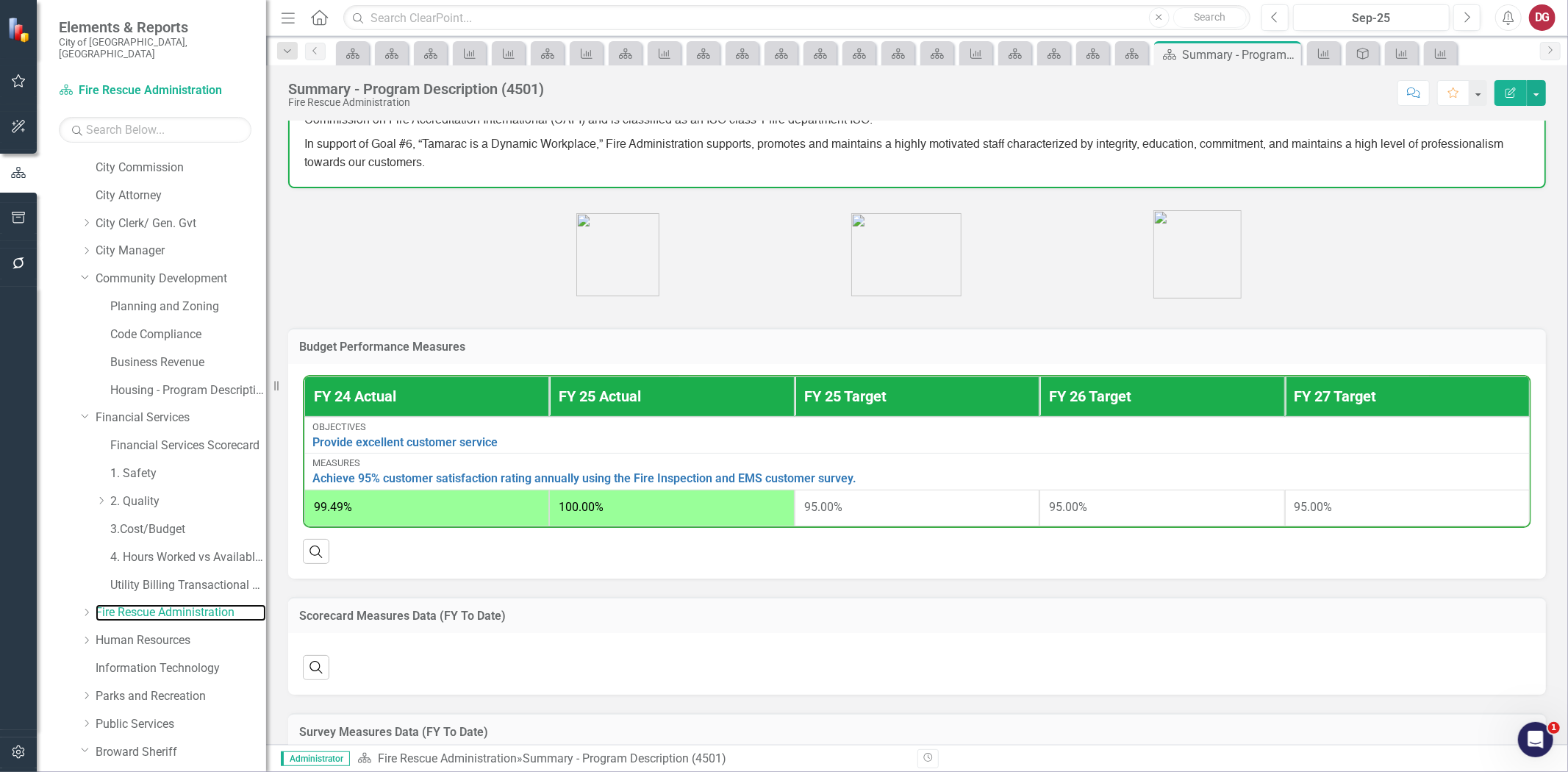
scroll to position [408, 0]
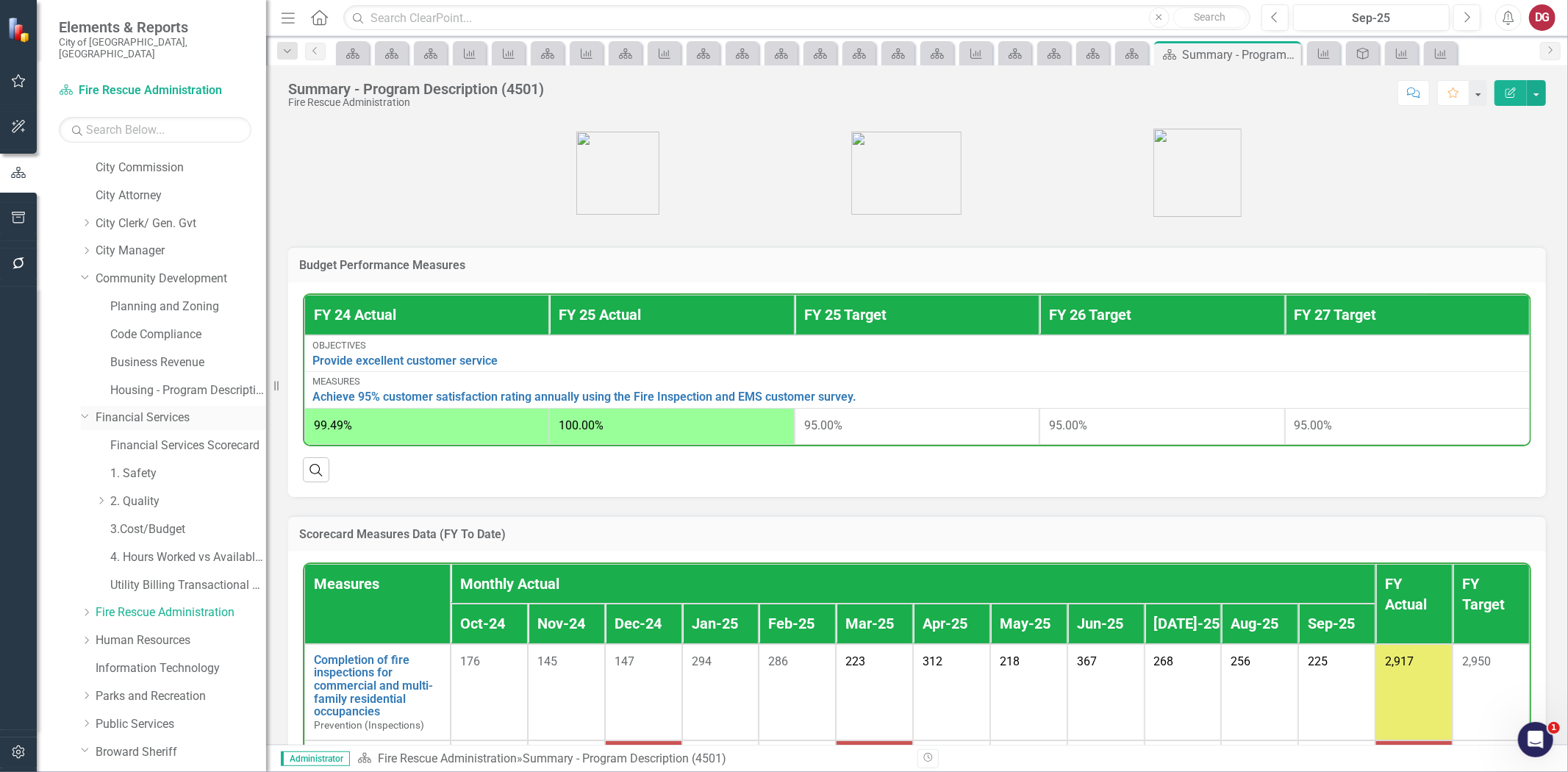
click at [81, 411] on icon "Dropdown" at bounding box center [85, 416] width 8 height 11
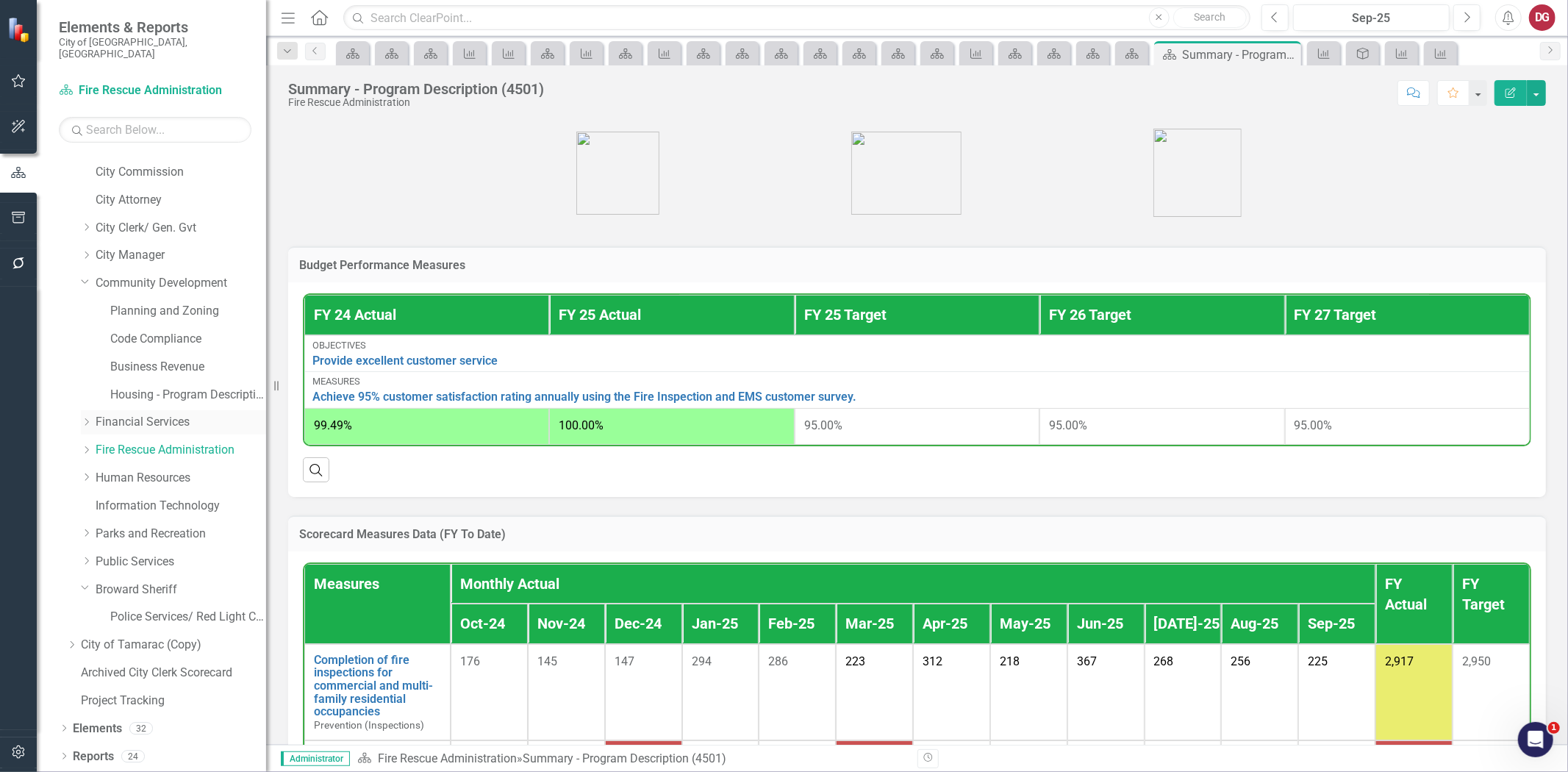
scroll to position [66, 0]
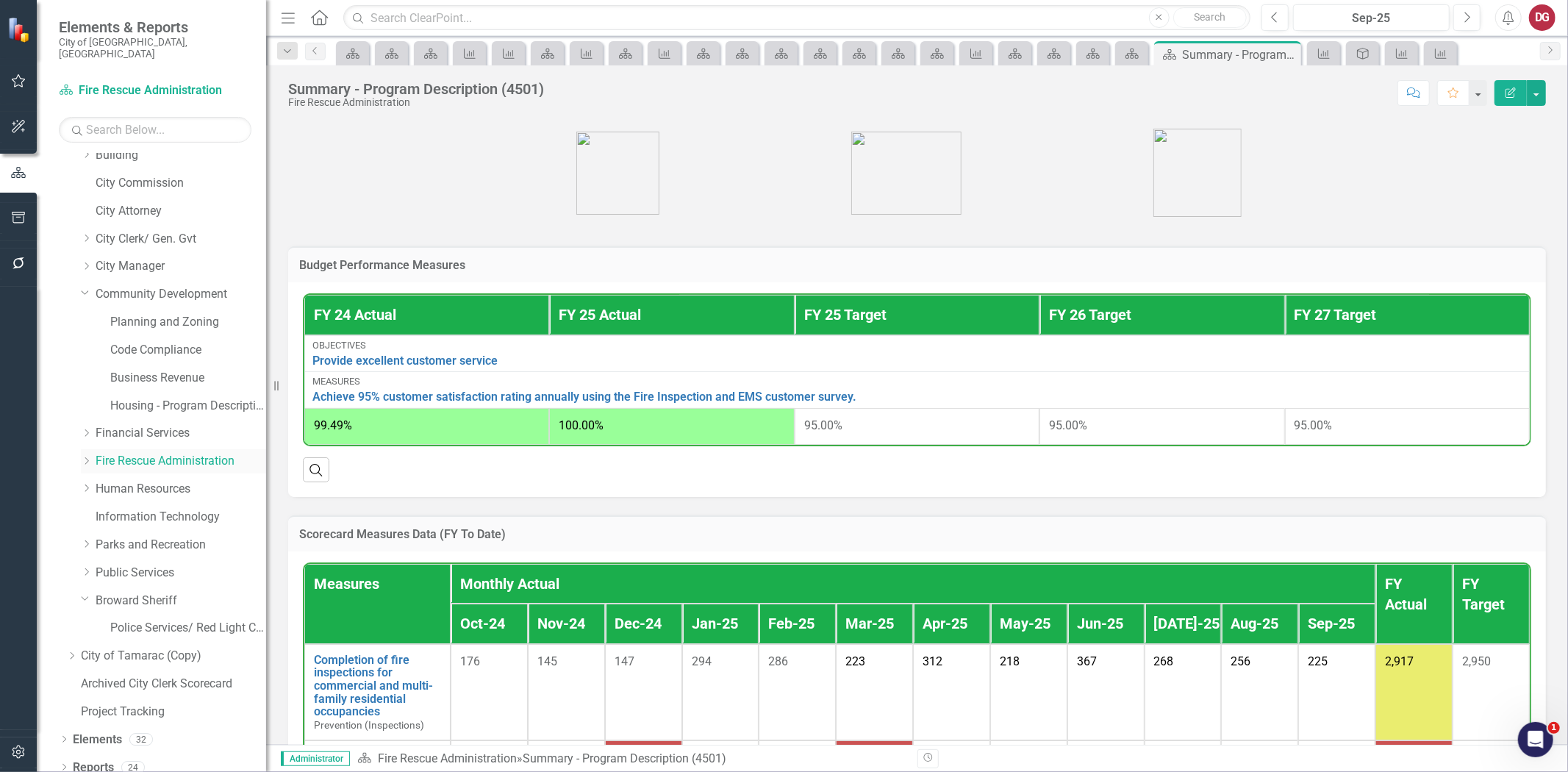
click at [89, 456] on icon "Dropdown" at bounding box center [86, 460] width 11 height 8
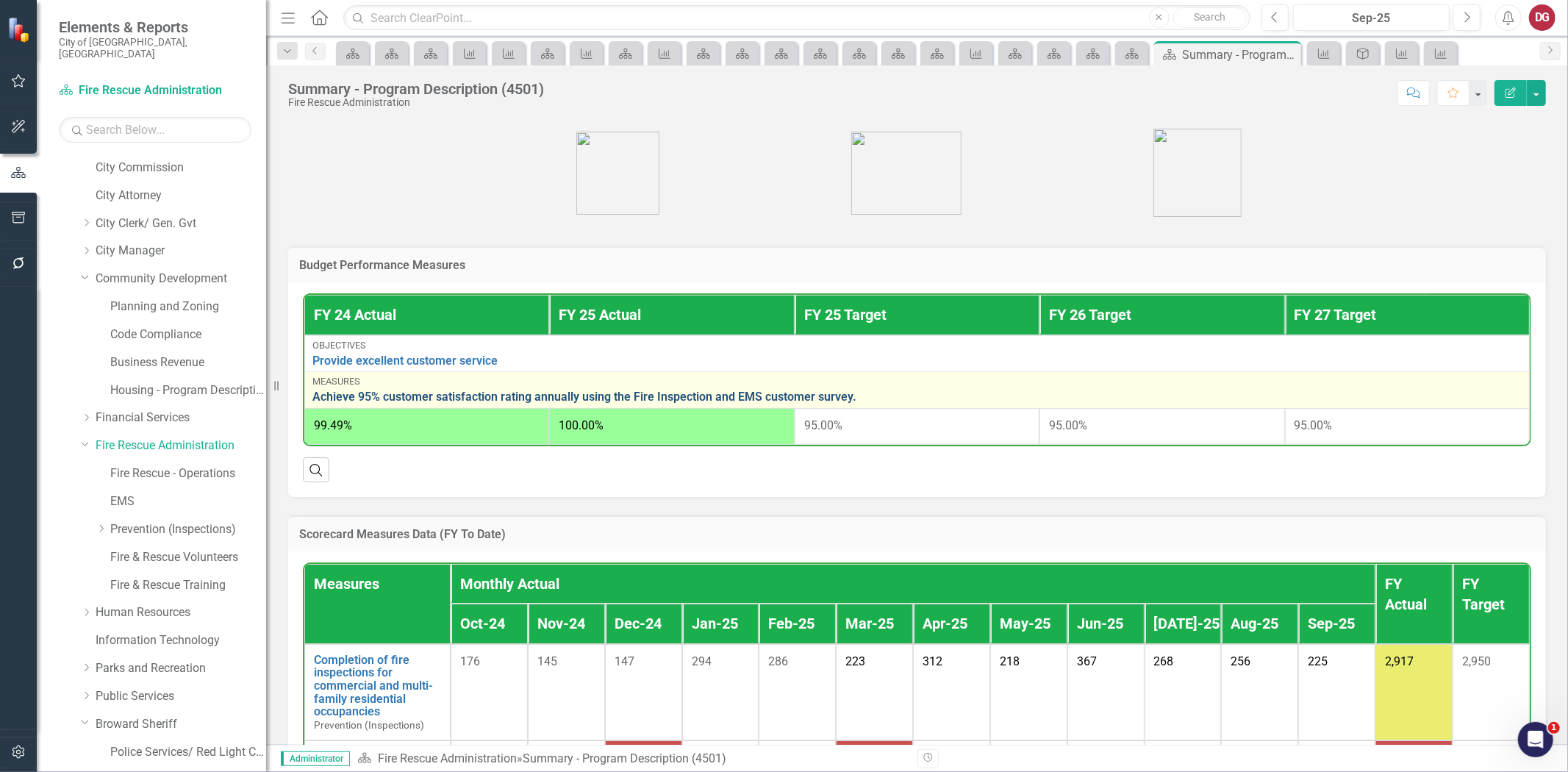
click at [528, 390] on link "Achieve 95% customer satisfaction rating annually using the Fire Inspection and…" at bounding box center [917, 397] width 1209 height 13
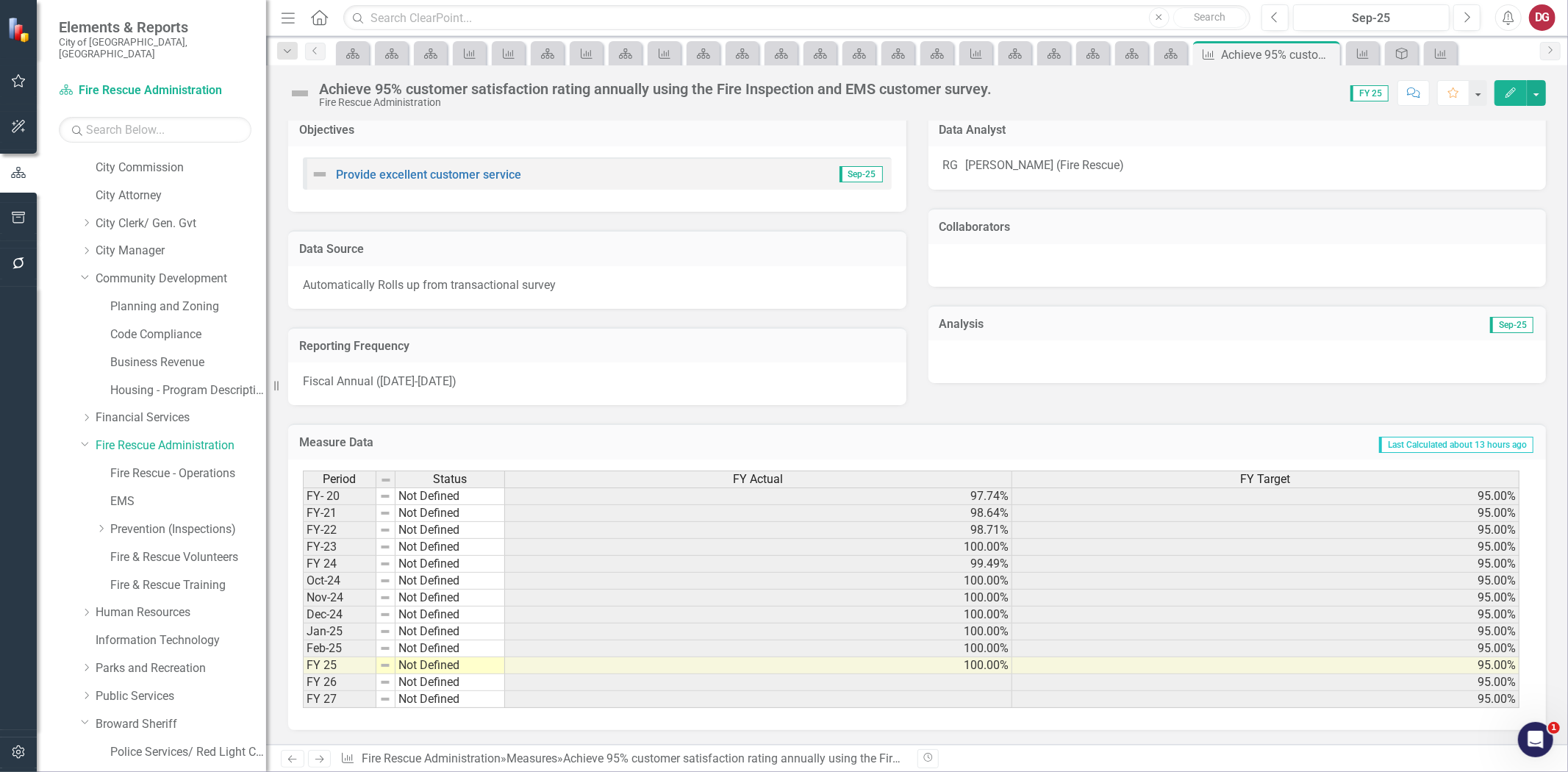
scroll to position [1, 0]
click at [136, 465] on link "Fire Rescue - Operations" at bounding box center [189, 474] width 156 height 17
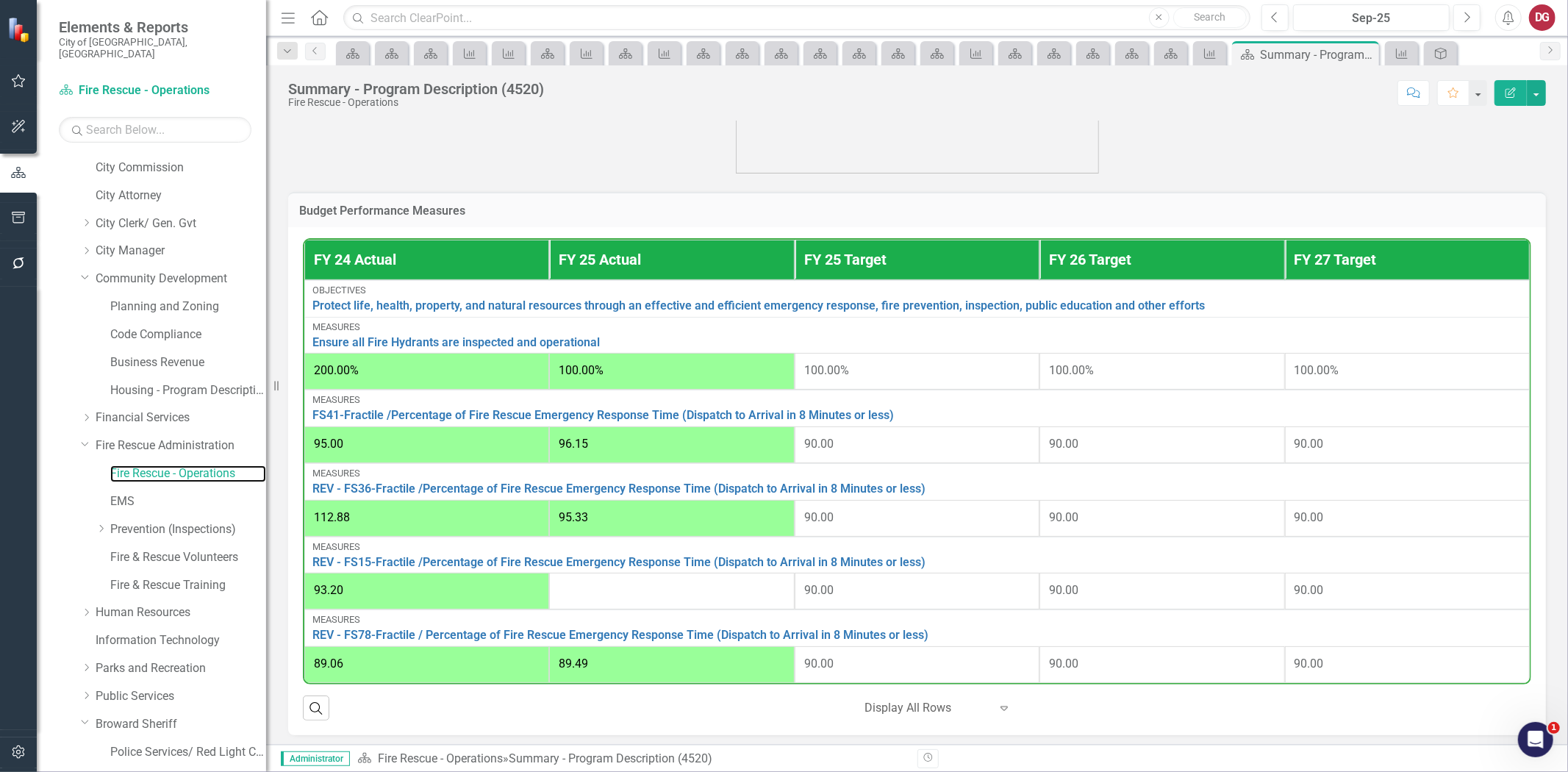
scroll to position [748, 0]
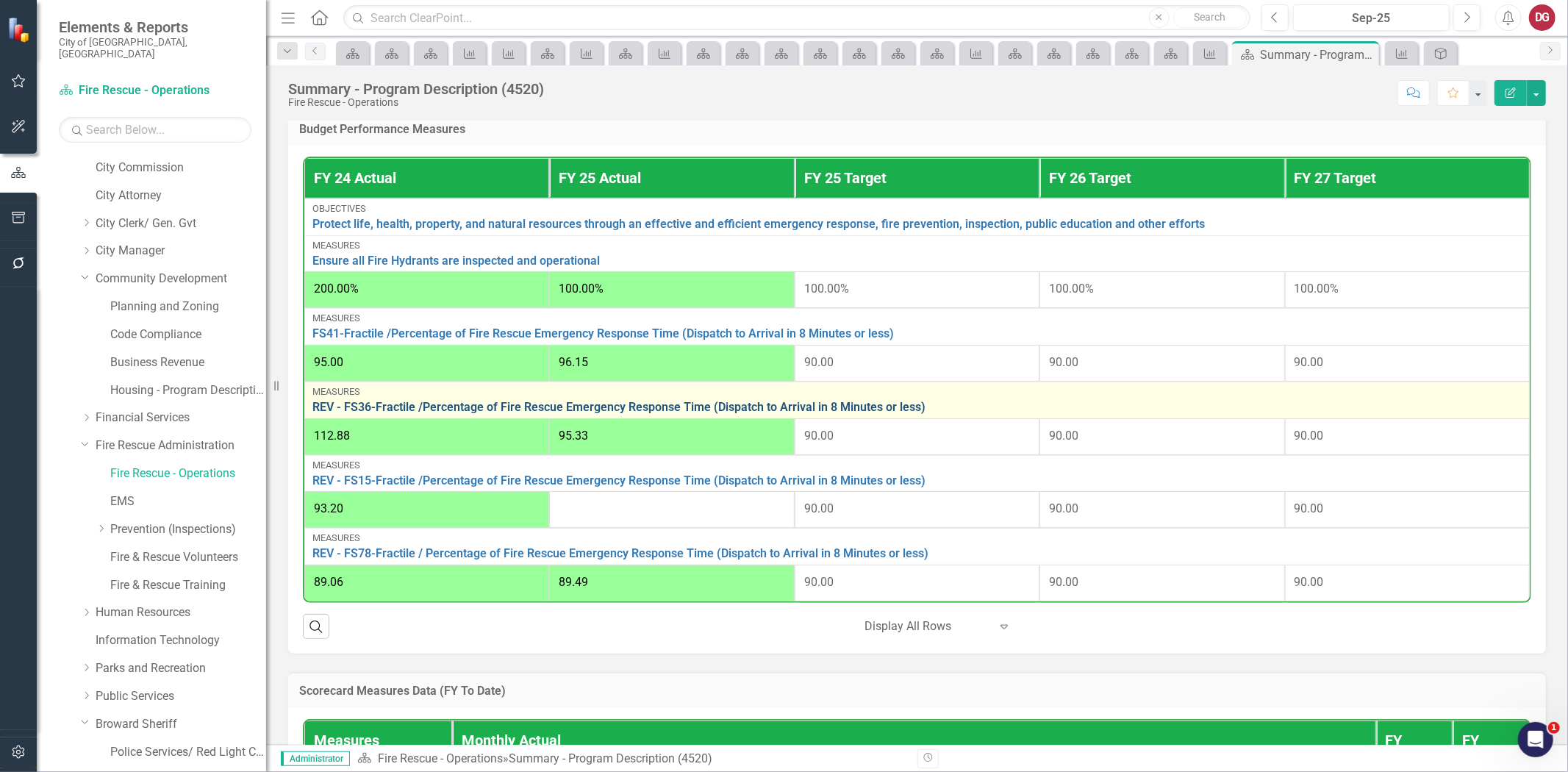
click at [686, 401] on link "REV - FS36-Fractile /Percentage of Fire Rescue Emergency Response Time (Dispatc…" at bounding box center [917, 407] width 1209 height 13
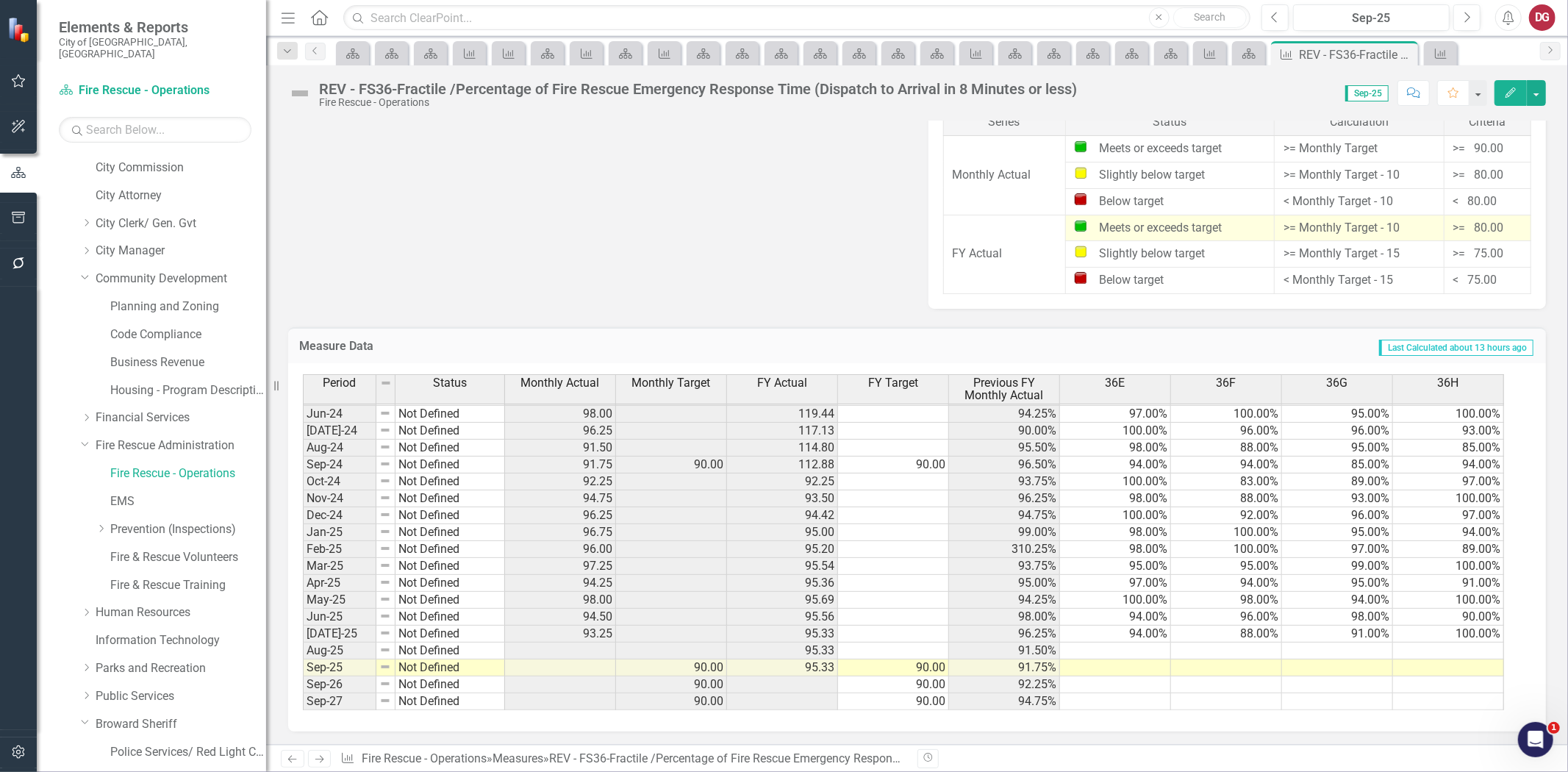
scroll to position [543, 0]
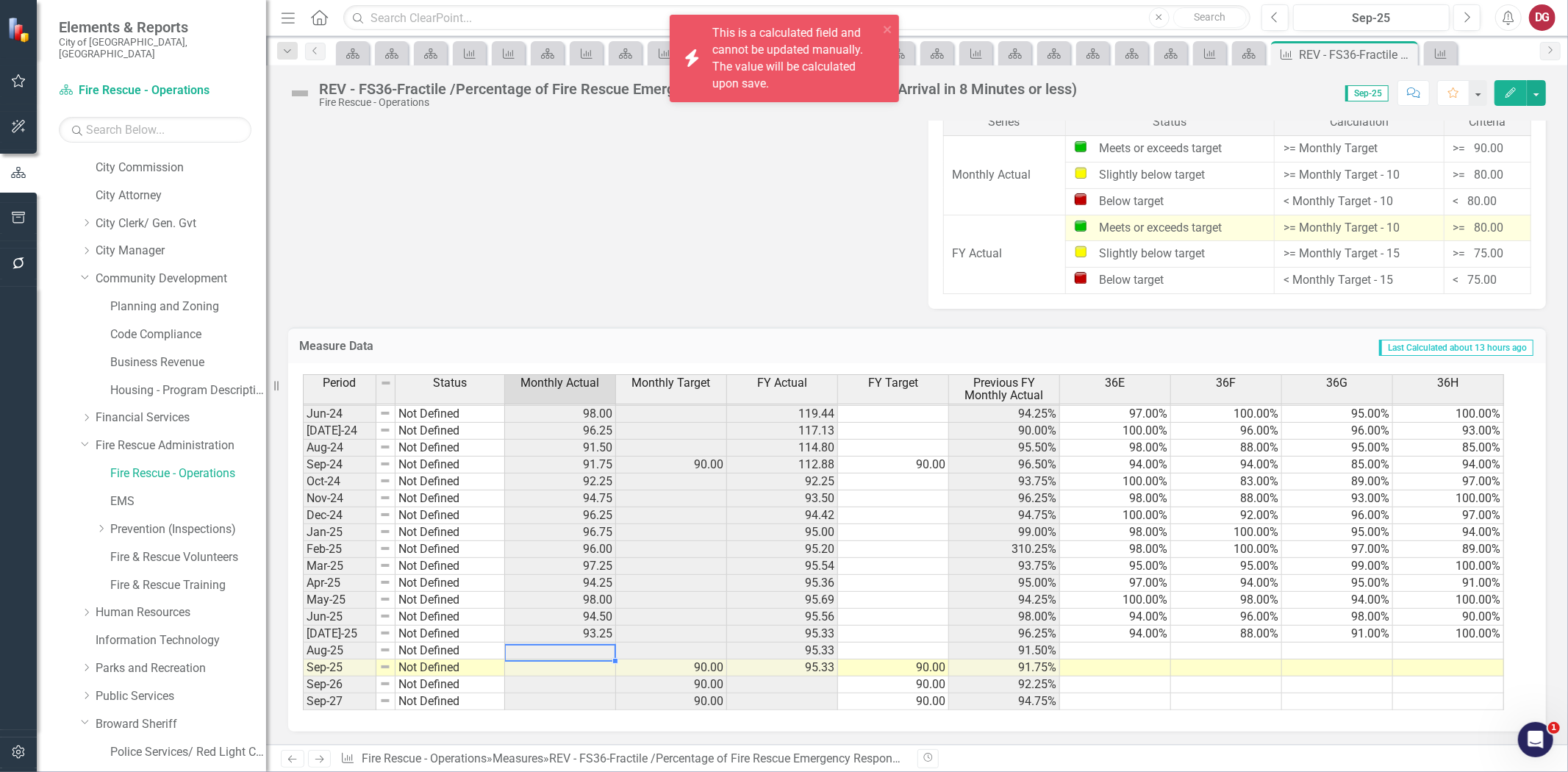
click at [579, 650] on td at bounding box center [560, 651] width 111 height 17
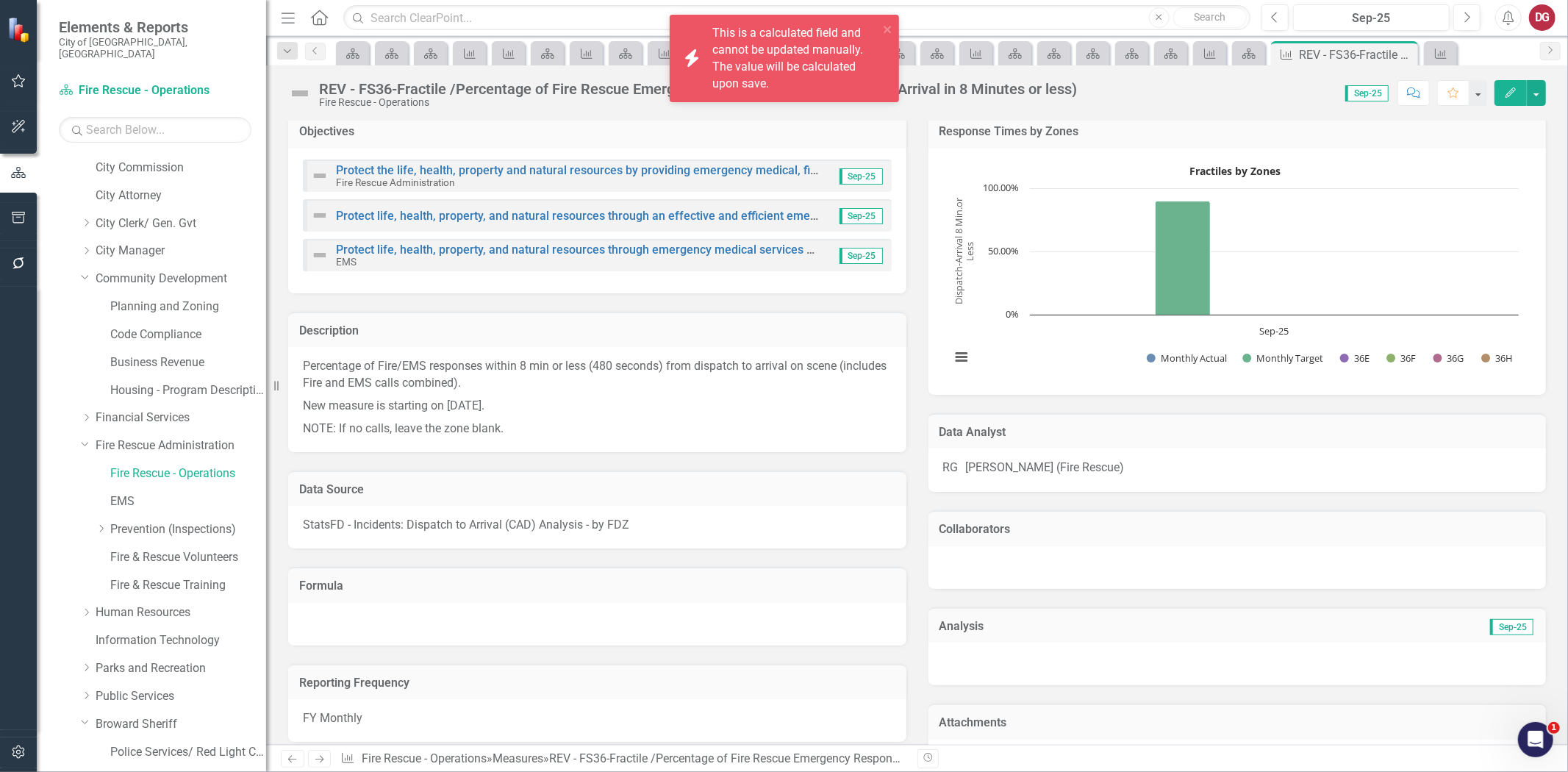
scroll to position [0, 0]
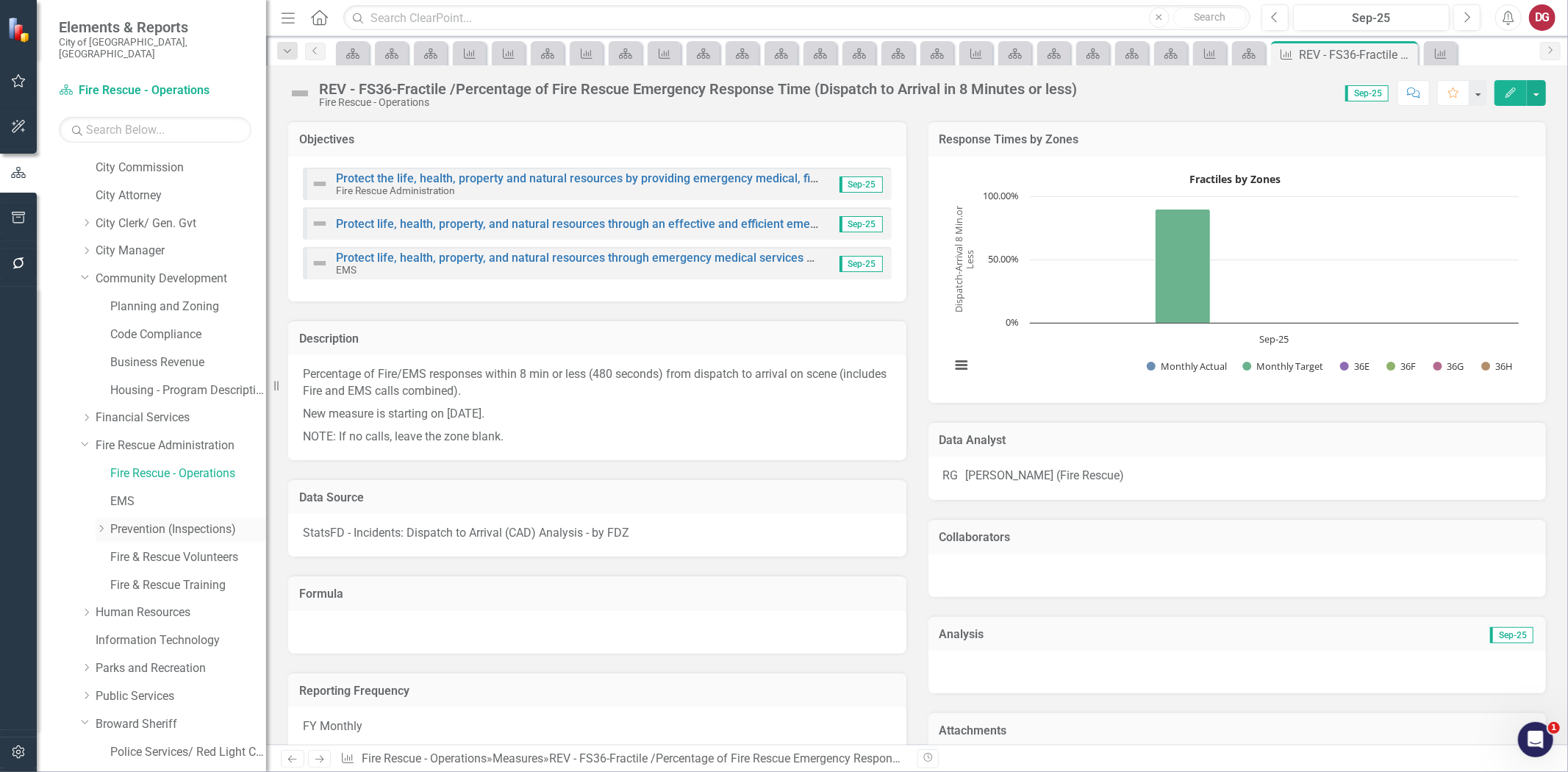
click at [130, 521] on link "Prevention (Inspections)" at bounding box center [189, 530] width 156 height 17
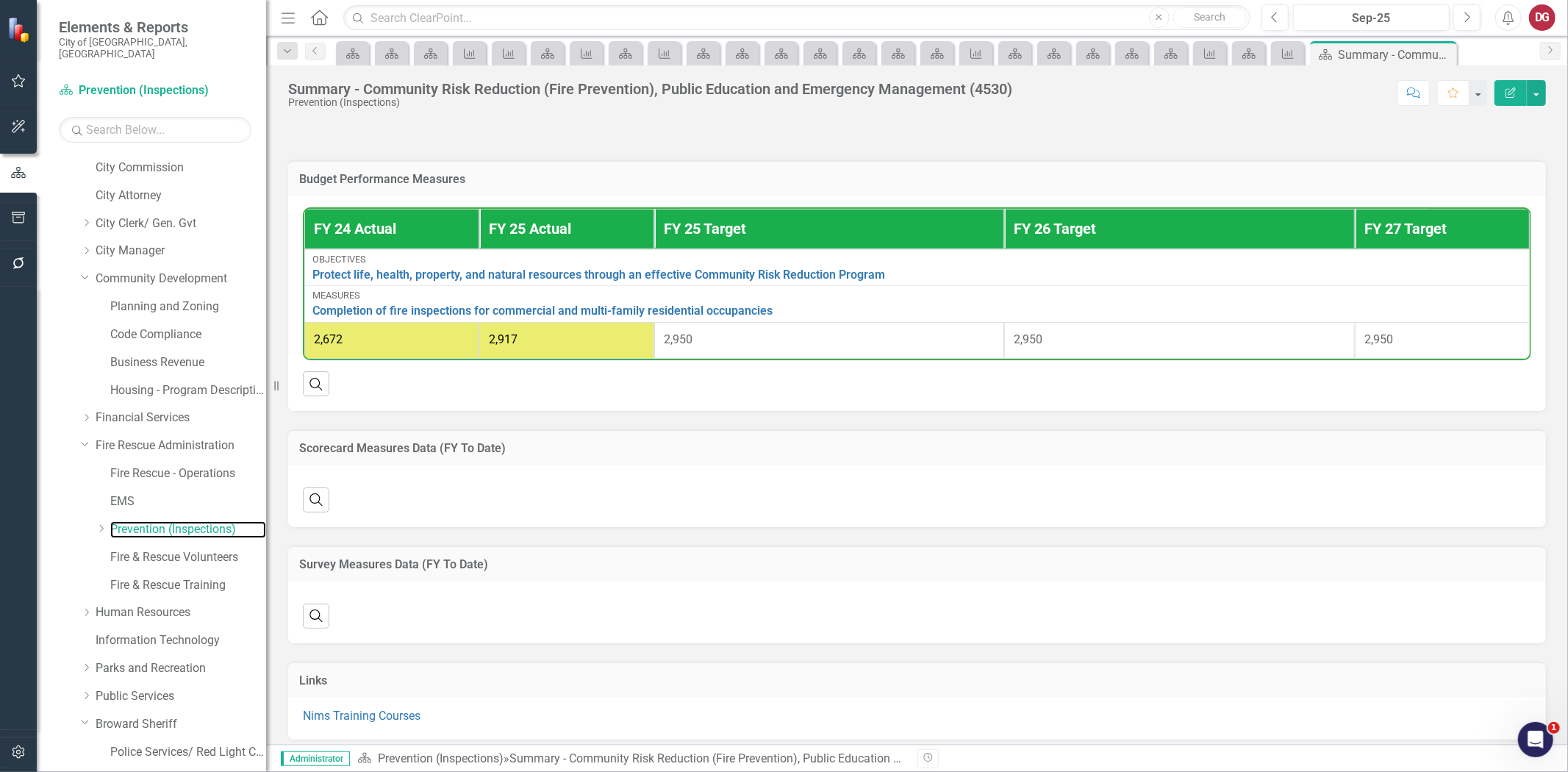
scroll to position [724, 0]
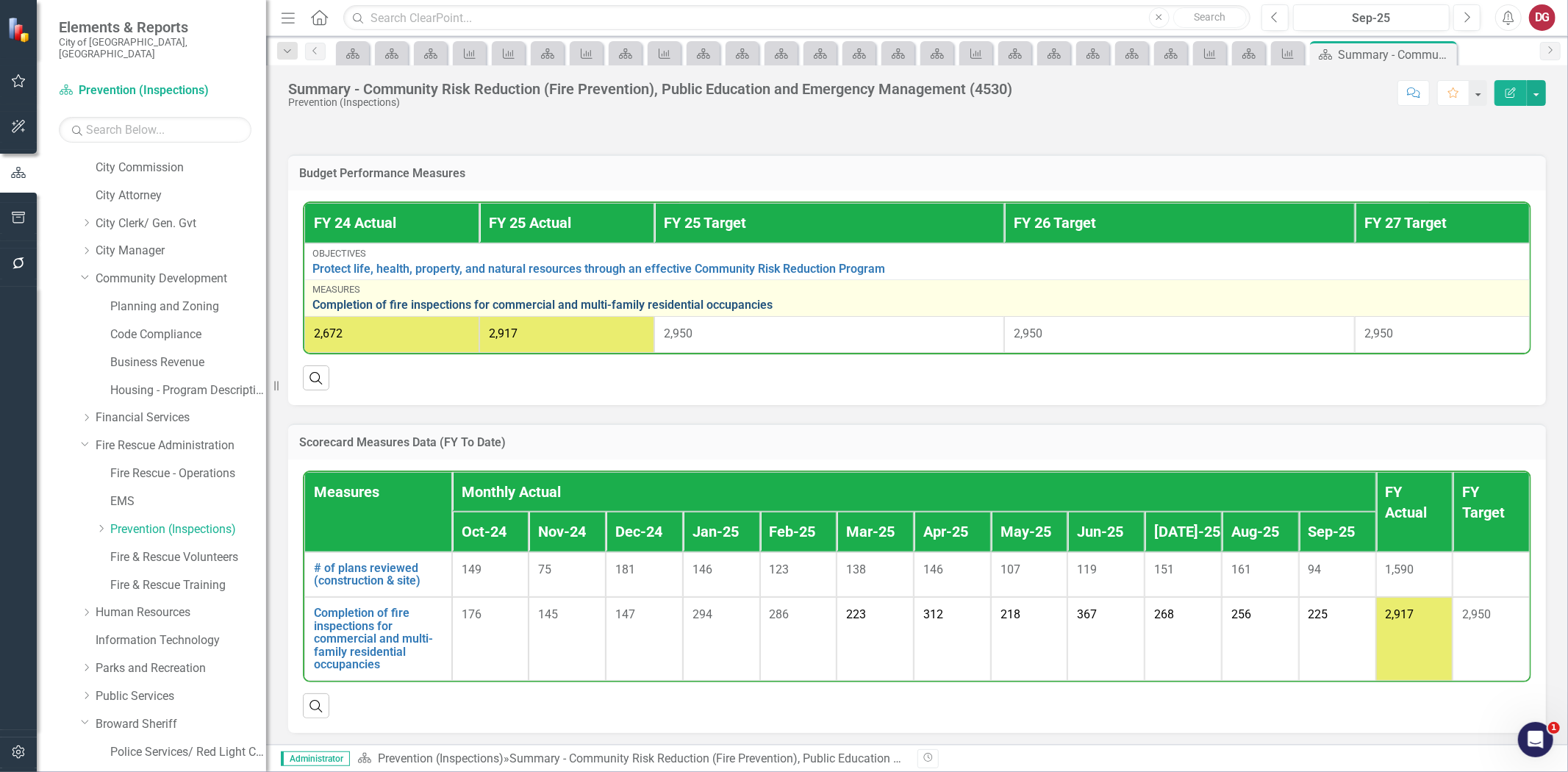
click at [566, 300] on link "Completion of fire inspections for commercial and multi-family residential occu…" at bounding box center [917, 305] width 1209 height 13
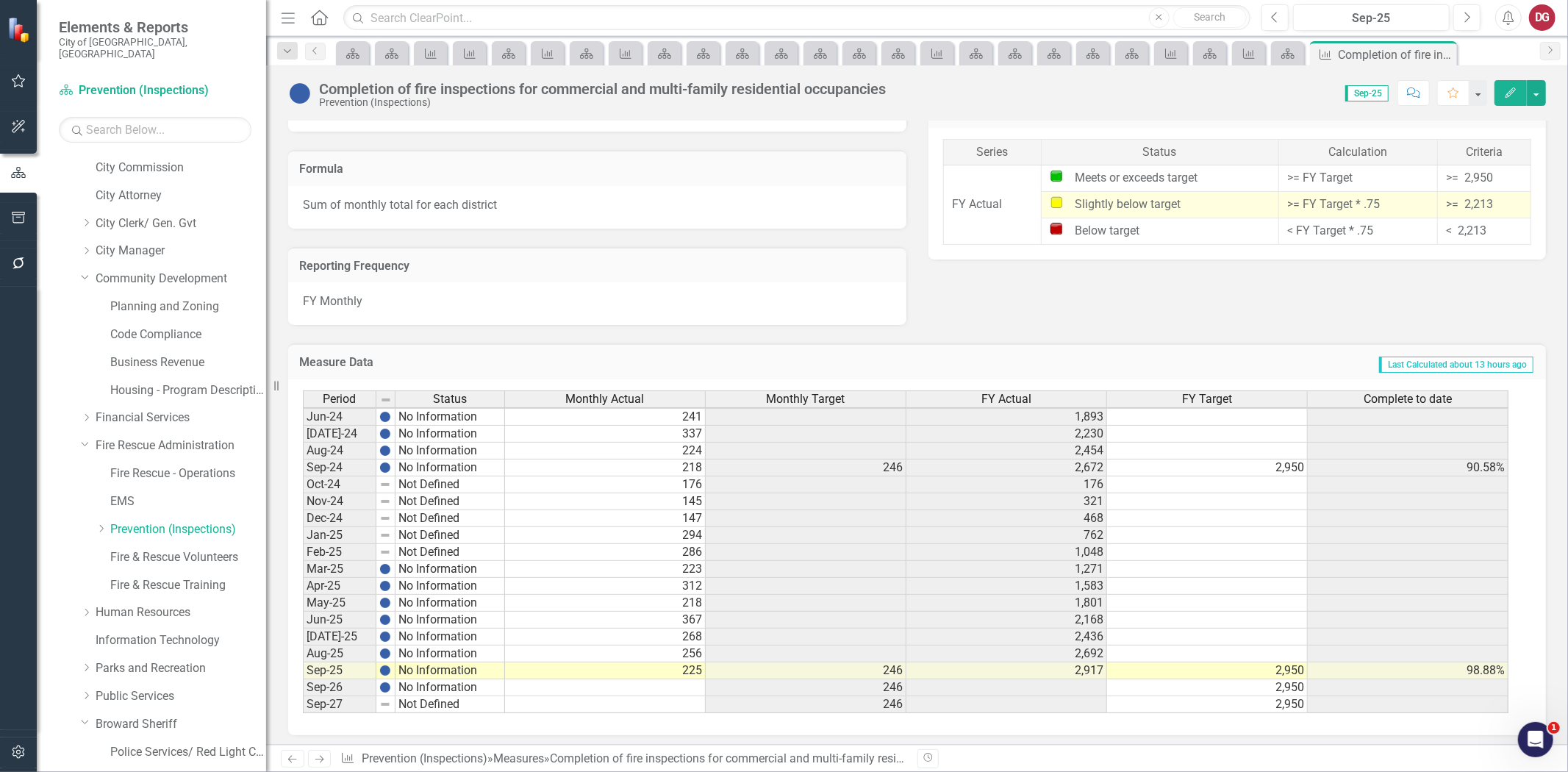
scroll to position [1118, 0]
drag, startPoint x: 218, startPoint y: 456, endPoint x: 216, endPoint y: 564, distance: 108.0
click at [218, 465] on link "Fire Rescue - Operations" at bounding box center [189, 474] width 156 height 17
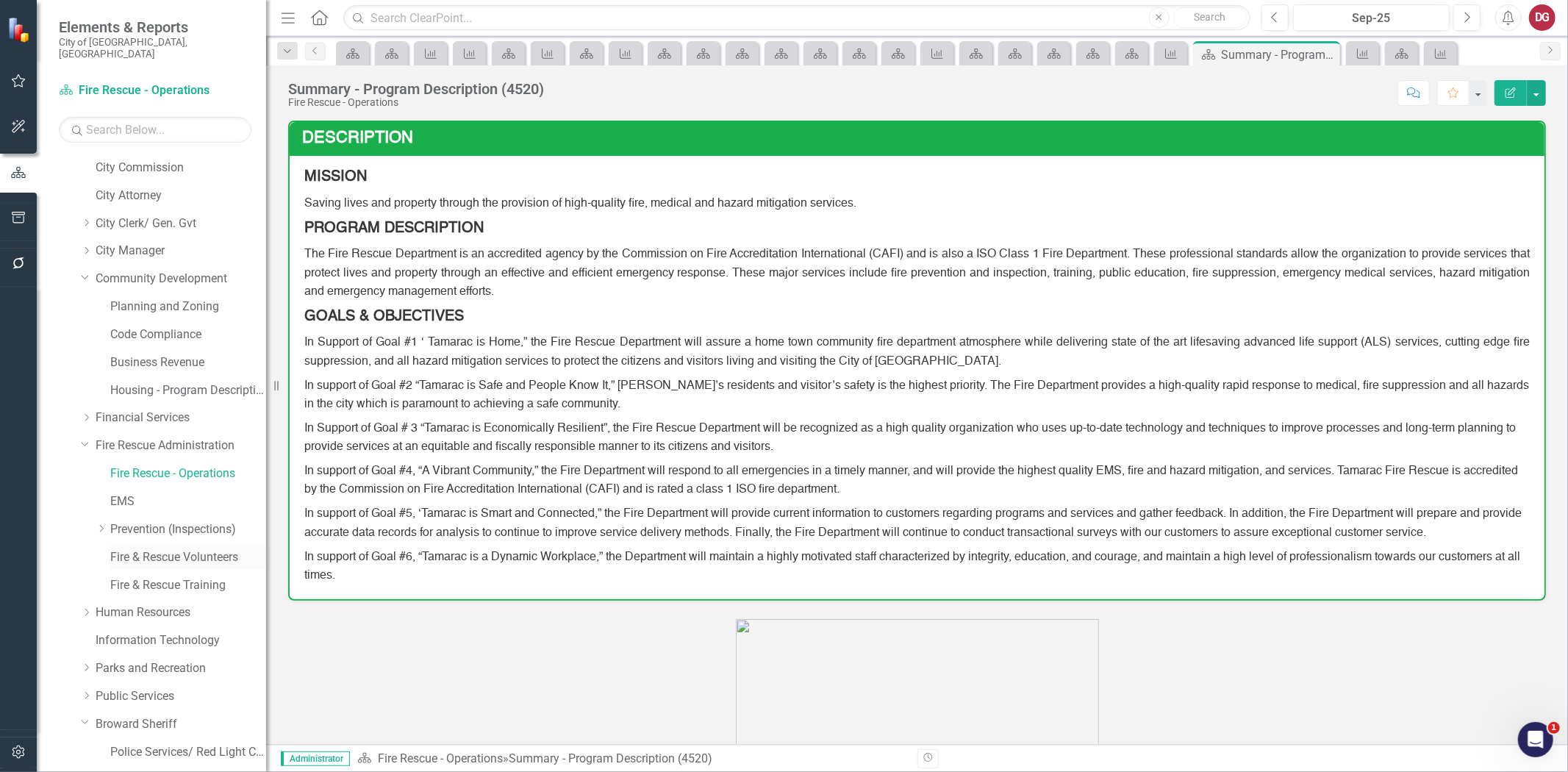
click at [203, 549] on link "Fire & Rescue Volunteers" at bounding box center [189, 557] width 156 height 17
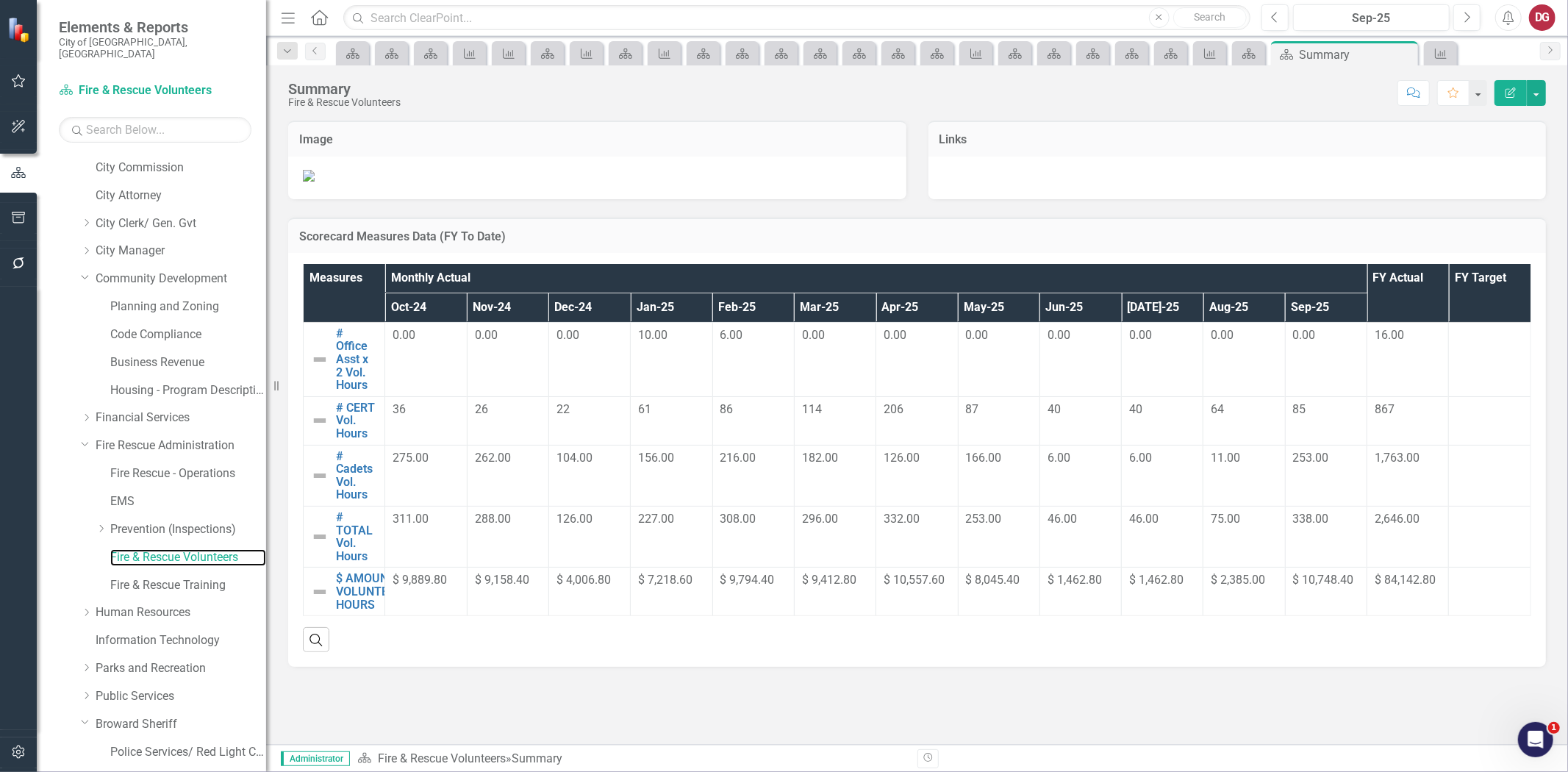
scroll to position [503, 0]
click at [188, 577] on link "Fire & Rescue Training" at bounding box center [189, 585] width 156 height 17
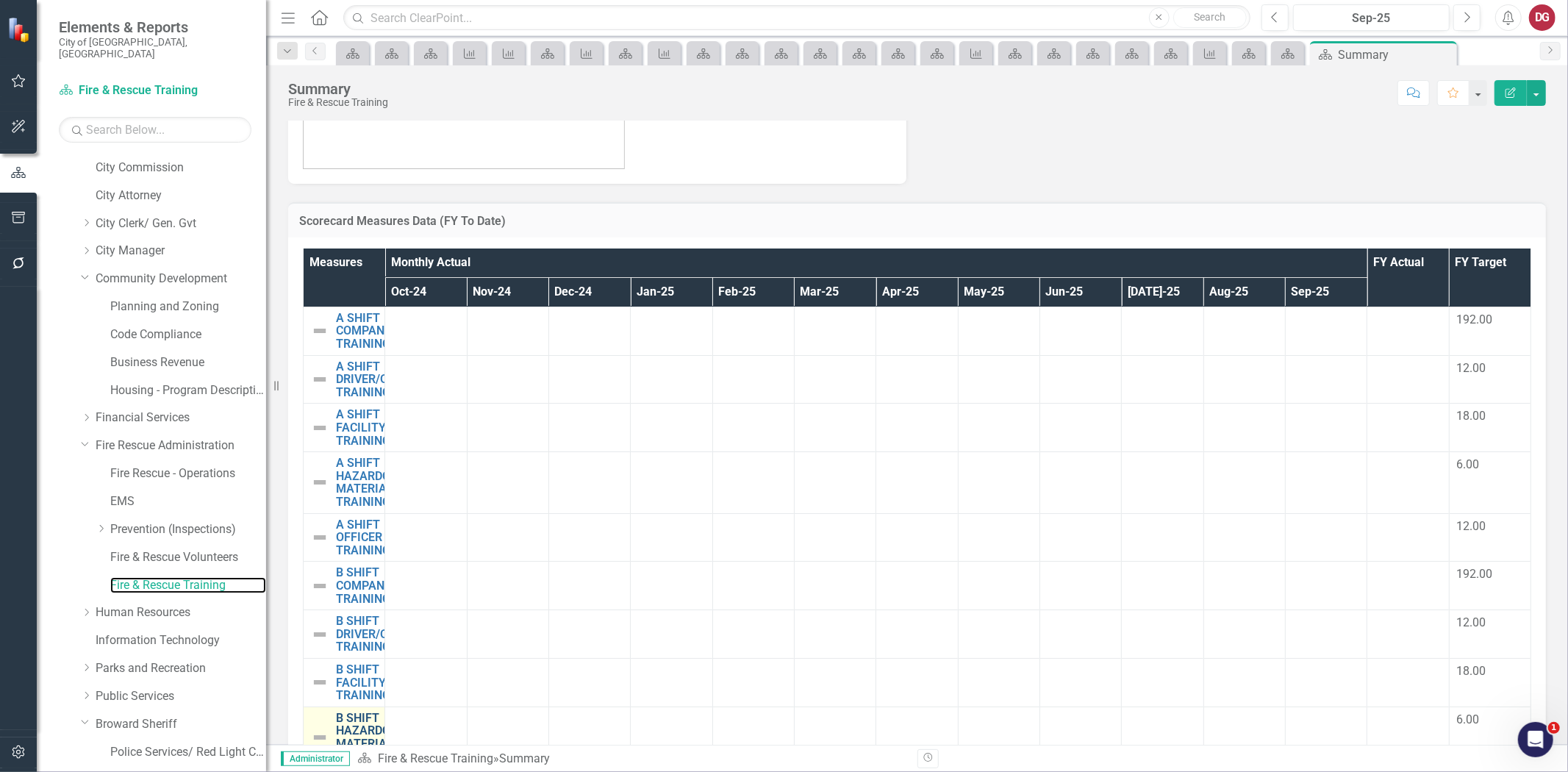
scroll to position [255, 0]
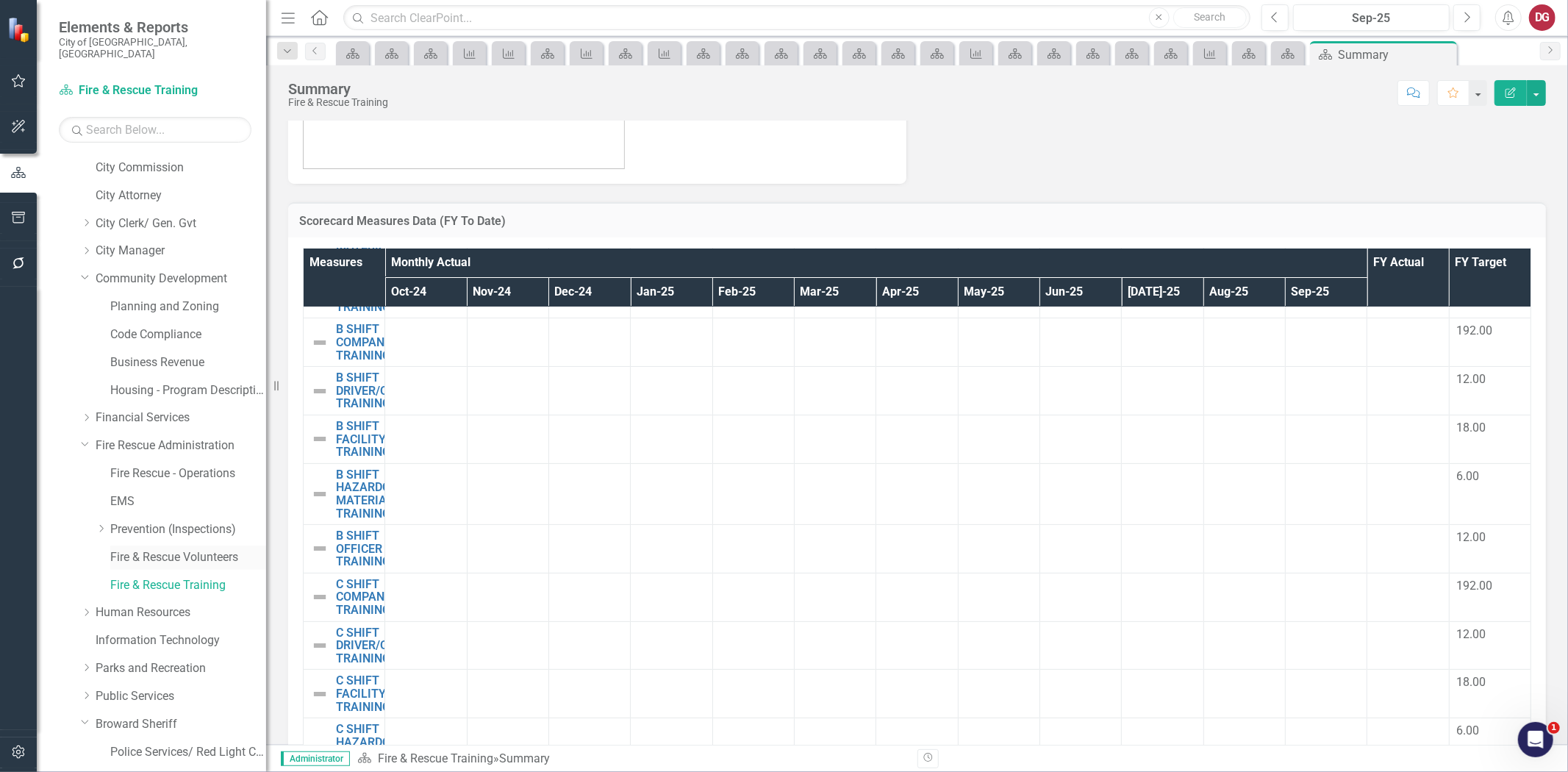
click at [209, 545] on div "Fire & Rescue Volunteers" at bounding box center [189, 557] width 156 height 24
click at [143, 462] on div "Fire Rescue - Operations" at bounding box center [189, 474] width 156 height 24
click at [186, 465] on link "Fire Rescue - Operations" at bounding box center [189, 474] width 156 height 17
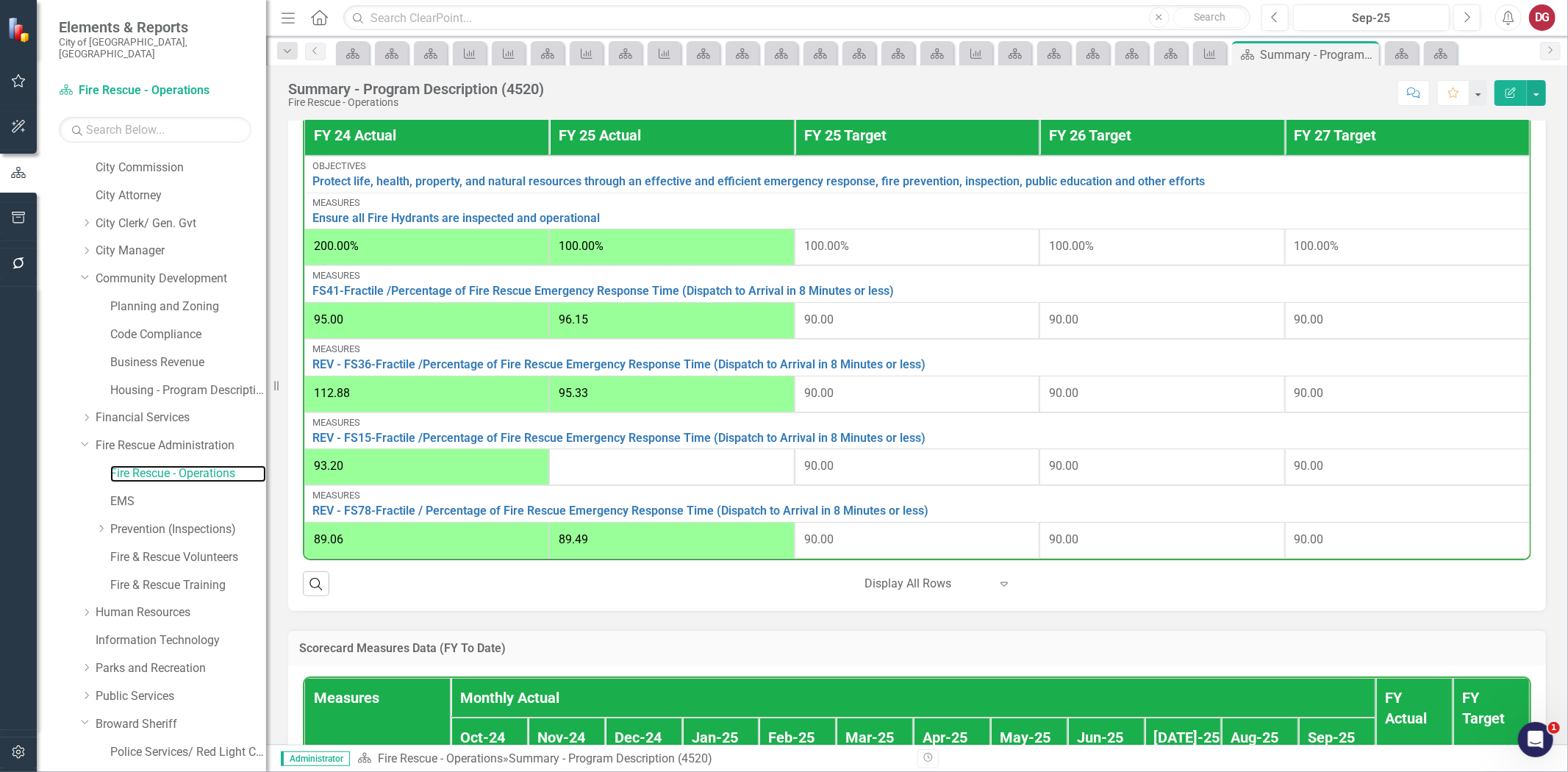
scroll to position [817, 0]
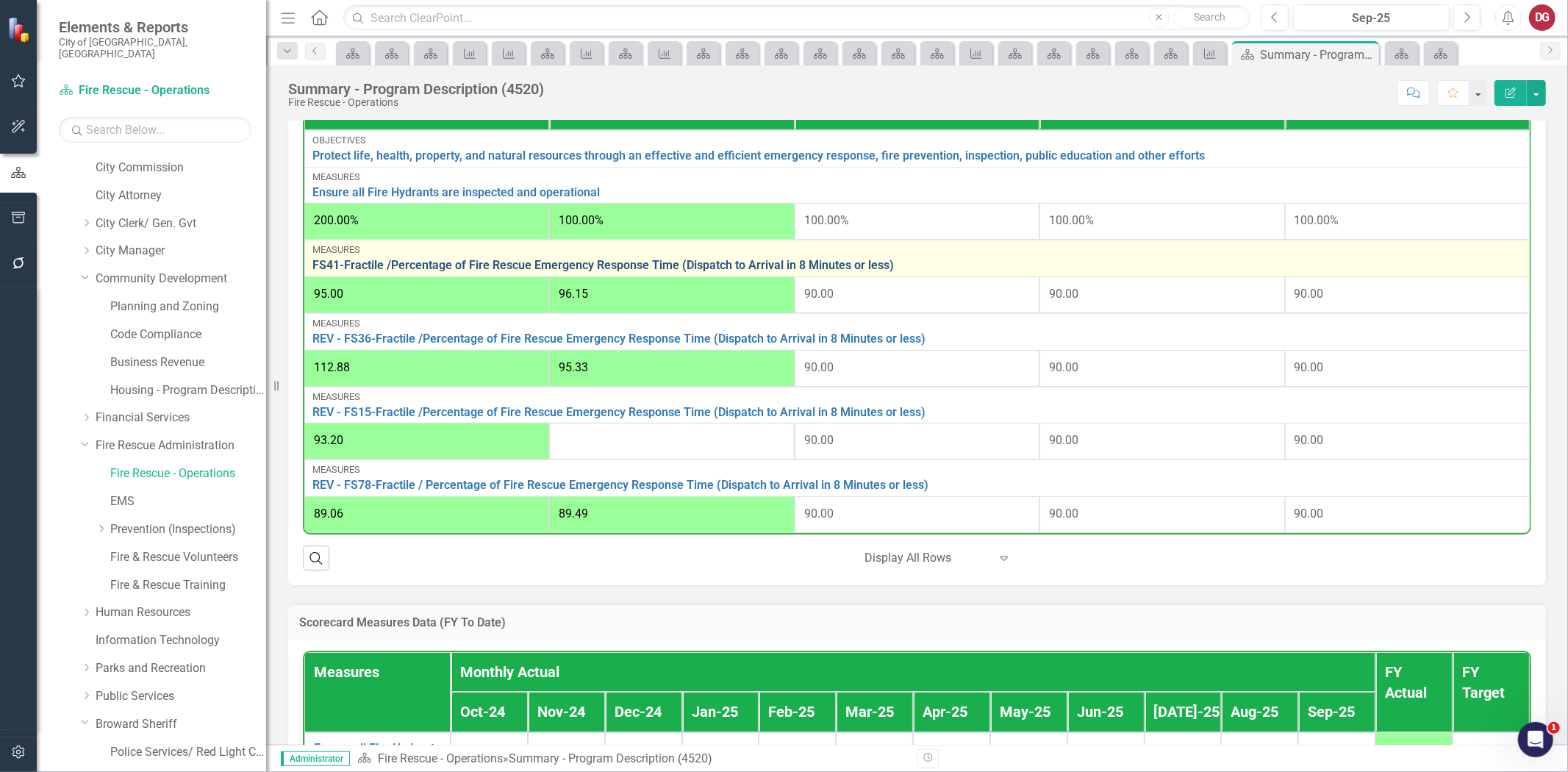
click at [586, 268] on link "FS41-Fractile /Percentage of Fire Rescue Emergency Response Time (Dispatch to A…" at bounding box center [917, 266] width 1209 height 13
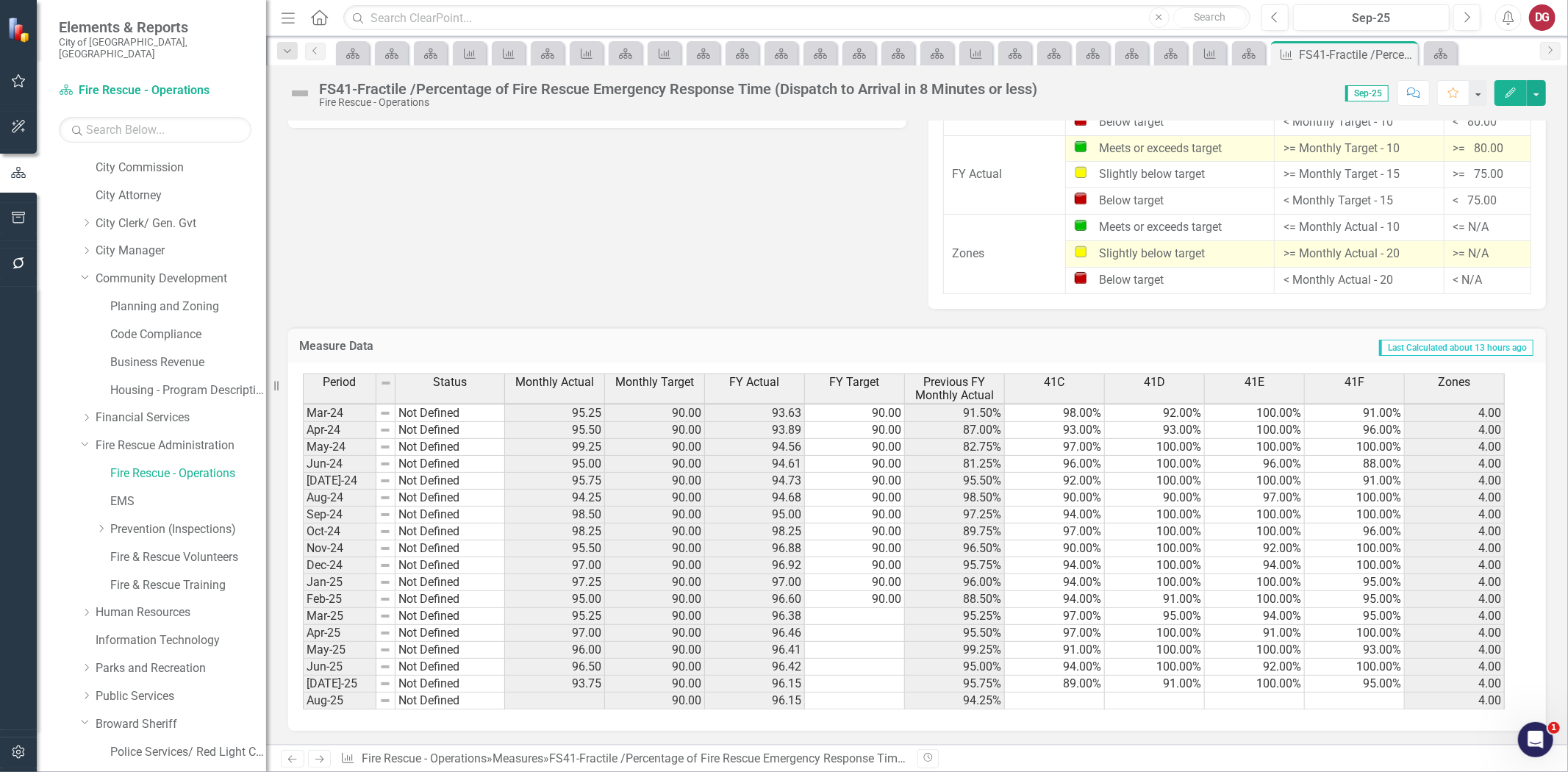
scroll to position [543, 0]
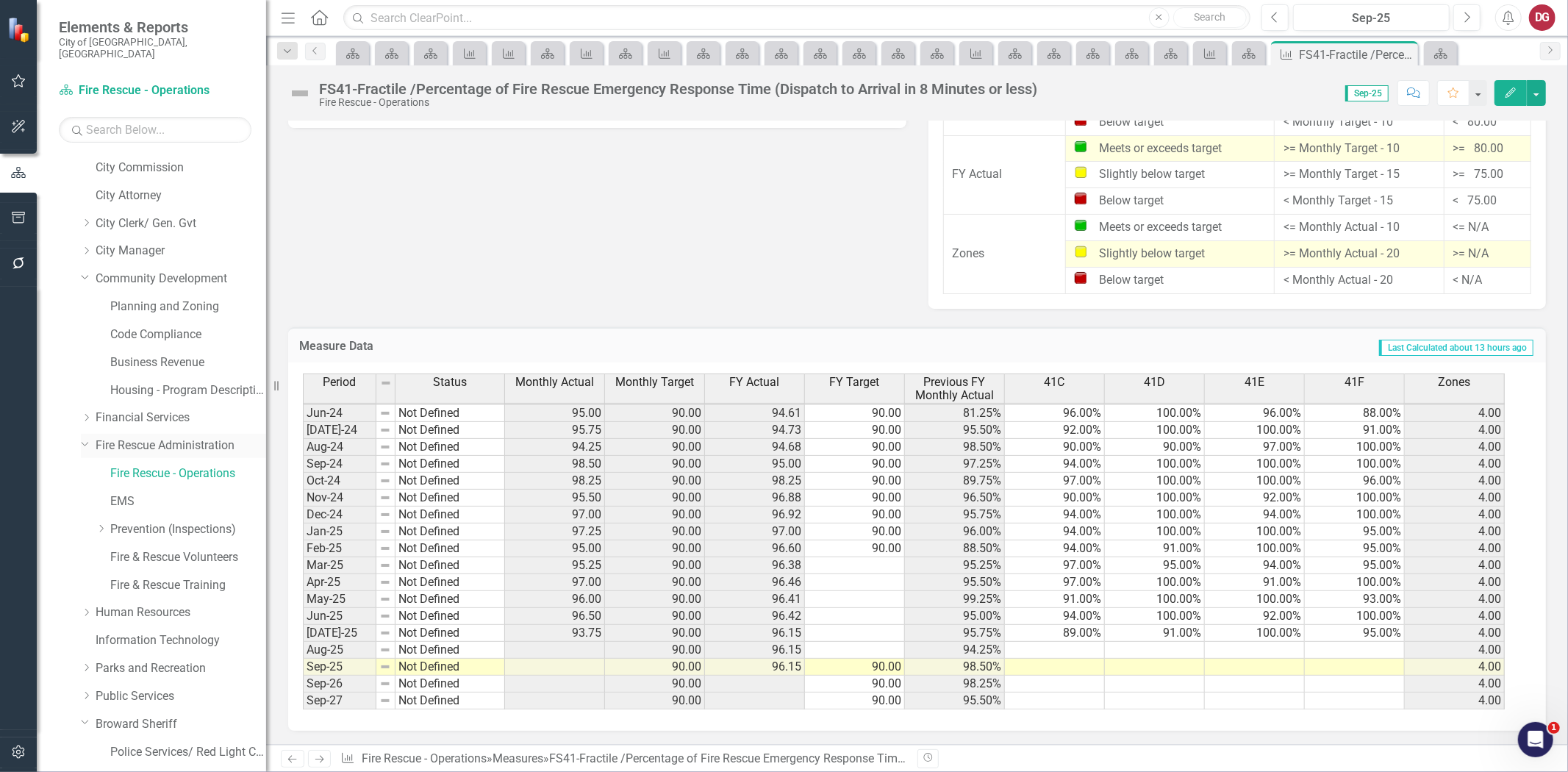
click at [191, 438] on link "Fire Rescue Administration" at bounding box center [181, 446] width 171 height 17
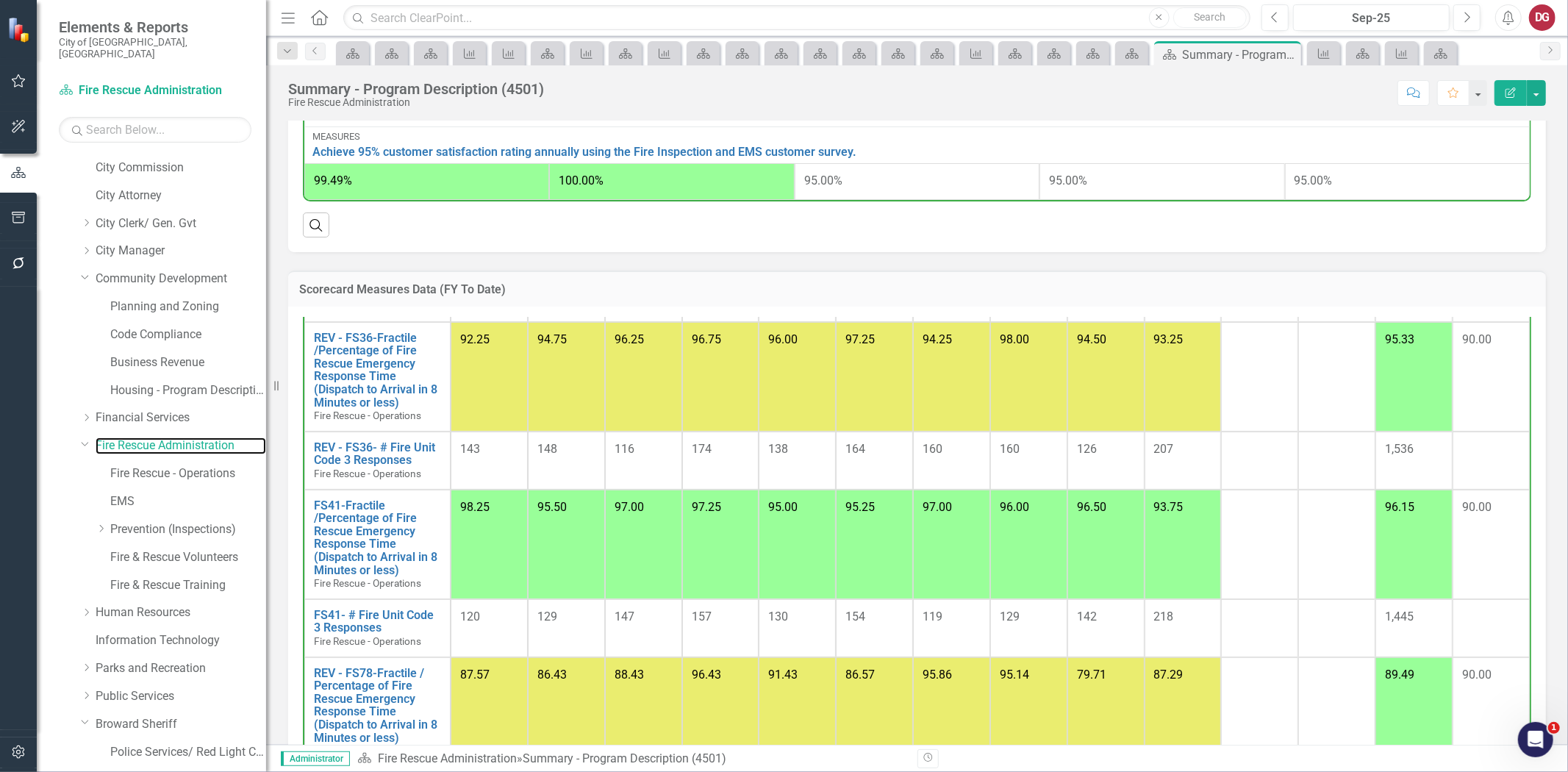
scroll to position [413, 0]
